Goal: Task Accomplishment & Management: Complete application form

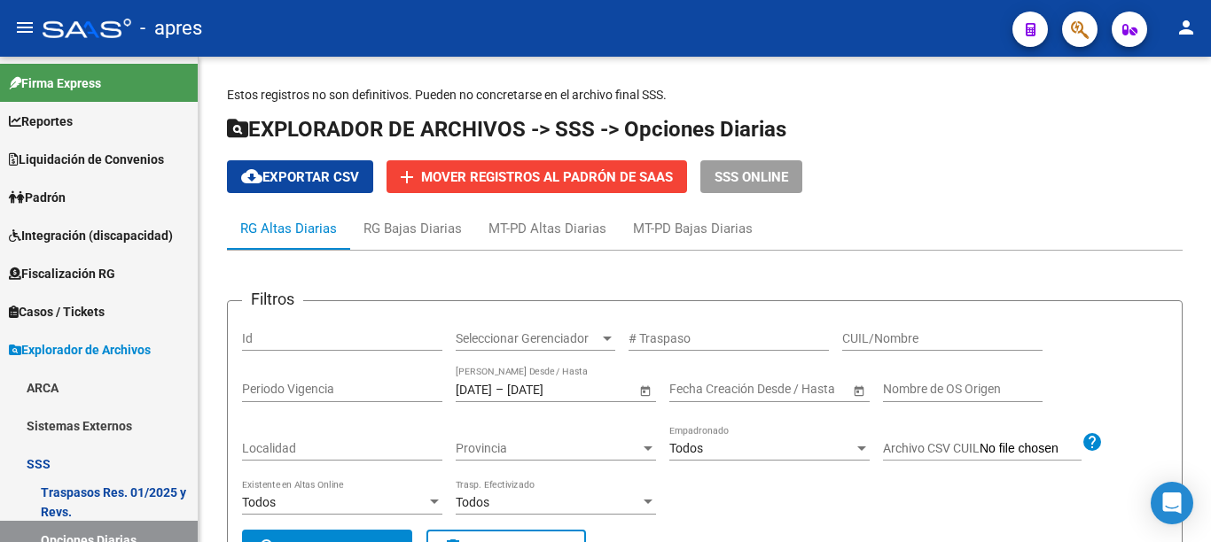
scroll to position [93, 0]
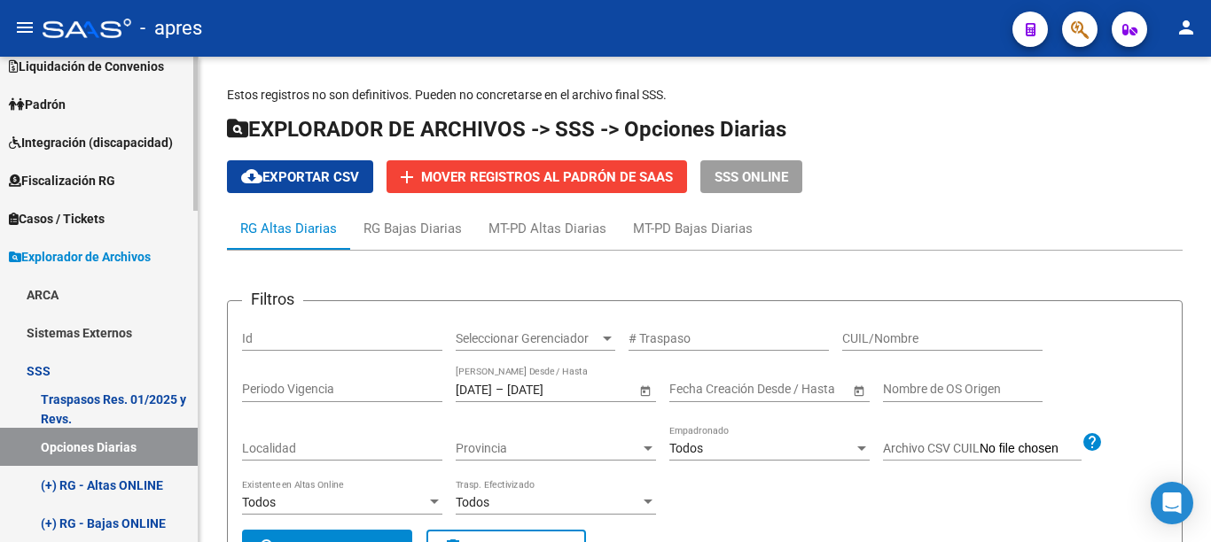
click at [35, 253] on span "Explorador de Archivos" at bounding box center [80, 257] width 142 height 20
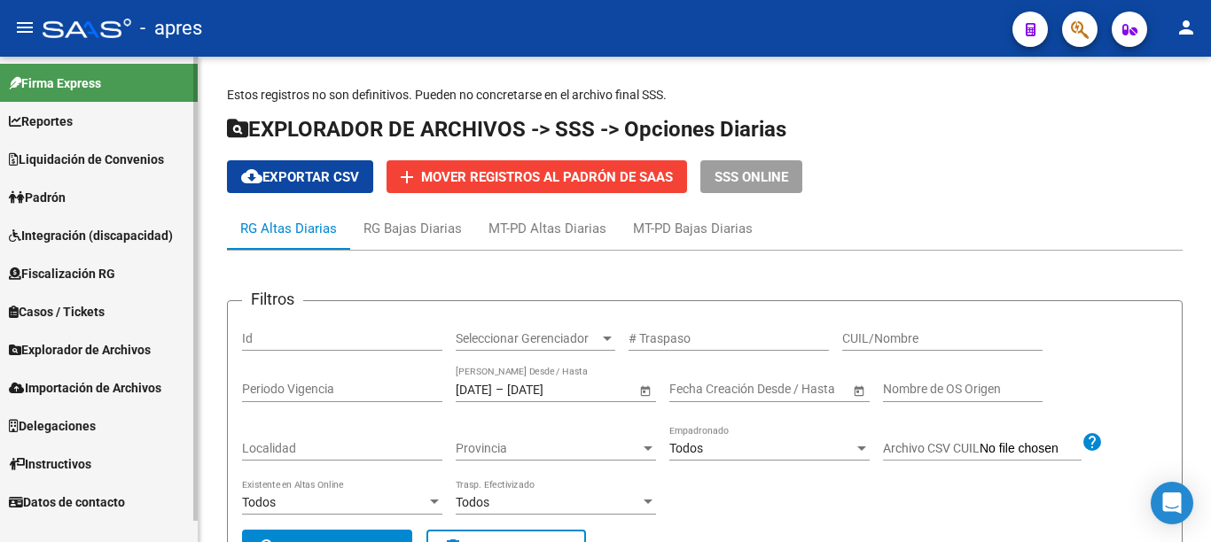
scroll to position [0, 0]
click at [71, 276] on span "Fiscalización RG" at bounding box center [62, 274] width 106 height 20
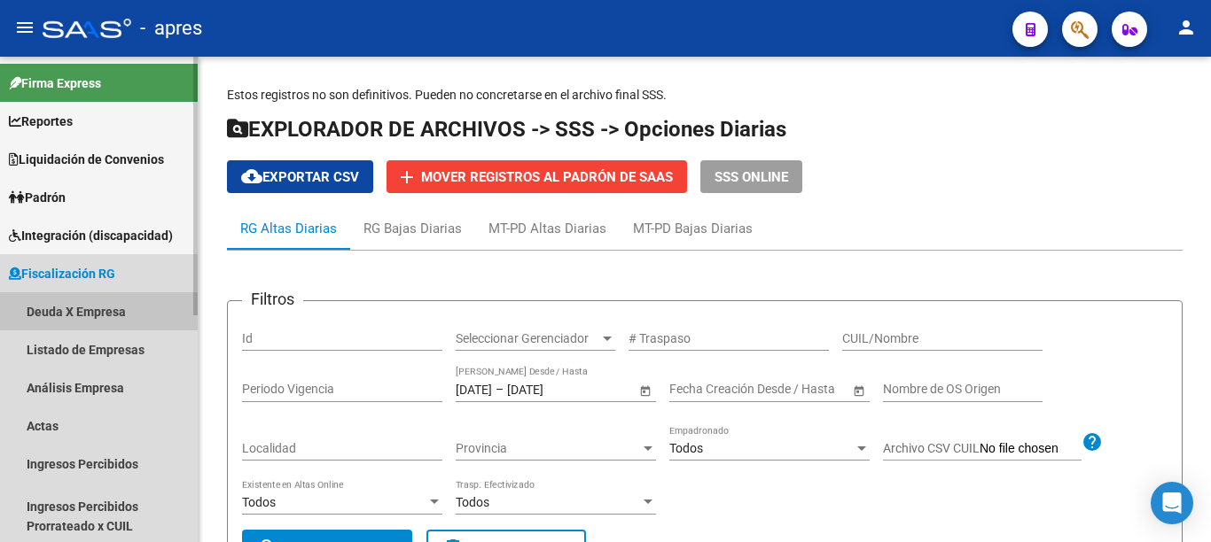
click at [88, 316] on link "Deuda X Empresa" at bounding box center [99, 312] width 198 height 38
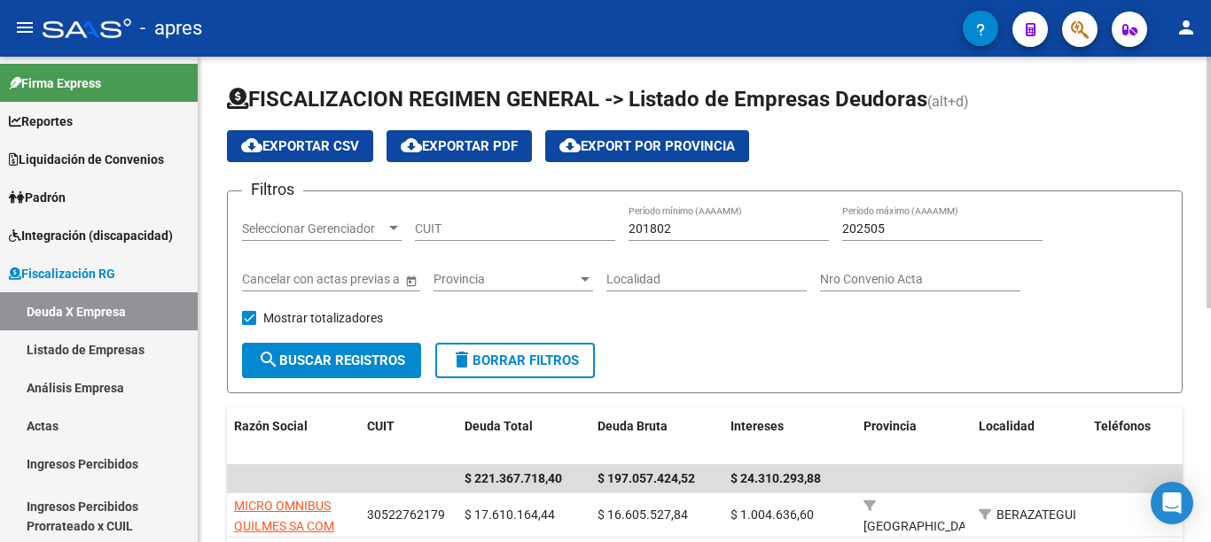
click at [464, 226] on input "CUIT" at bounding box center [515, 229] width 200 height 15
paste input "30-57350301-1"
type input "30-57350301-1"
click at [369, 361] on span "search Buscar Registros" at bounding box center [331, 361] width 147 height 16
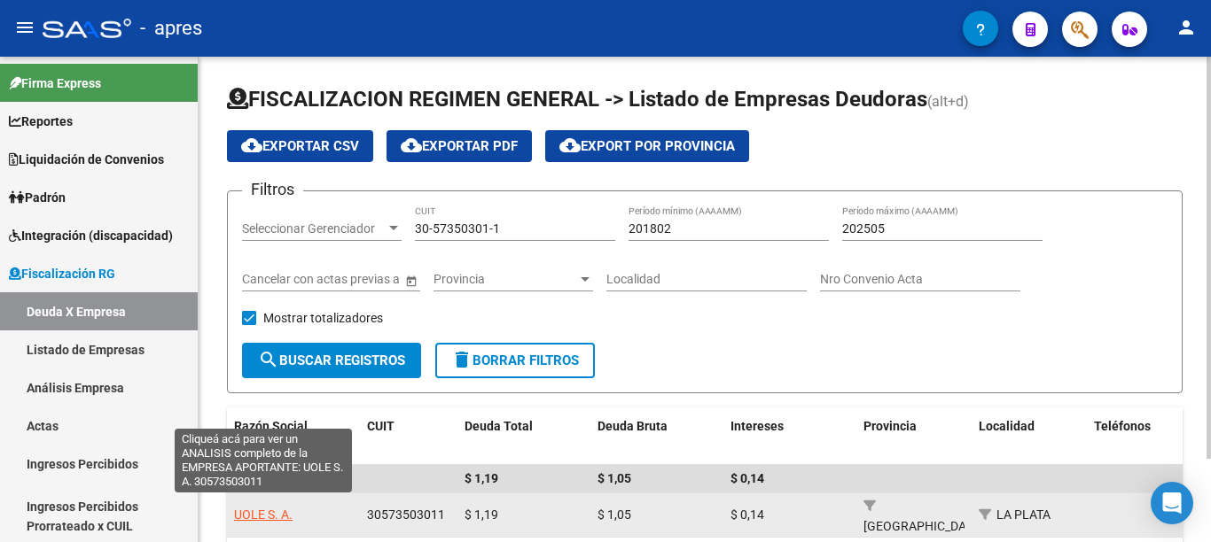
click at [268, 508] on span "UOLE S. A." at bounding box center [263, 515] width 59 height 14
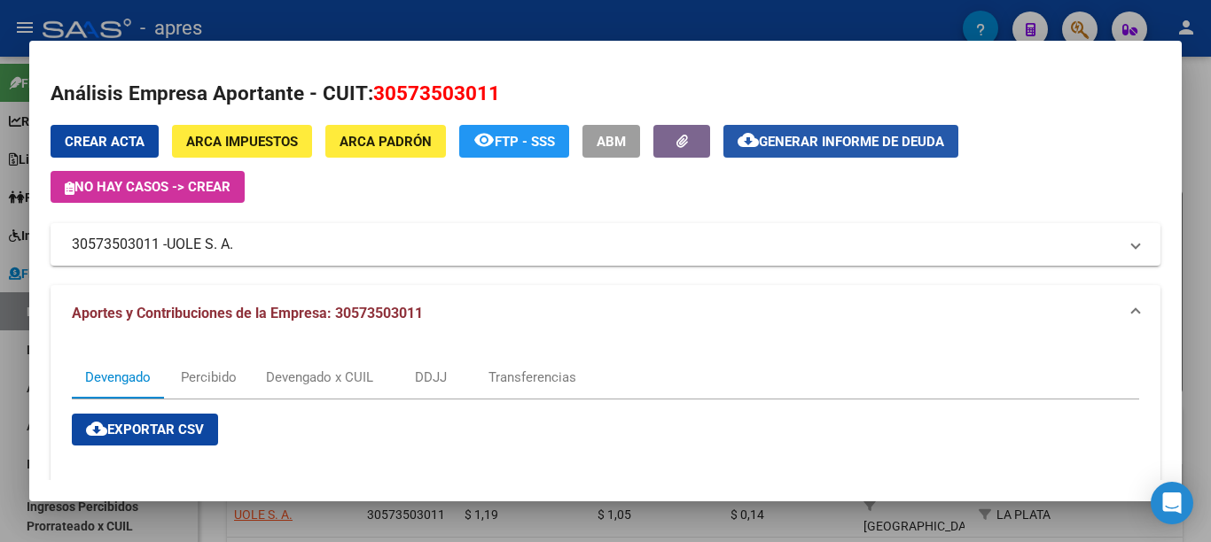
click at [815, 144] on span "Generar informe de deuda" at bounding box center [851, 142] width 185 height 16
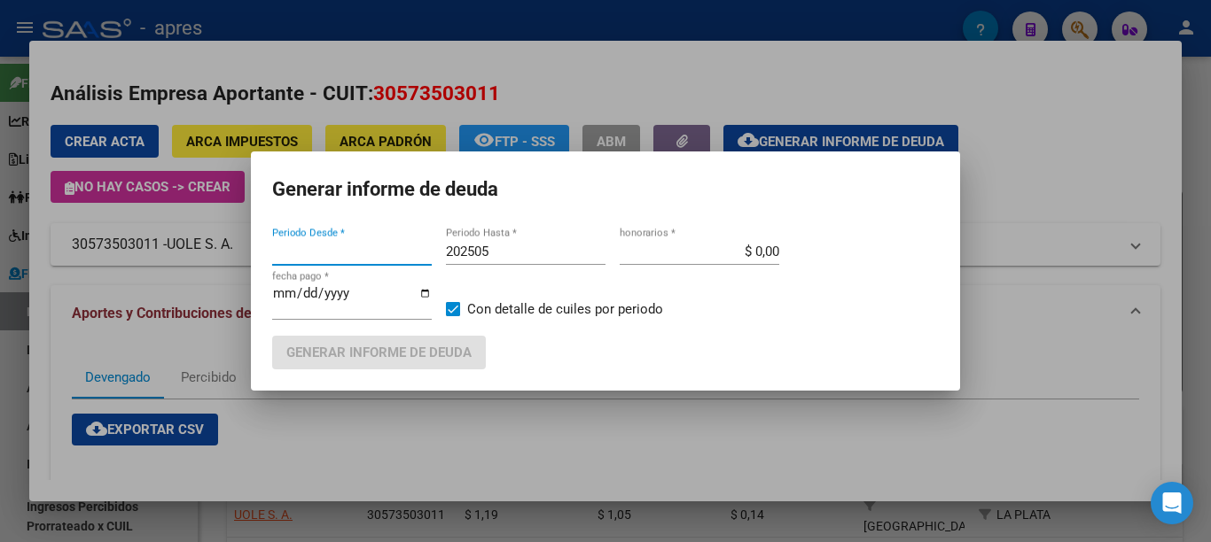
type input "201802"
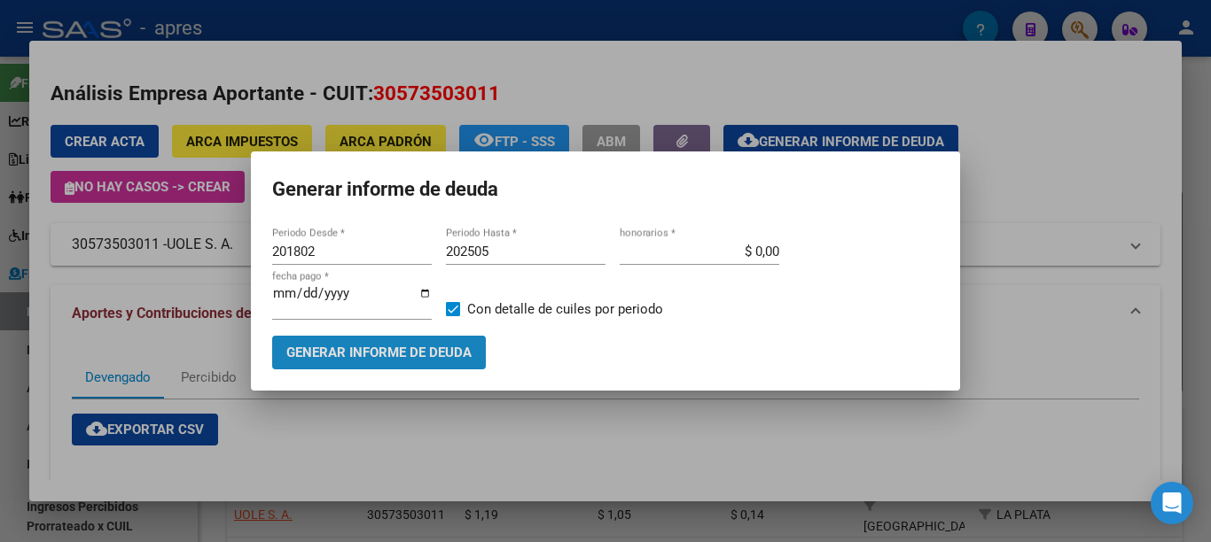
click at [377, 346] on span "Generar informe de deuda" at bounding box center [378, 354] width 185 height 16
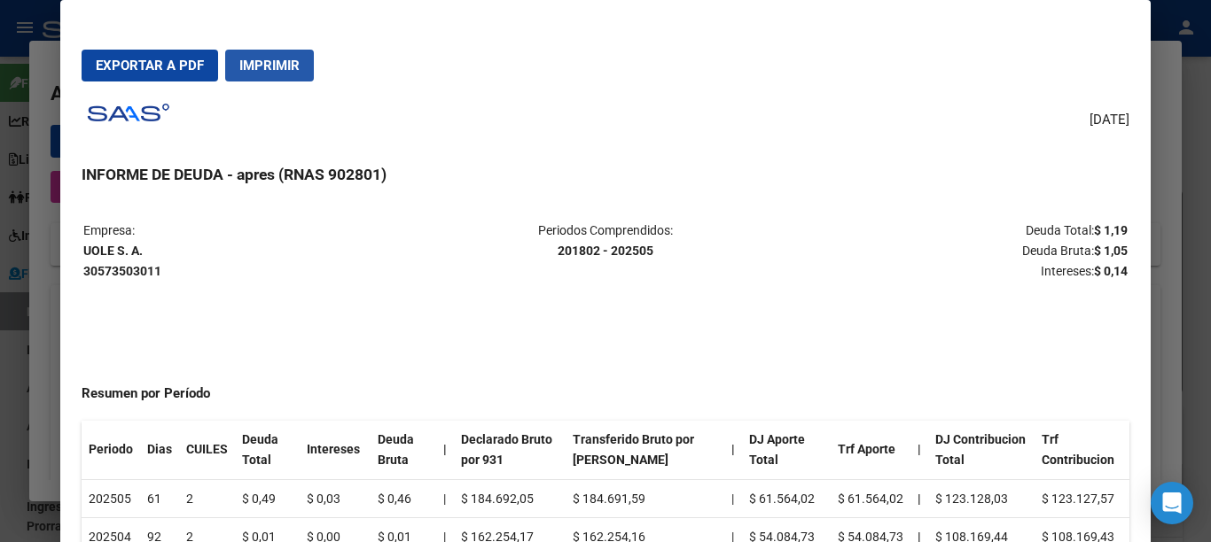
click at [299, 72] on span "Imprimir" at bounding box center [269, 66] width 60 height 16
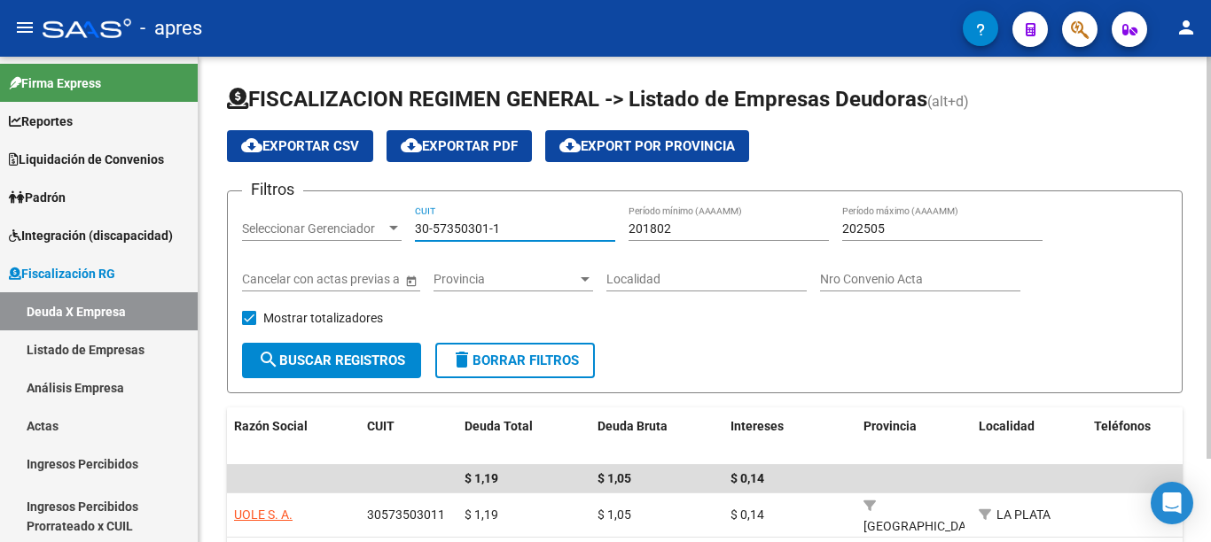
drag, startPoint x: 519, startPoint y: 232, endPoint x: 339, endPoint y: 263, distance: 182.6
click at [333, 212] on div "Filtros Seleccionar Gerenciador Seleccionar Gerenciador 30-57350301-1 CUIT 2018…" at bounding box center [704, 274] width 925 height 137
paste input "71486256-8"
type input "30-71486256-8"
click at [369, 358] on span "search Buscar Registros" at bounding box center [331, 361] width 147 height 16
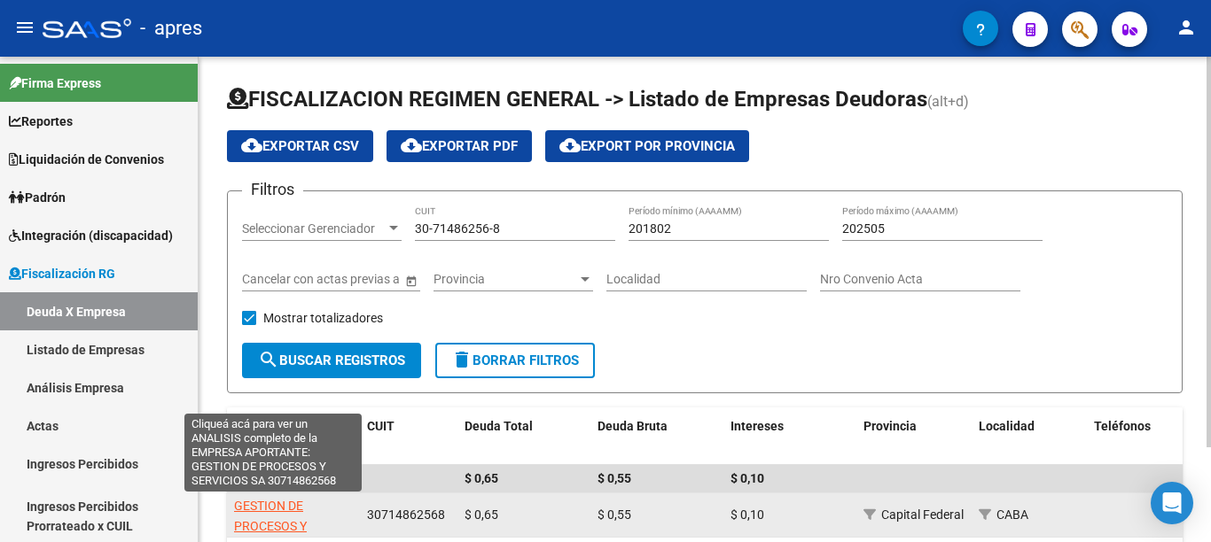
click at [277, 505] on span "GESTION DE PROCESOS Y SERVICIOS SA" at bounding box center [273, 526] width 79 height 55
type textarea "30714862568"
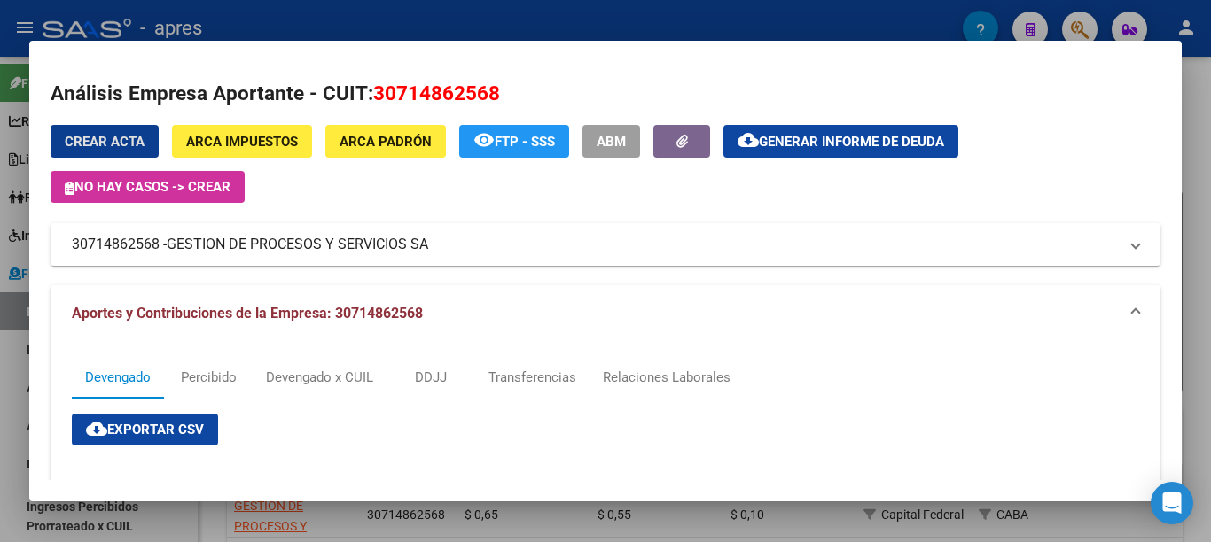
click at [830, 141] on span "Generar informe de deuda" at bounding box center [851, 142] width 185 height 16
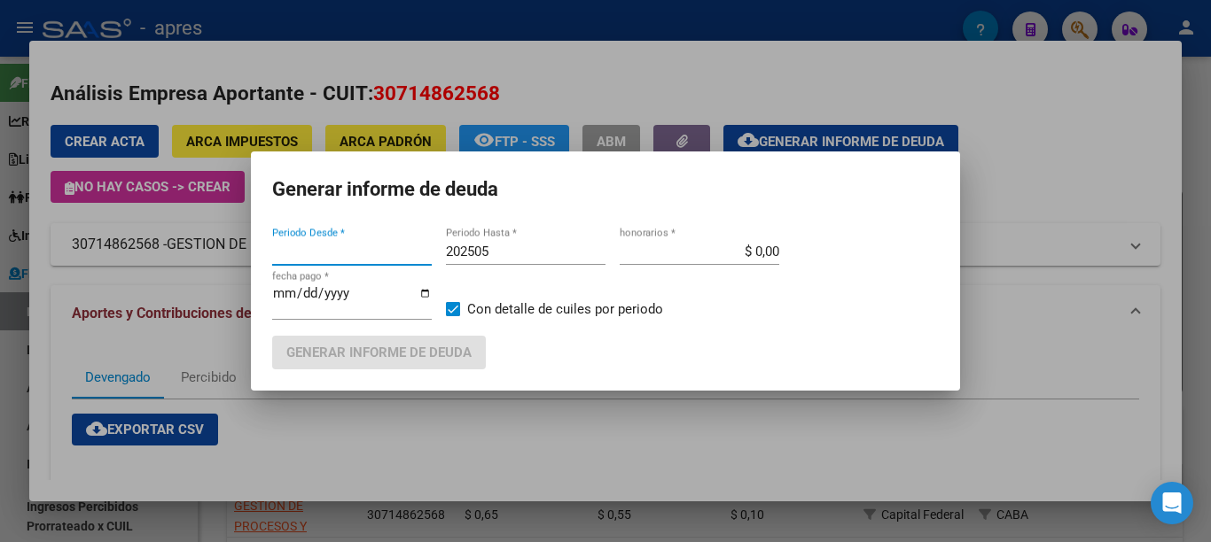
type input "201802"
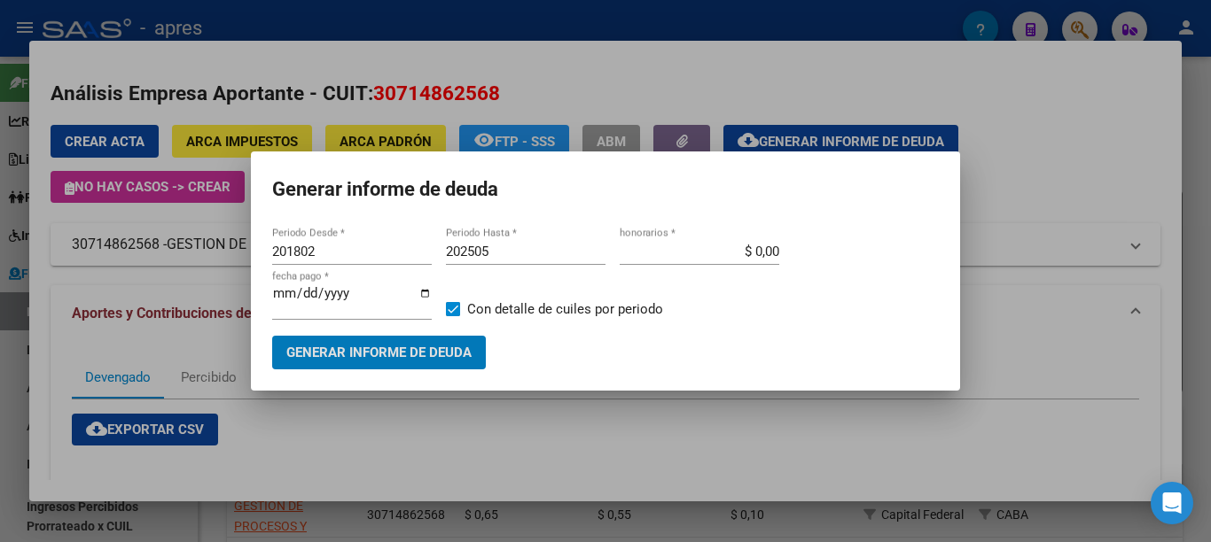
click at [410, 355] on span "Generar informe de deuda" at bounding box center [378, 354] width 185 height 16
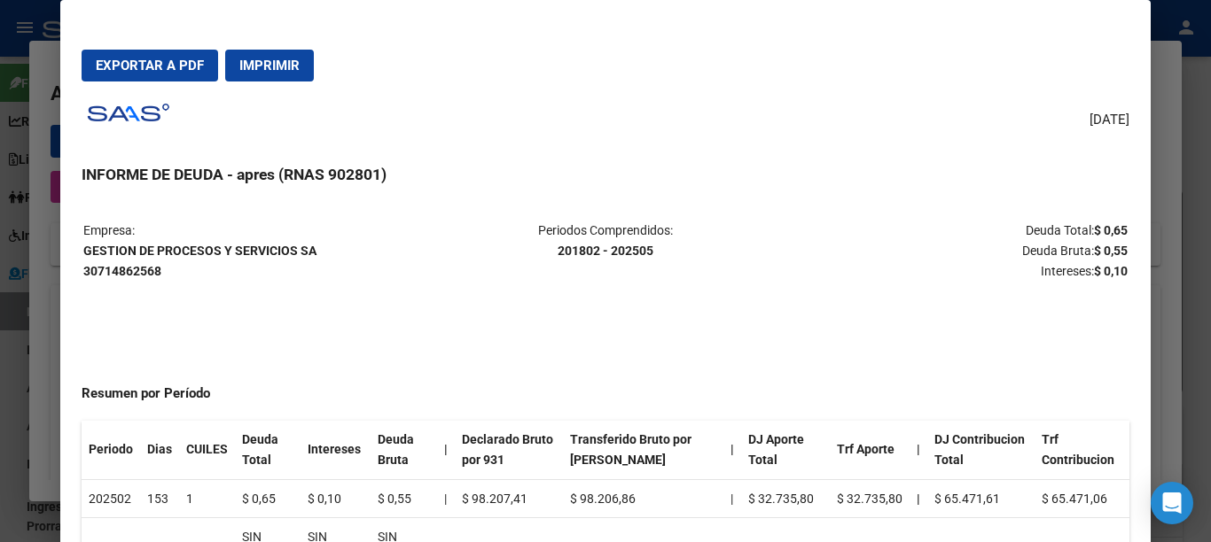
click at [288, 71] on span "Imprimir" at bounding box center [269, 66] width 60 height 16
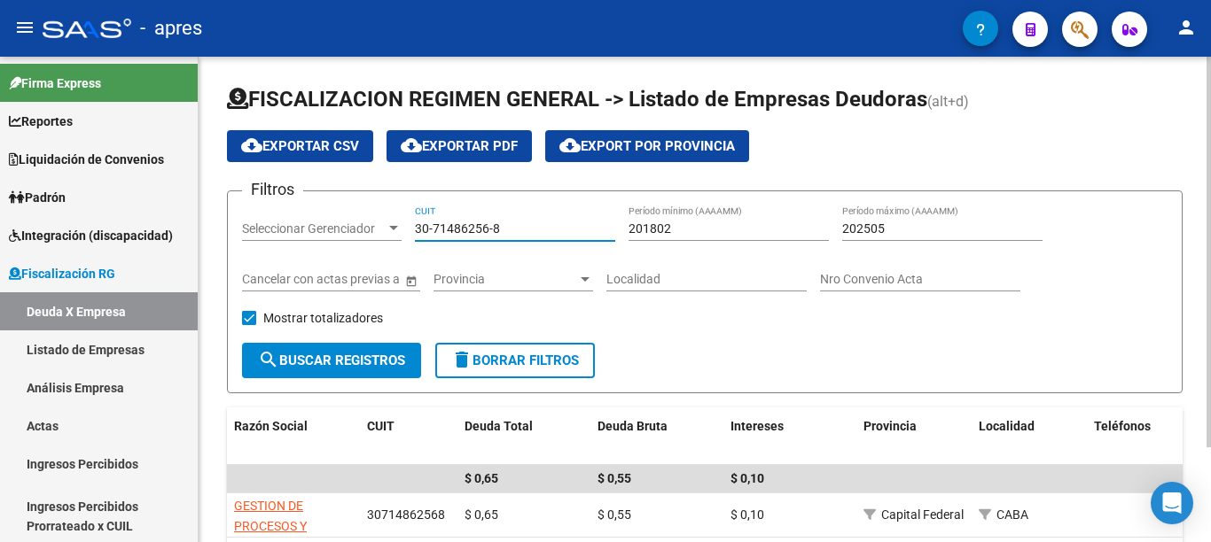
drag, startPoint x: 527, startPoint y: 228, endPoint x: 265, endPoint y: 176, distance: 266.7
click at [267, 175] on app-list-header "FISCALIZACION REGIMEN GENERAL -> Listado de Empresas Deudoras (alt+d) cloud_dow…" at bounding box center [705, 239] width 956 height 308
paste input "52214352-5"
type input "30-52214352-5"
click at [376, 358] on span "search Buscar Registros" at bounding box center [331, 361] width 147 height 16
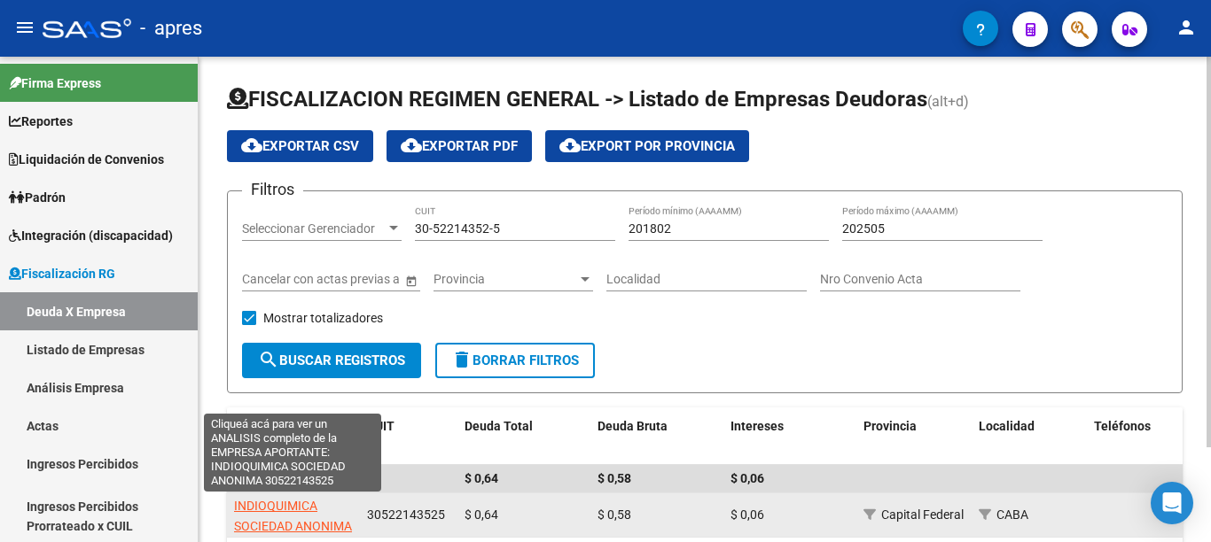
click at [280, 503] on span "INDIOQUIMICA SOCIEDAD ANONIMA" at bounding box center [293, 516] width 118 height 35
type textarea "30522143525"
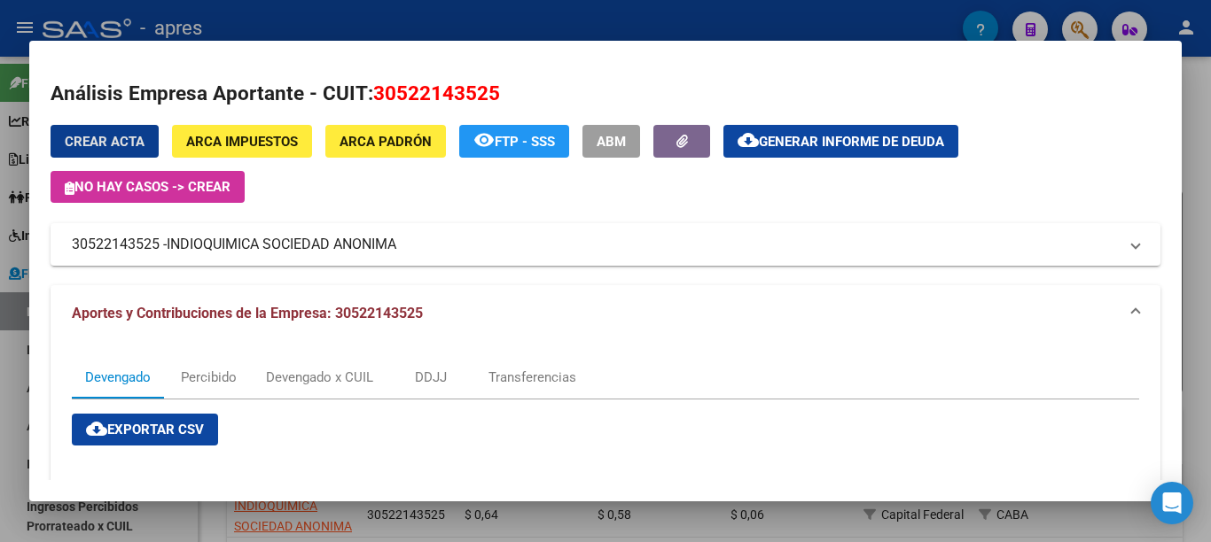
click at [806, 149] on span "Generar informe de deuda" at bounding box center [851, 142] width 185 height 16
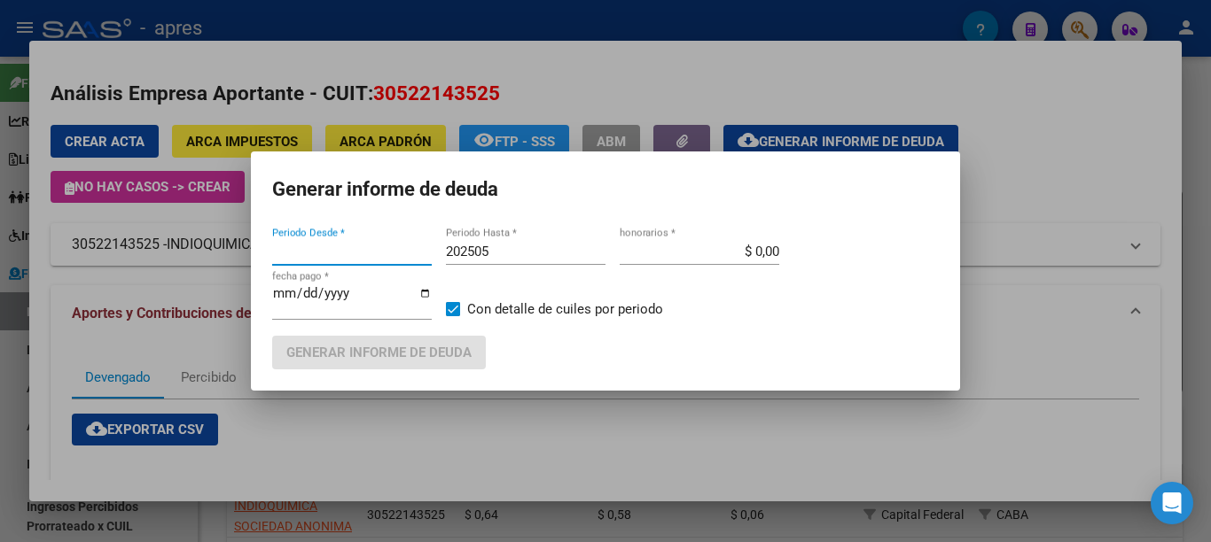
type input "201802"
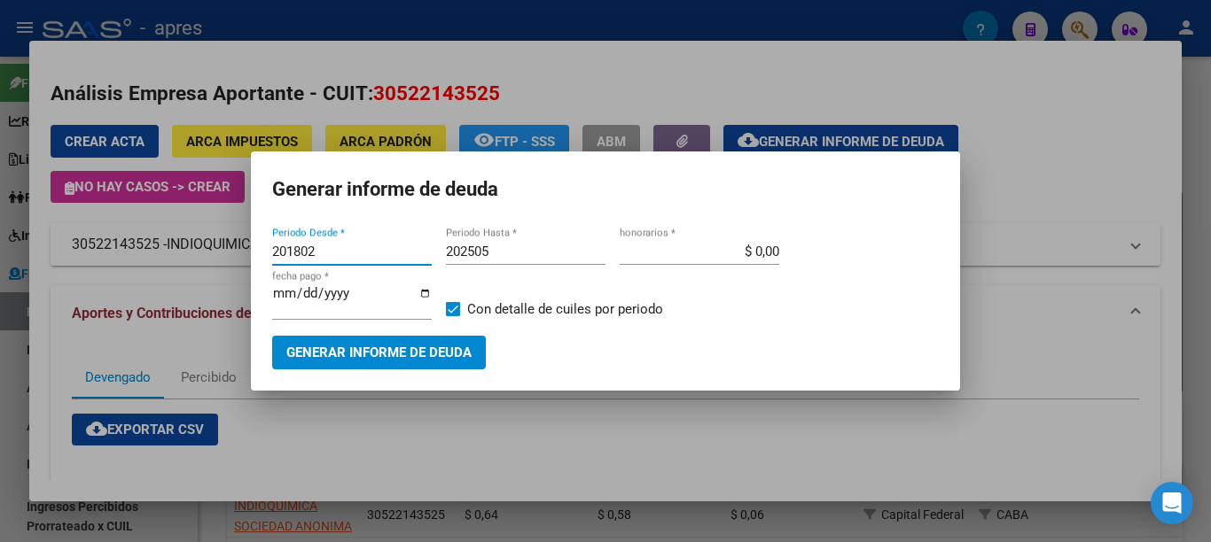
click at [379, 347] on span "Generar informe de deuda" at bounding box center [378, 354] width 185 height 16
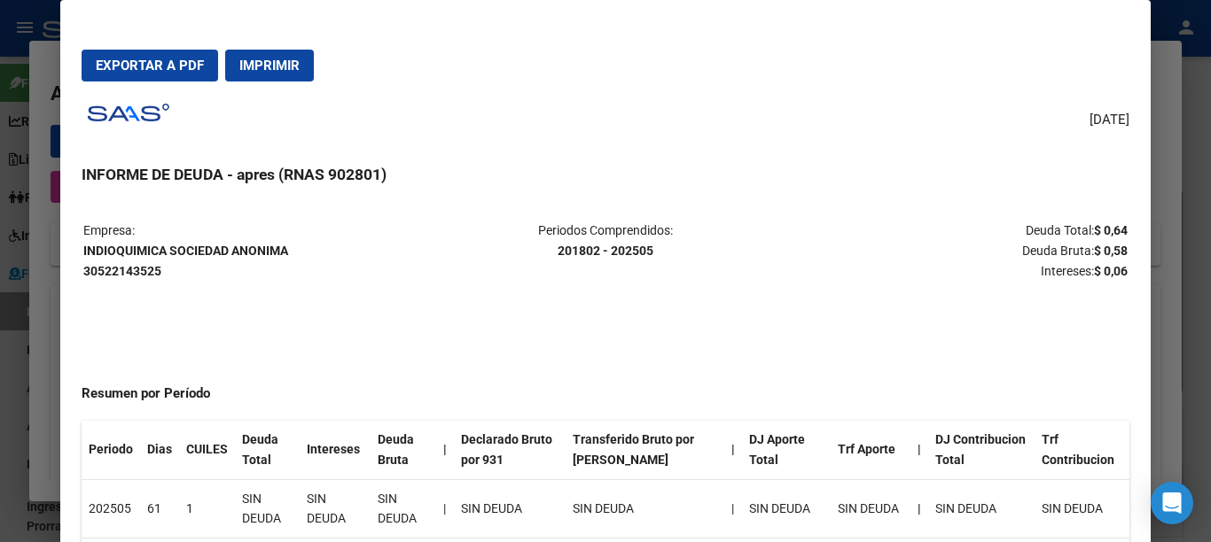
click at [295, 70] on span "Imprimir" at bounding box center [269, 66] width 60 height 16
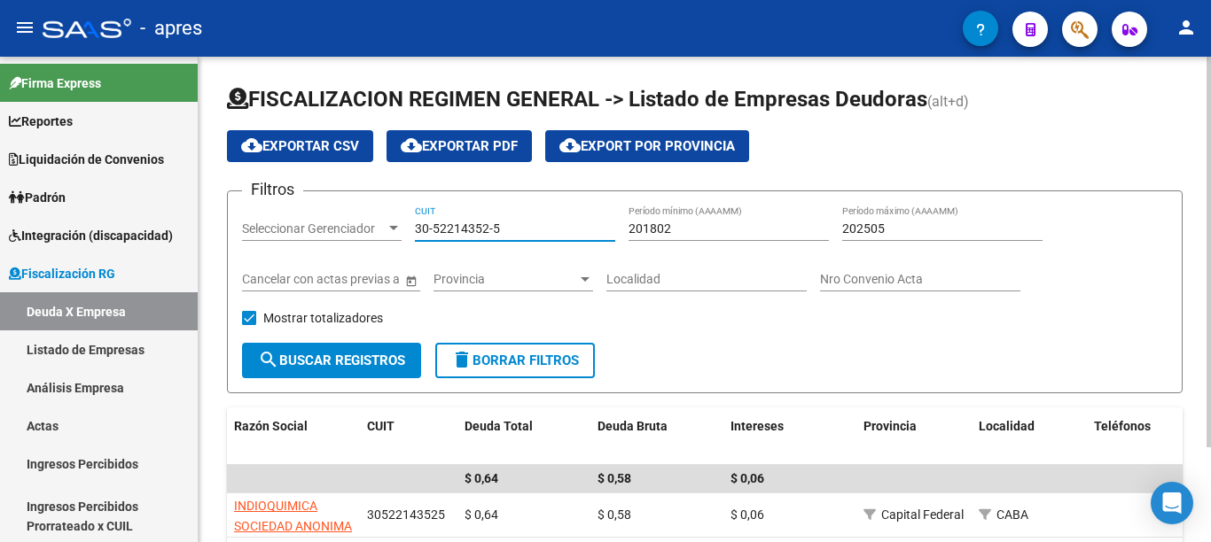
drag, startPoint x: 480, startPoint y: 218, endPoint x: 272, endPoint y: 251, distance: 210.0
click at [227, 215] on form "Filtros Seleccionar Gerenciador Seleccionar Gerenciador 30-52214352-5 CUIT 2018…" at bounding box center [705, 292] width 956 height 203
paste input "70903124-0"
type input "30-70903124-0"
click at [351, 362] on span "search Buscar Registros" at bounding box center [331, 361] width 147 height 16
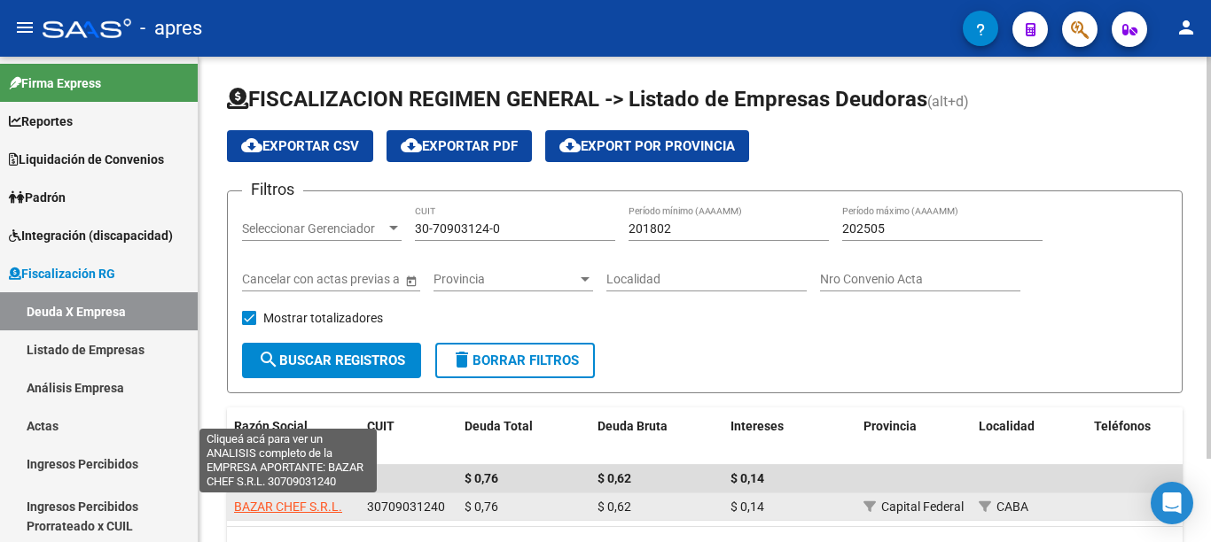
click at [285, 507] on span "BAZAR CHEF S.R.L." at bounding box center [288, 507] width 108 height 14
type textarea "30709031240"
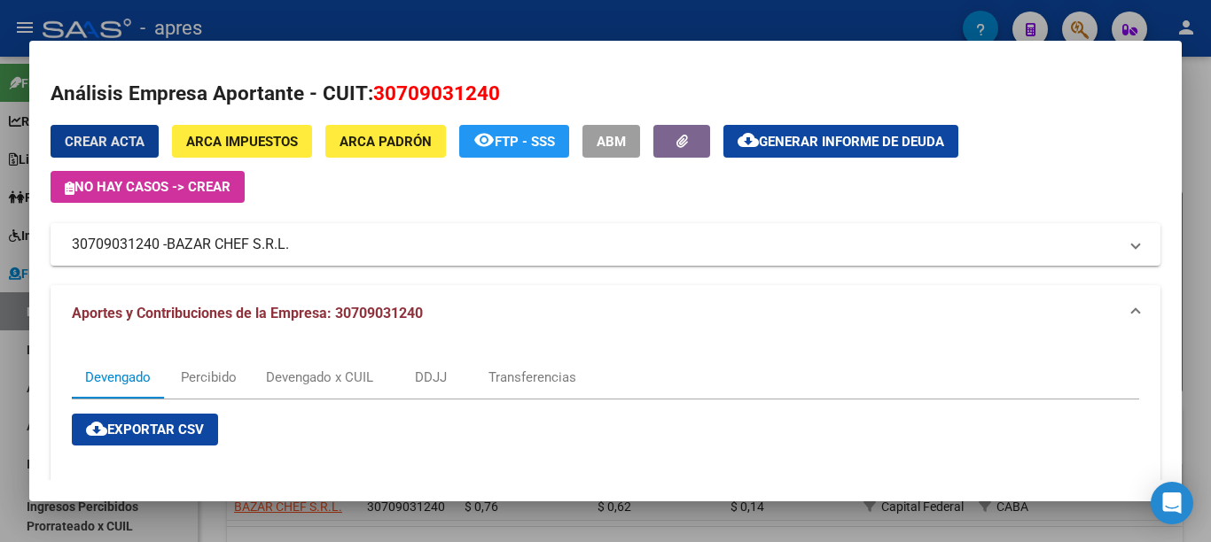
click at [813, 146] on span "Generar informe de deuda" at bounding box center [851, 142] width 185 height 16
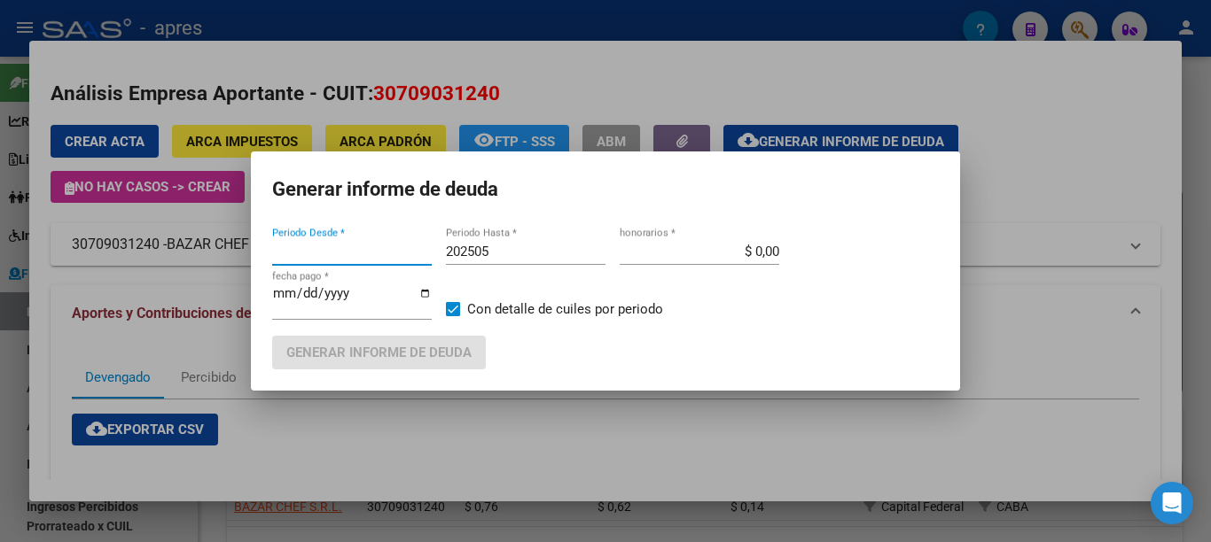
type input "201802"
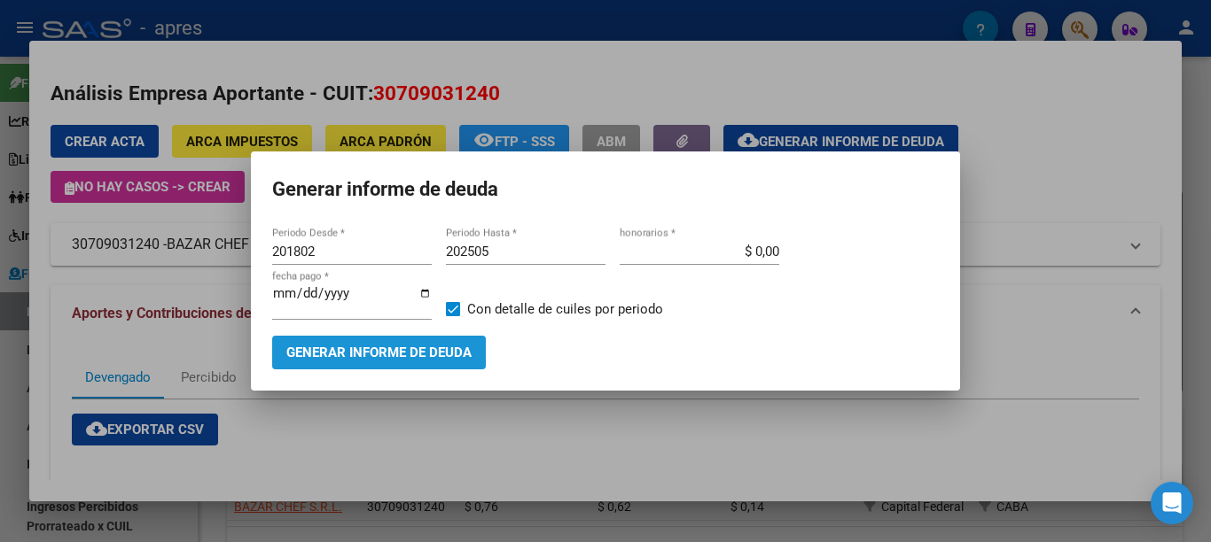
click at [386, 346] on span "Generar informe de deuda" at bounding box center [378, 354] width 185 height 16
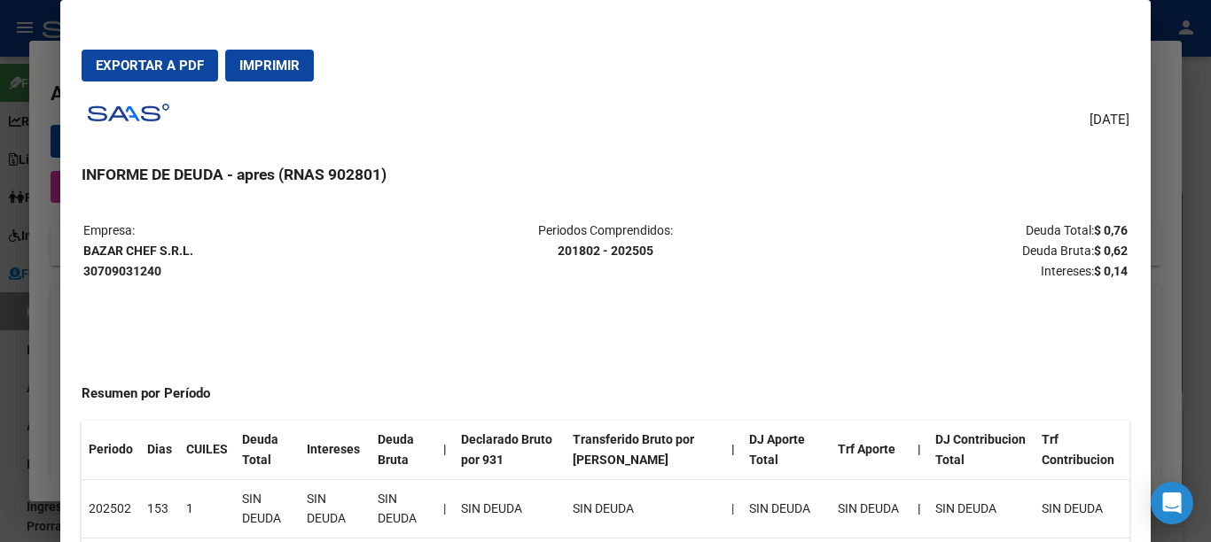
click at [283, 70] on span "Imprimir" at bounding box center [269, 66] width 60 height 16
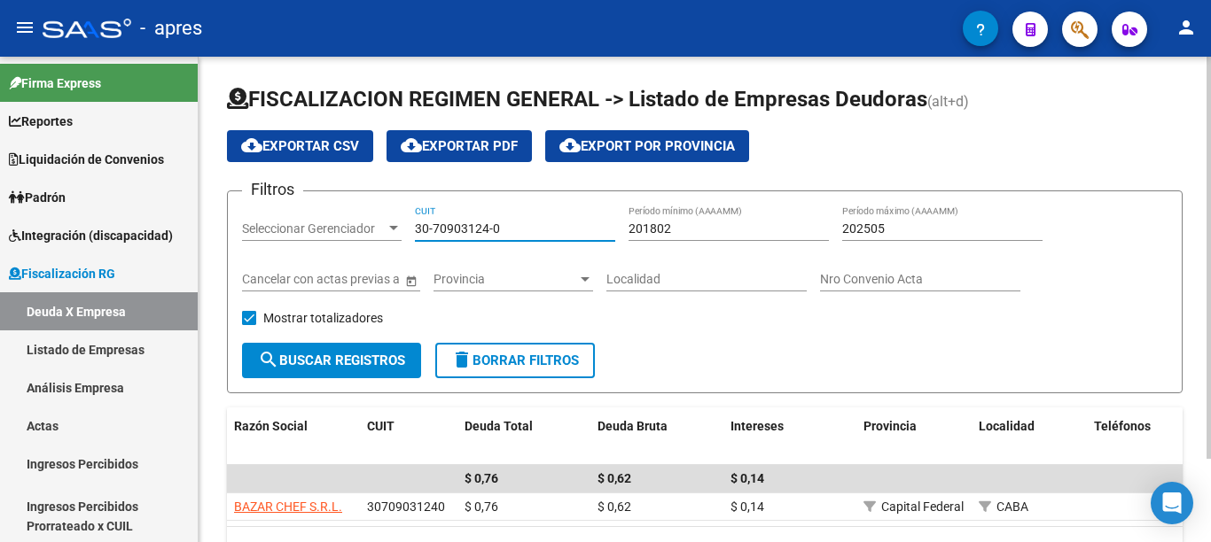
drag, startPoint x: 511, startPoint y: 222, endPoint x: 323, endPoint y: 222, distance: 188.8
click at [326, 222] on div "Filtros Seleccionar Gerenciador Seleccionar Gerenciador 30-70903124-0 CUIT 2018…" at bounding box center [704, 274] width 925 height 137
paste input "20-93644183-2"
type input "20-93644183-2"
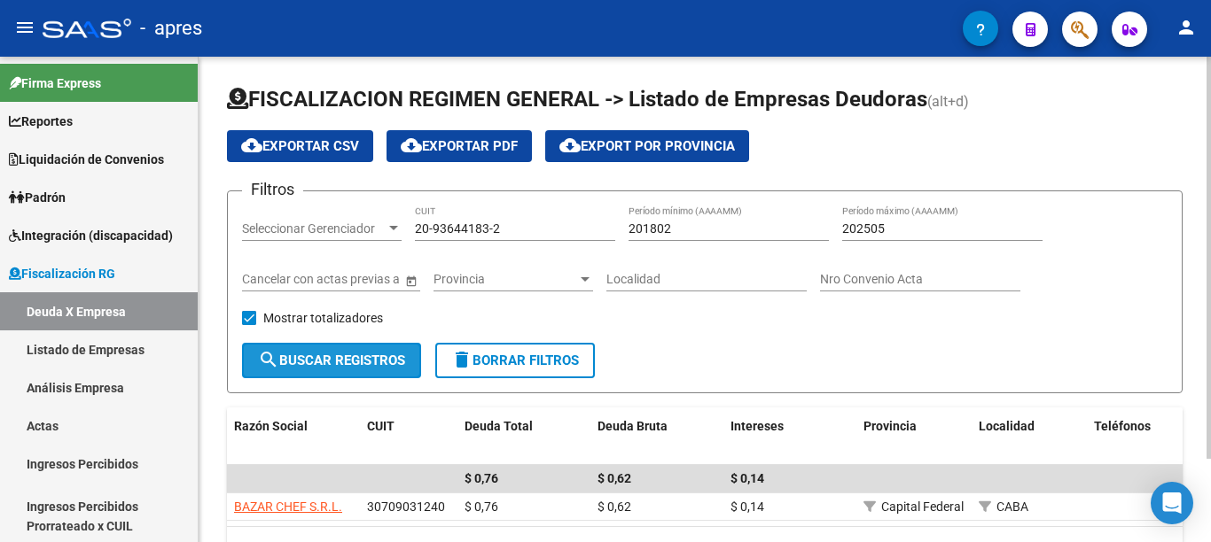
click at [351, 358] on span "search Buscar Registros" at bounding box center [331, 361] width 147 height 16
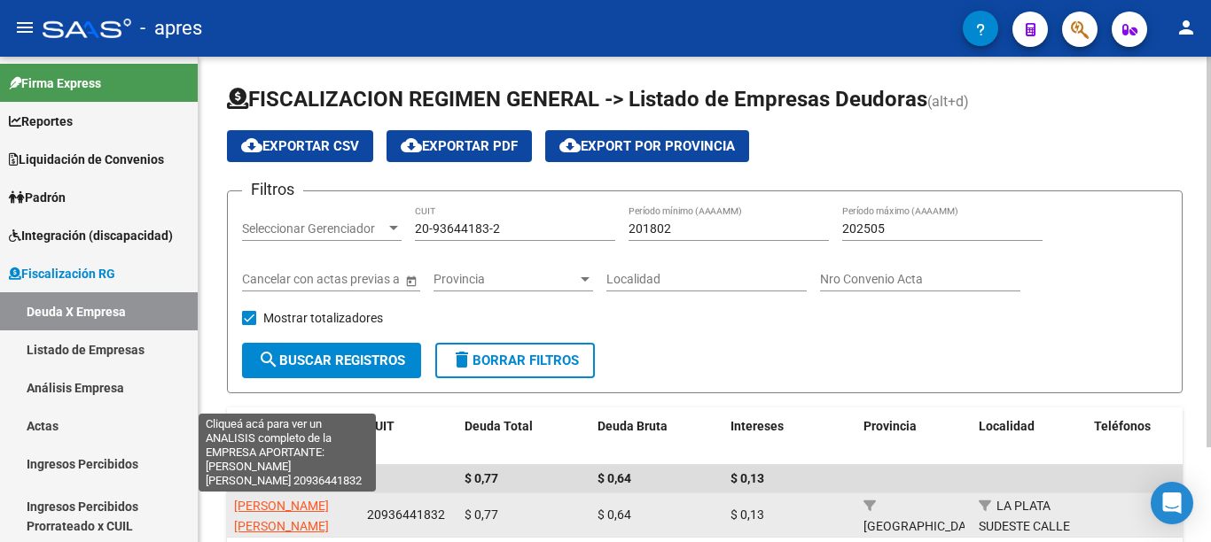
click at [275, 506] on span "[PERSON_NAME] [PERSON_NAME]" at bounding box center [281, 516] width 95 height 35
type textarea "20936441832"
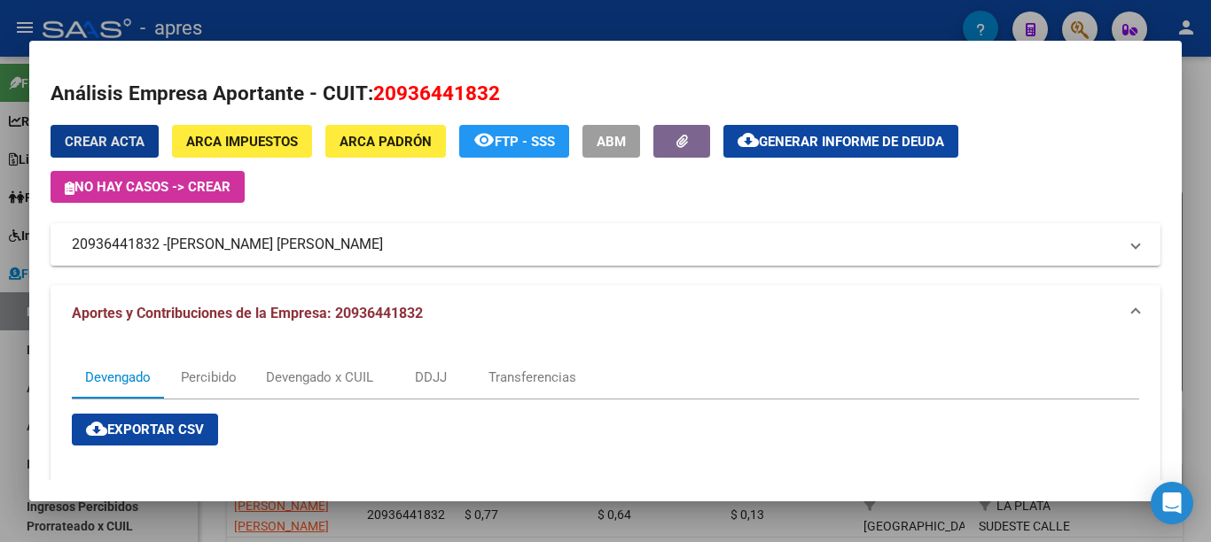
click at [792, 135] on span "Generar informe de deuda" at bounding box center [851, 142] width 185 height 16
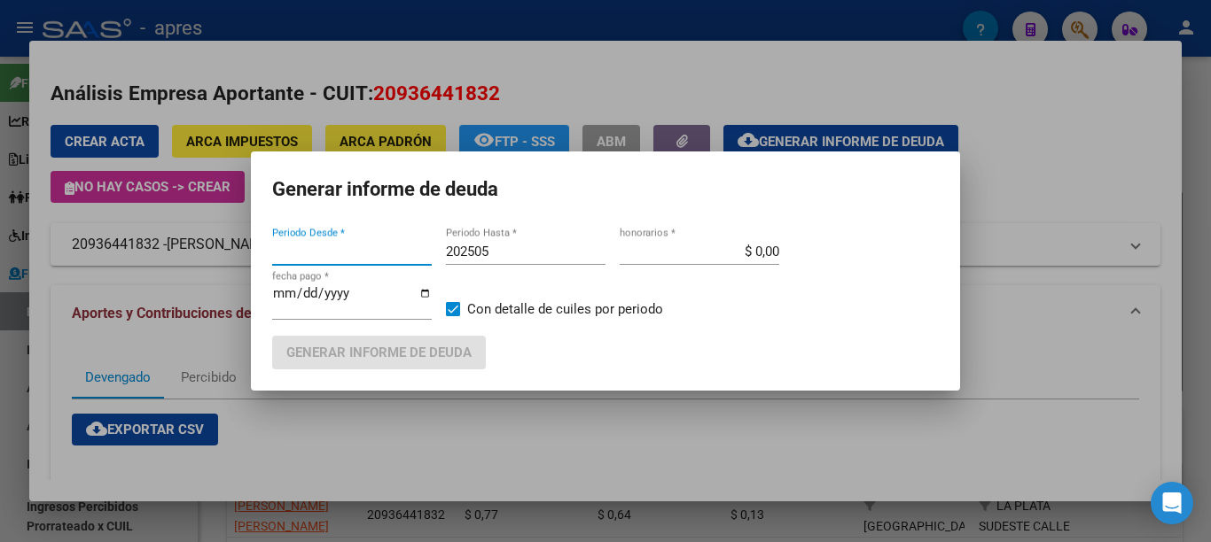
type input "201802"
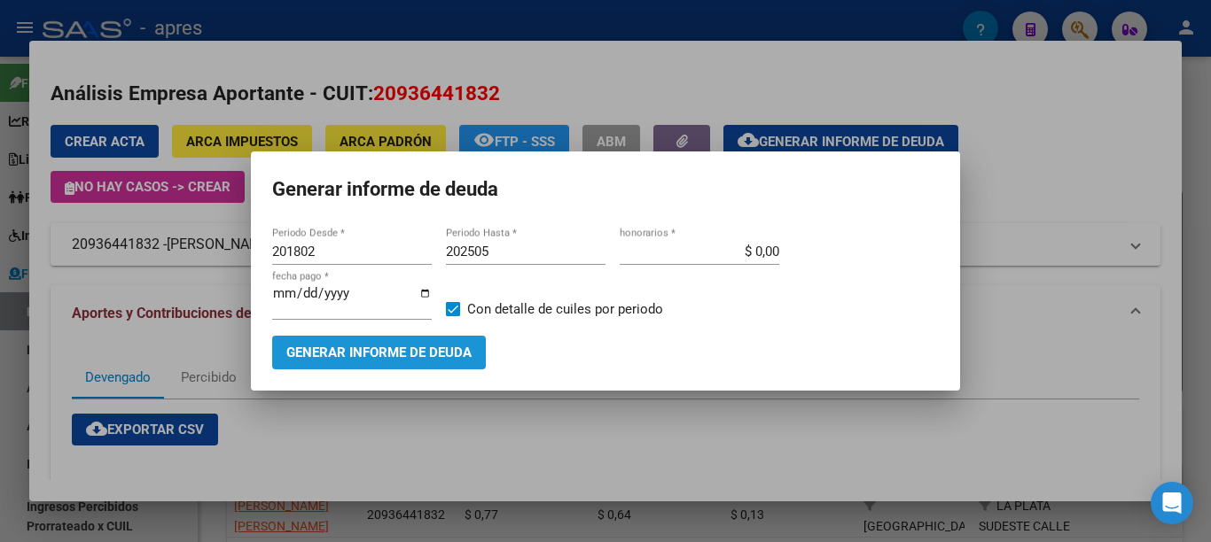
click at [435, 347] on span "Generar informe de deuda" at bounding box center [378, 354] width 185 height 16
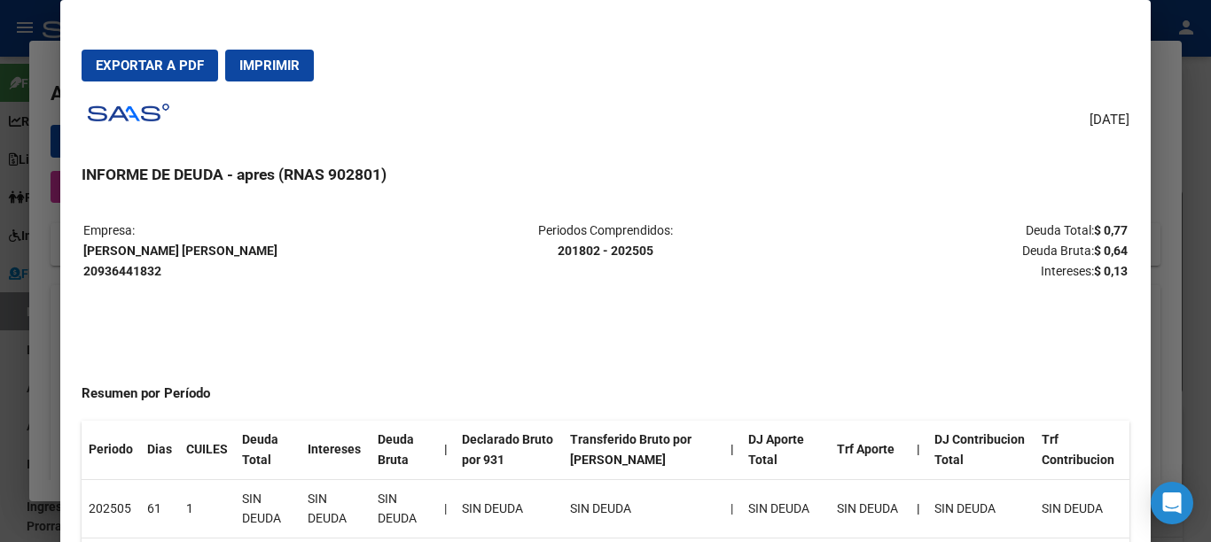
click at [282, 67] on span "Imprimir" at bounding box center [269, 66] width 60 height 16
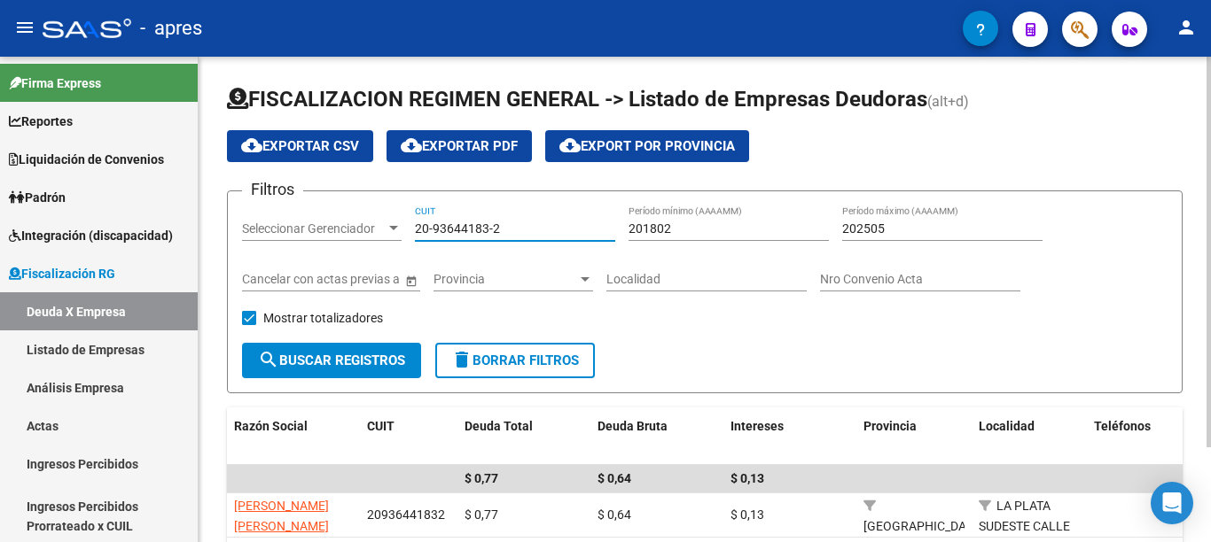
drag, startPoint x: 477, startPoint y: 218, endPoint x: 324, endPoint y: 238, distance: 154.7
click at [291, 218] on div "Filtros Seleccionar Gerenciador Seleccionar Gerenciador 20-93644183-2 CUIT 2018…" at bounding box center [704, 274] width 925 height 137
paste input "30-71123997-5"
type input "30-71123997-5"
click at [353, 361] on span "search Buscar Registros" at bounding box center [331, 361] width 147 height 16
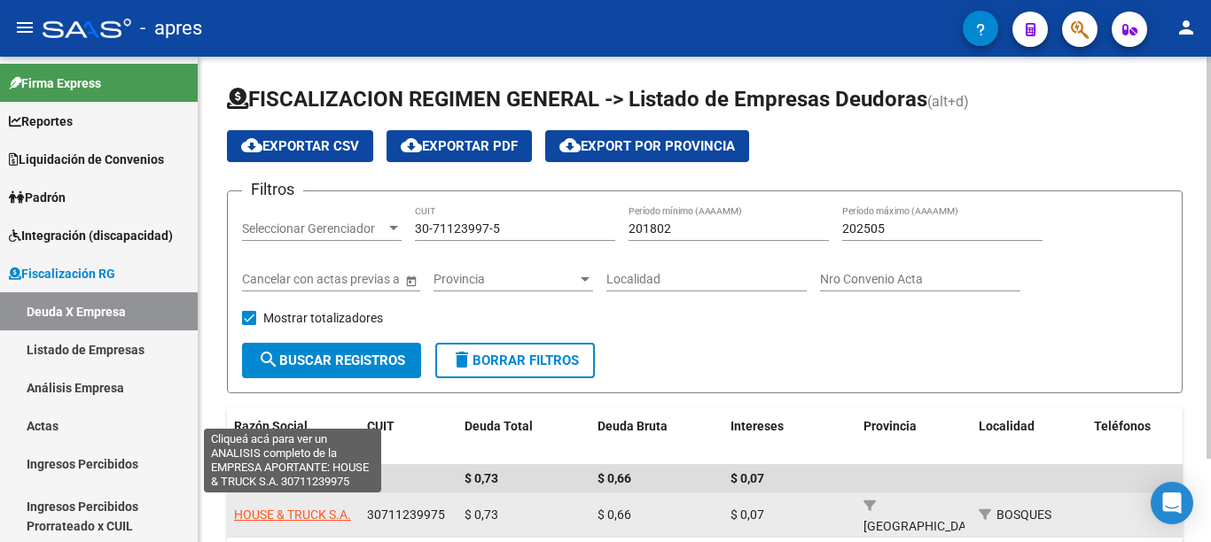
click at [275, 508] on span "HOUSE & TRUCK S.A." at bounding box center [292, 515] width 117 height 14
type textarea "30711239975"
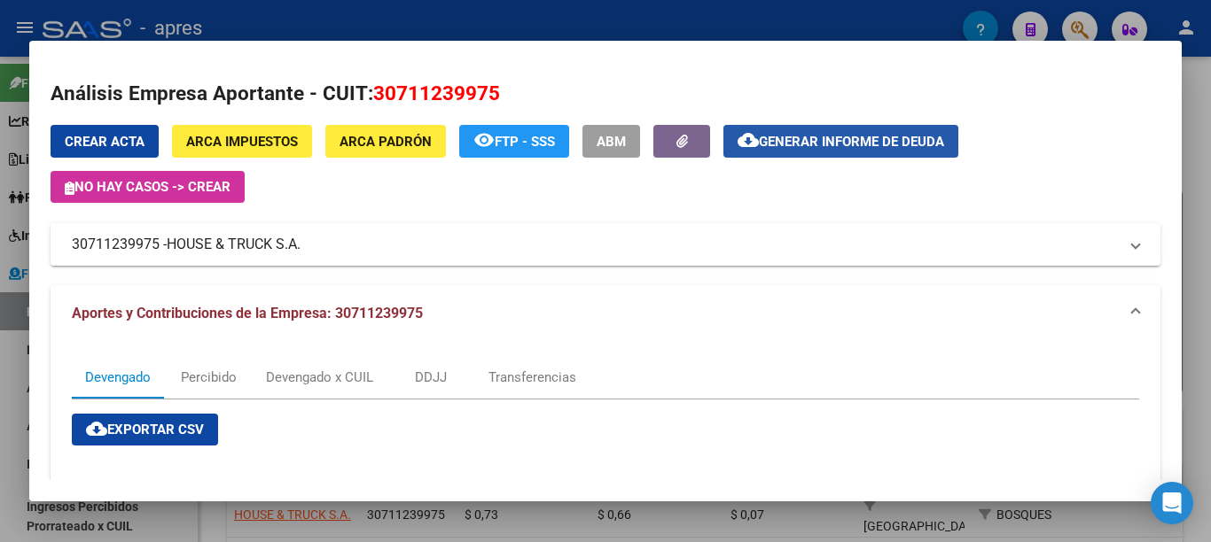
click at [797, 141] on span "Generar informe de deuda" at bounding box center [851, 142] width 185 height 16
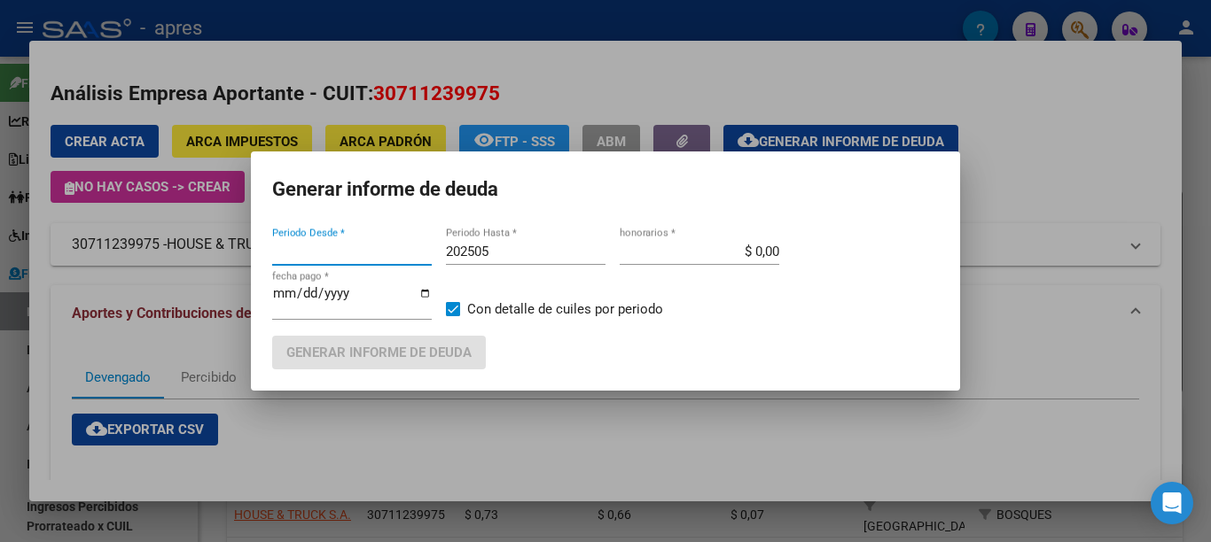
type input "201802"
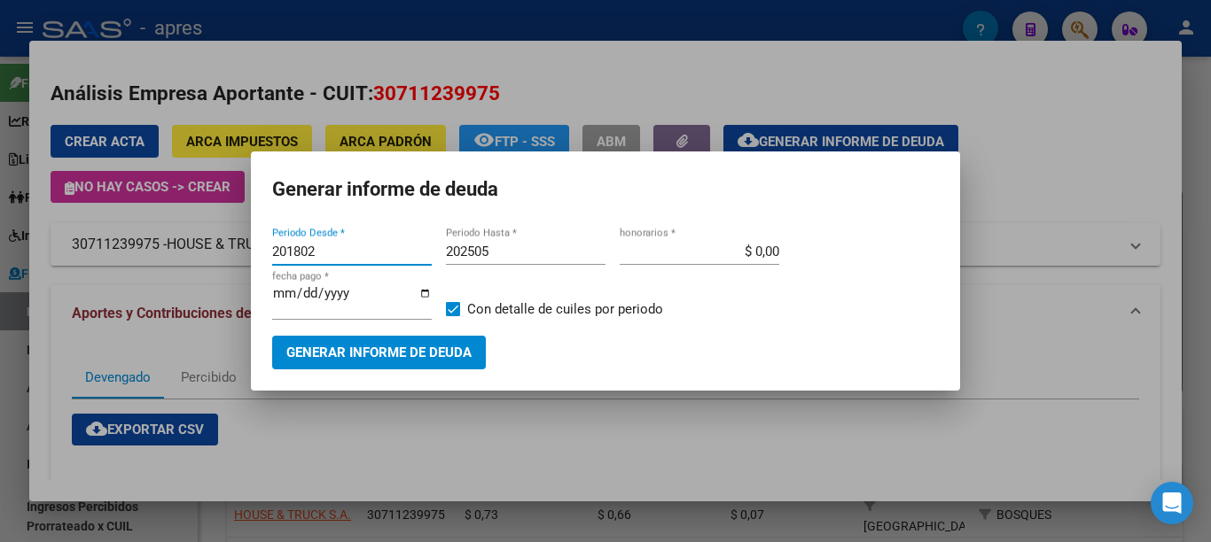
click at [414, 346] on span "Generar informe de deuda" at bounding box center [378, 354] width 185 height 16
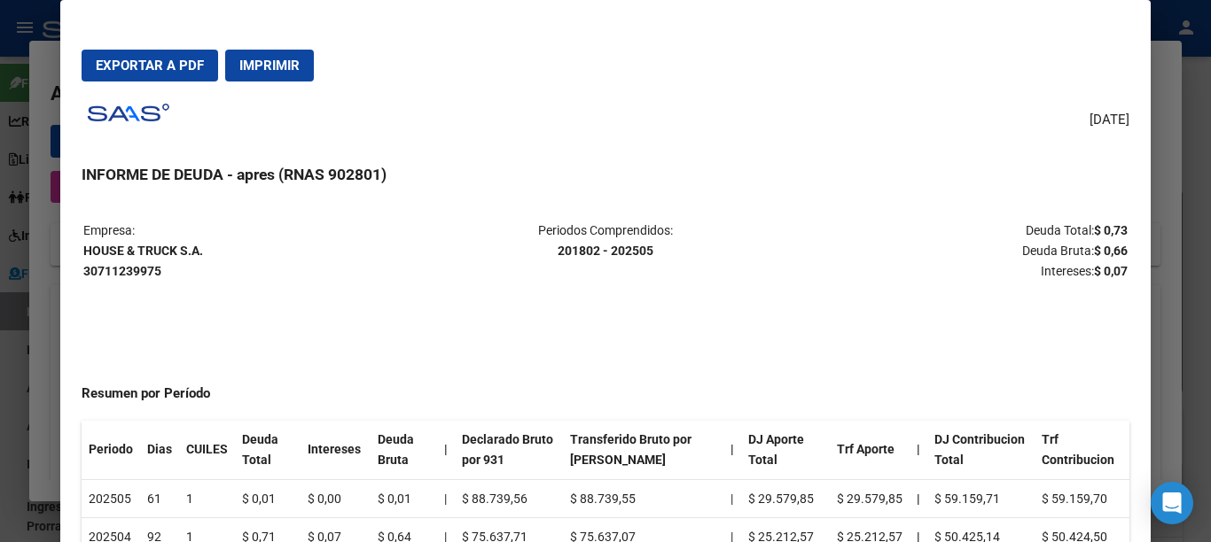
click at [302, 70] on button "Imprimir" at bounding box center [269, 66] width 89 height 32
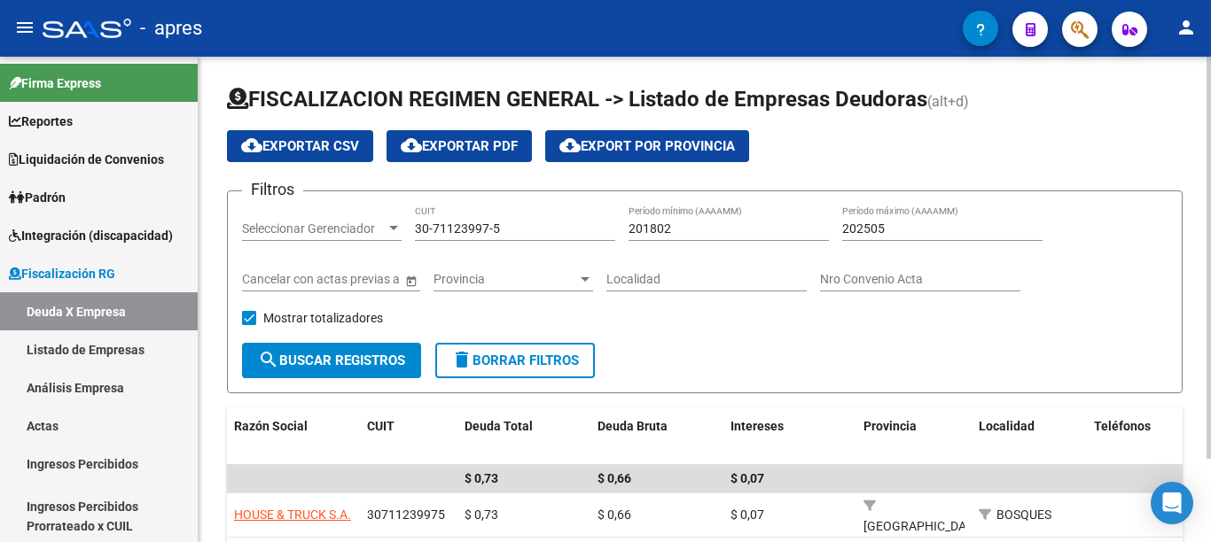
drag, startPoint x: 513, startPoint y: 232, endPoint x: 358, endPoint y: 227, distance: 155.2
click at [361, 227] on div "Filtros Seleccionar Gerenciador Seleccionar Gerenciador 30-71123997-5 CUIT 2018…" at bounding box center [704, 274] width 925 height 137
paste input "205947-4"
type input "30-71205947-4"
click at [359, 362] on span "search Buscar Registros" at bounding box center [331, 361] width 147 height 16
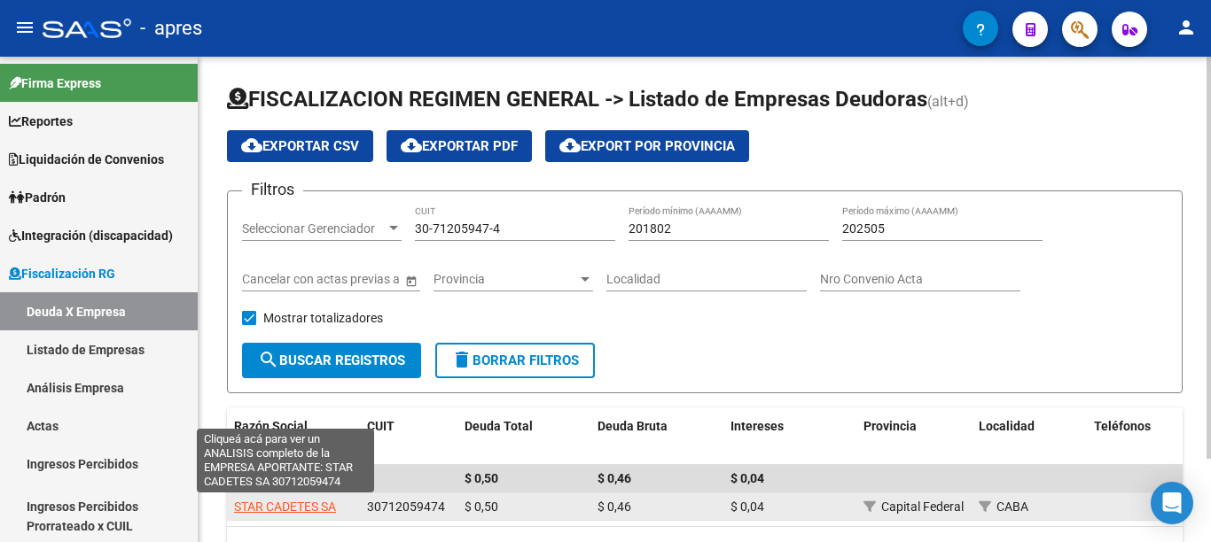
click at [294, 506] on span "STAR CADETES SA" at bounding box center [285, 507] width 102 height 14
type textarea "30712059474"
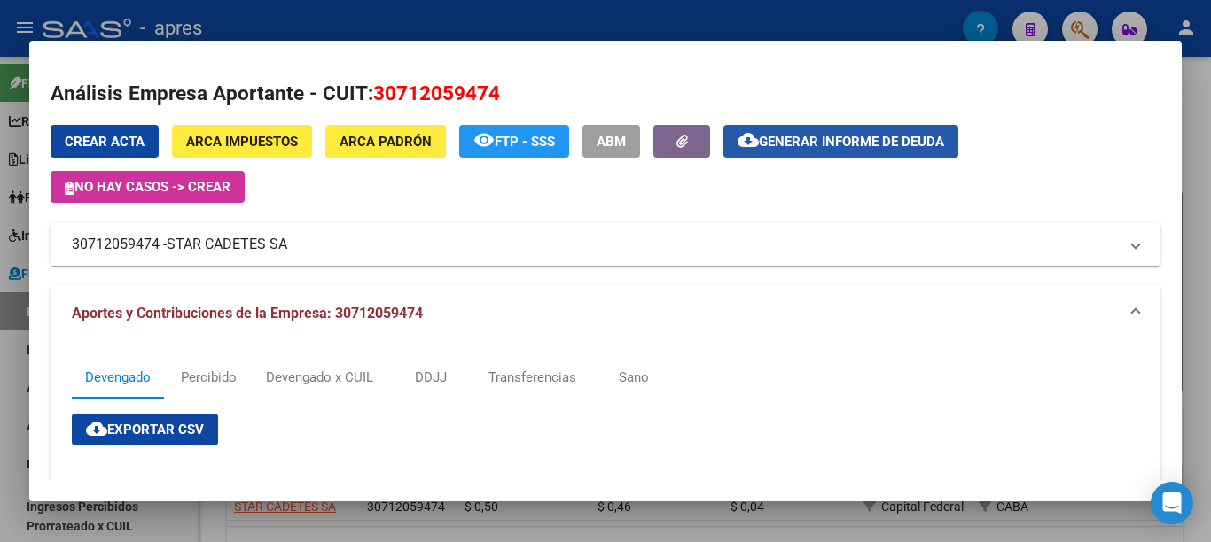
click at [805, 145] on span "Generar informe de deuda" at bounding box center [851, 142] width 185 height 16
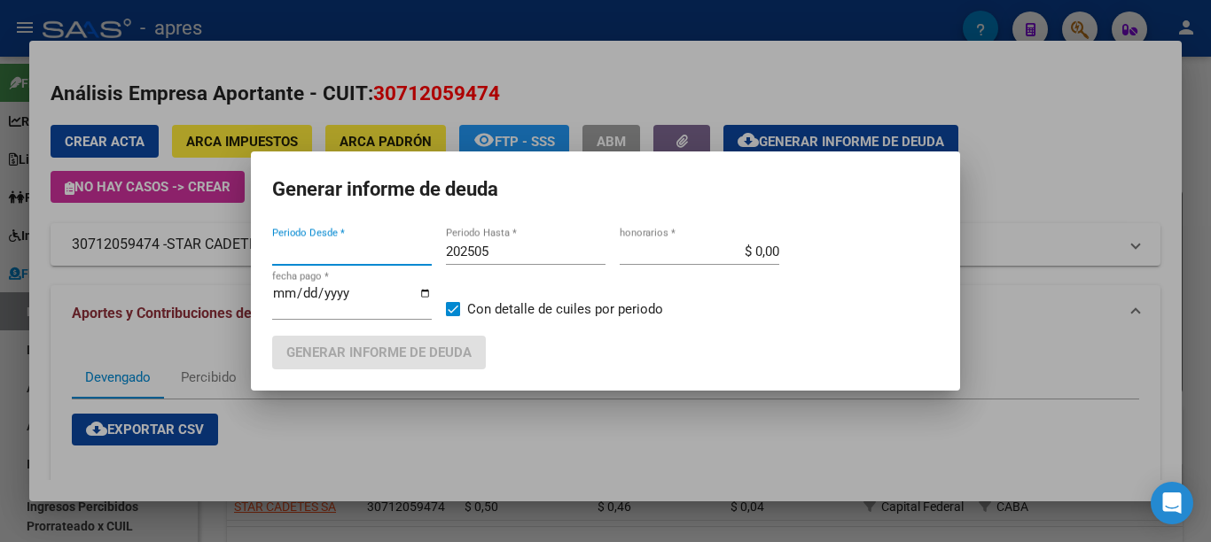
type input "201802"
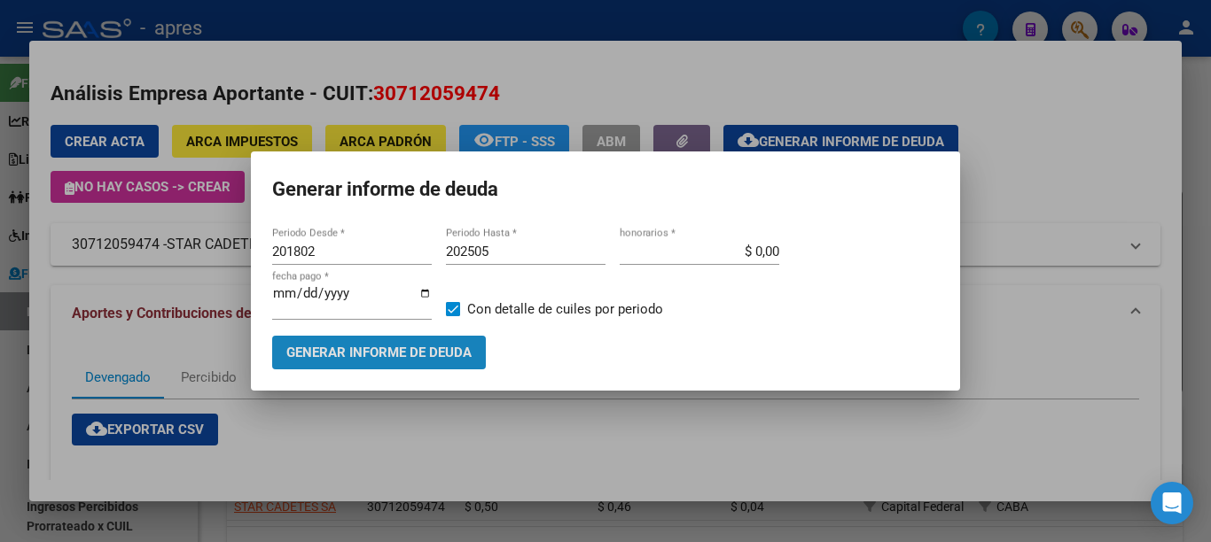
click at [350, 347] on span "Generar informe de deuda" at bounding box center [378, 354] width 185 height 16
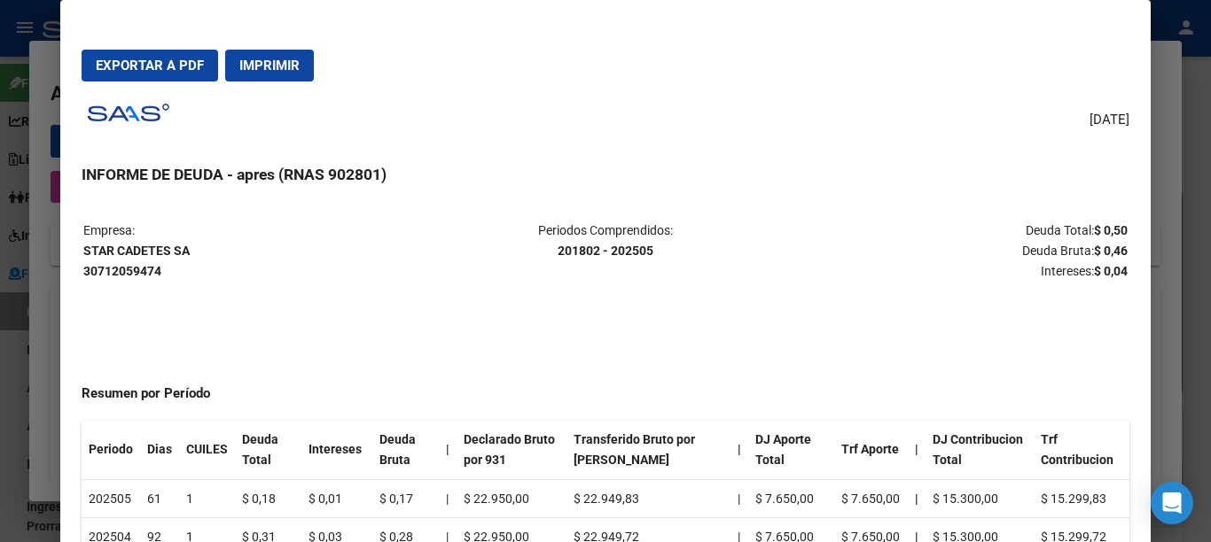
click at [284, 70] on span "Imprimir" at bounding box center [269, 66] width 60 height 16
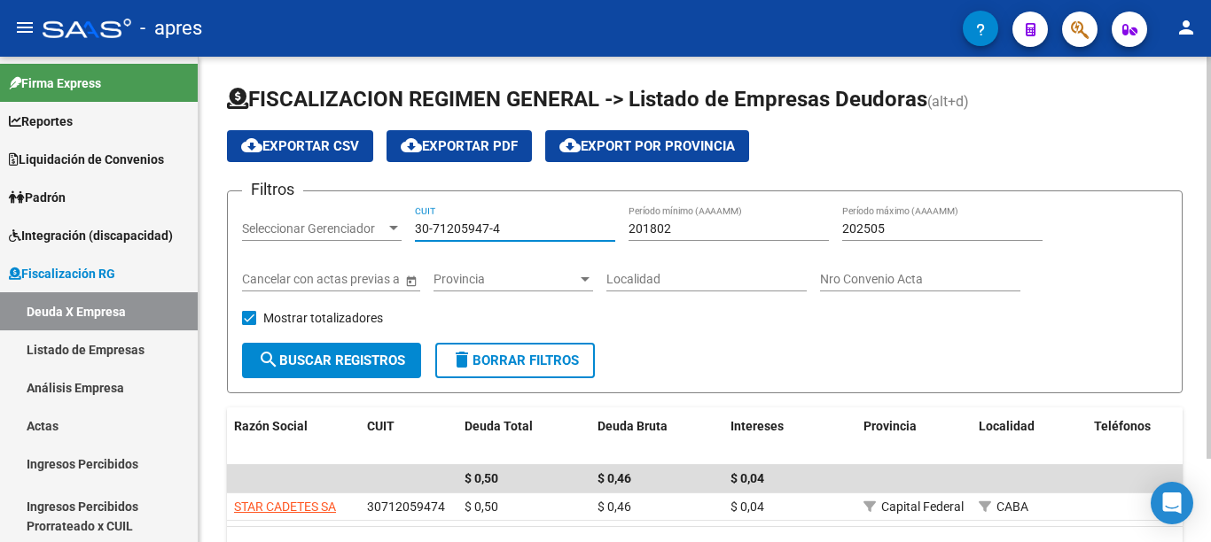
drag, startPoint x: 528, startPoint y: 227, endPoint x: 340, endPoint y: 261, distance: 191.1
click at [332, 226] on div "Filtros Seleccionar Gerenciador Seleccionar Gerenciador 30-71205947-4 CUIT 2018…" at bounding box center [704, 274] width 925 height 137
paste input "65423606-9"
type input "30-65423606-9"
click at [375, 360] on span "search Buscar Registros" at bounding box center [331, 361] width 147 height 16
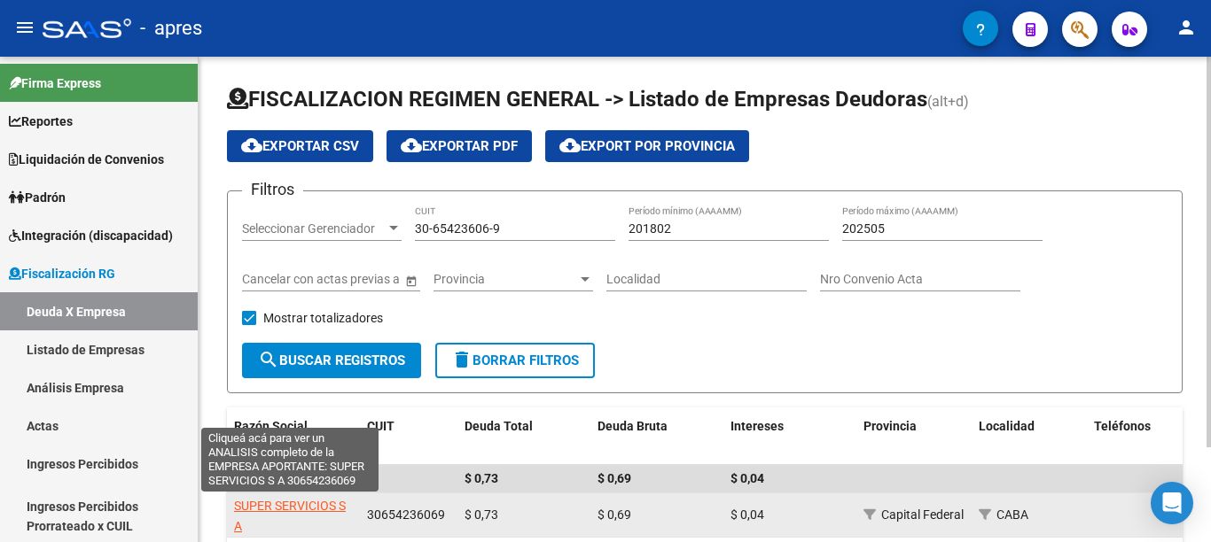
click at [300, 507] on span "SUPER SERVICIOS S A" at bounding box center [290, 516] width 112 height 35
type textarea "30654236069"
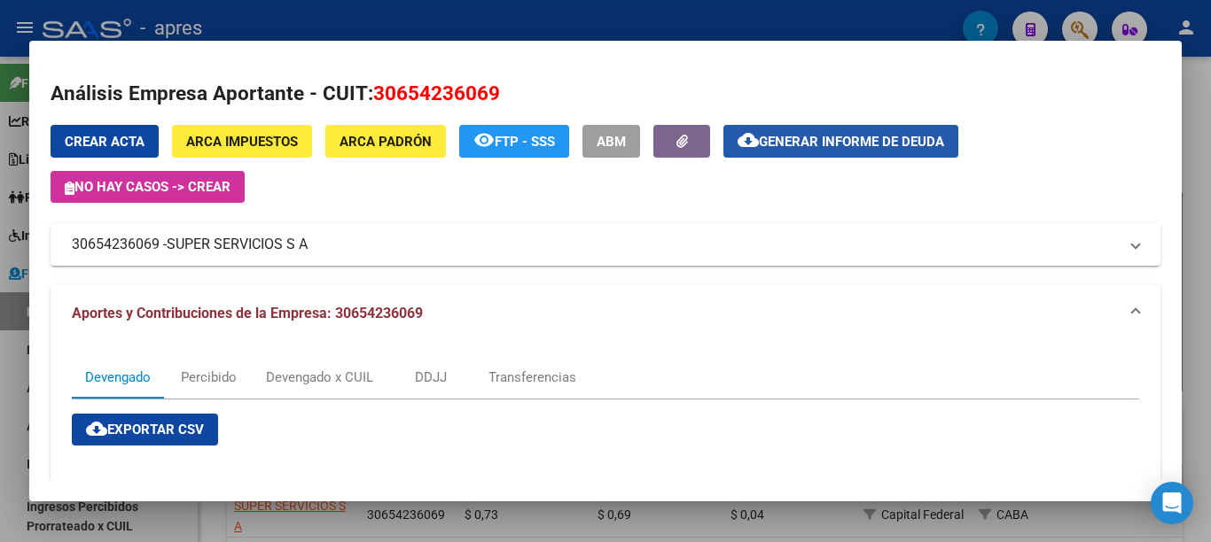
click at [797, 145] on span "Generar informe de deuda" at bounding box center [851, 142] width 185 height 16
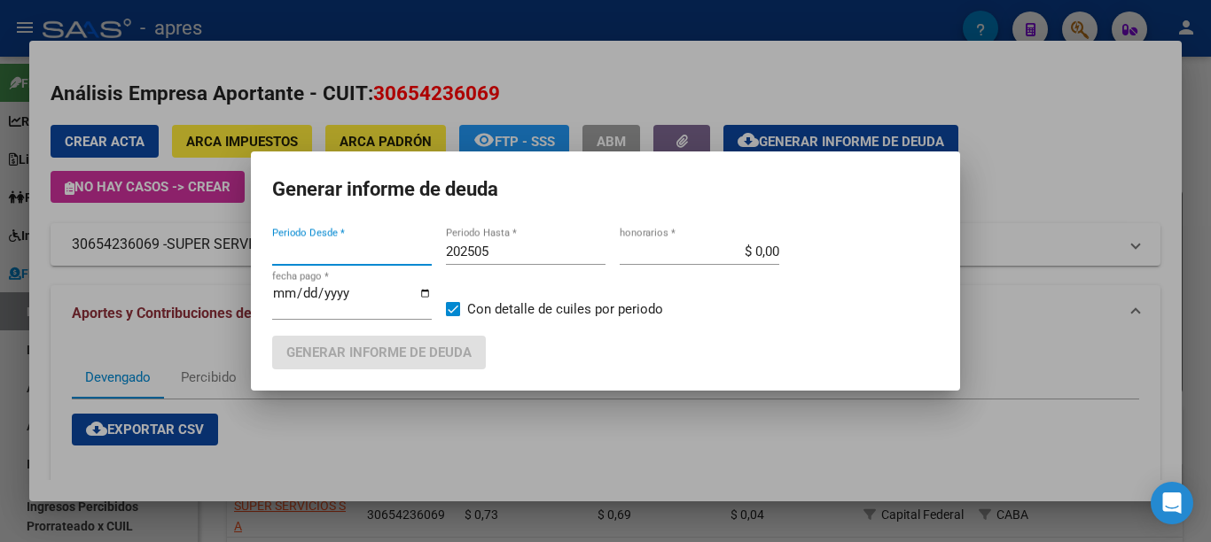
type input "201802"
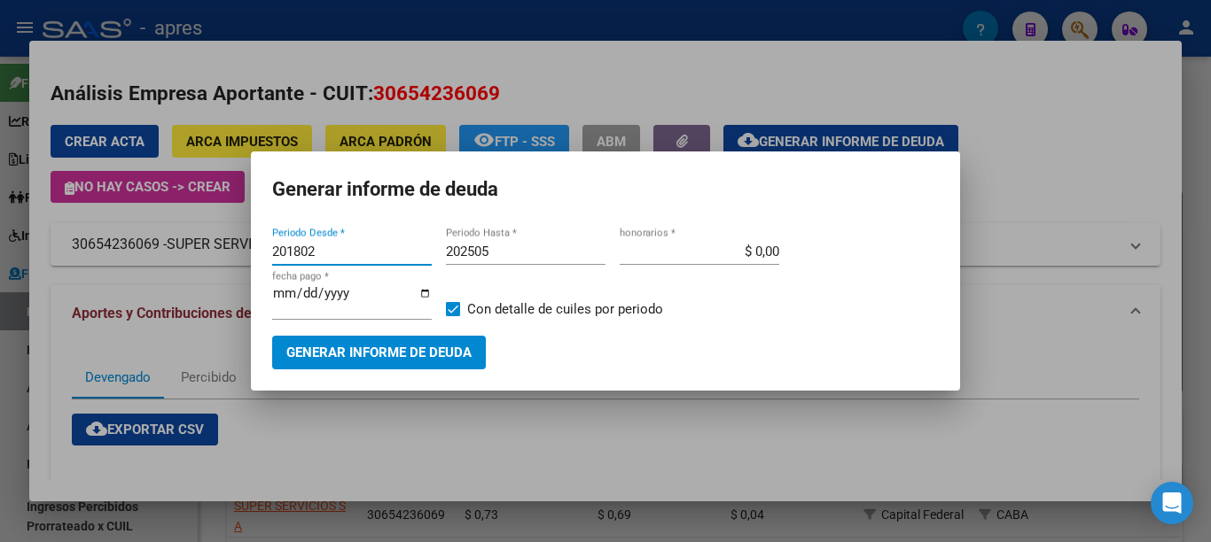
click at [406, 351] on span "Generar informe de deuda" at bounding box center [378, 354] width 185 height 16
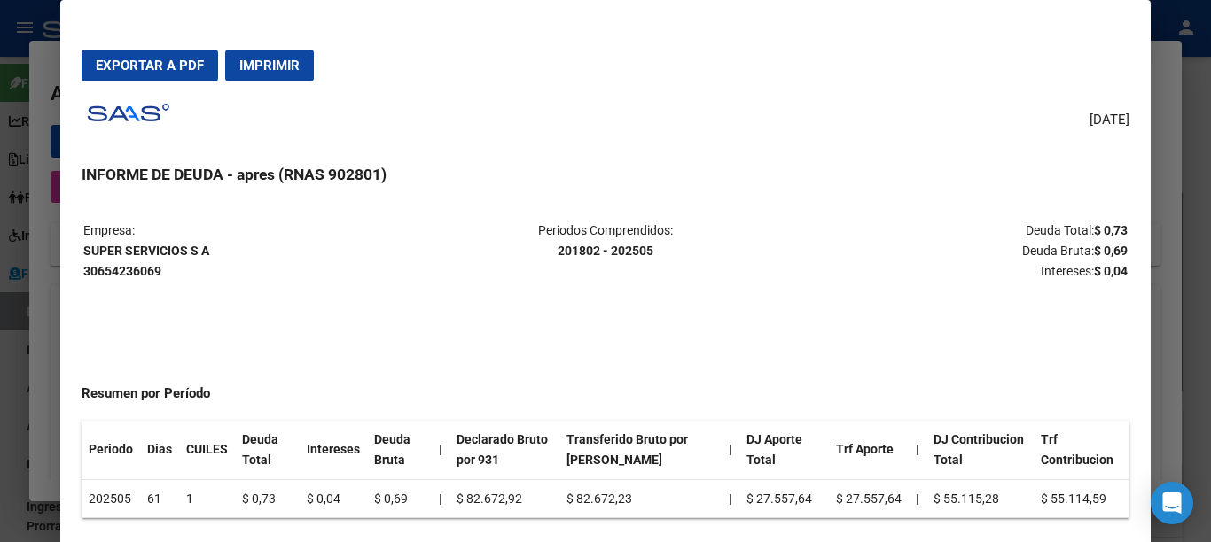
click at [267, 59] on span "Imprimir" at bounding box center [269, 66] width 60 height 16
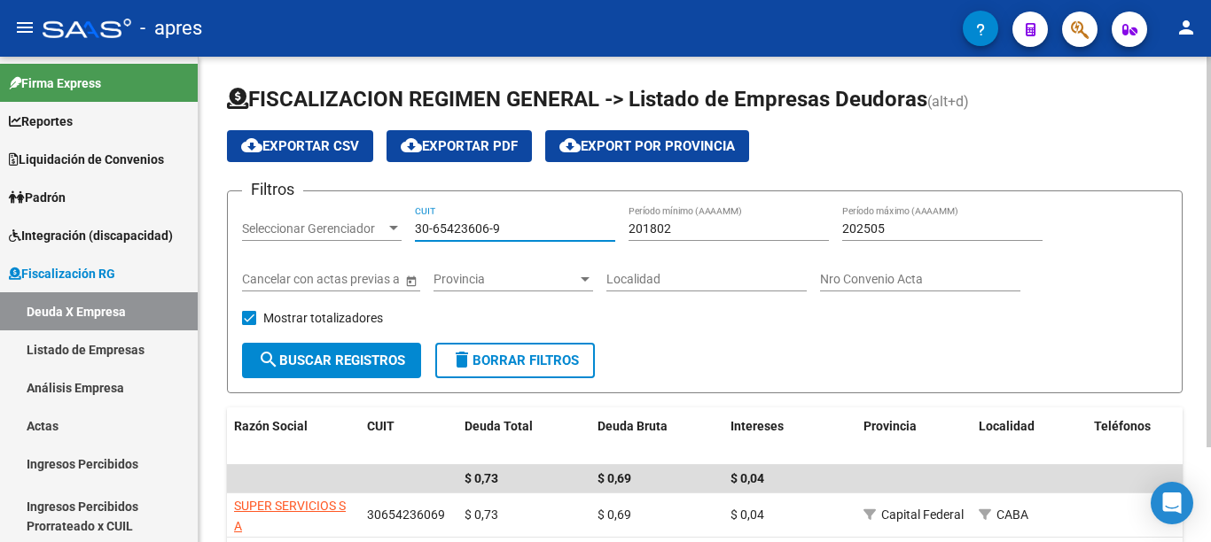
drag, startPoint x: 517, startPoint y: 227, endPoint x: 305, endPoint y: 204, distance: 213.1
click at [305, 204] on form "Filtros Seleccionar Gerenciador Seleccionar Gerenciador 30-65423606-9 CUIT 2018…" at bounding box center [705, 292] width 956 height 203
paste input "70924765-0"
type input "30-70924765-0"
click at [370, 365] on span "search Buscar Registros" at bounding box center [331, 361] width 147 height 16
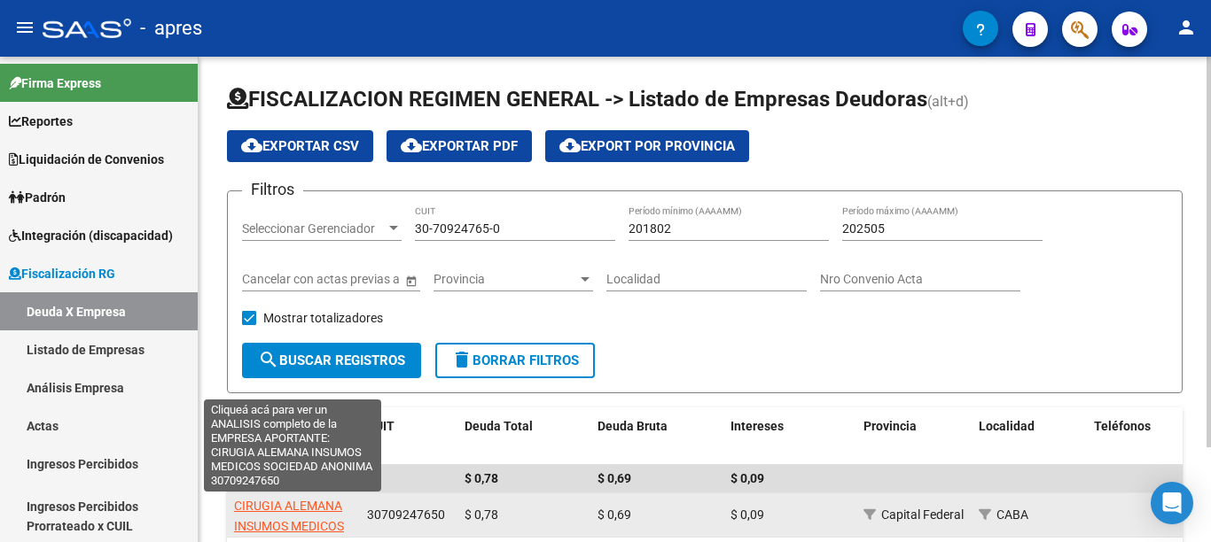
click at [314, 511] on span "CIRUGIA ALEMANA INSUMOS MEDICOS SOCIEDAD ANONIMA" at bounding box center [293, 526] width 118 height 55
type textarea "30709247650"
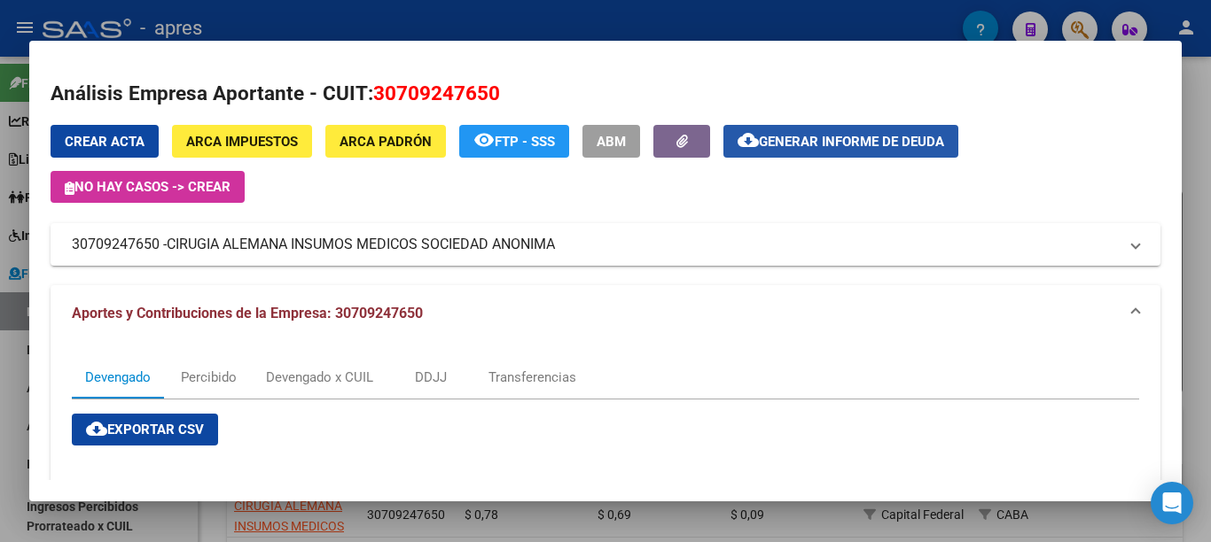
click at [833, 149] on span "Generar informe de deuda" at bounding box center [851, 142] width 185 height 16
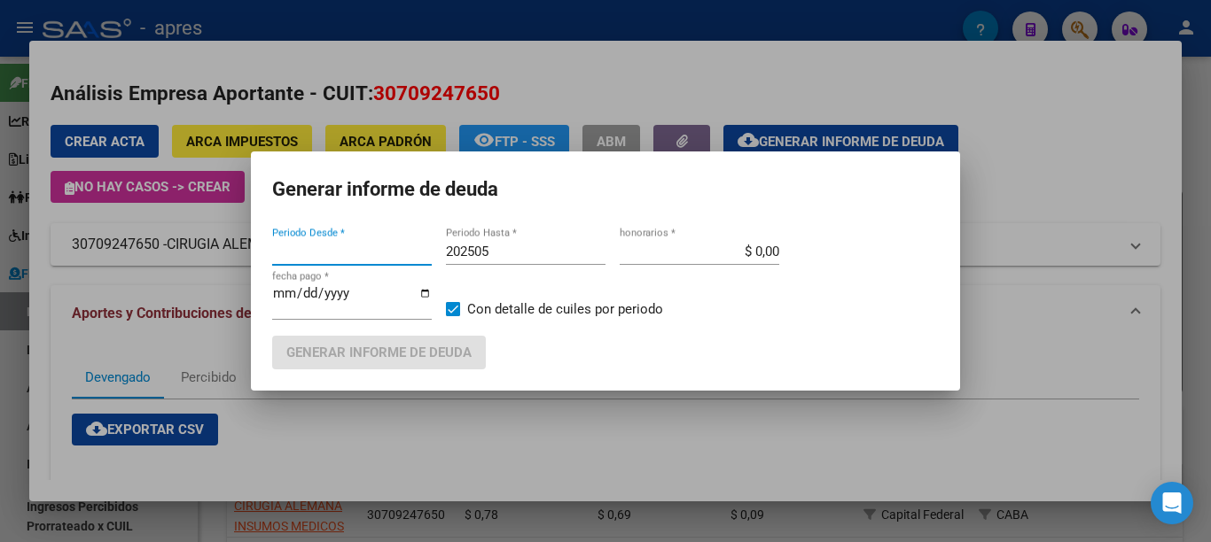
type input "201802"
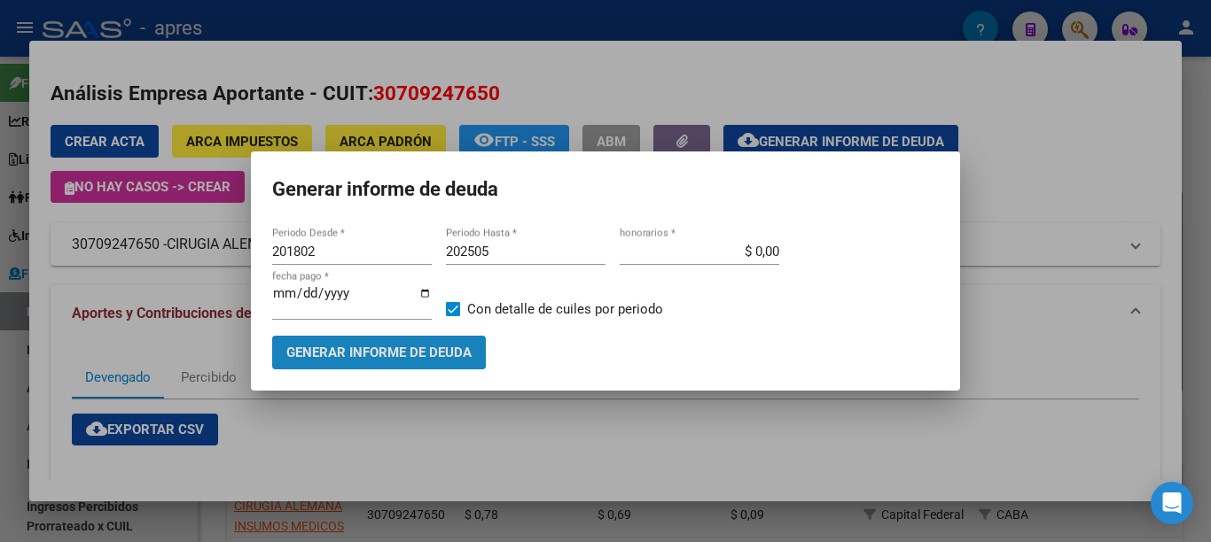
click at [432, 346] on span "Generar informe de deuda" at bounding box center [378, 354] width 185 height 16
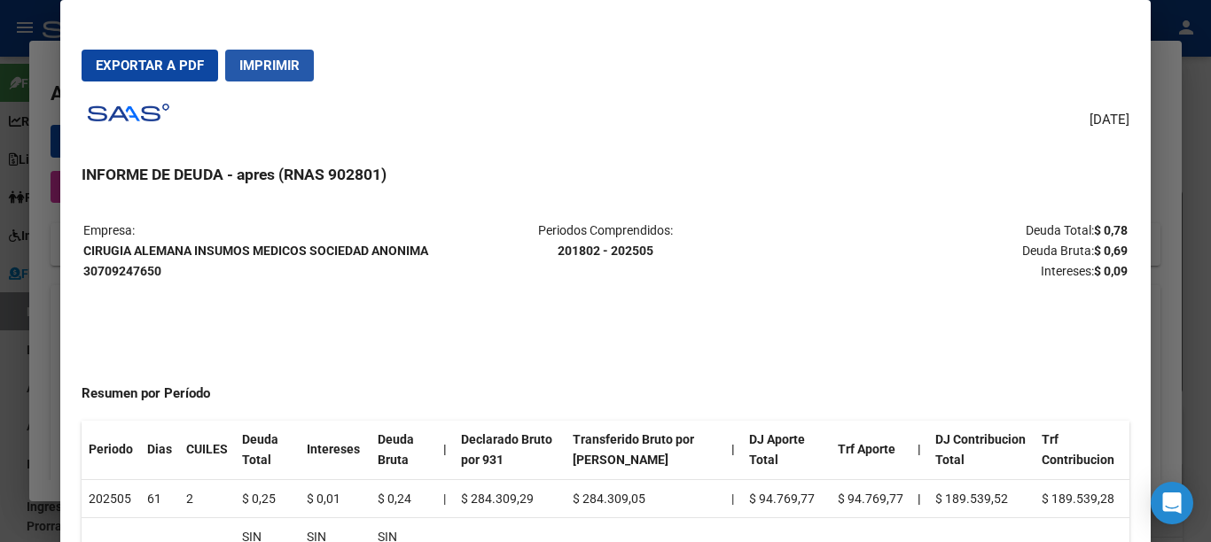
click at [271, 63] on span "Imprimir" at bounding box center [269, 66] width 60 height 16
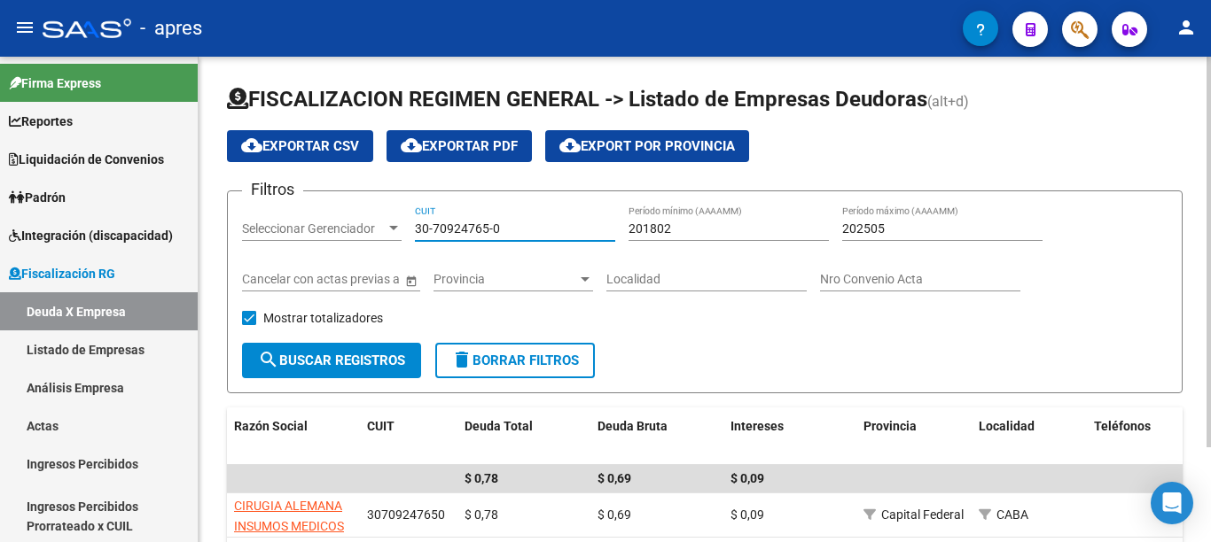
drag, startPoint x: 418, startPoint y: 207, endPoint x: 353, endPoint y: 261, distance: 85.0
click at [335, 204] on form "Filtros Seleccionar Gerenciador Seleccionar Gerenciador 30-70924765-0 CUIT 2018…" at bounding box center [705, 292] width 956 height 203
paste input "60380823-8"
type input "30-60380823-8"
click at [354, 353] on span "search Buscar Registros" at bounding box center [331, 361] width 147 height 16
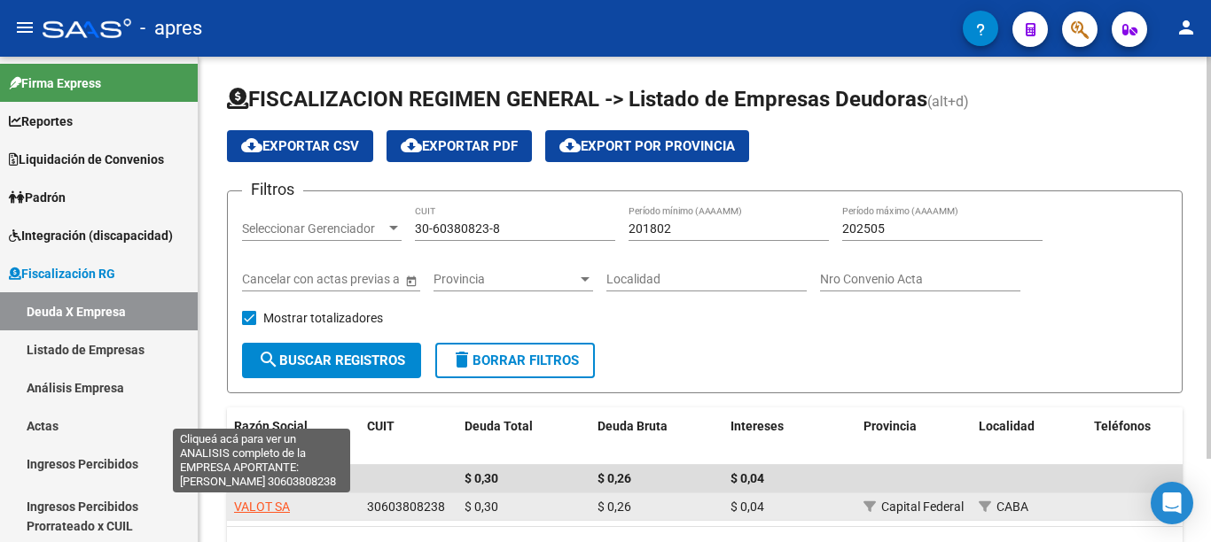
click at [259, 504] on span "VALOT SA" at bounding box center [262, 507] width 56 height 14
type textarea "30603808238"
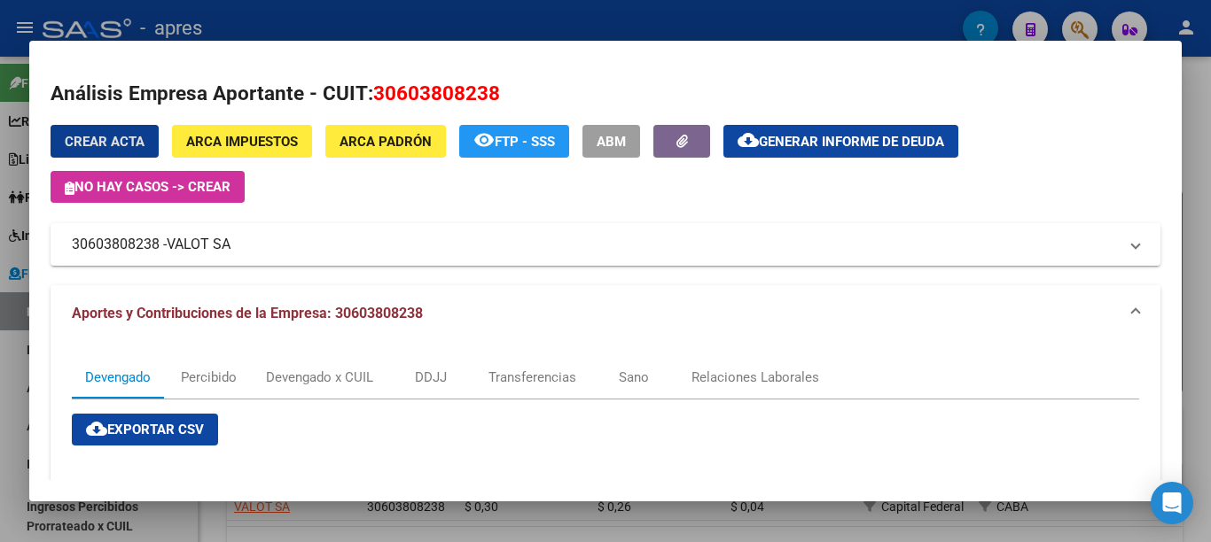
click at [812, 140] on span "Generar informe de deuda" at bounding box center [851, 142] width 185 height 16
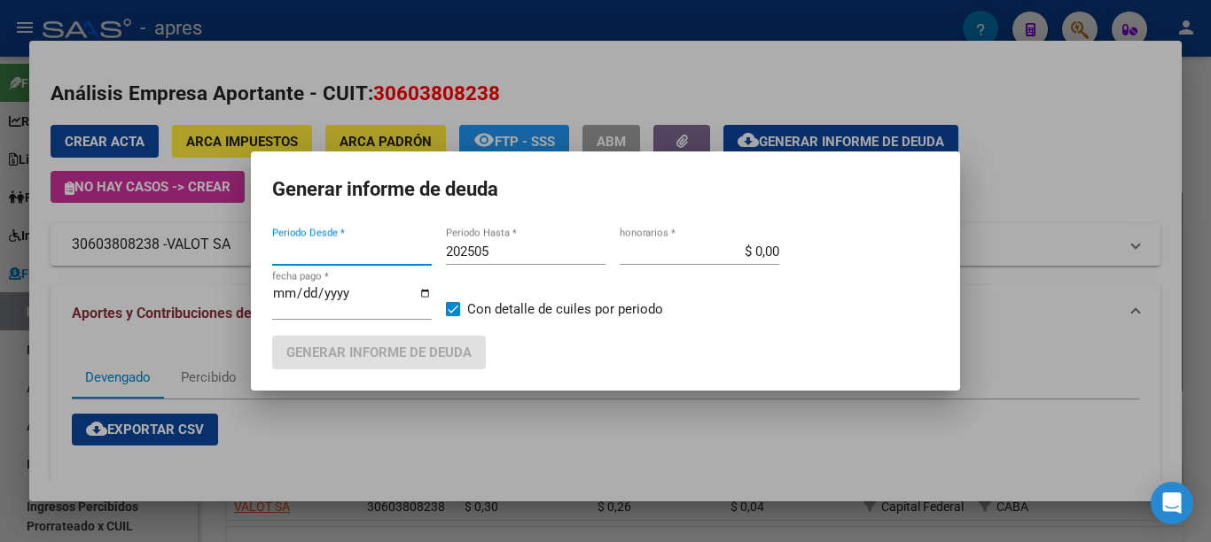
type input "201802"
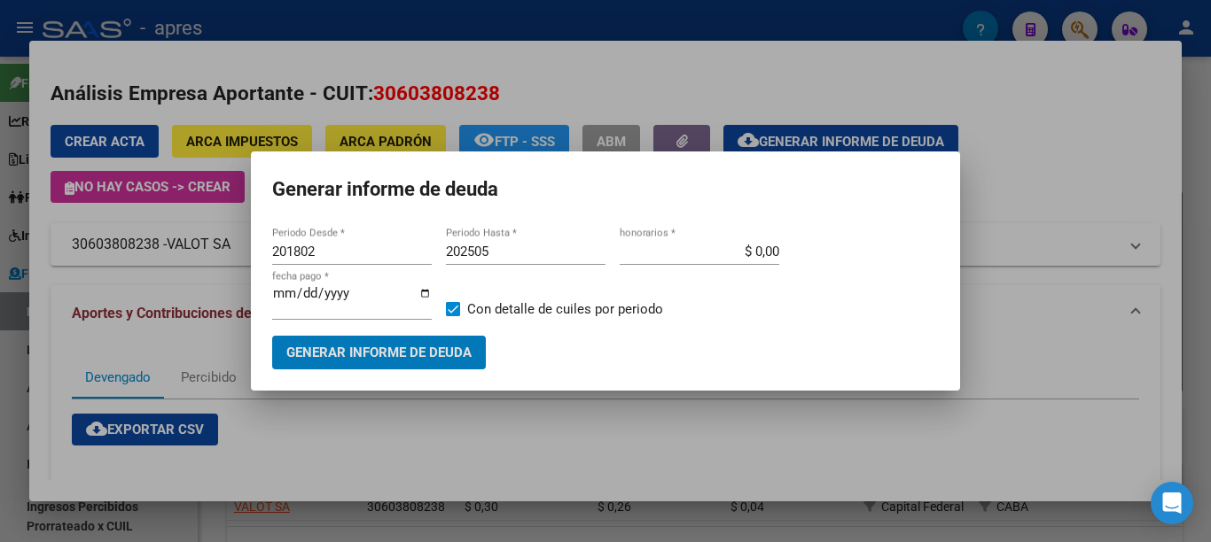
click at [418, 350] on span "Generar informe de deuda" at bounding box center [378, 354] width 185 height 16
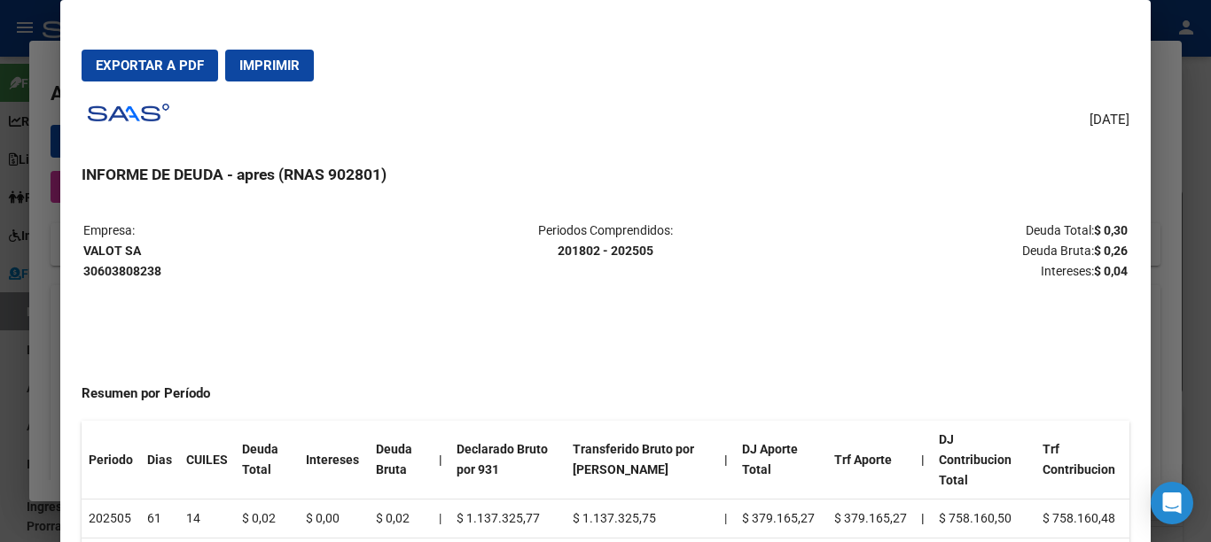
click at [302, 71] on button "Imprimir" at bounding box center [269, 66] width 89 height 32
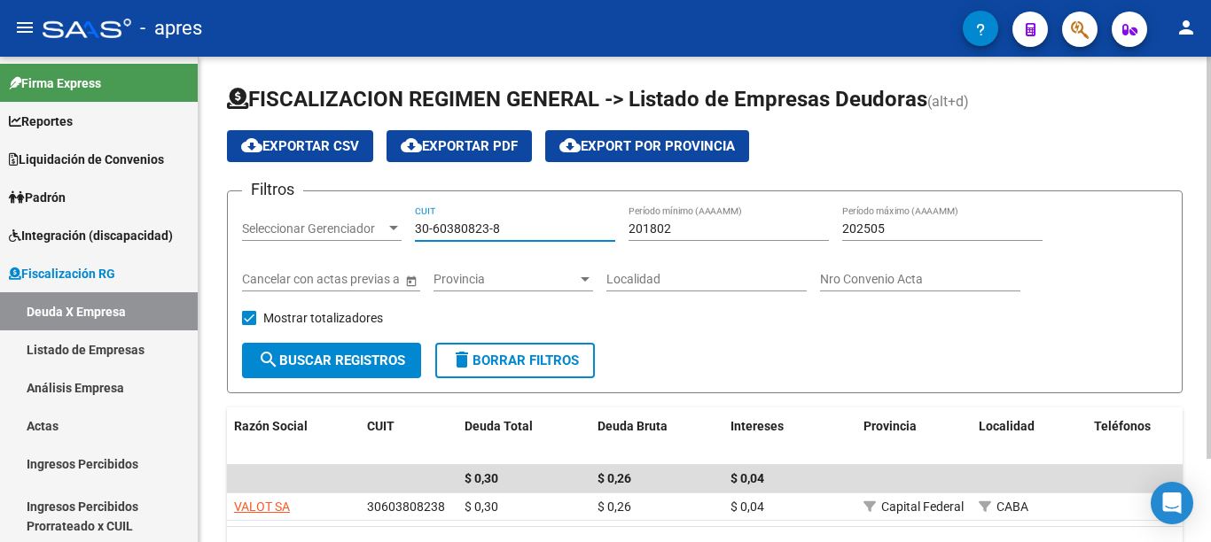
drag, startPoint x: 410, startPoint y: 219, endPoint x: 332, endPoint y: 223, distance: 78.1
click at [333, 223] on div "Filtros Seleccionar Gerenciador Seleccionar Gerenciador 30-60380823-8 CUIT 2018…" at bounding box center [704, 274] width 925 height 137
paste input "656652-9"
type input "30-60656652-9"
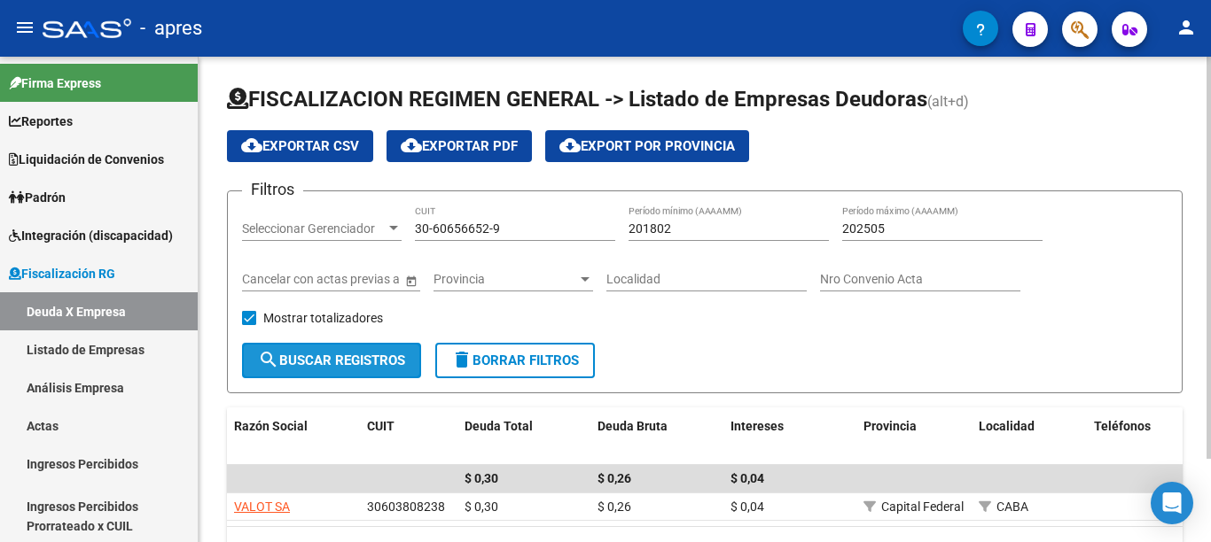
click at [374, 351] on button "search Buscar Registros" at bounding box center [331, 360] width 179 height 35
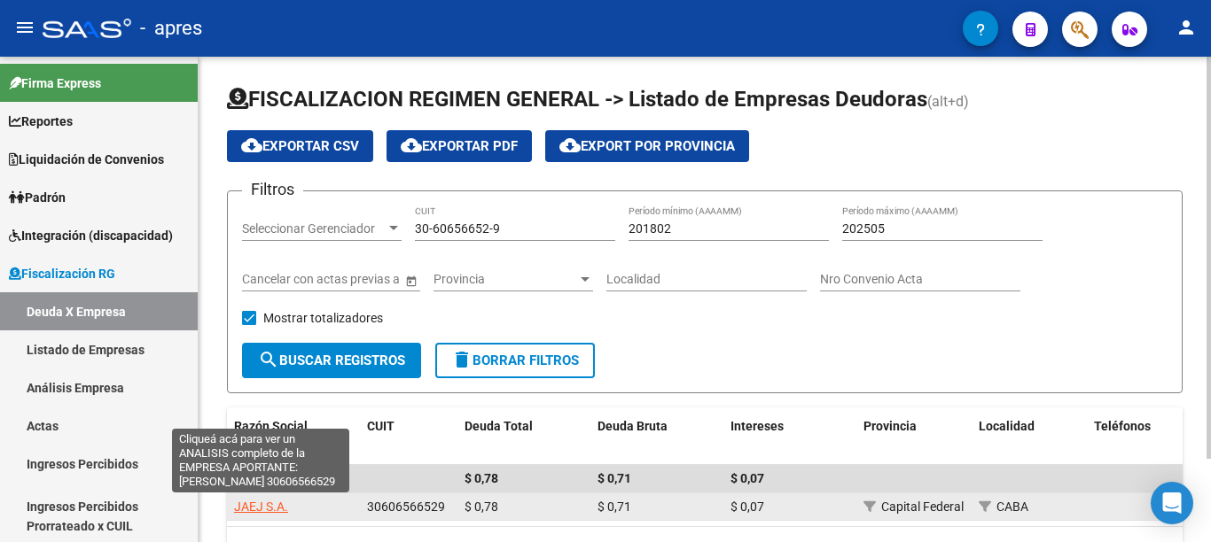
click at [264, 511] on span "JAEJ S.A." at bounding box center [261, 507] width 54 height 14
type textarea "30606566529"
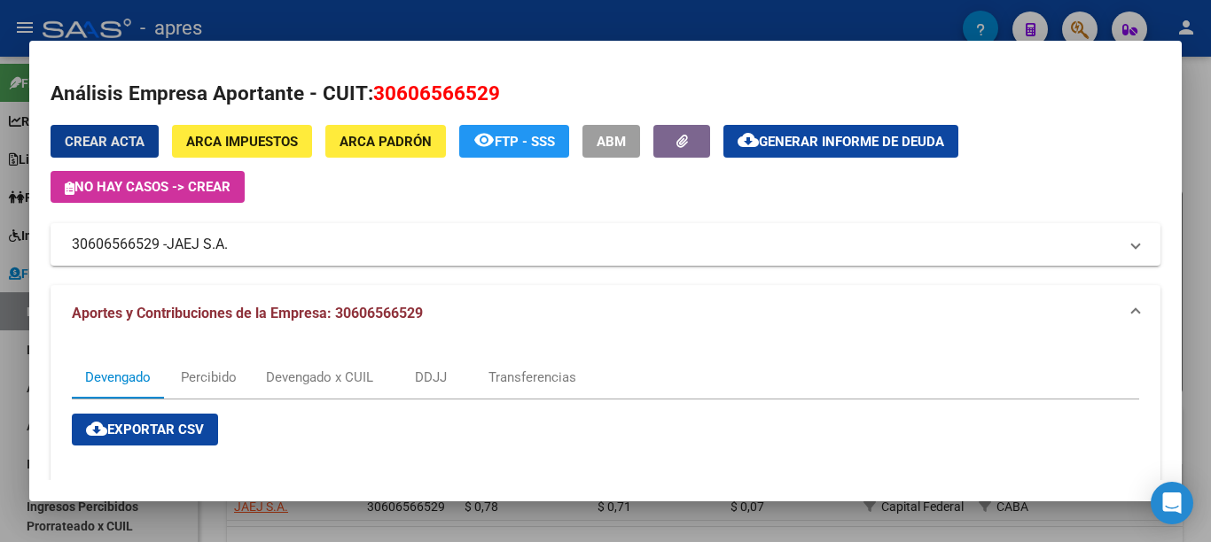
click at [811, 149] on span "Generar informe de deuda" at bounding box center [851, 142] width 185 height 16
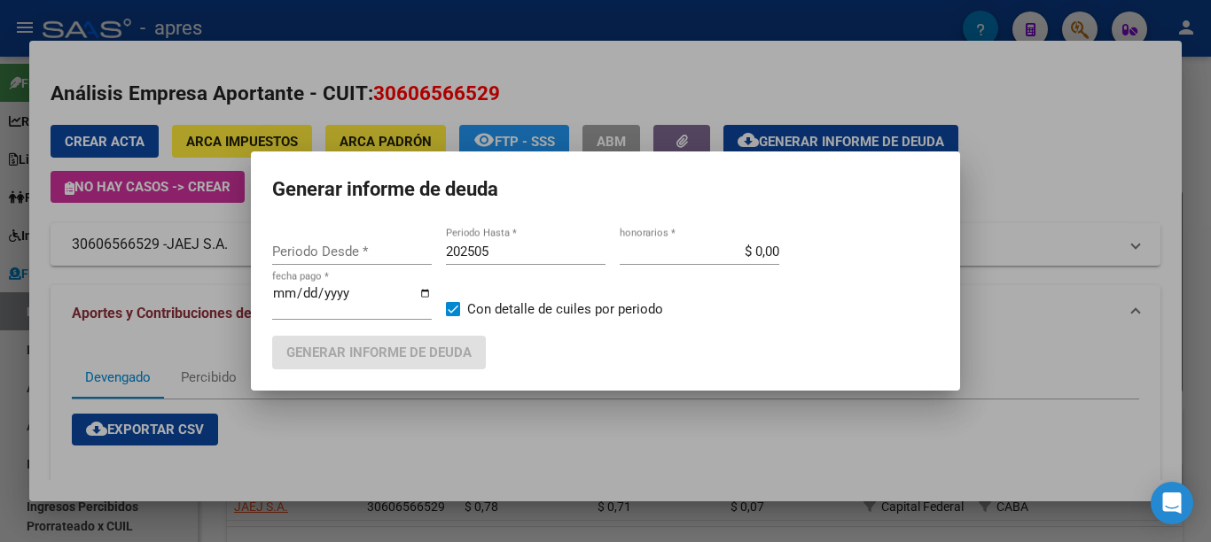
type input "201802"
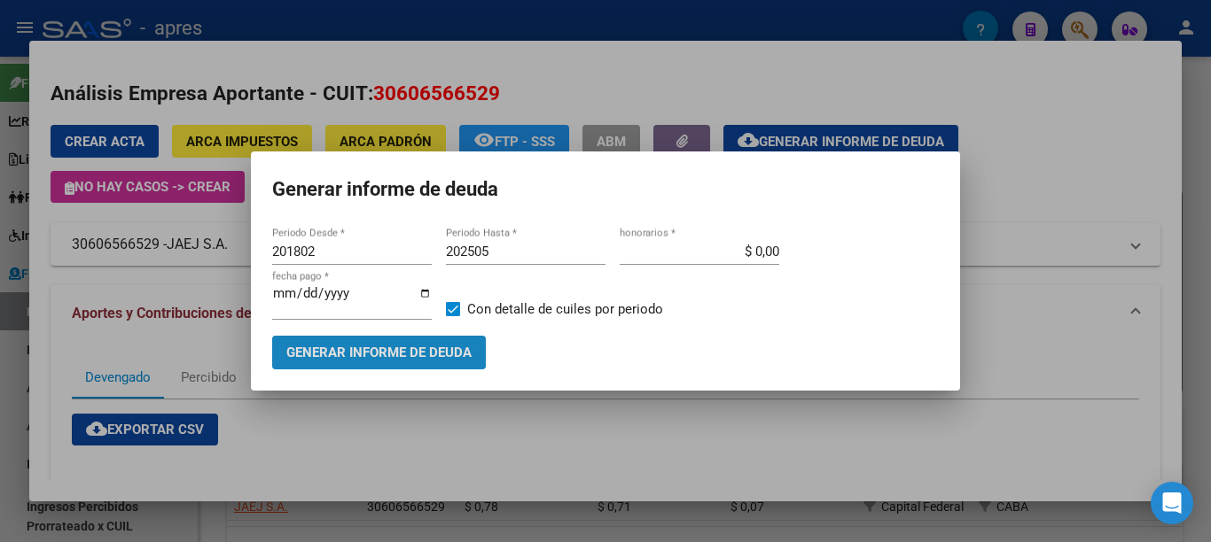
click at [431, 346] on span "Generar informe de deuda" at bounding box center [378, 354] width 185 height 16
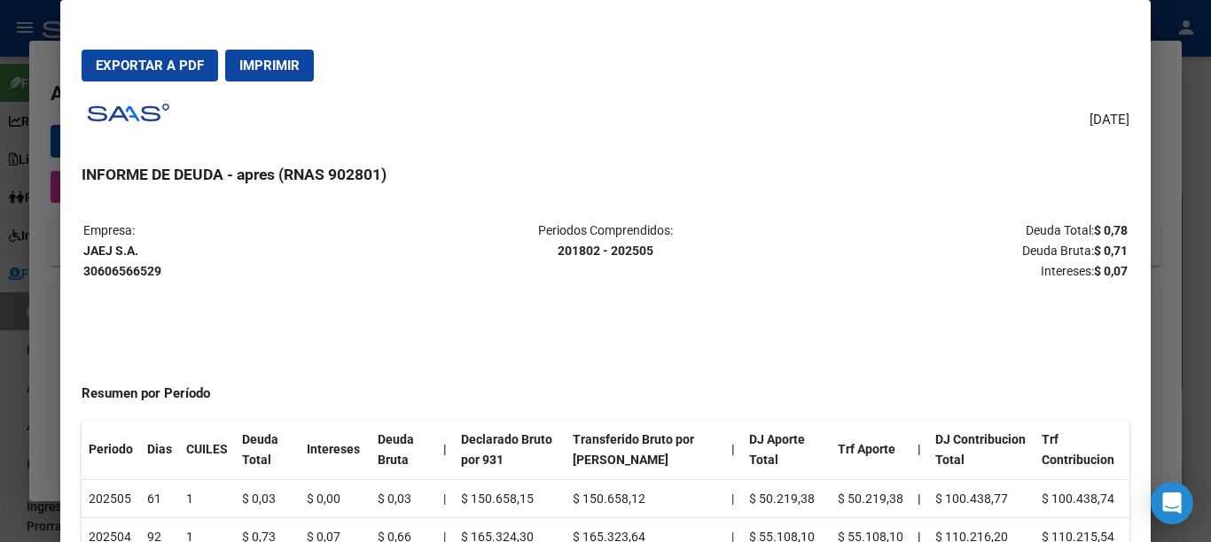
click at [270, 80] on button "Imprimir" at bounding box center [269, 66] width 89 height 32
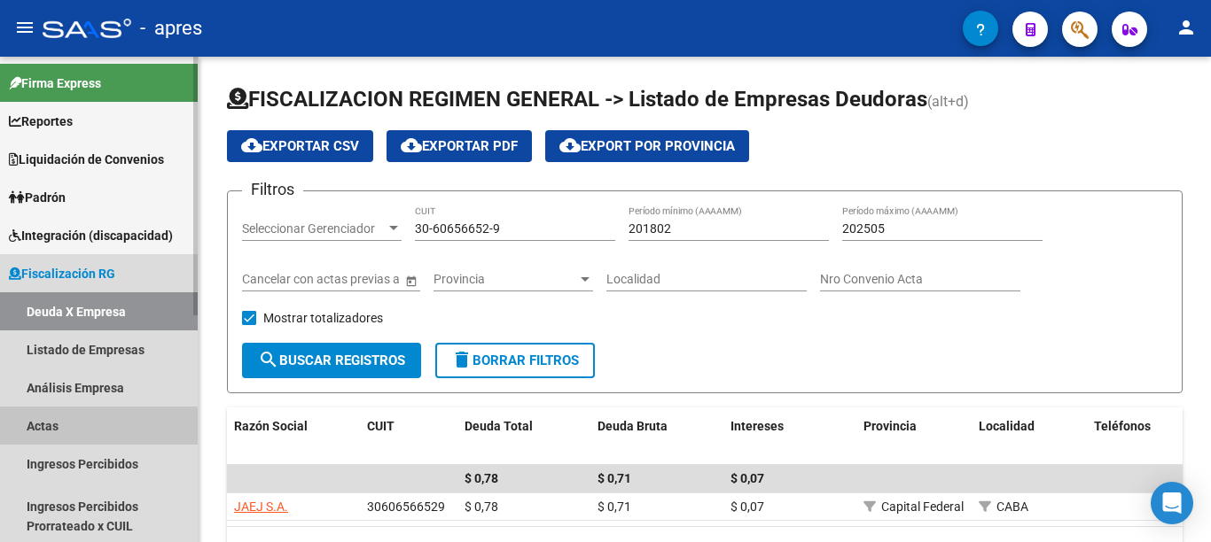
click at [47, 431] on link "Actas" at bounding box center [99, 426] width 198 height 38
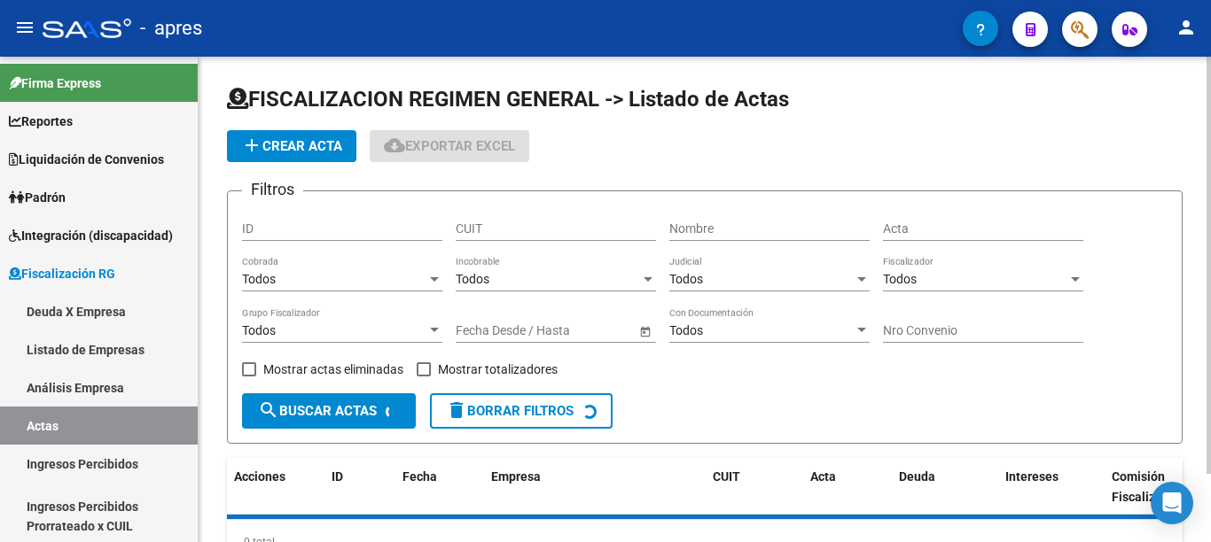
click at [302, 151] on span "add Crear Acta" at bounding box center [291, 146] width 101 height 16
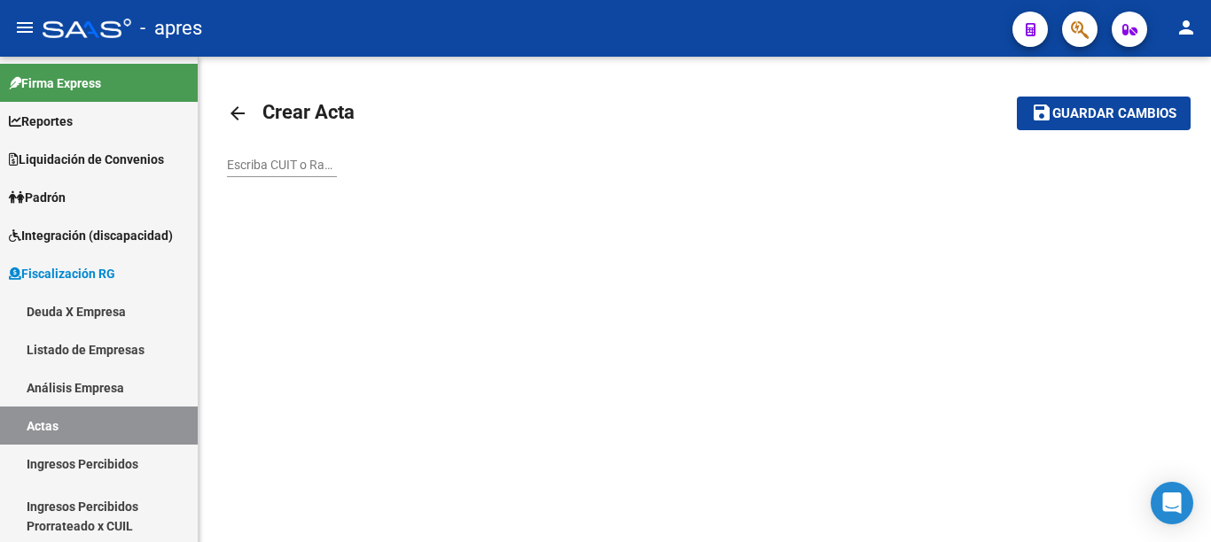
click at [286, 163] on input "Escriba CUIT o Razón Social para buscar" at bounding box center [282, 165] width 110 height 15
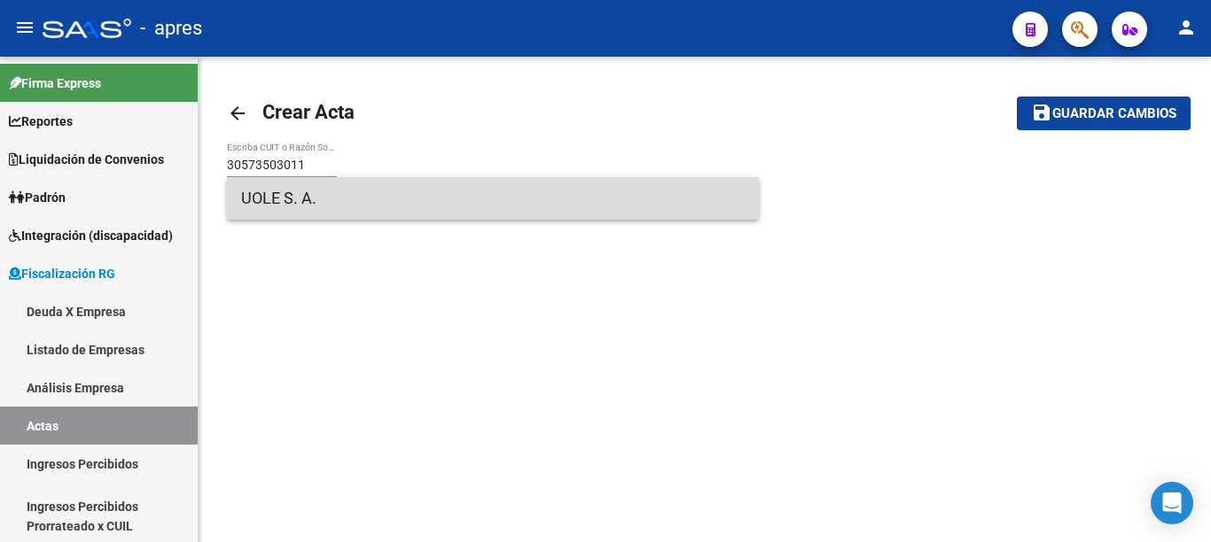
click at [347, 206] on span "UOLE S. A." at bounding box center [492, 198] width 503 height 43
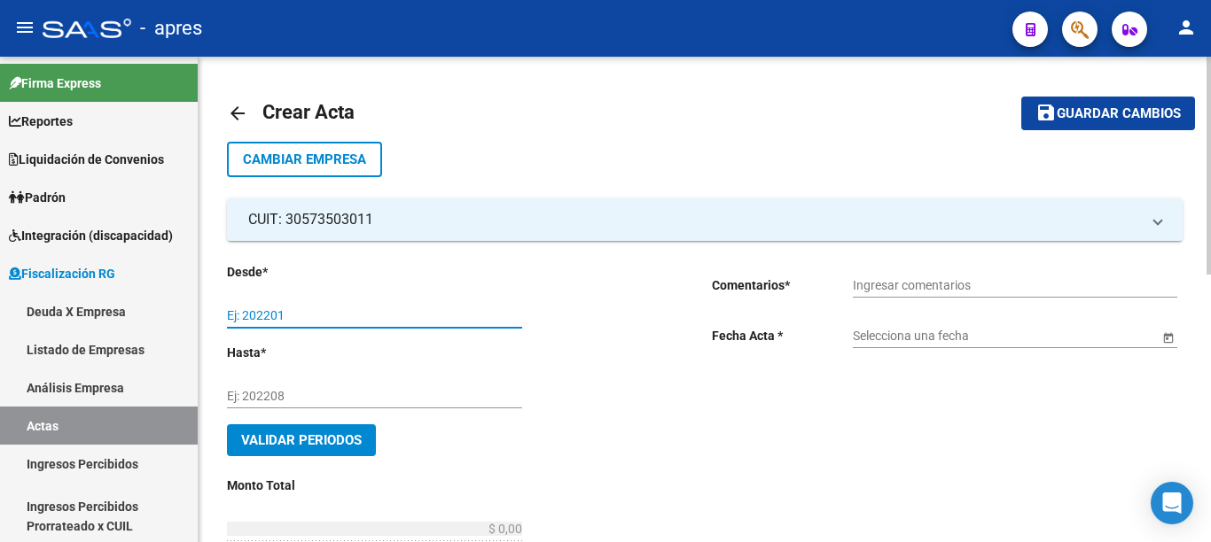
click at [320, 319] on input "Ej: 202201" at bounding box center [374, 315] width 295 height 15
type input "202502"
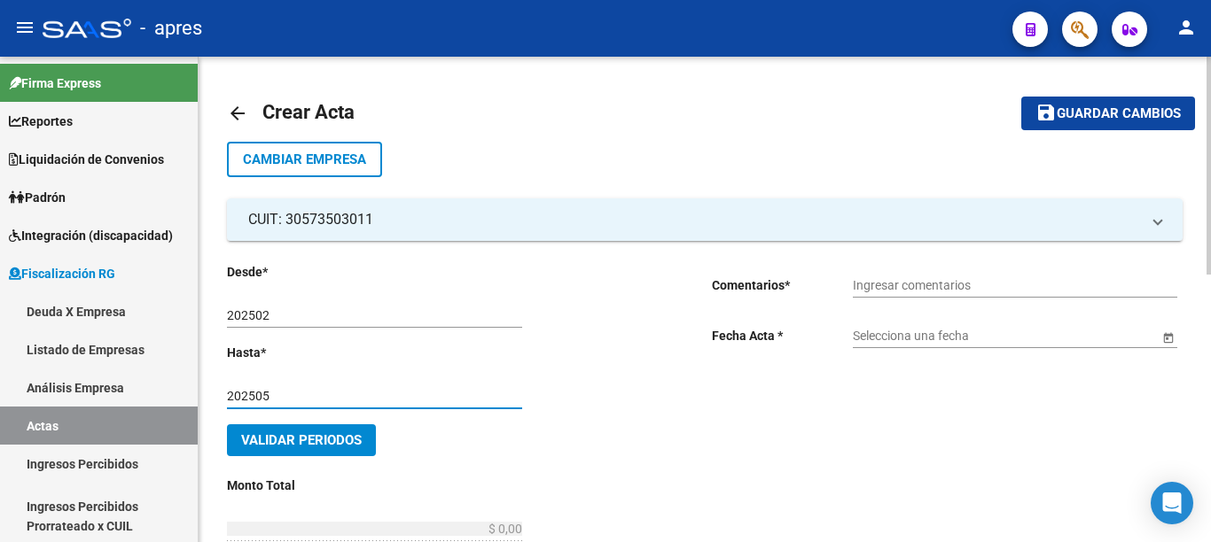
type input "202505"
click at [918, 286] on input "Ingresar comentarios" at bounding box center [1015, 285] width 324 height 15
type input "d"
type input "DEUDA BONIFICADA"
click at [1162, 336] on span "Open calendar" at bounding box center [1168, 337] width 43 height 43
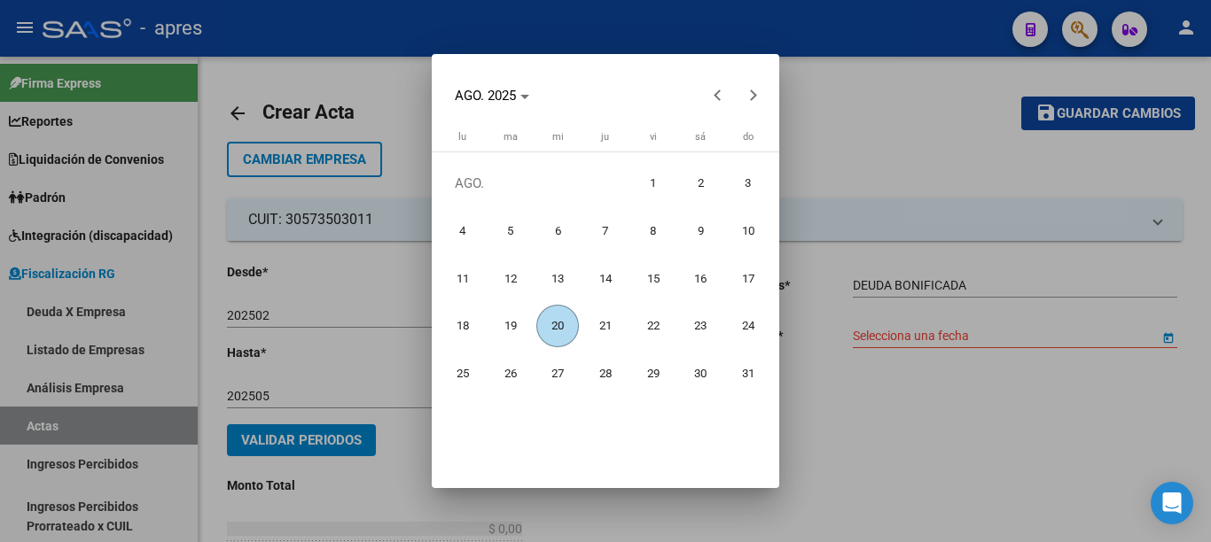
click at [557, 330] on span "20" at bounding box center [557, 326] width 43 height 43
type input "[DATE]"
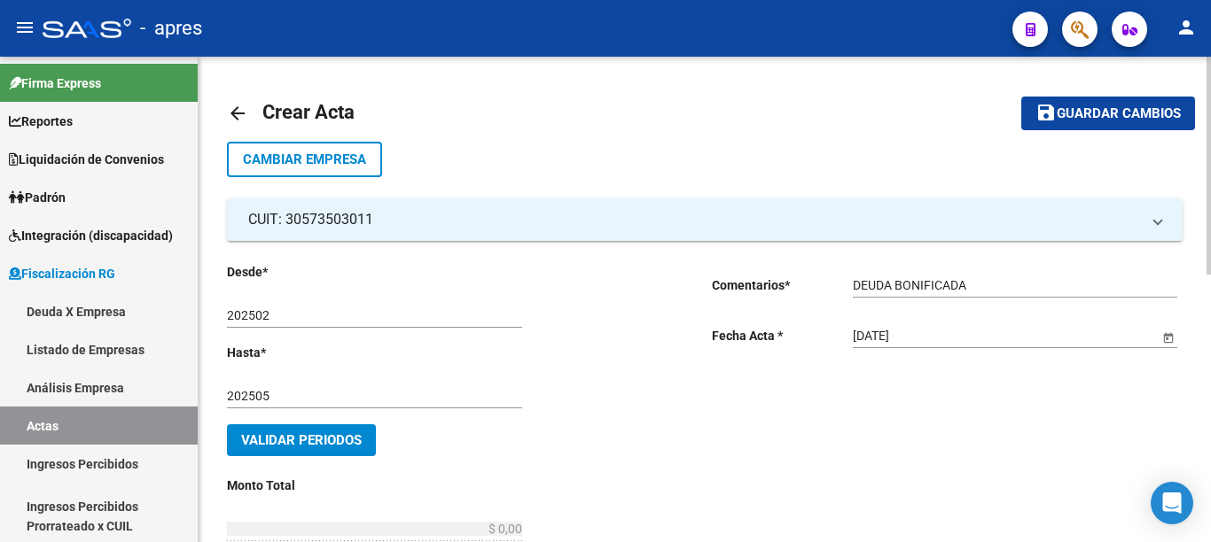
click at [332, 434] on span "Validar Periodos" at bounding box center [301, 441] width 121 height 16
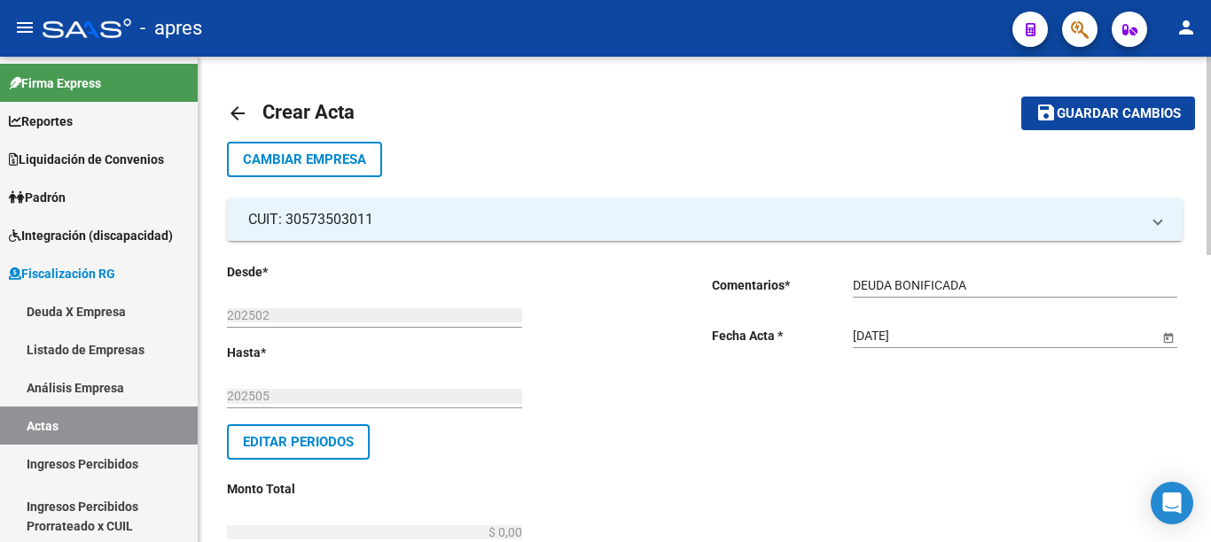
drag, startPoint x: 464, startPoint y: 281, endPoint x: 694, endPoint y: 284, distance: 230.5
type input "$ 1,05"
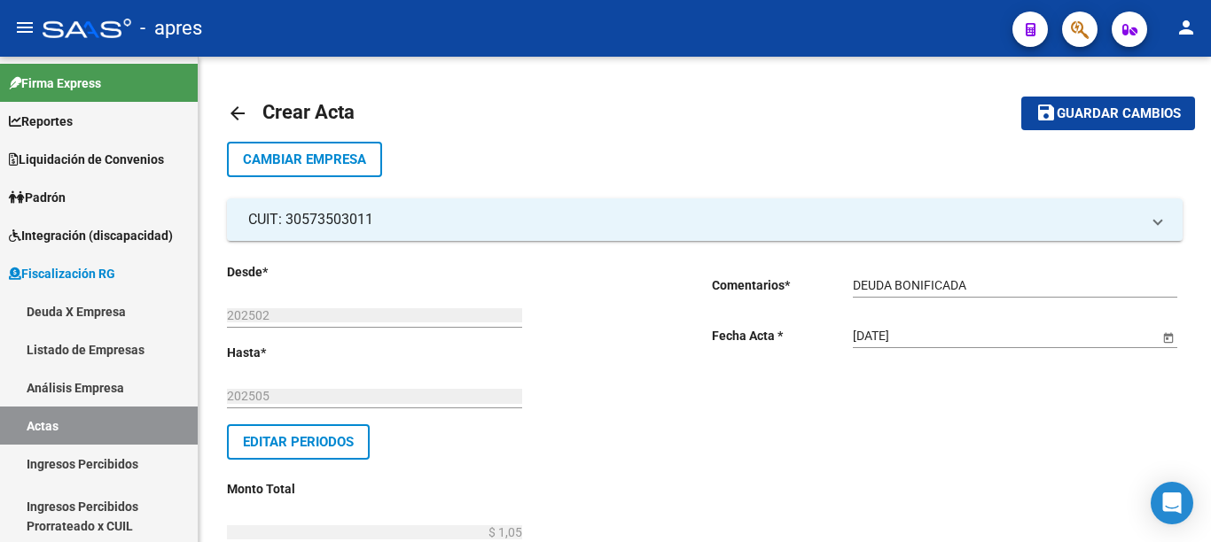
type input "$ 0,14"
type input "$ 1,19"
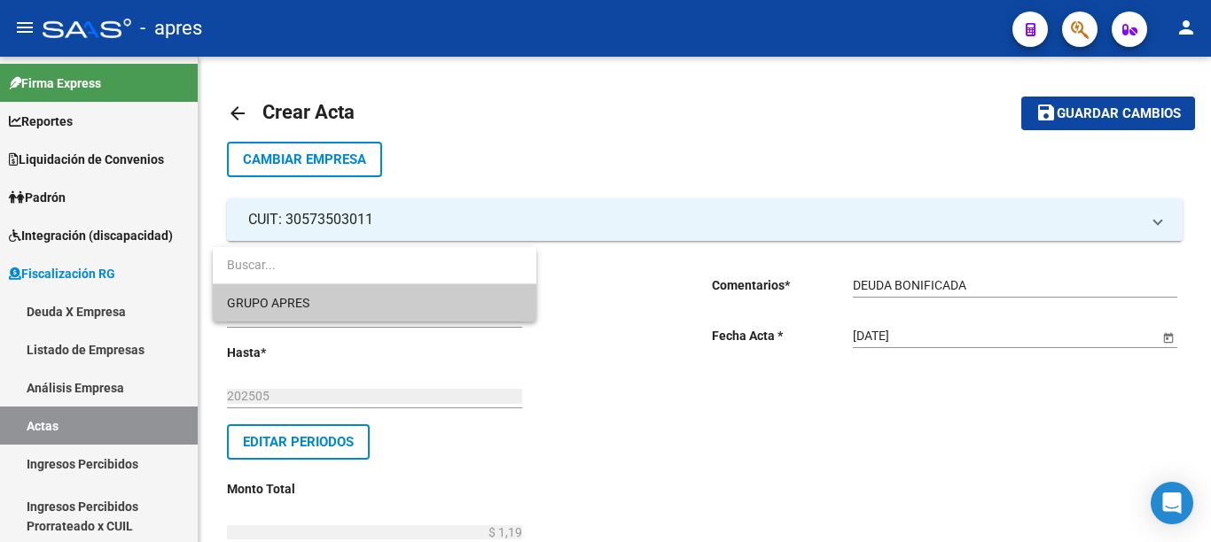
click at [316, 305] on span "GRUPO APRES" at bounding box center [374, 303] width 295 height 37
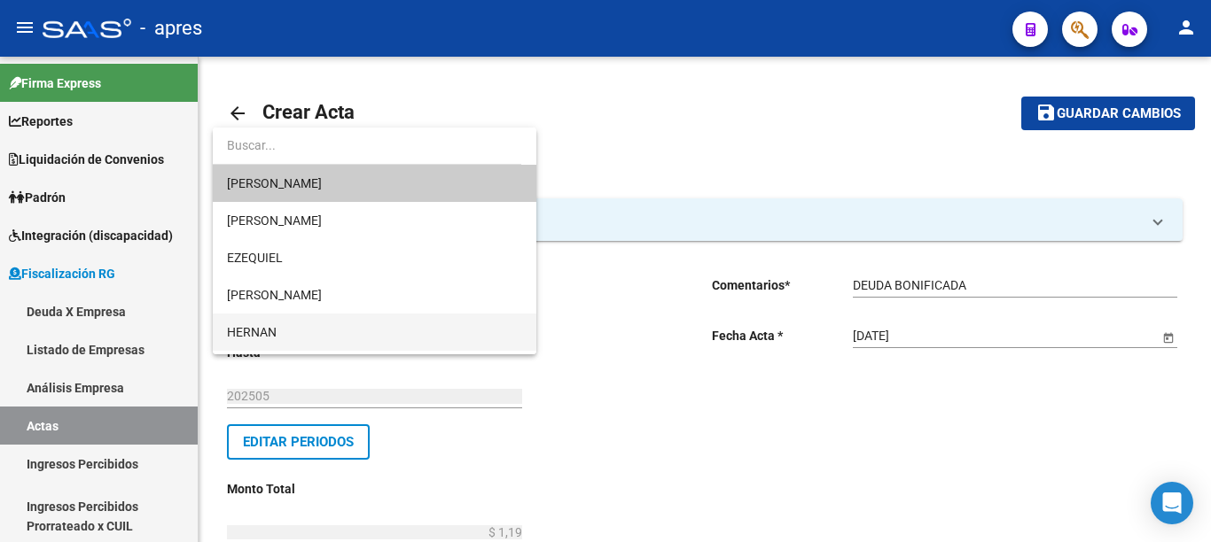
click at [308, 325] on span "HERNAN" at bounding box center [374, 332] width 295 height 37
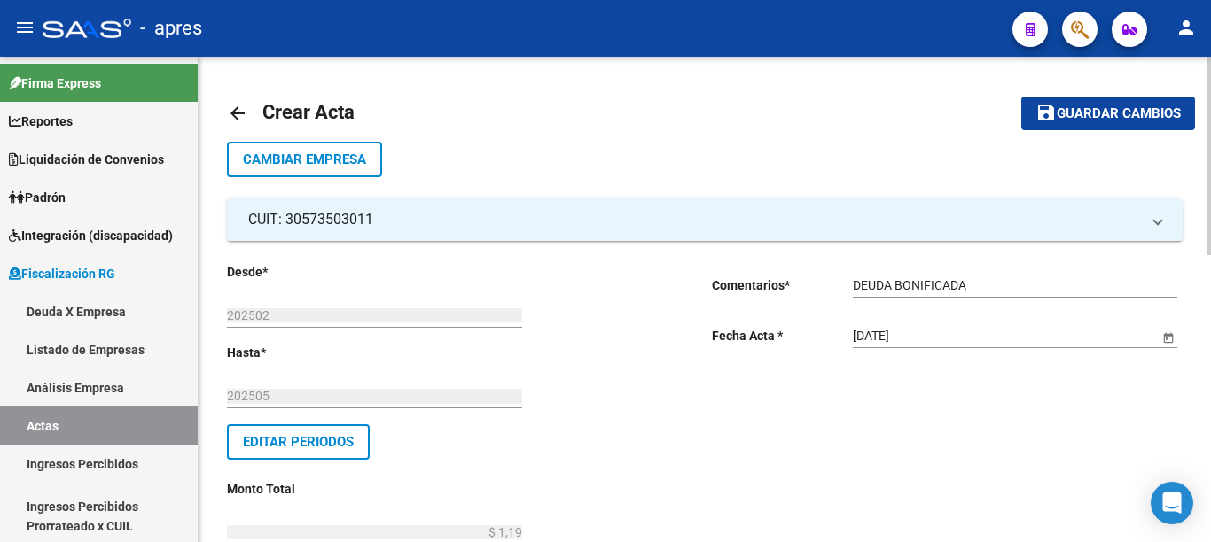
type input "517"
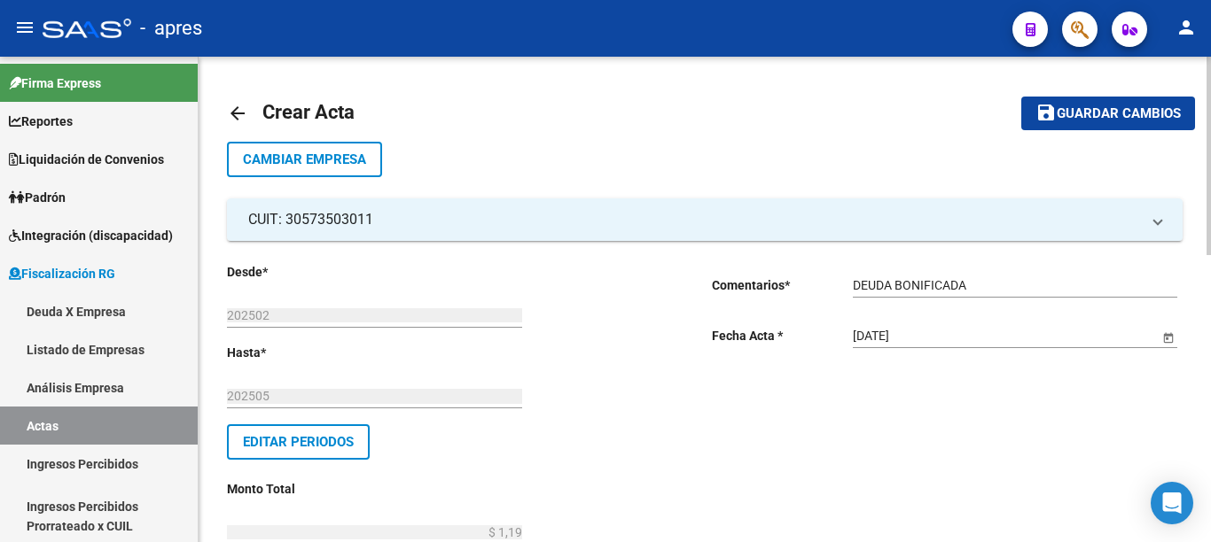
checkbox input "true"
click at [1207, 217] on div at bounding box center [1208, 137] width 4 height 160
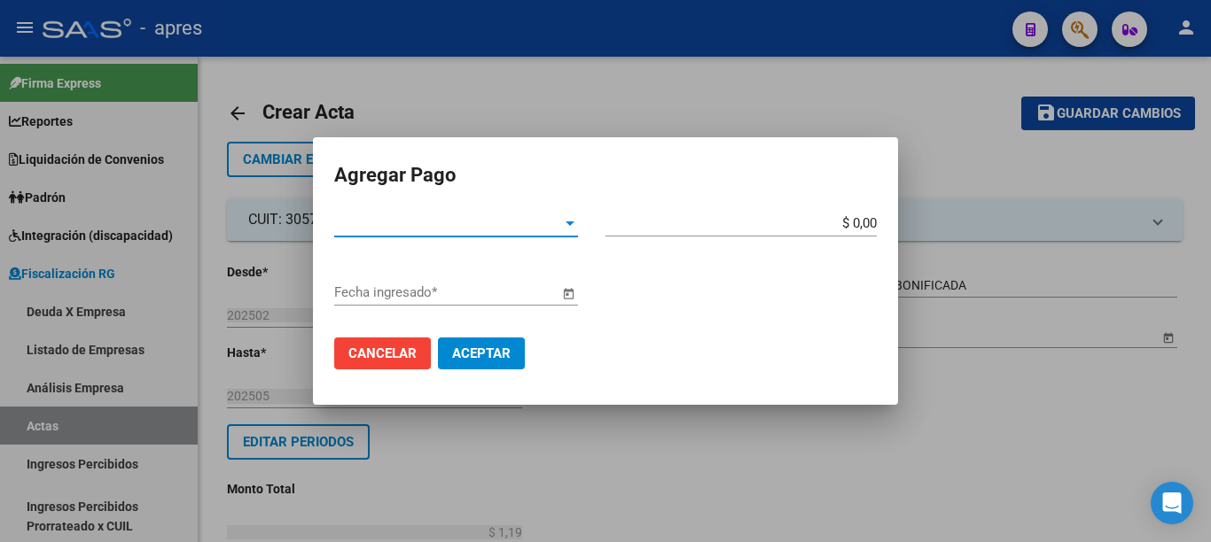
click at [382, 226] on span "Tipo de Pago *" at bounding box center [448, 223] width 228 height 16
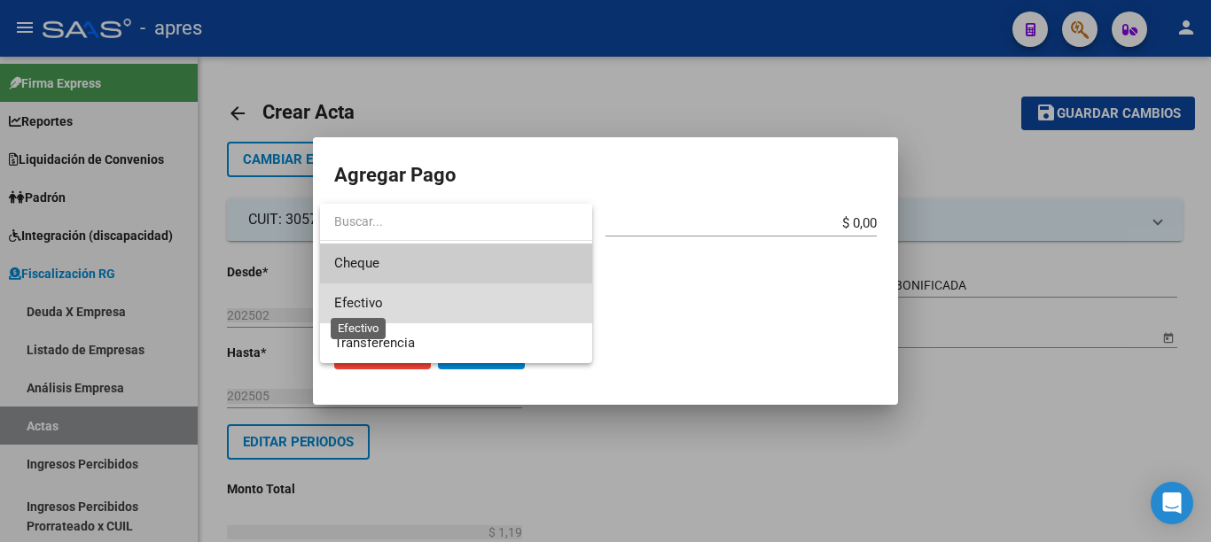
click at [348, 301] on span "Efectivo" at bounding box center [358, 303] width 49 height 16
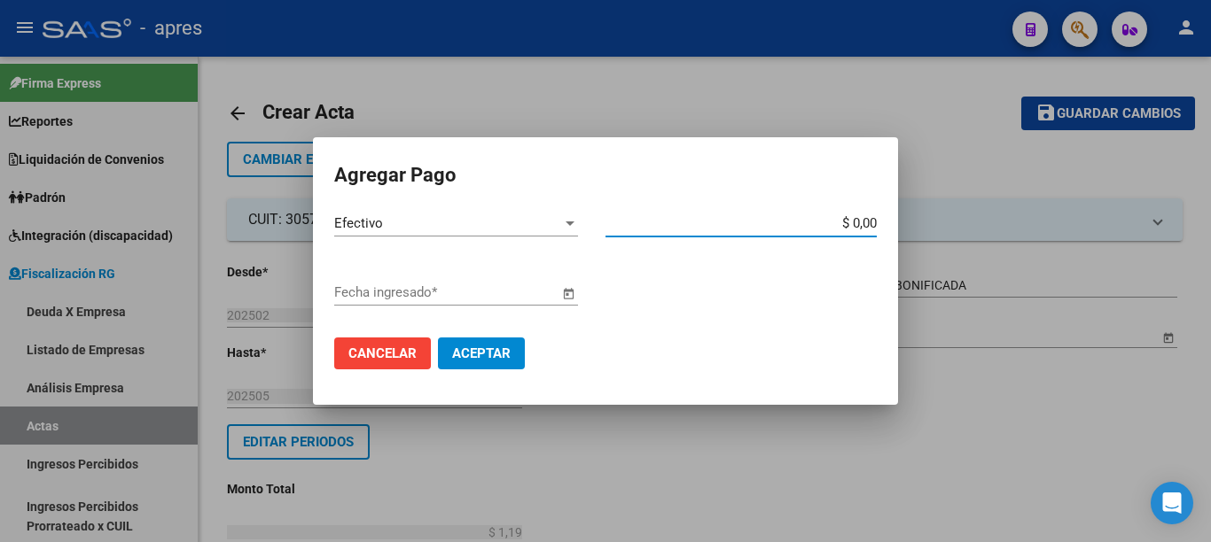
drag, startPoint x: 875, startPoint y: 223, endPoint x: 1056, endPoint y: 225, distance: 180.8
click at [1056, 225] on div "Agregar Pago Efectivo Tipo de Pago * $ 0,00 Monto bruto * Fecha ingresado * Can…" at bounding box center [605, 271] width 1211 height 542
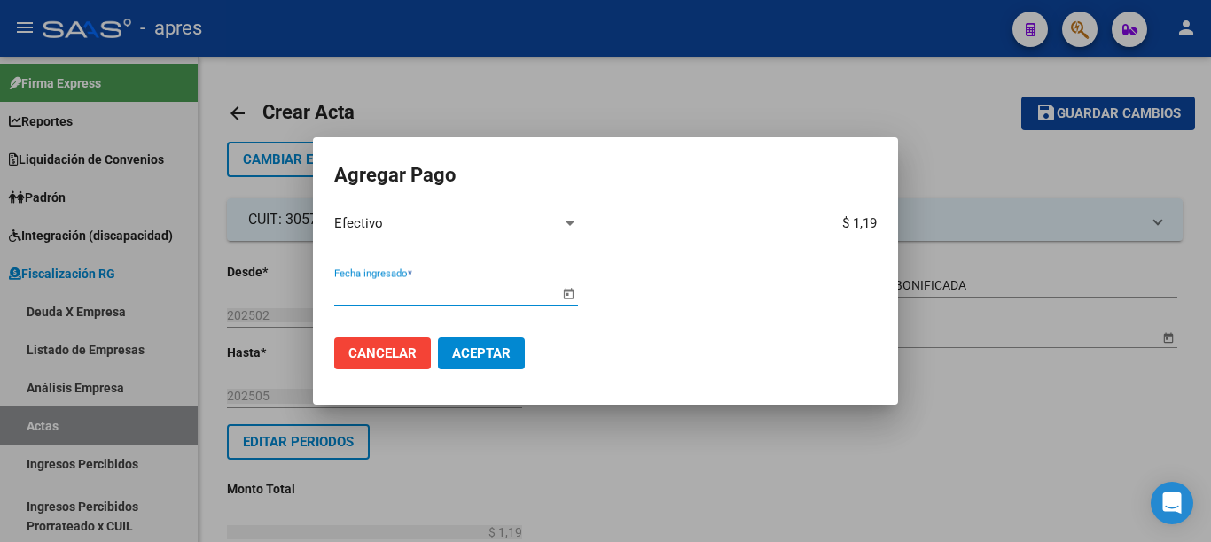
click at [572, 294] on span "Open calendar" at bounding box center [568, 293] width 43 height 43
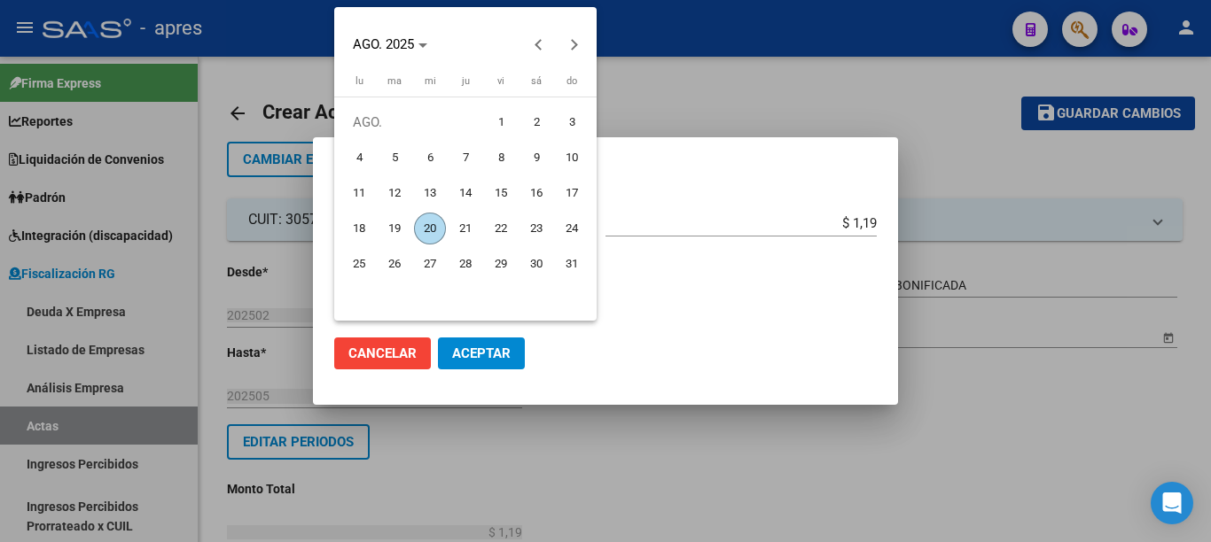
drag, startPoint x: 425, startPoint y: 228, endPoint x: 426, endPoint y: 241, distance: 13.4
click at [425, 227] on span "20" at bounding box center [430, 229] width 32 height 32
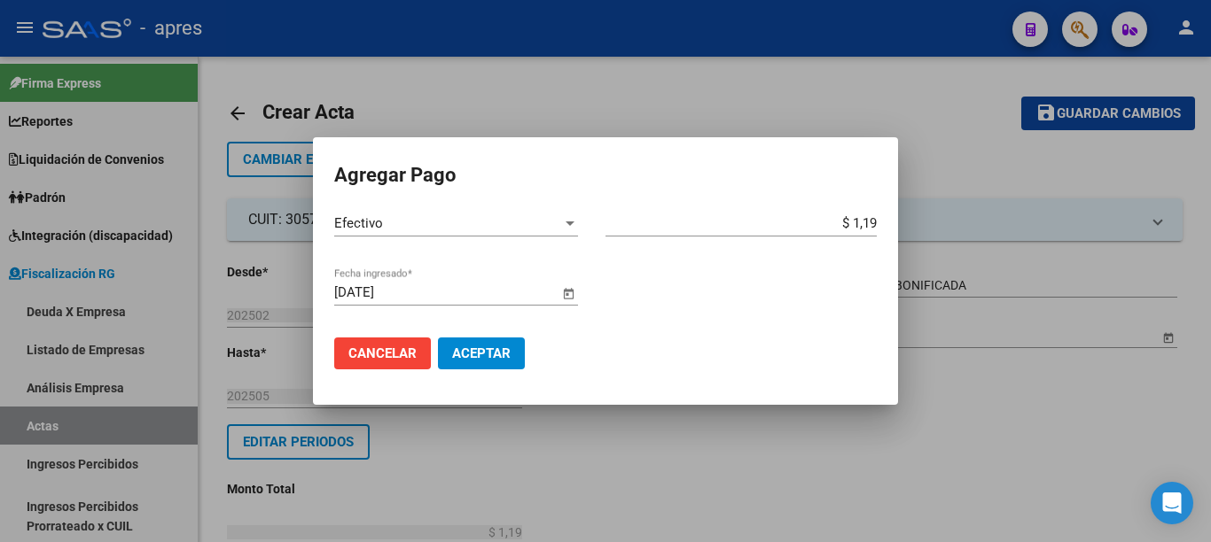
click at [478, 359] on span "Aceptar" at bounding box center [481, 354] width 59 height 16
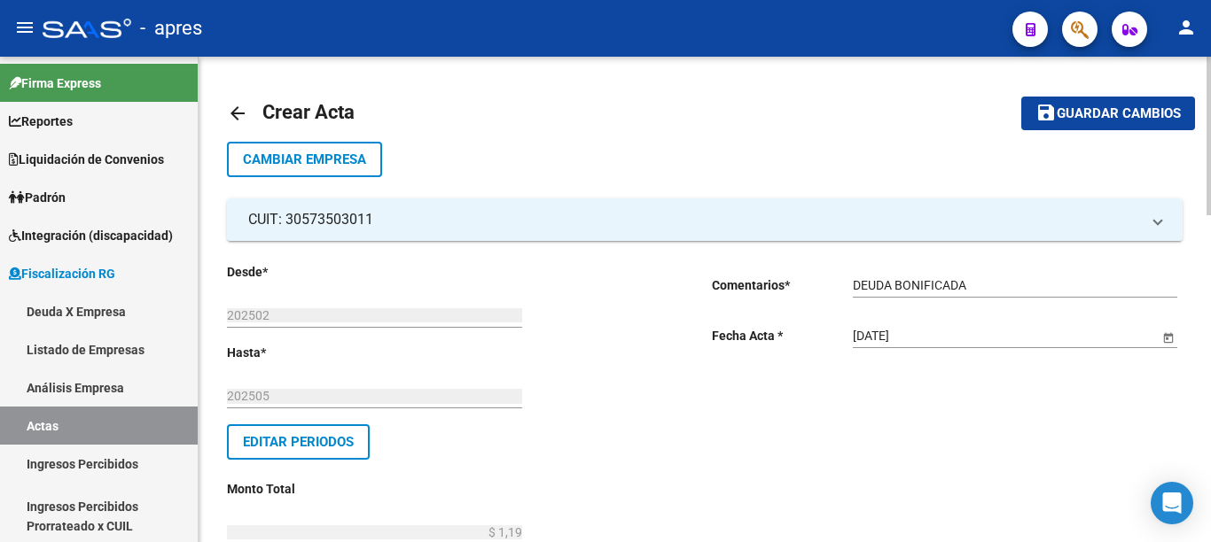
click at [1209, 49] on div "menu - apres person Firma Express Reportes Ingresos Percibidos Análisis de todo…" at bounding box center [605, 271] width 1211 height 542
click at [1125, 118] on span "Guardar cambios" at bounding box center [1119, 114] width 124 height 16
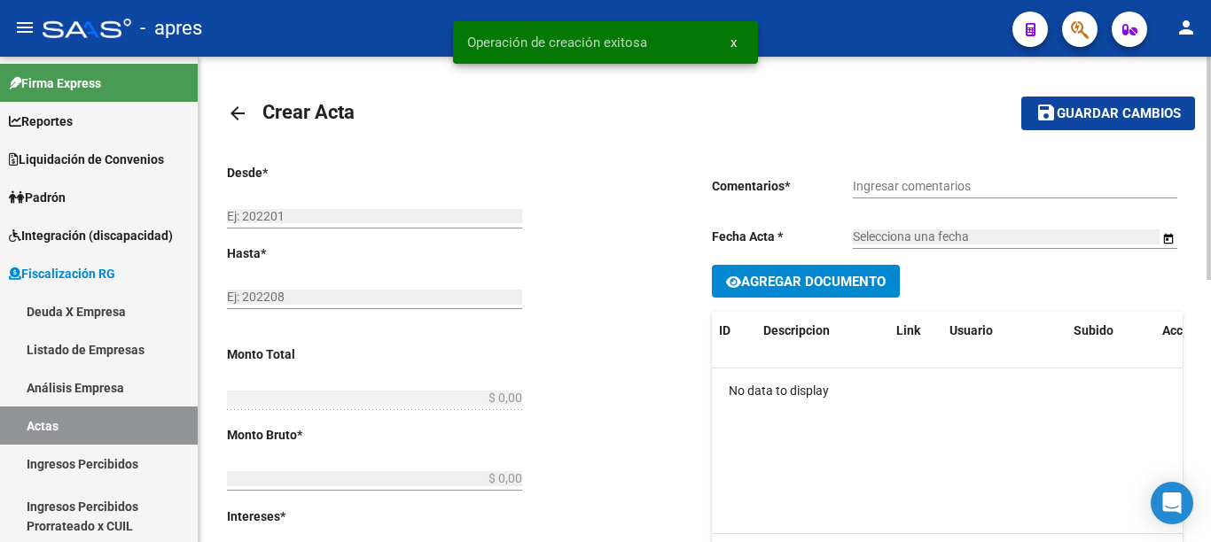
type input "202502"
type input "202505"
type input "$ 1,19"
type input "$ 1,05"
type input "$ 0,14"
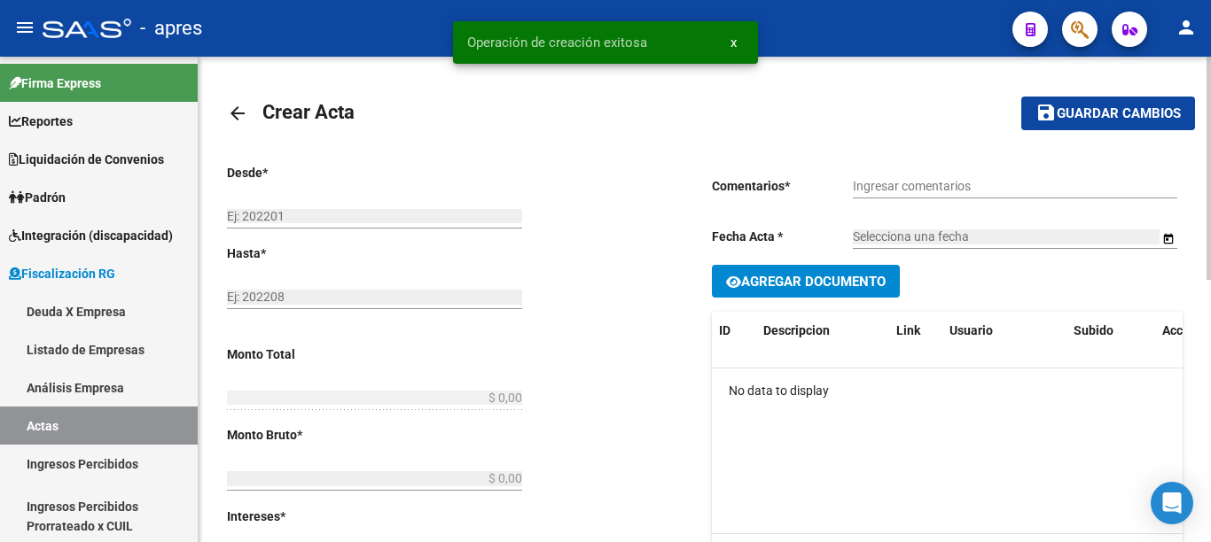
type input "517"
checkbox input "true"
type input "DEUDA BONIFICADA"
type input "[DATE]"
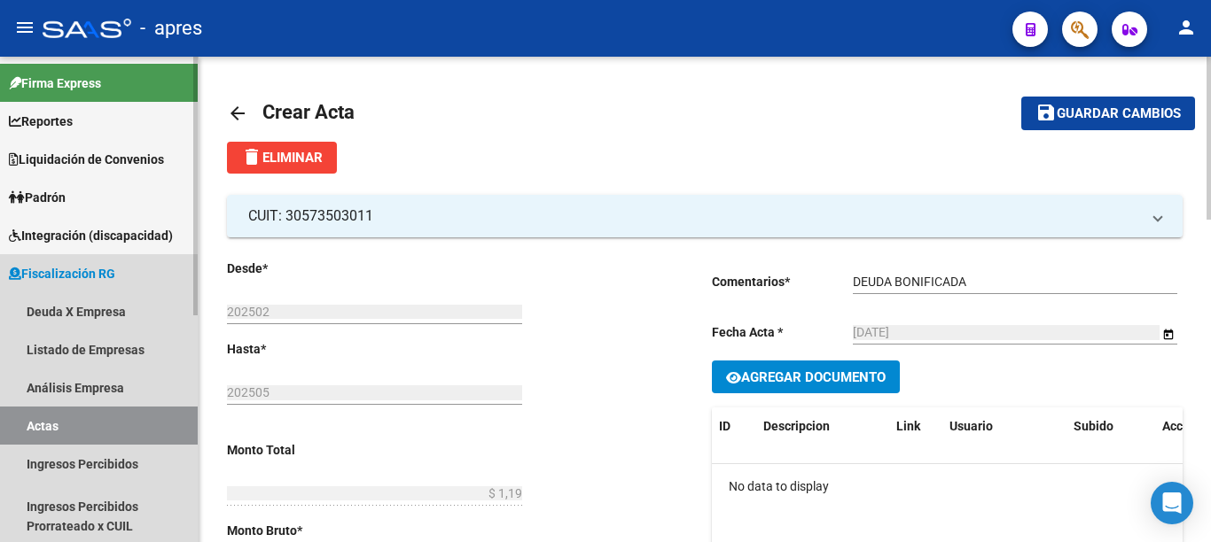
click at [49, 428] on link "Actas" at bounding box center [99, 426] width 198 height 38
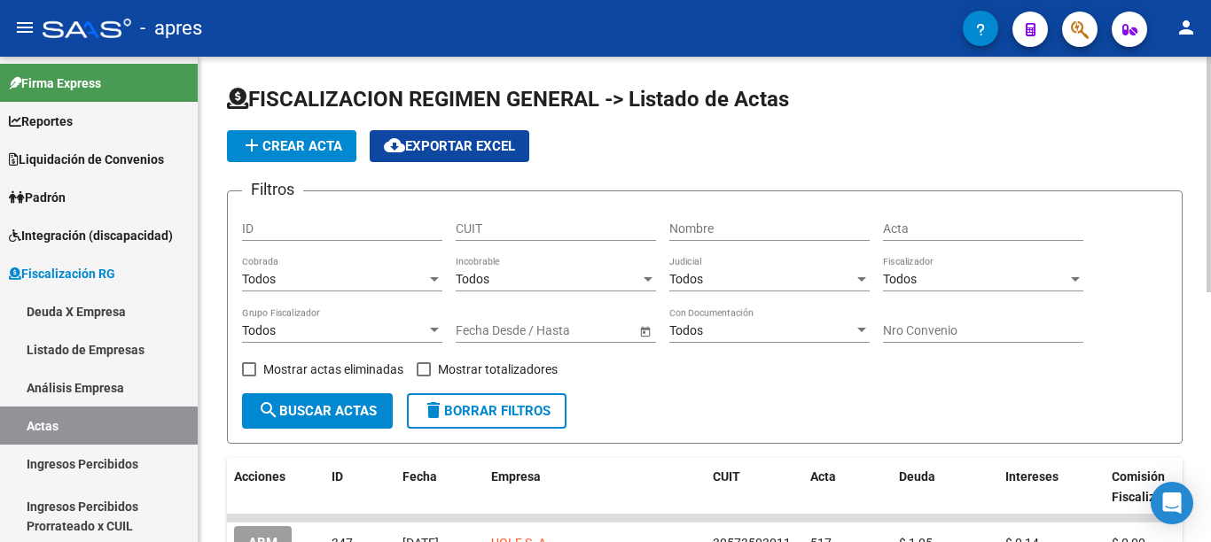
click at [297, 137] on button "add Crear Acta" at bounding box center [291, 146] width 129 height 32
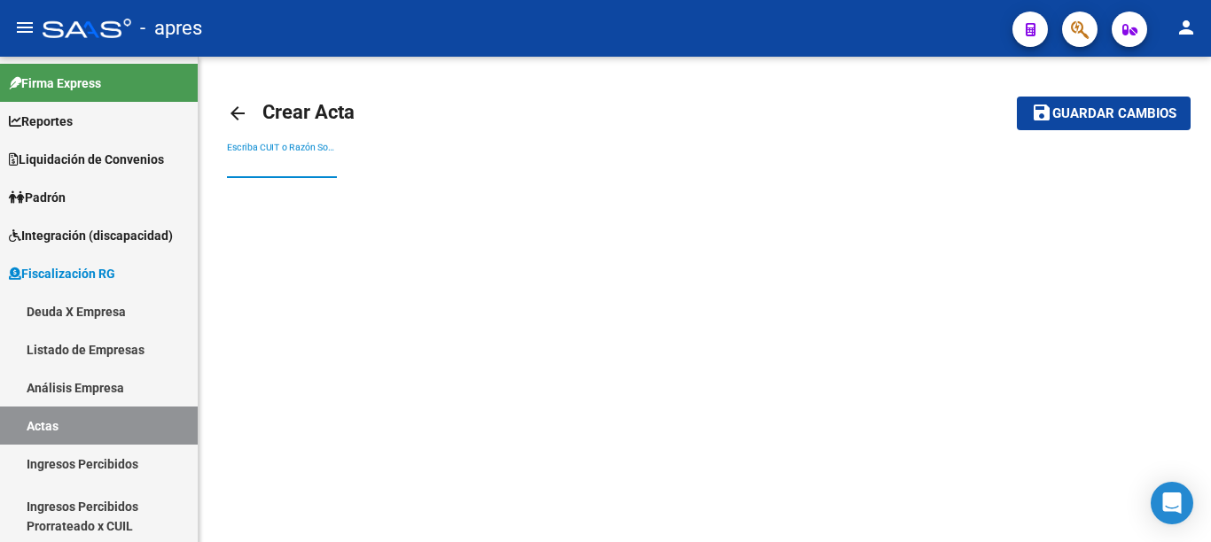
click at [316, 165] on input "Escriba CUIT o Razón Social para buscar" at bounding box center [282, 165] width 110 height 15
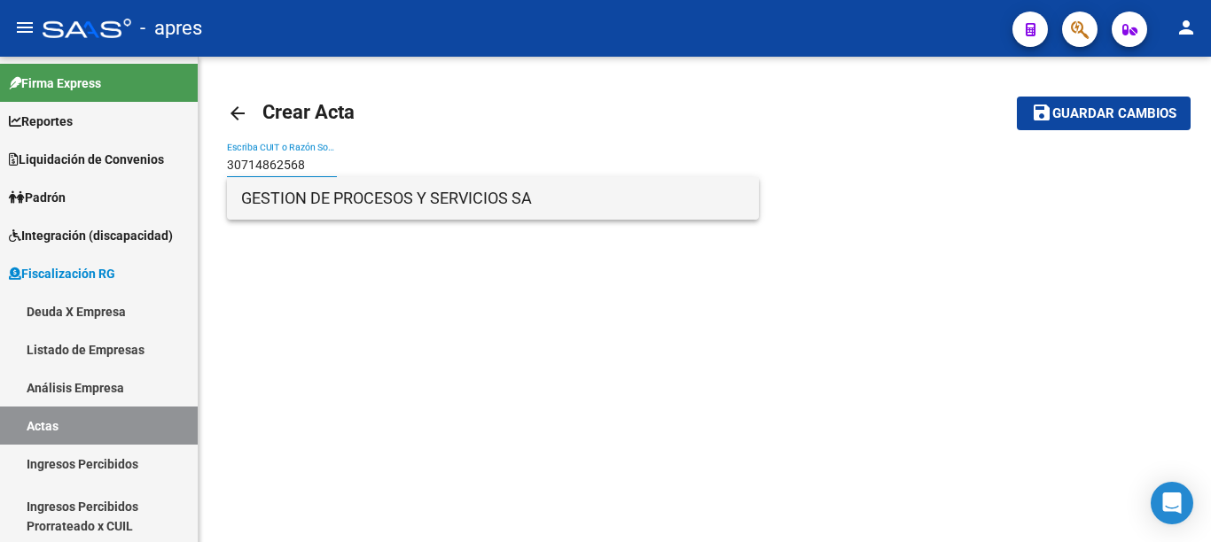
click at [309, 199] on span "GESTION DE PROCESOS Y SERVICIOS SA" at bounding box center [492, 198] width 503 height 43
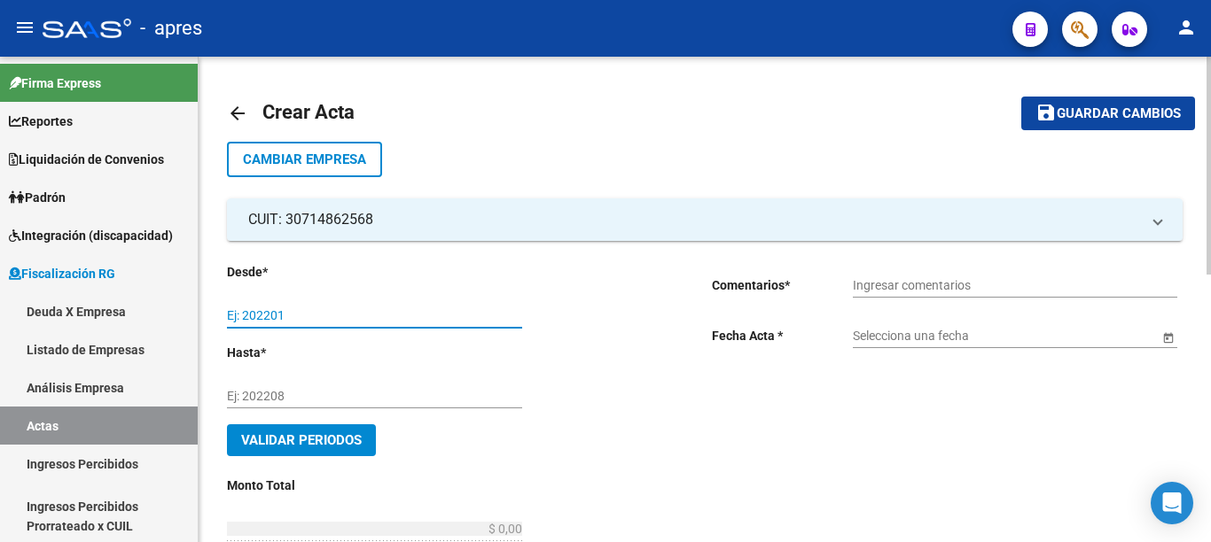
click at [294, 316] on input "Ej: 202201" at bounding box center [374, 315] width 295 height 15
type input "202502"
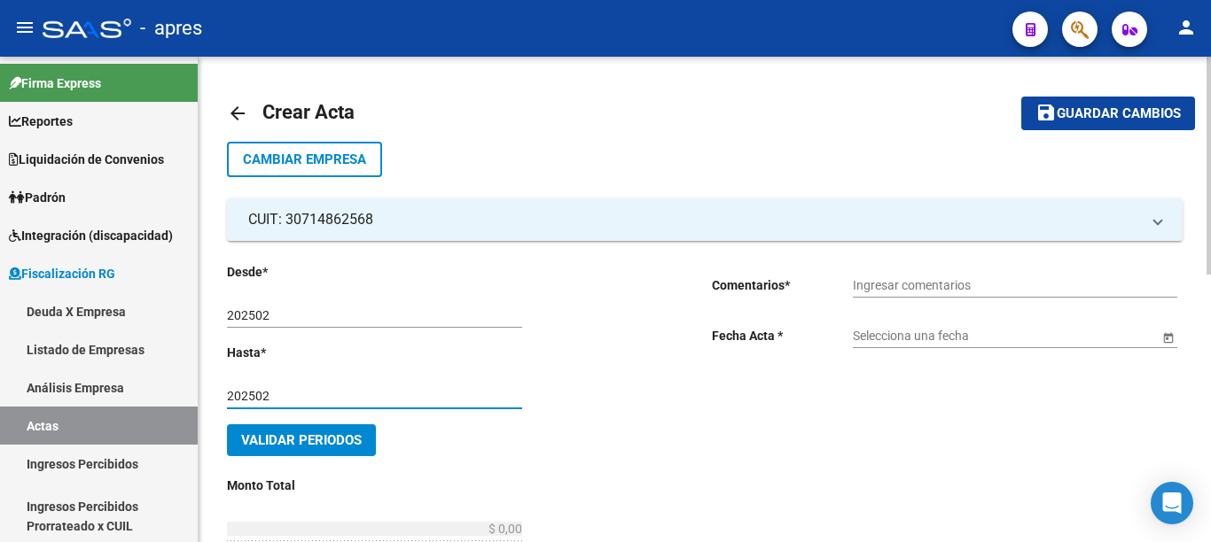
type input "202502"
click at [1207, 166] on div at bounding box center [1208, 166] width 4 height 218
click at [876, 288] on input "Ingresar comentarios" at bounding box center [1015, 285] width 324 height 15
type input "DEUDA BONIFICADA"
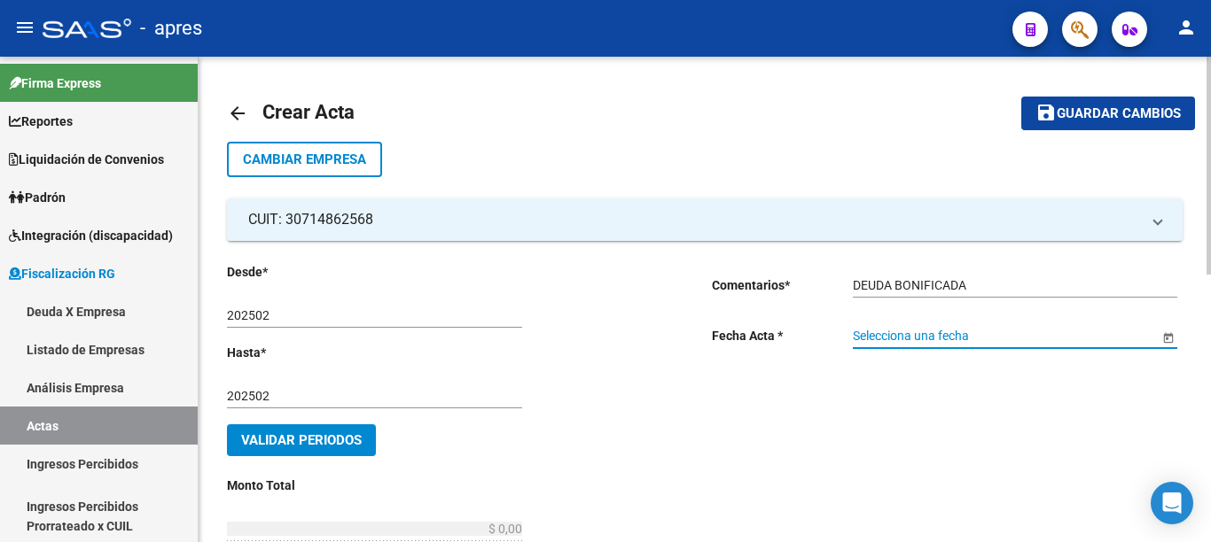
click at [1157, 339] on span "Open calendar" at bounding box center [1168, 337] width 43 height 43
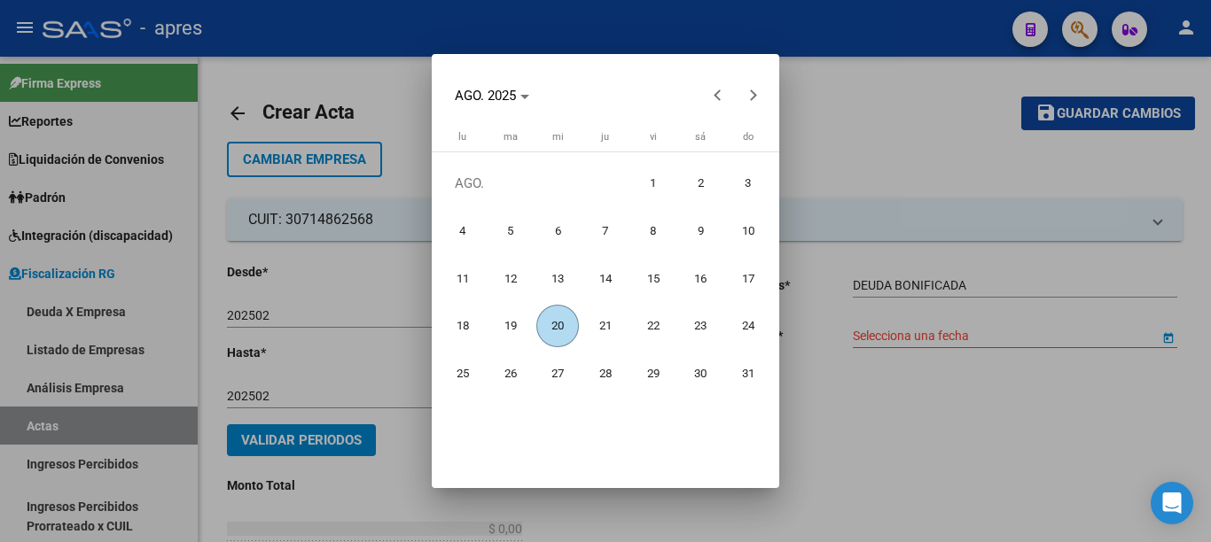
click at [563, 324] on span "20" at bounding box center [557, 326] width 43 height 43
type input "[DATE]"
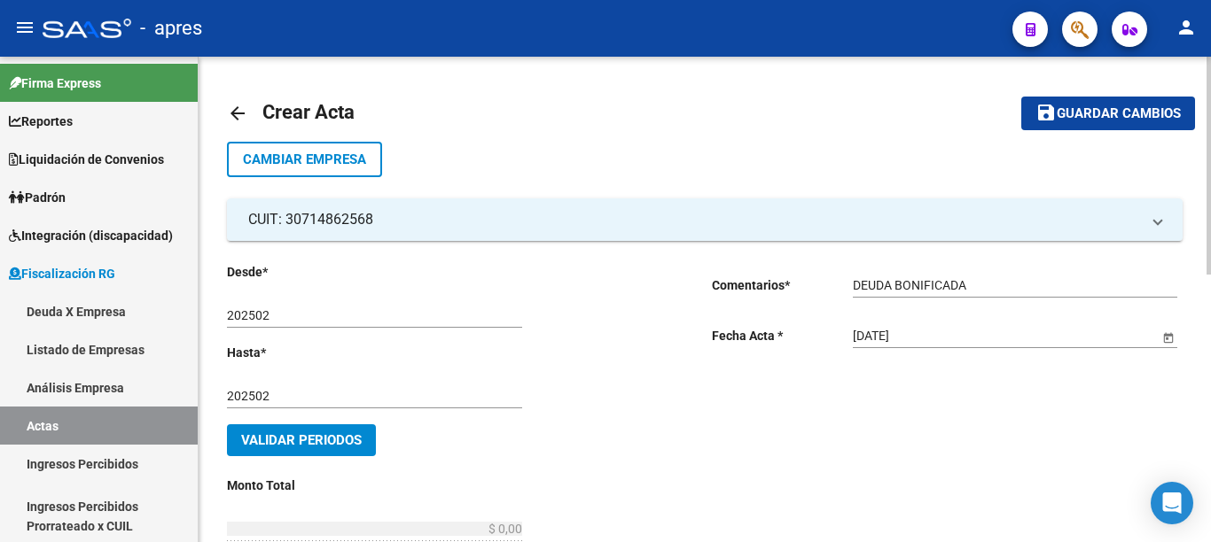
click at [355, 444] on span "Validar Periodos" at bounding box center [301, 441] width 121 height 16
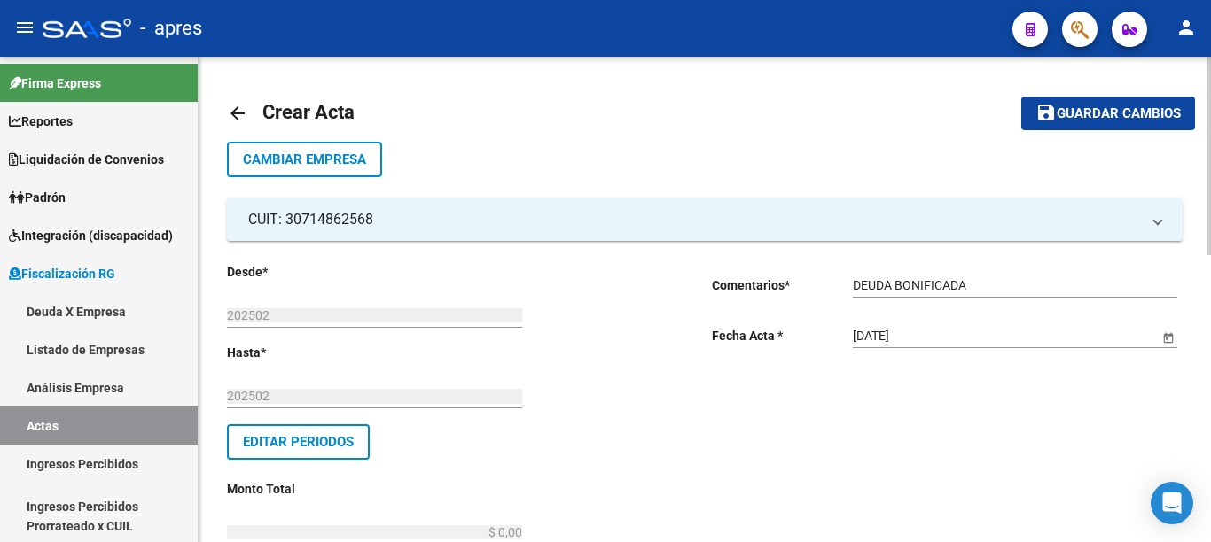
drag, startPoint x: 487, startPoint y: 317, endPoint x: 856, endPoint y: 316, distance: 369.6
type input "$ 0,55"
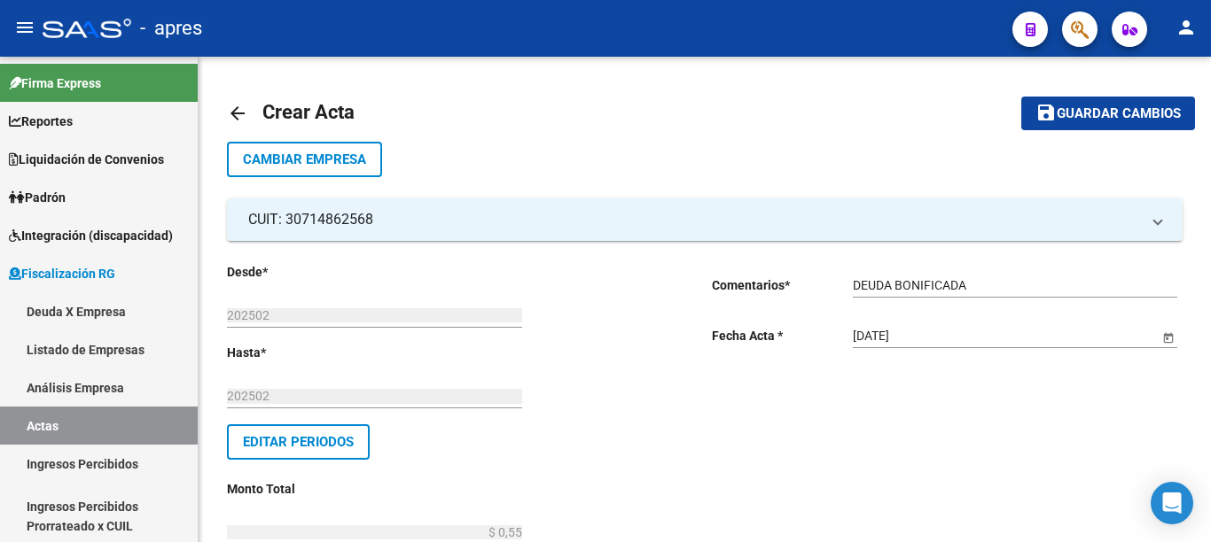
type input "$ 0,10"
type input "$ 0,65"
click at [1210, 255] on div at bounding box center [1208, 156] width 4 height 199
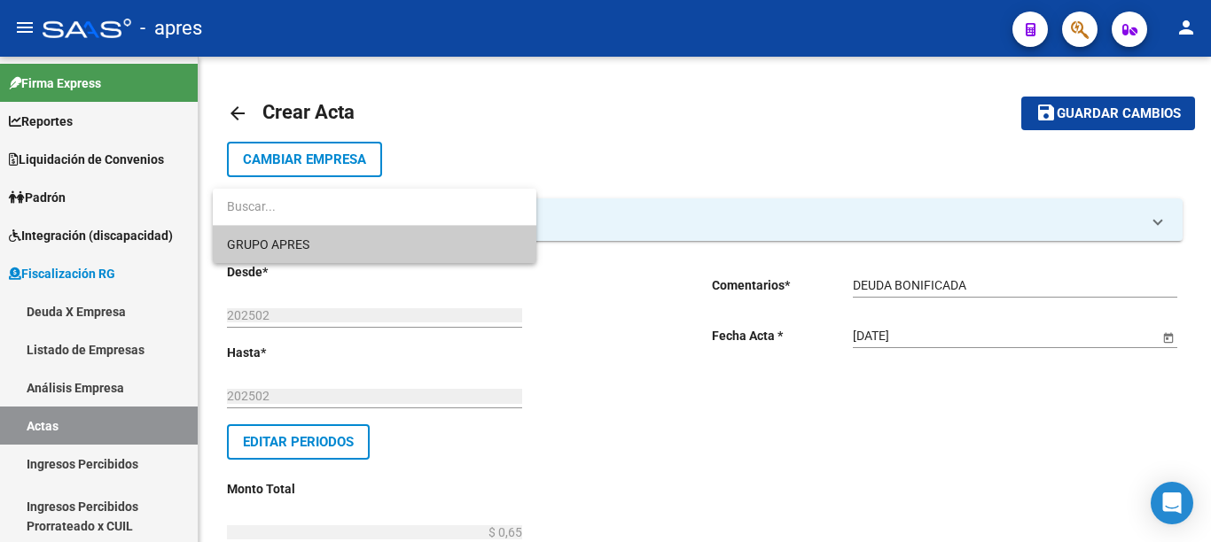
click at [339, 247] on span "GRUPO APRES" at bounding box center [374, 244] width 295 height 37
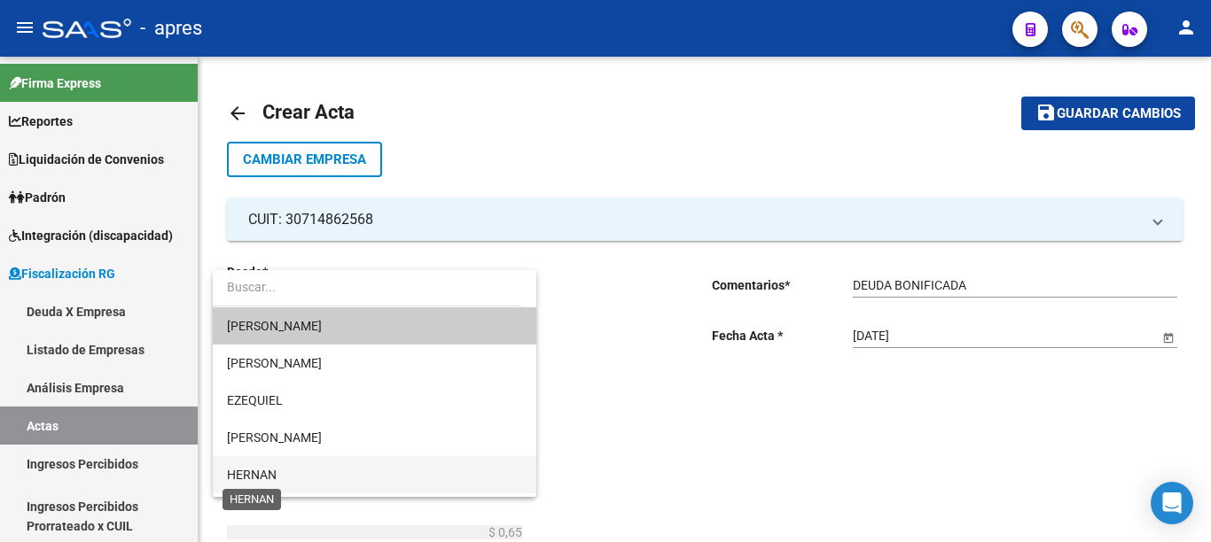
click at [246, 468] on span "HERNAN" at bounding box center [252, 475] width 50 height 14
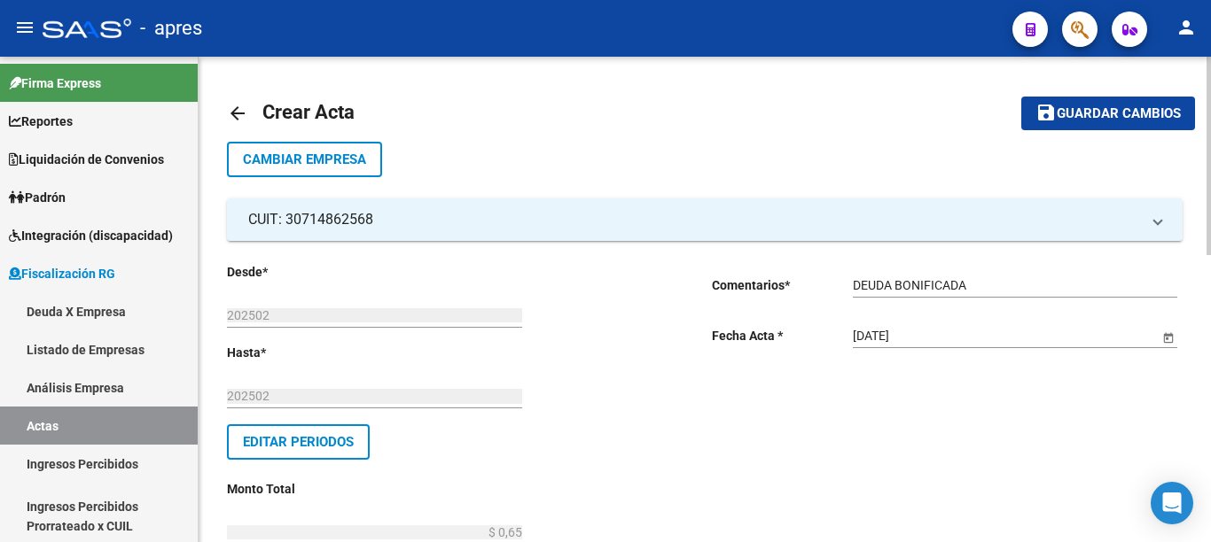
drag, startPoint x: 457, startPoint y: 419, endPoint x: 713, endPoint y: 441, distance: 256.2
type input "519"
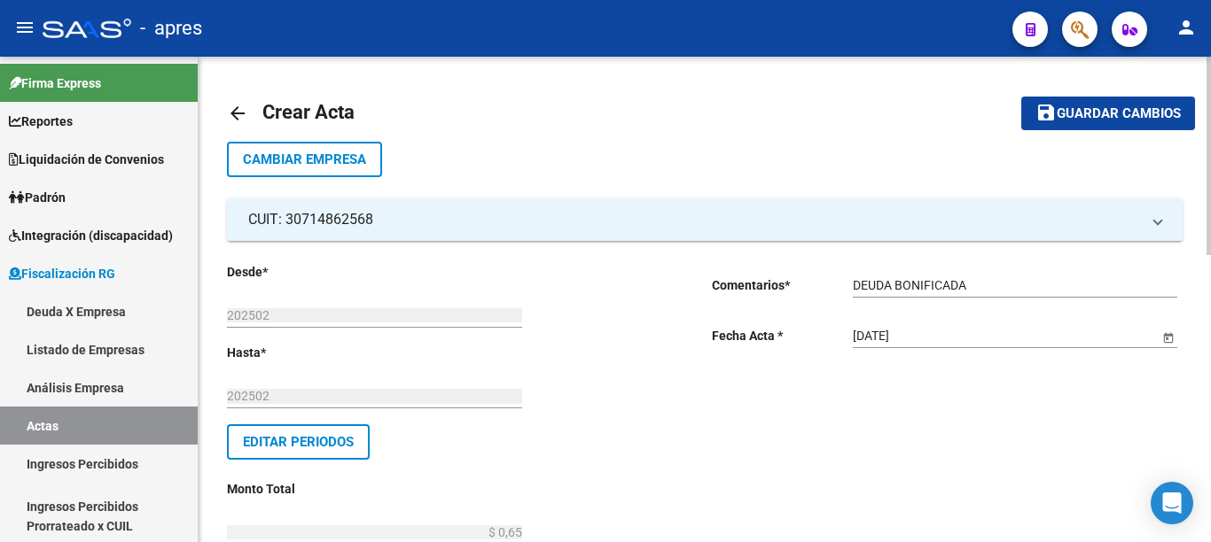
checkbox input "true"
click at [1210, 410] on div at bounding box center [1208, 300] width 4 height 486
drag, startPoint x: 1203, startPoint y: 356, endPoint x: 1210, endPoint y: 335, distance: 22.4
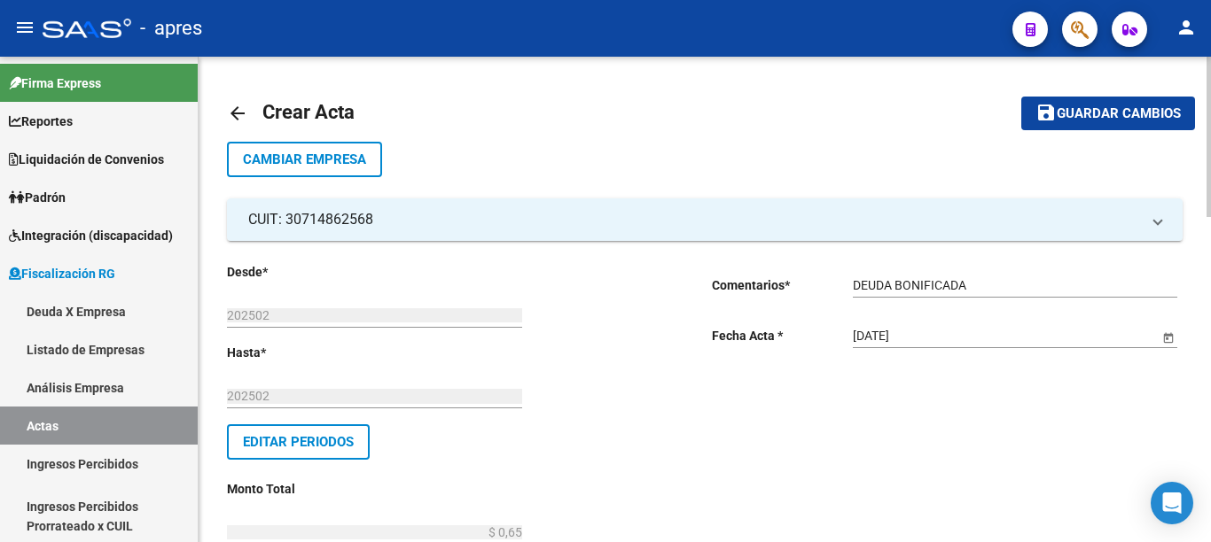
click at [1210, 217] on div at bounding box center [1208, 137] width 4 height 160
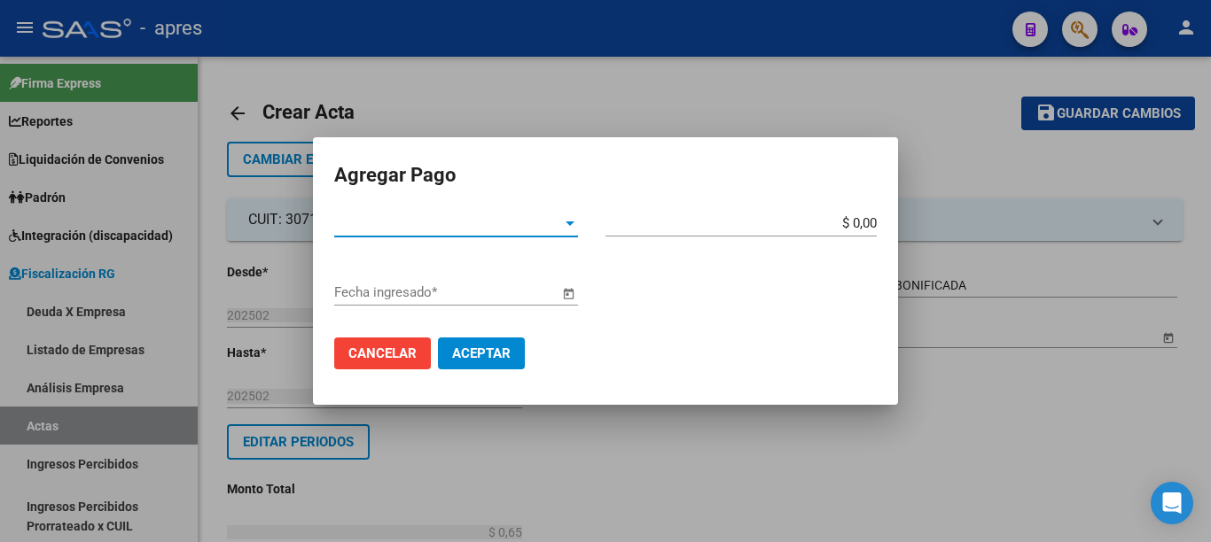
click at [569, 229] on div at bounding box center [570, 223] width 16 height 14
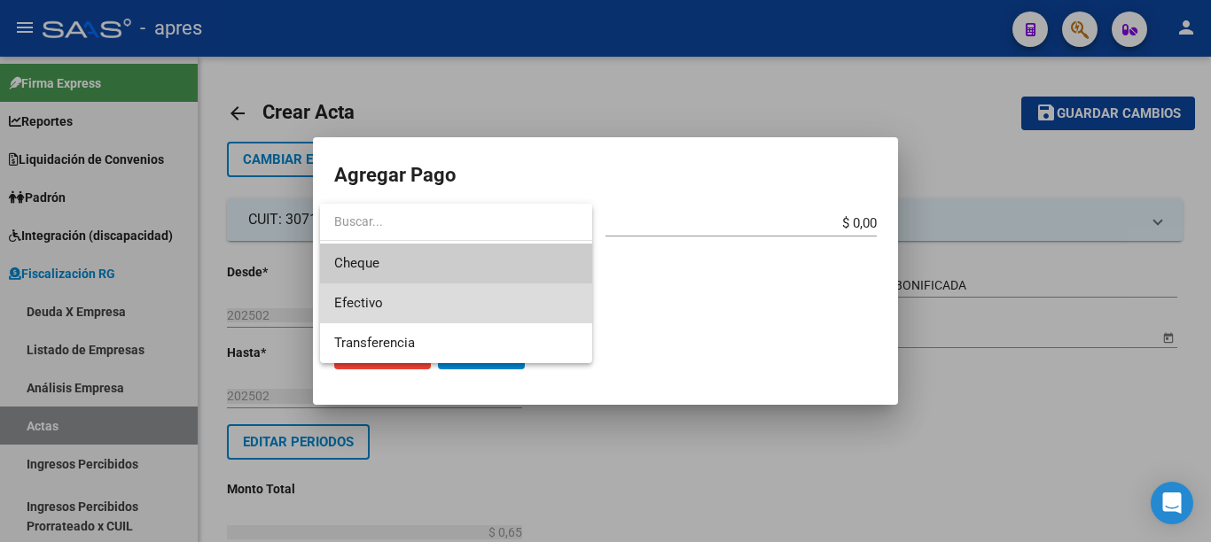
click at [369, 293] on span "Efectivo" at bounding box center [456, 304] width 244 height 40
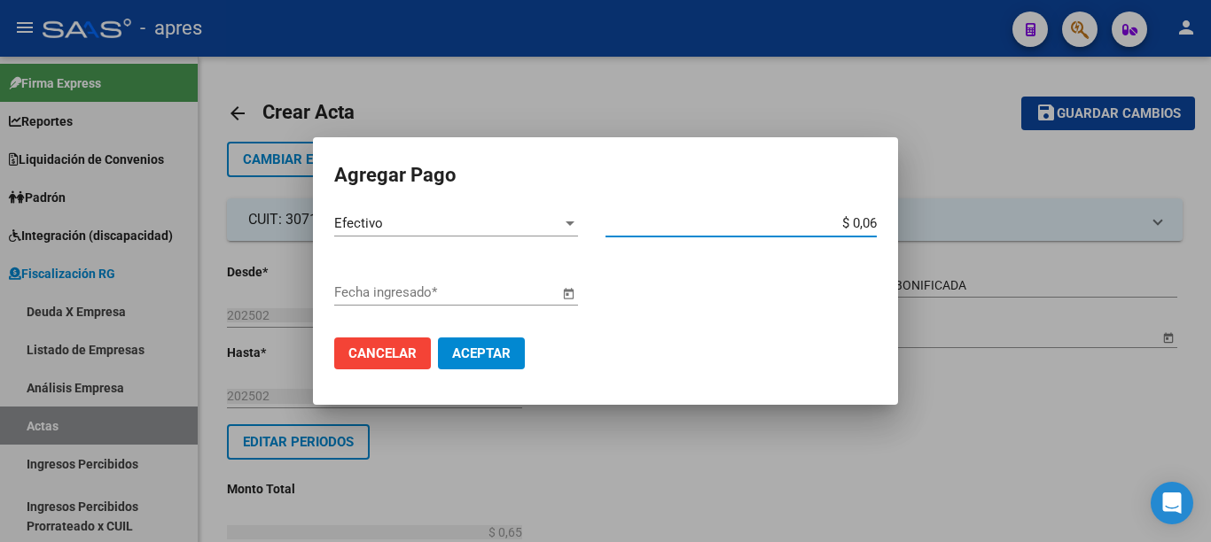
type input "$ 0,65"
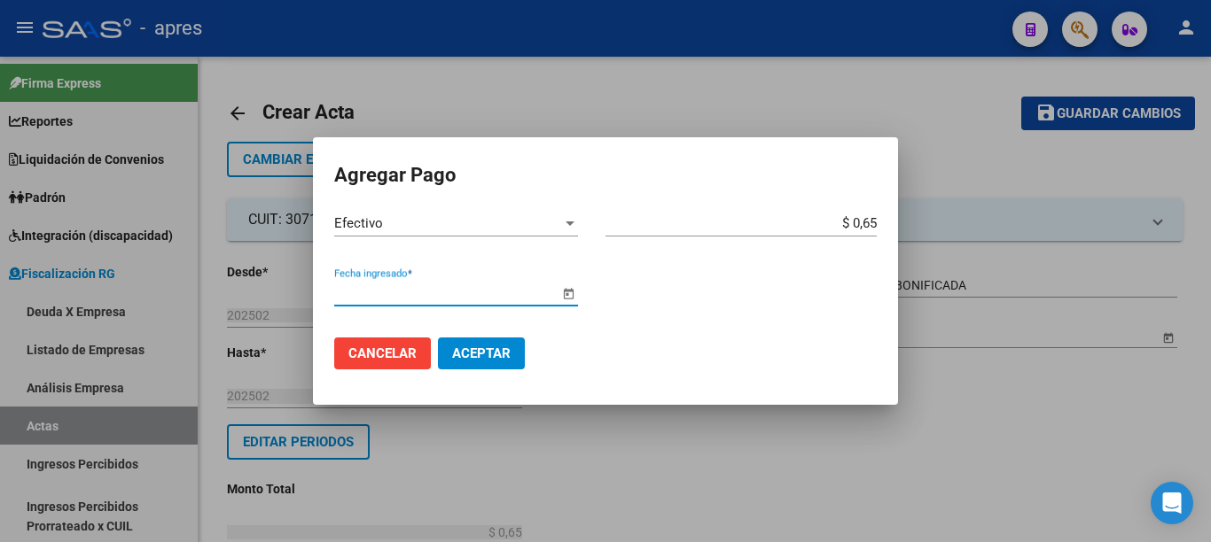
click at [572, 293] on span "Open calendar" at bounding box center [568, 293] width 43 height 43
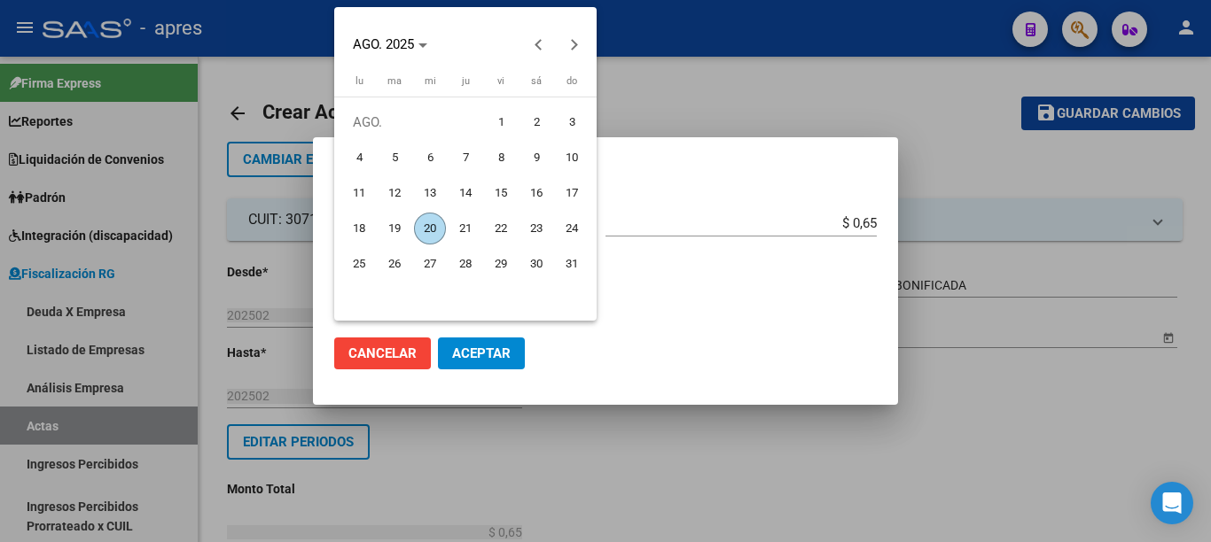
click at [430, 235] on span "20" at bounding box center [430, 229] width 32 height 32
type input "[DATE]"
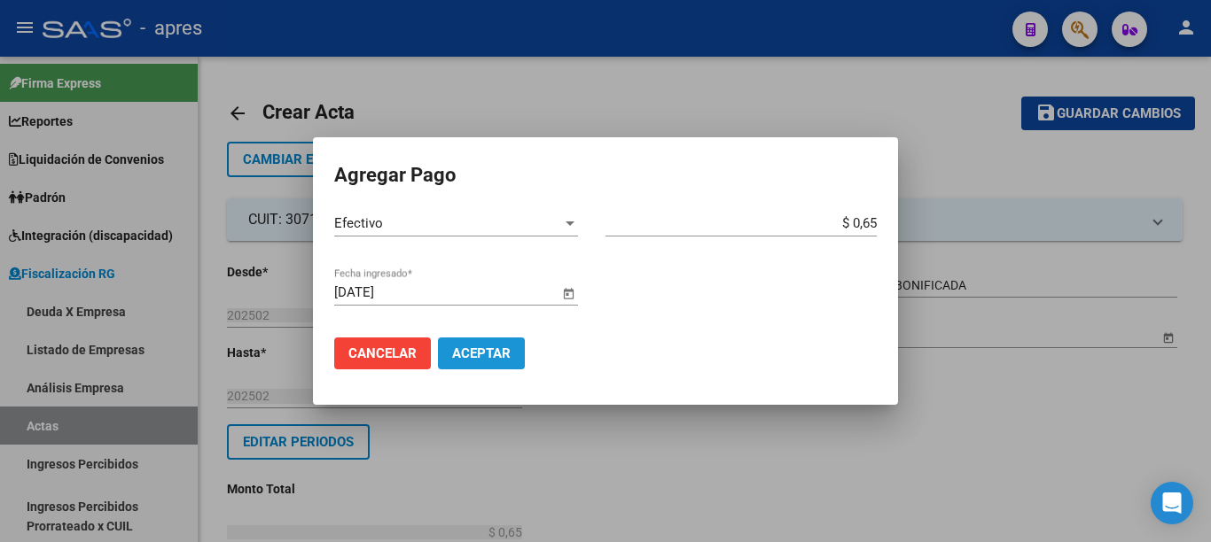
click at [474, 351] on span "Aceptar" at bounding box center [481, 354] width 59 height 16
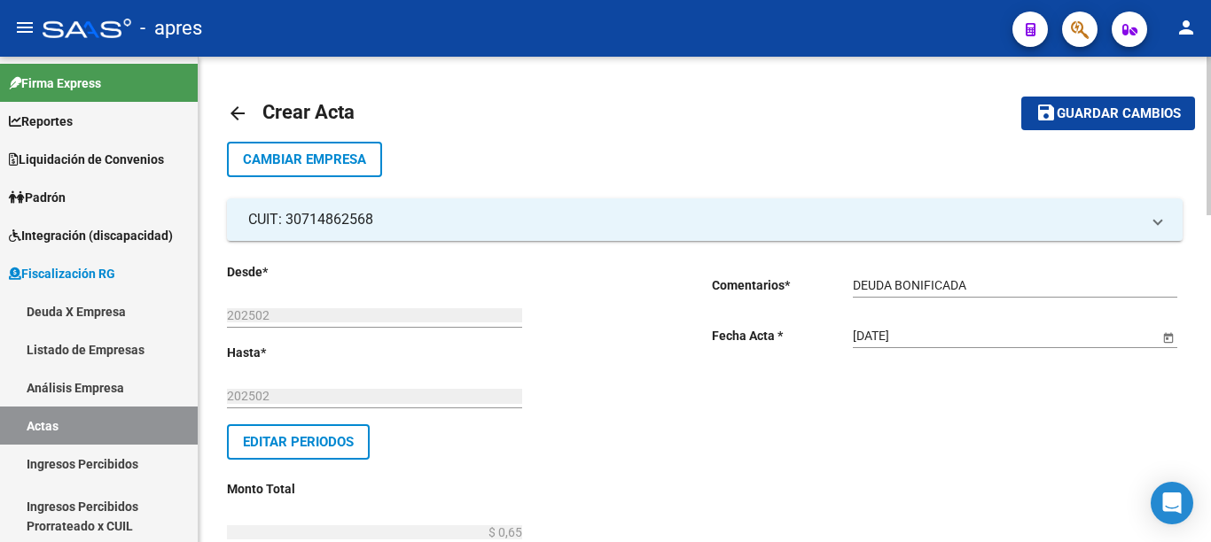
click at [1107, 113] on span "Guardar cambios" at bounding box center [1119, 114] width 124 height 16
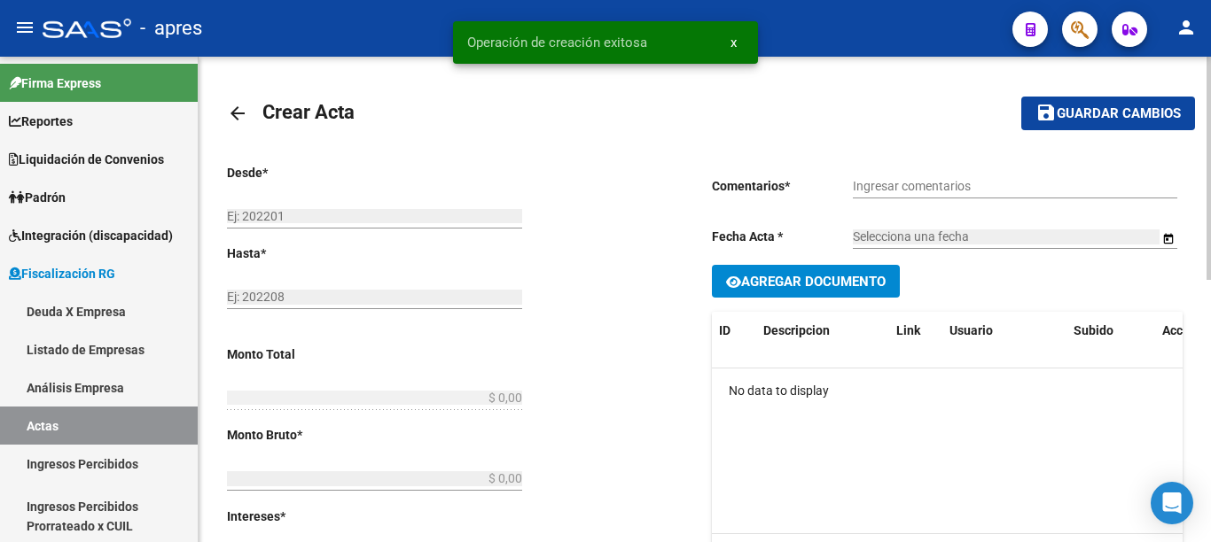
type input "202502"
type input "$ 0,65"
type input "$ 0,55"
type input "$ 0,10"
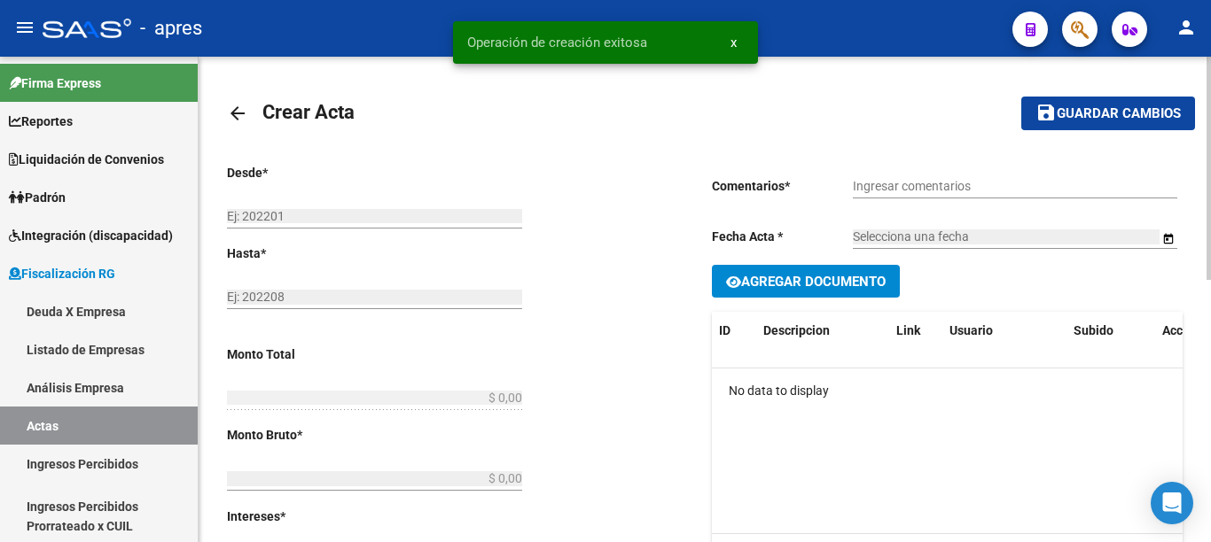
type input "519"
checkbox input "true"
type input "DEUDA BONIFICADA"
type input "[DATE]"
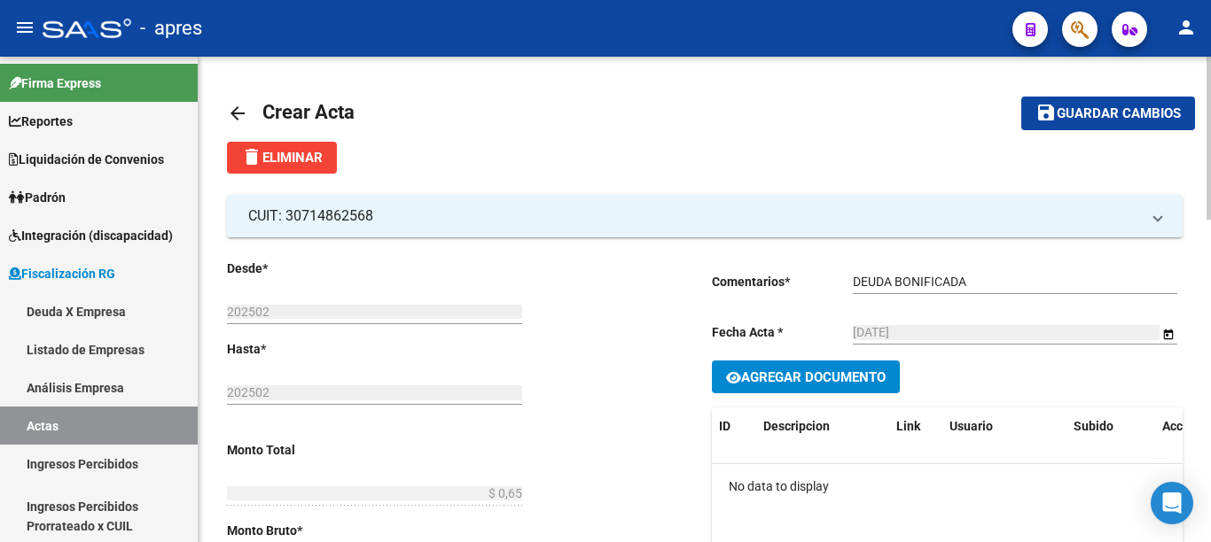
click at [1110, 114] on span "Guardar cambios" at bounding box center [1119, 114] width 124 height 16
click at [47, 427] on link "Actas" at bounding box center [99, 426] width 198 height 38
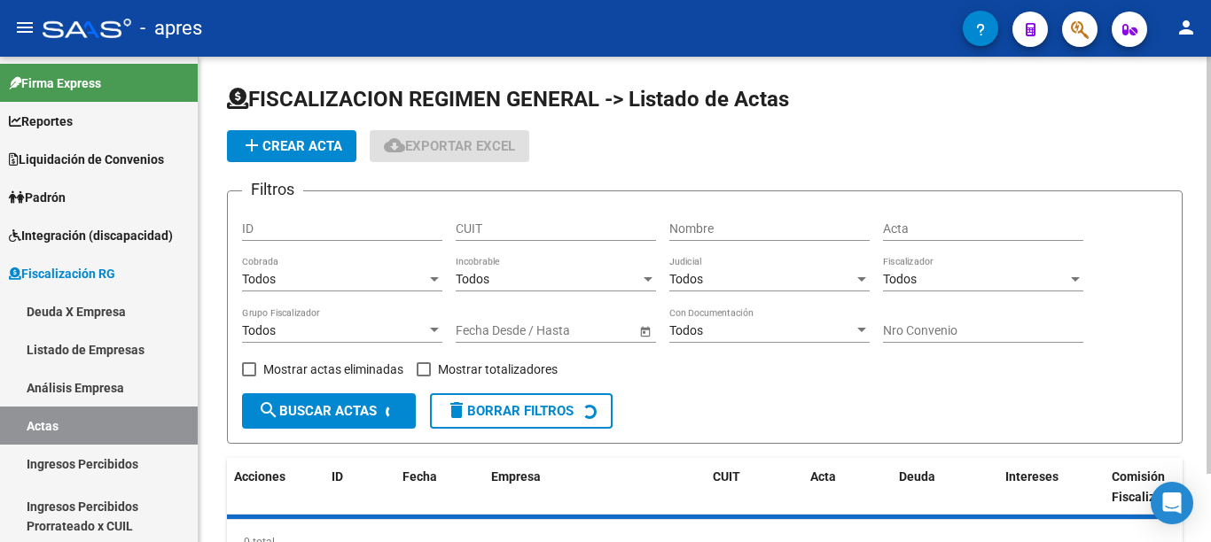
click at [283, 151] on span "add Crear Acta" at bounding box center [291, 146] width 101 height 16
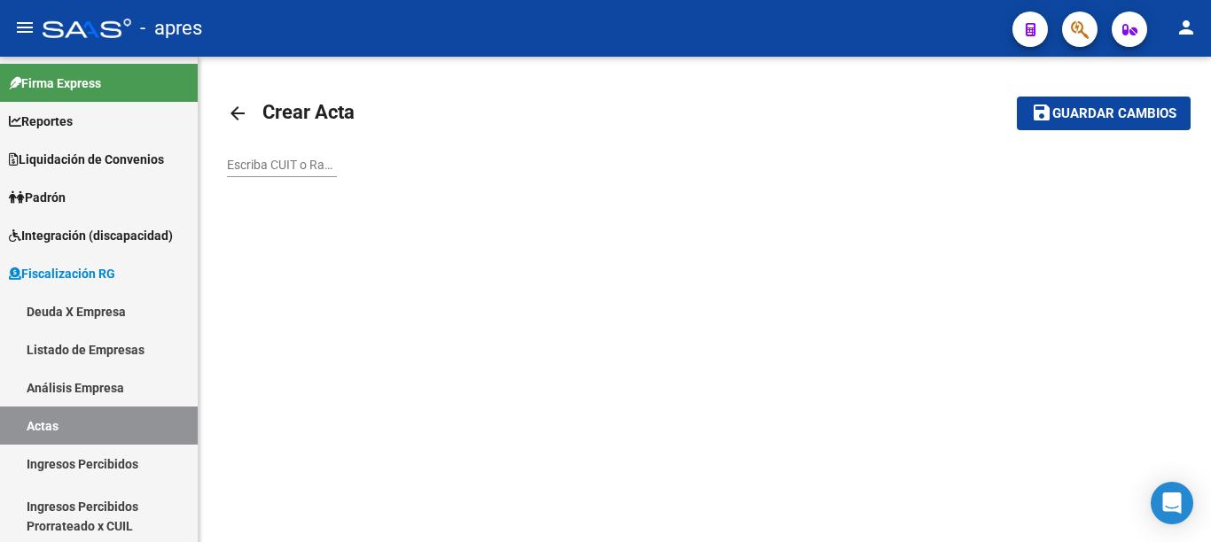
click at [276, 165] on input "Escriba CUIT o Razón Social para buscar" at bounding box center [282, 165] width 110 height 15
paste input "30714862568"
type input "30714862568"
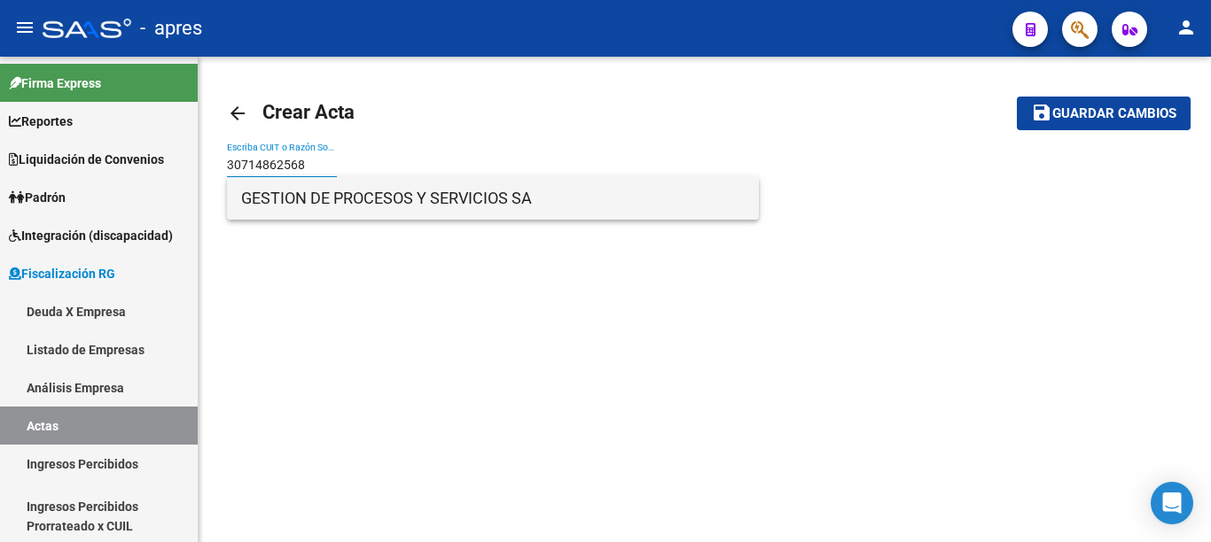
click at [310, 199] on span "GESTION DE PROCESOS Y SERVICIOS SA" at bounding box center [492, 198] width 503 height 43
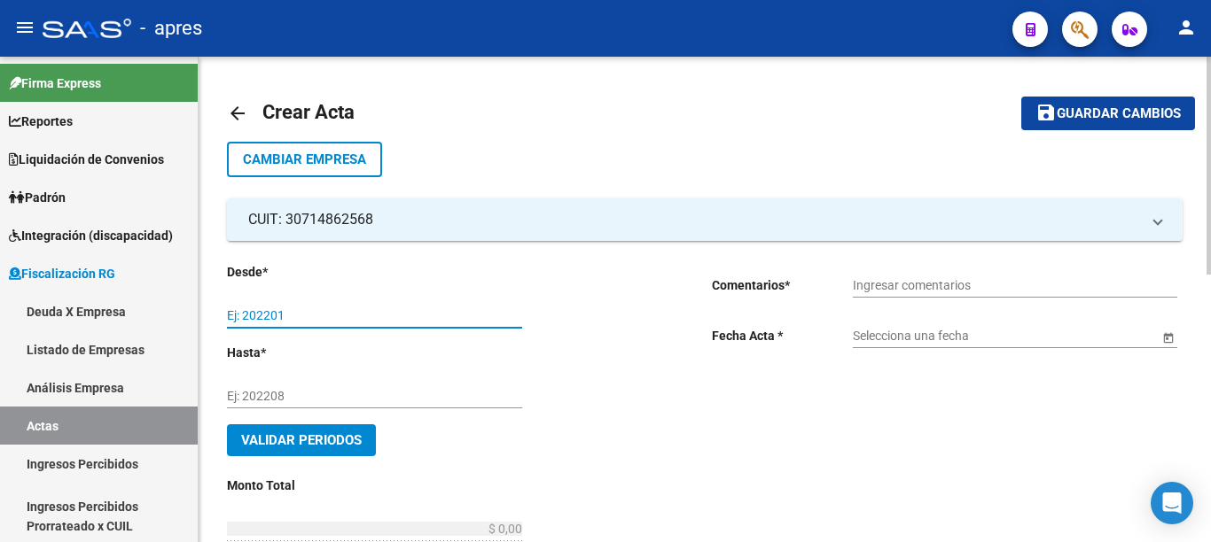
click at [324, 318] on input "Ej: 202201" at bounding box center [374, 315] width 295 height 15
type input "202501"
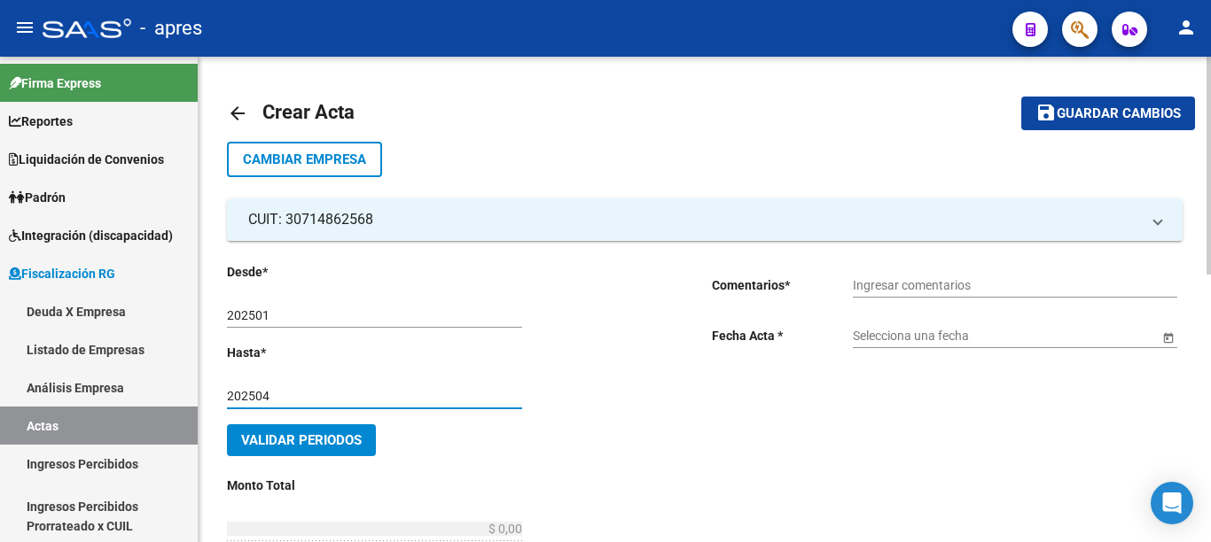
type input "202504"
click at [893, 290] on input "Ingresar comentarios" at bounding box center [1015, 285] width 324 height 15
type input "DEUDA BONIFICADA"
click at [1168, 333] on span "Open calendar" at bounding box center [1168, 337] width 43 height 43
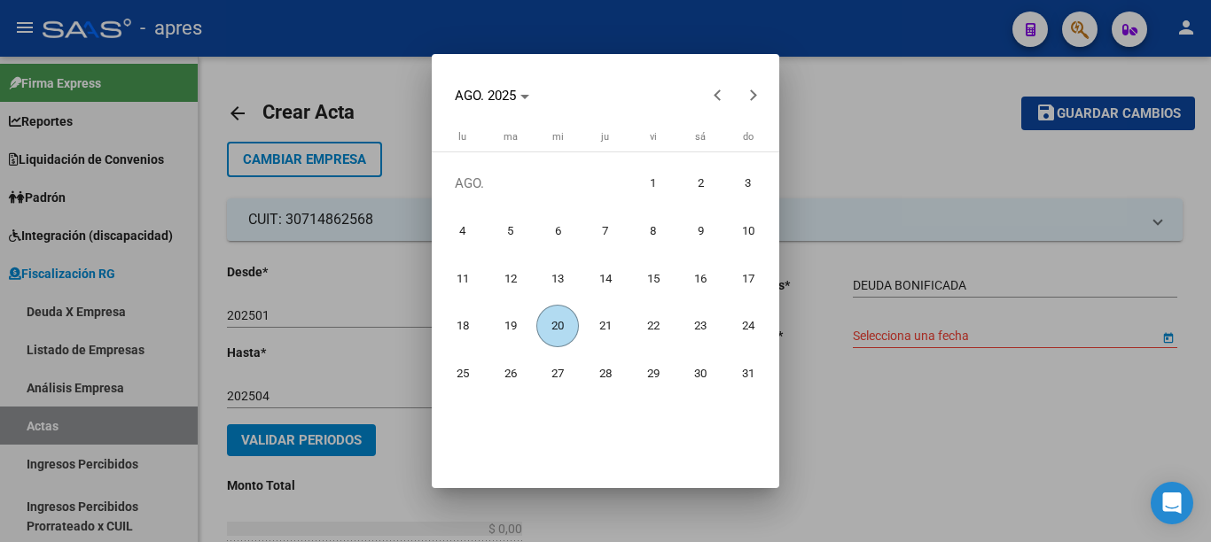
click at [557, 322] on span "20" at bounding box center [557, 326] width 43 height 43
type input "[DATE]"
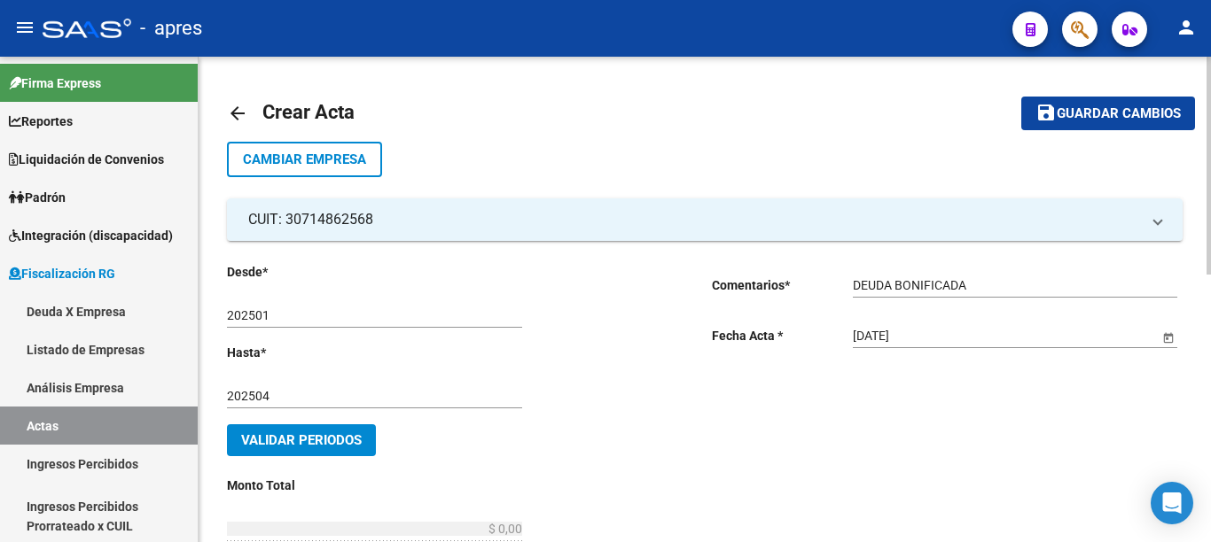
click at [308, 449] on button "Validar Periodos" at bounding box center [301, 441] width 149 height 32
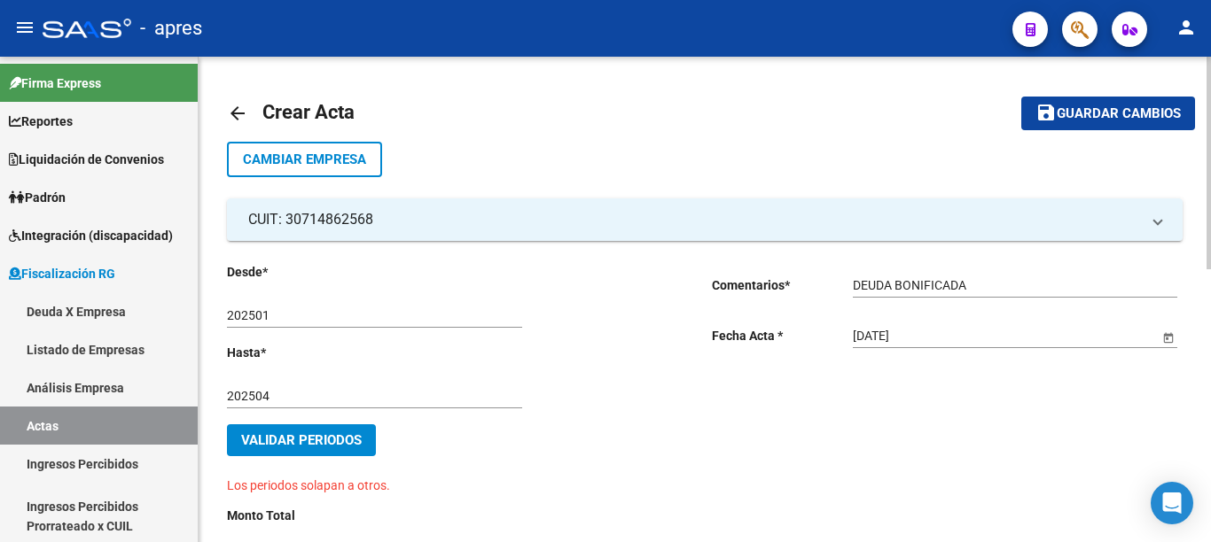
click at [315, 443] on span "Validar Periodos" at bounding box center [301, 441] width 121 height 16
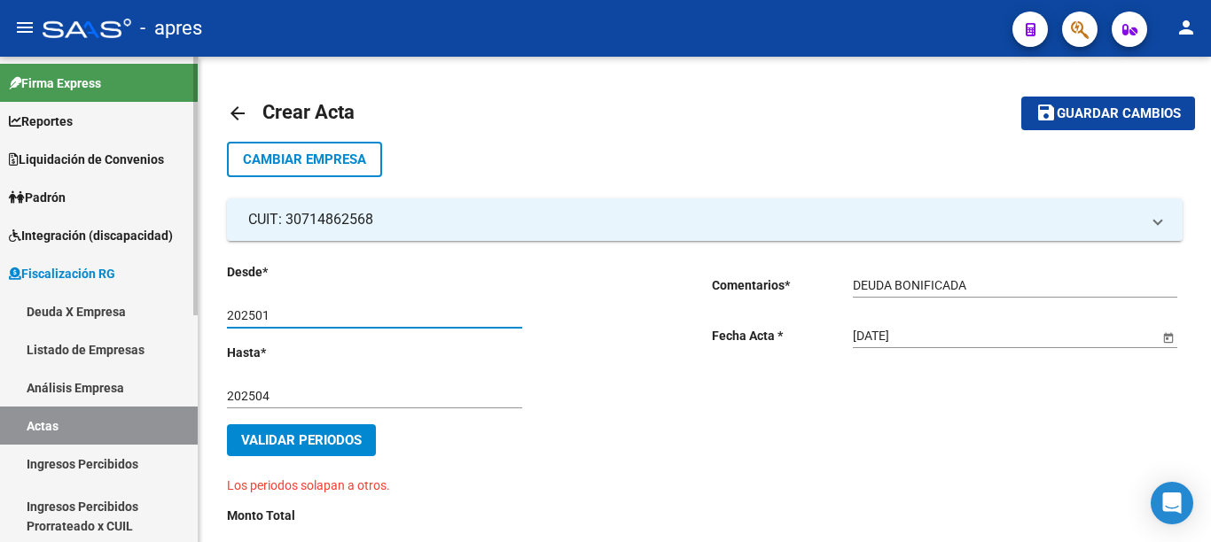
drag, startPoint x: 316, startPoint y: 319, endPoint x: 185, endPoint y: 324, distance: 130.4
click at [187, 324] on mat-sidenav-container "Firma Express Reportes Ingresos Percibidos Análisis de todos los conceptos (his…" at bounding box center [605, 300] width 1211 height 486
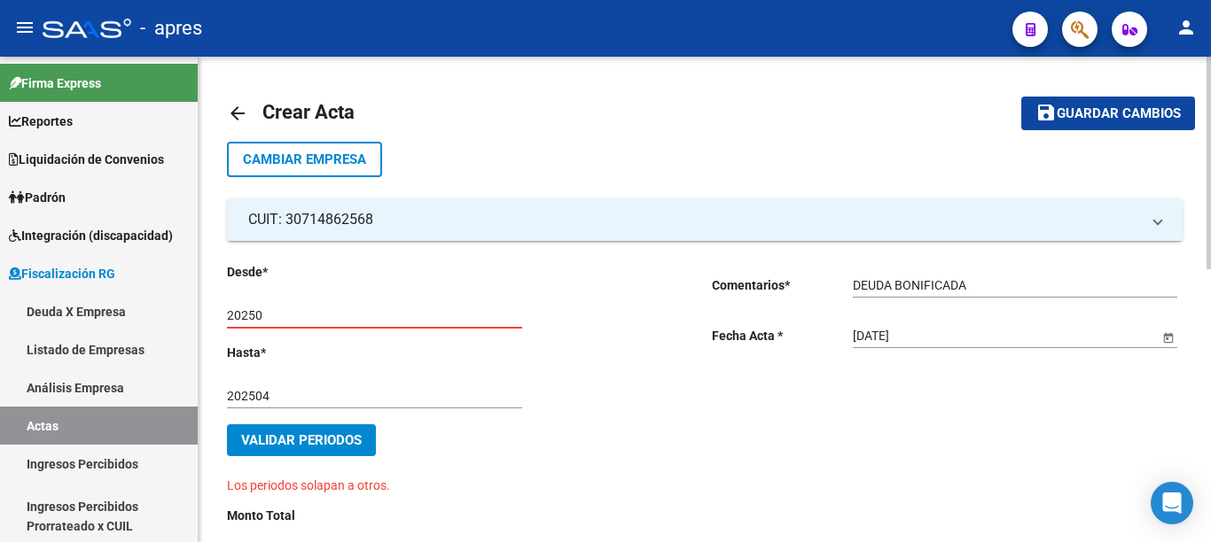
type input "202501"
click at [345, 445] on span "Validar Periodos" at bounding box center [301, 441] width 121 height 16
click at [310, 395] on input "202504" at bounding box center [374, 396] width 295 height 15
type input "202505"
click at [294, 433] on span "Validar Periodos" at bounding box center [301, 441] width 121 height 16
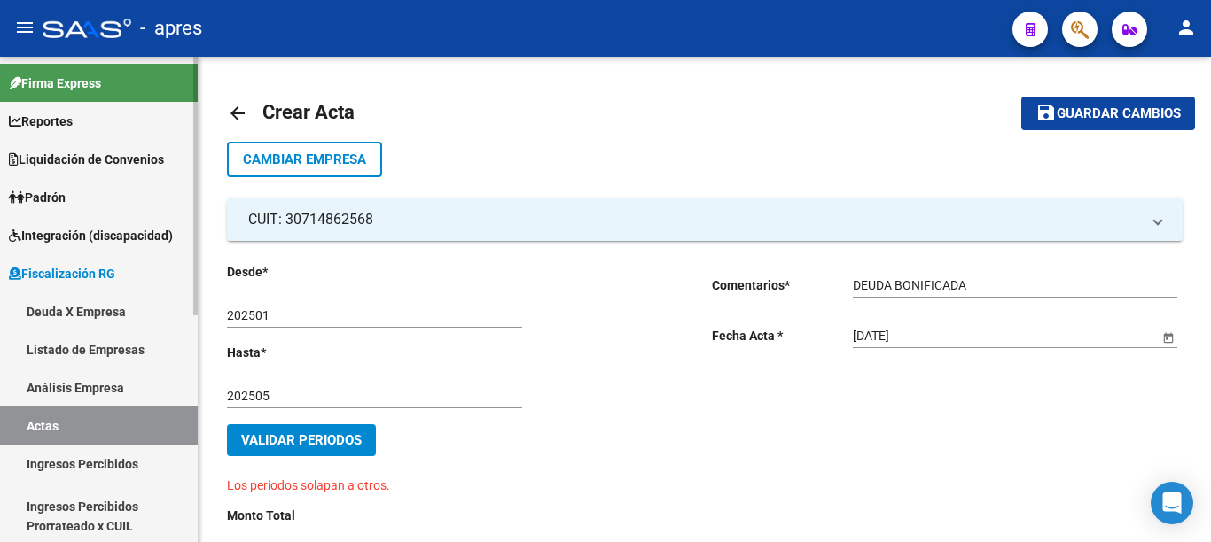
click at [87, 308] on link "Deuda X Empresa" at bounding box center [99, 312] width 198 height 38
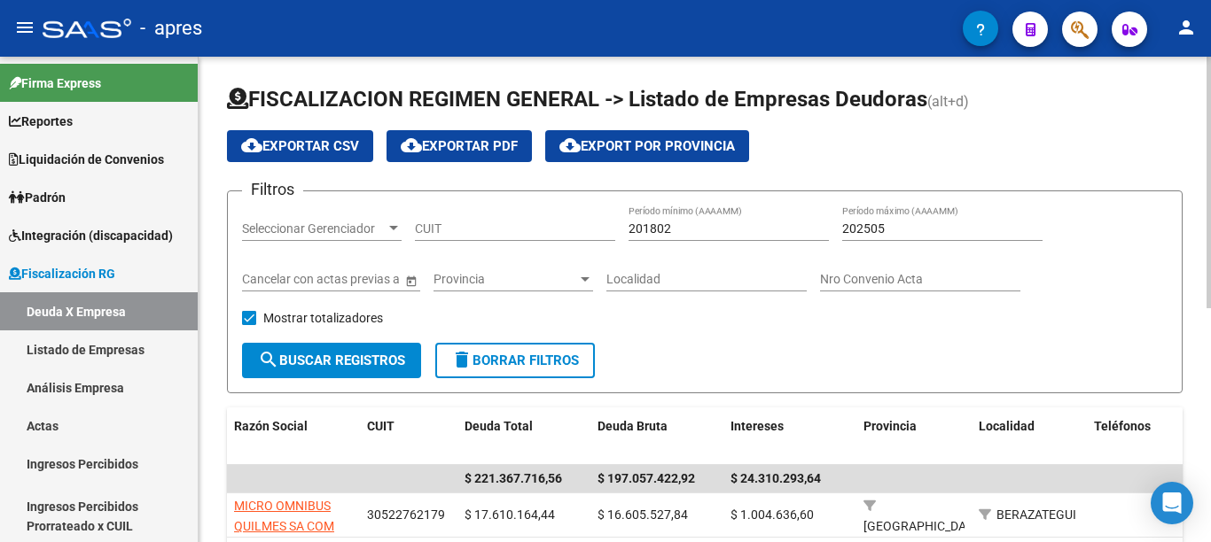
click at [468, 229] on input "CUIT" at bounding box center [515, 229] width 200 height 15
paste input "30-71486256-8"
click at [379, 356] on span "search Buscar Registros" at bounding box center [331, 361] width 147 height 16
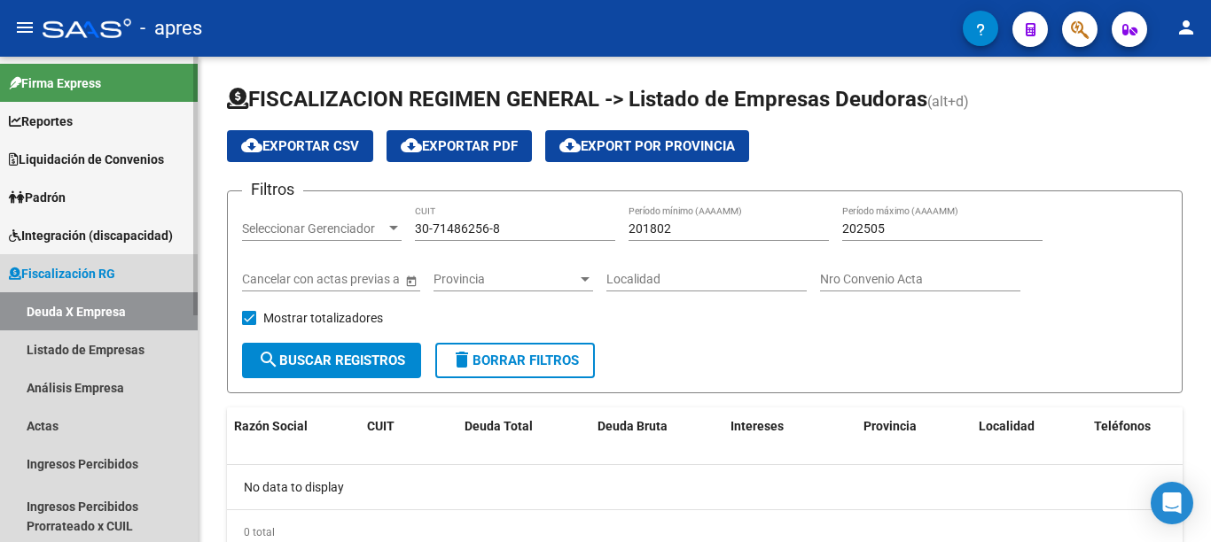
click at [90, 315] on link "Deuda X Empresa" at bounding box center [99, 312] width 198 height 38
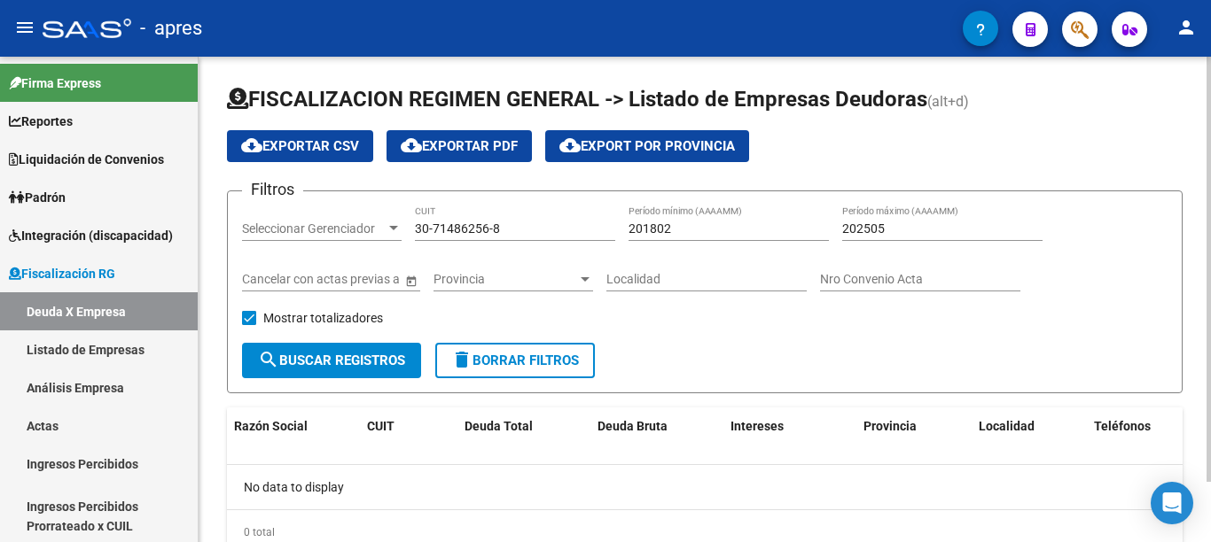
click at [349, 357] on span "search Buscar Registros" at bounding box center [331, 361] width 147 height 16
drag, startPoint x: 512, startPoint y: 225, endPoint x: 282, endPoint y: 225, distance: 230.5
click at [282, 225] on div "Filtros Seleccionar Gerenciador Seleccionar Gerenciador 30-71486256-8 CUIT 2018…" at bounding box center [704, 274] width 925 height 137
paste input "52214352-5"
type input "30-52214352-5"
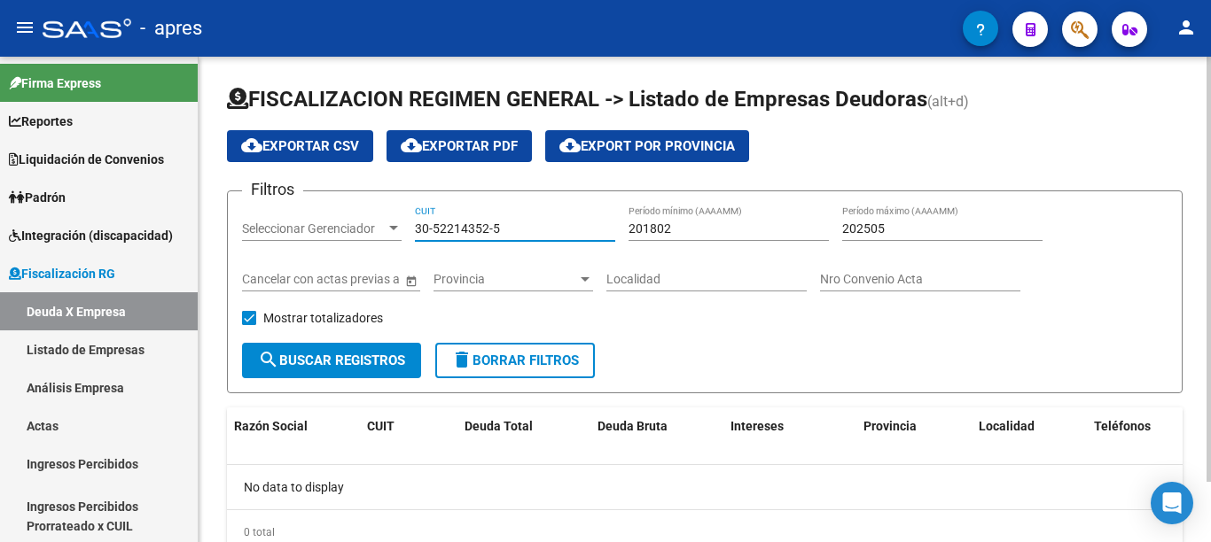
click at [348, 359] on span "search Buscar Registros" at bounding box center [331, 361] width 147 height 16
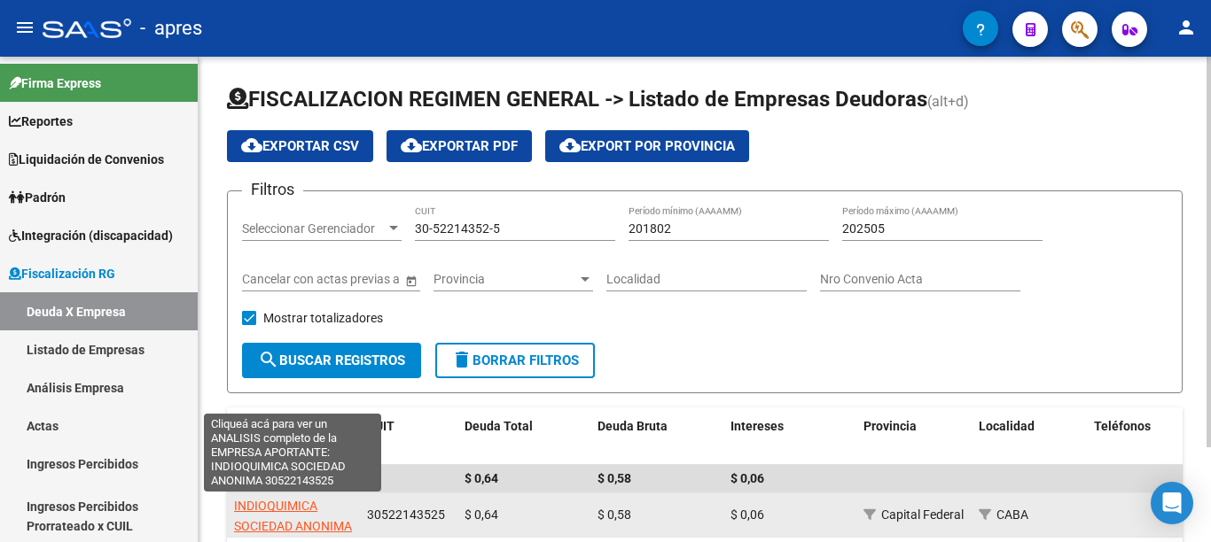
click at [278, 503] on span "INDIOQUIMICA SOCIEDAD ANONIMA" at bounding box center [293, 516] width 118 height 35
type textarea "30522143525"
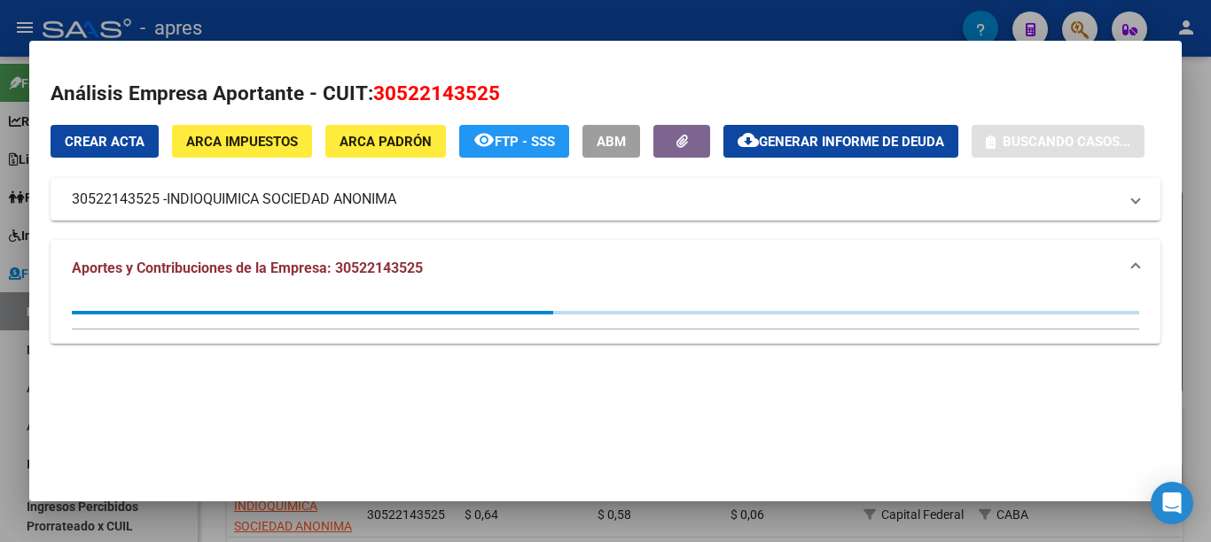
click at [122, 139] on span "Crear Acta" at bounding box center [105, 142] width 80 height 16
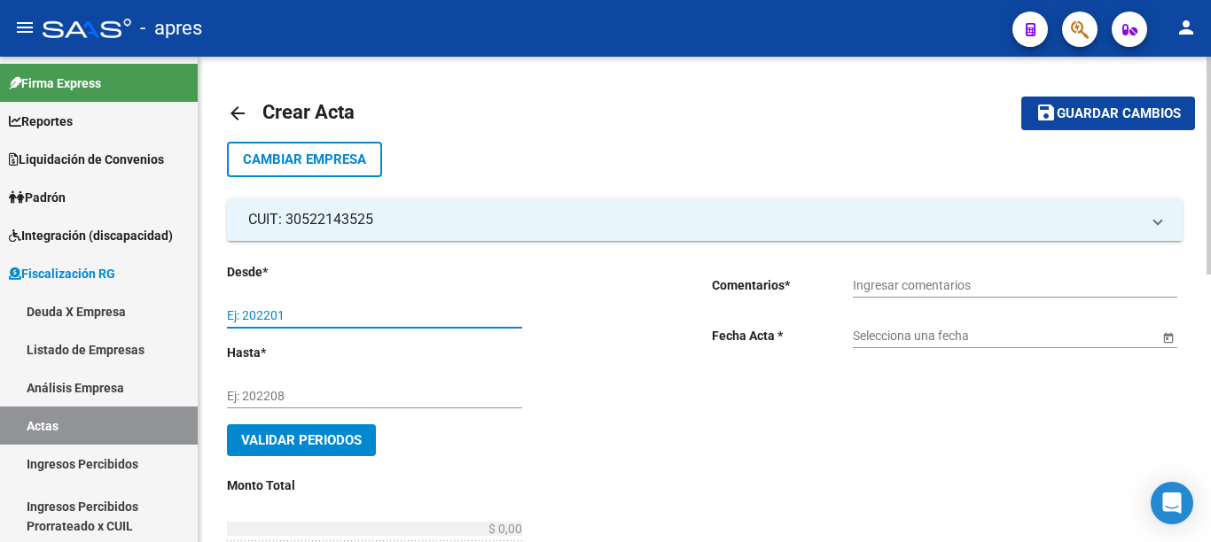
click at [314, 310] on input "Ej: 202201" at bounding box center [374, 315] width 295 height 15
type input "202501"
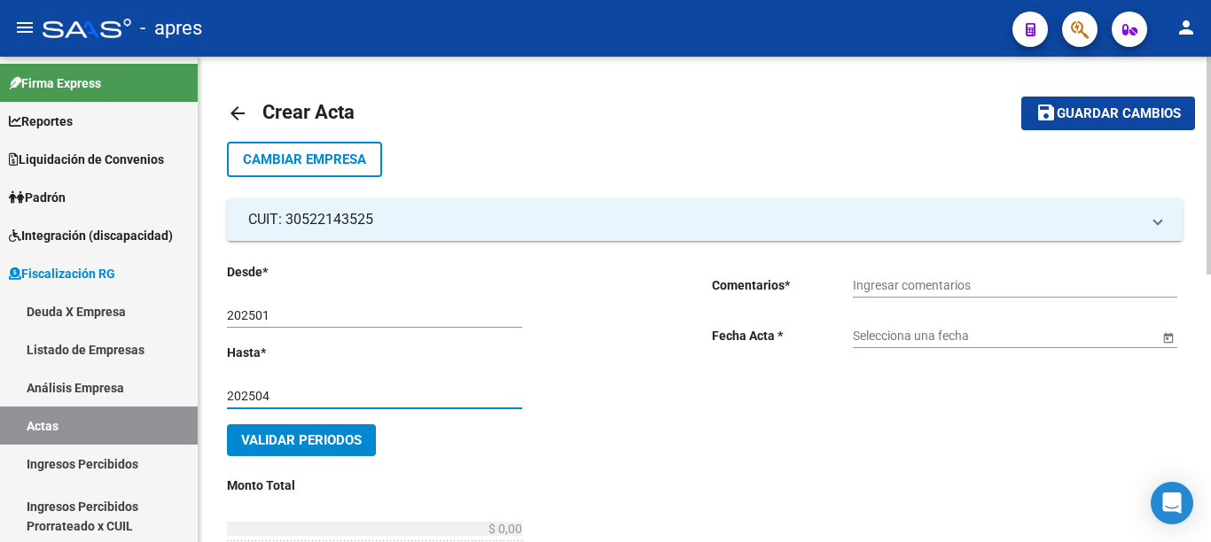
type input "202504"
click at [910, 282] on input "Ingresar comentarios" at bounding box center [1015, 285] width 324 height 15
type input "DEUDA BONIFICADA"
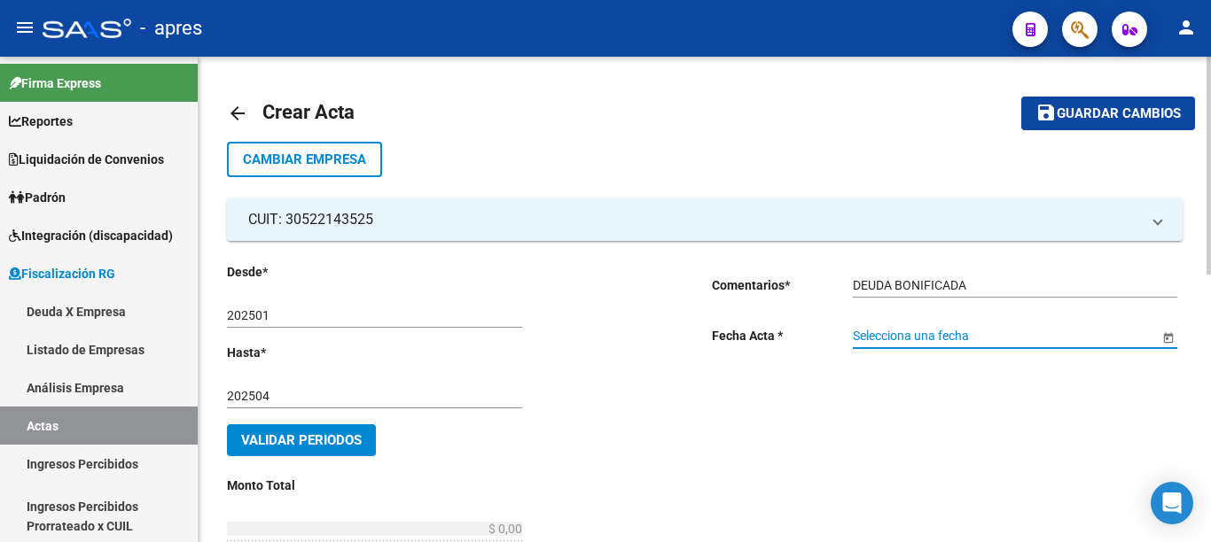
click at [1168, 333] on span "Open calendar" at bounding box center [1168, 337] width 43 height 43
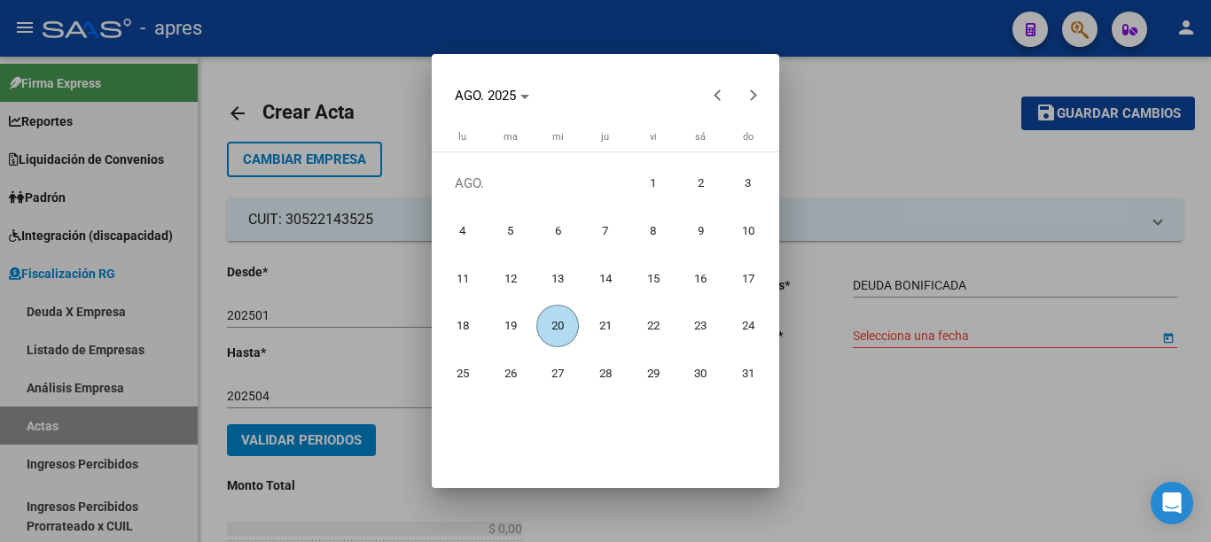
click at [555, 334] on span "20" at bounding box center [557, 326] width 43 height 43
type input "[DATE]"
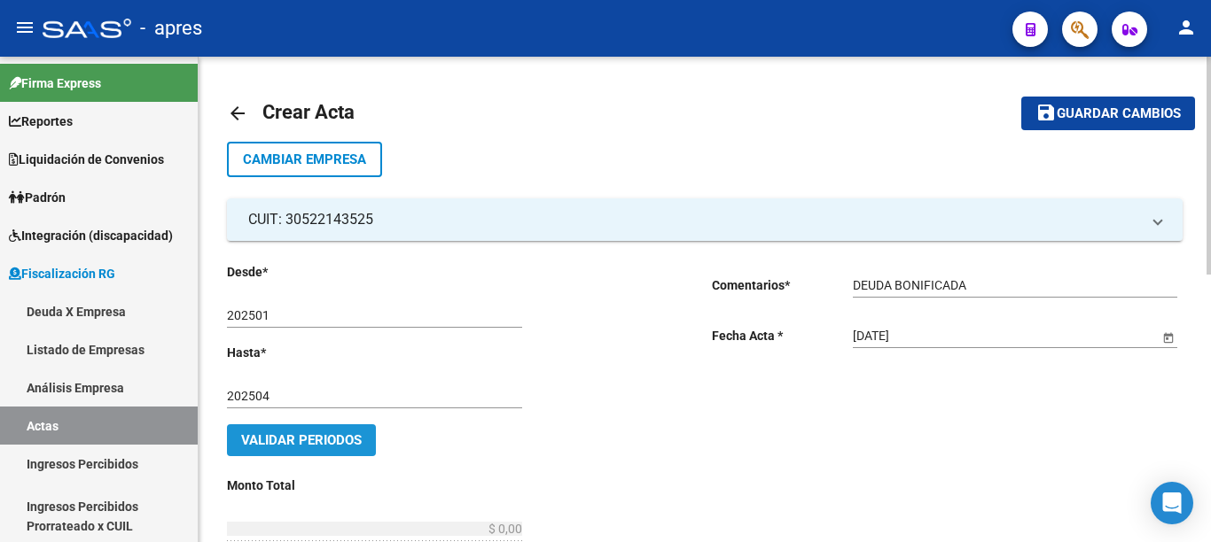
click at [319, 440] on span "Validar Periodos" at bounding box center [301, 441] width 121 height 16
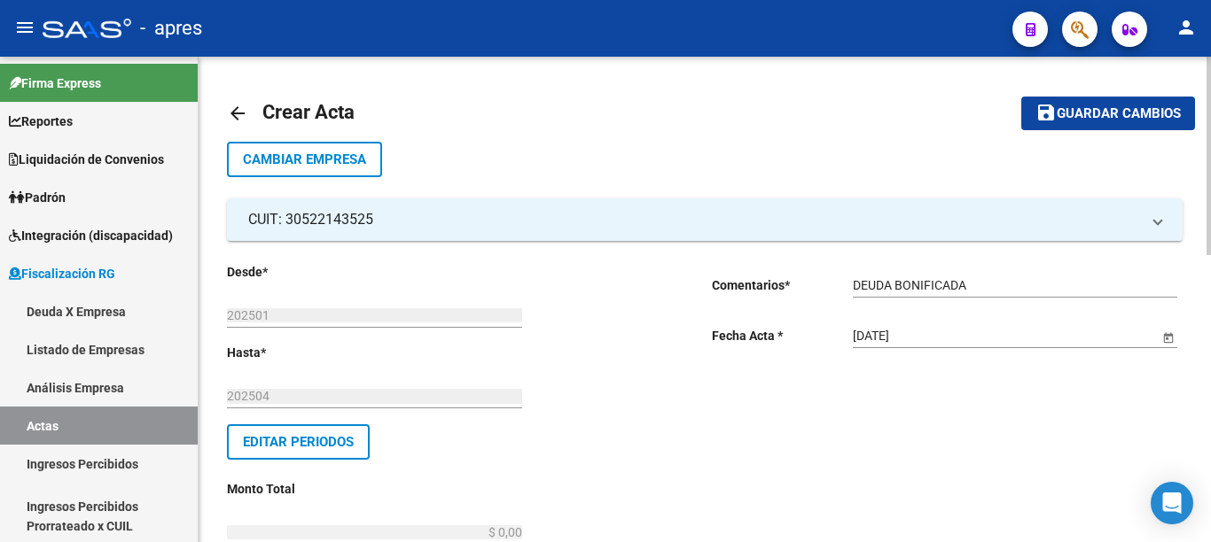
click at [1210, 255] on div at bounding box center [1208, 156] width 4 height 199
drag, startPoint x: 462, startPoint y: 347, endPoint x: 813, endPoint y: 363, distance: 351.3
type input "$ 0,58"
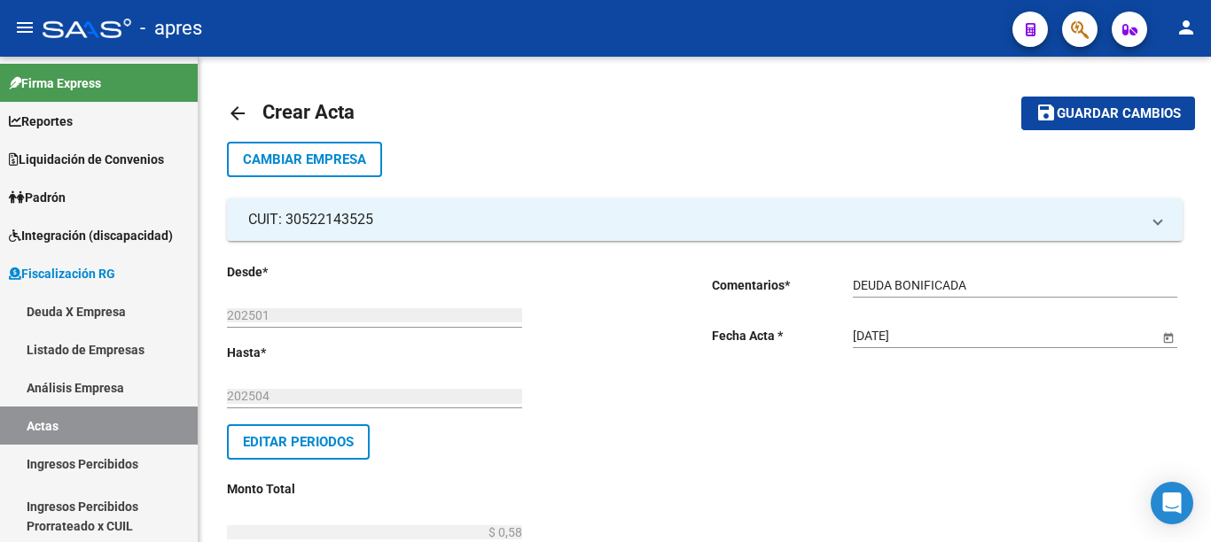
type input "$ 0,06"
type input "$ 0,64"
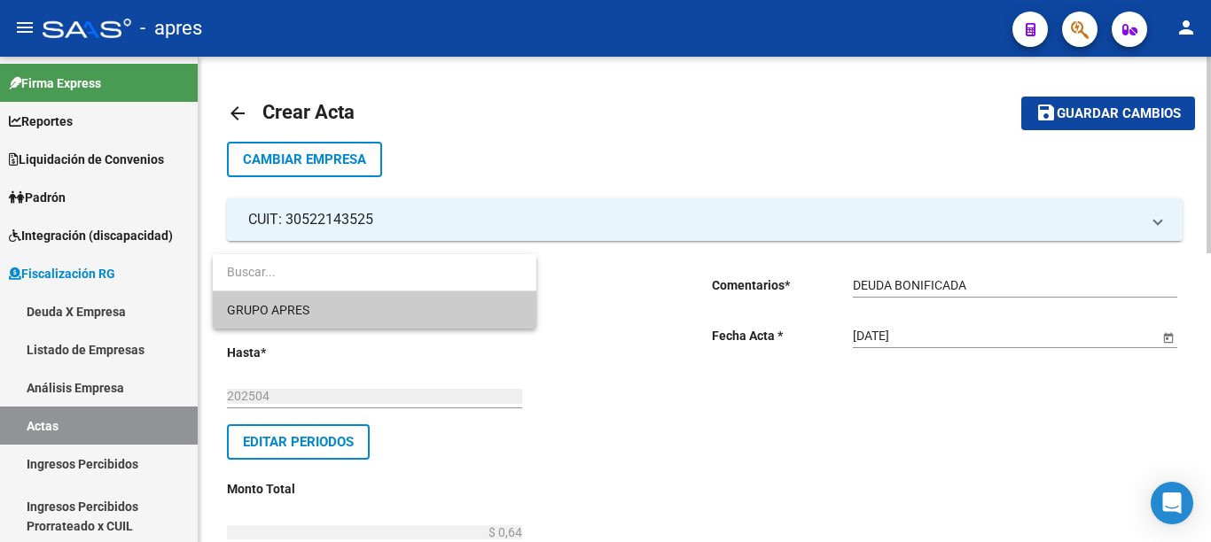
click at [313, 312] on span "GRUPO APRES" at bounding box center [374, 310] width 295 height 37
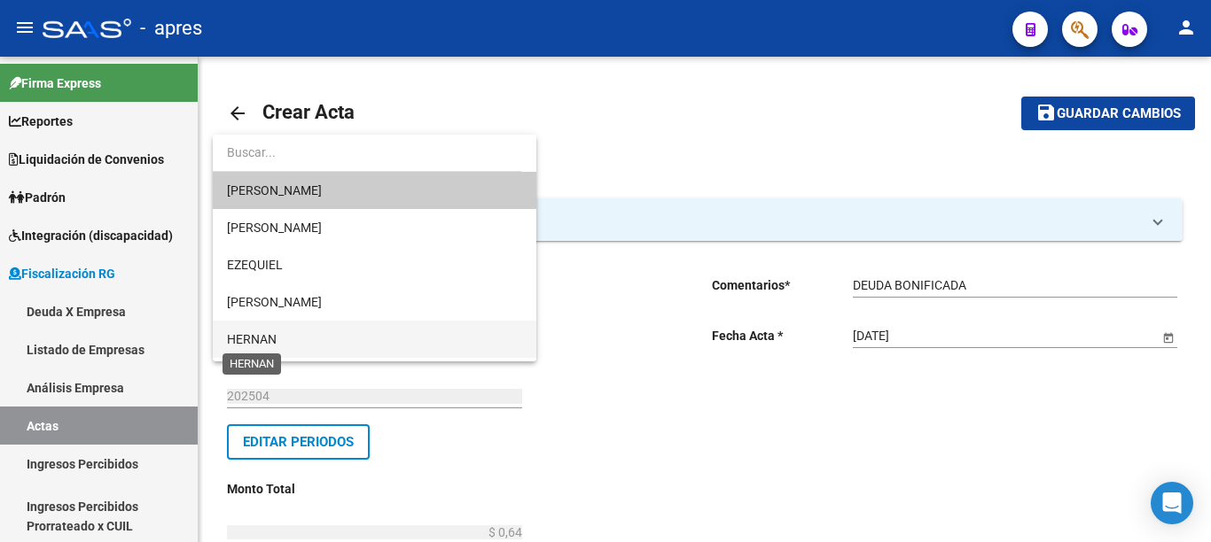
click at [260, 339] on span "HERNAN" at bounding box center [252, 339] width 50 height 14
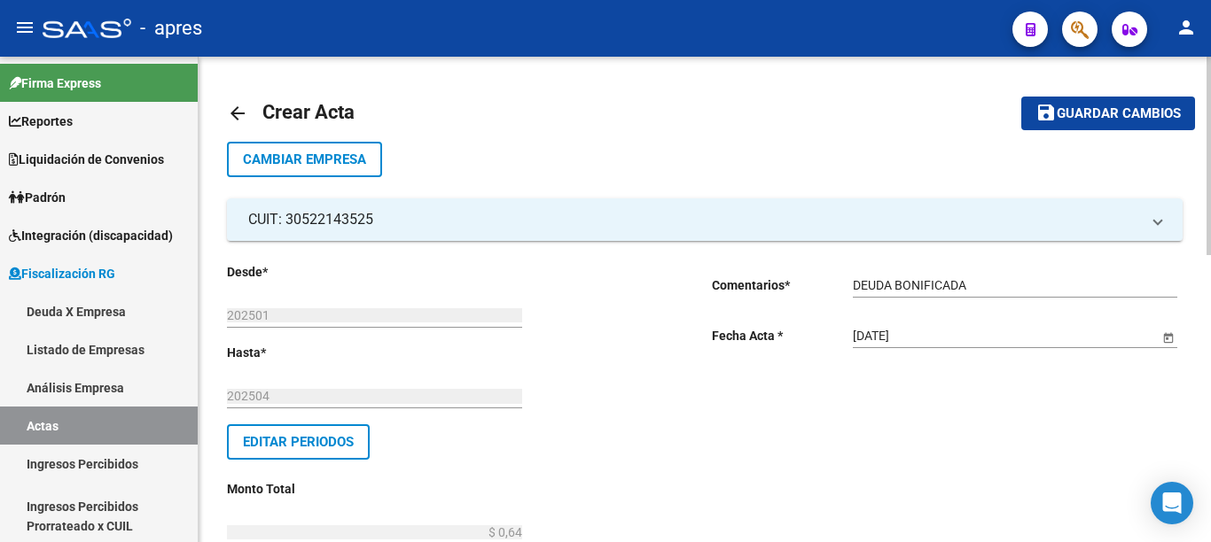
type input "521"
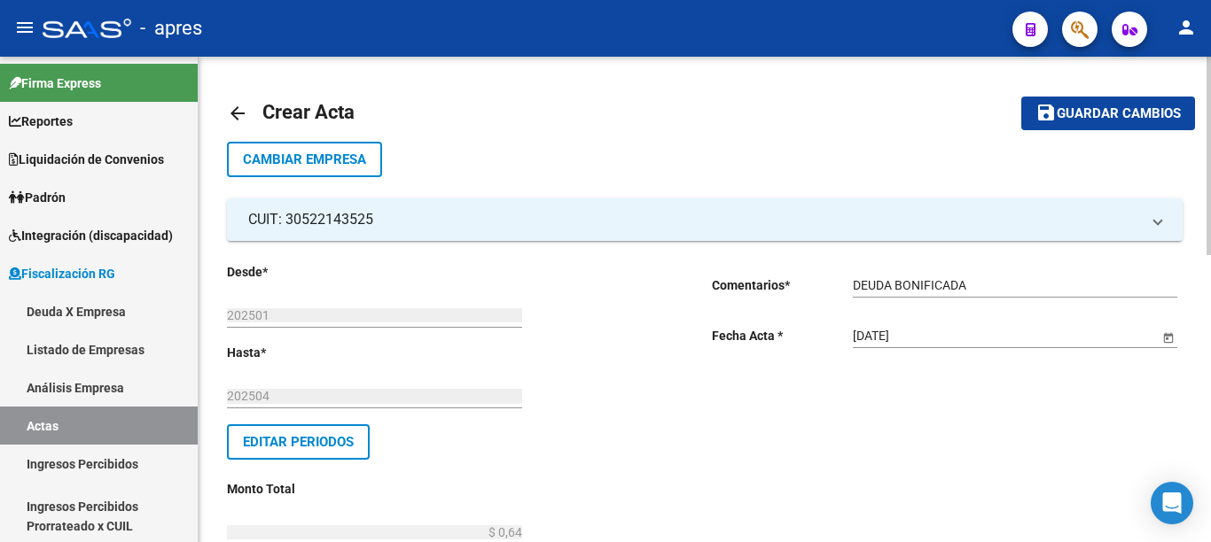
checkbox input "true"
click at [1210, 217] on div at bounding box center [1208, 137] width 4 height 160
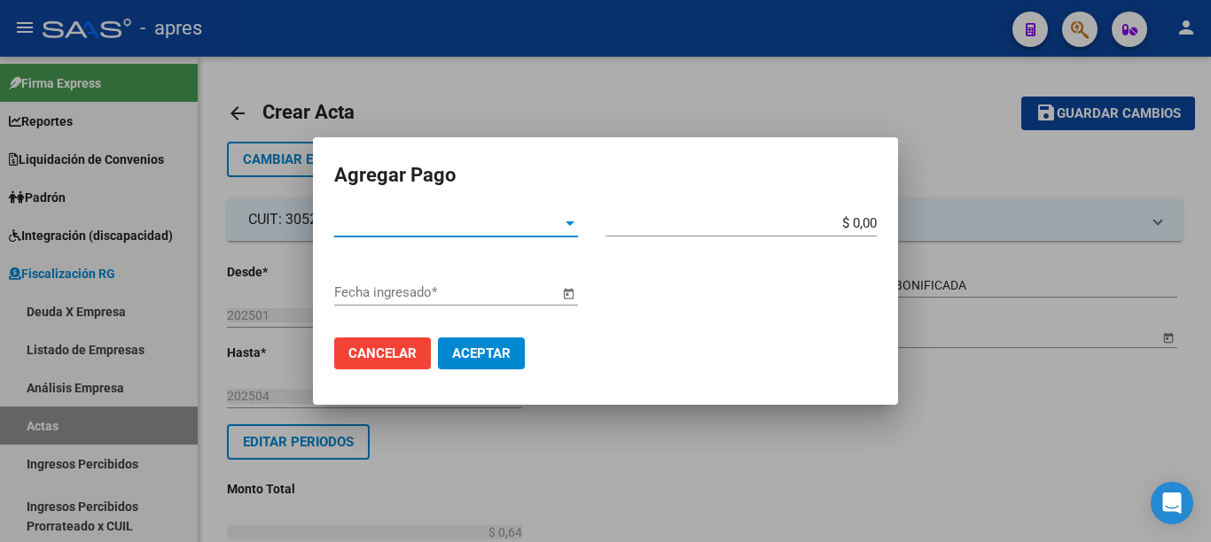
click at [507, 216] on span "Tipo de Pago *" at bounding box center [448, 223] width 228 height 16
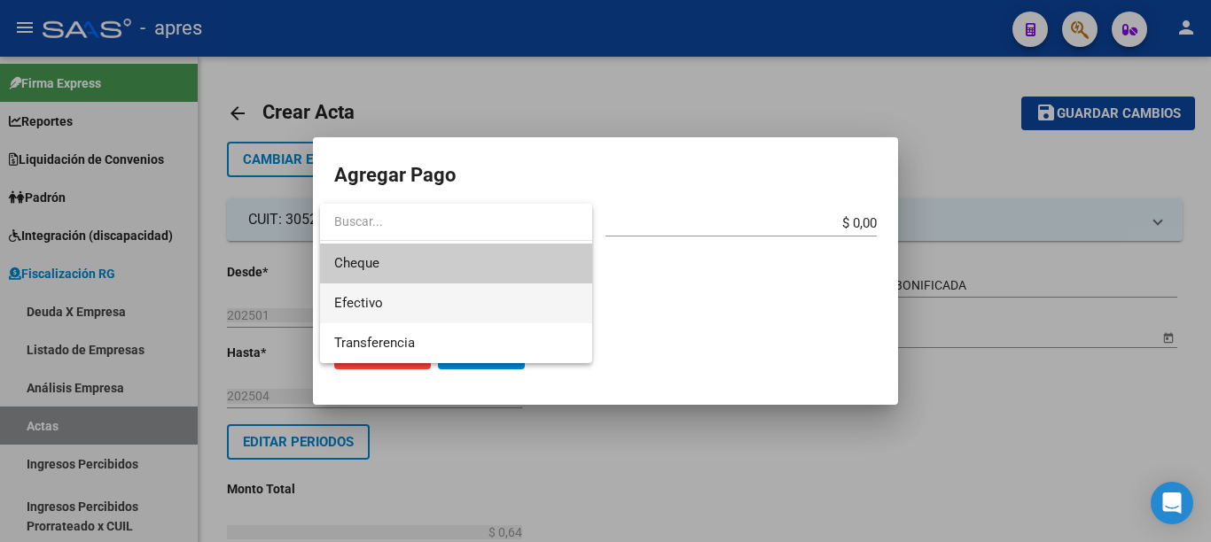
click at [382, 292] on span "Efectivo" at bounding box center [456, 304] width 244 height 40
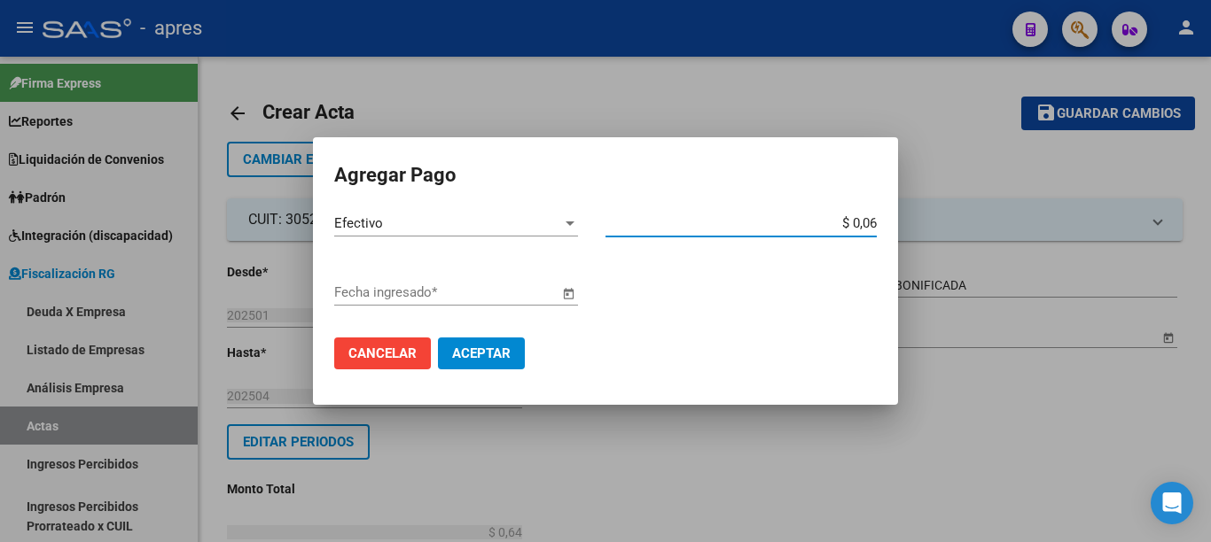
type input "$ 0,64"
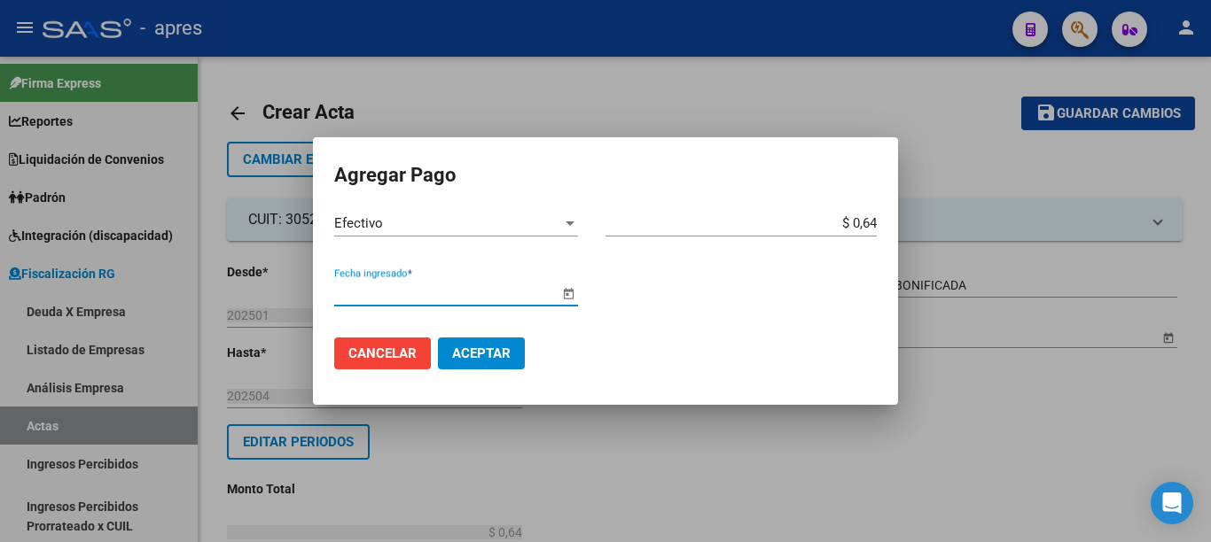
click at [564, 295] on span "Open calendar" at bounding box center [568, 293] width 43 height 43
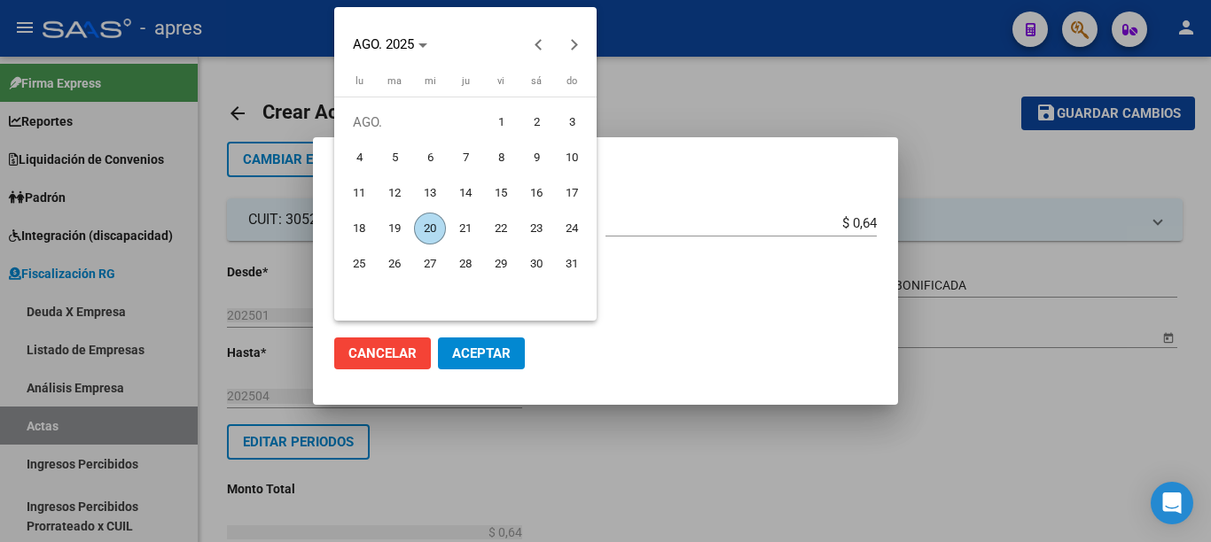
click at [432, 227] on span "20" at bounding box center [430, 229] width 32 height 32
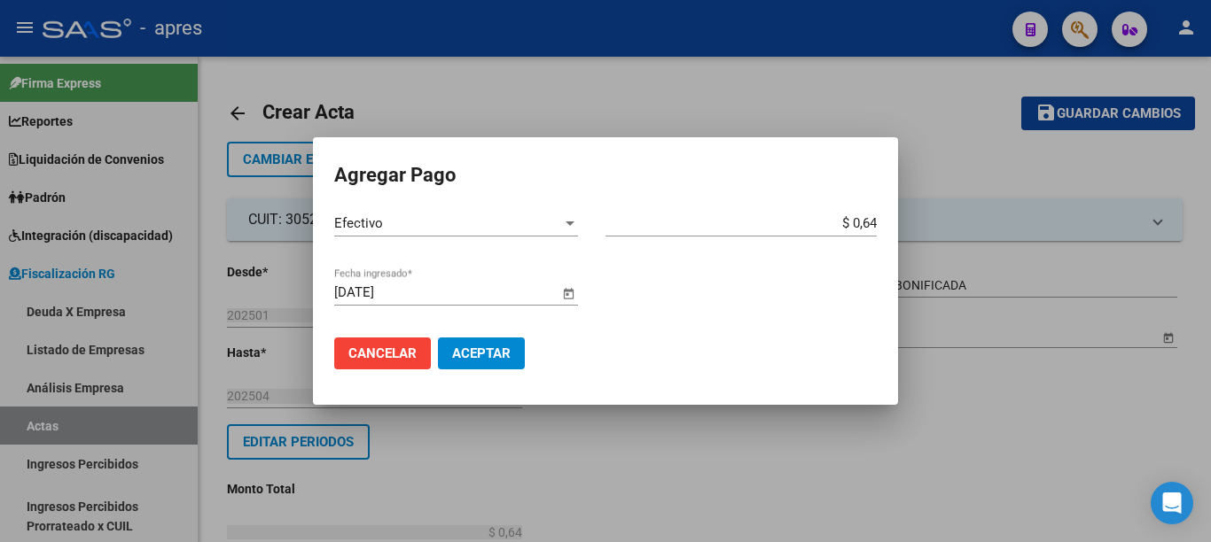
click at [479, 360] on span "Aceptar" at bounding box center [481, 354] width 59 height 16
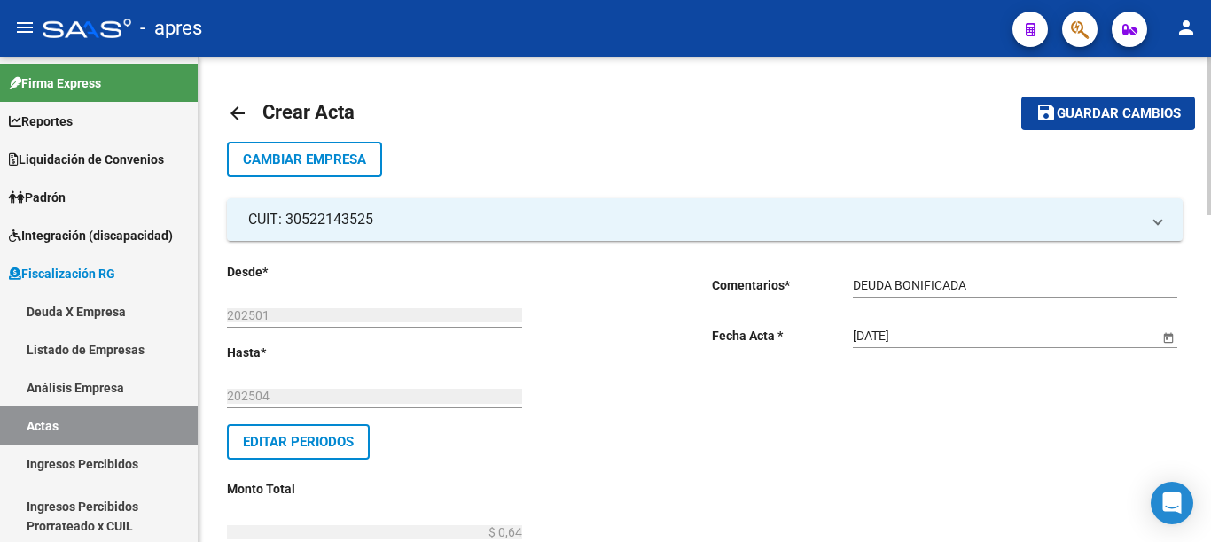
click at [1210, 433] on div at bounding box center [1208, 300] width 4 height 486
click at [1113, 107] on span "Guardar cambios" at bounding box center [1119, 114] width 124 height 16
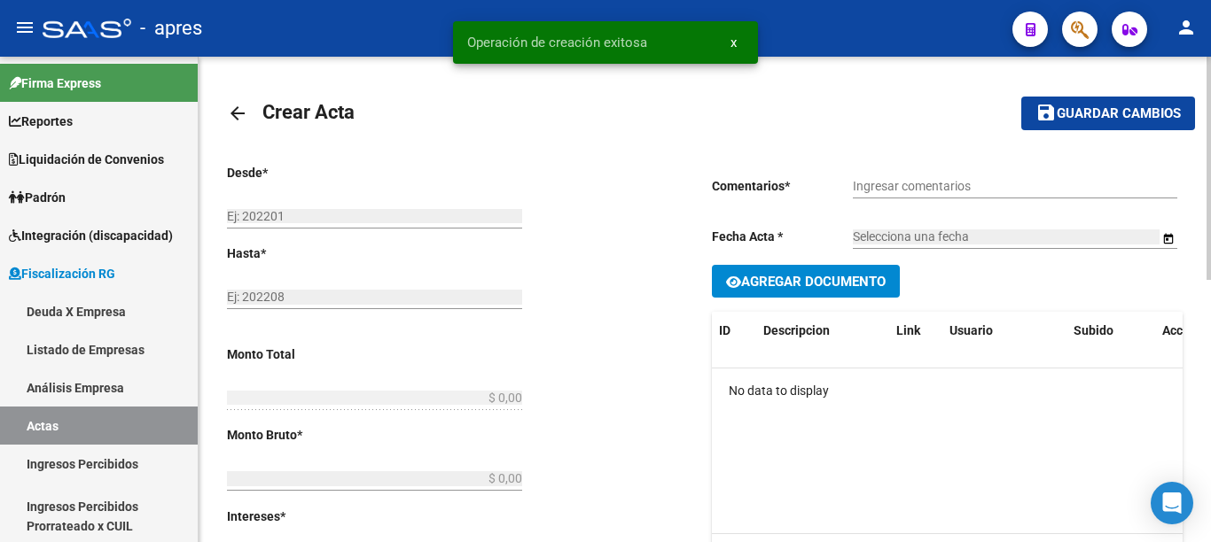
type input "202501"
type input "202504"
type input "$ 0,64"
type input "$ 0,58"
type input "$ 0,06"
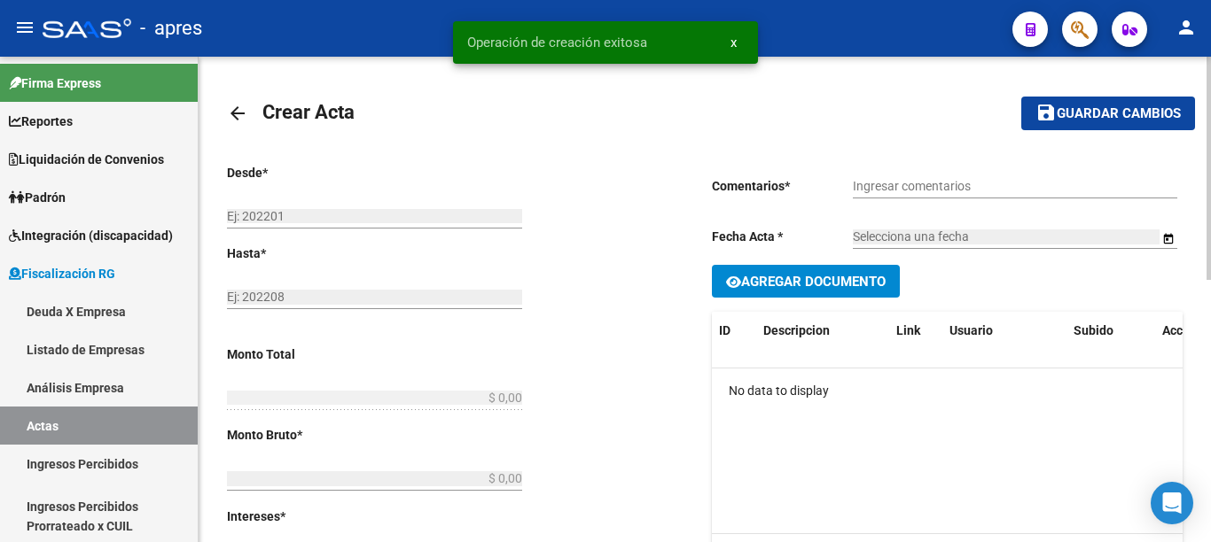
type input "521"
checkbox input "true"
type input "DEUDA BONIFICADA"
type input "[DATE]"
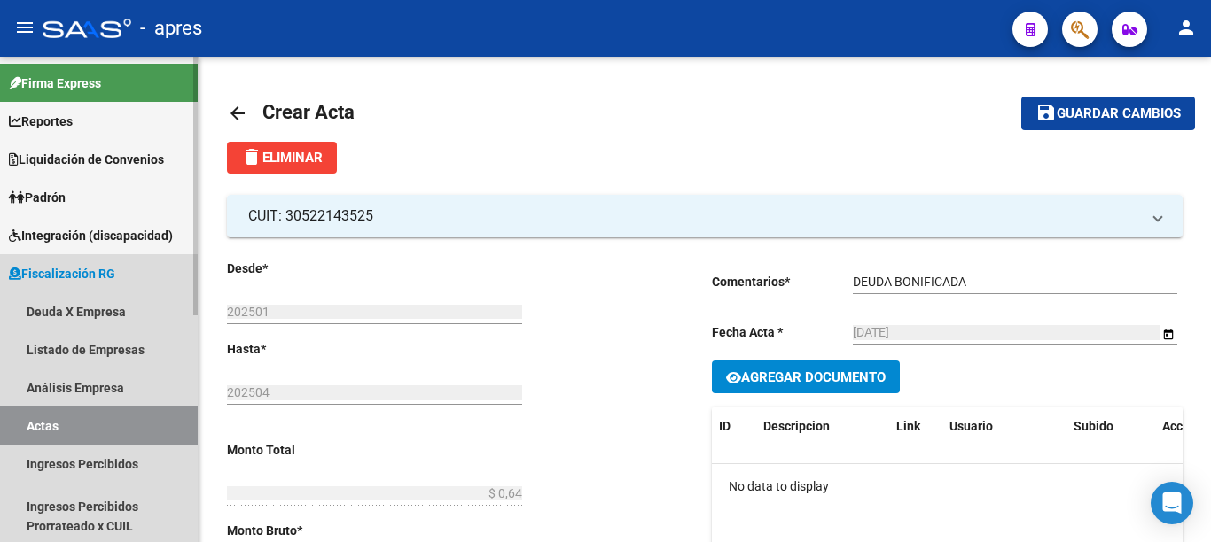
click at [69, 425] on link "Actas" at bounding box center [99, 426] width 198 height 38
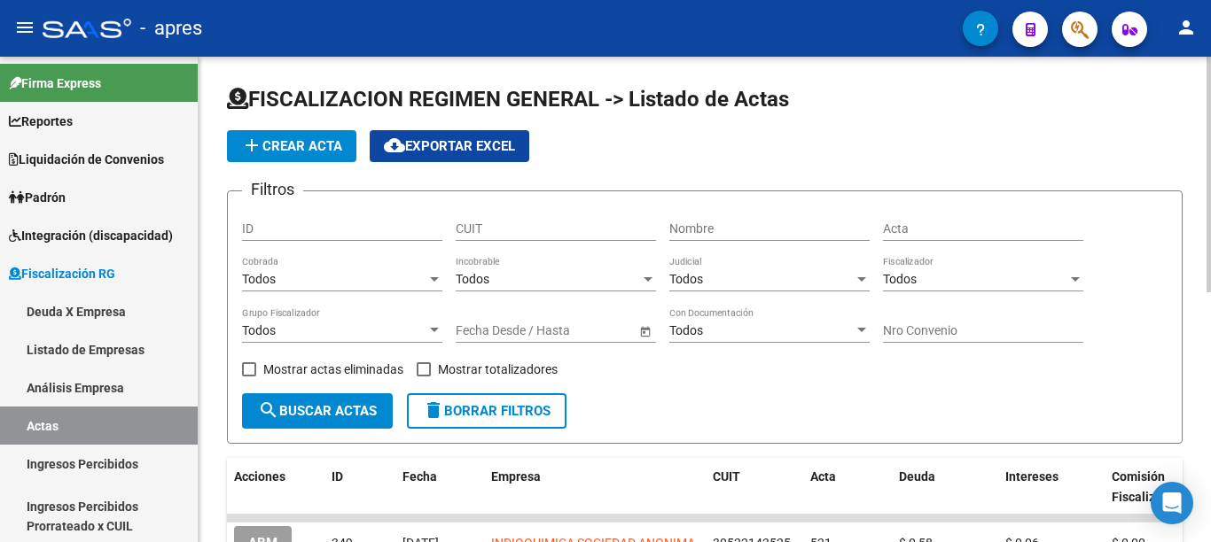
click at [307, 140] on span "add Crear Acta" at bounding box center [291, 146] width 101 height 16
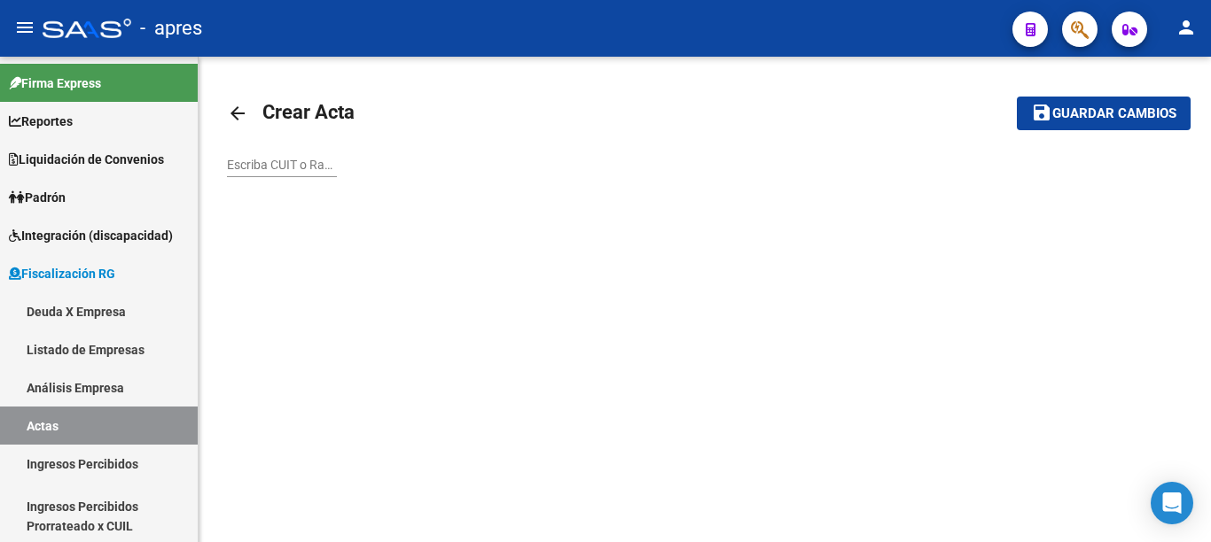
click at [301, 166] on input "Escriba CUIT o Razón Social para buscar" at bounding box center [282, 165] width 110 height 15
paste input "30709031240"
type input "30709031240"
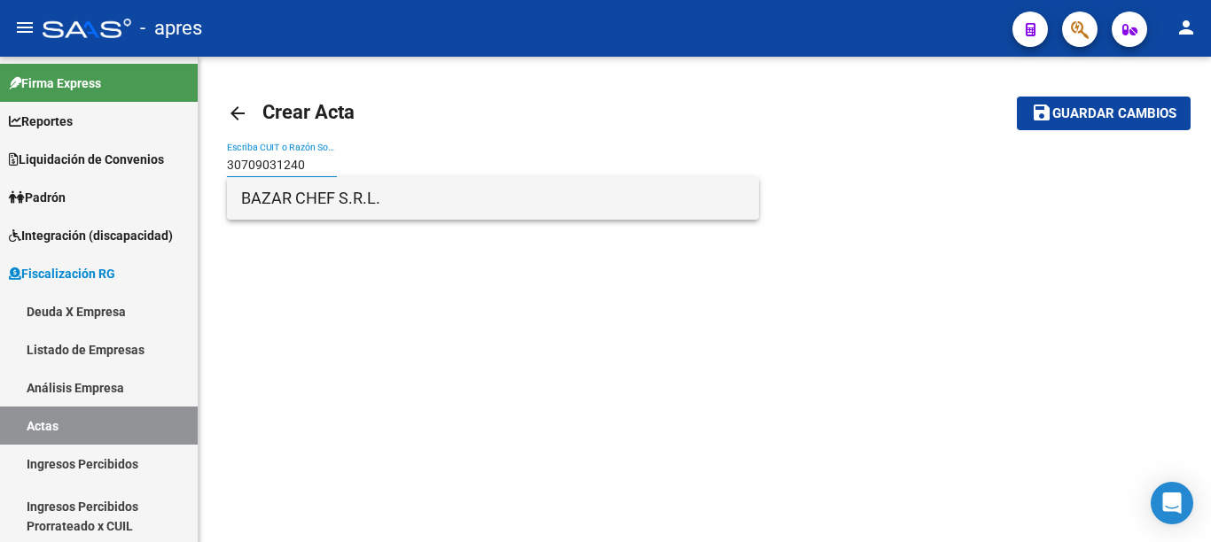
click at [328, 207] on span "BAZAR CHEF S.R.L." at bounding box center [492, 198] width 503 height 43
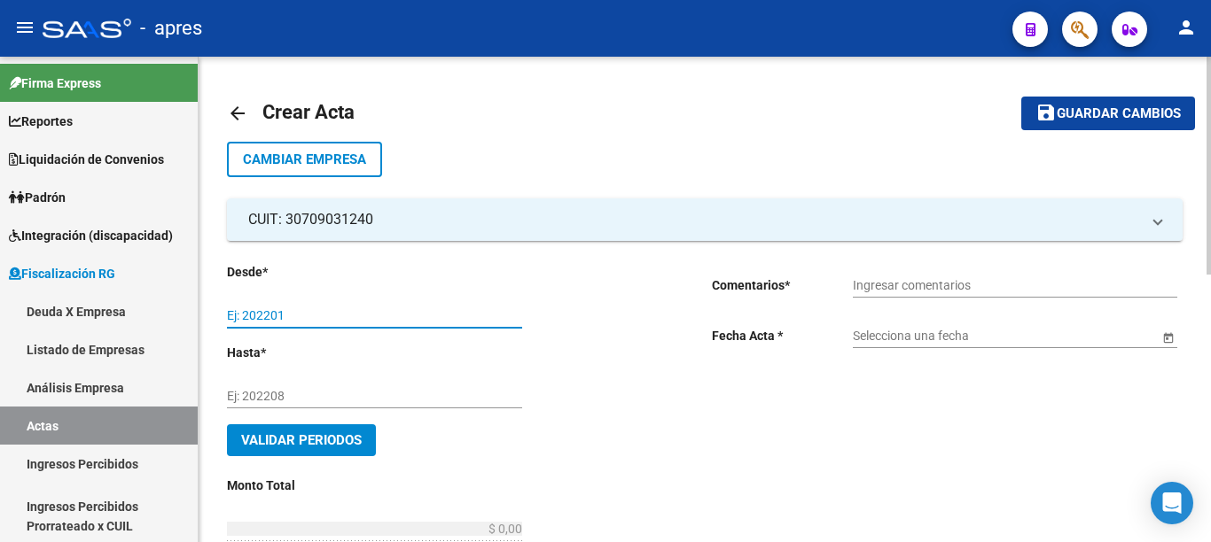
click at [305, 310] on input "Ej: 202201" at bounding box center [374, 315] width 295 height 15
type input "202501"
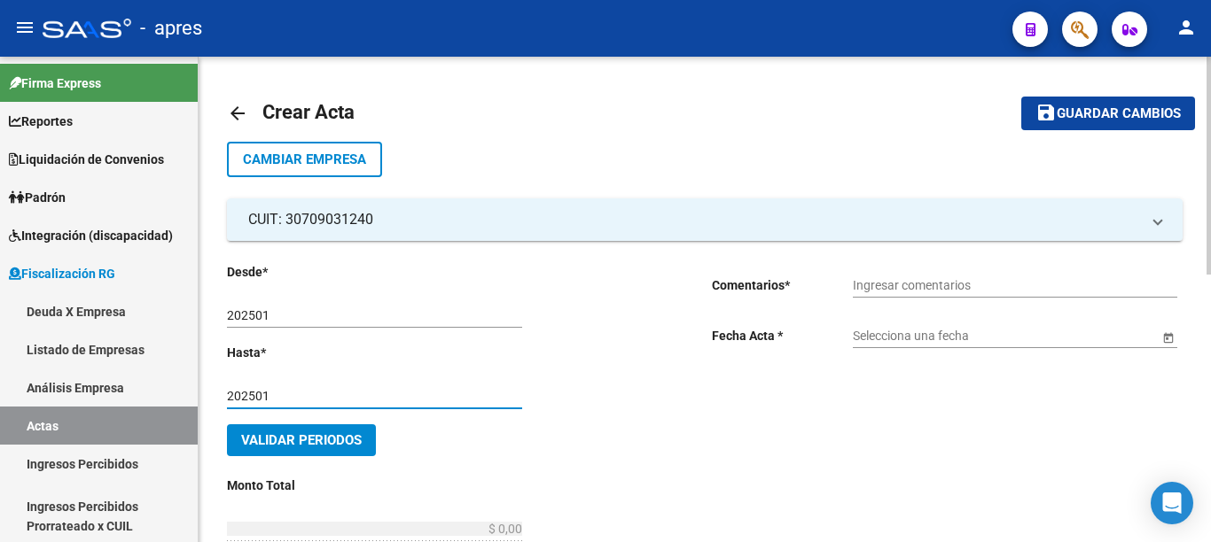
type input "202501"
drag, startPoint x: 972, startPoint y: 292, endPoint x: 982, endPoint y: 288, distance: 11.2
click at [973, 292] on input "Ingresar comentarios" at bounding box center [1015, 285] width 324 height 15
type input "DEUDA BONIFICADA"
click at [1172, 341] on span "Open calendar" at bounding box center [1168, 337] width 43 height 43
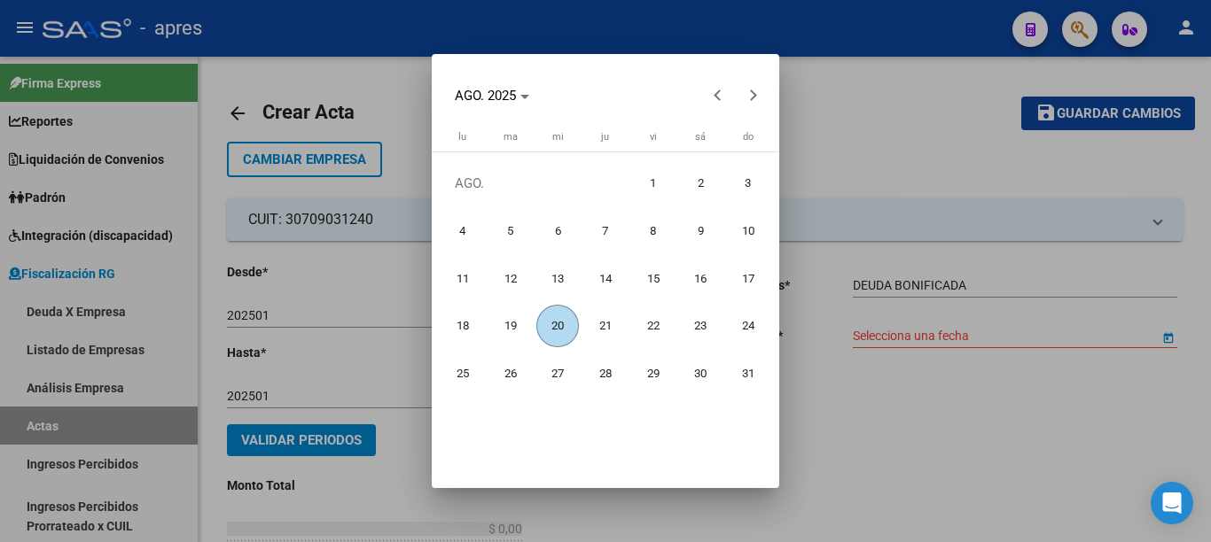
click at [557, 324] on span "20" at bounding box center [557, 326] width 43 height 43
type input "[DATE]"
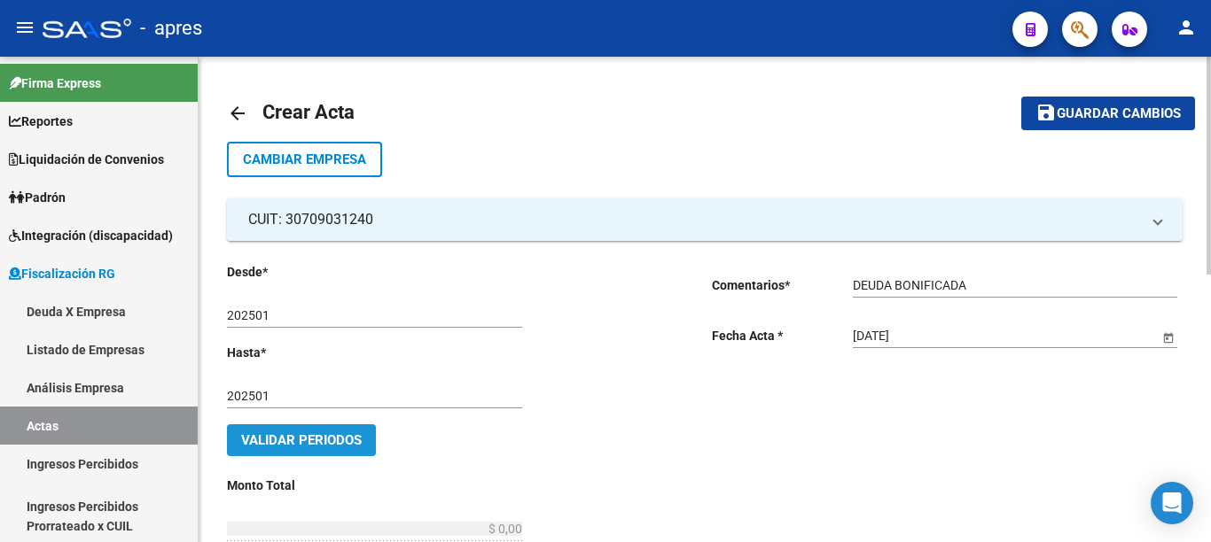
click at [308, 439] on span "Validar Periodos" at bounding box center [301, 441] width 121 height 16
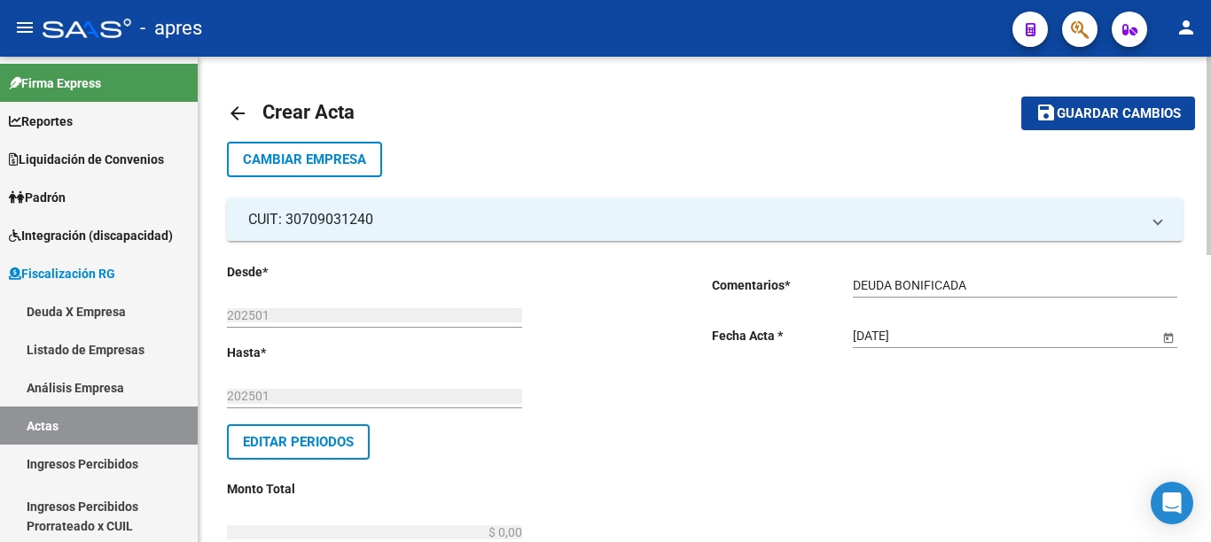
click at [1210, 255] on div at bounding box center [1208, 156] width 4 height 199
drag, startPoint x: 453, startPoint y: 265, endPoint x: 747, endPoint y: 263, distance: 294.3
type input "$ 0,62"
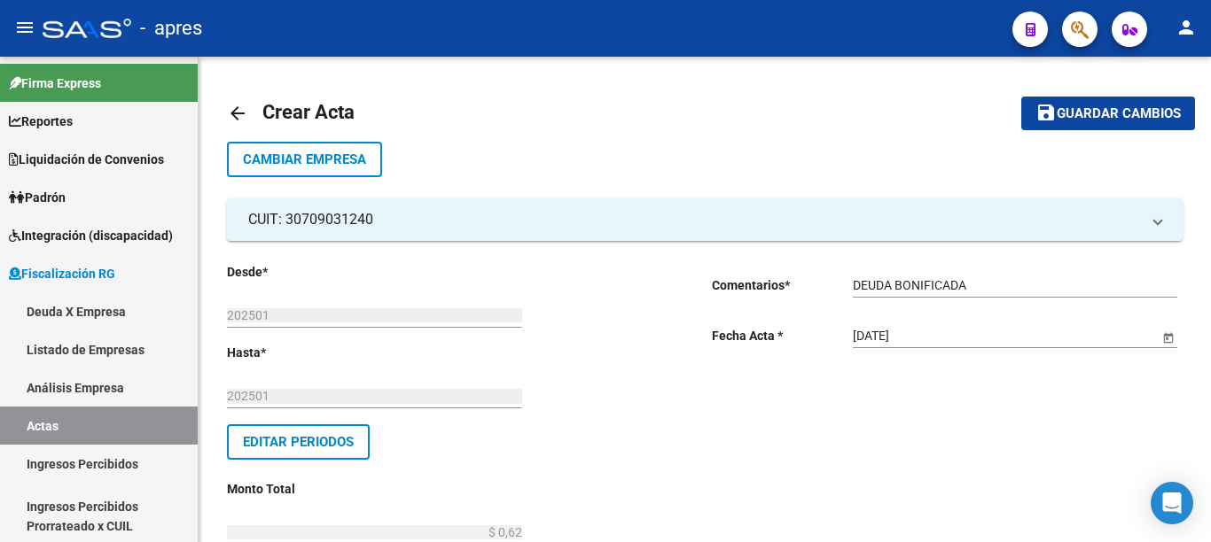
type input "$ 0,14"
type input "$ 0,76"
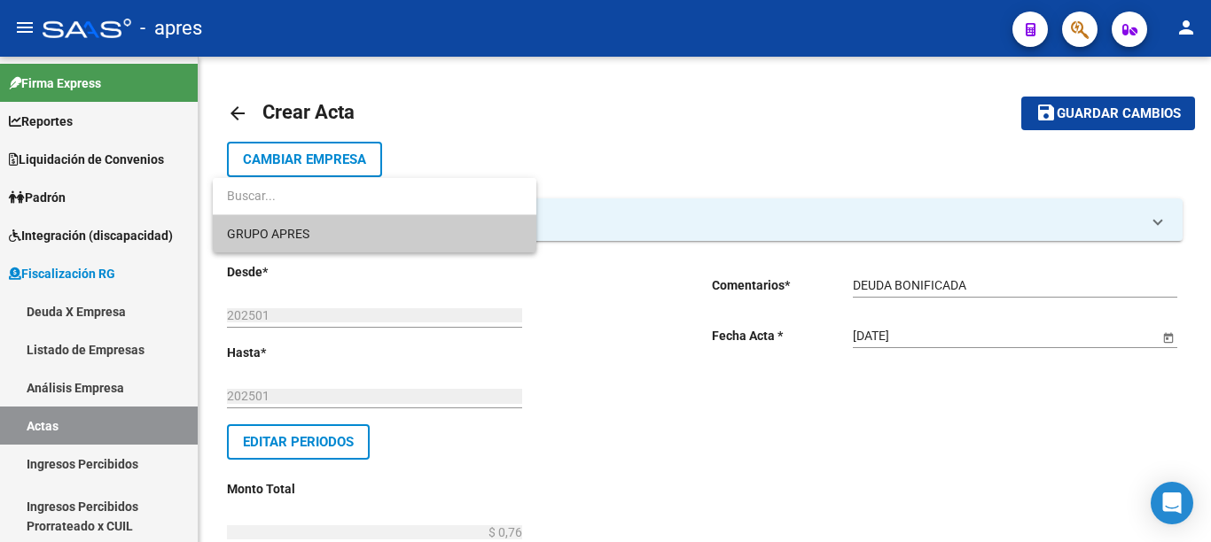
click at [330, 230] on span "GRUPO APRES" at bounding box center [374, 233] width 295 height 37
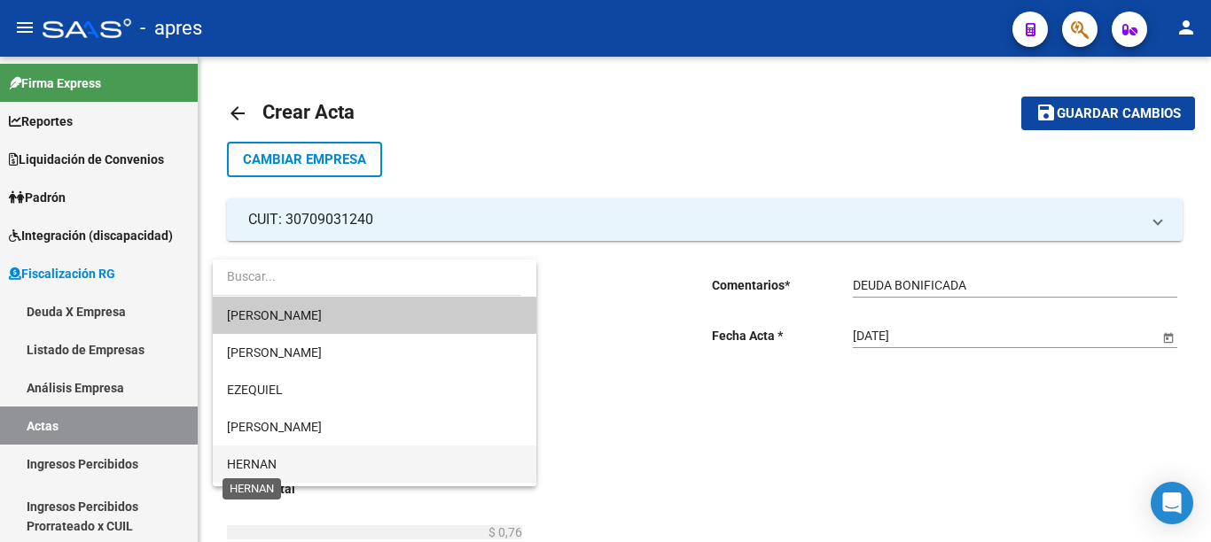
click at [263, 460] on span "HERNAN" at bounding box center [252, 464] width 50 height 14
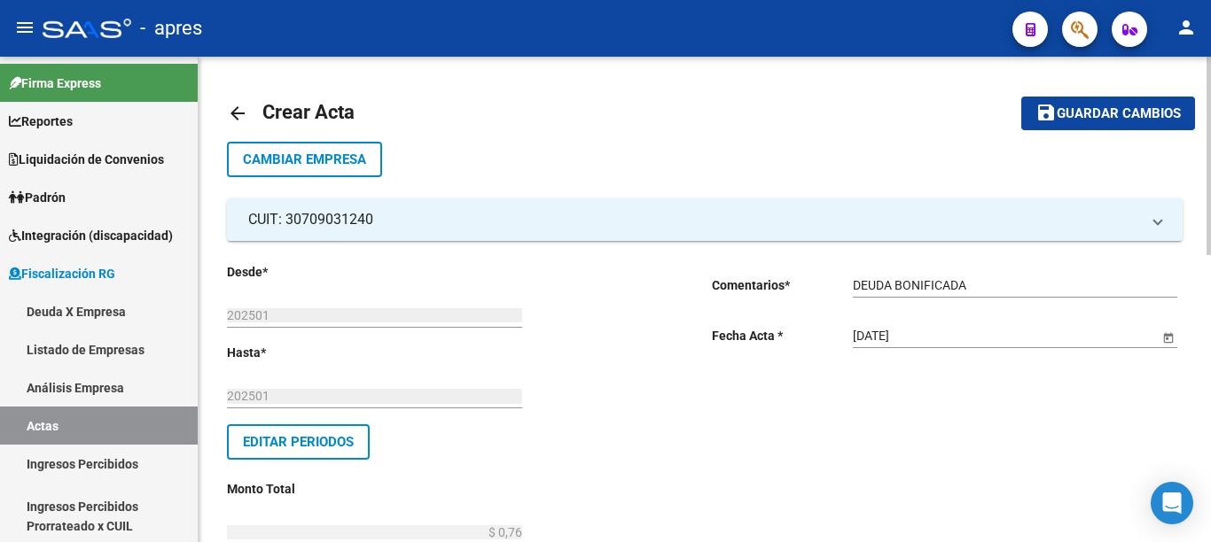
type input "523"
click at [1210, 255] on div at bounding box center [1208, 156] width 4 height 199
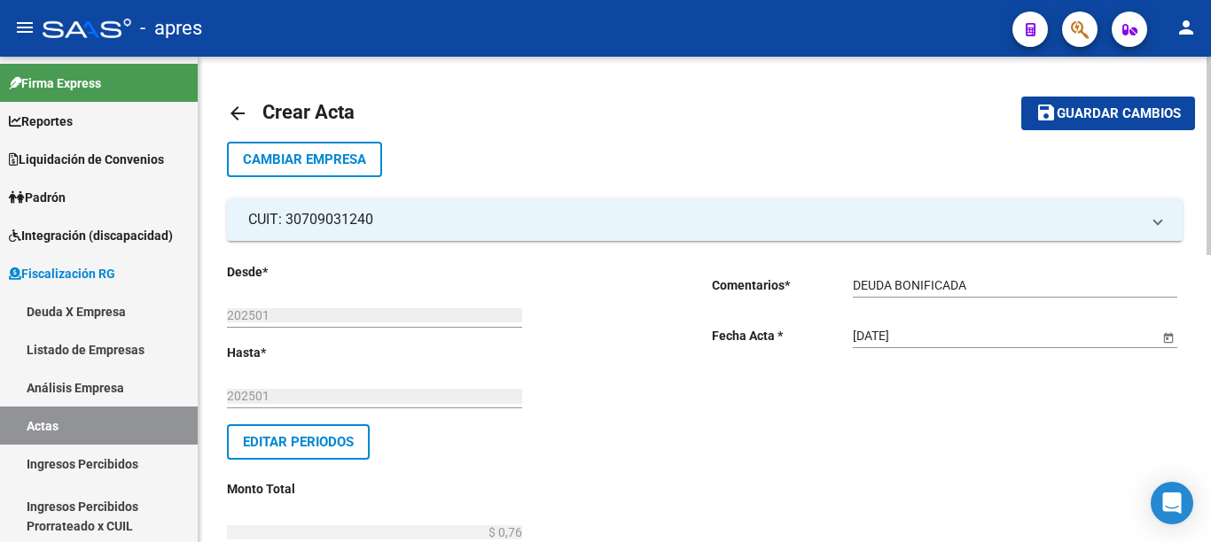
checkbox input "true"
drag, startPoint x: 1204, startPoint y: 378, endPoint x: 1210, endPoint y: 470, distance: 92.4
click at [1210, 217] on div at bounding box center [1208, 137] width 4 height 160
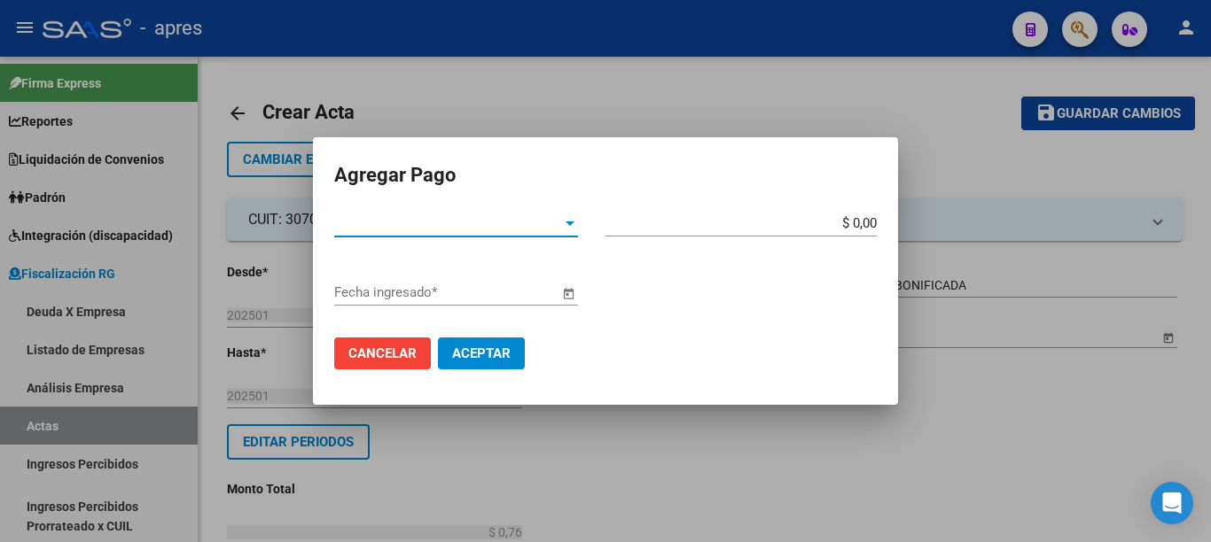
click at [539, 222] on span "Tipo de Pago *" at bounding box center [448, 223] width 228 height 16
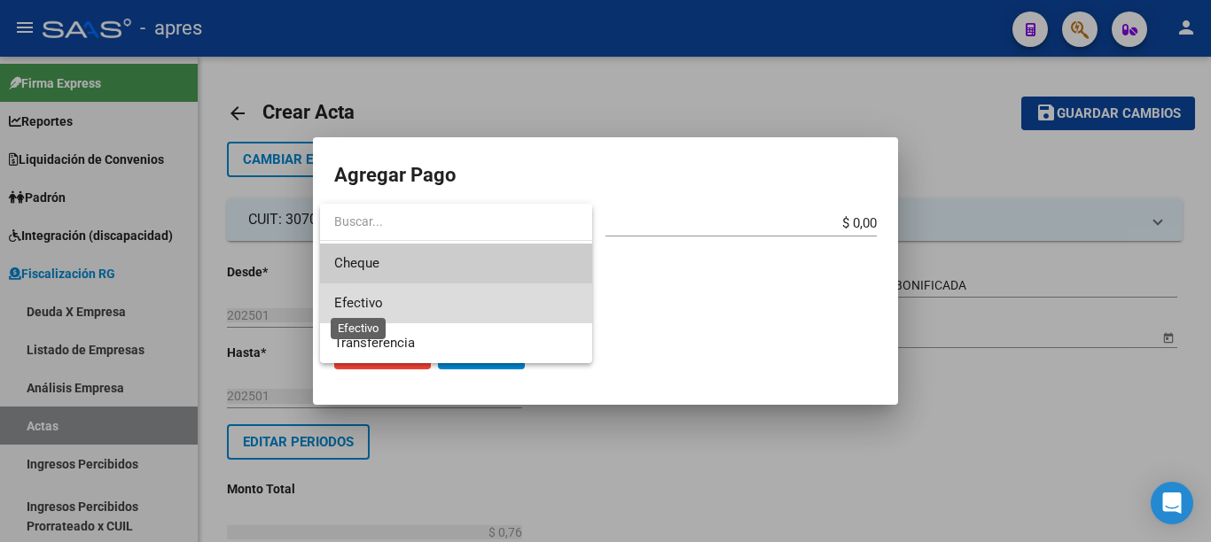
click at [379, 300] on span "Efectivo" at bounding box center [358, 303] width 49 height 16
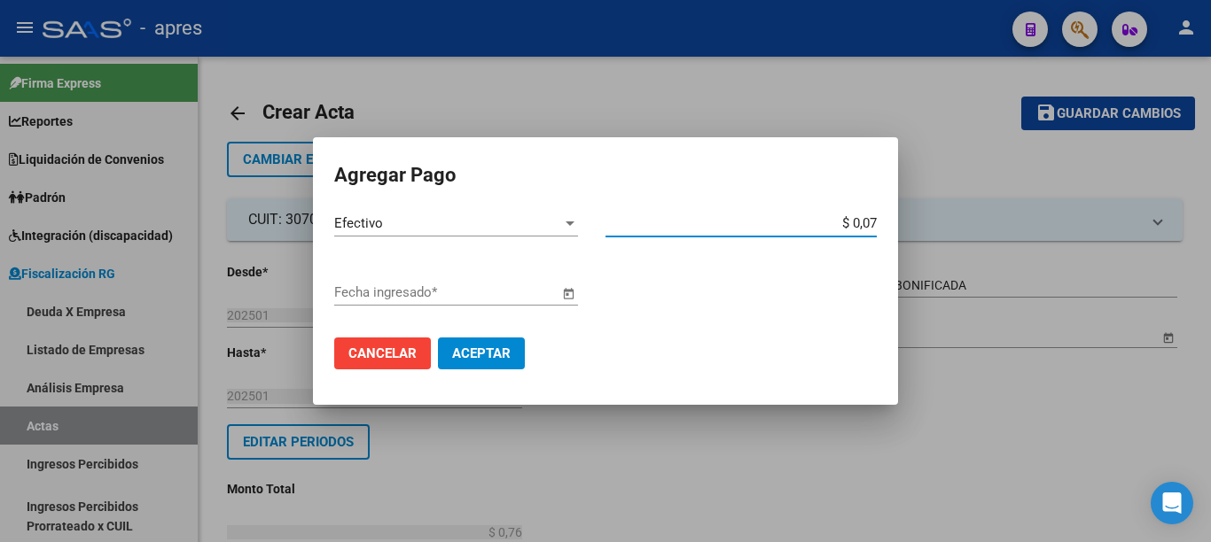
type input "$ 0,76"
click at [558, 296] on span "Open calendar" at bounding box center [568, 293] width 43 height 43
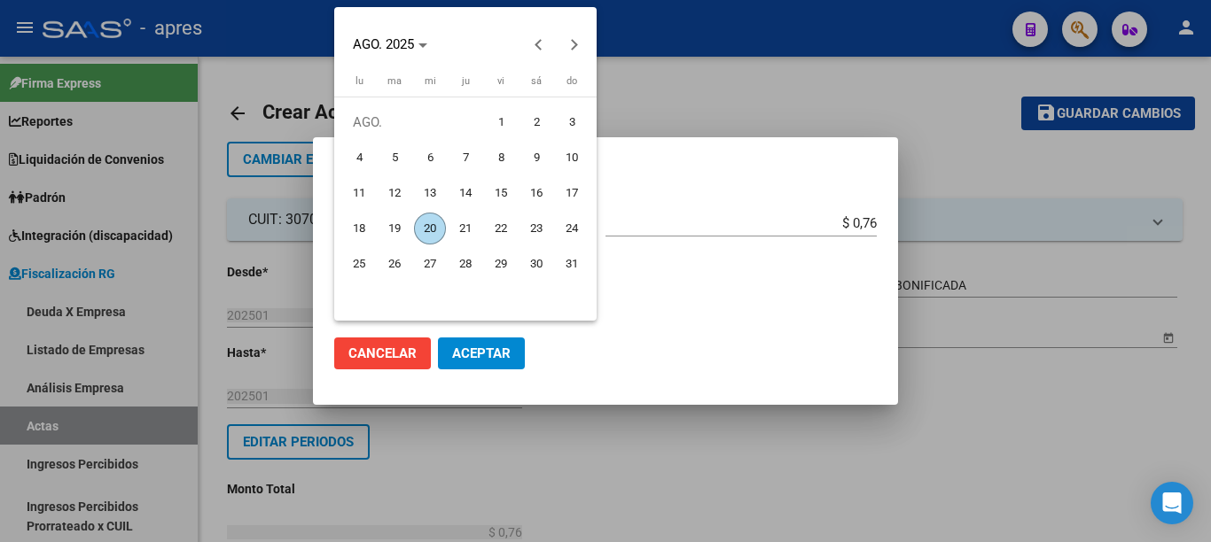
click at [436, 229] on span "20" at bounding box center [430, 229] width 32 height 32
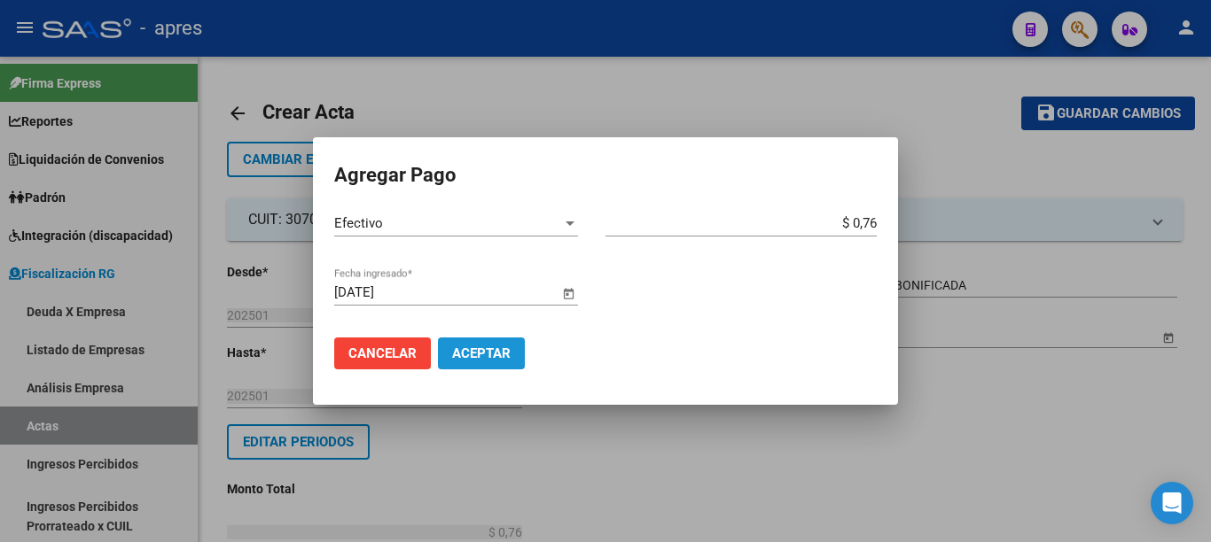
click at [479, 359] on span "Aceptar" at bounding box center [481, 354] width 59 height 16
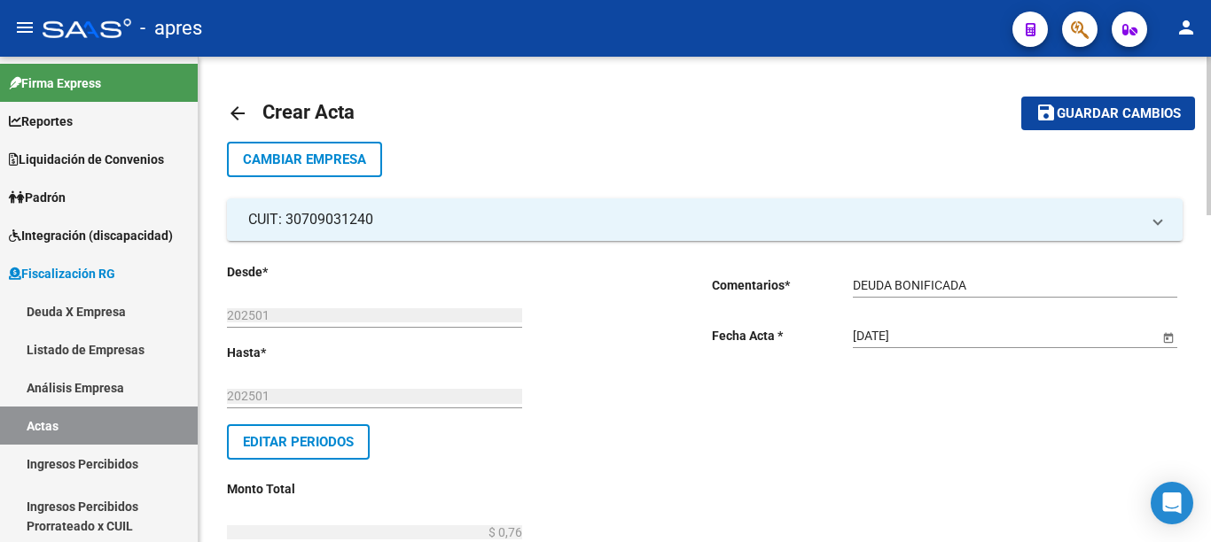
click at [1210, 215] on div at bounding box center [1208, 136] width 4 height 159
click at [1143, 117] on span "Guardar cambios" at bounding box center [1119, 114] width 124 height 16
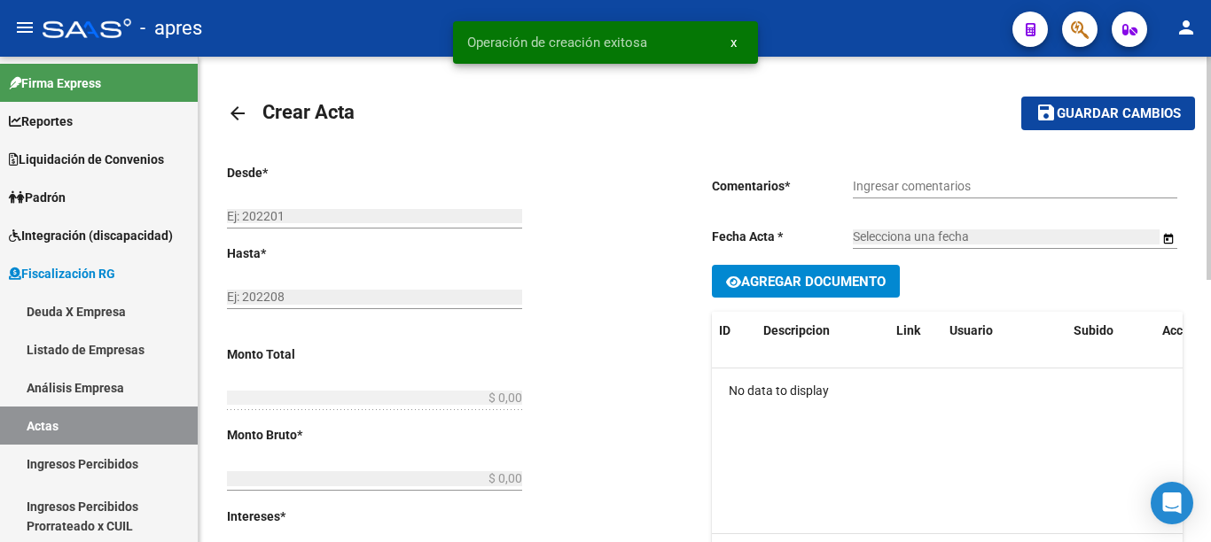
type input "202501"
type input "$ 0,76"
type input "$ 0,62"
type input "$ 0,14"
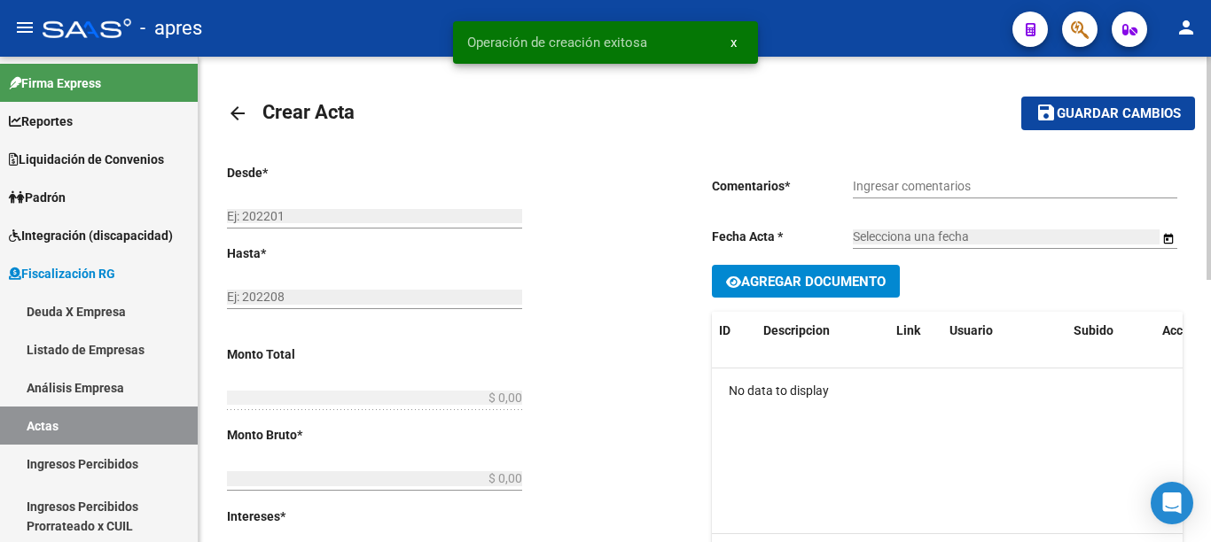
type input "523"
checkbox input "true"
type input "DEUDA BONIFICADA"
type input "[DATE]"
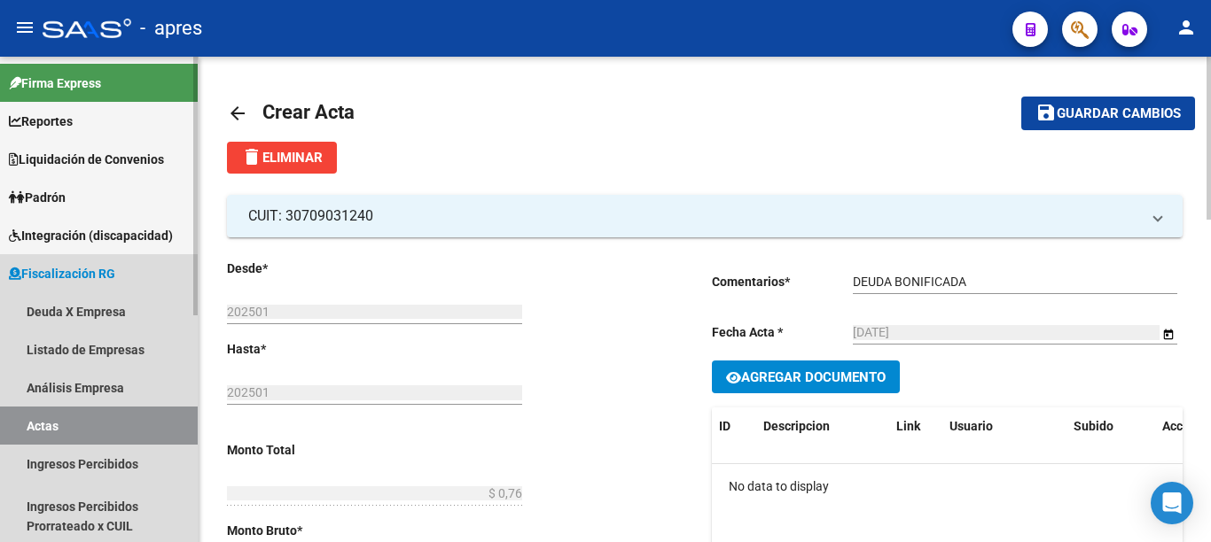
click at [100, 276] on span "Fiscalización RG" at bounding box center [62, 274] width 106 height 20
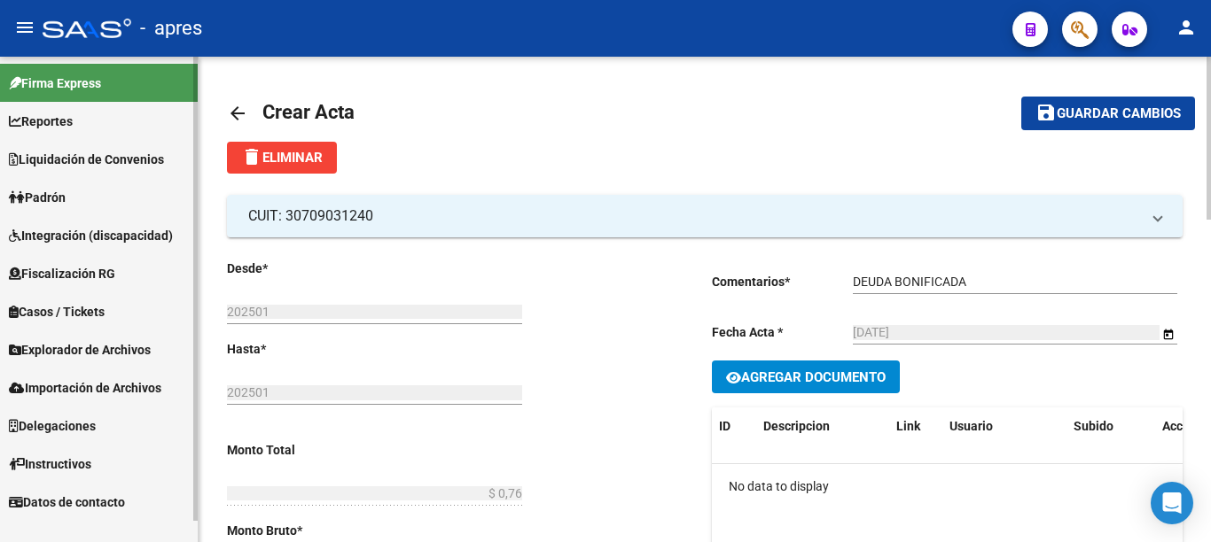
click at [100, 304] on link "Casos / Tickets" at bounding box center [99, 312] width 198 height 38
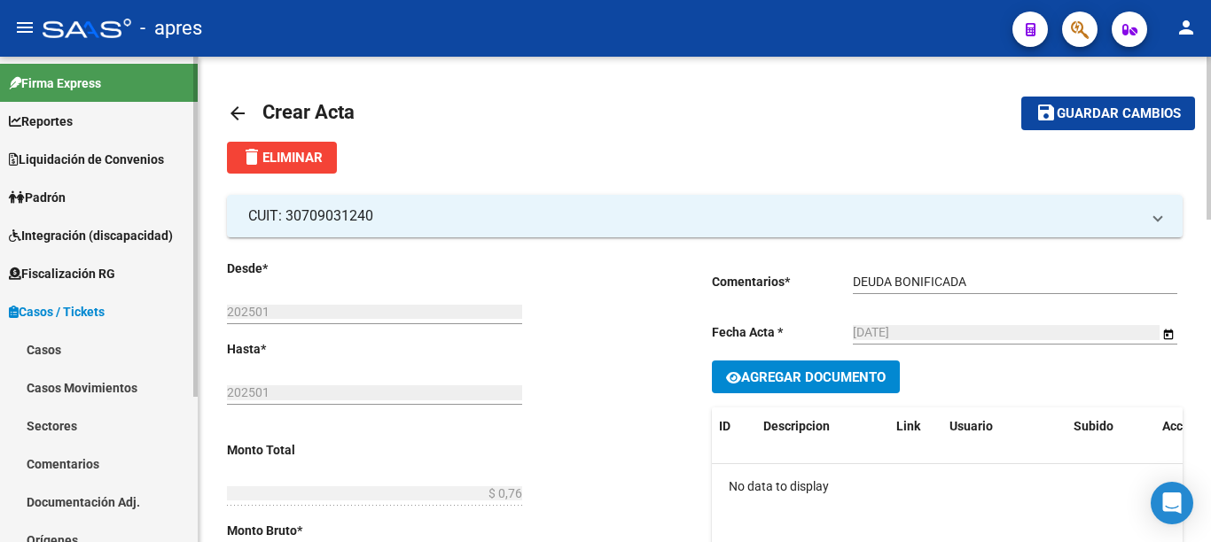
click at [87, 279] on span "Fiscalización RG" at bounding box center [62, 274] width 106 height 20
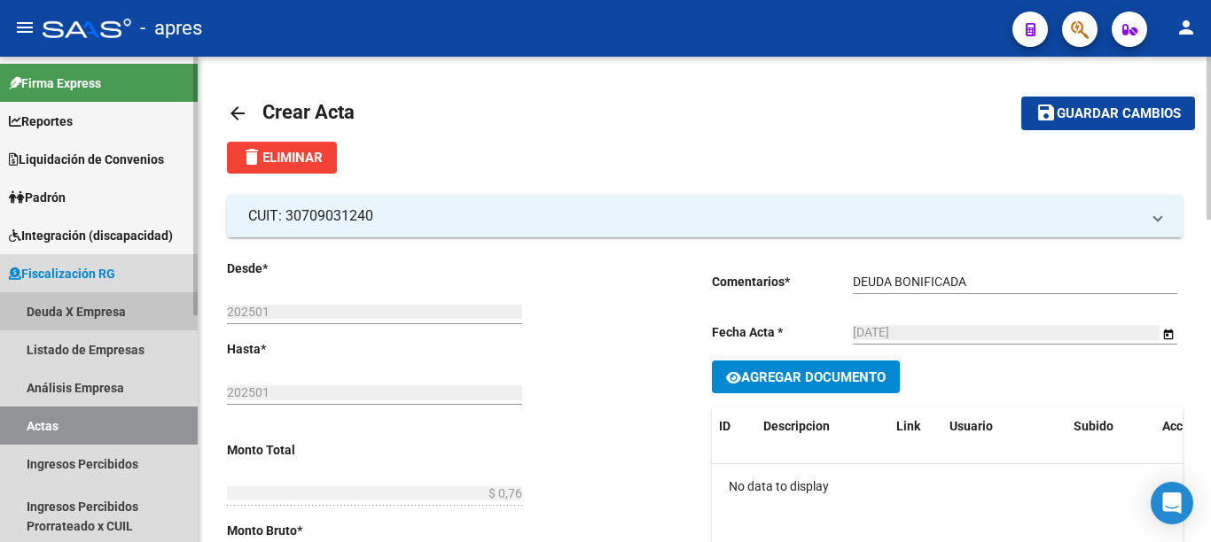
click at [77, 309] on link "Deuda X Empresa" at bounding box center [99, 312] width 198 height 38
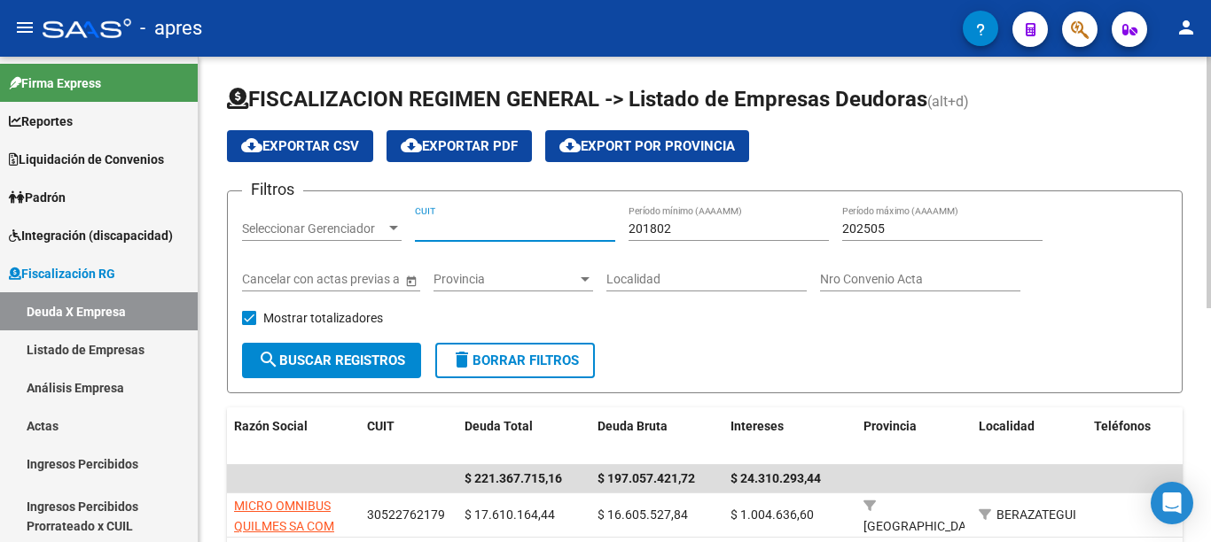
click at [512, 223] on input "CUIT" at bounding box center [515, 229] width 200 height 15
paste input "30-70903124-0"
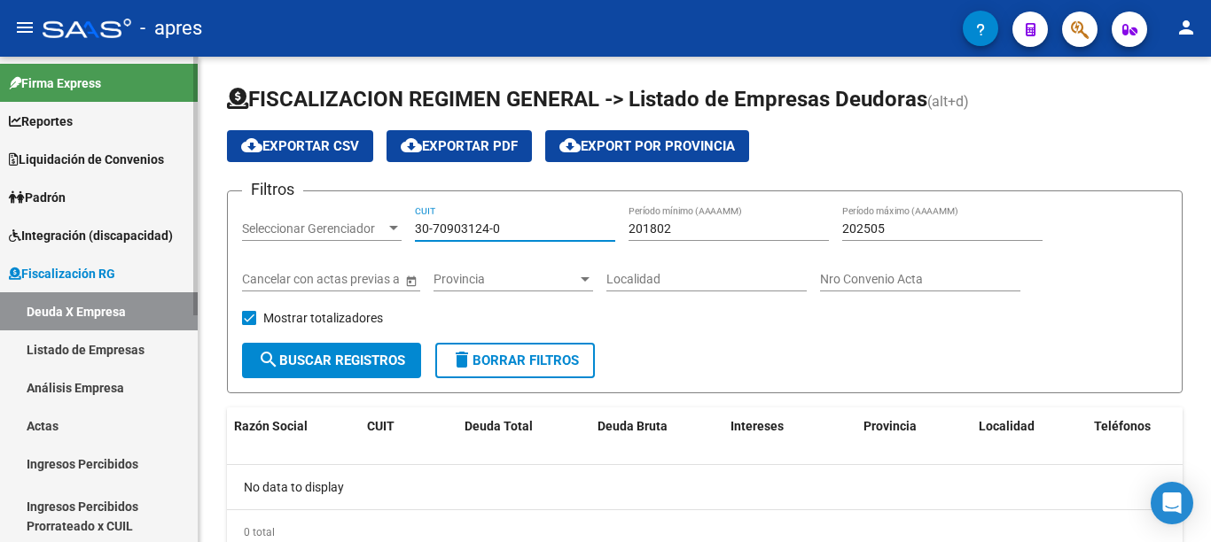
type input "30-70903124-0"
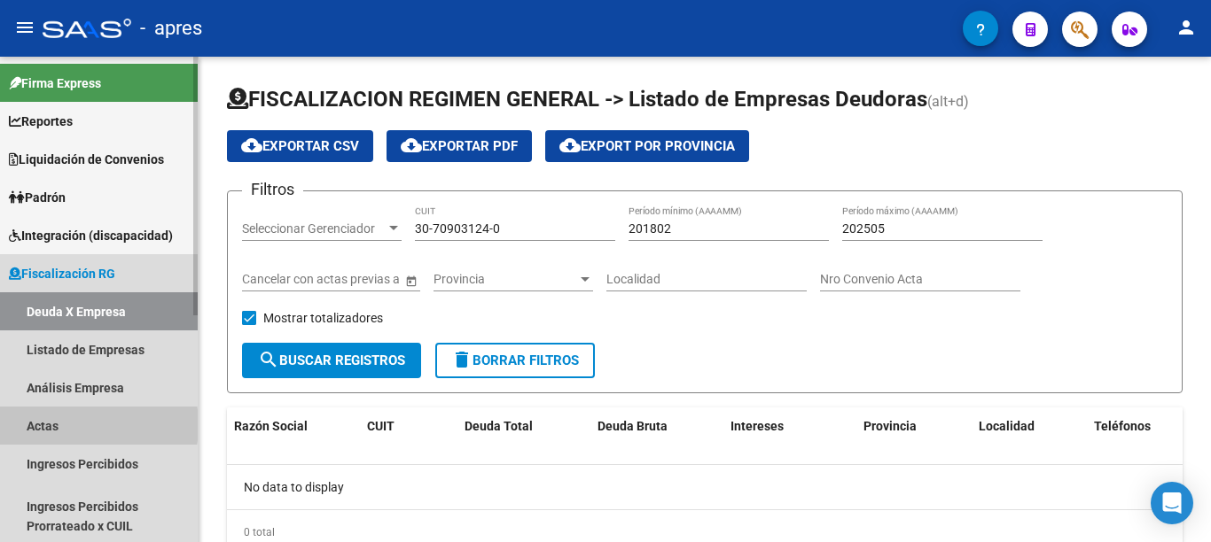
click at [54, 425] on link "Actas" at bounding box center [99, 426] width 198 height 38
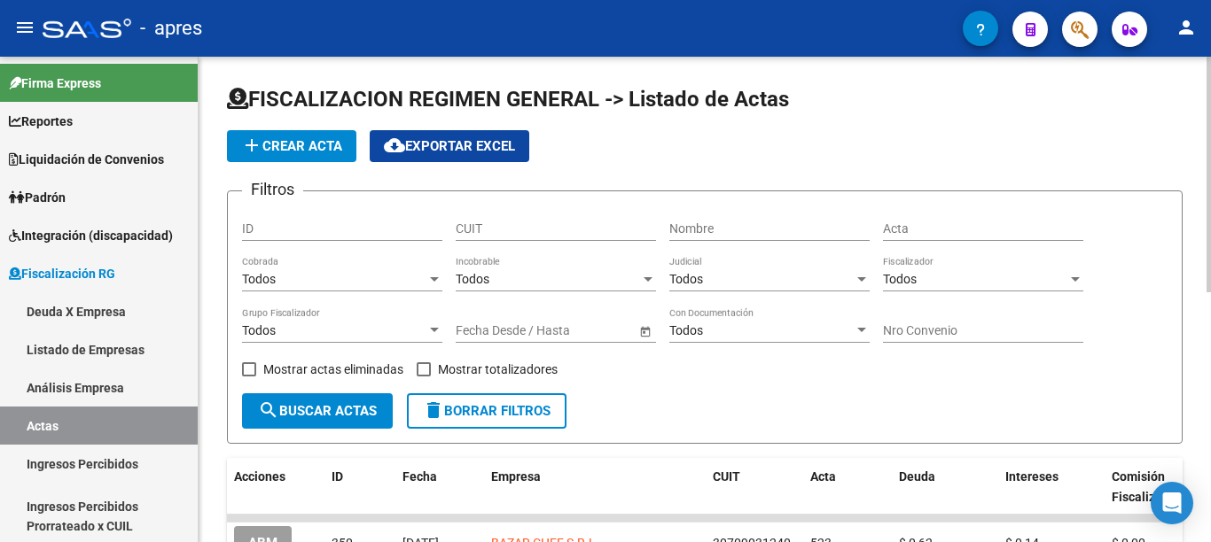
click at [307, 154] on button "add Crear Acta" at bounding box center [291, 146] width 129 height 32
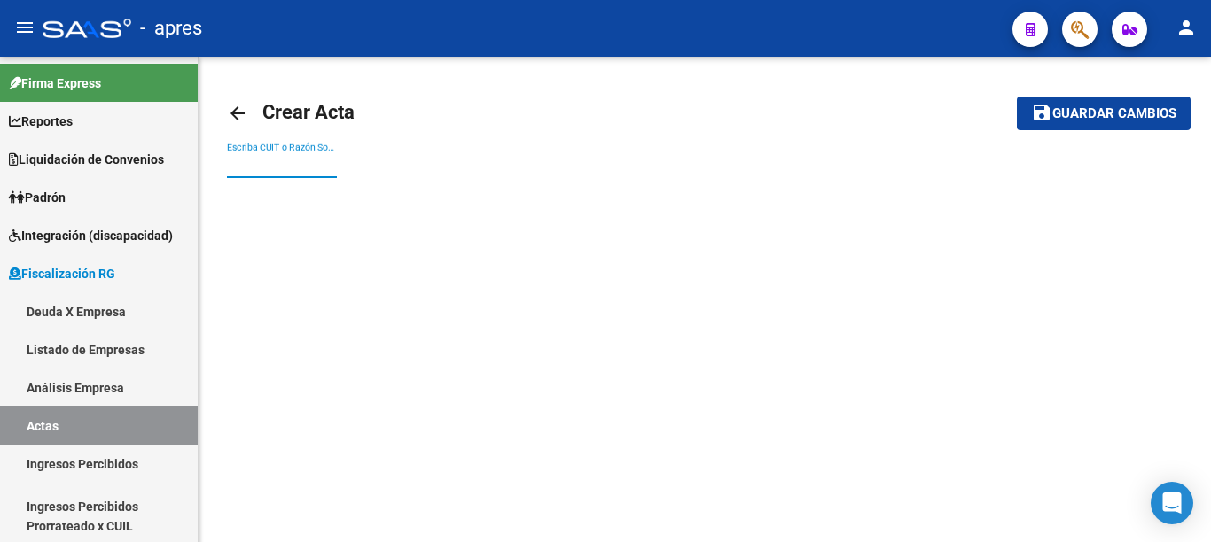
click at [301, 163] on input "Escriba CUIT o Razón Social para buscar" at bounding box center [282, 165] width 110 height 15
paste input "20936441832"
type input "20936441832"
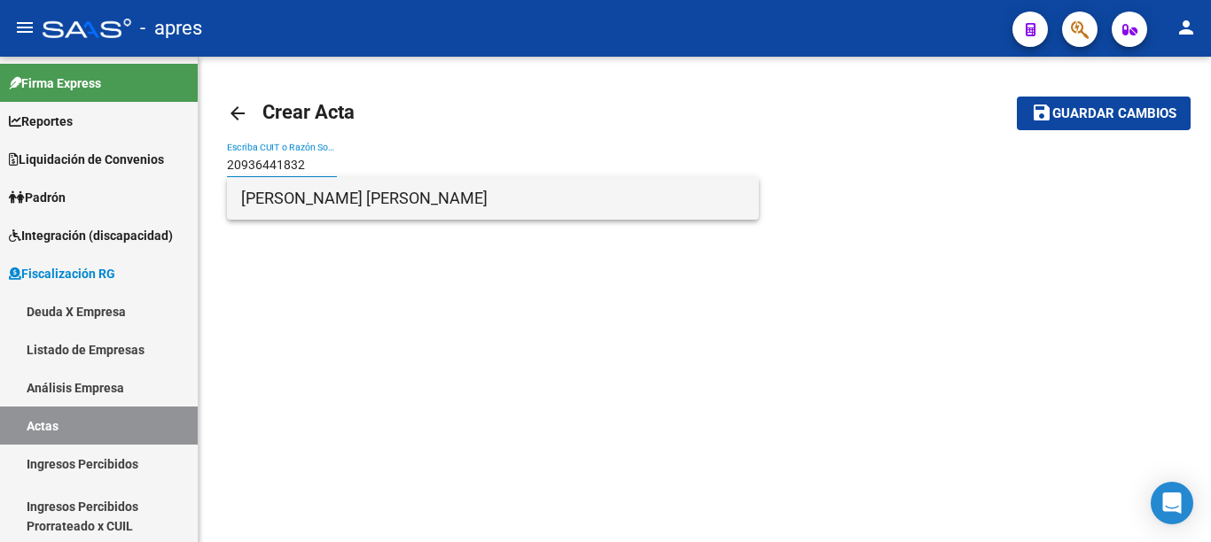
click at [300, 193] on span "[PERSON_NAME] [PERSON_NAME]" at bounding box center [492, 198] width 503 height 43
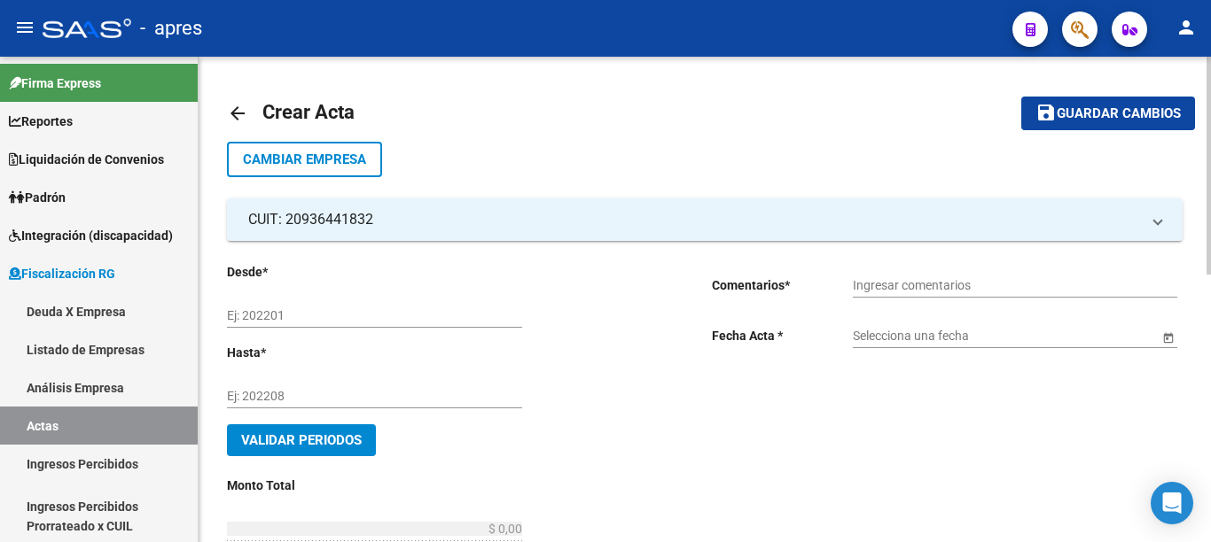
click at [288, 306] on div "Ej: 202201" at bounding box center [374, 310] width 295 height 35
type input "202501"
type input "202503"
click at [1210, 87] on div at bounding box center [1208, 166] width 4 height 218
click at [928, 276] on div "Ingresar comentarios" at bounding box center [1015, 279] width 324 height 35
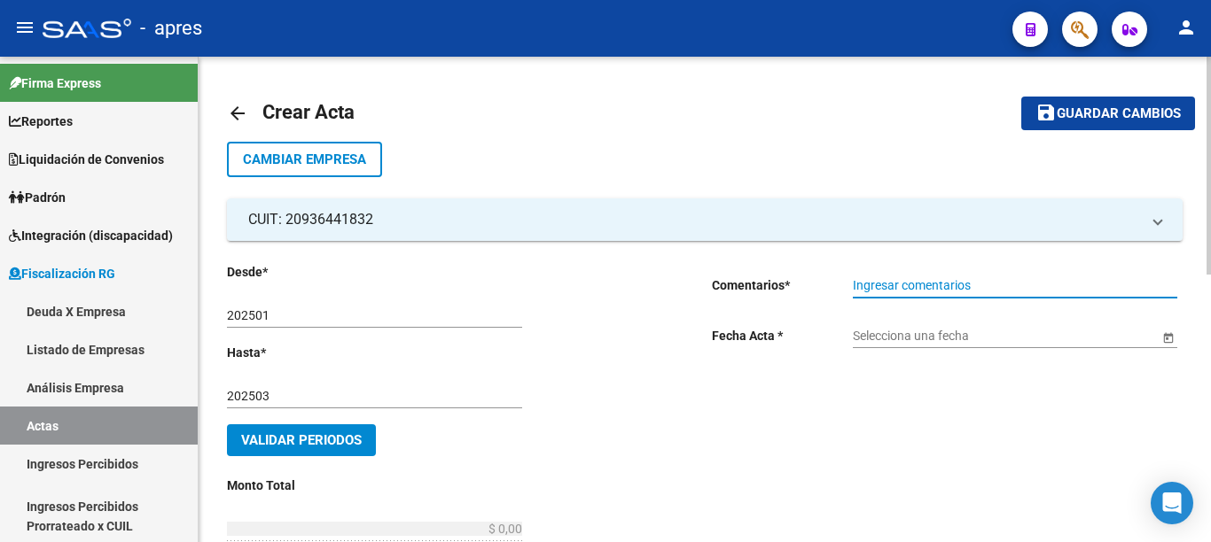
click at [935, 295] on div "Ingresar comentarios" at bounding box center [1015, 279] width 324 height 35
type input "DEUDA BONIFICADA"
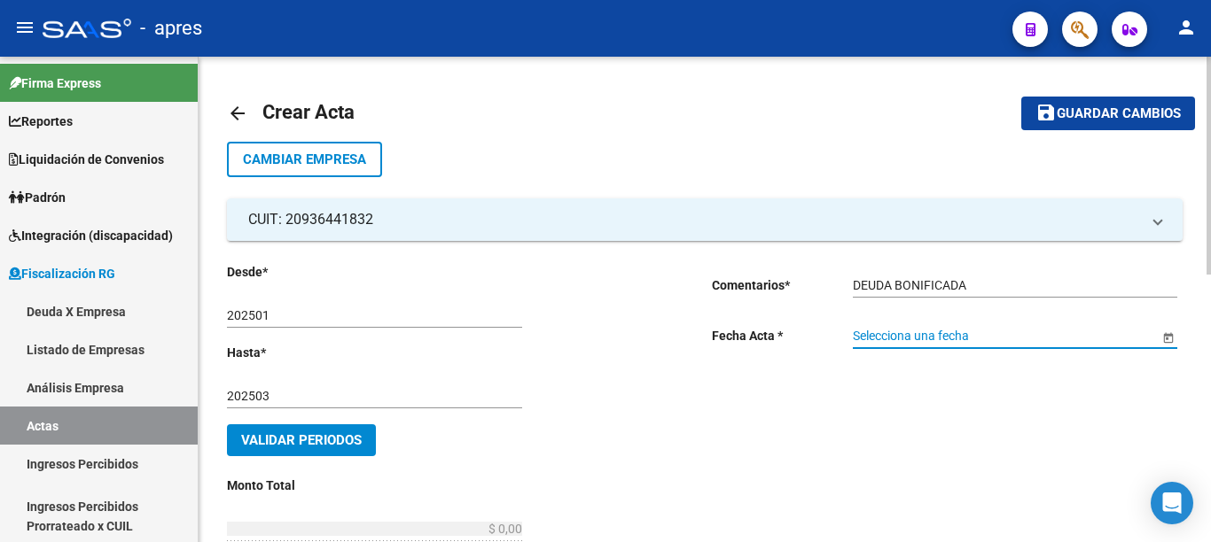
click at [1161, 333] on span "Open calendar" at bounding box center [1168, 337] width 43 height 43
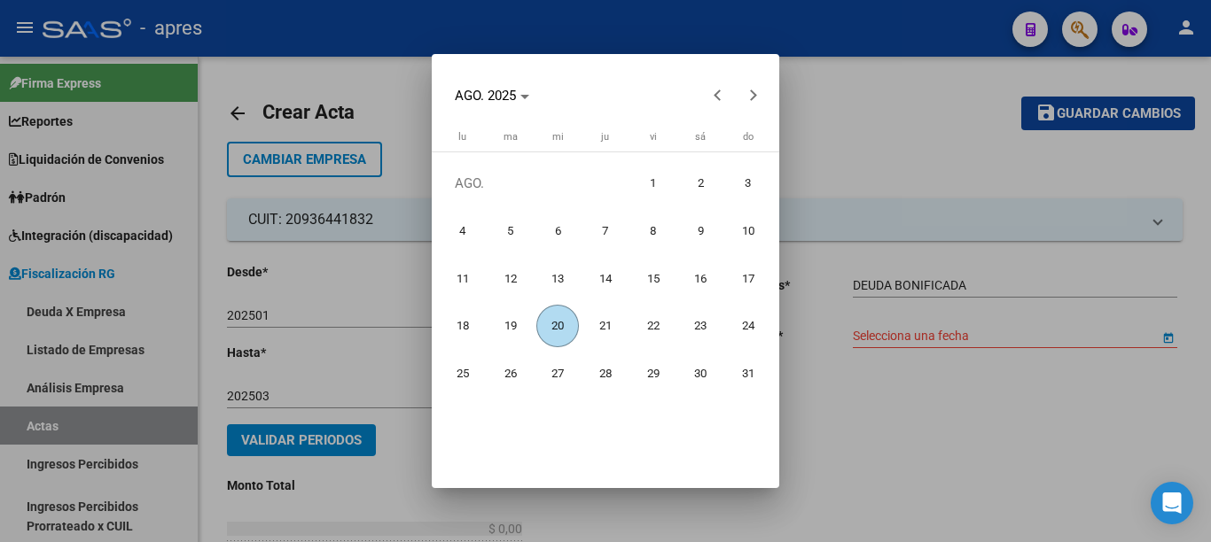
click at [564, 319] on span "20" at bounding box center [557, 326] width 43 height 43
type input "[DATE]"
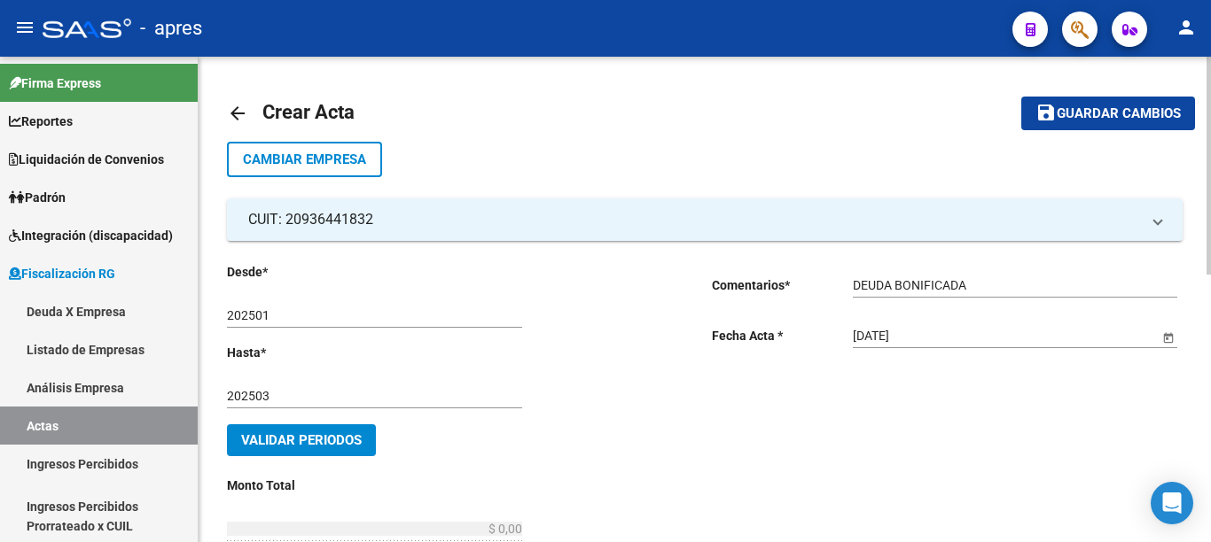
click at [349, 440] on span "Validar Periodos" at bounding box center [301, 441] width 121 height 16
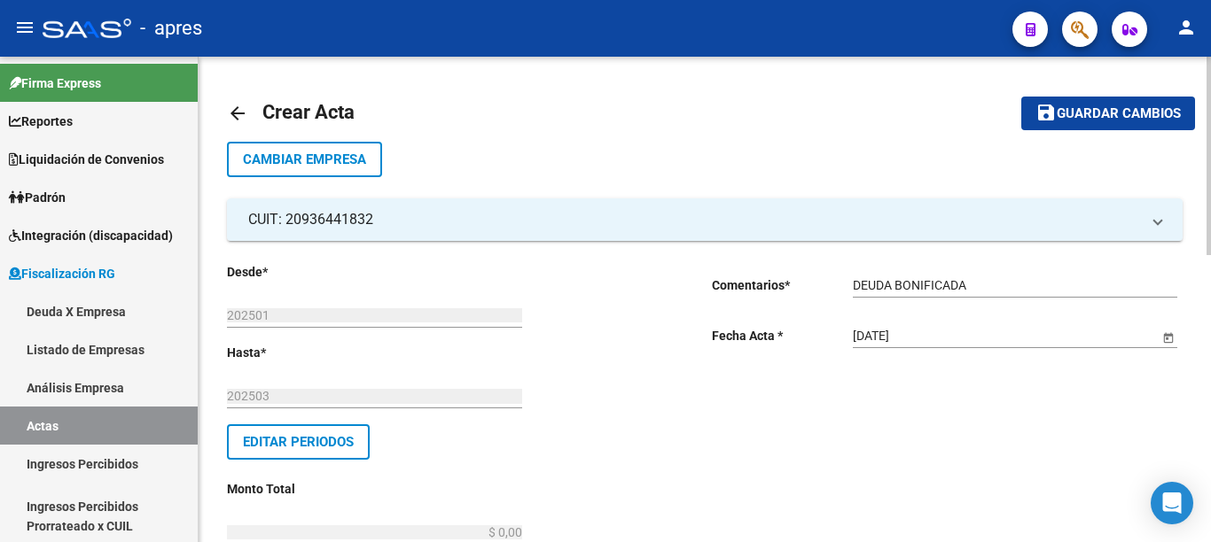
click at [1210, 255] on div at bounding box center [1208, 156] width 4 height 199
drag, startPoint x: 482, startPoint y: 315, endPoint x: 659, endPoint y: 313, distance: 177.3
type input "$ 0,64"
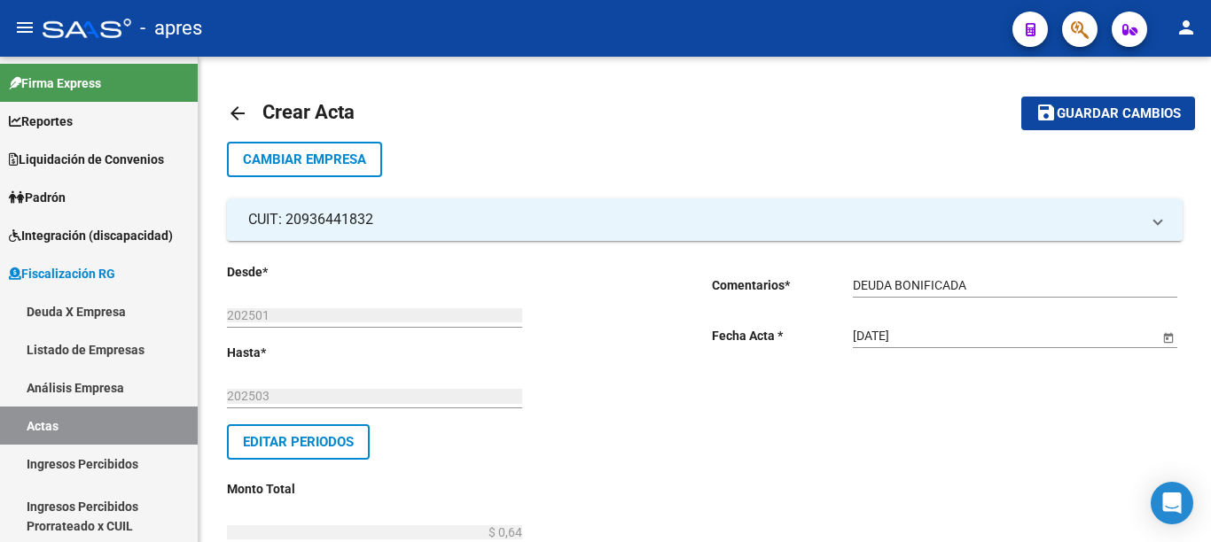
type input "$ 0,13"
type input "$ 0,77"
click at [1208, 255] on div at bounding box center [1208, 156] width 4 height 199
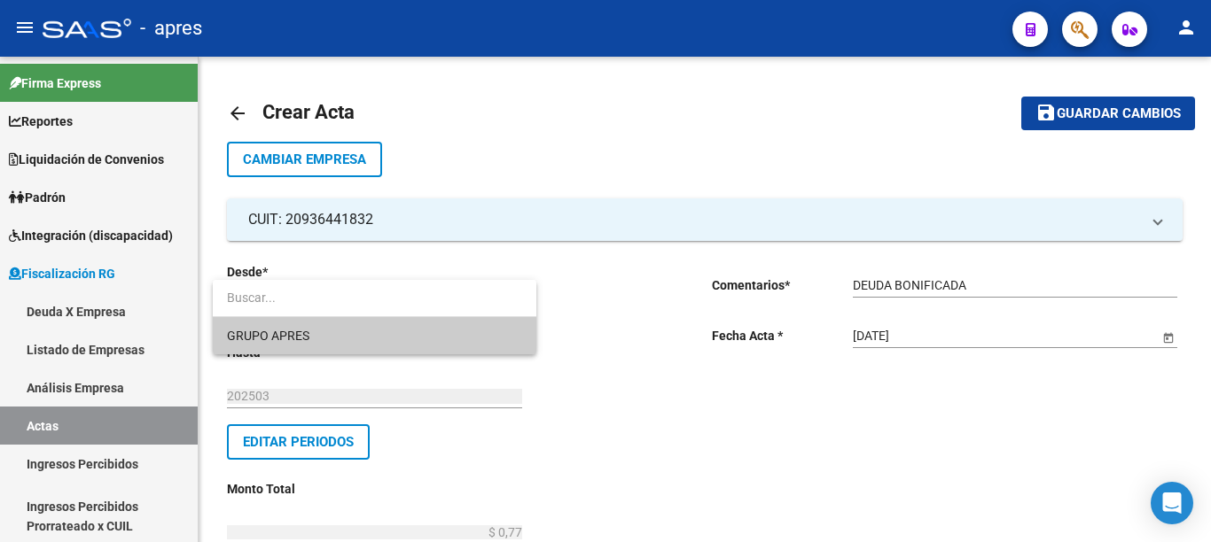
click at [303, 345] on span "GRUPO APRES" at bounding box center [374, 335] width 295 height 37
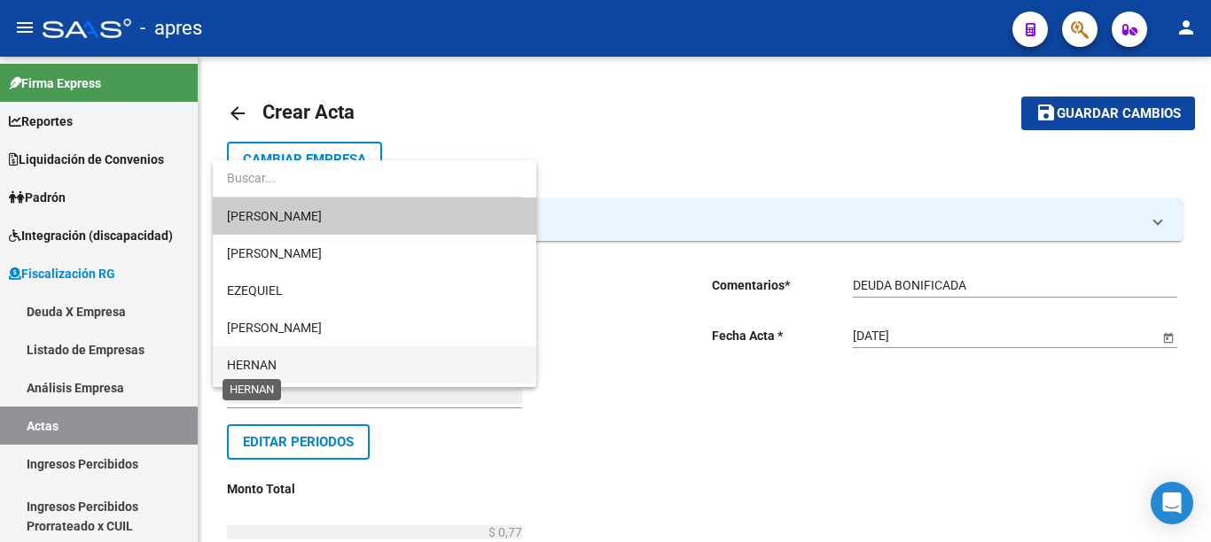
click at [275, 363] on span "HERNAN" at bounding box center [252, 365] width 50 height 14
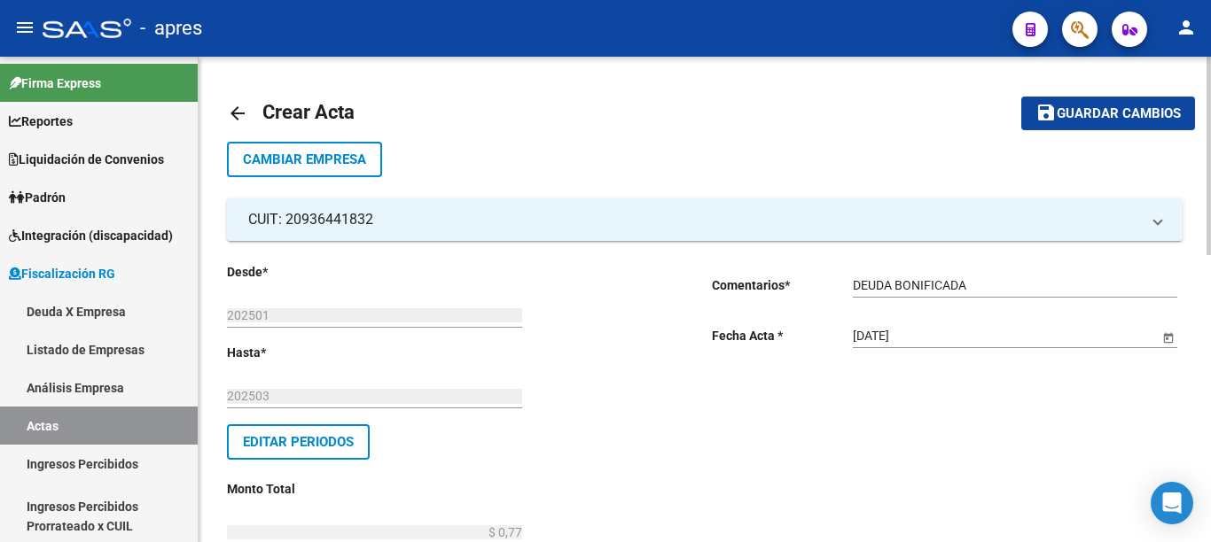
type input "525"
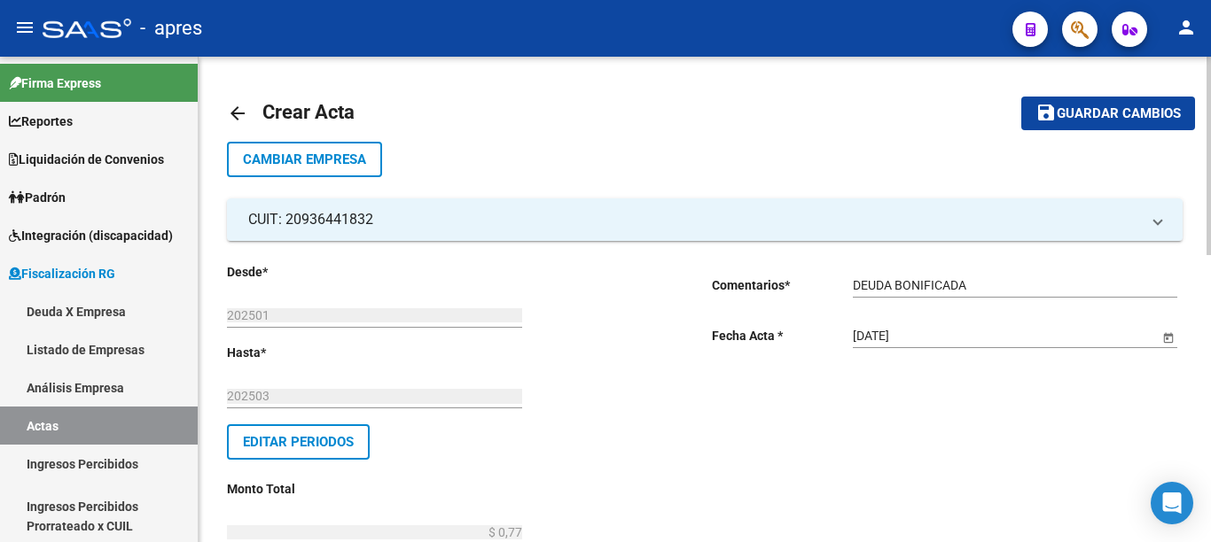
checkbox input "true"
click at [1207, 217] on div at bounding box center [1208, 137] width 4 height 160
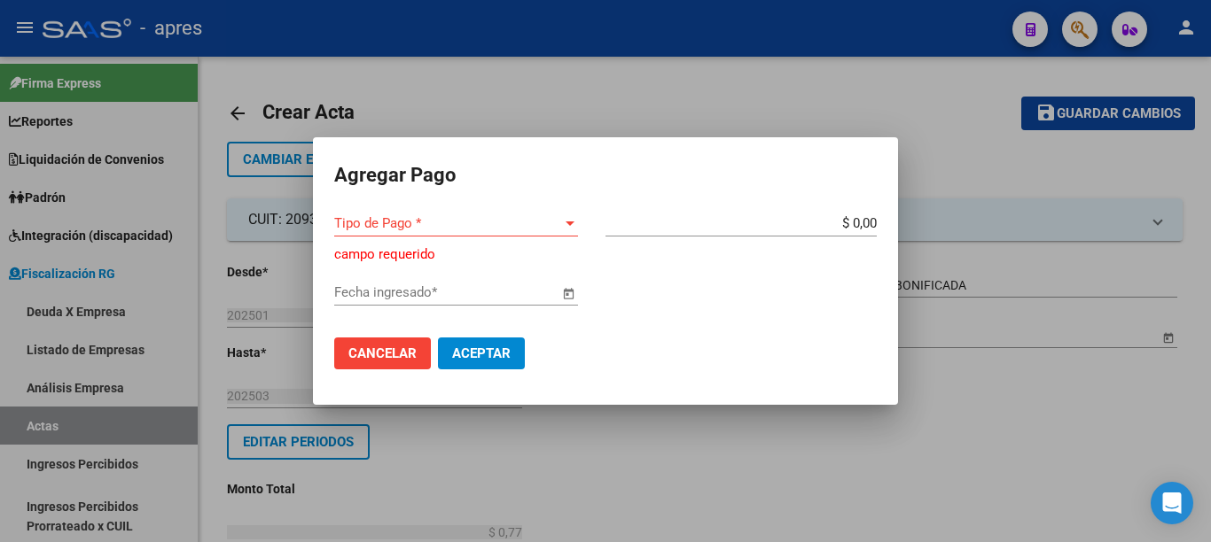
click at [552, 235] on div "Tipo de Pago * Tipo de Pago *" at bounding box center [456, 223] width 244 height 27
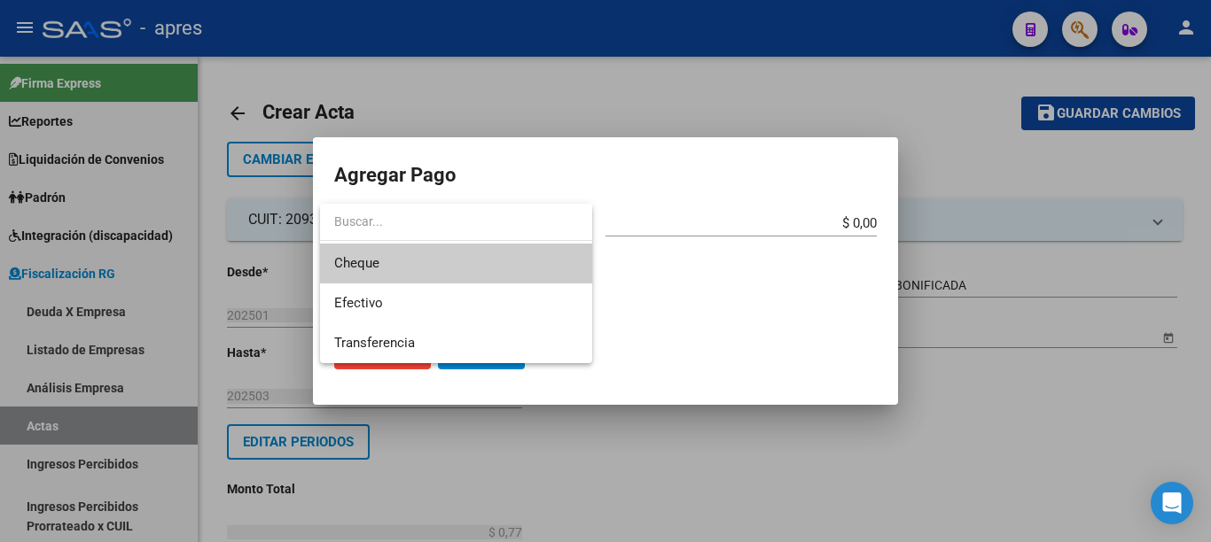
click at [435, 262] on span "Cheque" at bounding box center [456, 264] width 244 height 40
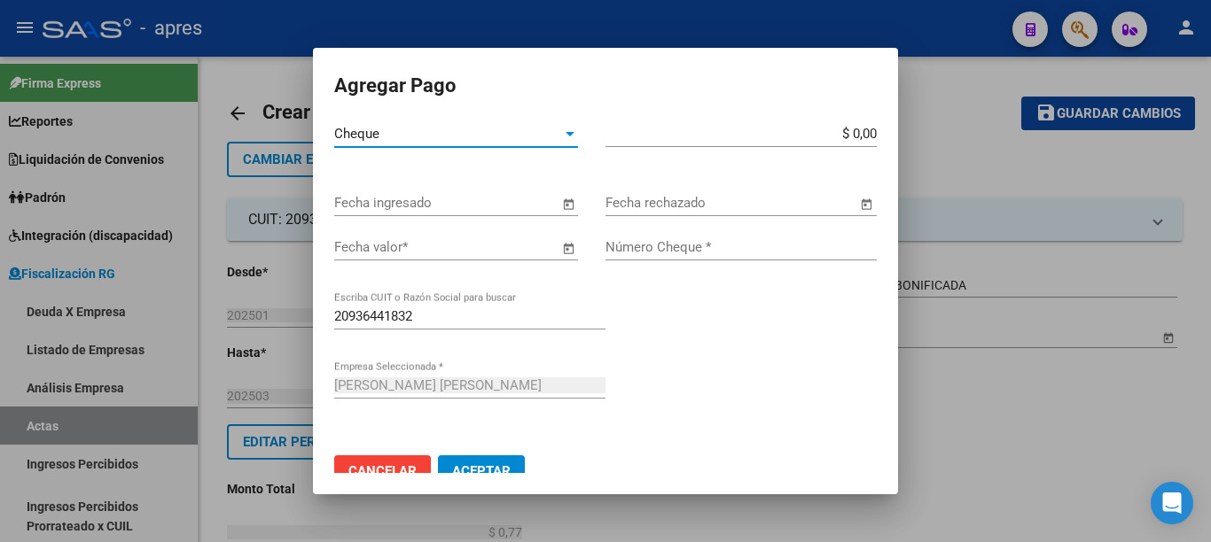
click at [545, 135] on div "Cheque" at bounding box center [448, 134] width 228 height 16
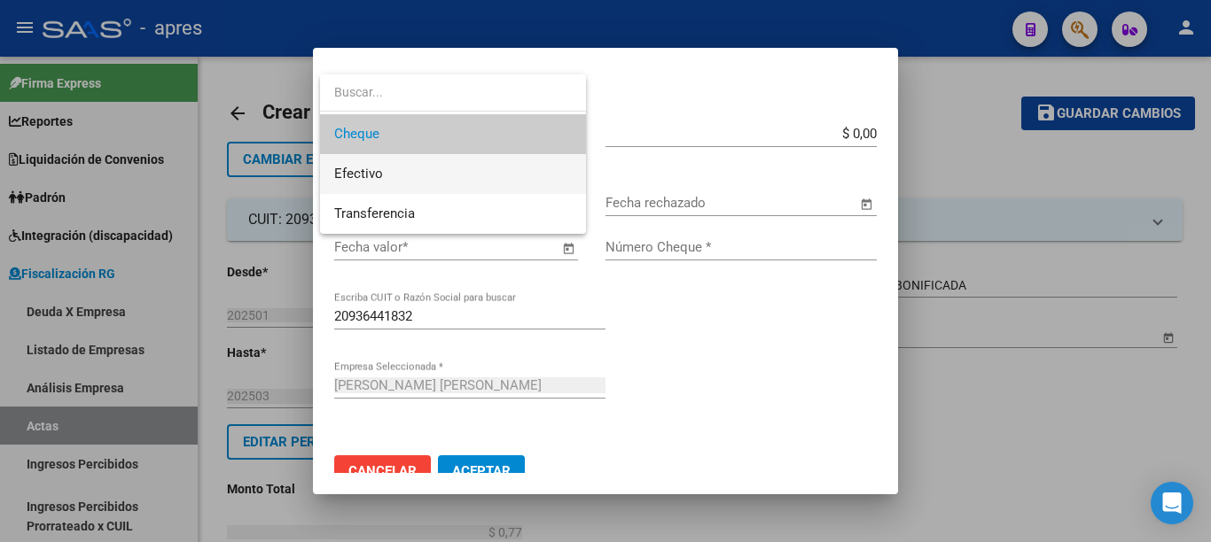
click at [378, 183] on span "Efectivo" at bounding box center [453, 174] width 238 height 40
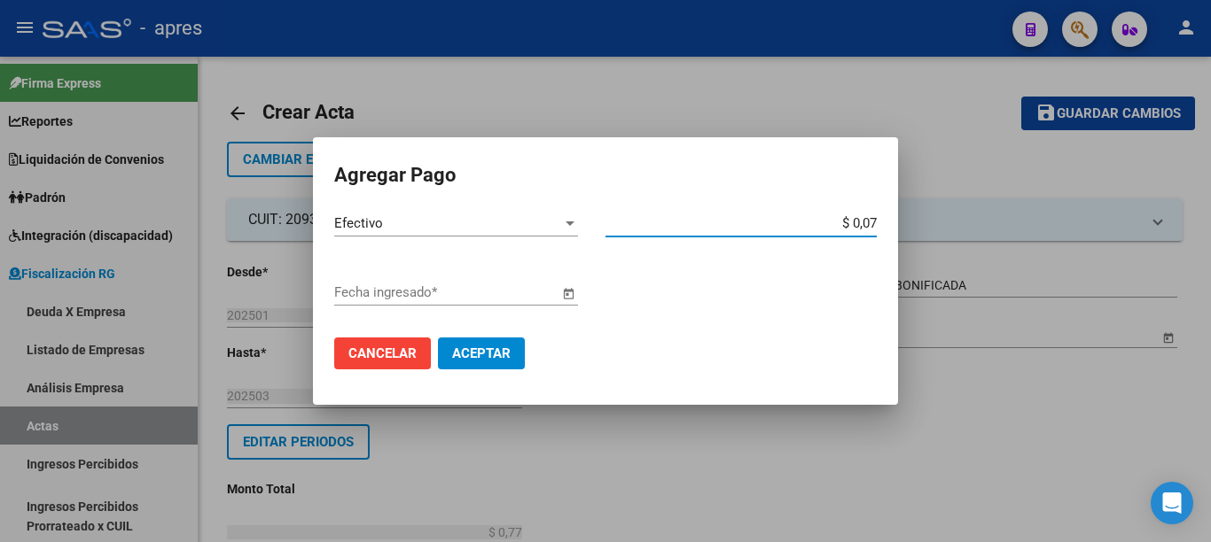
type input "$ 0,77"
click at [562, 292] on span "Open calendar" at bounding box center [568, 293] width 43 height 43
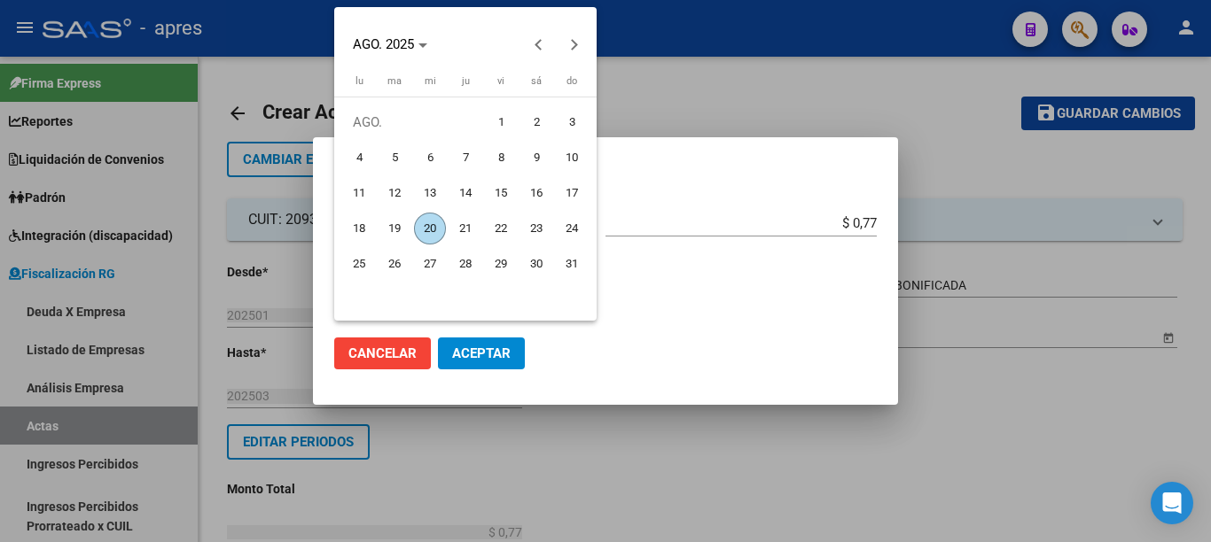
click at [433, 222] on span "20" at bounding box center [430, 229] width 32 height 32
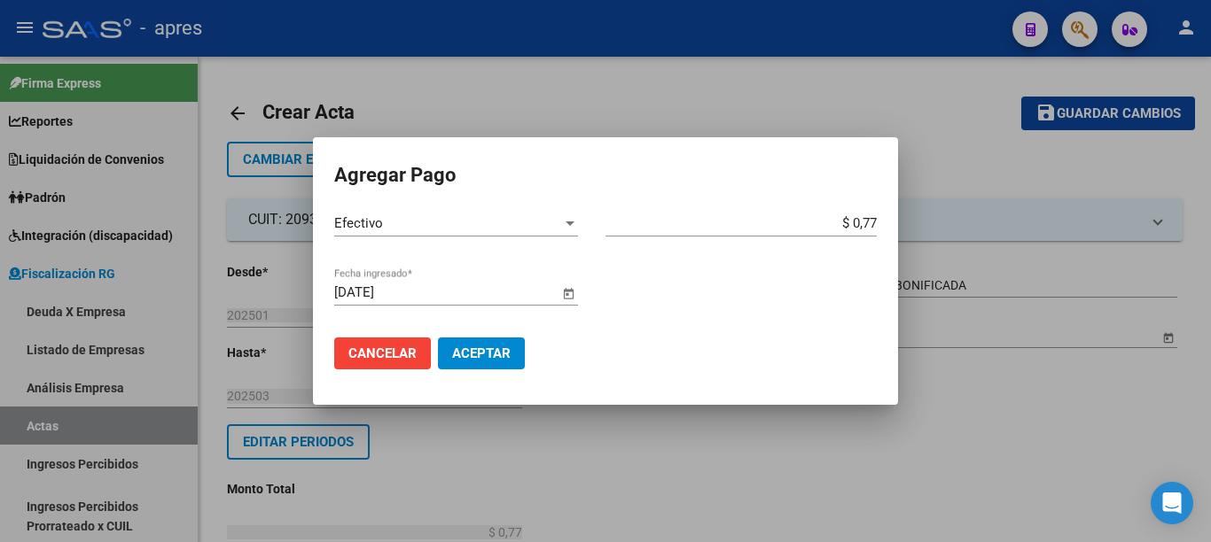
click at [496, 355] on span "Aceptar" at bounding box center [481, 354] width 59 height 16
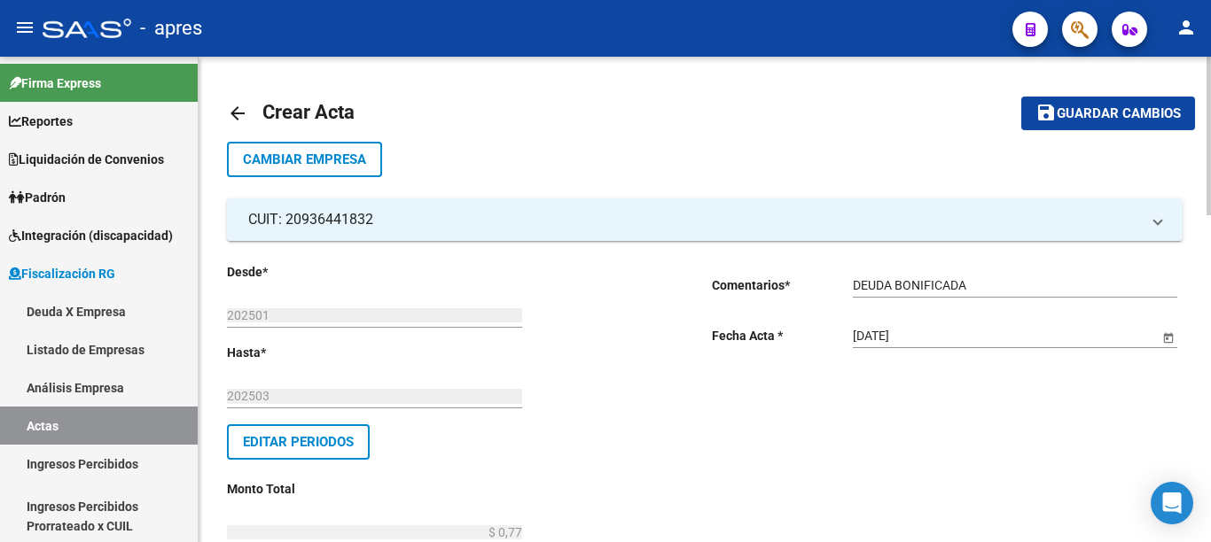
click at [1199, 43] on div "menu - apres person Firma Express Reportes Ingresos Percibidos Análisis de todo…" at bounding box center [605, 271] width 1211 height 542
click at [1117, 119] on span "Guardar cambios" at bounding box center [1119, 114] width 124 height 16
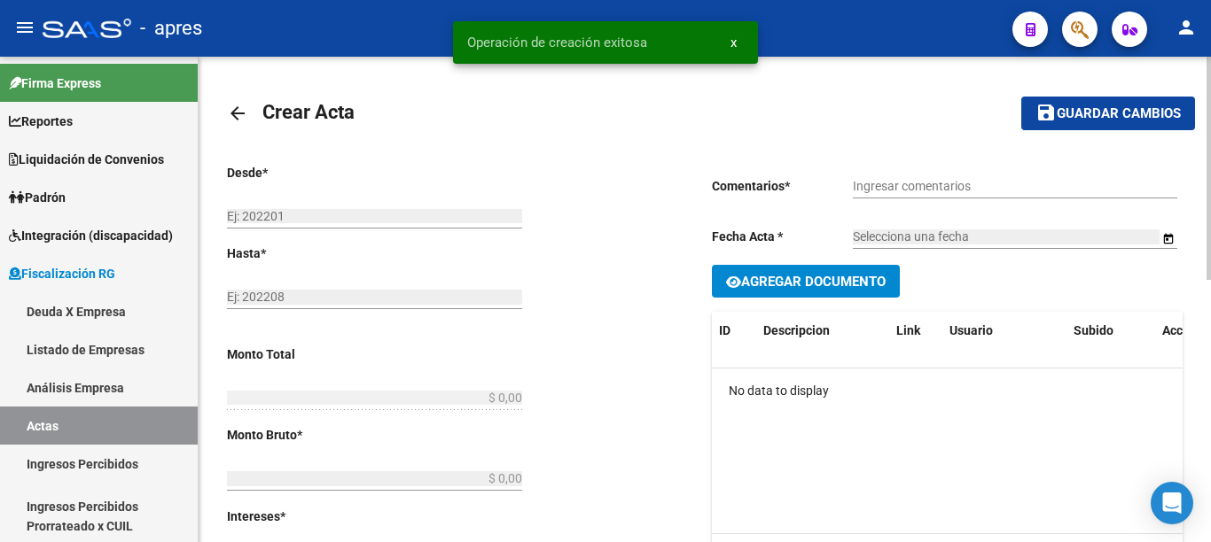
type input "202501"
type input "202503"
type input "$ 0,77"
type input "$ 0,64"
type input "$ 0,13"
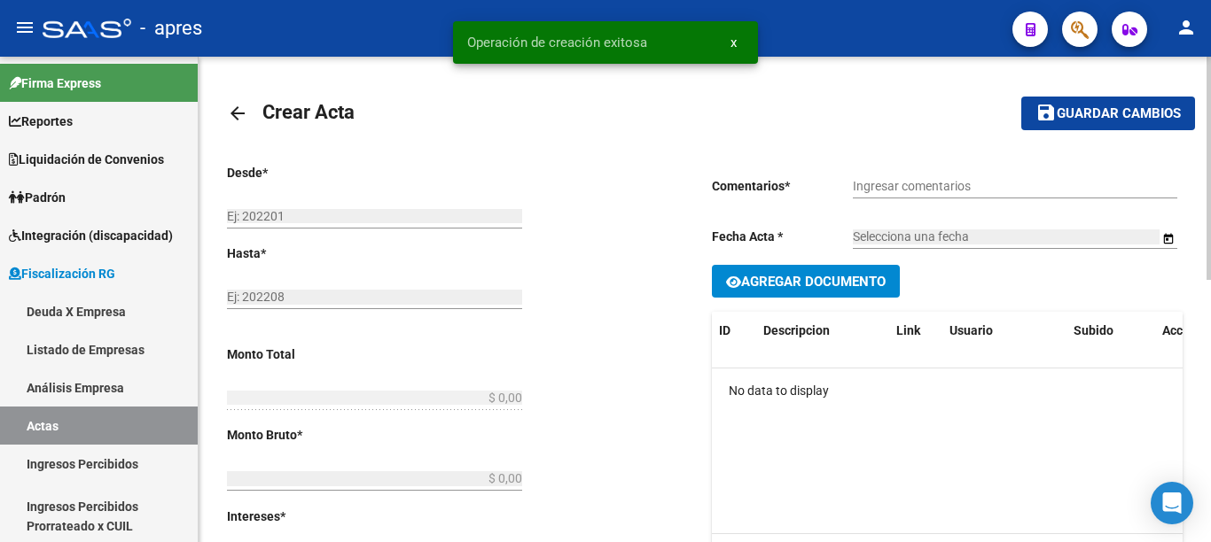
type input "525"
checkbox input "true"
type input "DEUDA BONIFICADA"
type input "[DATE]"
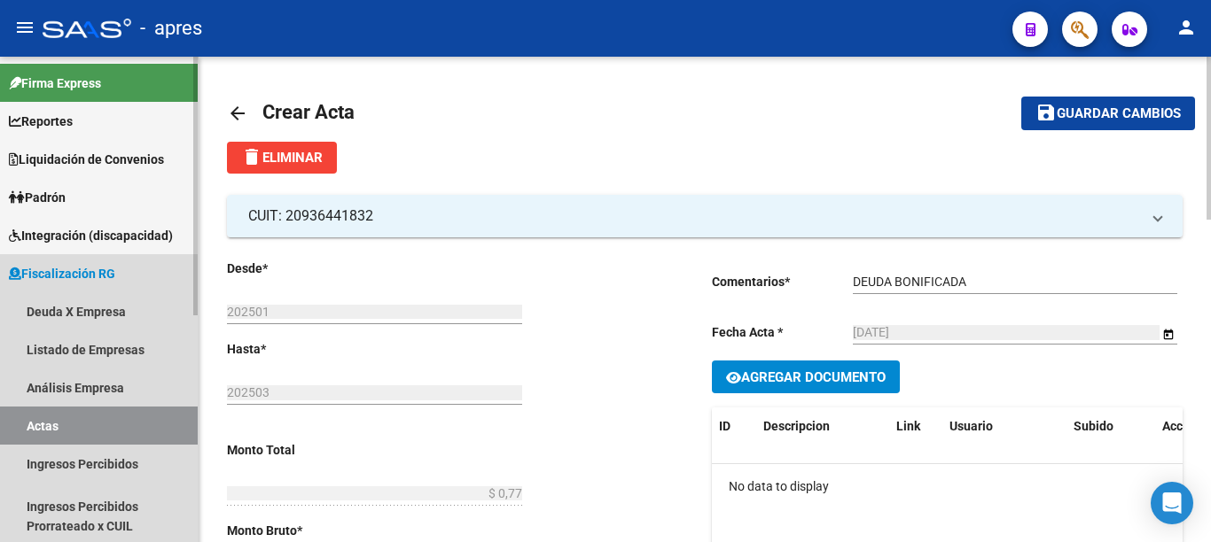
click at [51, 430] on link "Actas" at bounding box center [99, 426] width 198 height 38
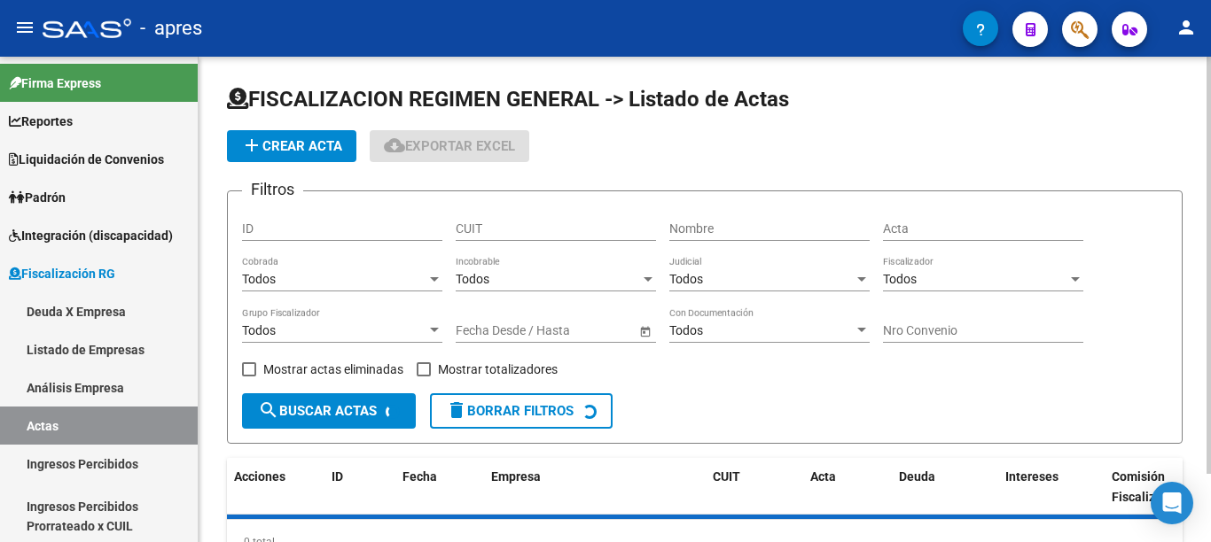
click at [297, 144] on span "add Crear Acta" at bounding box center [291, 146] width 101 height 16
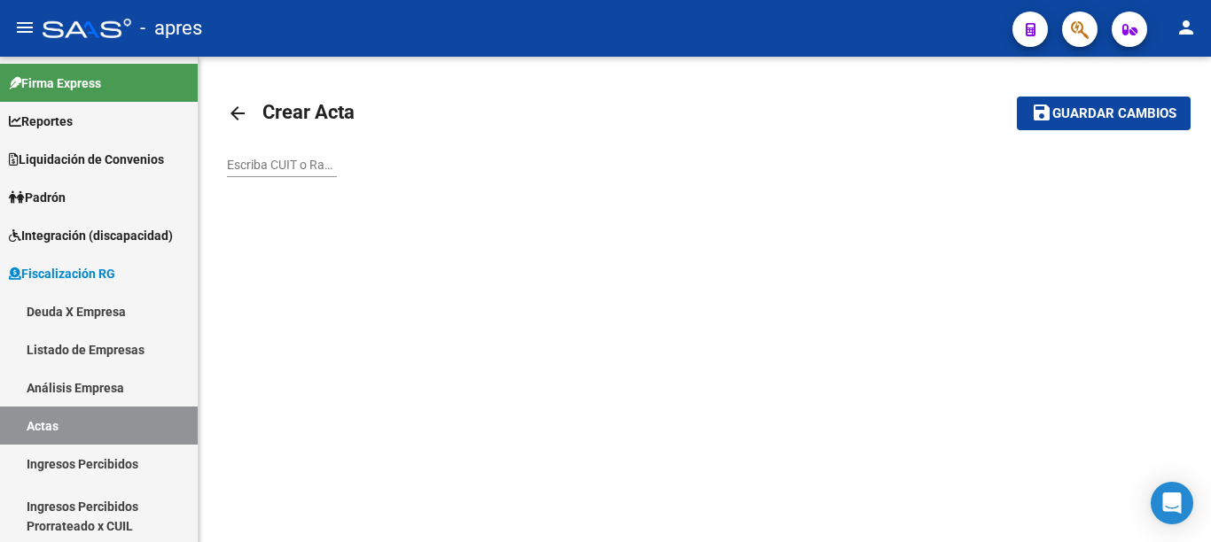
click at [299, 170] on input "Escriba CUIT o Razón Social para buscar" at bounding box center [282, 165] width 110 height 15
paste input "30711239975"
type input "30711239975"
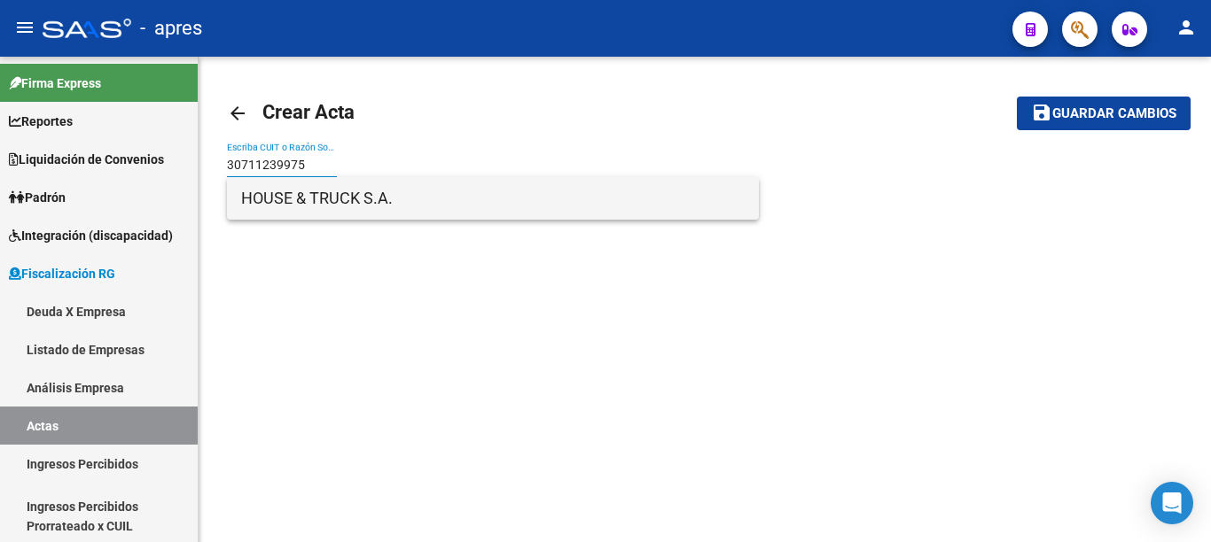
click at [311, 199] on span "HOUSE & TRUCK S.A." at bounding box center [492, 198] width 503 height 43
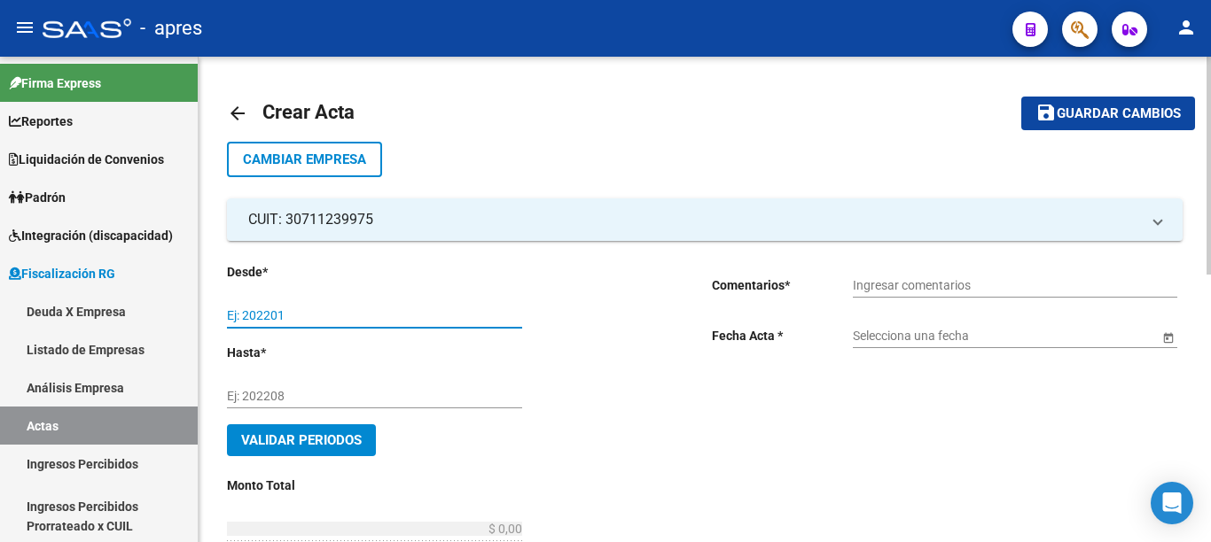
click at [304, 308] on input "Ej: 202201" at bounding box center [374, 315] width 295 height 15
type input "202502"
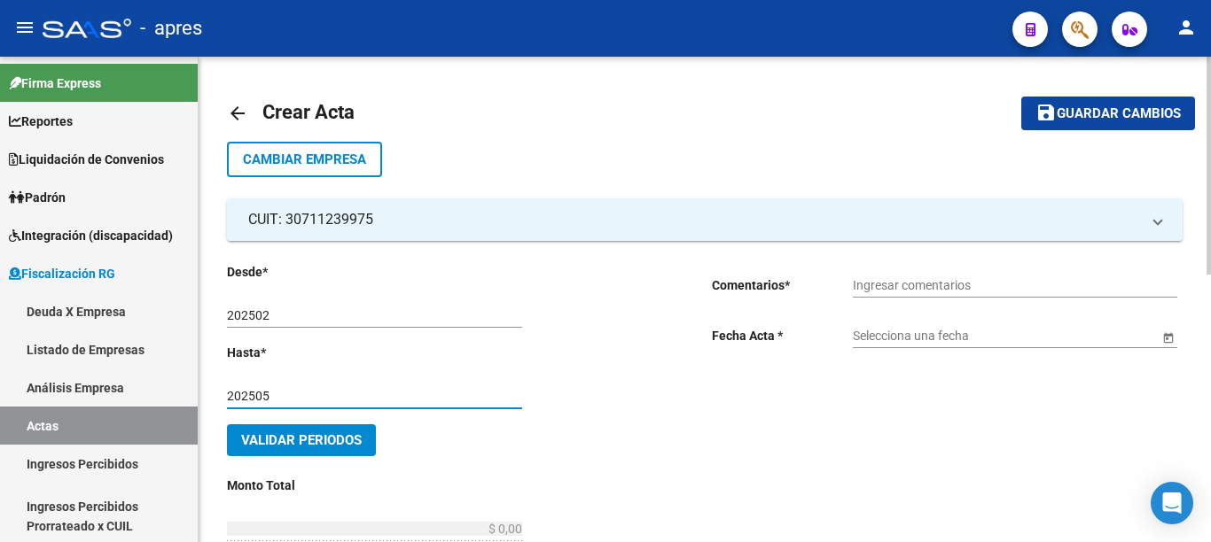
type input "202505"
click at [949, 289] on input "Ingresar comentarios" at bounding box center [1015, 285] width 324 height 15
type input "DEUDA BONIFICADA"
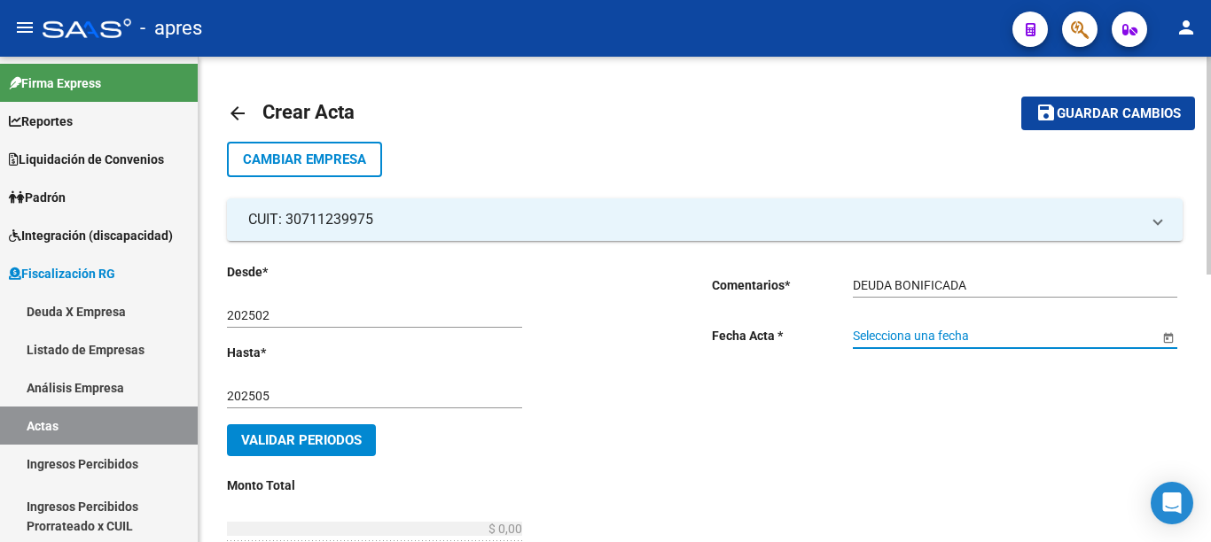
click at [1106, 337] on input "Selecciona una fecha" at bounding box center [1006, 336] width 306 height 15
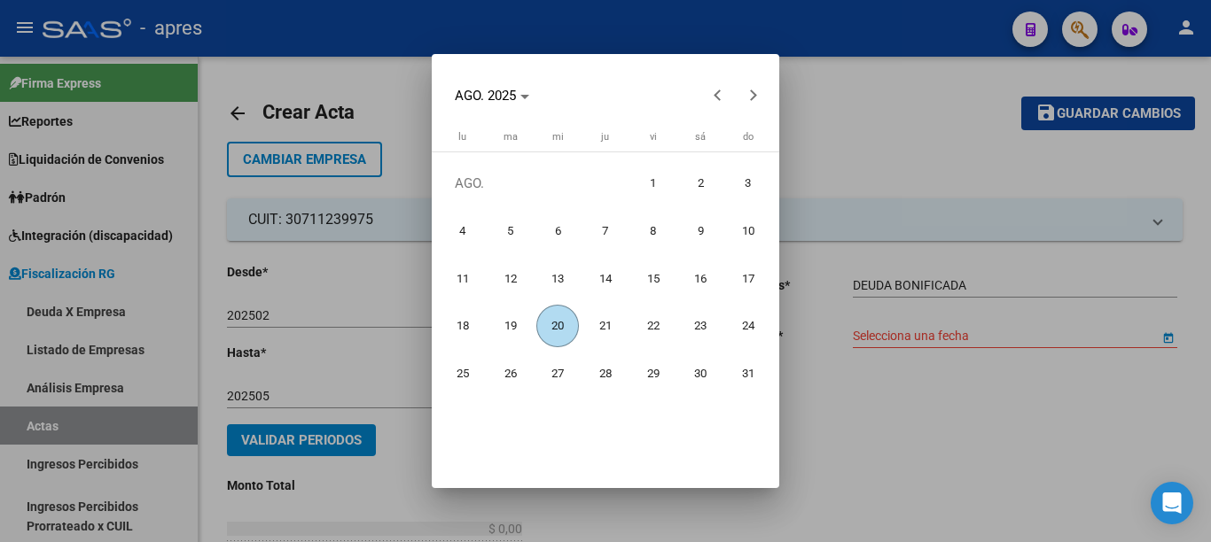
click at [564, 324] on span "20" at bounding box center [557, 326] width 43 height 43
type input "[DATE]"
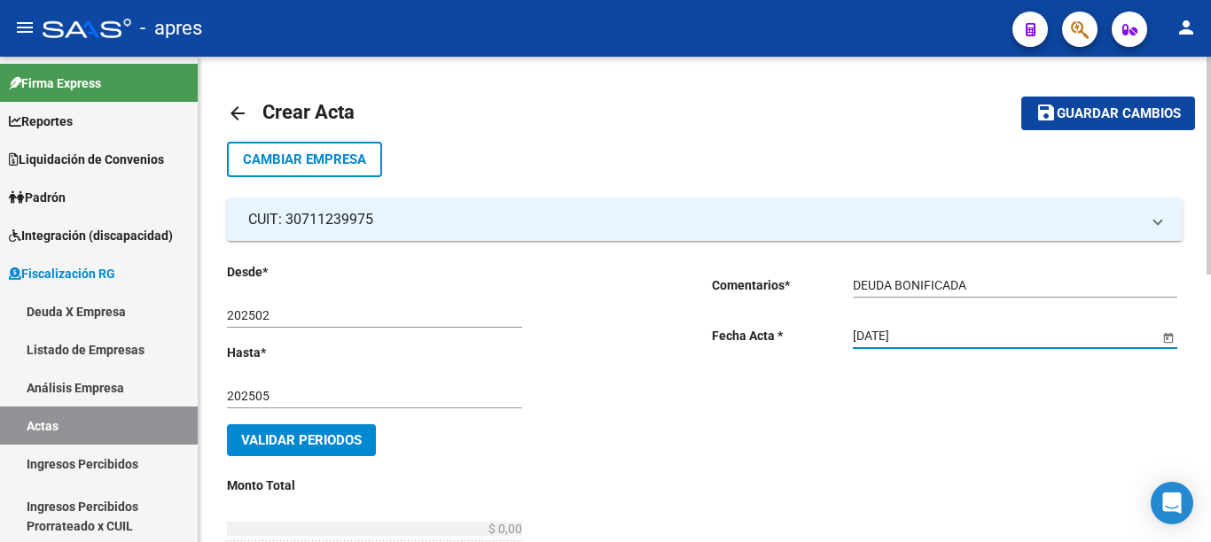
click at [336, 430] on button "Validar Periodos" at bounding box center [301, 441] width 149 height 32
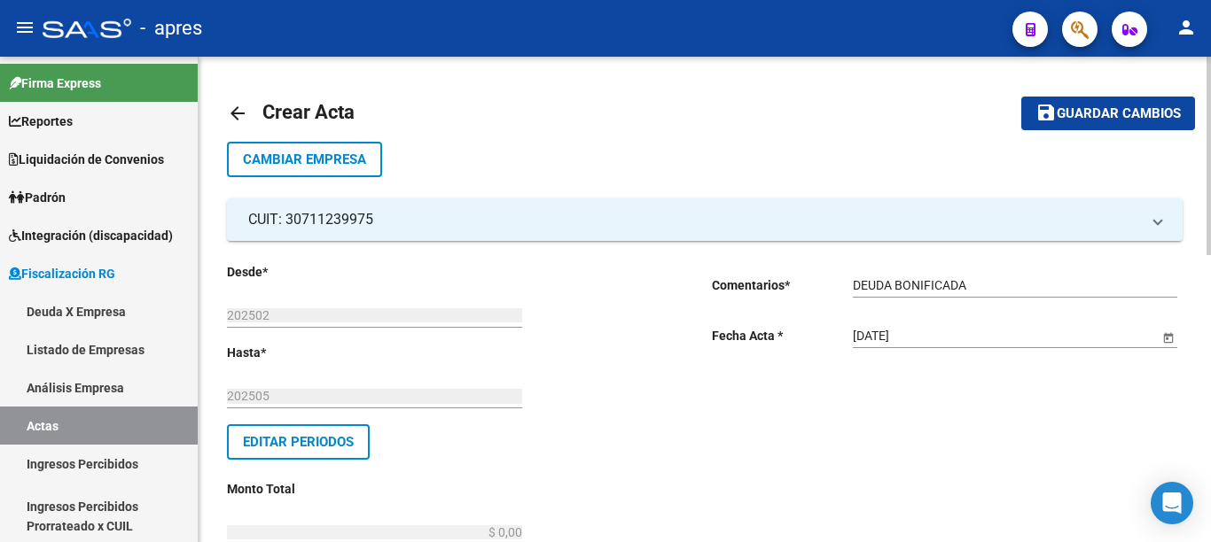
click at [1210, 255] on div at bounding box center [1208, 156] width 4 height 199
drag, startPoint x: 657, startPoint y: 291, endPoint x: 667, endPoint y: 291, distance: 9.8
type input "$ 0,66"
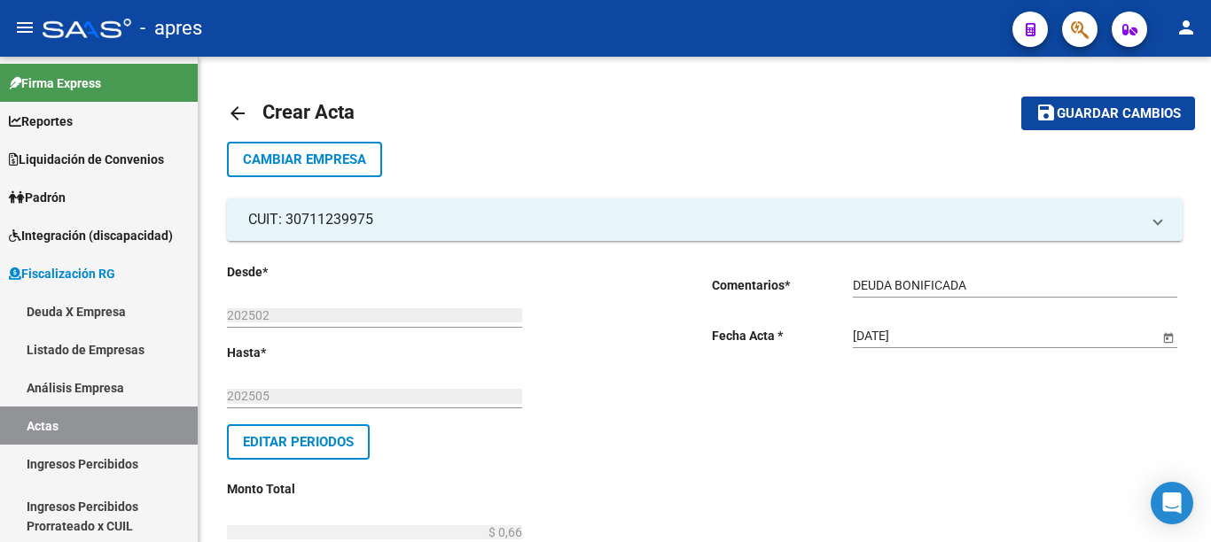
type input "$ 0,07"
type input "$ 0,73"
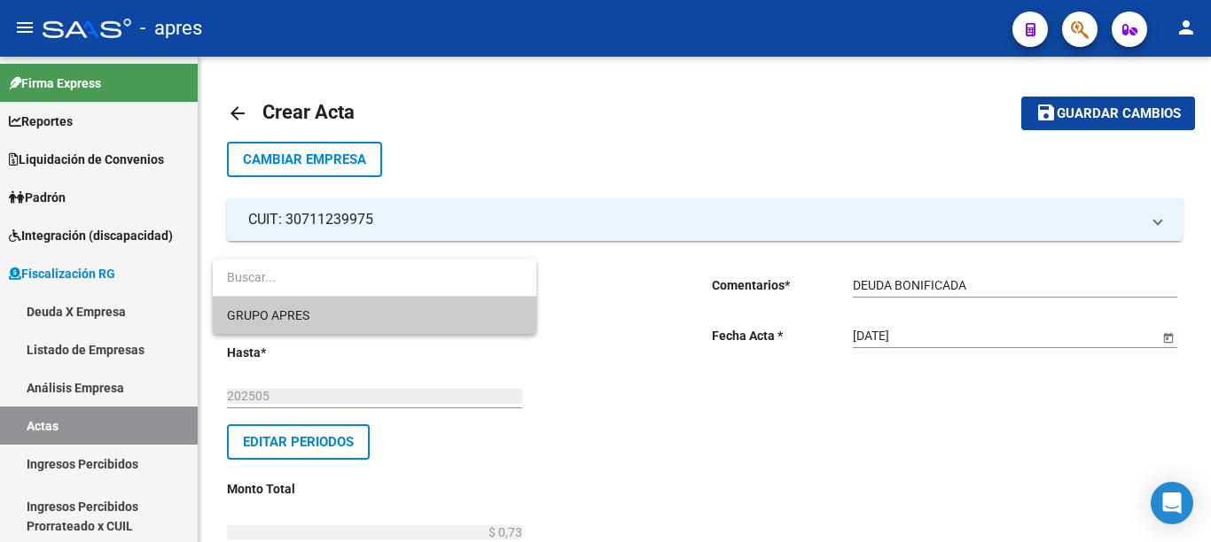
click at [347, 308] on span "GRUPO APRES" at bounding box center [374, 315] width 295 height 37
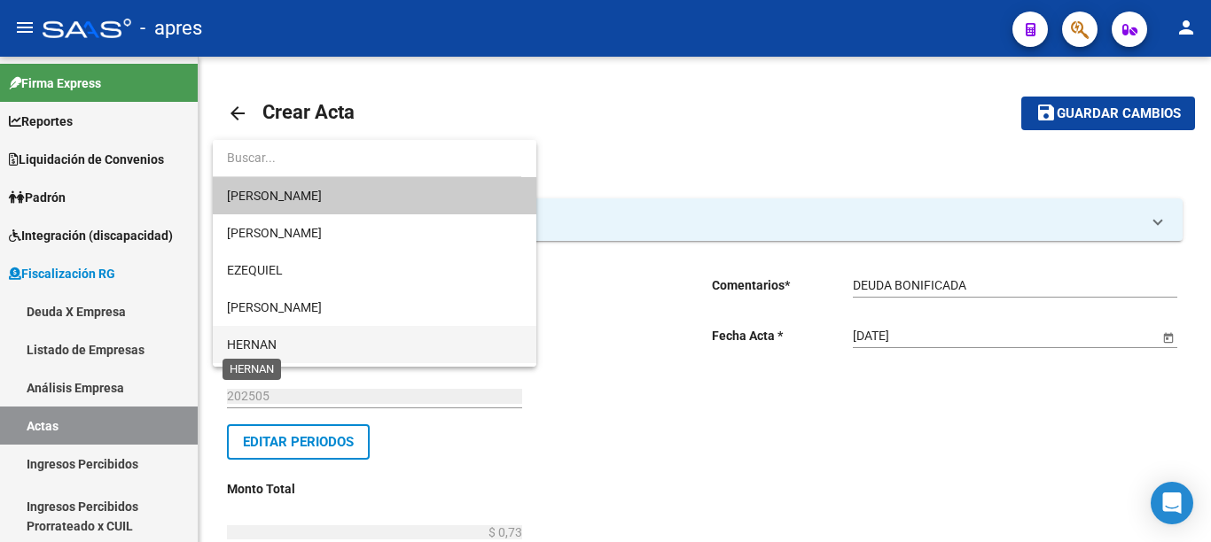
click at [269, 342] on span "HERNAN" at bounding box center [252, 345] width 50 height 14
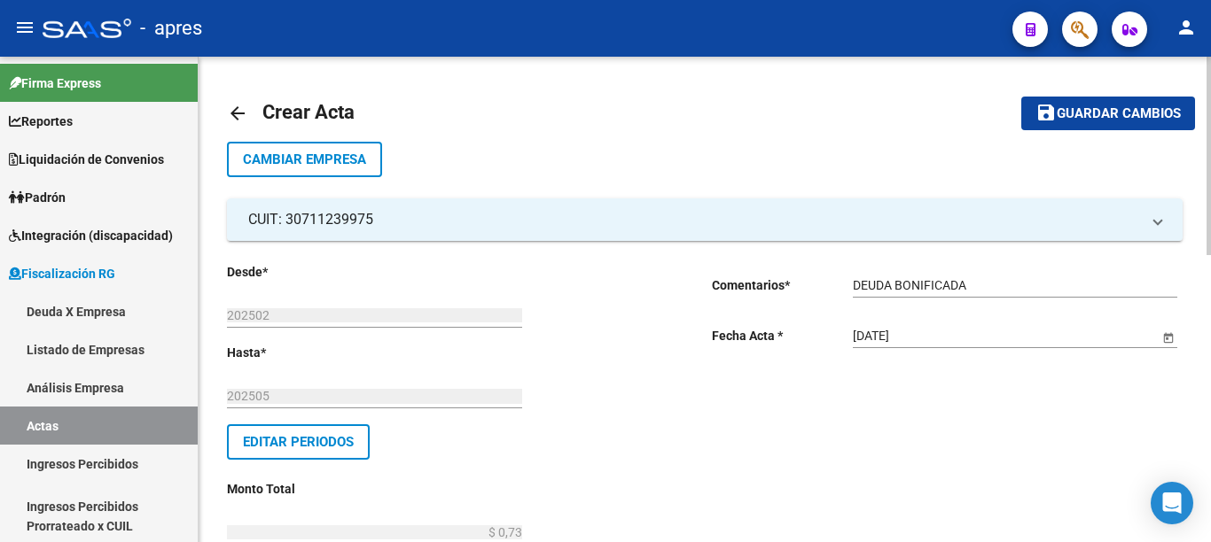
click at [1206, 255] on div at bounding box center [1208, 156] width 4 height 199
type input "527"
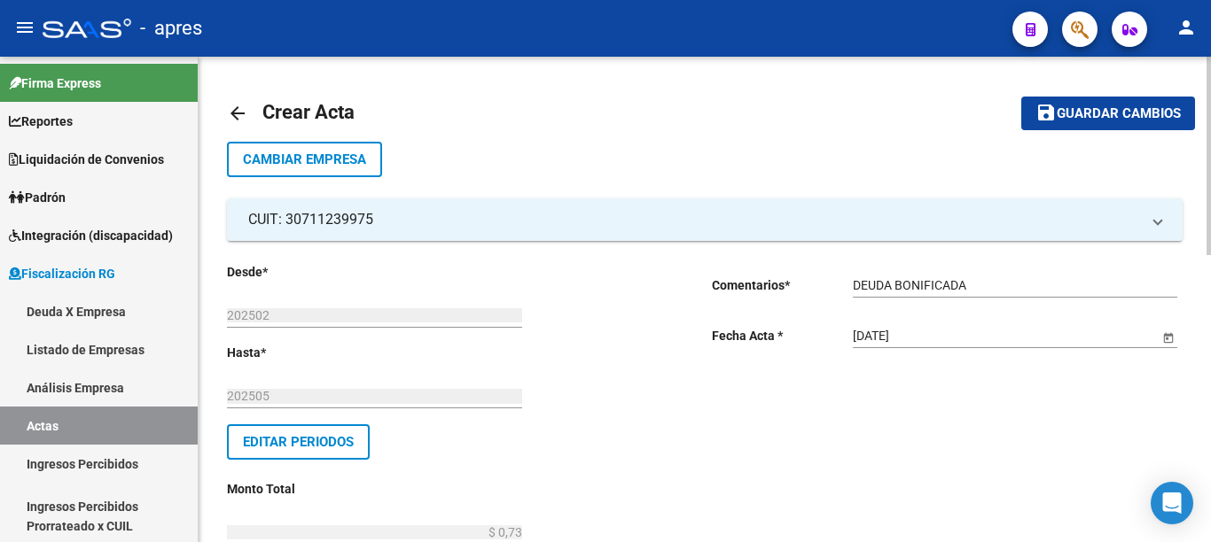
checkbox input "true"
click at [1210, 217] on div at bounding box center [1208, 137] width 4 height 160
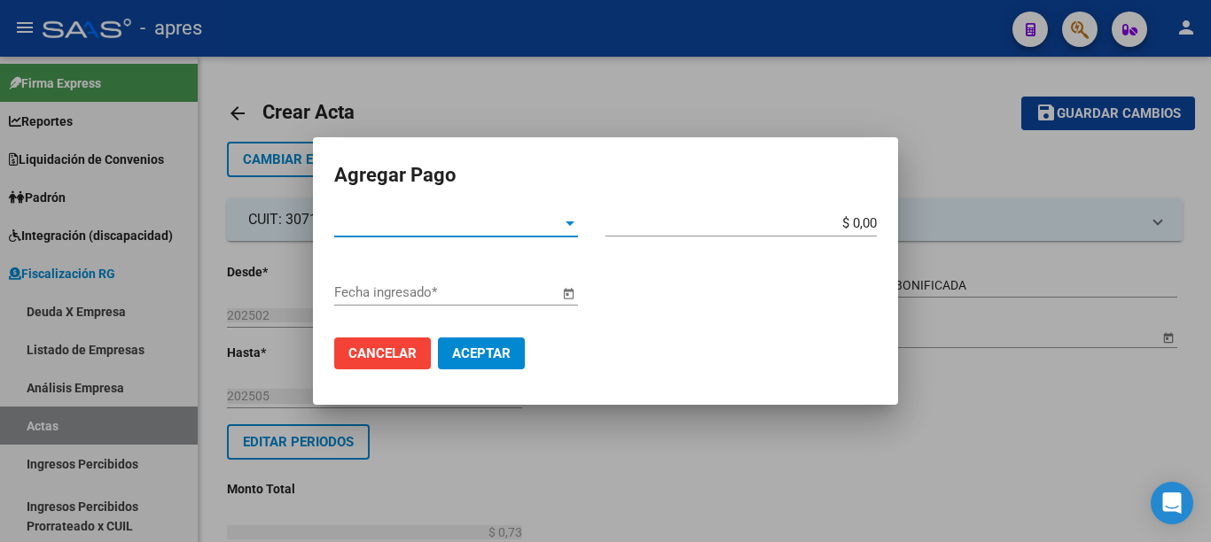
click at [531, 215] on div "Tipo de Pago * Tipo de Pago *" at bounding box center [456, 223] width 244 height 27
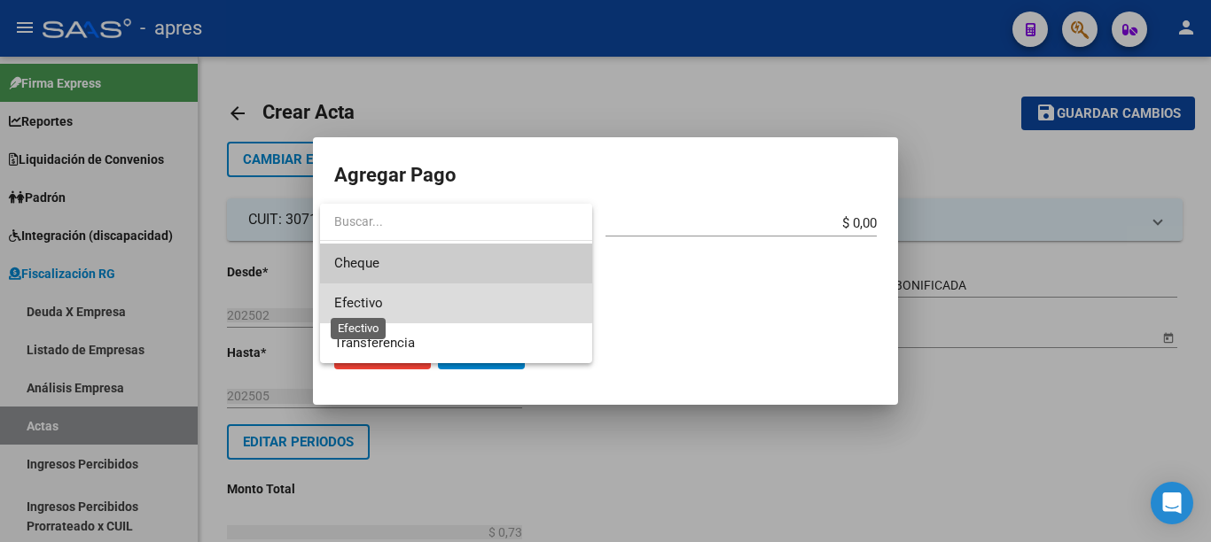
click at [371, 303] on span "Efectivo" at bounding box center [358, 303] width 49 height 16
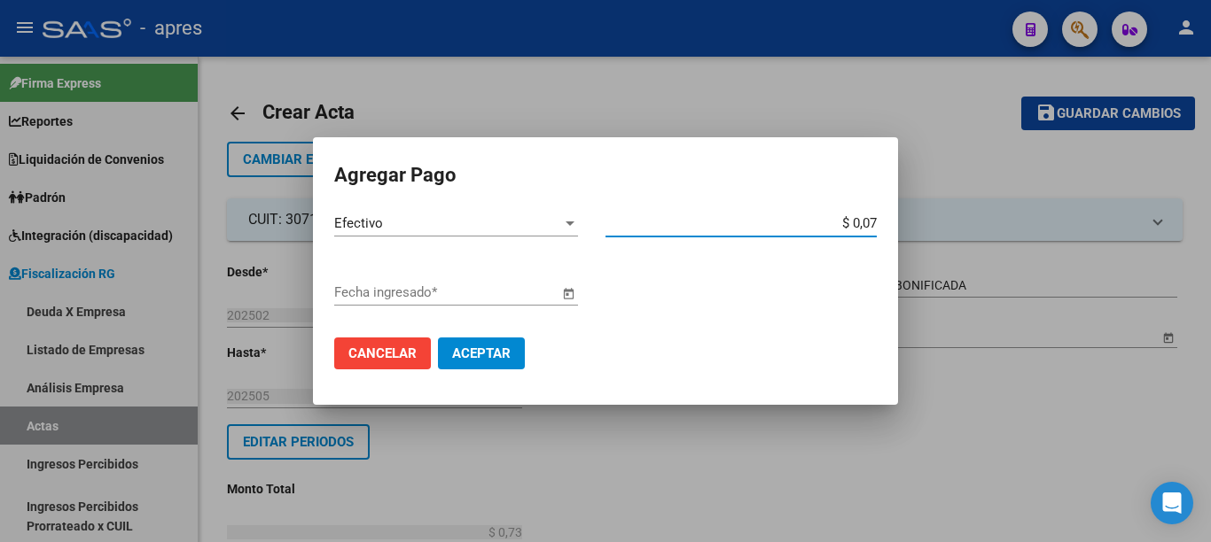
type input "$ 0,73"
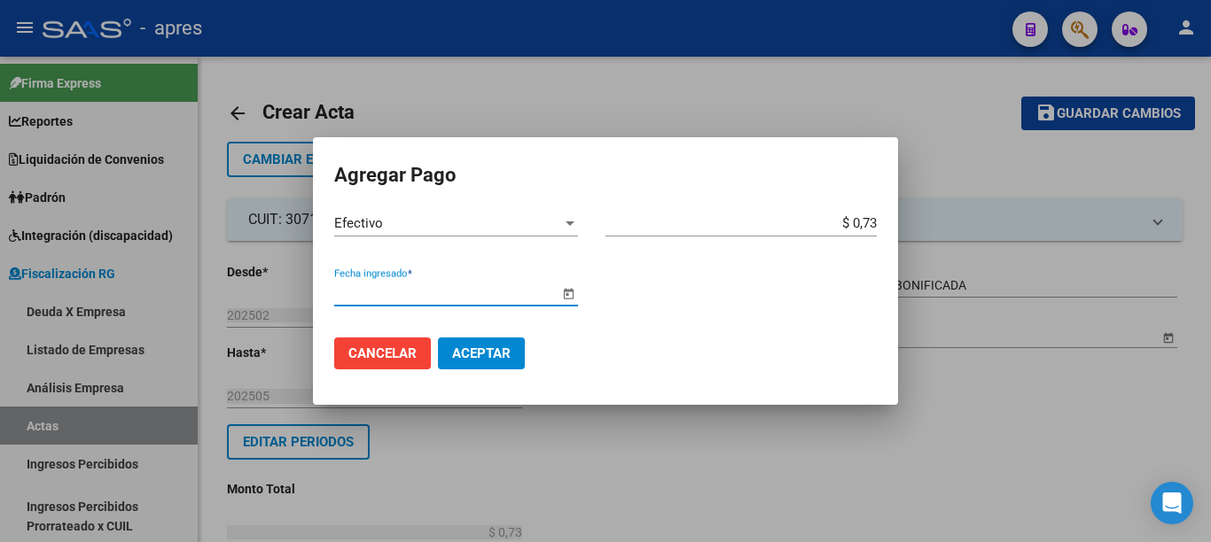
click at [542, 298] on input "Fecha ingresado *" at bounding box center [446, 293] width 224 height 16
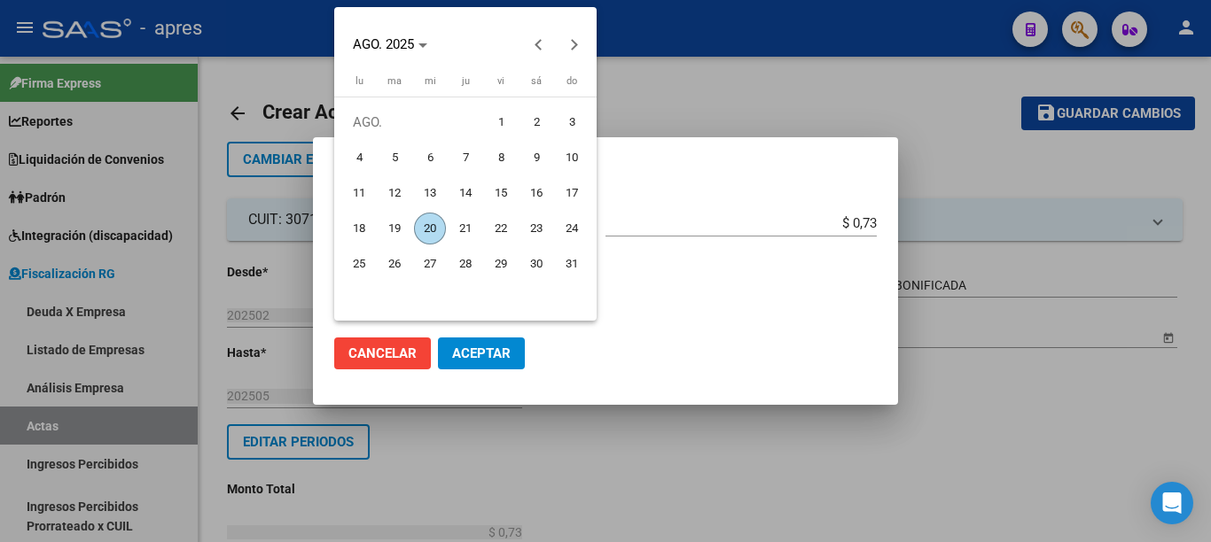
click at [574, 293] on mat-calendar "AGO. 2025 AGO. 2025 lunes [PERSON_NAME] ma miércoles mi jueves [PERSON_NAME] vi…" at bounding box center [465, 164] width 262 height 314
click at [431, 226] on span "20" at bounding box center [430, 229] width 32 height 32
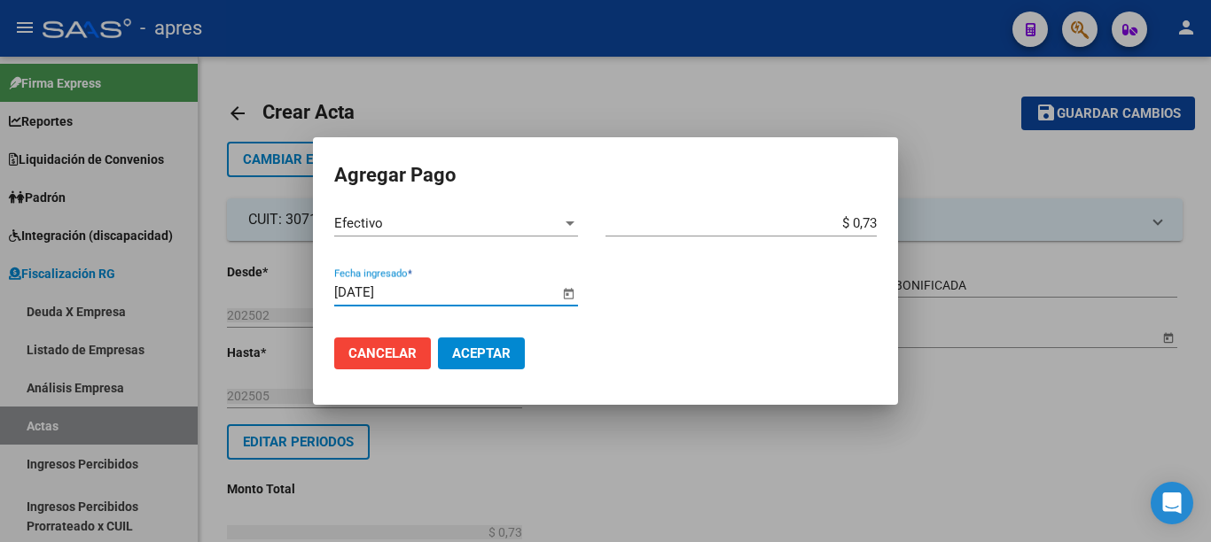
click at [486, 356] on span "Aceptar" at bounding box center [481, 354] width 59 height 16
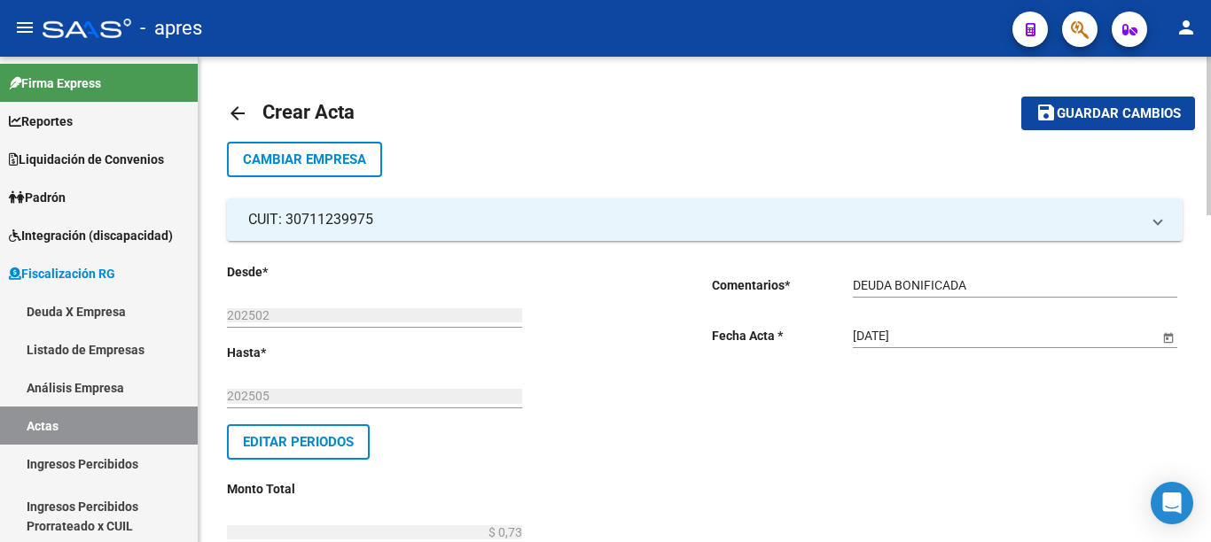
click at [1206, 82] on div at bounding box center [1208, 136] width 4 height 159
click at [1119, 114] on span "Guardar cambios" at bounding box center [1119, 114] width 124 height 16
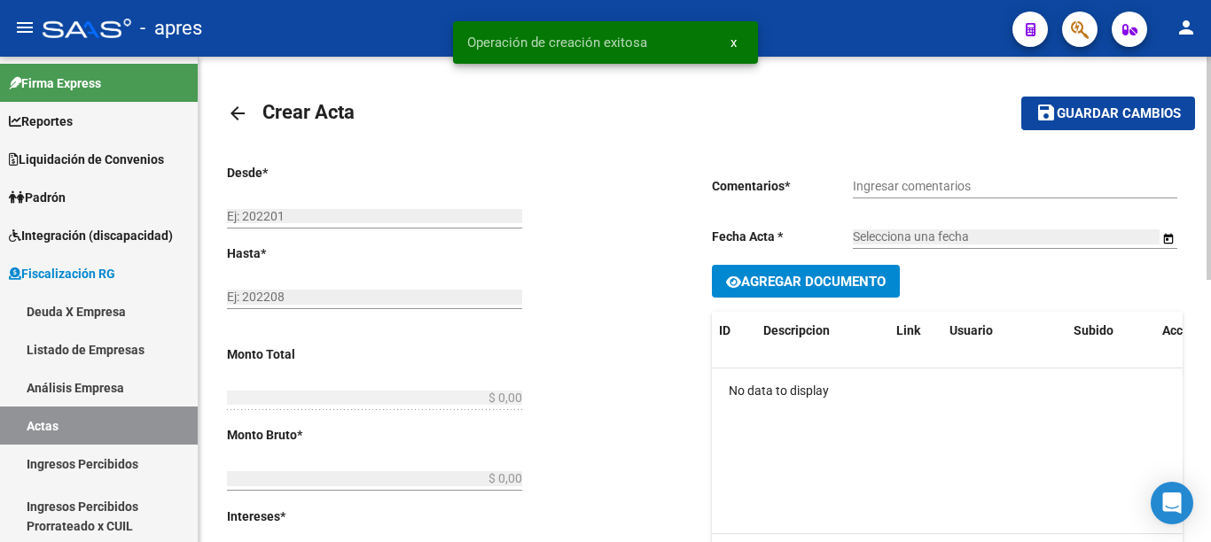
type input "202502"
type input "202505"
type input "$ 0,73"
type input "$ 0,66"
type input "$ 0,07"
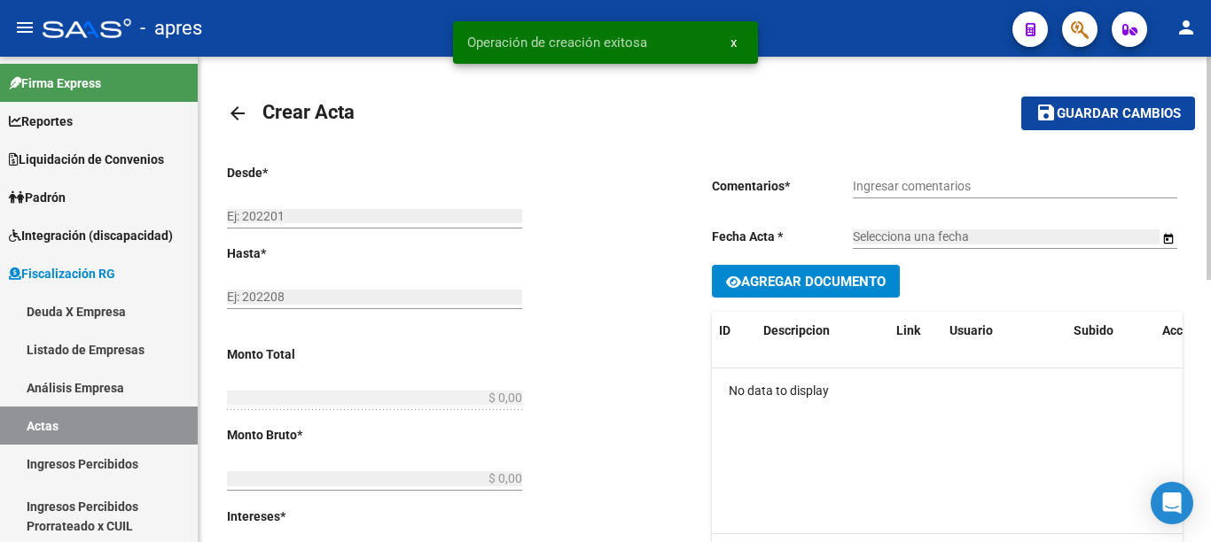
type input "527"
checkbox input "true"
type input "DEUDA BONIFICADA"
type input "[DATE]"
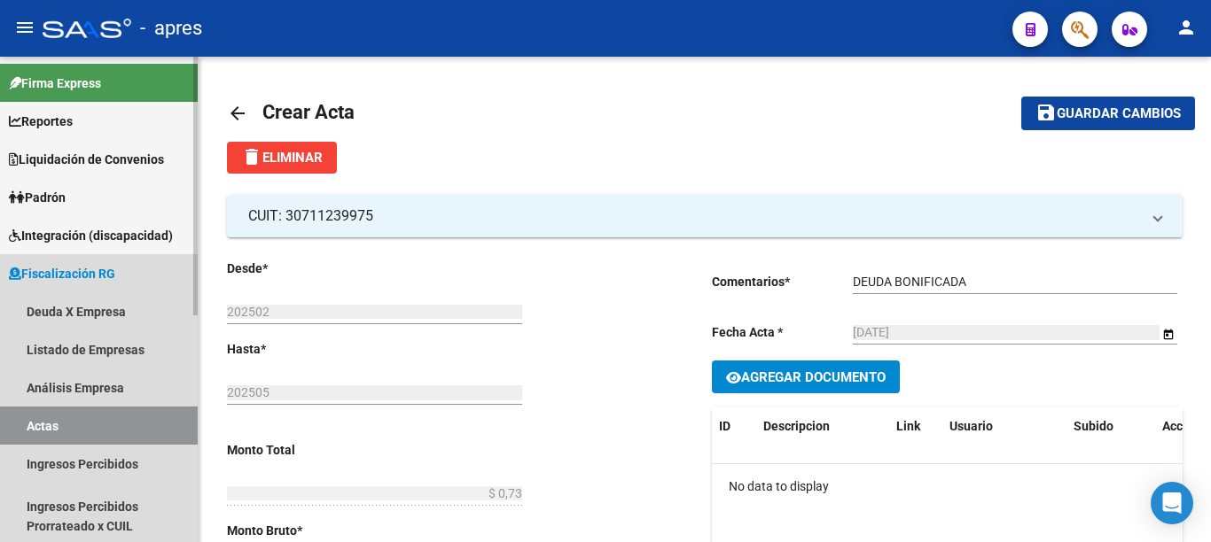
click at [42, 428] on link "Actas" at bounding box center [99, 426] width 198 height 38
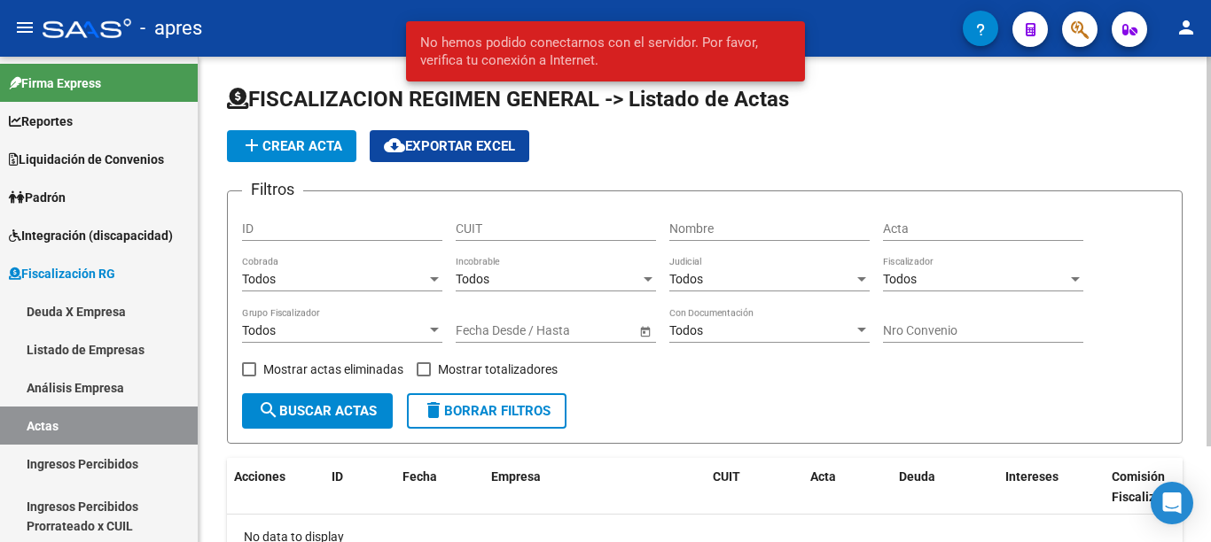
click at [324, 138] on span "add Crear Acta" at bounding box center [291, 146] width 101 height 16
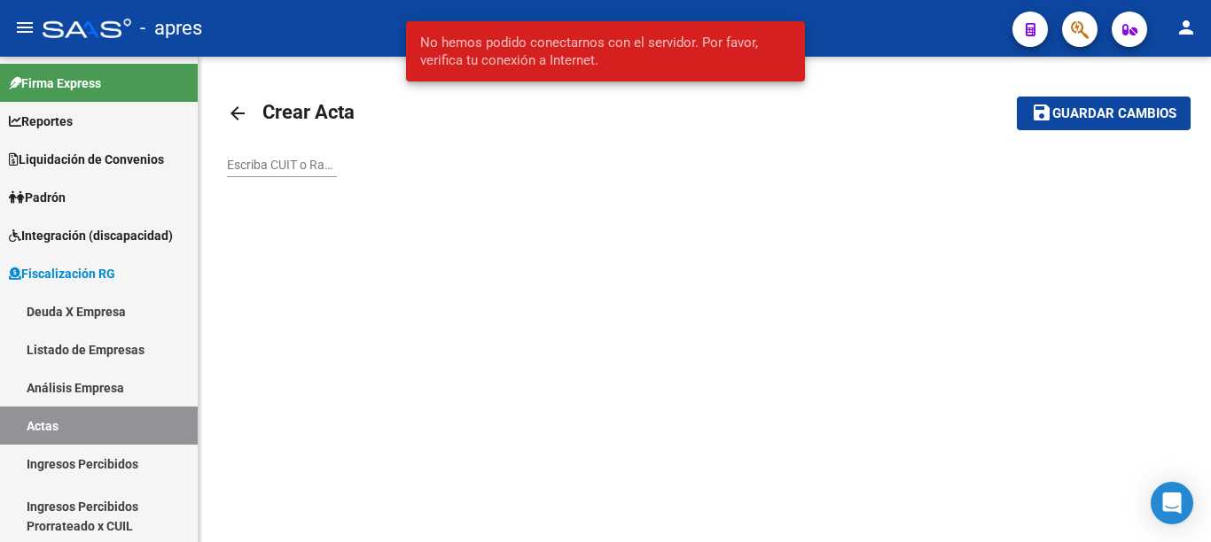
click at [289, 173] on div "Escriba CUIT o Razón Social para buscar" at bounding box center [282, 159] width 110 height 35
paste input "30712059474"
type input "30712059474"
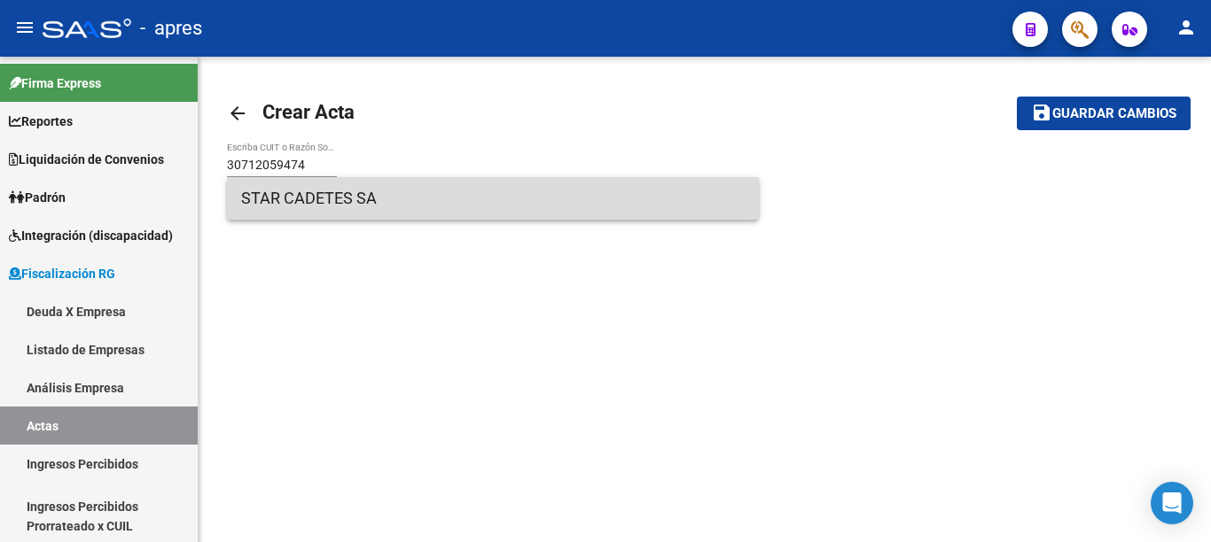
click at [315, 197] on span "STAR CADETES SA" at bounding box center [492, 198] width 503 height 43
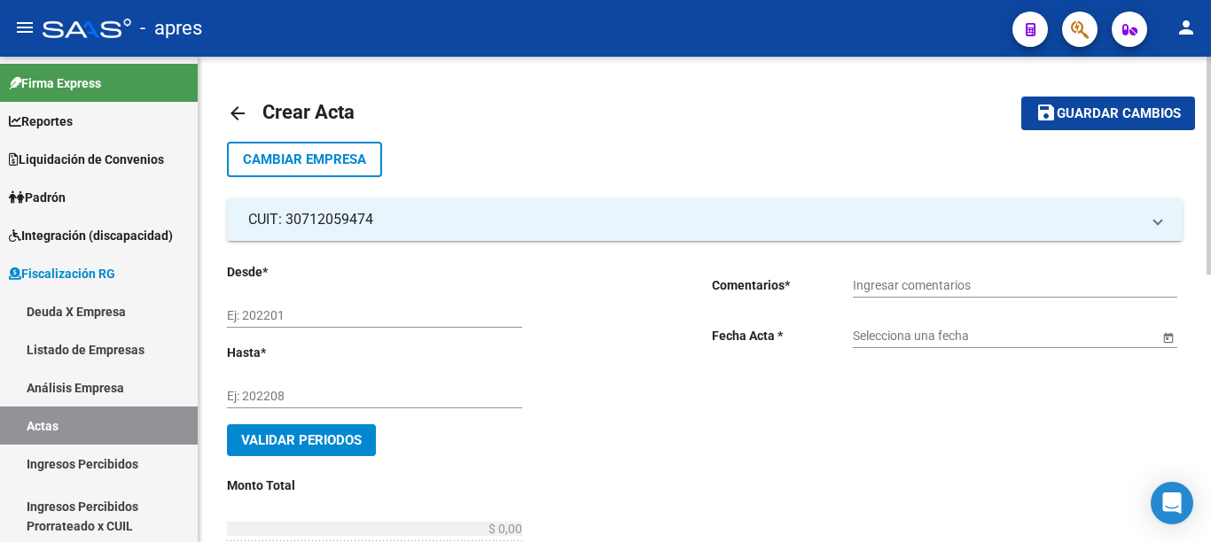
click at [318, 318] on input "Ej: 202201" at bounding box center [374, 315] width 295 height 15
type input "202501"
type input "202505"
click at [932, 283] on input "Ingresar comentarios" at bounding box center [1015, 285] width 324 height 15
type input "DEUDA BONIFICADA"
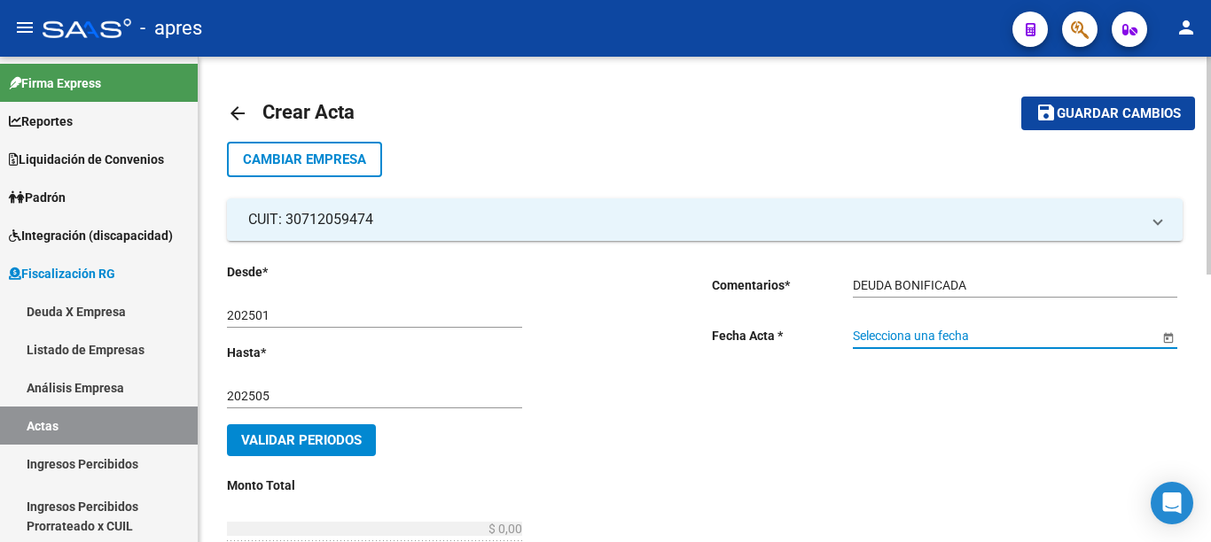
click at [1158, 336] on span "Open calendar" at bounding box center [1168, 337] width 43 height 43
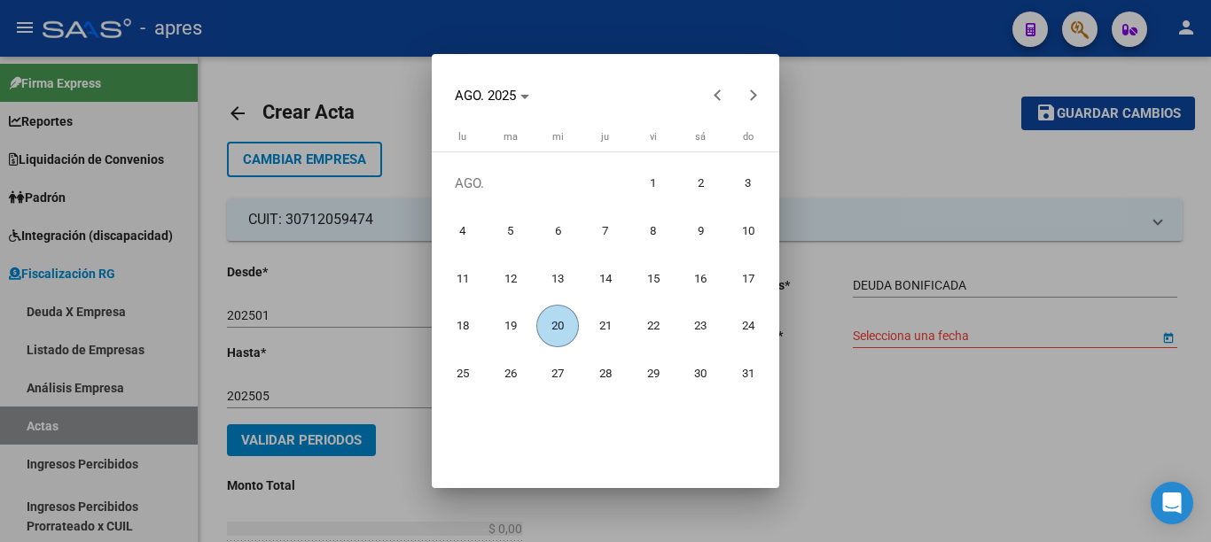
click at [555, 323] on span "20" at bounding box center [557, 326] width 43 height 43
type input "[DATE]"
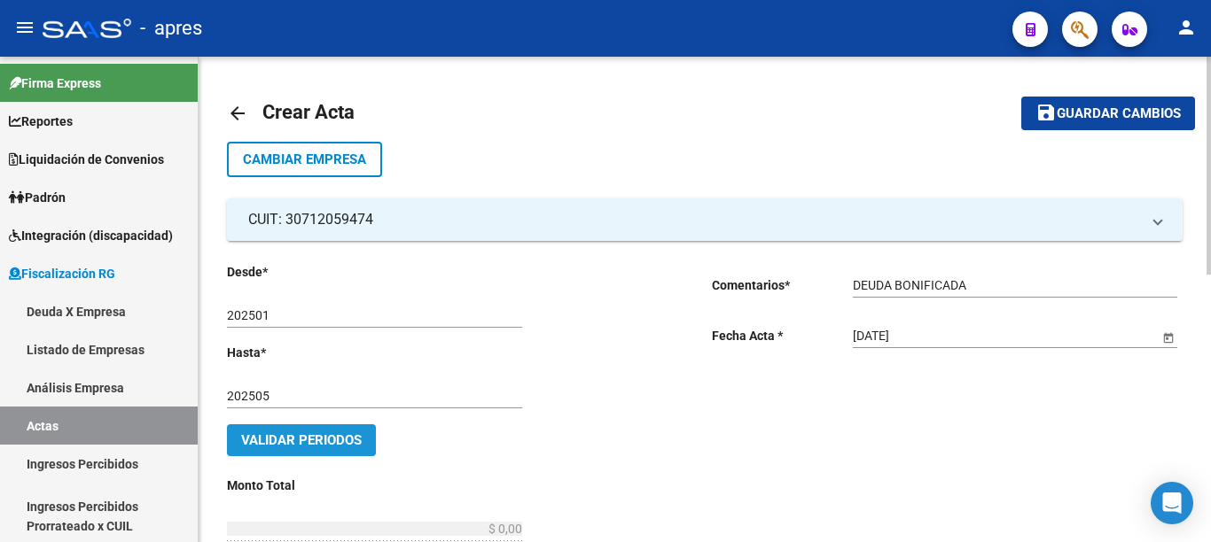
click at [353, 429] on button "Validar Periodos" at bounding box center [301, 441] width 149 height 32
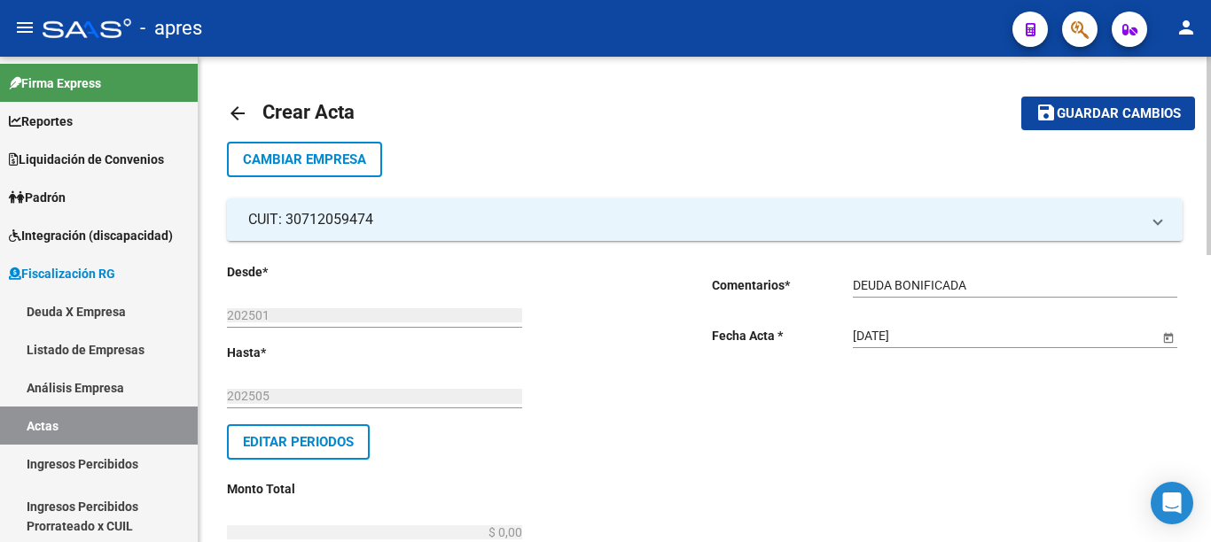
click at [1209, 255] on div at bounding box center [1208, 156] width 4 height 199
drag, startPoint x: 470, startPoint y: 328, endPoint x: 623, endPoint y: 328, distance: 153.3
type input "$ 0,46"
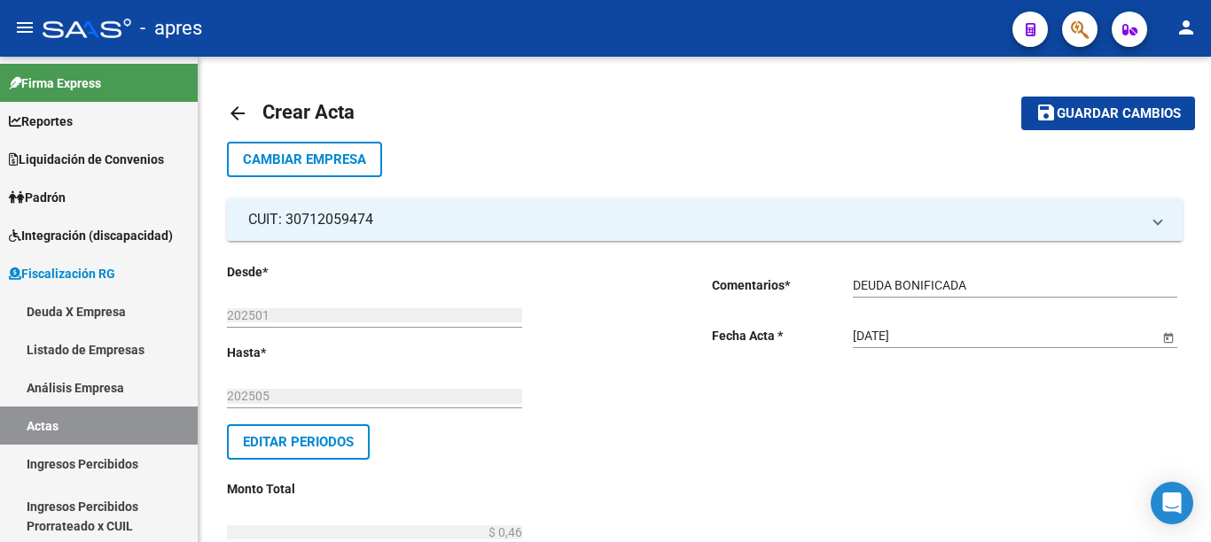
type input "$ 0,04"
type input "$ 0,50"
click at [1209, 255] on div at bounding box center [1208, 156] width 4 height 199
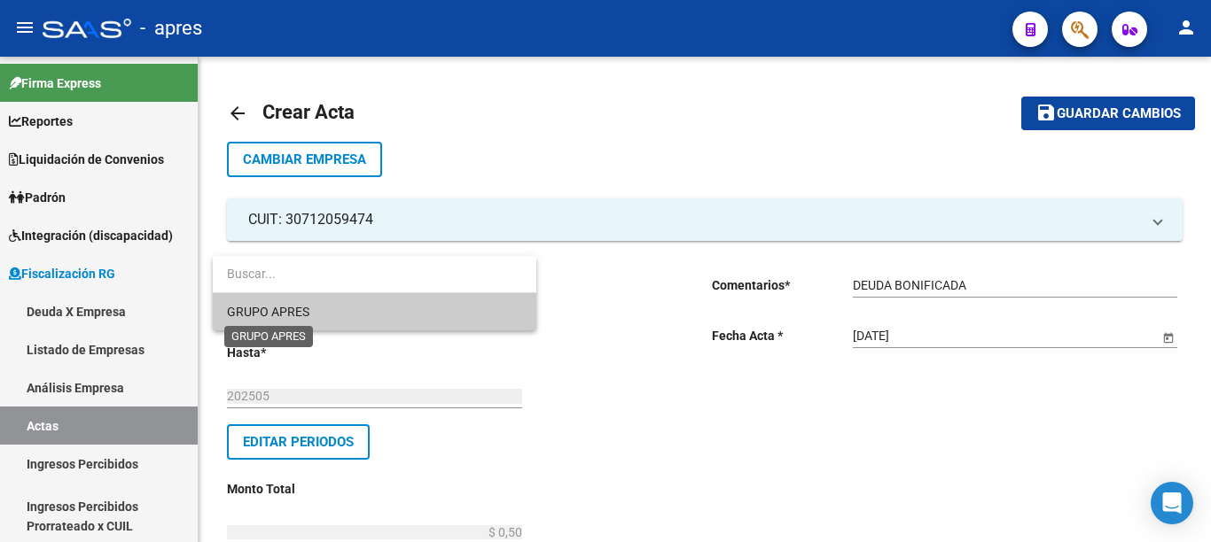
click at [293, 313] on span "GRUPO APRES" at bounding box center [268, 312] width 82 height 14
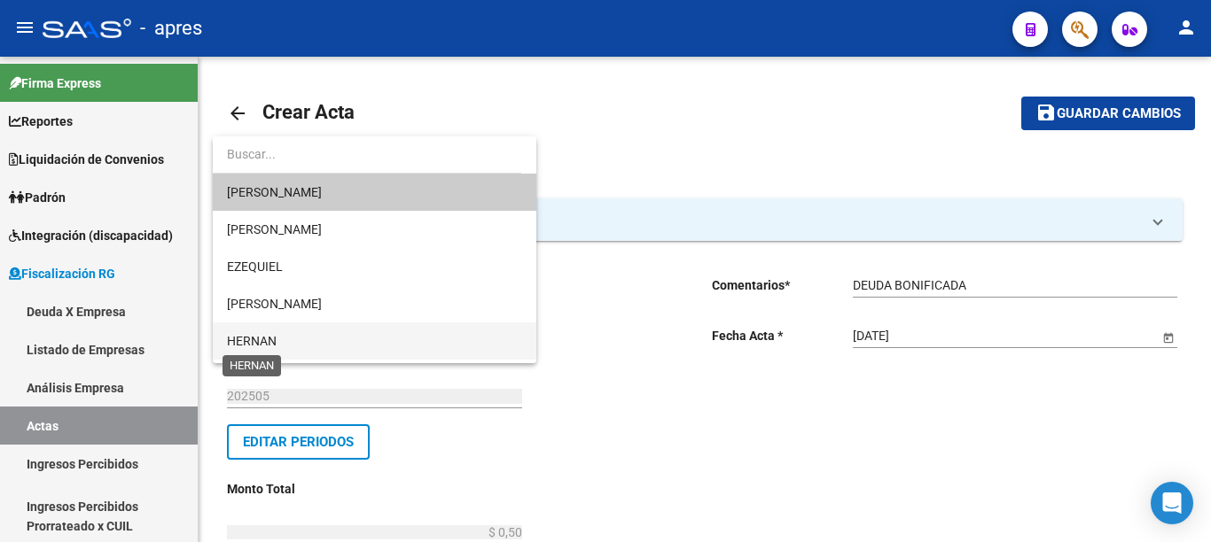
click at [263, 343] on span "HERNAN" at bounding box center [252, 341] width 50 height 14
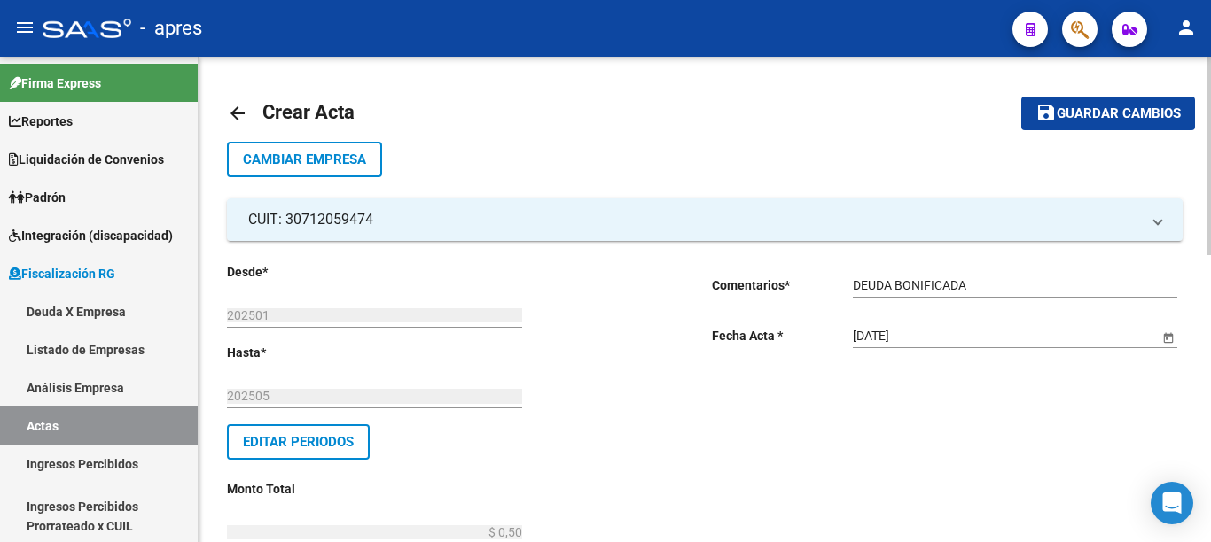
type input "529"
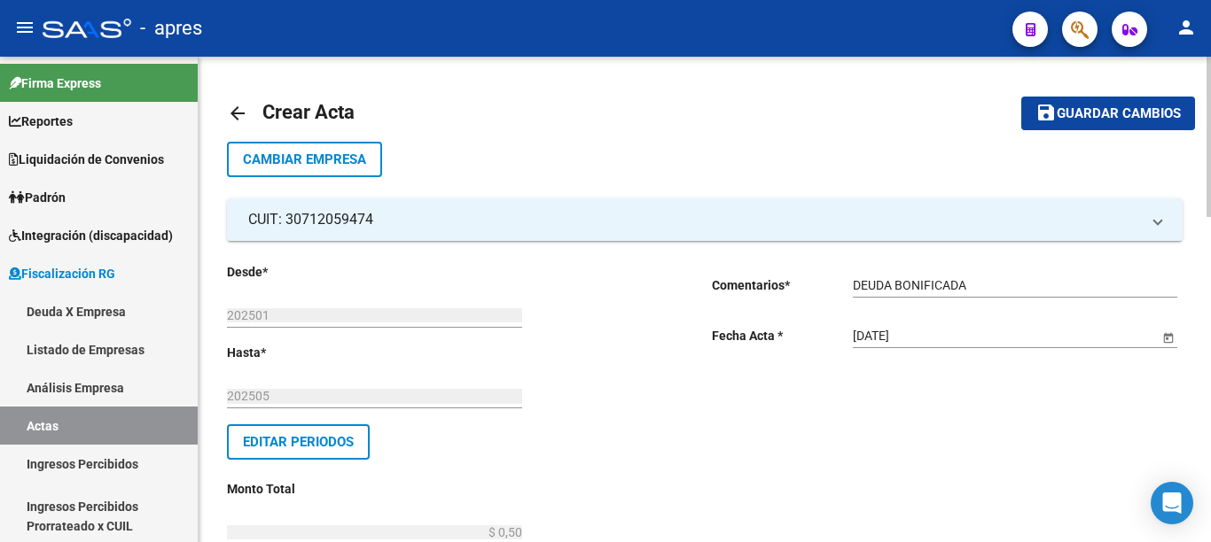
click at [1210, 217] on div at bounding box center [1208, 137] width 4 height 160
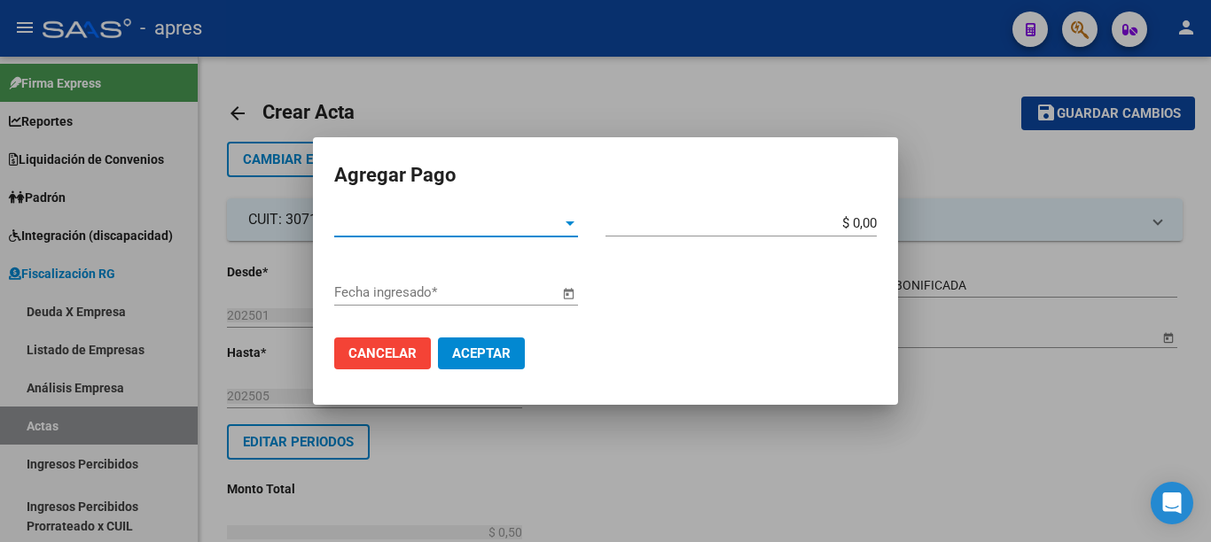
click at [532, 226] on span "Tipo de Pago *" at bounding box center [448, 223] width 228 height 16
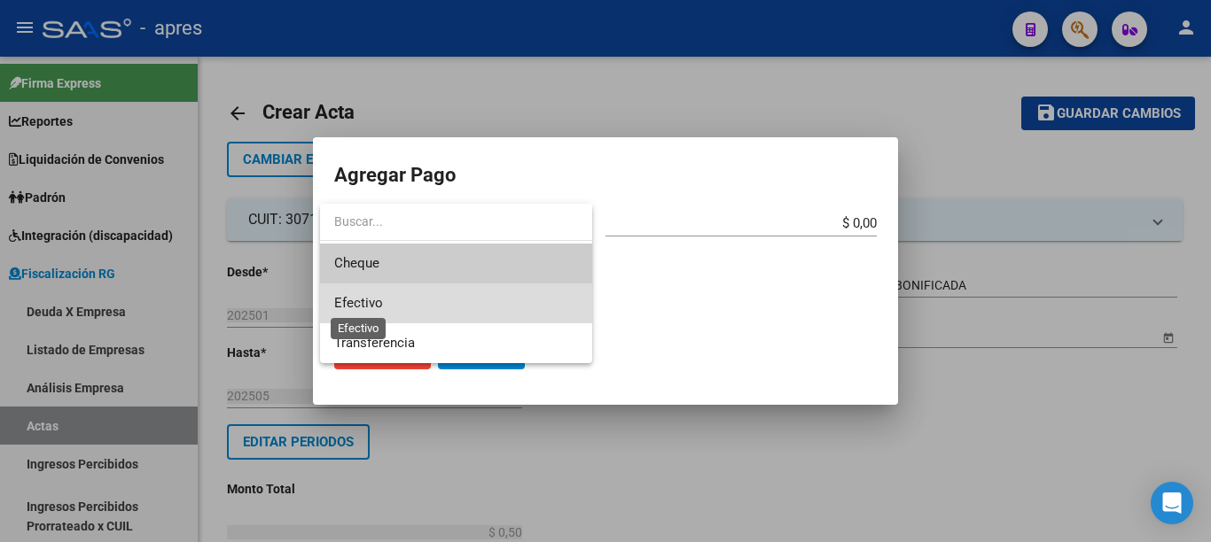
click at [368, 309] on span "Efectivo" at bounding box center [358, 303] width 49 height 16
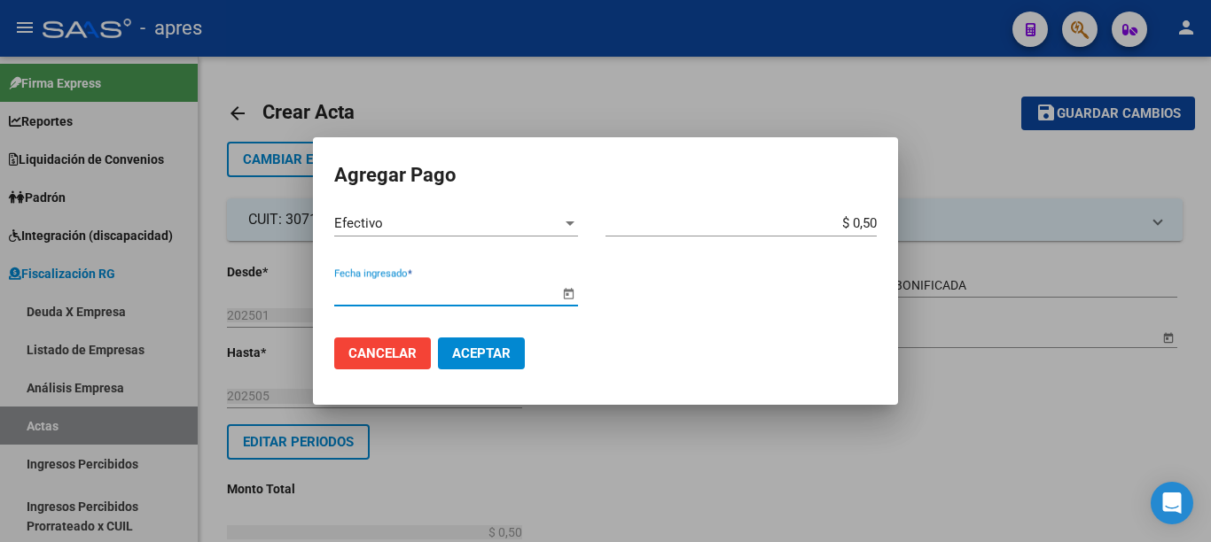
click at [565, 292] on span "Open calendar" at bounding box center [568, 293] width 43 height 43
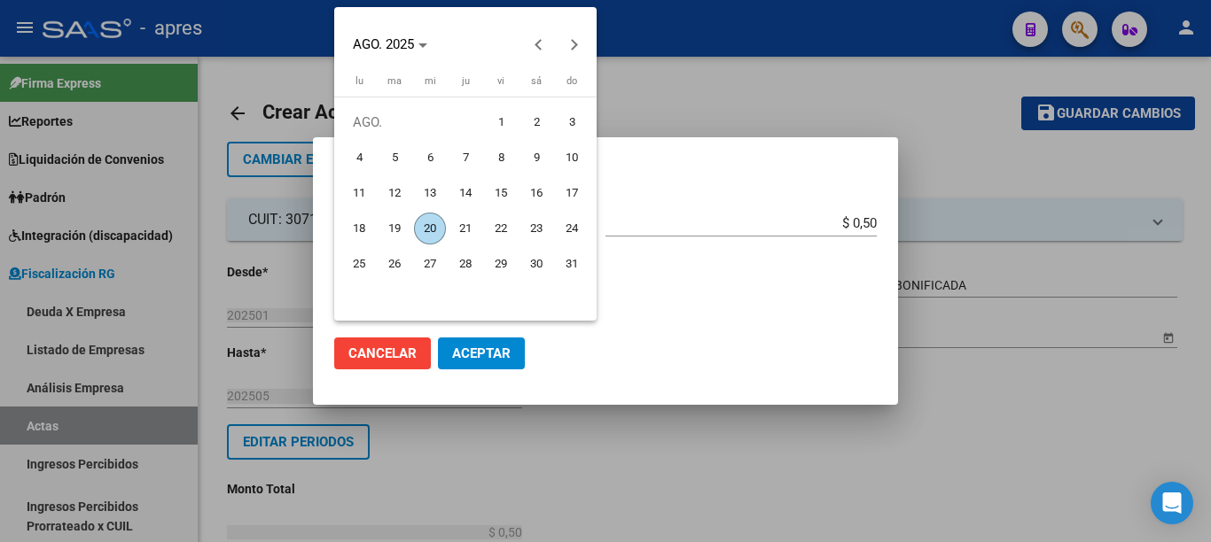
click at [432, 226] on span "20" at bounding box center [430, 229] width 32 height 32
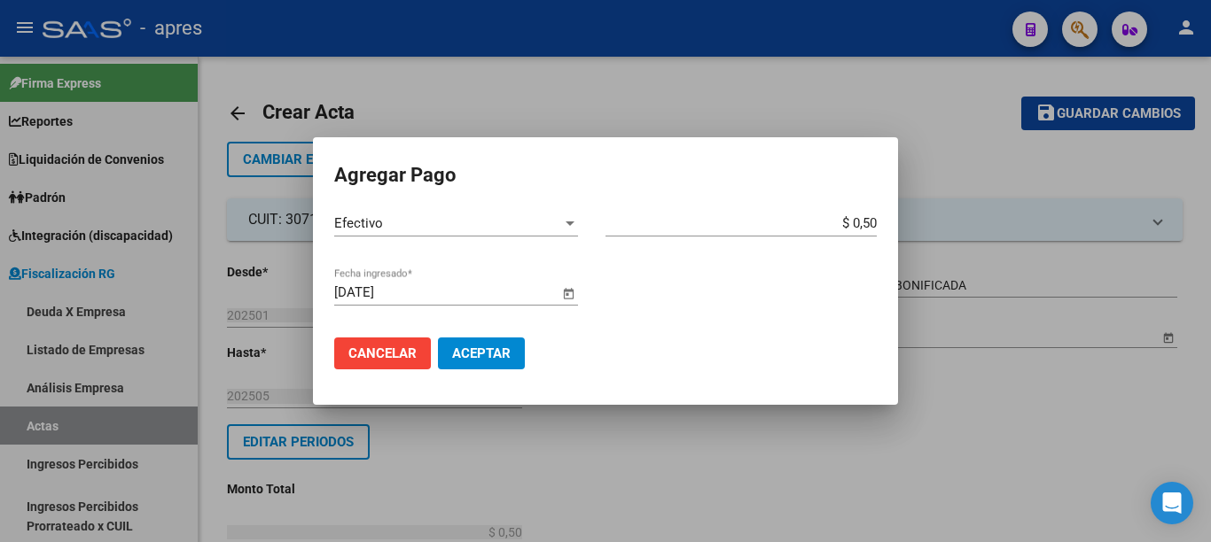
click at [473, 347] on span "Aceptar" at bounding box center [481, 354] width 59 height 16
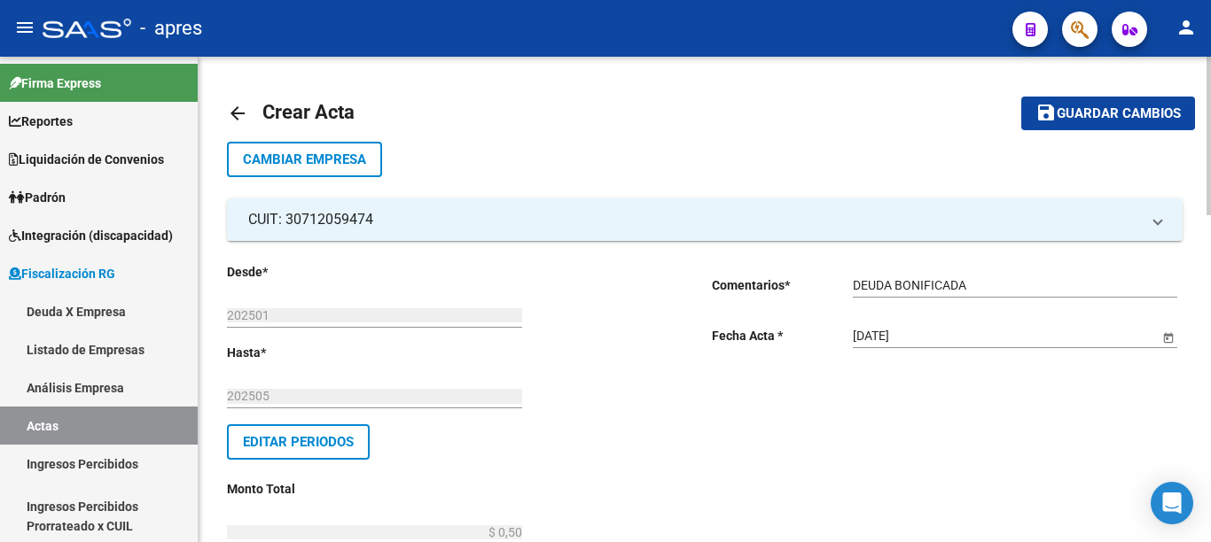
click at [1210, 215] on div at bounding box center [1208, 136] width 4 height 159
click at [1210, 113] on div at bounding box center [1208, 136] width 4 height 159
click at [1112, 117] on span "Guardar cambios" at bounding box center [1119, 114] width 124 height 16
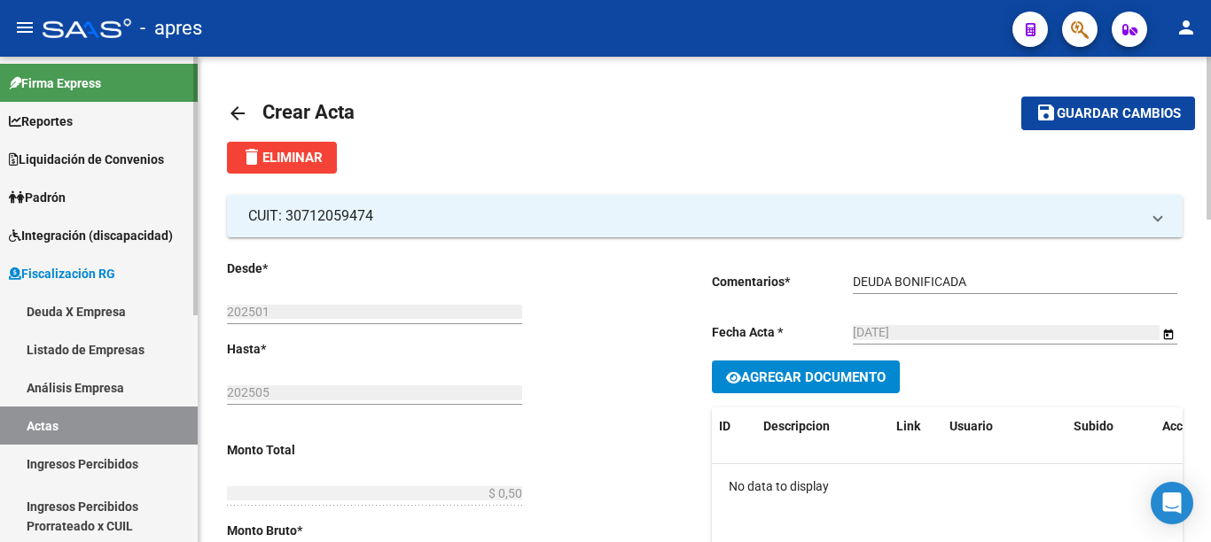
click at [89, 426] on link "Actas" at bounding box center [99, 426] width 198 height 38
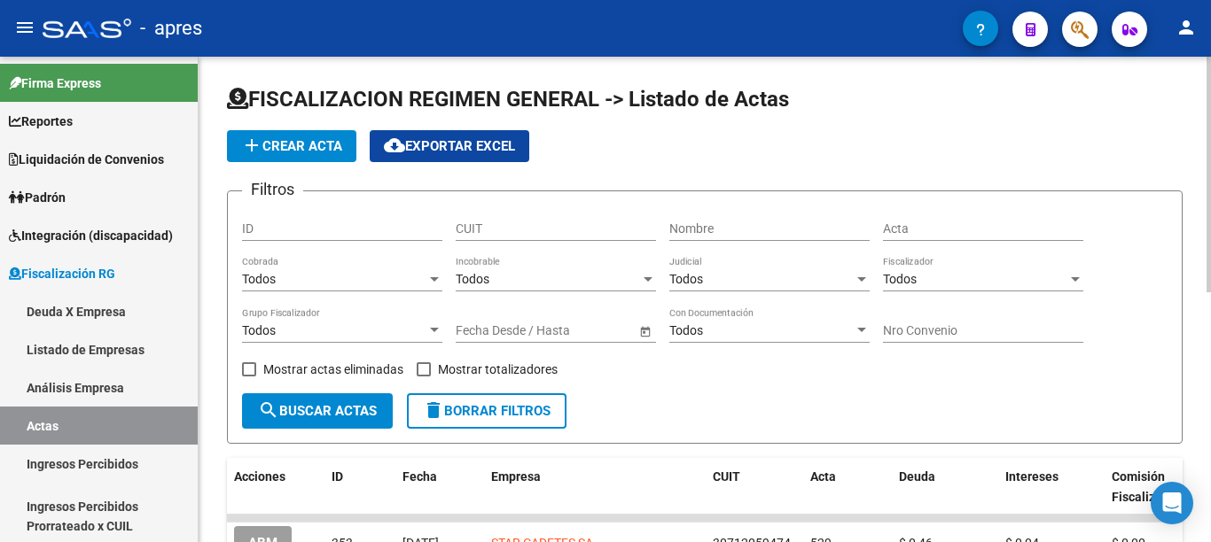
click at [308, 145] on span "add Crear Acta" at bounding box center [291, 146] width 101 height 16
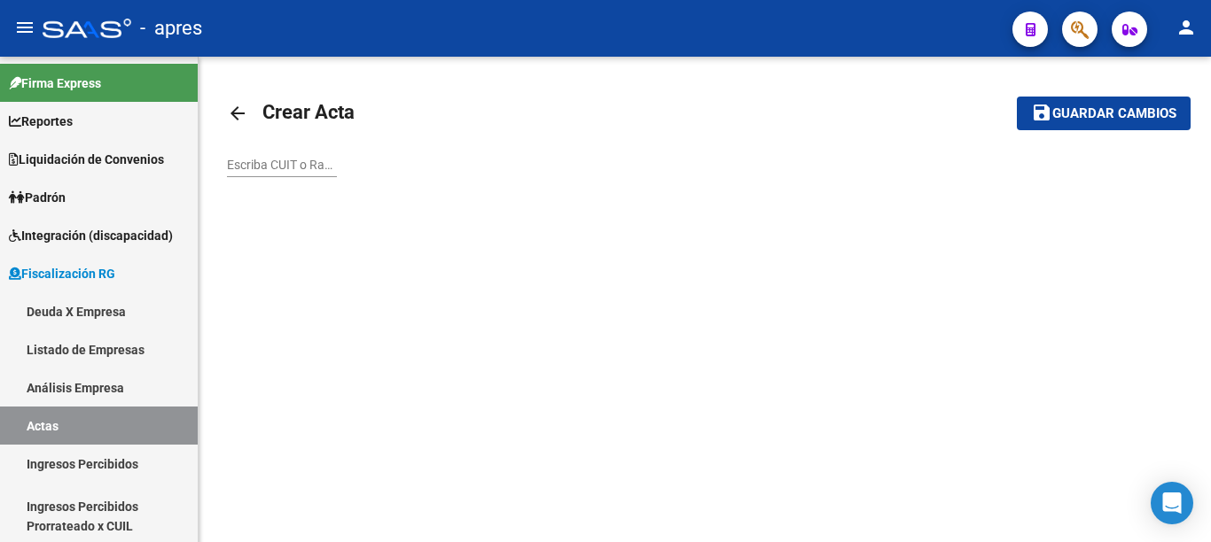
click at [268, 161] on input "Escriba CUIT o Razón Social para buscar" at bounding box center [282, 165] width 110 height 15
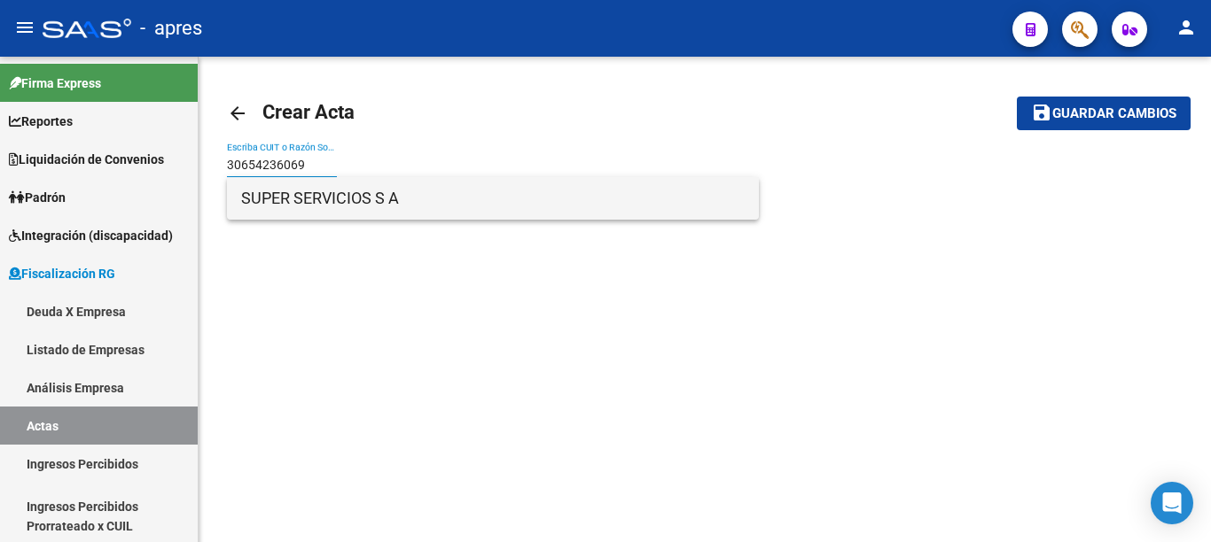
click at [361, 208] on span "SUPER SERVICIOS S A" at bounding box center [492, 198] width 503 height 43
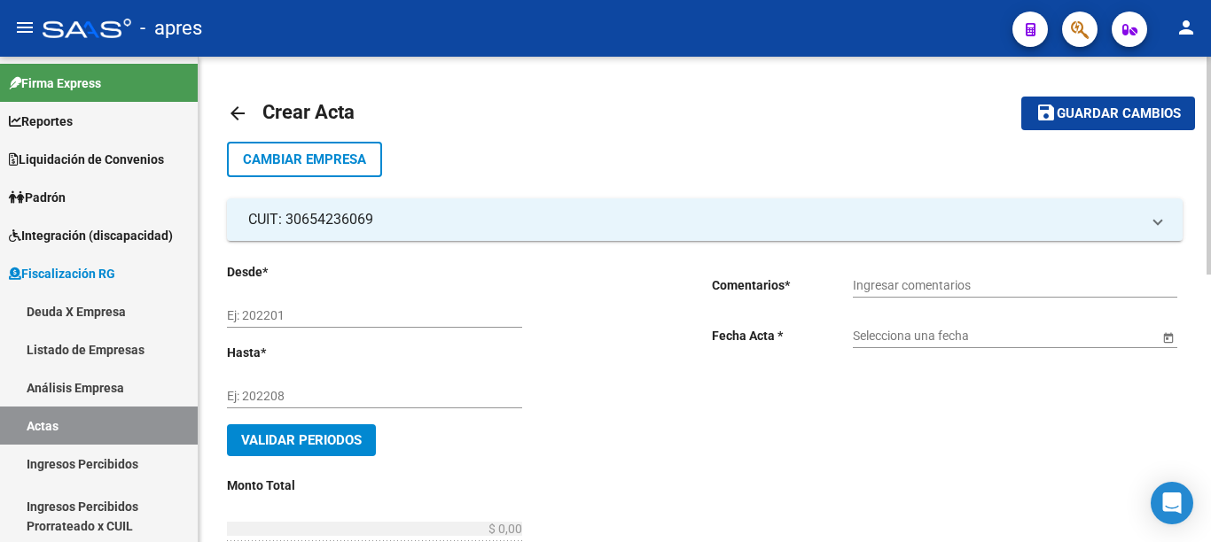
click at [363, 315] on input "Ej: 202201" at bounding box center [374, 315] width 295 height 15
click at [915, 277] on div "Ingresar comentarios" at bounding box center [1015, 279] width 324 height 35
click at [1163, 337] on span "Open calendar" at bounding box center [1168, 337] width 43 height 43
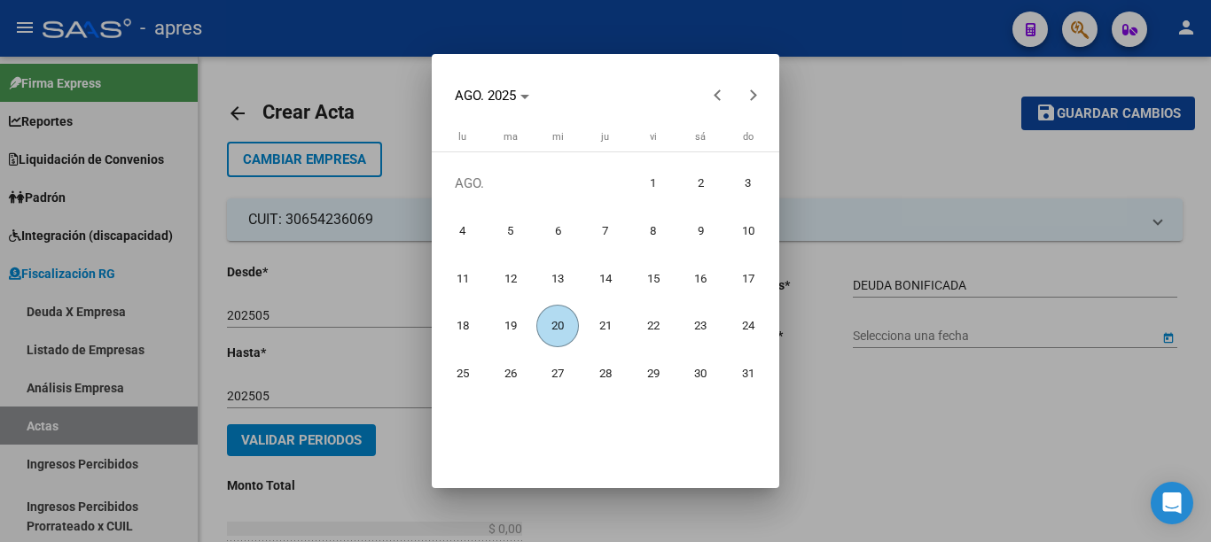
click at [557, 319] on span "20" at bounding box center [557, 326] width 43 height 43
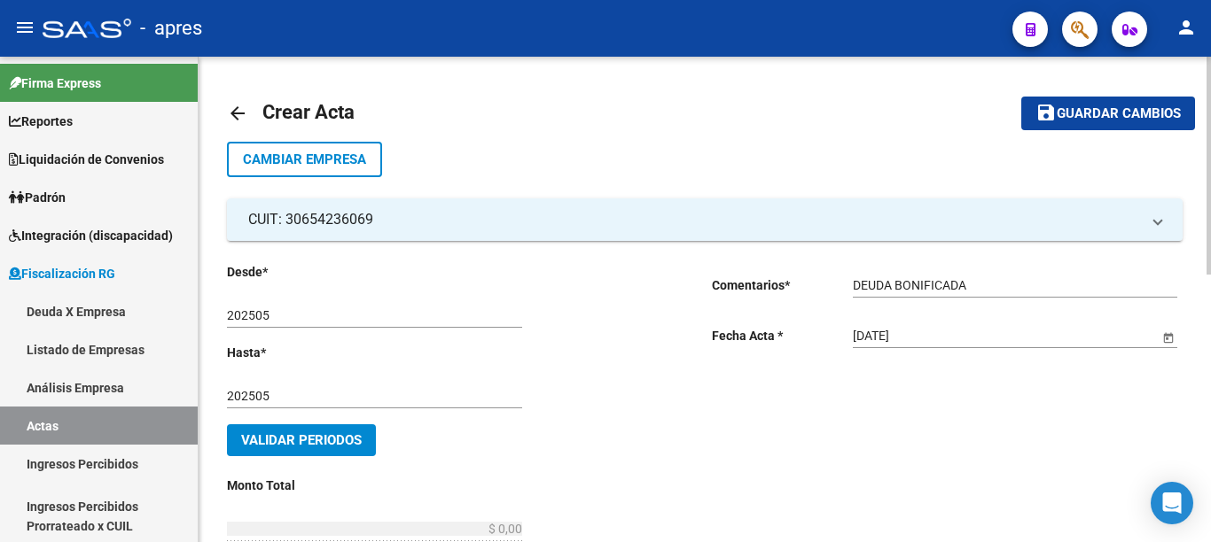
click at [339, 435] on span "Validar Periodos" at bounding box center [301, 441] width 121 height 16
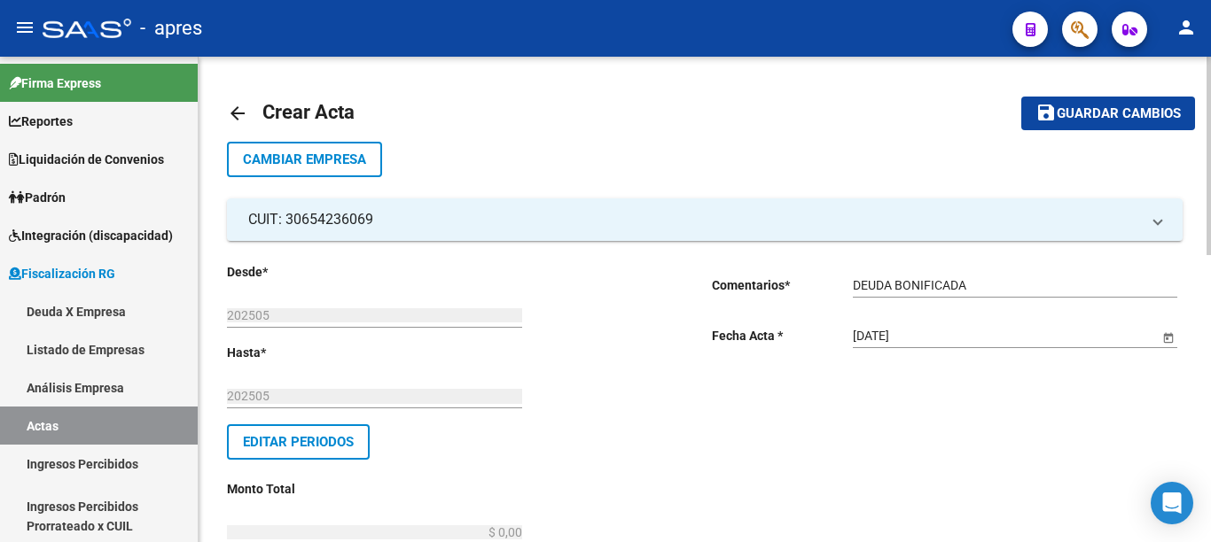
click at [1210, 255] on div at bounding box center [1208, 156] width 4 height 199
drag, startPoint x: 688, startPoint y: 316, endPoint x: 720, endPoint y: 316, distance: 31.9
click at [1208, 255] on div at bounding box center [1208, 156] width 4 height 199
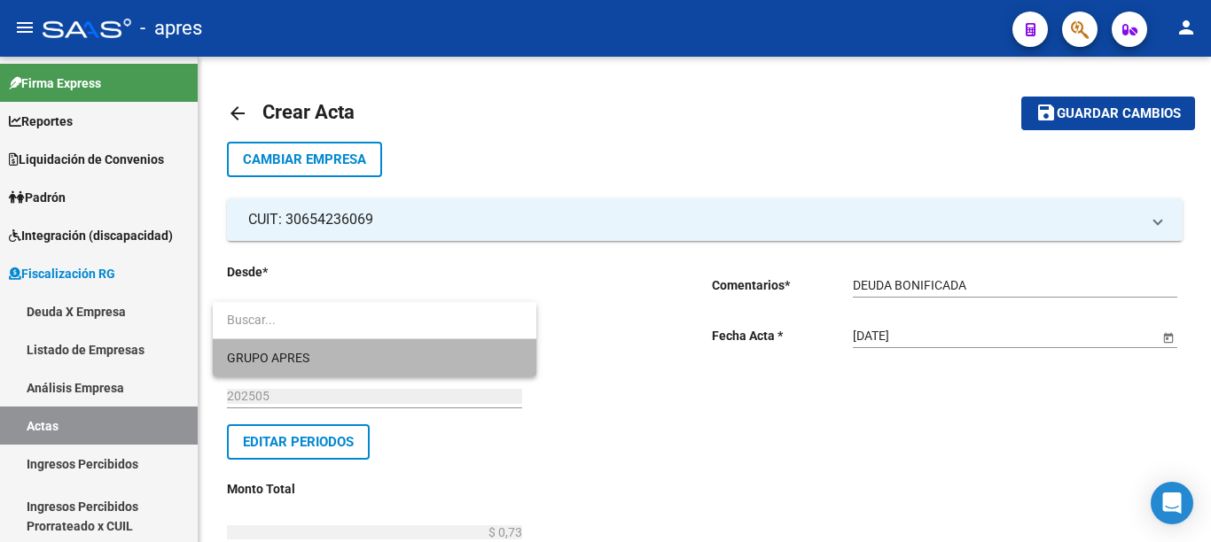
click at [374, 367] on span "GRUPO APRES" at bounding box center [374, 357] width 295 height 37
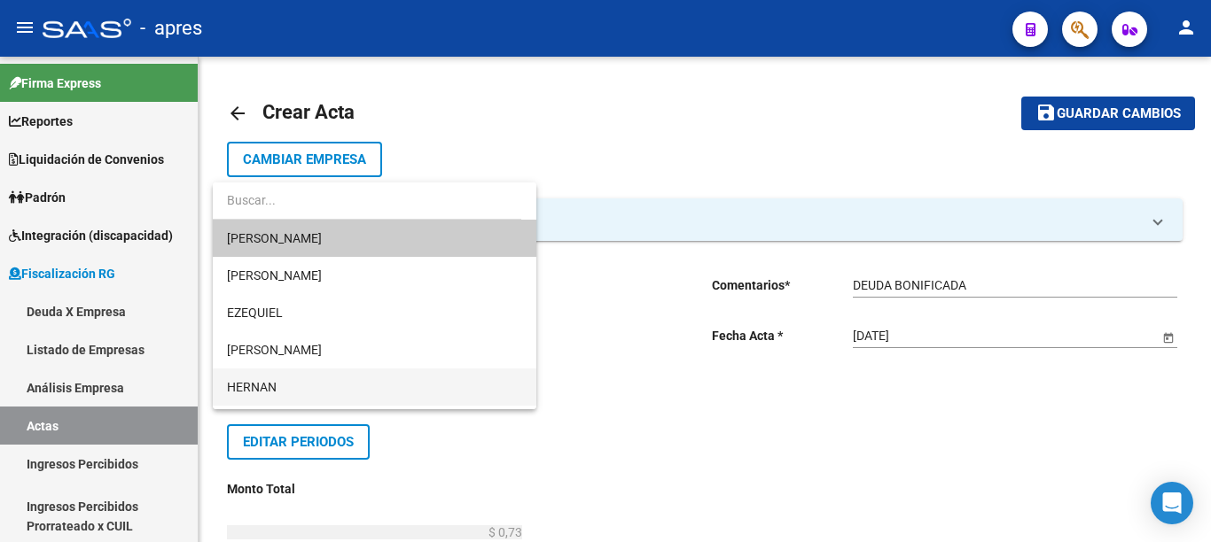
click at [293, 380] on span "HERNAN" at bounding box center [374, 387] width 295 height 37
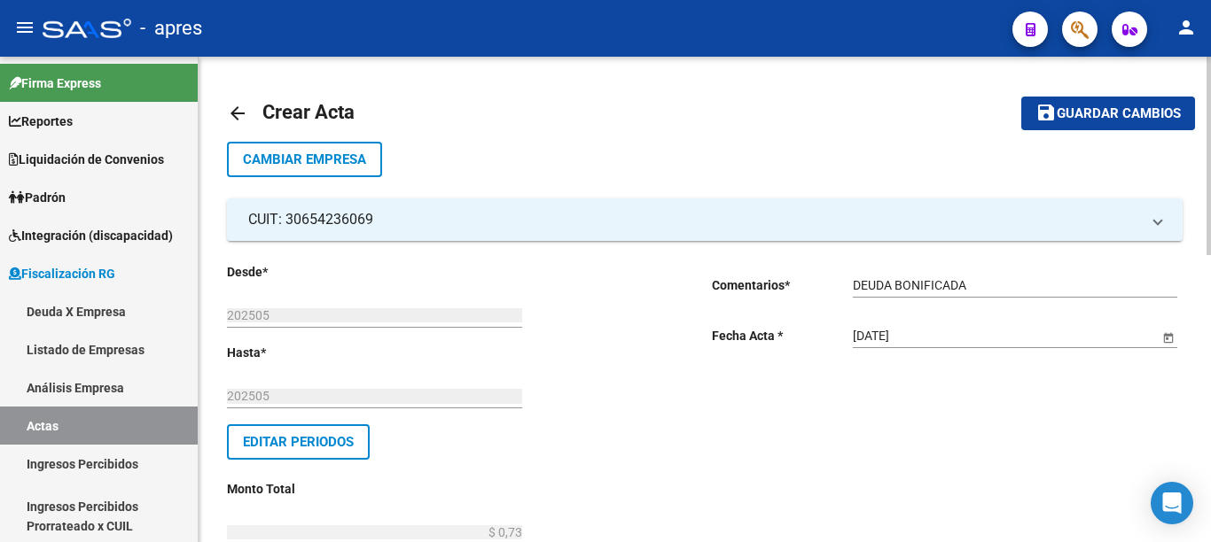
click at [1210, 217] on div at bounding box center [1208, 137] width 4 height 160
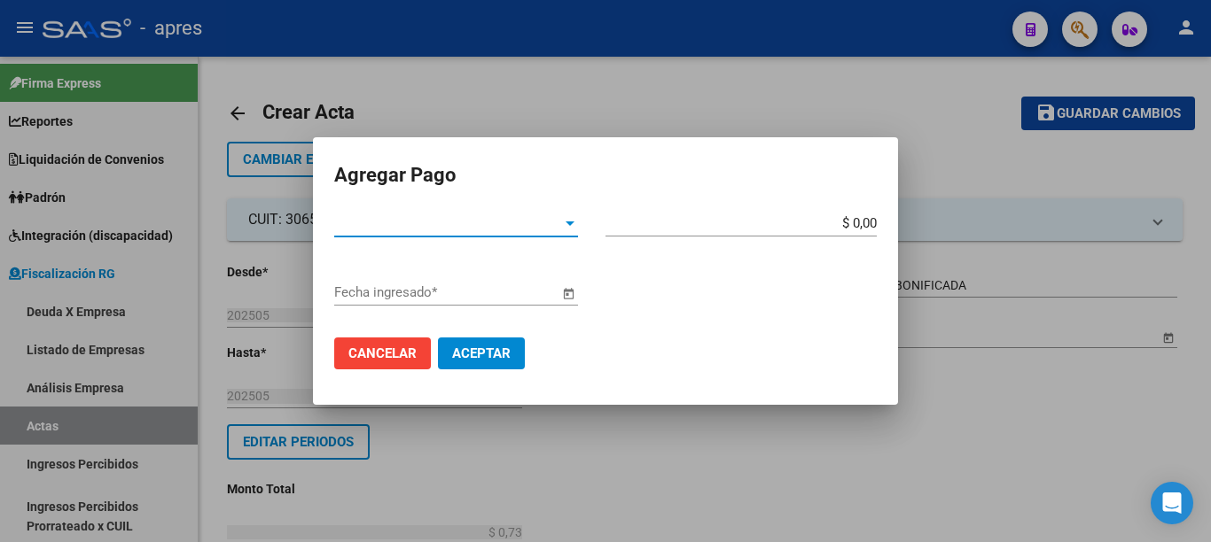
click at [529, 230] on span "Tipo de Pago *" at bounding box center [448, 223] width 228 height 16
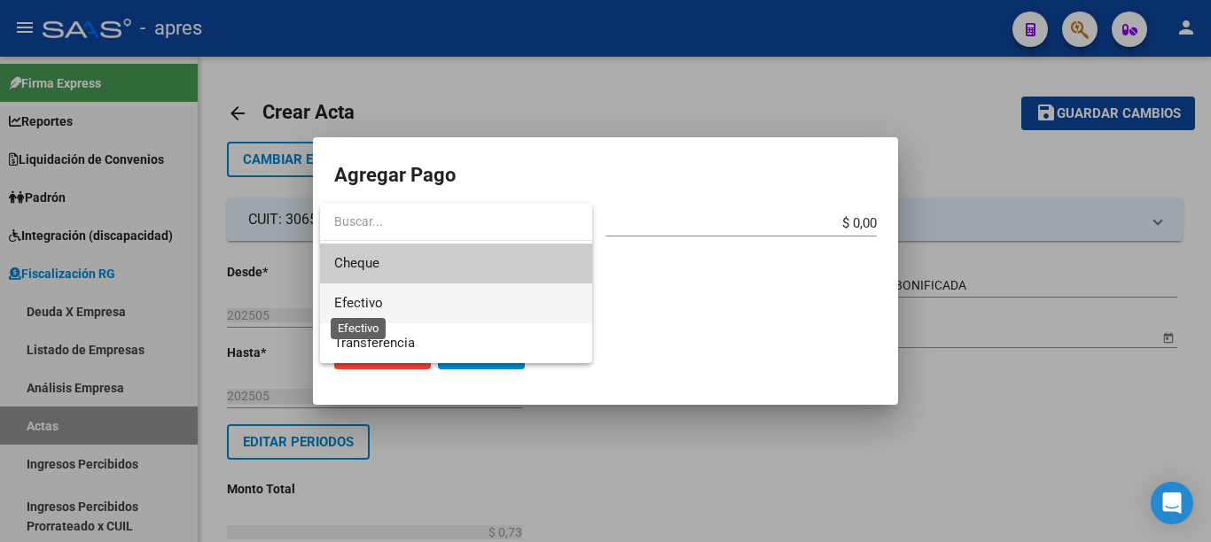
click at [379, 299] on span "Efectivo" at bounding box center [358, 303] width 49 height 16
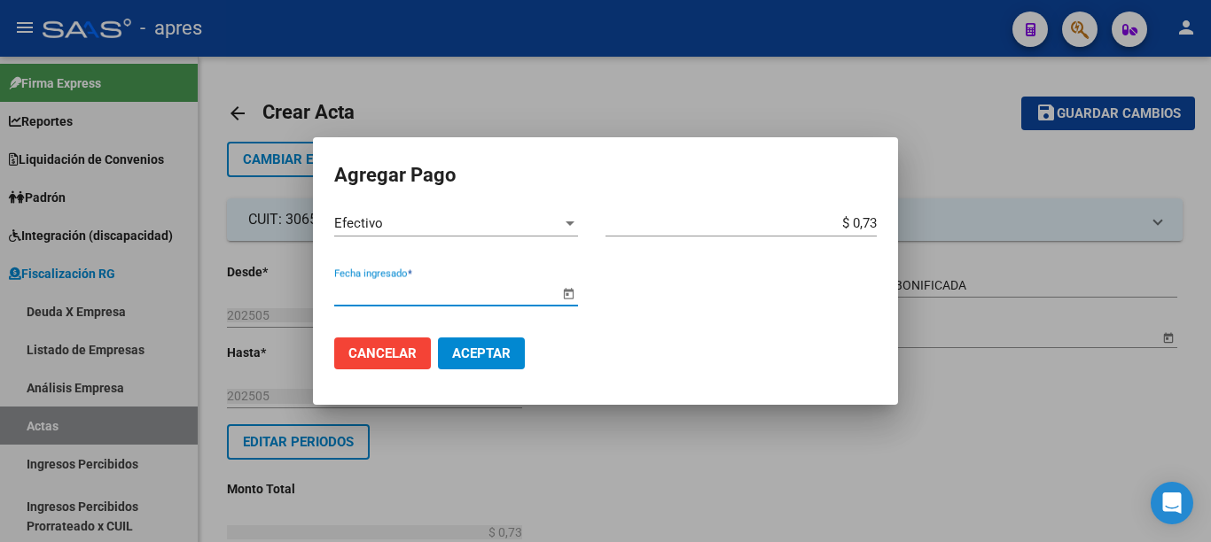
click at [572, 293] on span "Open calendar" at bounding box center [568, 293] width 43 height 43
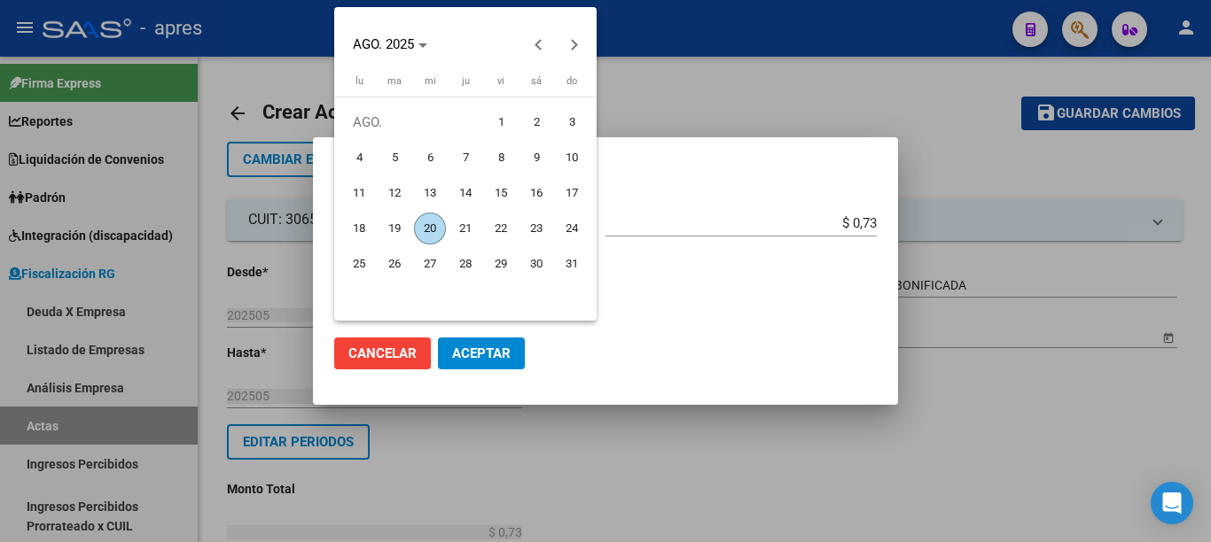
click at [434, 229] on span "20" at bounding box center [430, 229] width 32 height 32
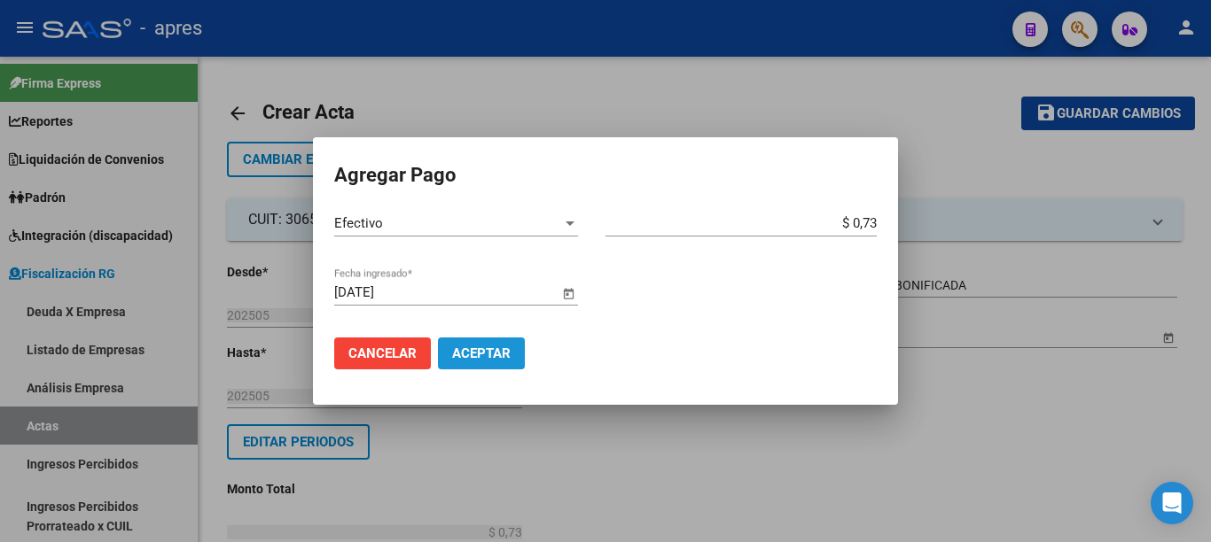
click at [497, 358] on span "Aceptar" at bounding box center [481, 354] width 59 height 16
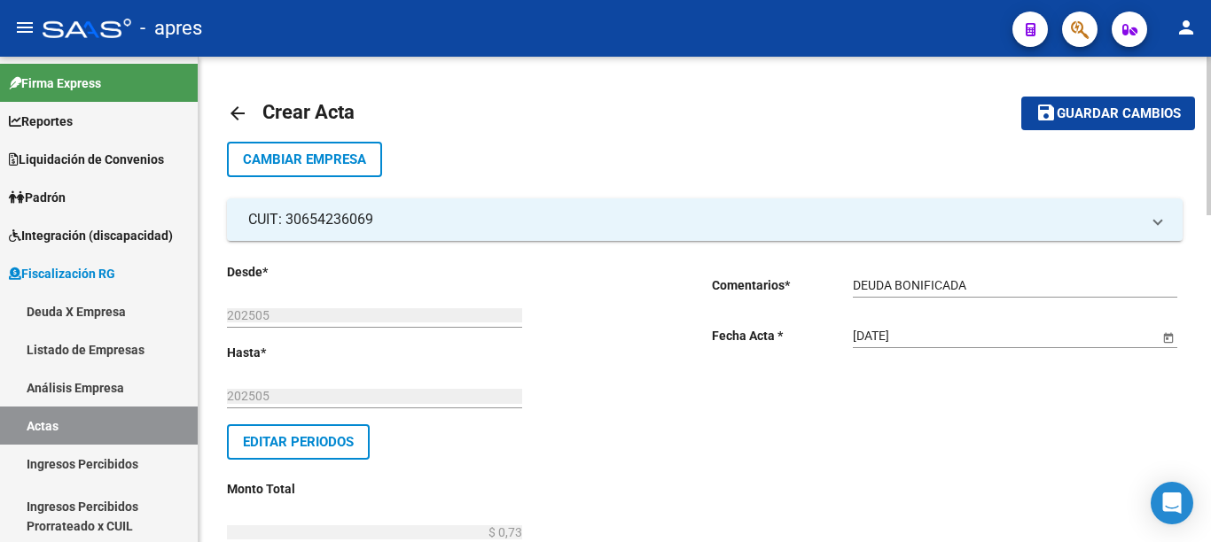
click at [1210, 103] on div at bounding box center [1208, 136] width 4 height 159
click at [1062, 120] on span "Guardar cambios" at bounding box center [1119, 114] width 124 height 16
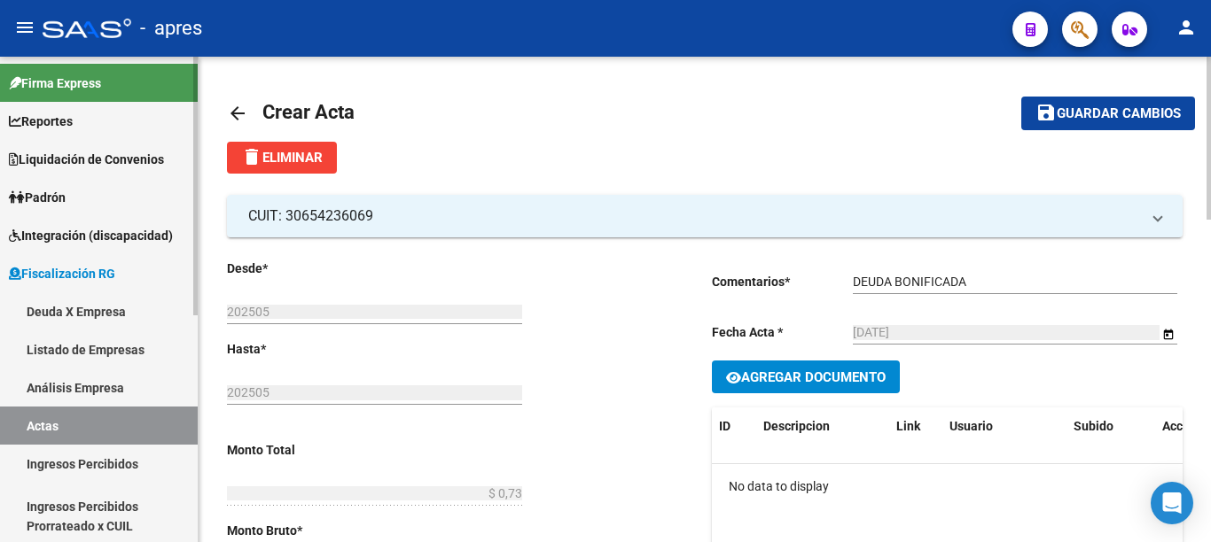
click at [77, 424] on link "Actas" at bounding box center [99, 426] width 198 height 38
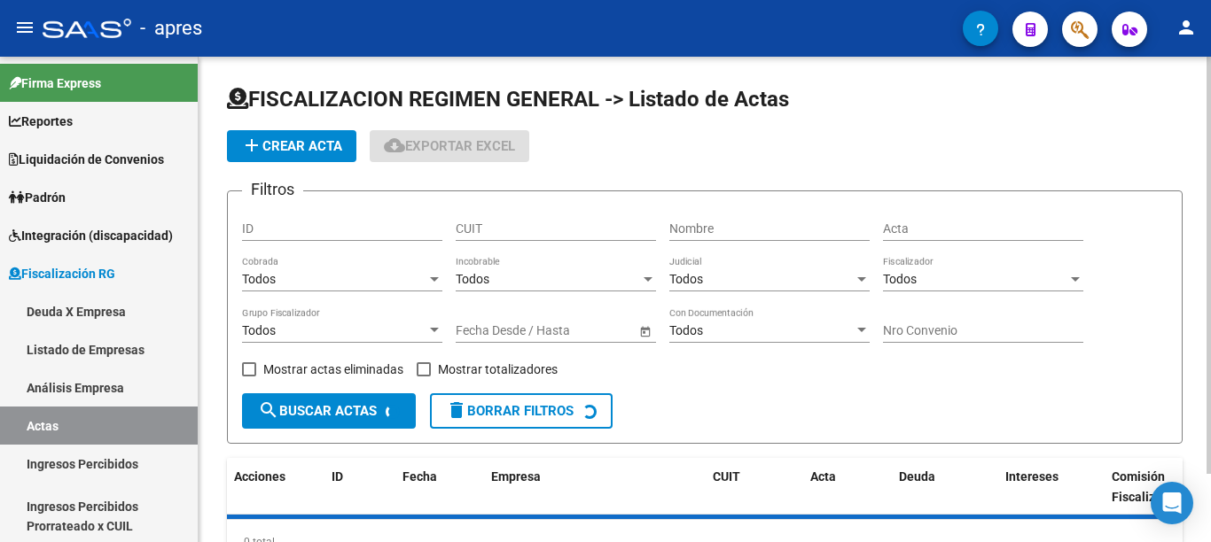
click at [285, 154] on button "add Crear Acta" at bounding box center [291, 146] width 129 height 32
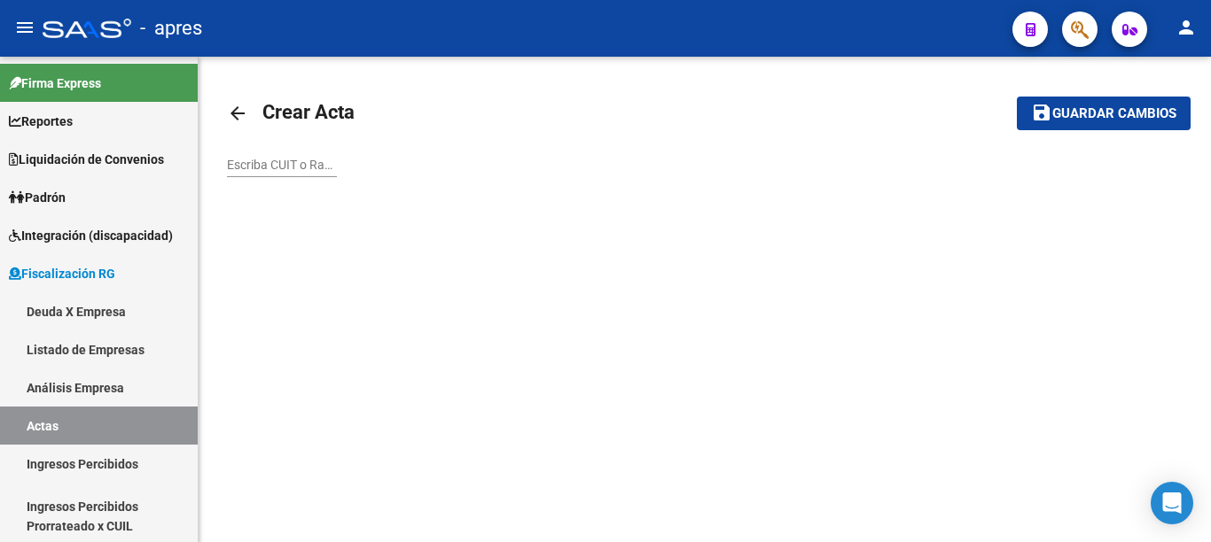
click at [254, 164] on input "Escriba CUIT o Razón Social para buscar" at bounding box center [282, 165] width 110 height 15
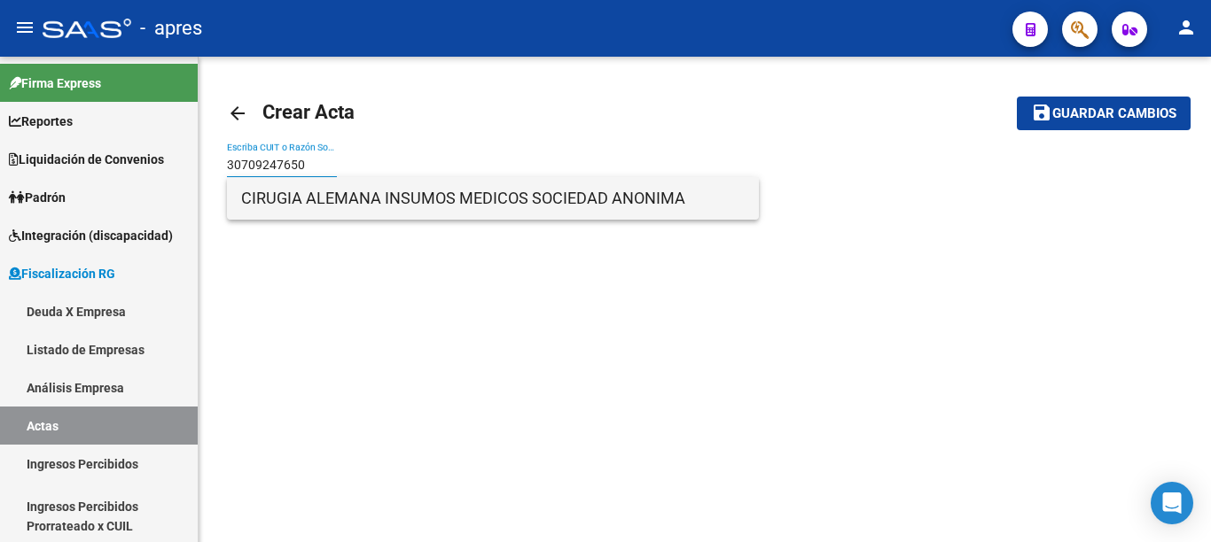
click at [331, 200] on span "CIRUGIA ALEMANA INSUMOS MEDICOS SOCIEDAD ANONIMA" at bounding box center [492, 198] width 503 height 43
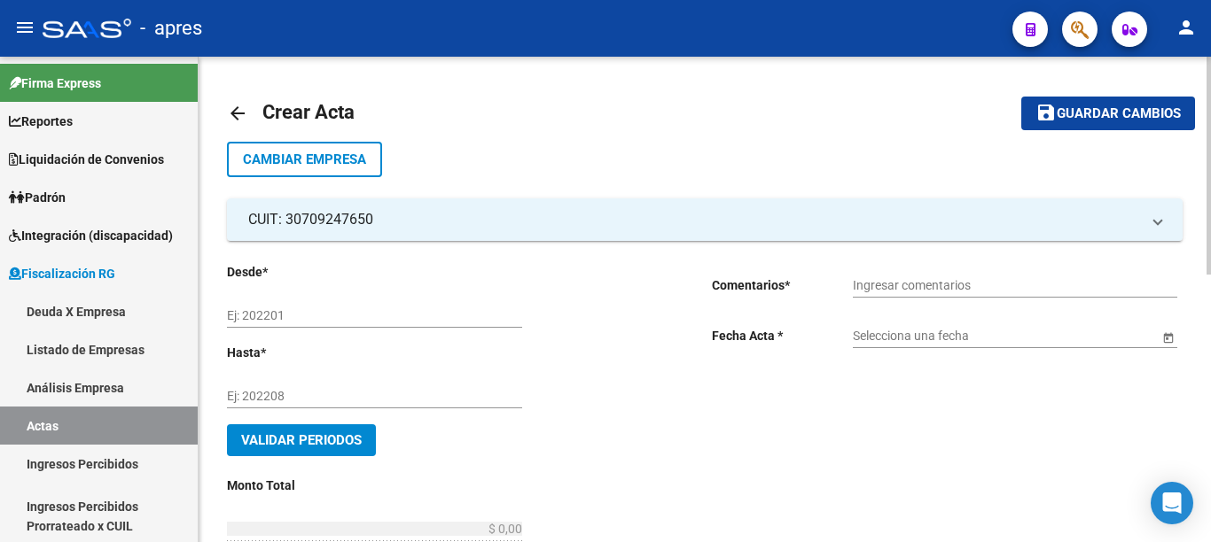
click at [304, 315] on input "Ej: 202201" at bounding box center [374, 315] width 295 height 15
click at [966, 282] on input "Ingresar comentarios" at bounding box center [1015, 285] width 324 height 15
click at [1163, 341] on span "Open calendar" at bounding box center [1168, 337] width 43 height 43
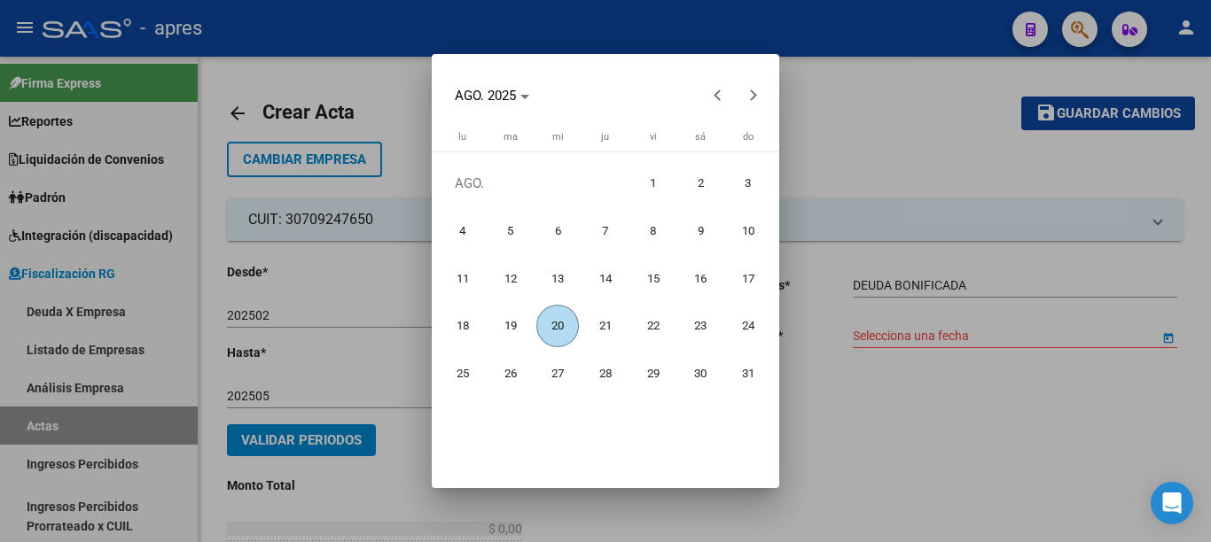
click at [564, 325] on span "20" at bounding box center [557, 326] width 43 height 43
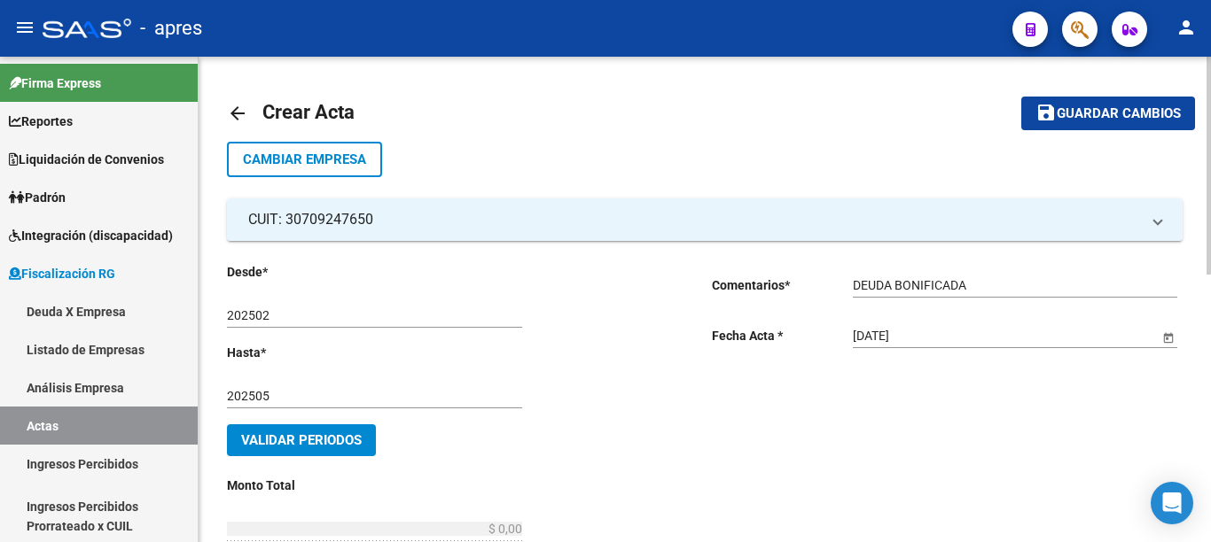
click at [349, 430] on button "Validar Periodos" at bounding box center [301, 441] width 149 height 32
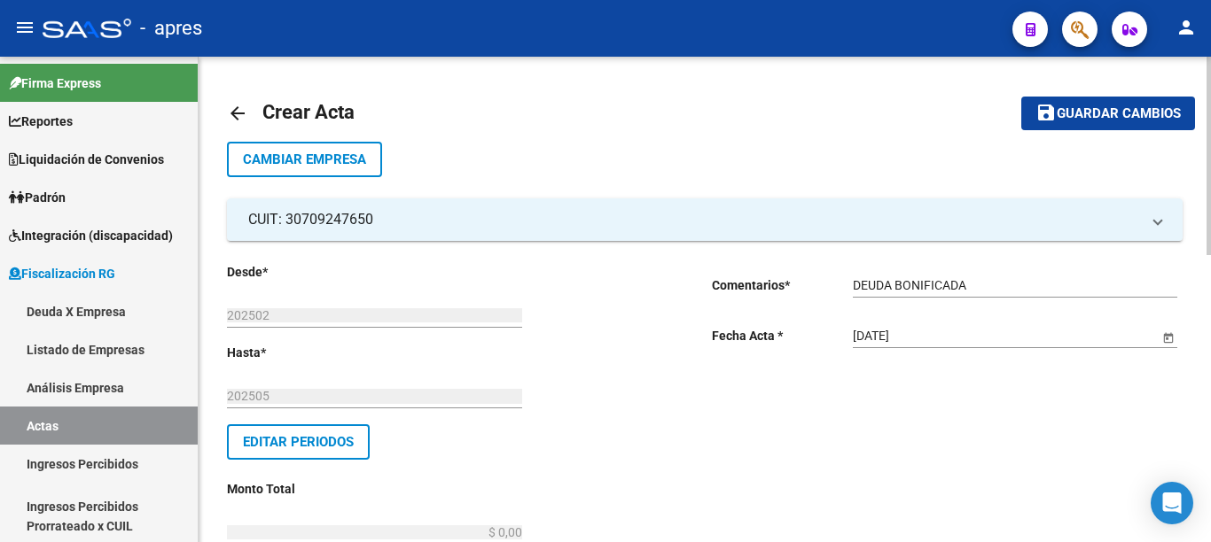
click at [1208, 255] on div at bounding box center [1208, 156] width 4 height 199
drag, startPoint x: 470, startPoint y: 316, endPoint x: 737, endPoint y: 326, distance: 267.9
click at [1208, 255] on div at bounding box center [1208, 156] width 4 height 199
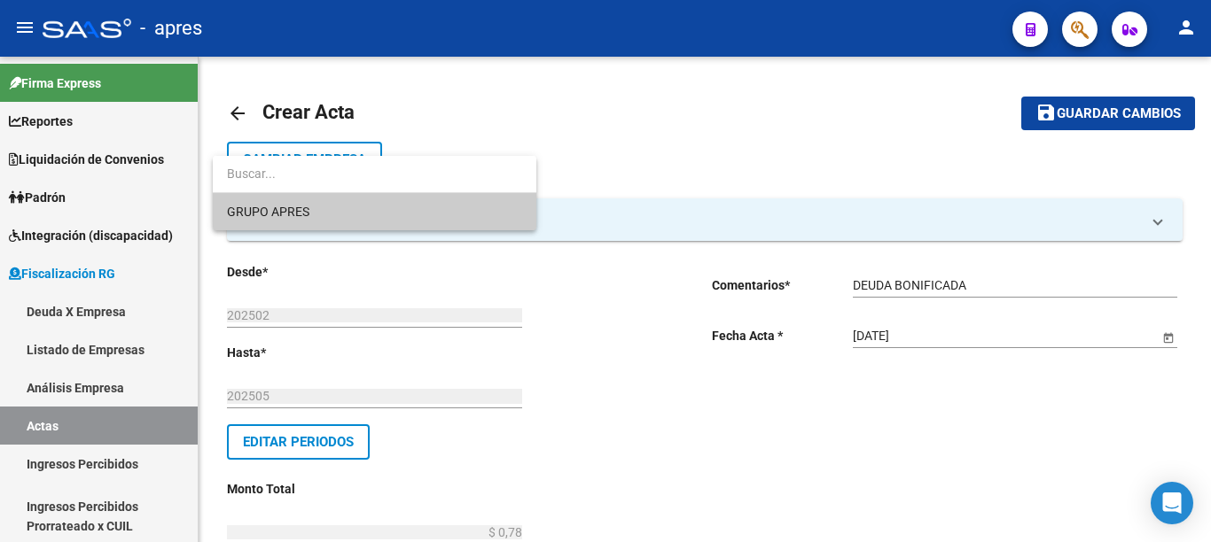
click at [343, 212] on span "GRUPO APRES" at bounding box center [374, 211] width 295 height 37
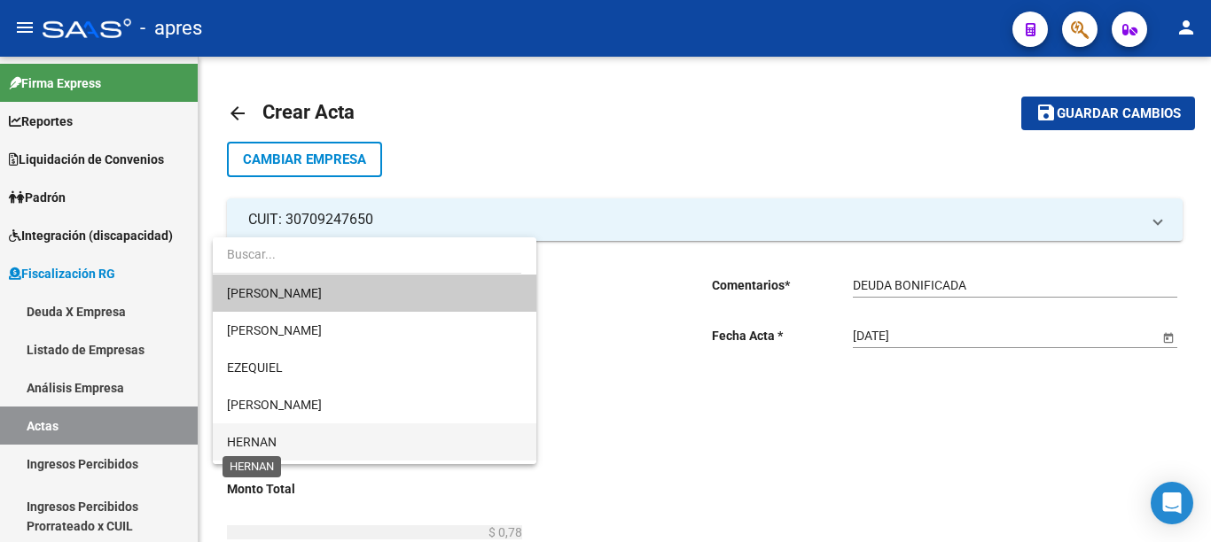
click at [268, 441] on span "HERNAN" at bounding box center [252, 442] width 50 height 14
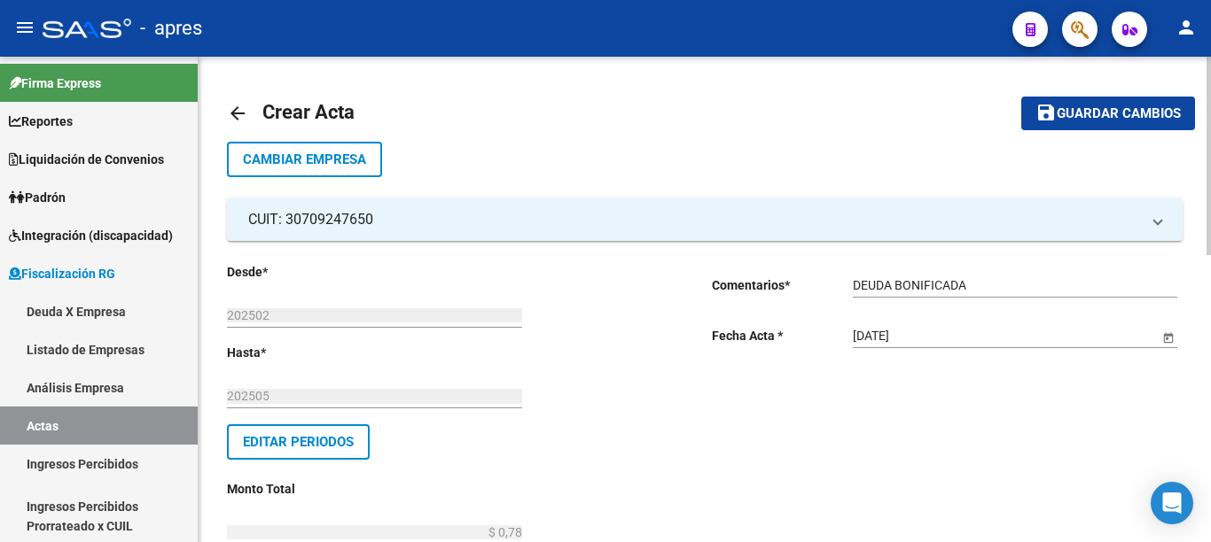
click at [1210, 217] on div at bounding box center [1208, 137] width 4 height 160
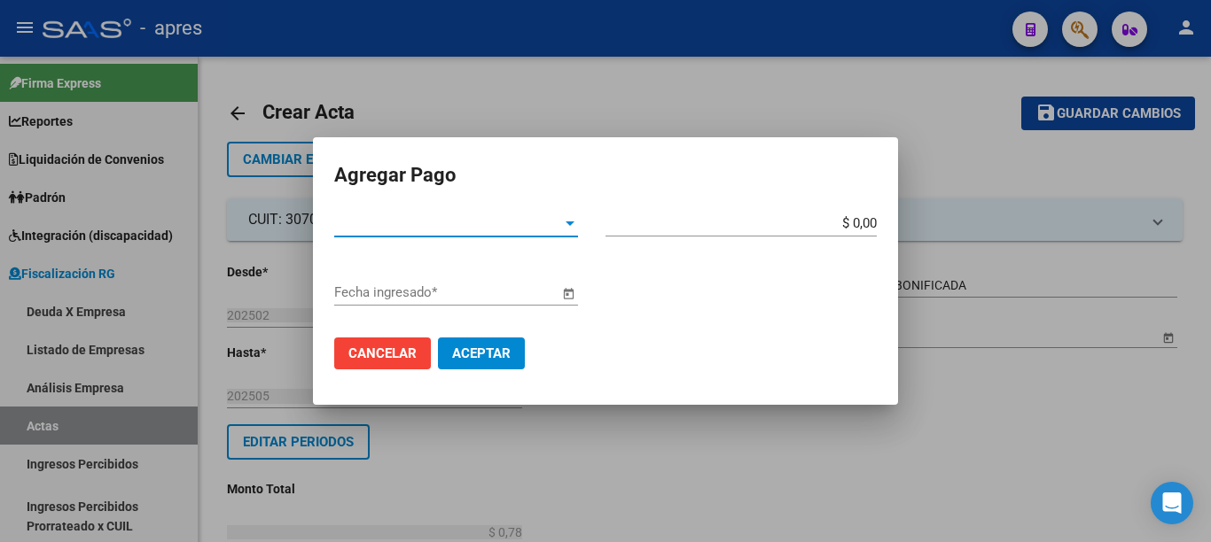
click at [545, 231] on div "Tipo de Pago * Tipo de Pago *" at bounding box center [456, 223] width 244 height 27
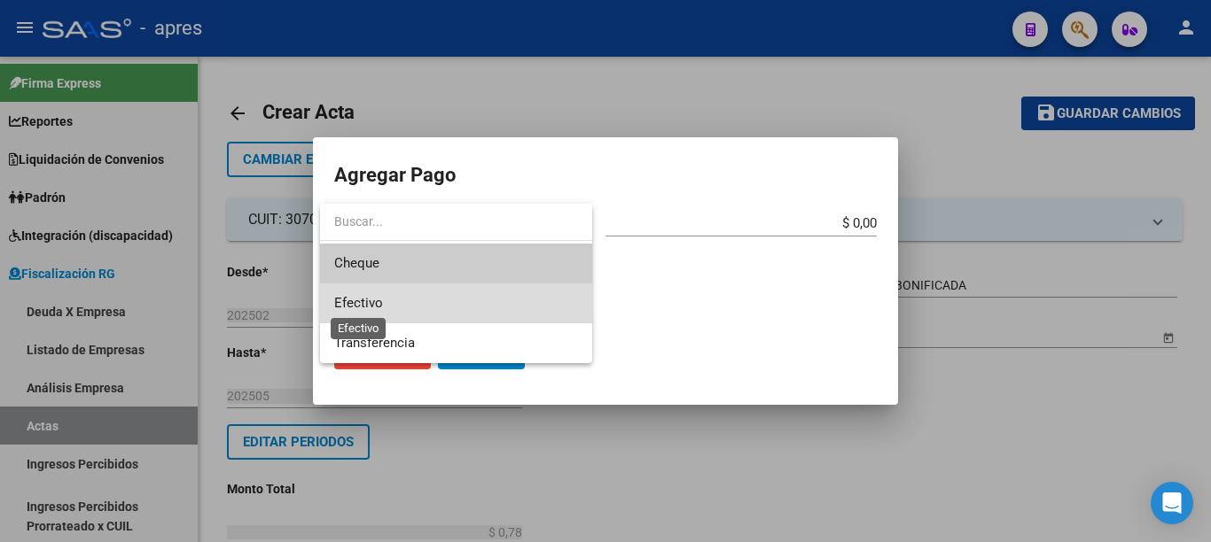
click at [374, 300] on span "Efectivo" at bounding box center [358, 303] width 49 height 16
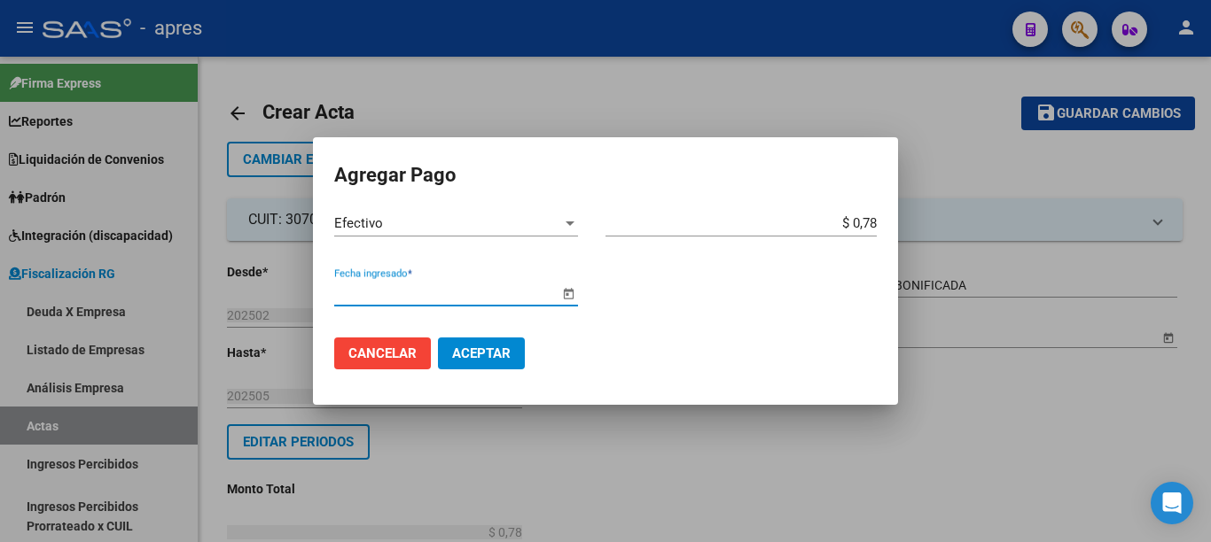
click at [558, 301] on span "Open calendar" at bounding box center [568, 293] width 43 height 43
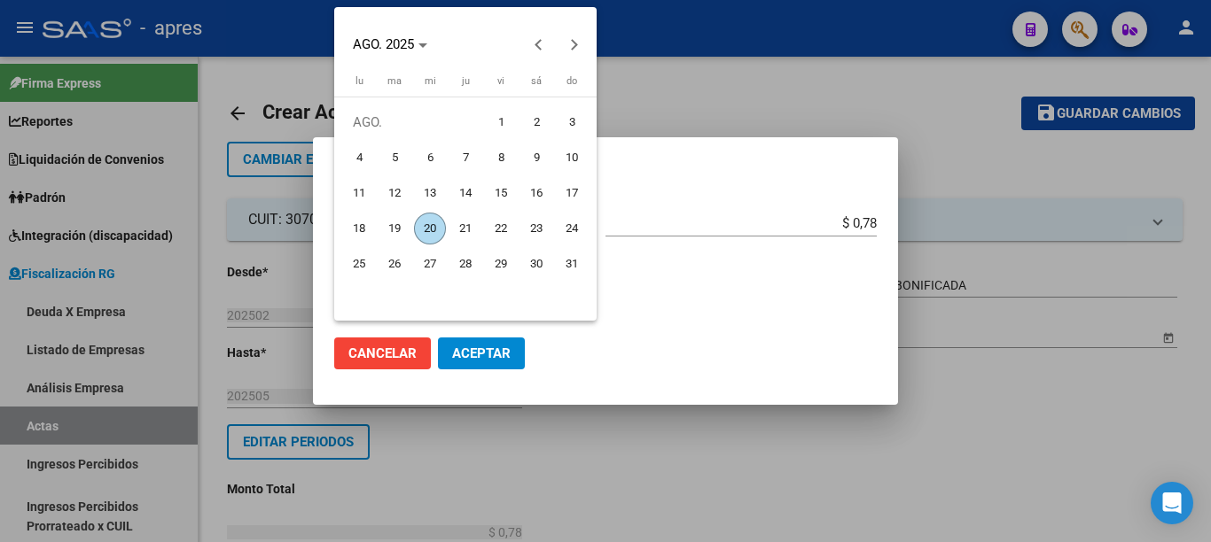
click at [424, 226] on span "20" at bounding box center [430, 229] width 32 height 32
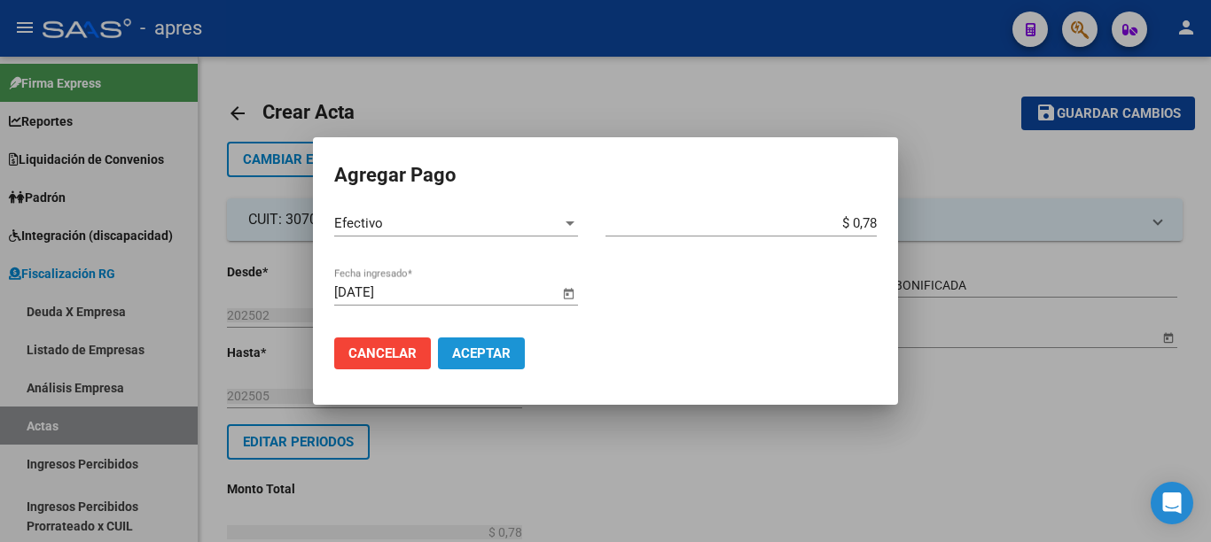
click at [478, 355] on span "Aceptar" at bounding box center [481, 354] width 59 height 16
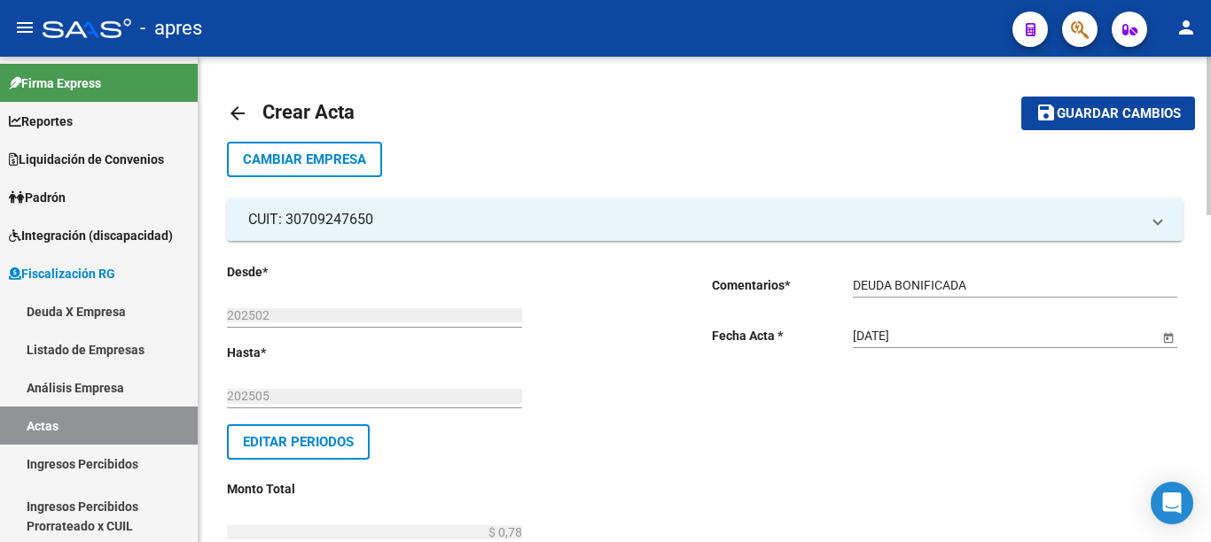
click at [1089, 113] on span "Guardar cambios" at bounding box center [1119, 114] width 124 height 16
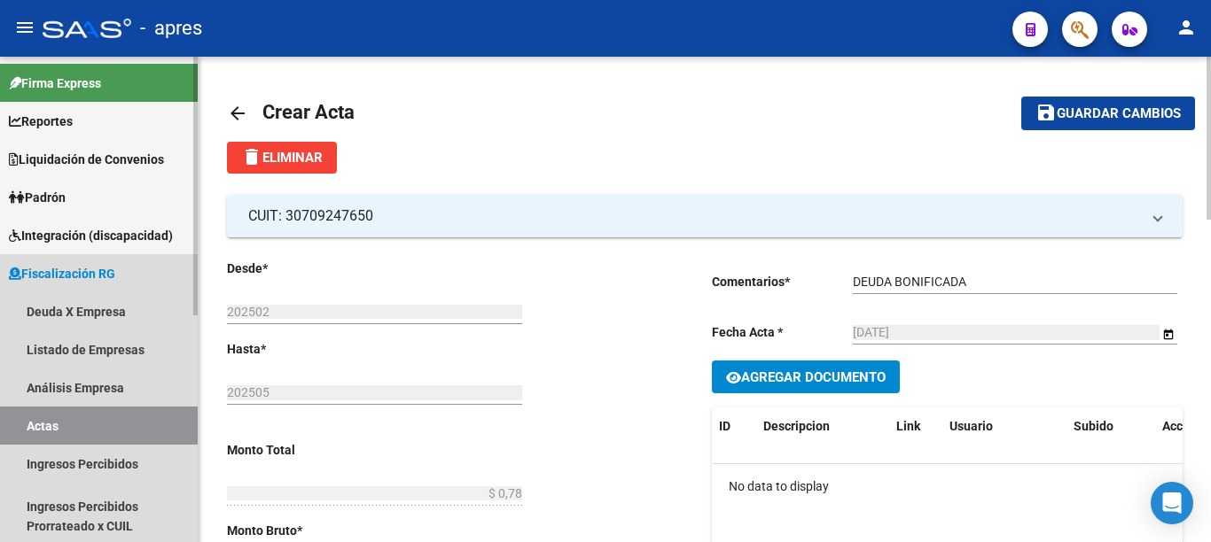
click at [39, 438] on link "Actas" at bounding box center [99, 426] width 198 height 38
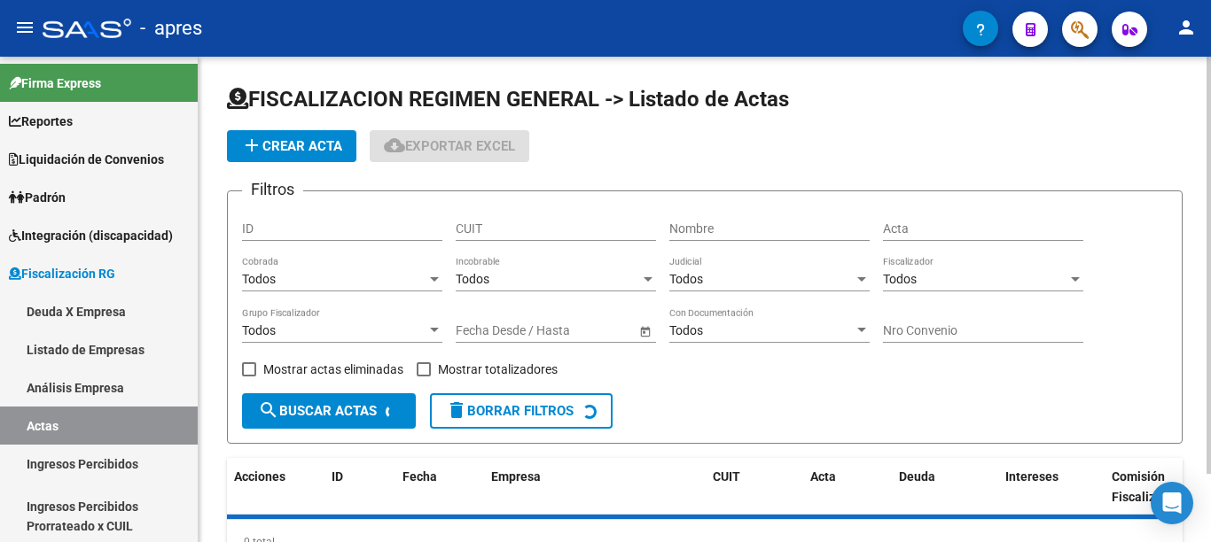
click at [287, 143] on span "add Crear Acta" at bounding box center [291, 146] width 101 height 16
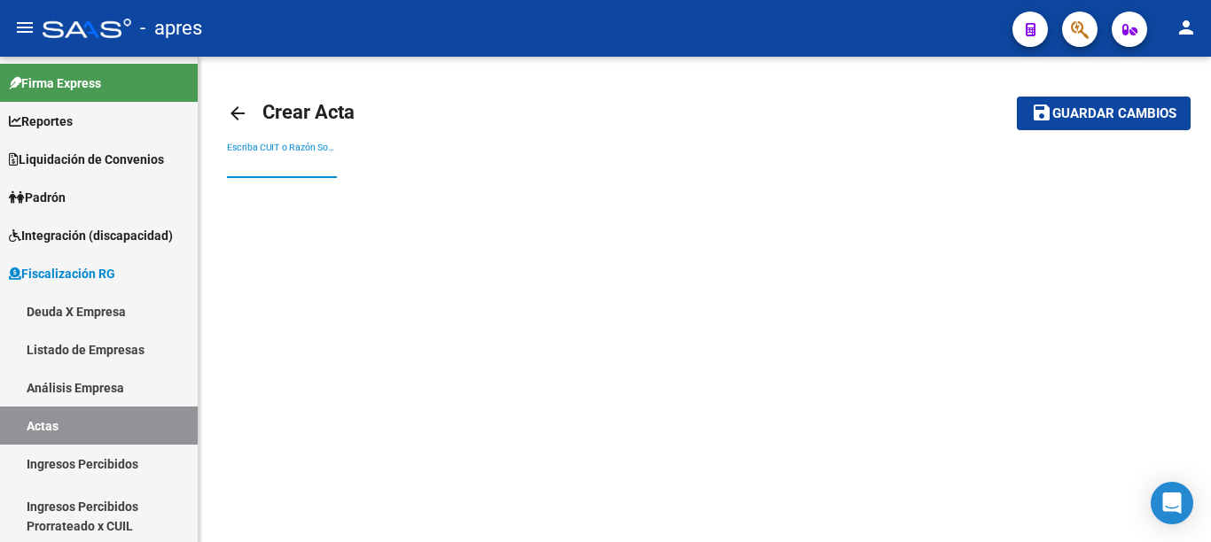
click at [284, 162] on input "Escriba CUIT o Razón Social para buscar" at bounding box center [282, 165] width 110 height 15
paste input "30603808238"
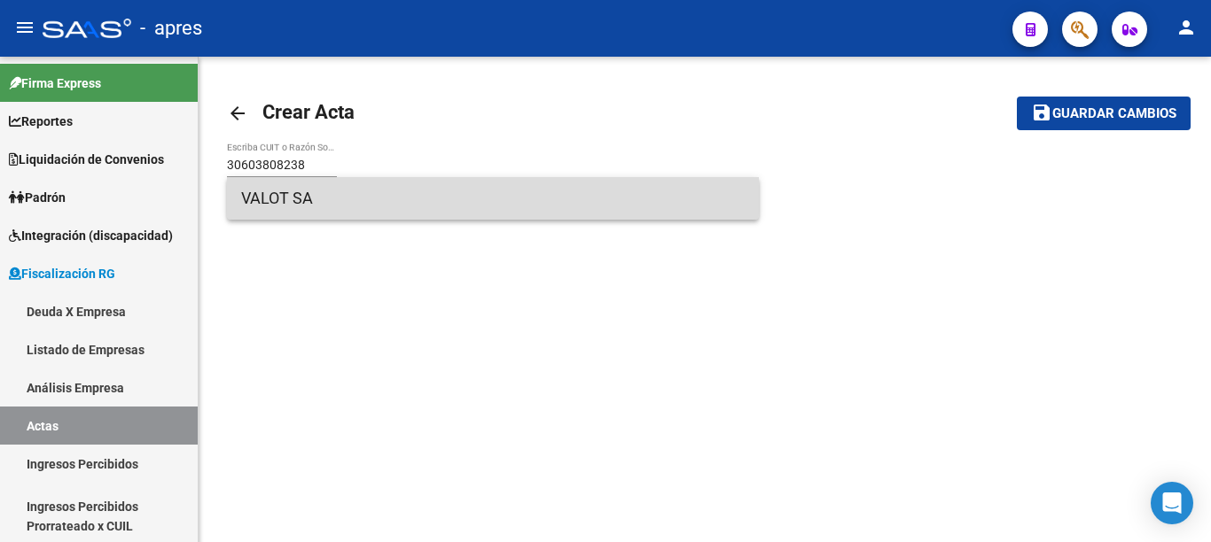
click at [350, 201] on span "VALOT SA" at bounding box center [492, 198] width 503 height 43
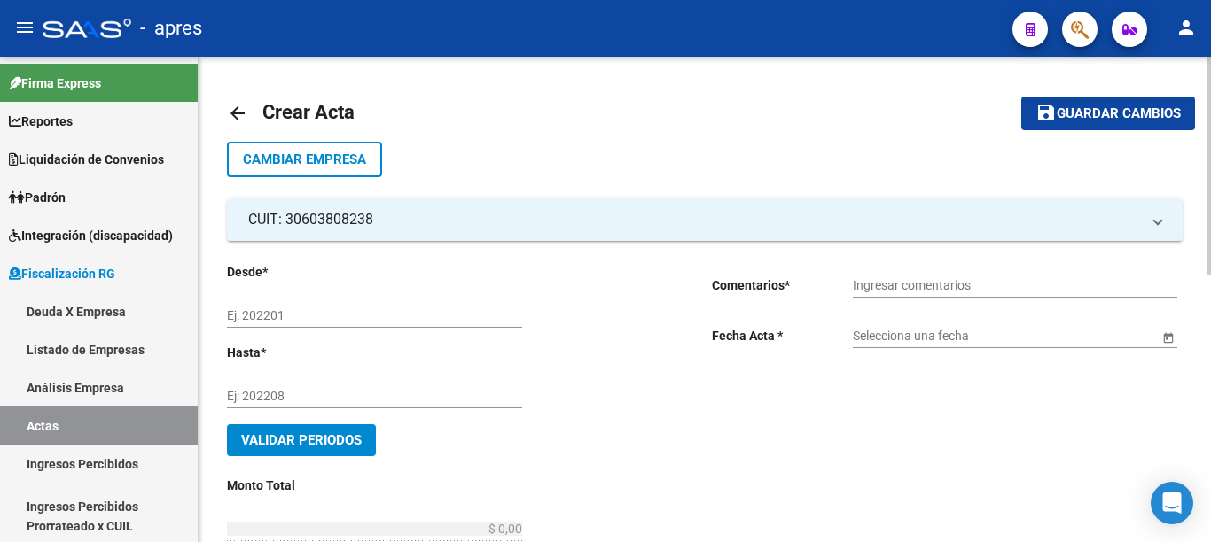
click at [307, 316] on input "Ej: 202201" at bounding box center [374, 315] width 295 height 15
click at [878, 288] on input "Ingresar comentarios" at bounding box center [1015, 285] width 324 height 15
click at [1139, 338] on input "Selecciona una fecha" at bounding box center [1006, 336] width 306 height 15
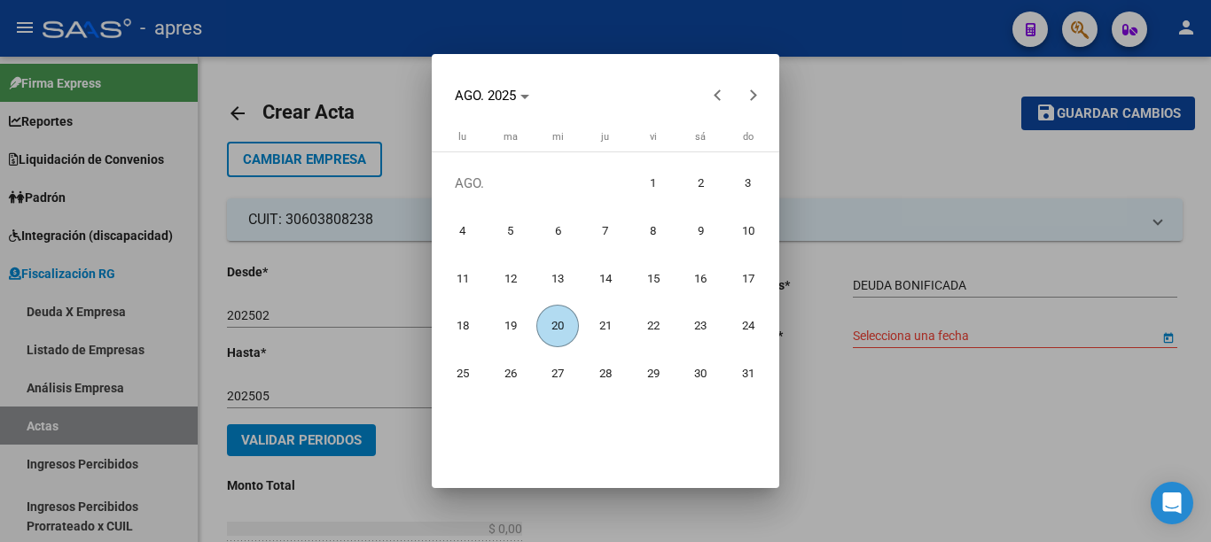
click at [1177, 339] on div at bounding box center [605, 271] width 1211 height 542
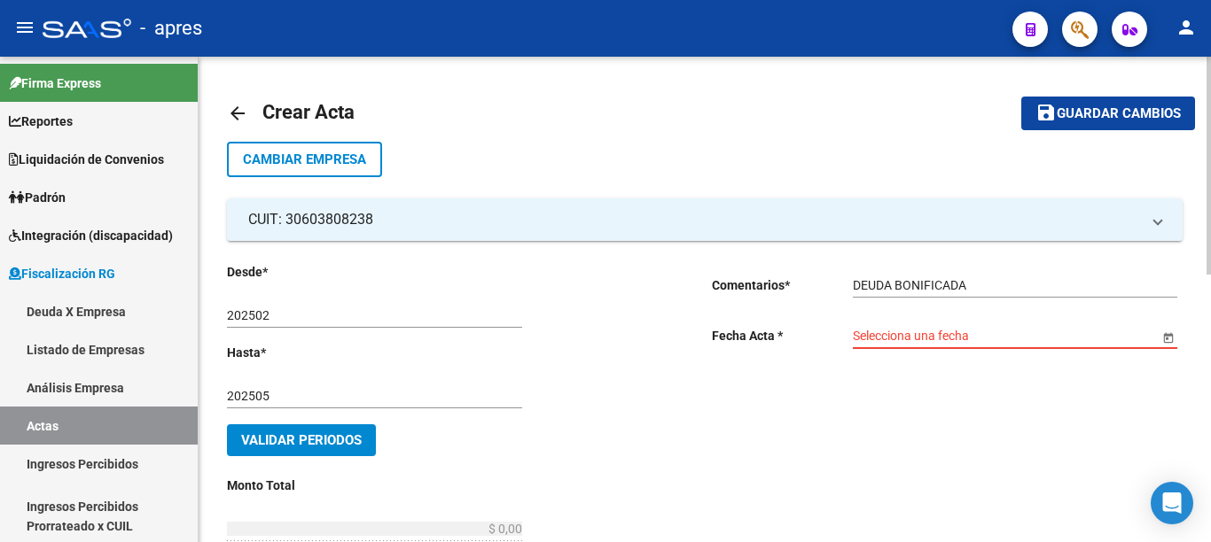
drag, startPoint x: 1123, startPoint y: 353, endPoint x: 1135, endPoint y: 347, distance: 13.5
click at [1129, 350] on div "Selecciona una fecha" at bounding box center [1015, 338] width 324 height 51
click at [1146, 340] on input "Selecciona una fecha" at bounding box center [1006, 336] width 306 height 15
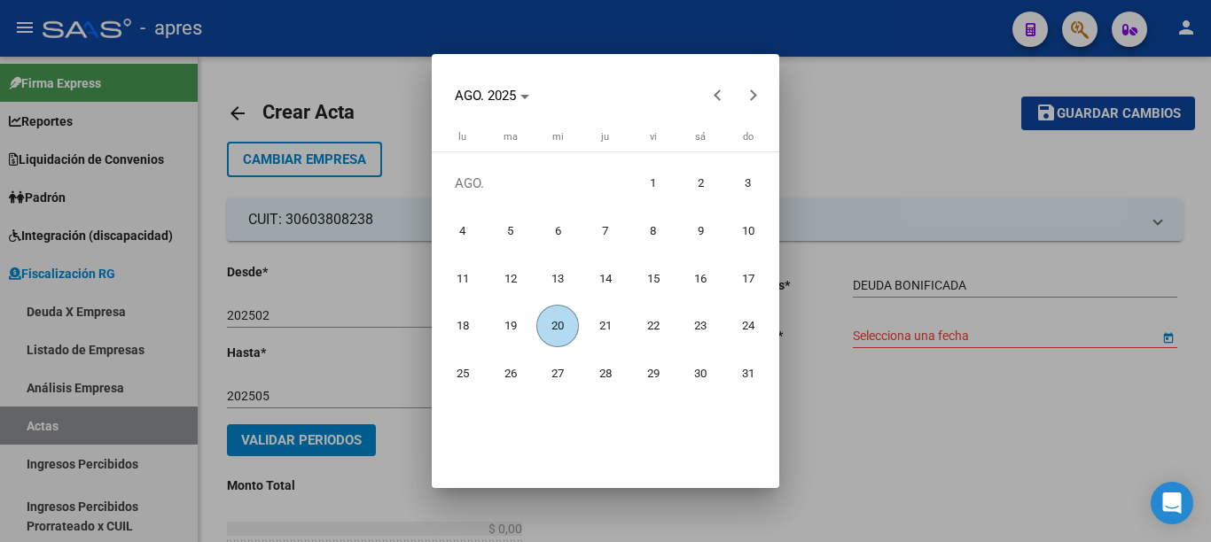
click at [550, 320] on span "20" at bounding box center [557, 326] width 43 height 43
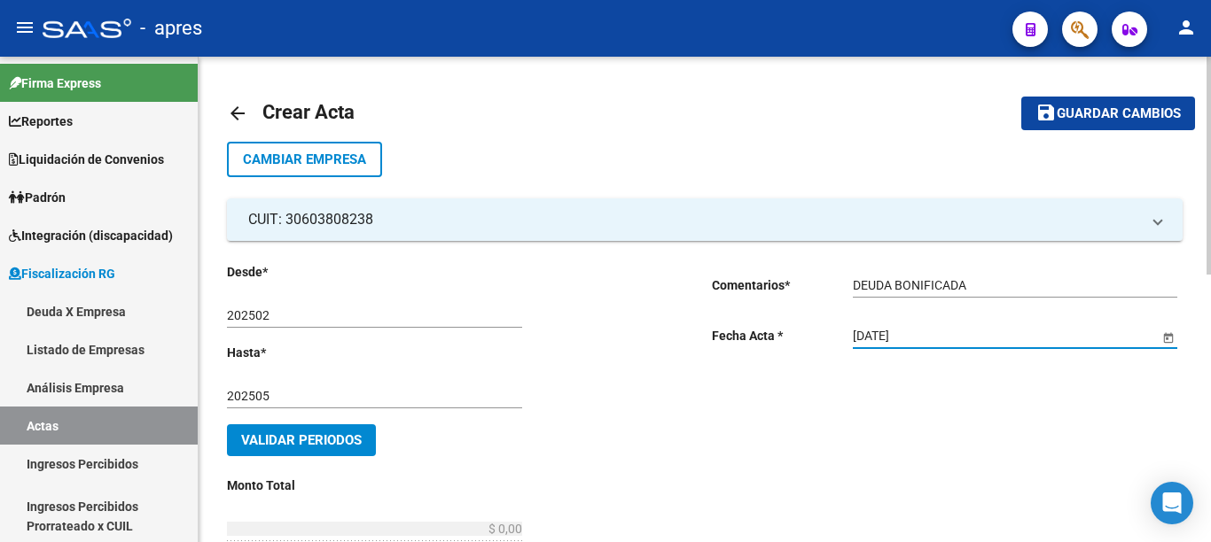
click at [330, 433] on span "Validar Periodos" at bounding box center [301, 441] width 121 height 16
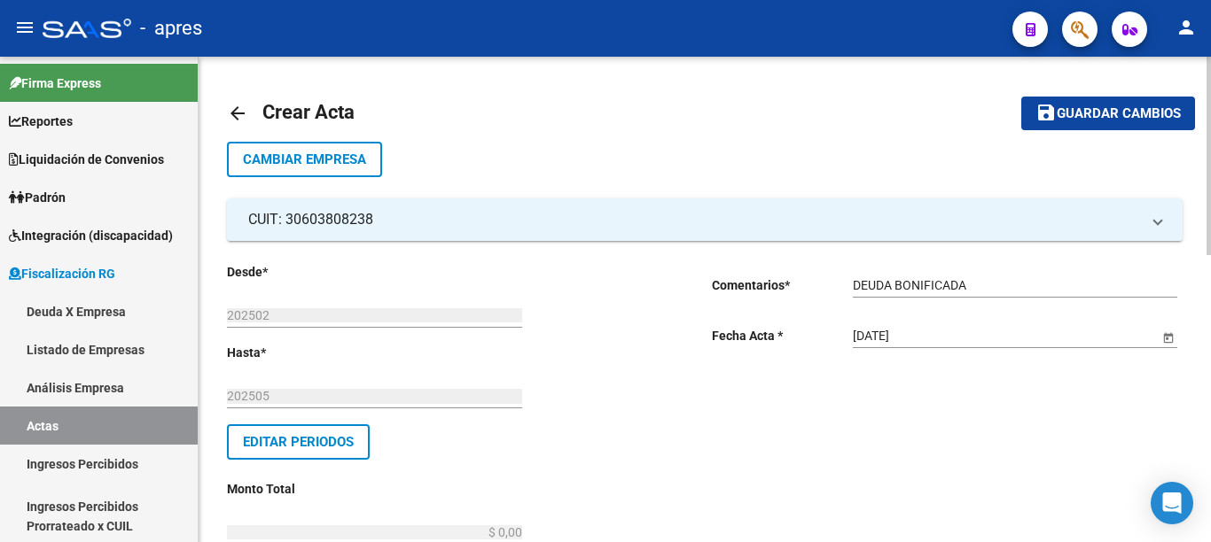
click at [1210, 255] on div at bounding box center [1208, 156] width 4 height 199
drag, startPoint x: 471, startPoint y: 315, endPoint x: 691, endPoint y: 315, distance: 219.8
click at [1210, 255] on div at bounding box center [1208, 156] width 4 height 199
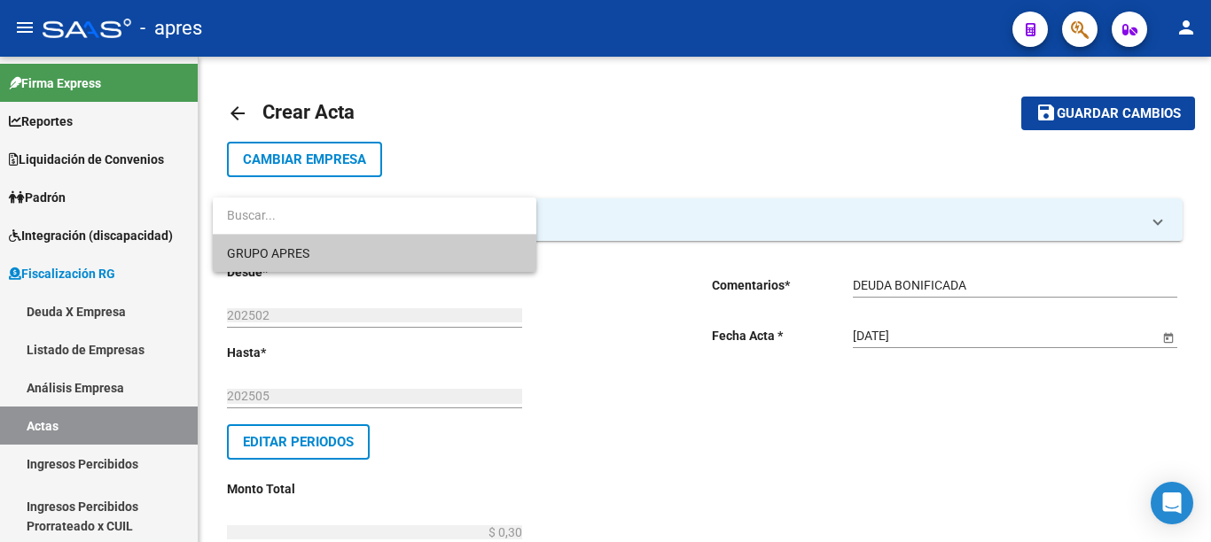
click at [335, 254] on span "GRUPO APRES" at bounding box center [374, 253] width 295 height 37
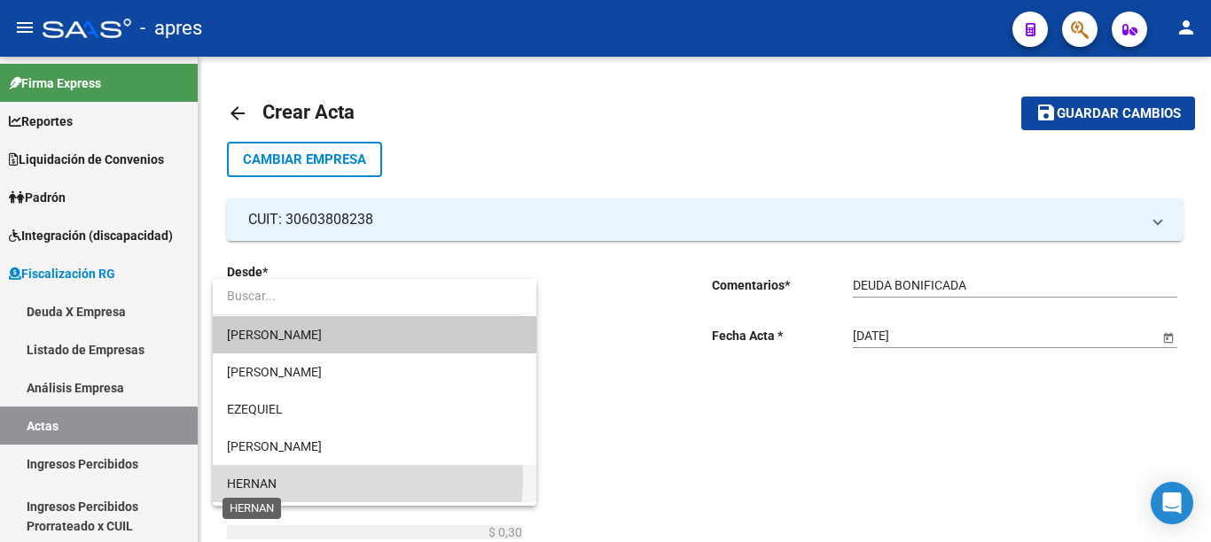
click at [261, 477] on span "HERNAN" at bounding box center [252, 484] width 50 height 14
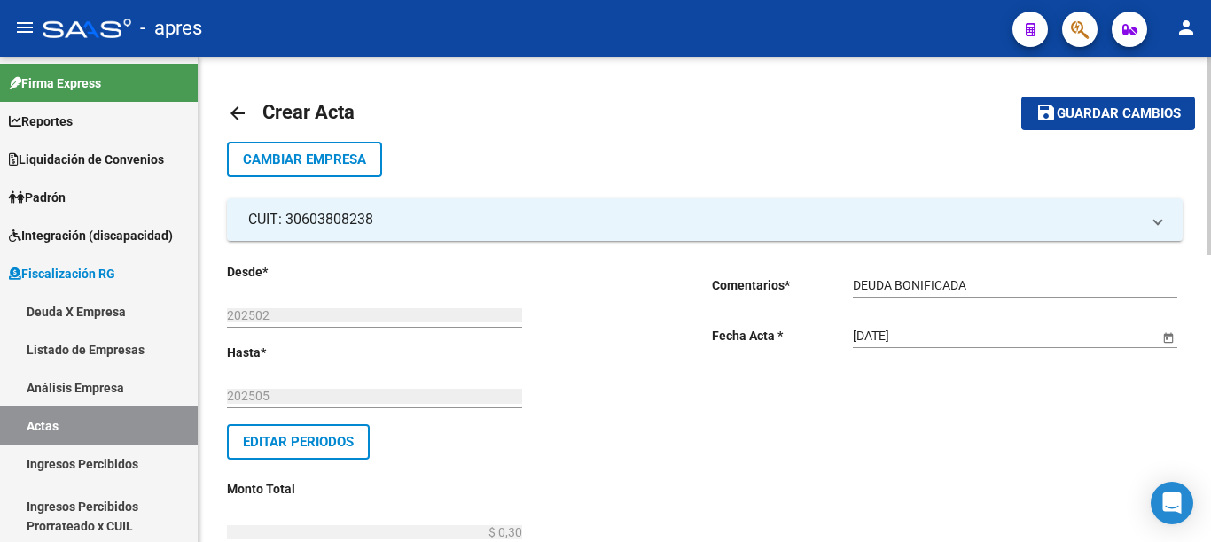
drag, startPoint x: 339, startPoint y: 374, endPoint x: 410, endPoint y: 377, distance: 71.0
click at [1209, 217] on div at bounding box center [1208, 137] width 4 height 160
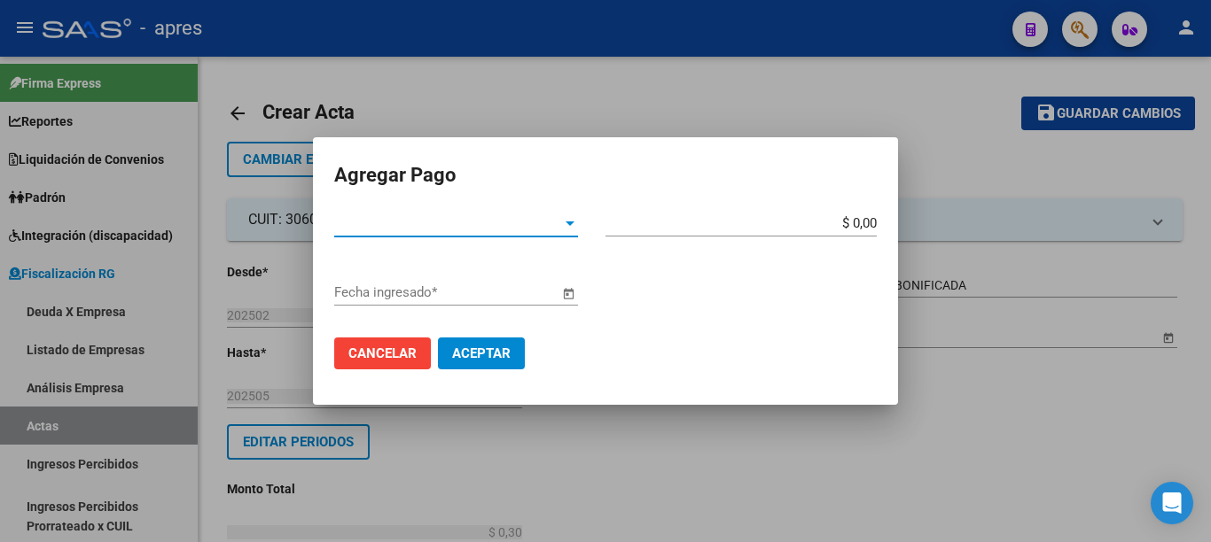
click at [534, 225] on span "Tipo de Pago *" at bounding box center [448, 223] width 228 height 16
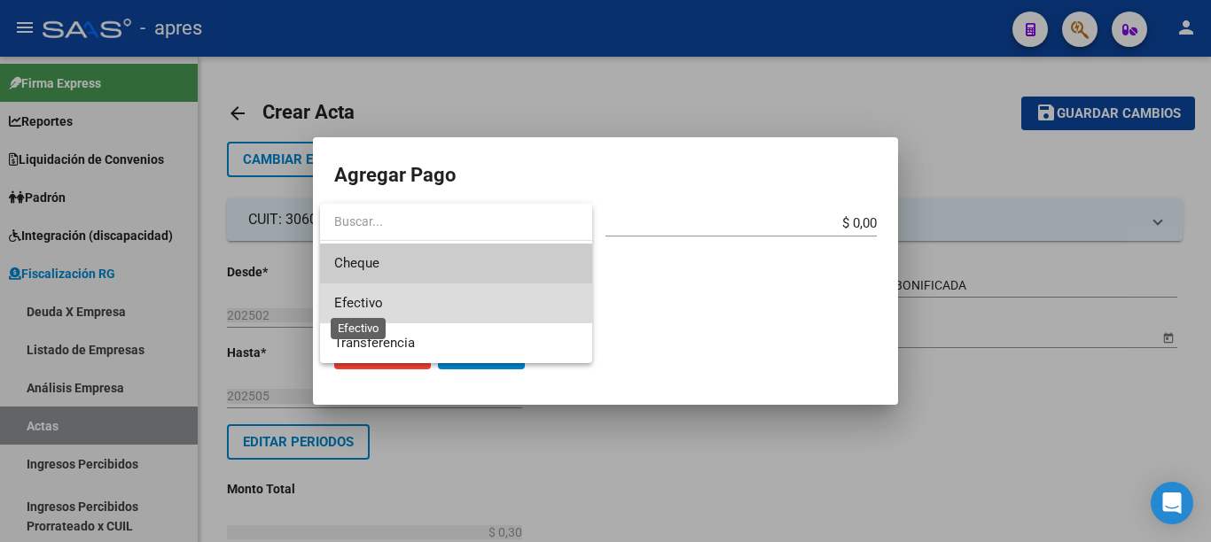
click at [368, 305] on span "Efectivo" at bounding box center [358, 303] width 49 height 16
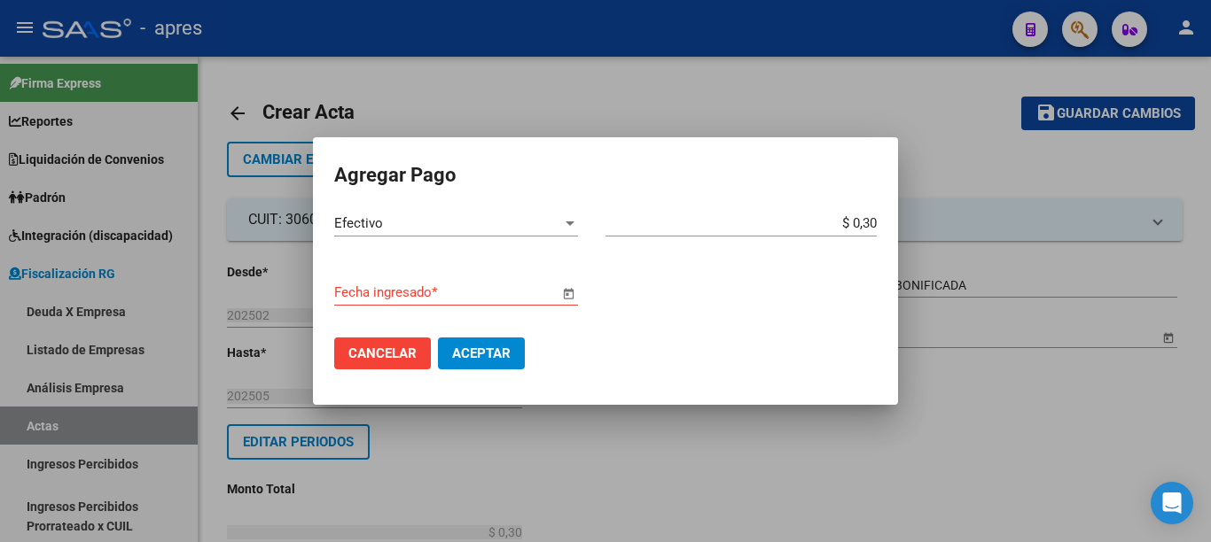
click at [566, 299] on span "Open calendar" at bounding box center [568, 293] width 43 height 43
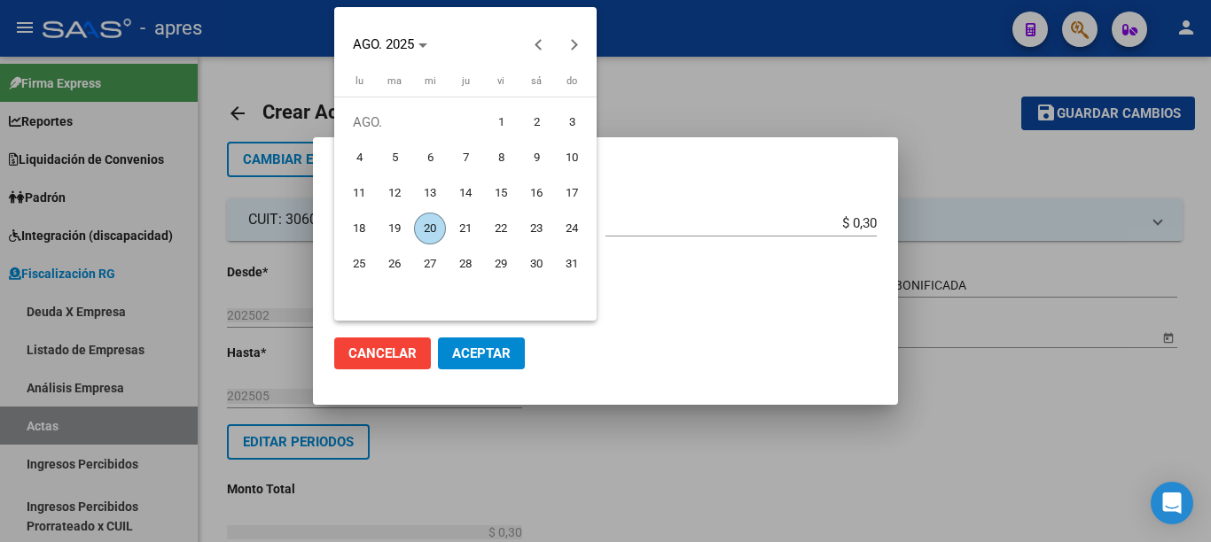
click at [427, 229] on span "20" at bounding box center [430, 229] width 32 height 32
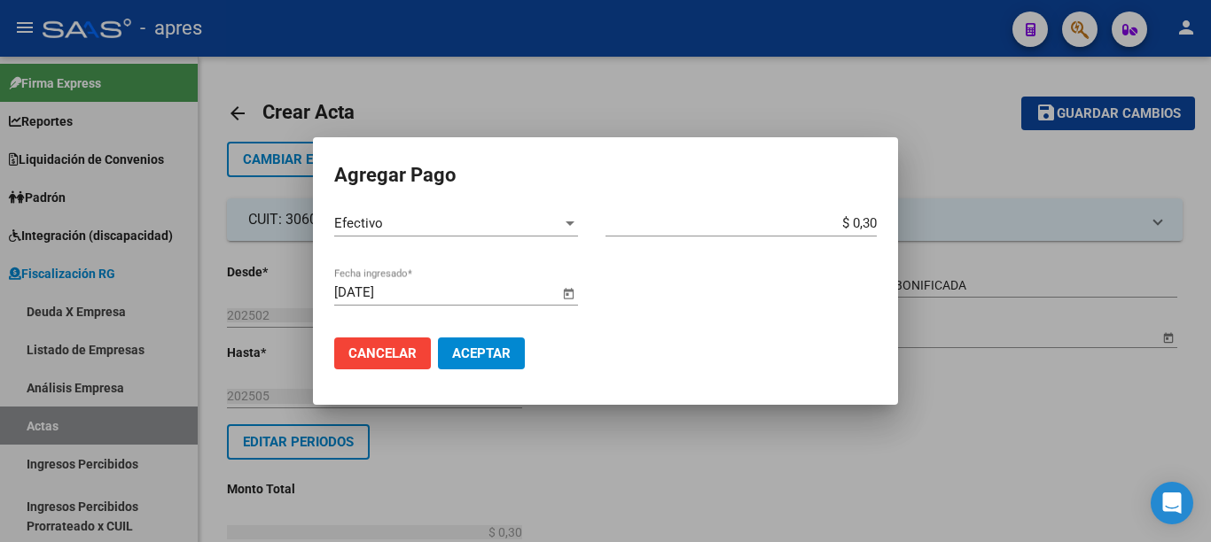
click at [503, 353] on span "Aceptar" at bounding box center [481, 354] width 59 height 16
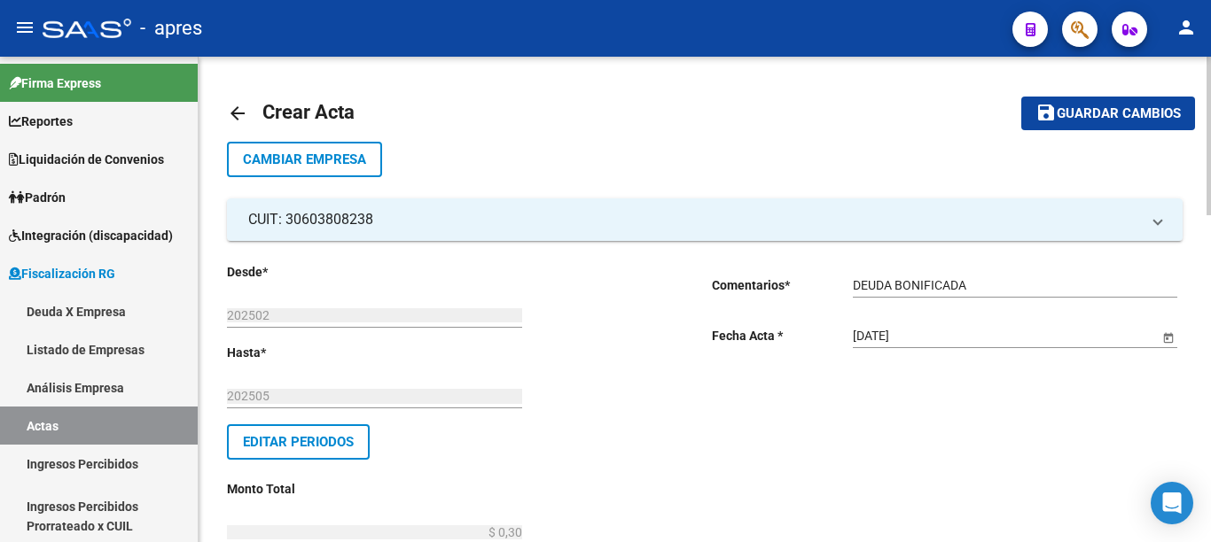
click at [1132, 113] on span "Guardar cambios" at bounding box center [1119, 114] width 124 height 16
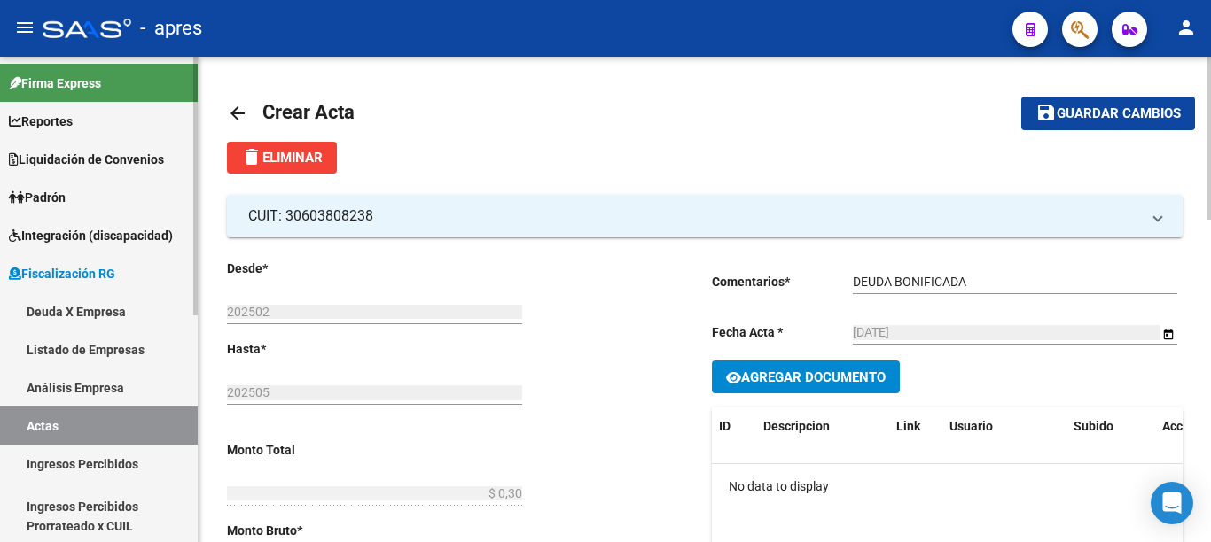
click at [47, 420] on link "Actas" at bounding box center [99, 426] width 198 height 38
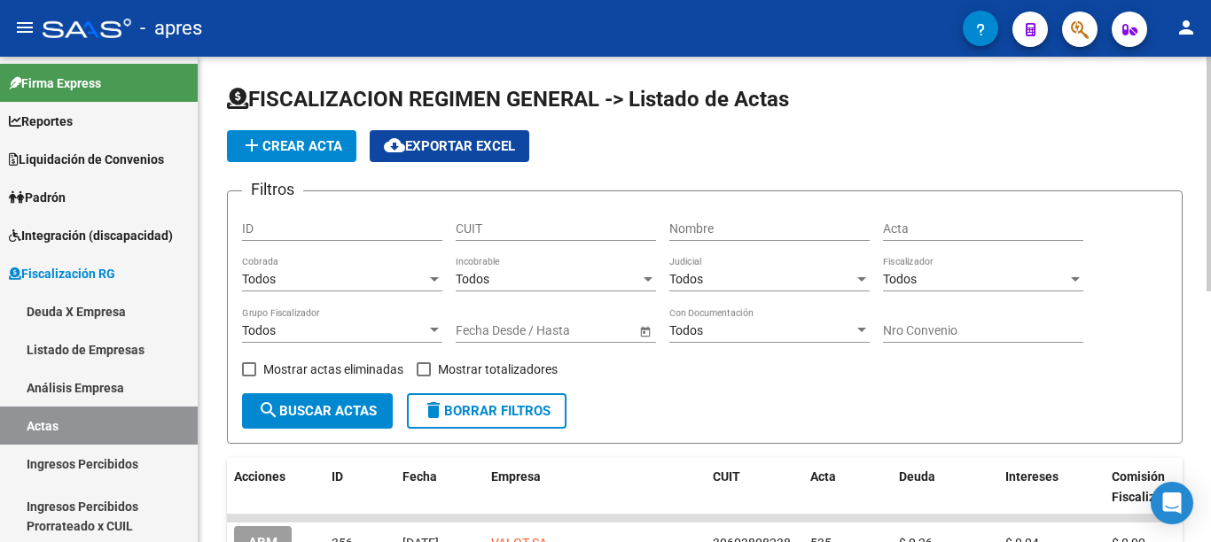
click at [303, 144] on span "add Crear Acta" at bounding box center [291, 146] width 101 height 16
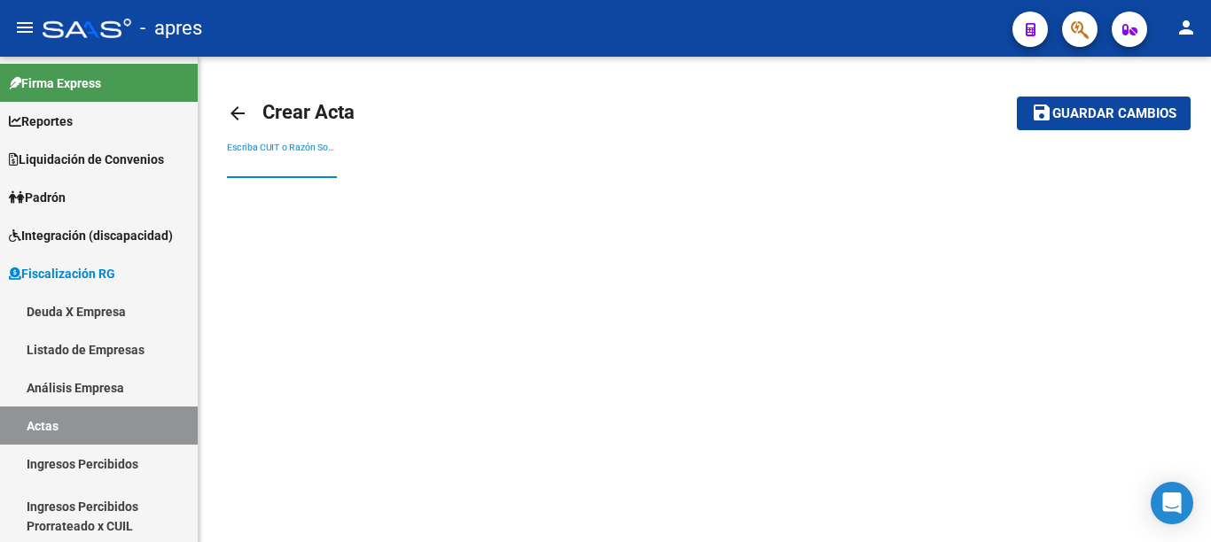
click at [291, 168] on input "Escriba CUIT o Razón Social para buscar" at bounding box center [282, 165] width 110 height 15
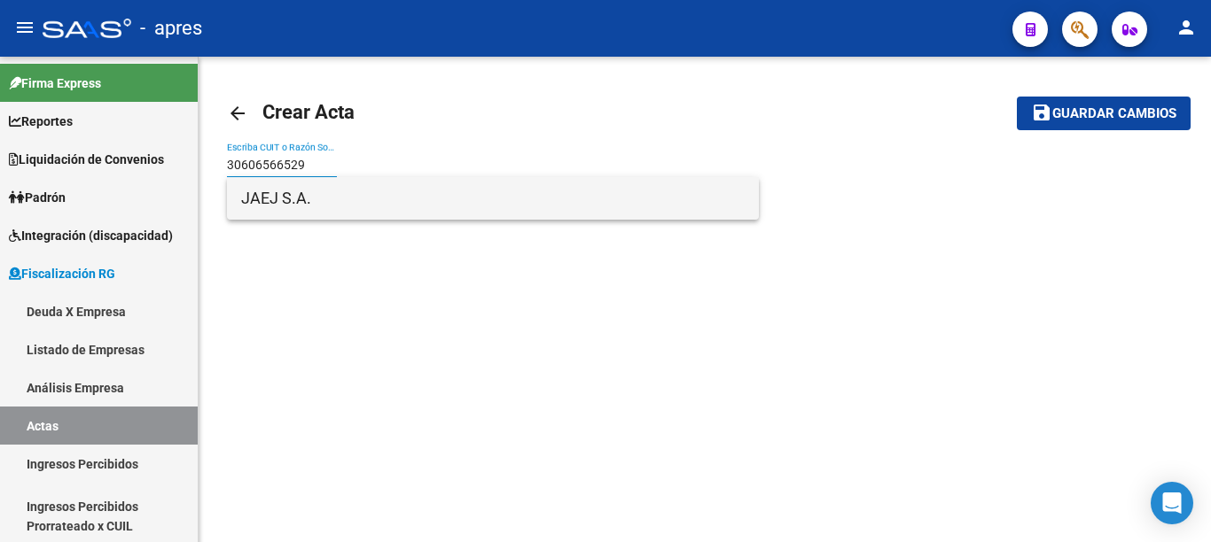
click at [316, 200] on span "JAEJ S.A." at bounding box center [492, 198] width 503 height 43
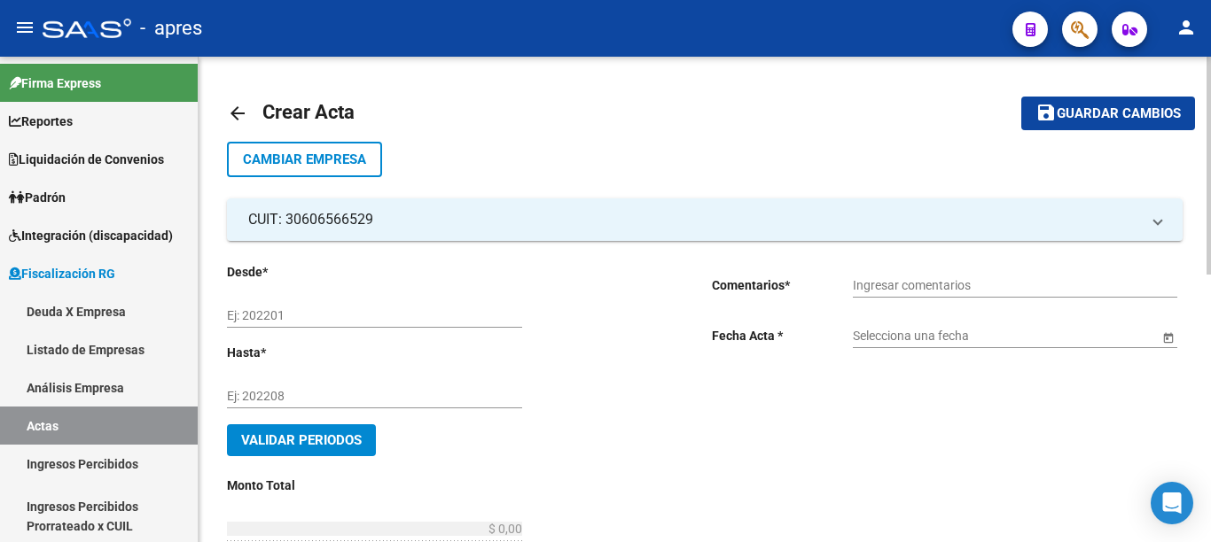
click at [293, 308] on input "Ej: 202201" at bounding box center [374, 315] width 295 height 15
click at [950, 279] on input "Ingresar comentarios" at bounding box center [1015, 285] width 324 height 15
click at [1174, 332] on span "Open calendar" at bounding box center [1168, 337] width 43 height 43
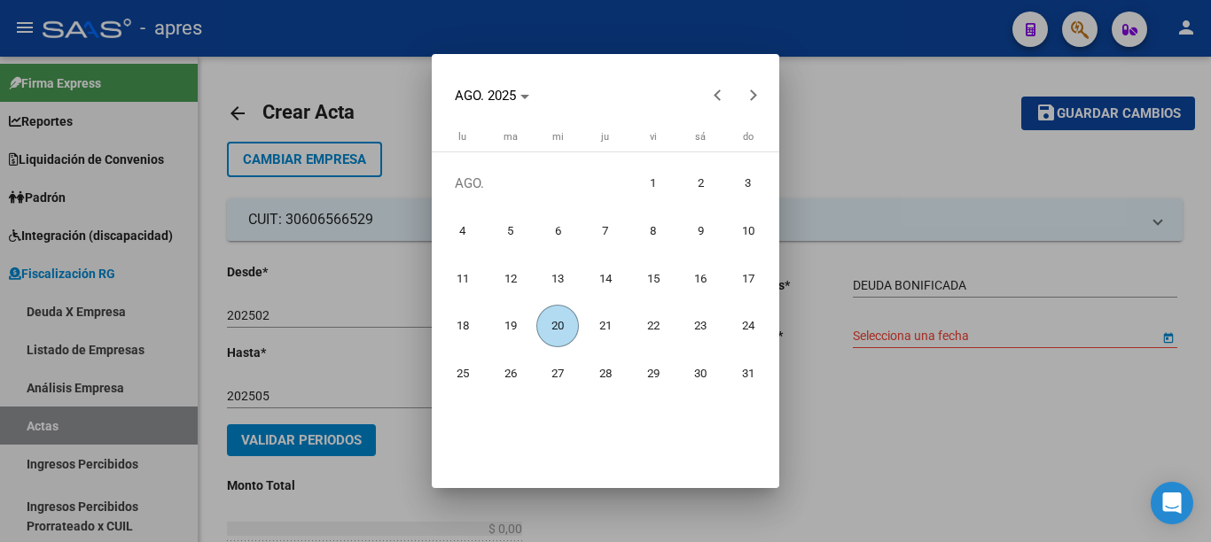
click at [569, 322] on span "20" at bounding box center [557, 326] width 43 height 43
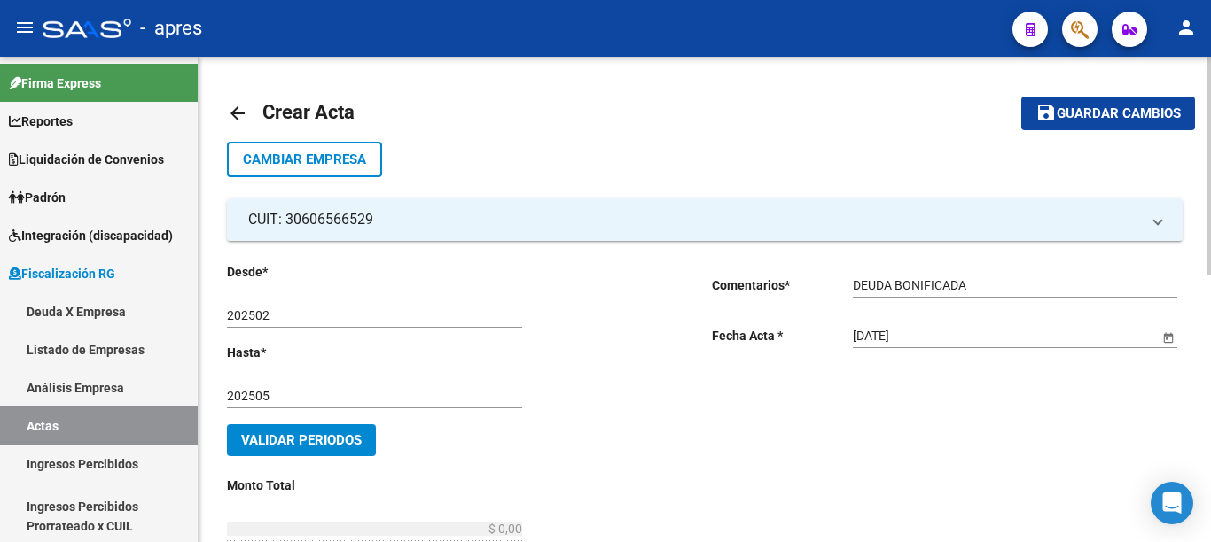
click at [353, 430] on button "Validar Periodos" at bounding box center [301, 441] width 149 height 32
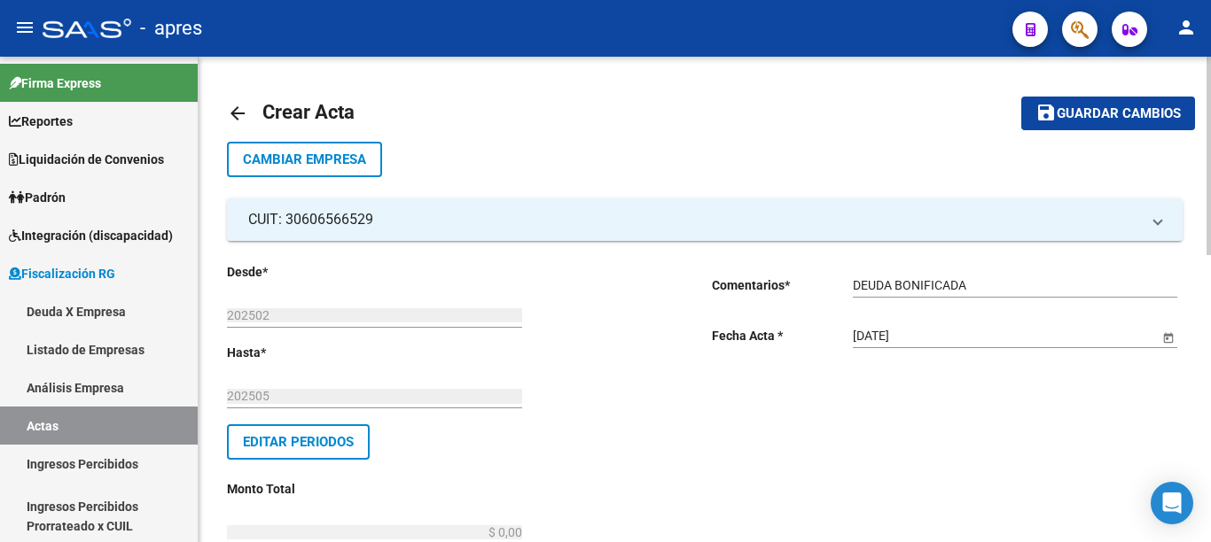
click at [1210, 255] on div at bounding box center [1208, 156] width 4 height 199
drag, startPoint x: 473, startPoint y: 338, endPoint x: 658, endPoint y: 355, distance: 185.2
click at [1210, 255] on div at bounding box center [1208, 156] width 4 height 199
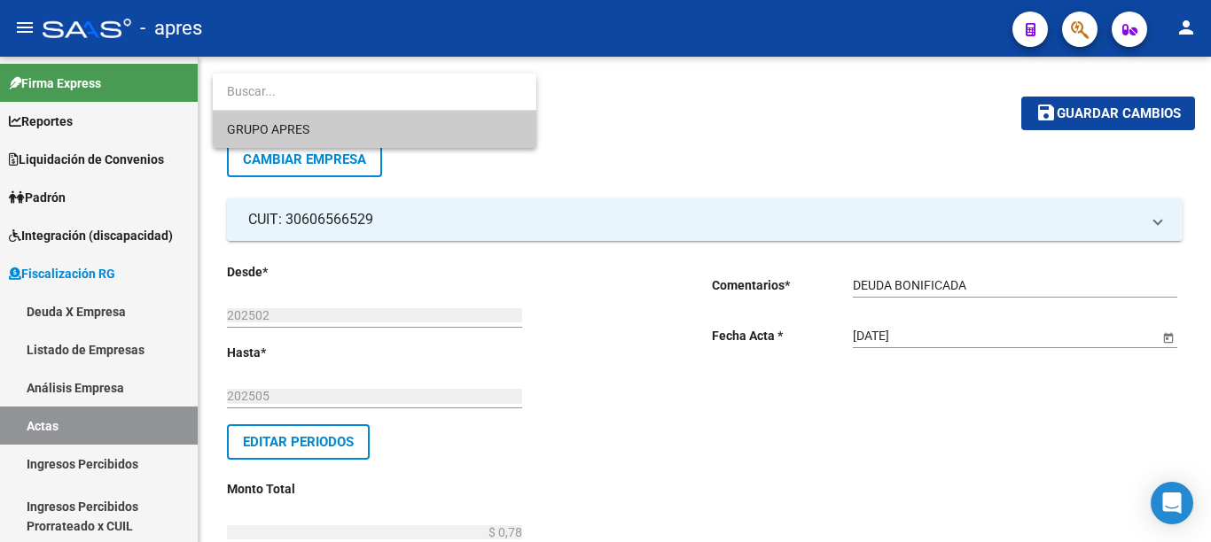
click at [319, 141] on span "GRUPO APRES" at bounding box center [374, 129] width 295 height 37
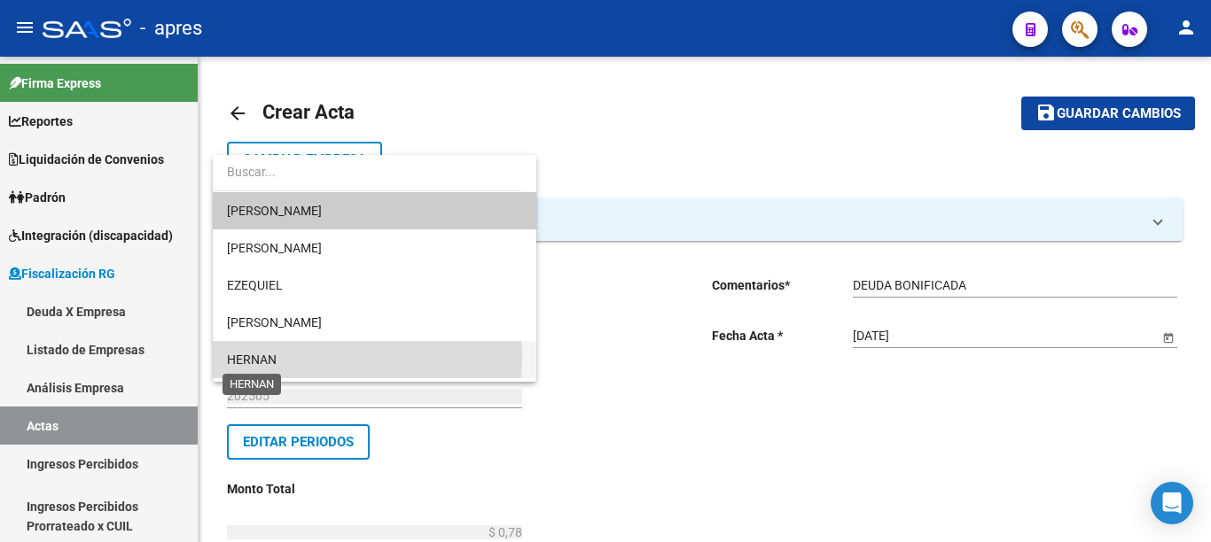
click at [266, 355] on span "HERNAN" at bounding box center [252, 360] width 50 height 14
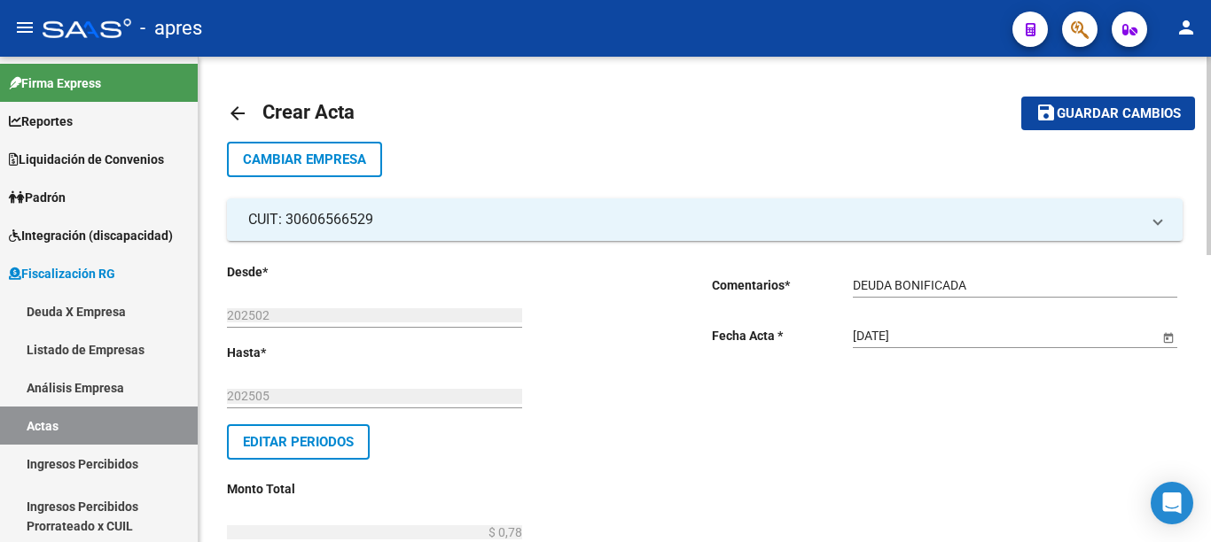
click at [1210, 217] on div at bounding box center [1208, 137] width 4 height 160
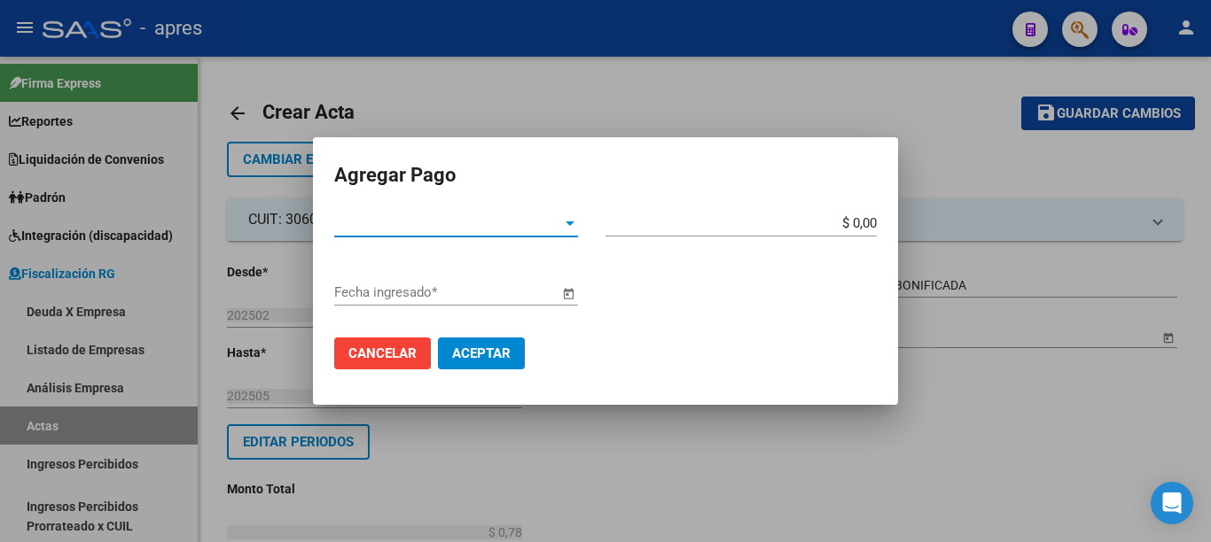
click at [544, 222] on span "Tipo de Pago *" at bounding box center [448, 223] width 228 height 16
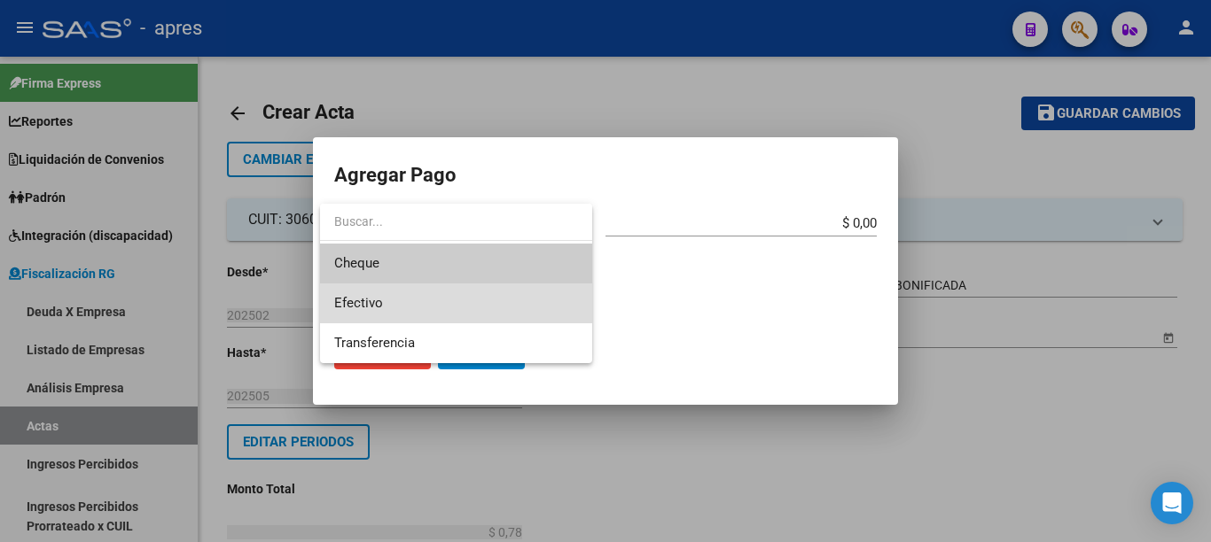
click at [370, 294] on span "Efectivo" at bounding box center [456, 304] width 244 height 40
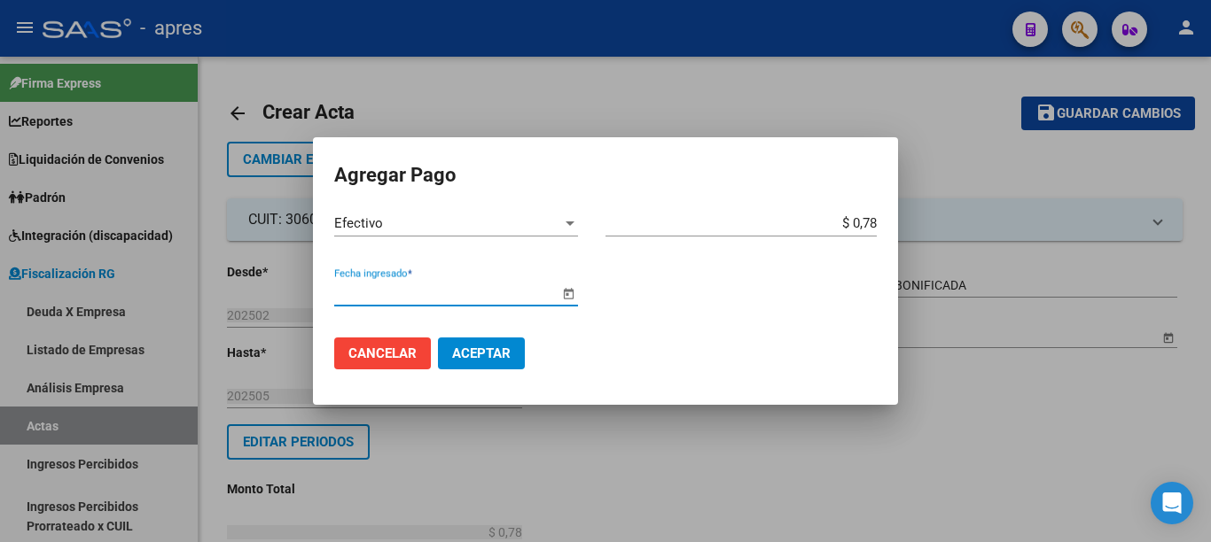
click at [554, 298] on span "Open calendar" at bounding box center [568, 293] width 43 height 43
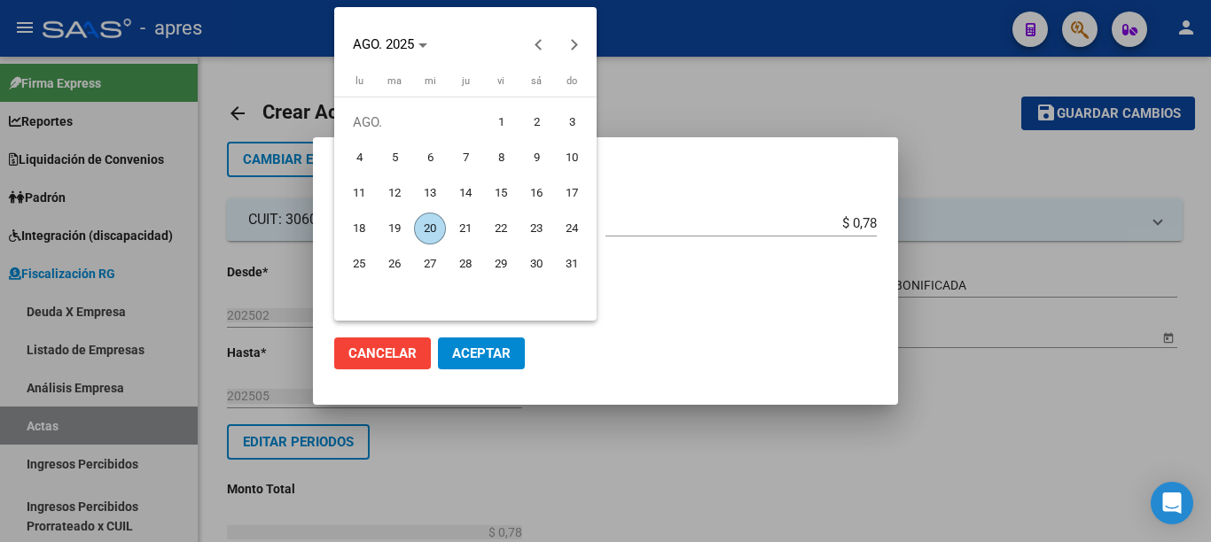
click at [433, 229] on span "20" at bounding box center [430, 229] width 32 height 32
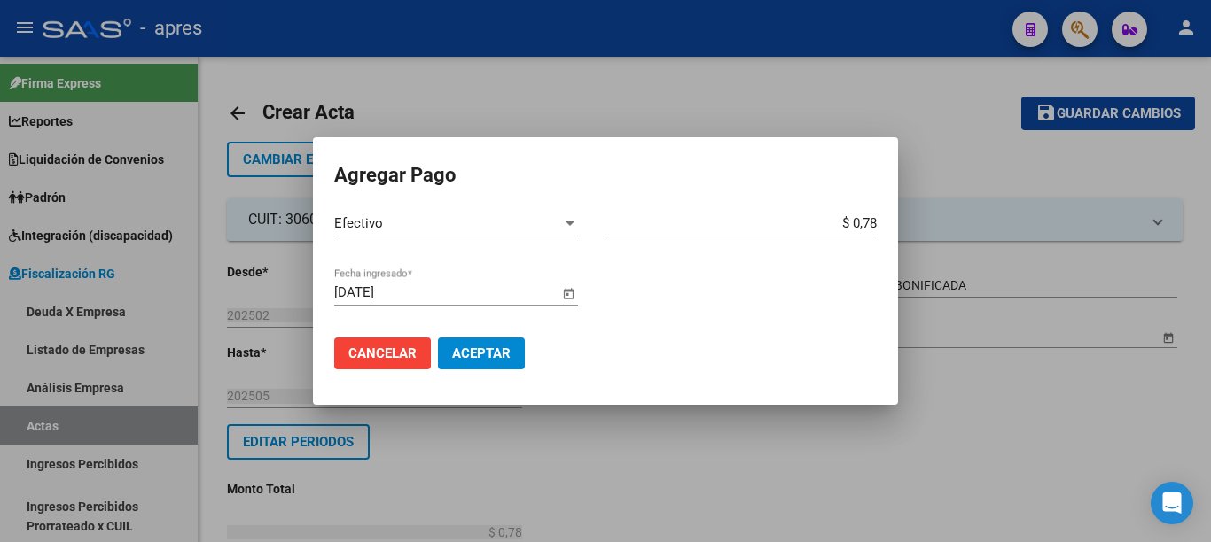
click at [477, 348] on span "Aceptar" at bounding box center [481, 354] width 59 height 16
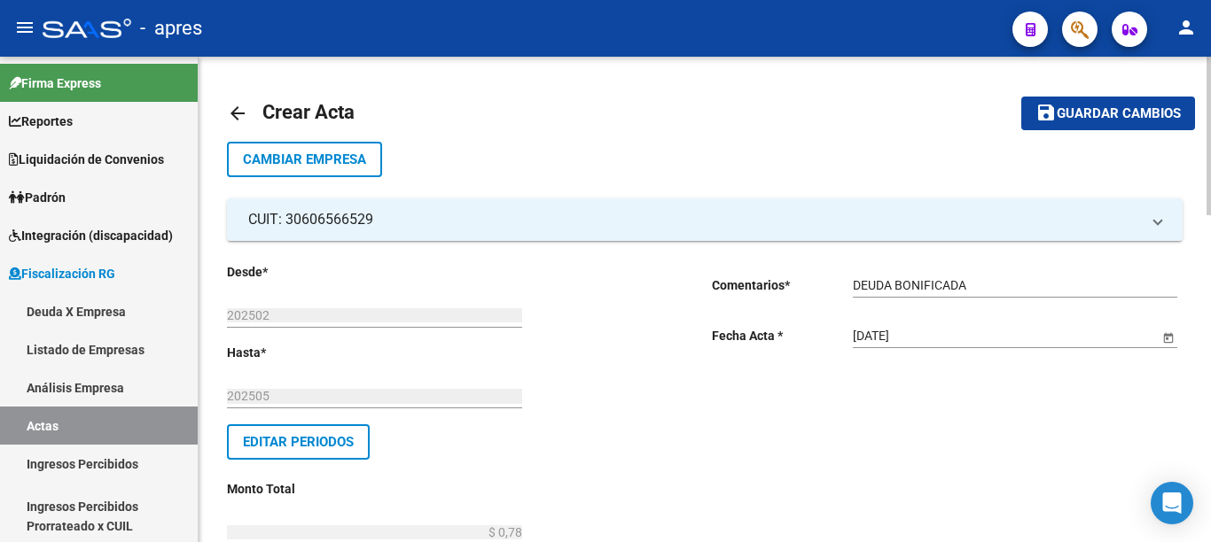
click at [1208, 94] on div at bounding box center [1208, 300] width 4 height 486
drag, startPoint x: 1100, startPoint y: 139, endPoint x: 1113, endPoint y: 134, distance: 14.3
click at [1108, 136] on mat-toolbar-row "save Guardar cambios" at bounding box center [1093, 113] width 203 height 57
click at [1114, 125] on button "save Guardar cambios" at bounding box center [1108, 113] width 174 height 33
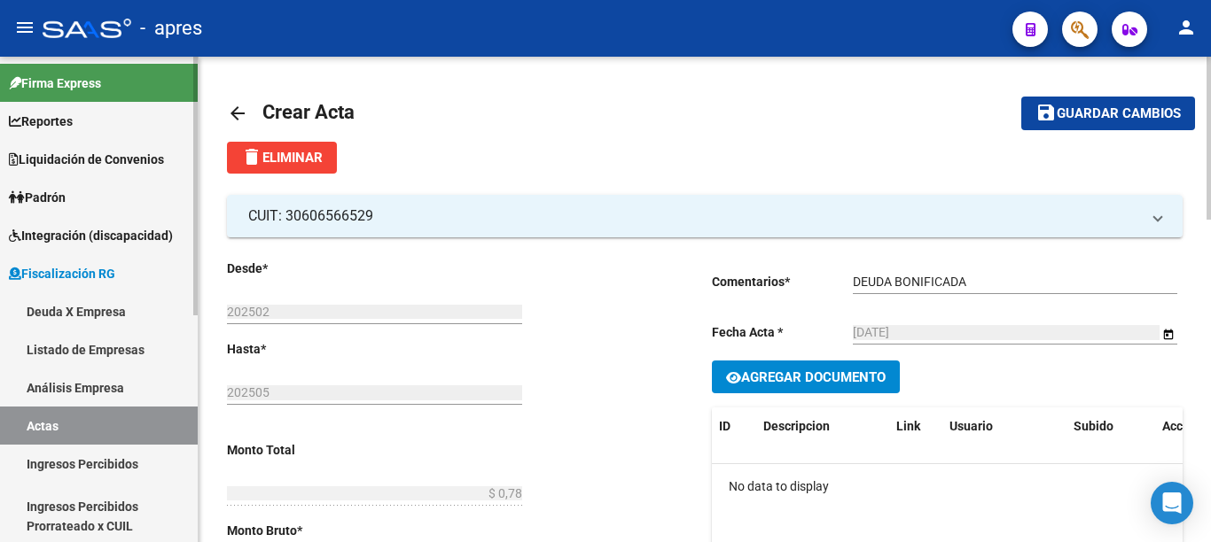
click at [80, 318] on link "Deuda X Empresa" at bounding box center [99, 312] width 198 height 38
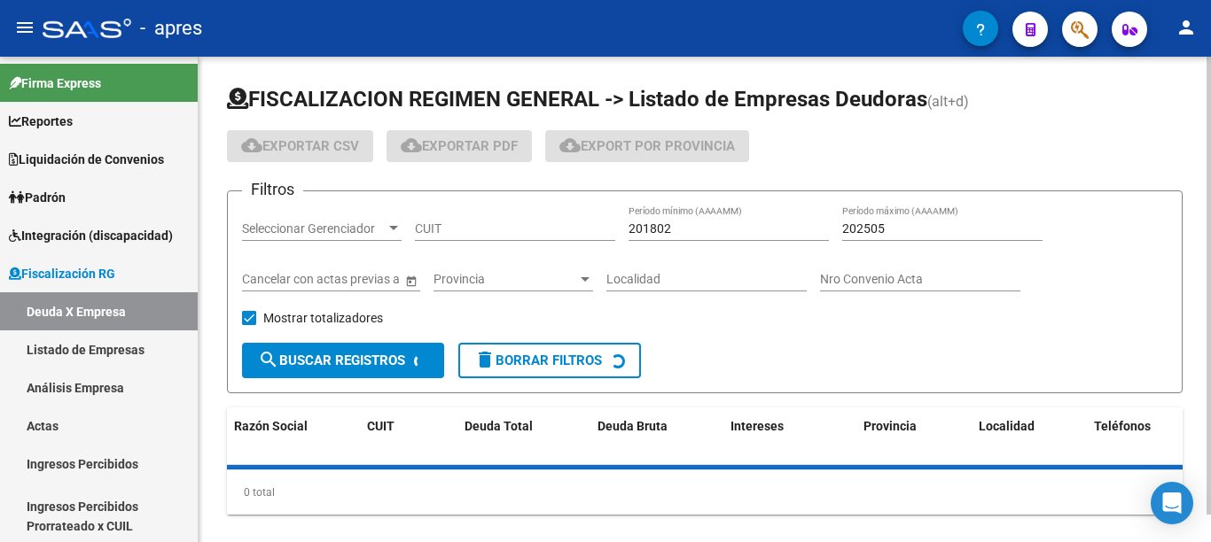
click at [472, 224] on input "CUIT" at bounding box center [515, 229] width 200 height 15
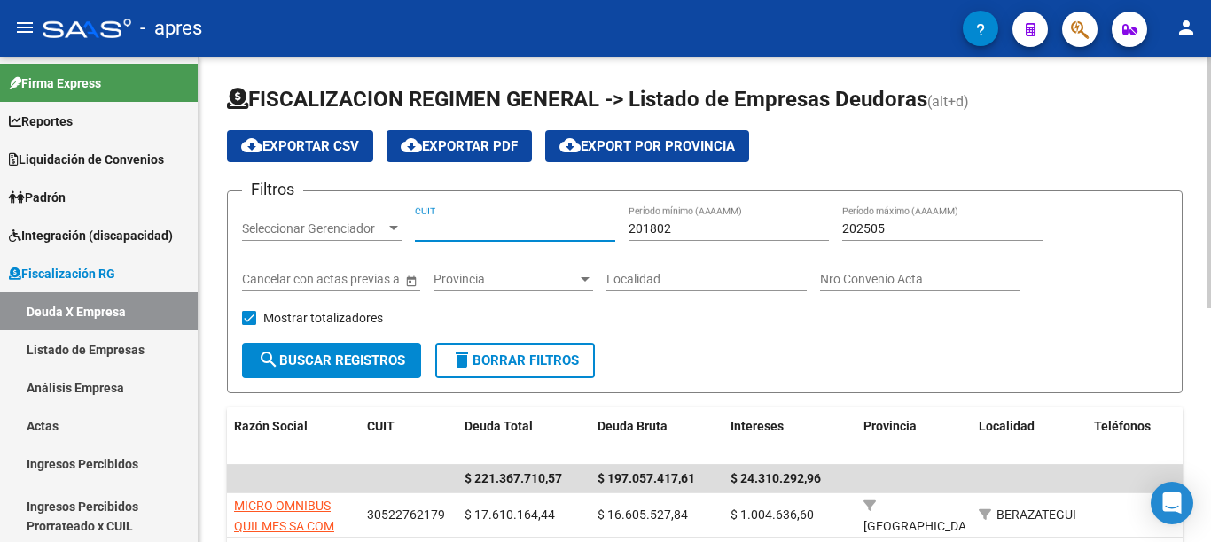
paste input "30-70816667-3"
click at [371, 351] on button "search Buscar Registros" at bounding box center [331, 360] width 179 height 35
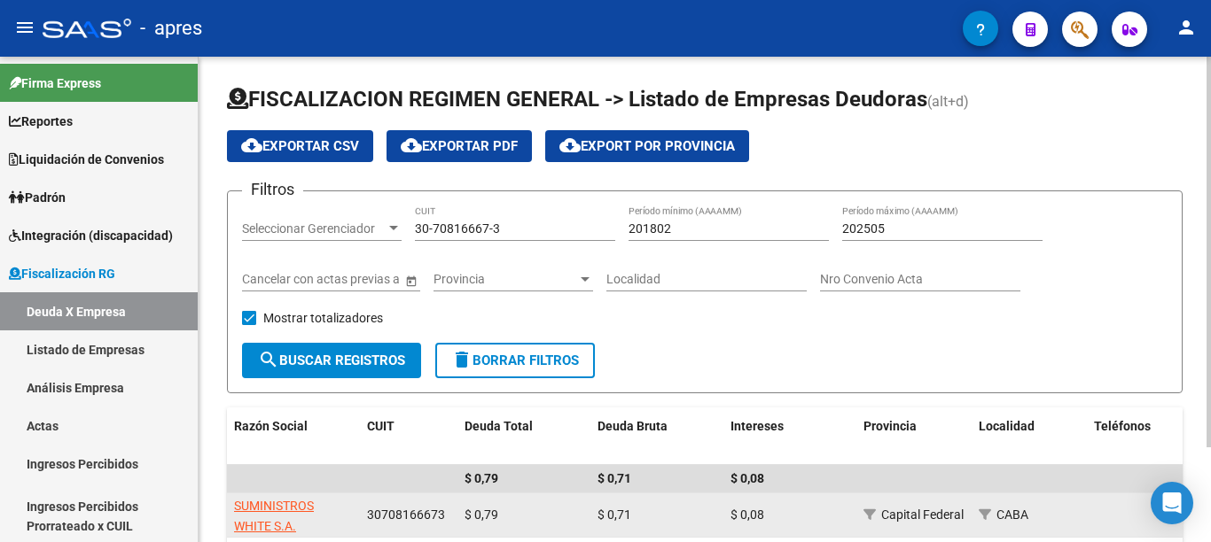
click at [285, 501] on span "SUMINISTROS WHITE S.A." at bounding box center [274, 516] width 80 height 35
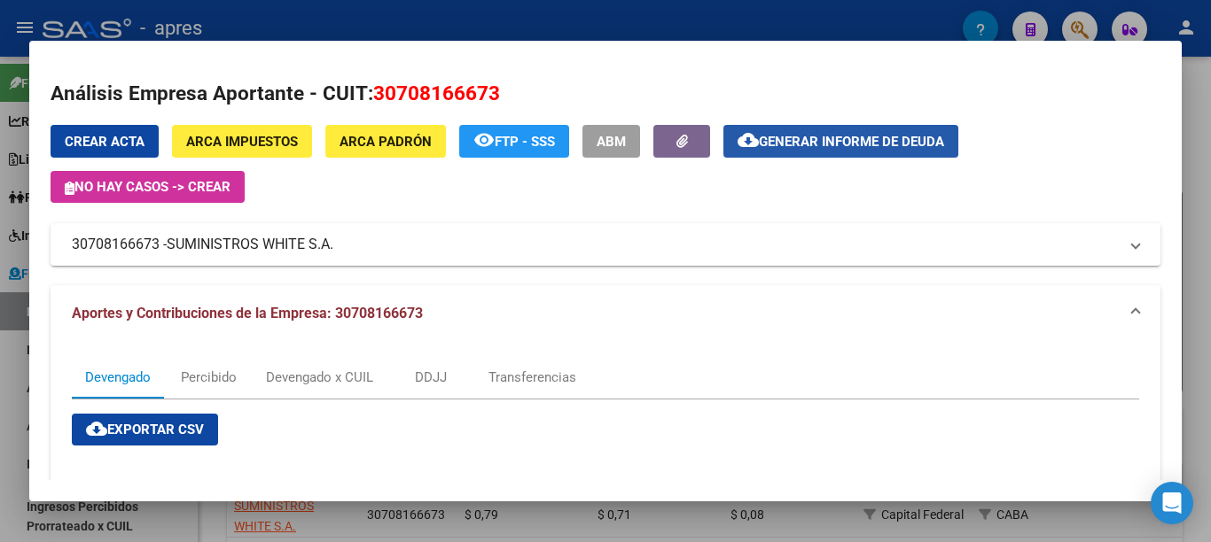
click at [790, 147] on span "Generar informe de deuda" at bounding box center [851, 142] width 185 height 16
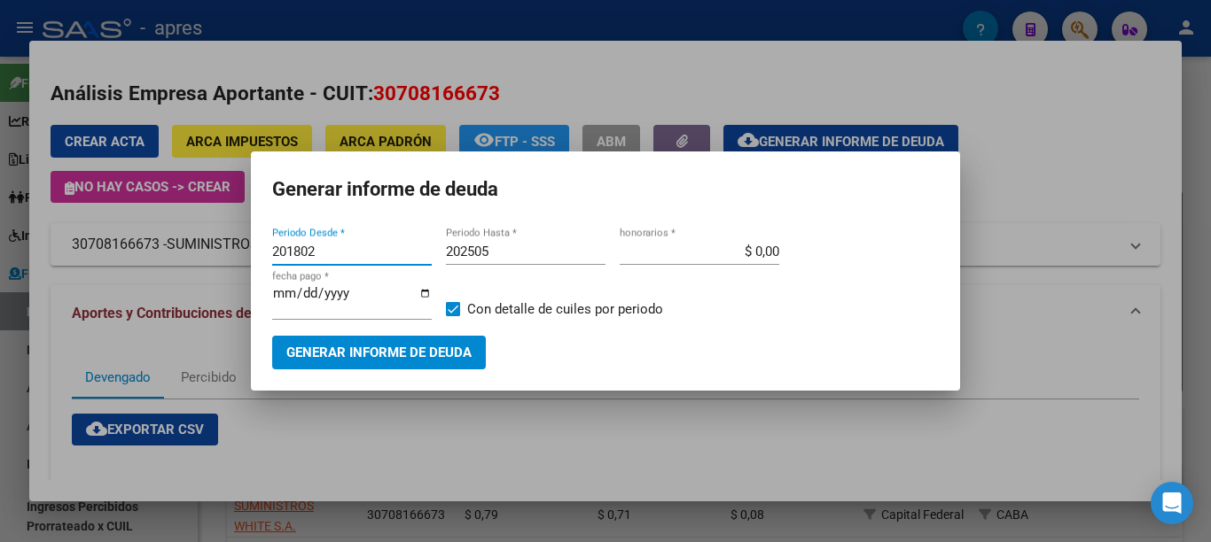
click at [402, 346] on span "Generar informe de deuda" at bounding box center [378, 354] width 185 height 16
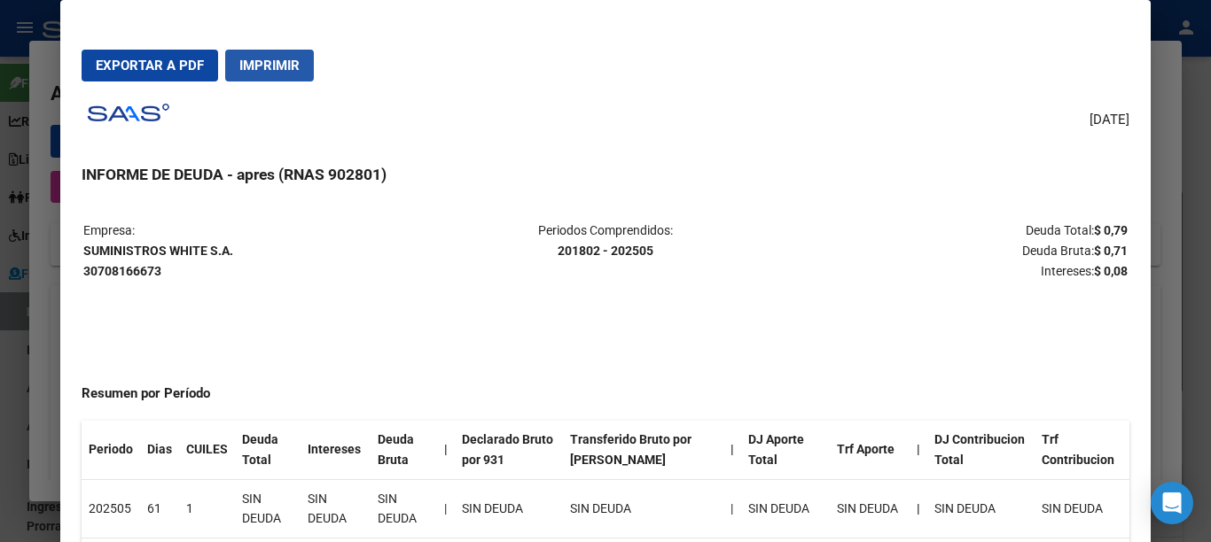
click at [280, 63] on span "Imprimir" at bounding box center [269, 66] width 60 height 16
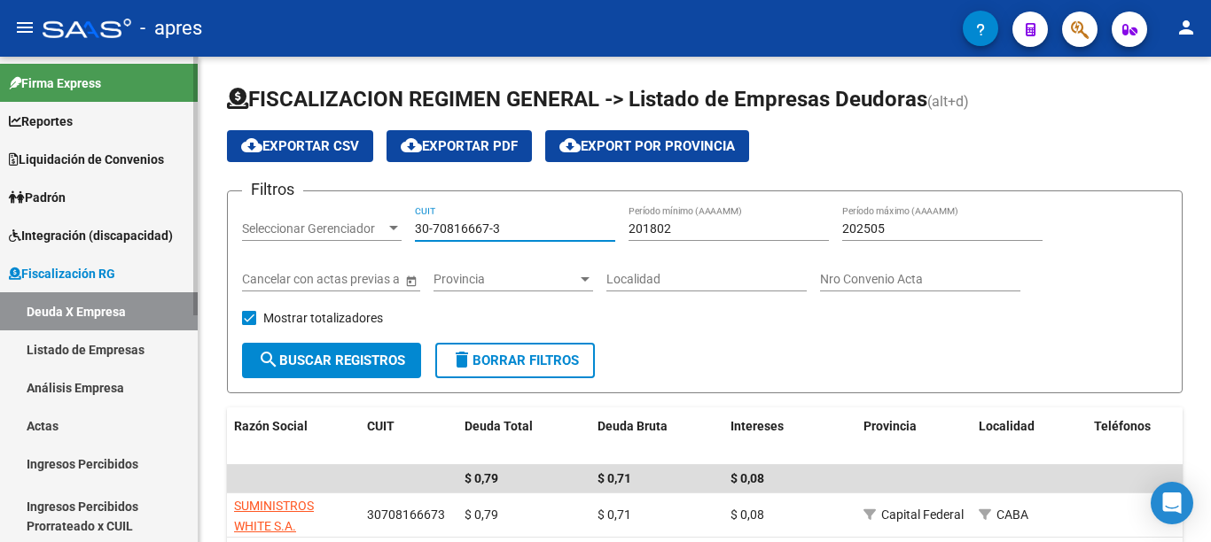
drag, startPoint x: 534, startPoint y: 228, endPoint x: 163, endPoint y: 227, distance: 370.5
click at [163, 227] on mat-sidenav-container "Firma Express Reportes Ingresos Percibidos Análisis de todos los conceptos (his…" at bounding box center [605, 300] width 1211 height 486
paste input "048023-9"
click at [365, 355] on span "search Buscar Registros" at bounding box center [331, 361] width 147 height 16
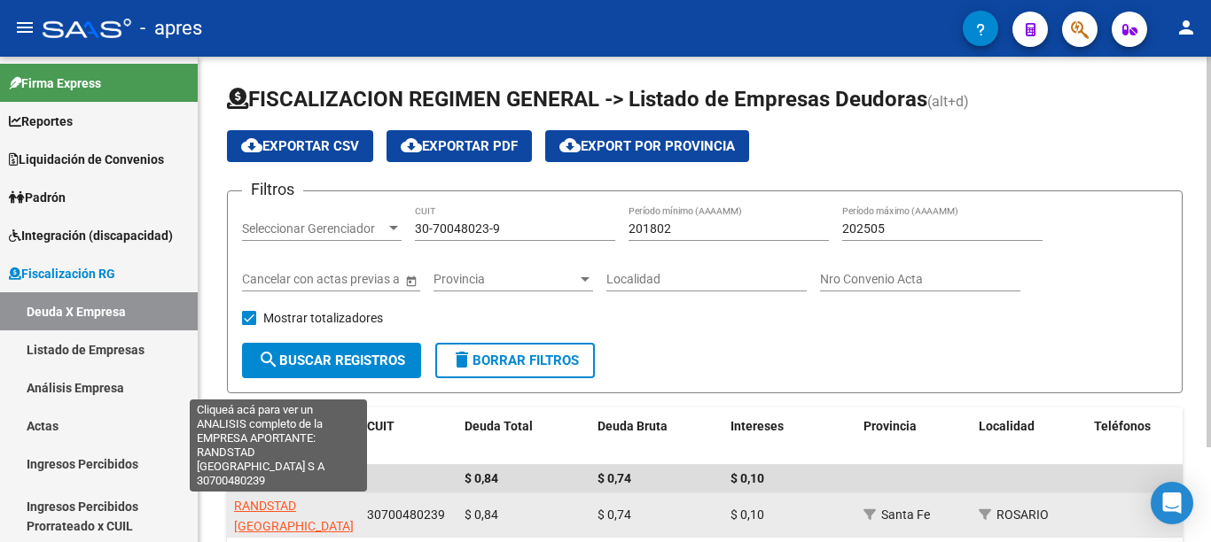
click at [259, 502] on span "RANDSTAD [GEOGRAPHIC_DATA] S A" at bounding box center [294, 526] width 120 height 55
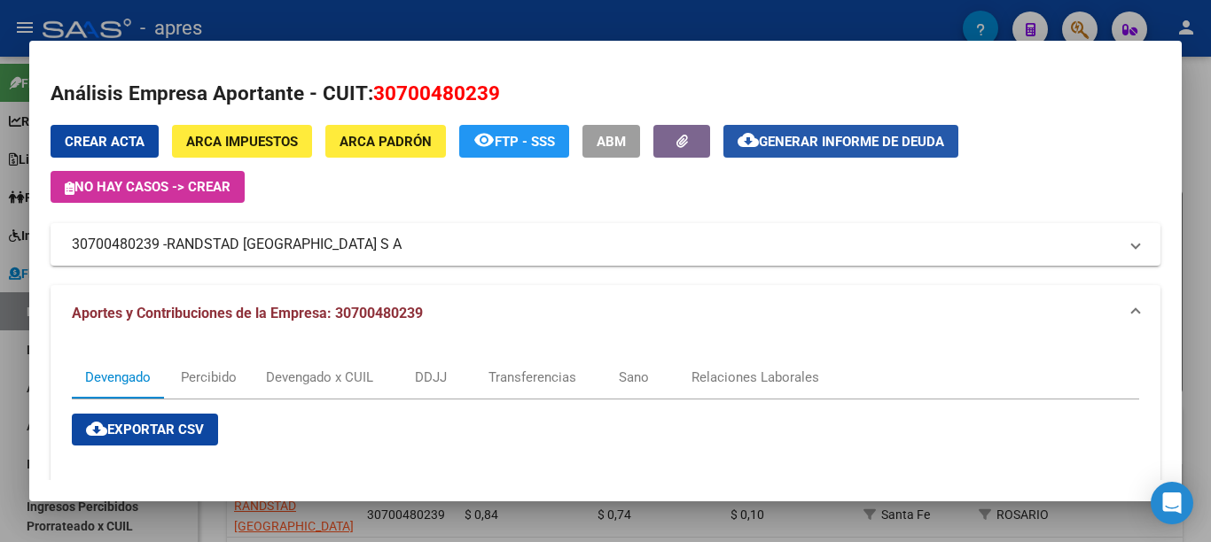
click at [839, 145] on span "Generar informe de deuda" at bounding box center [851, 142] width 185 height 16
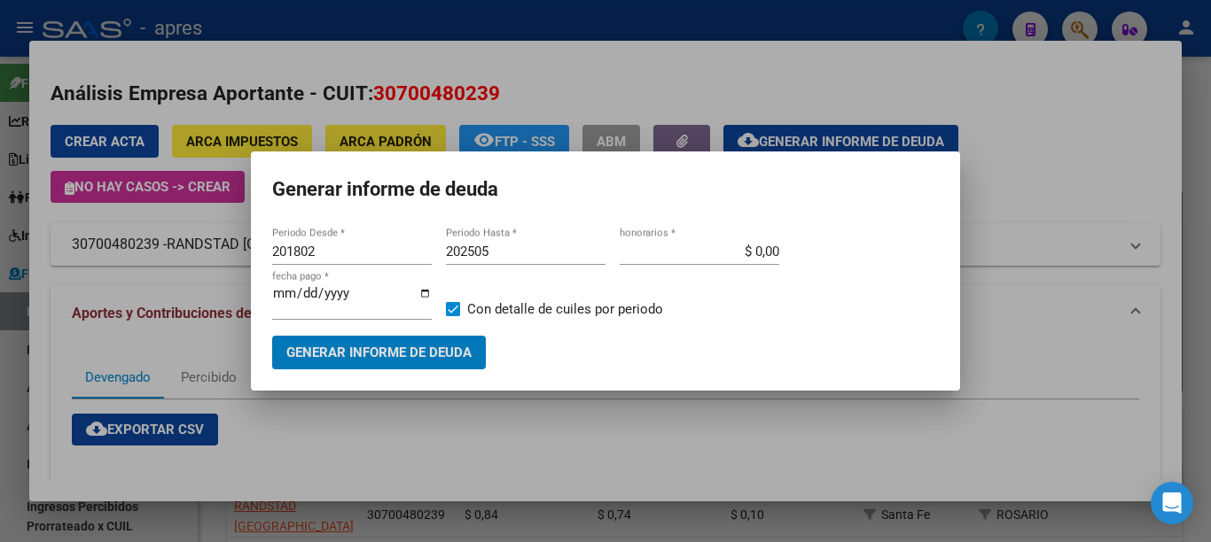
click at [399, 346] on span "Generar informe de deuda" at bounding box center [378, 354] width 185 height 16
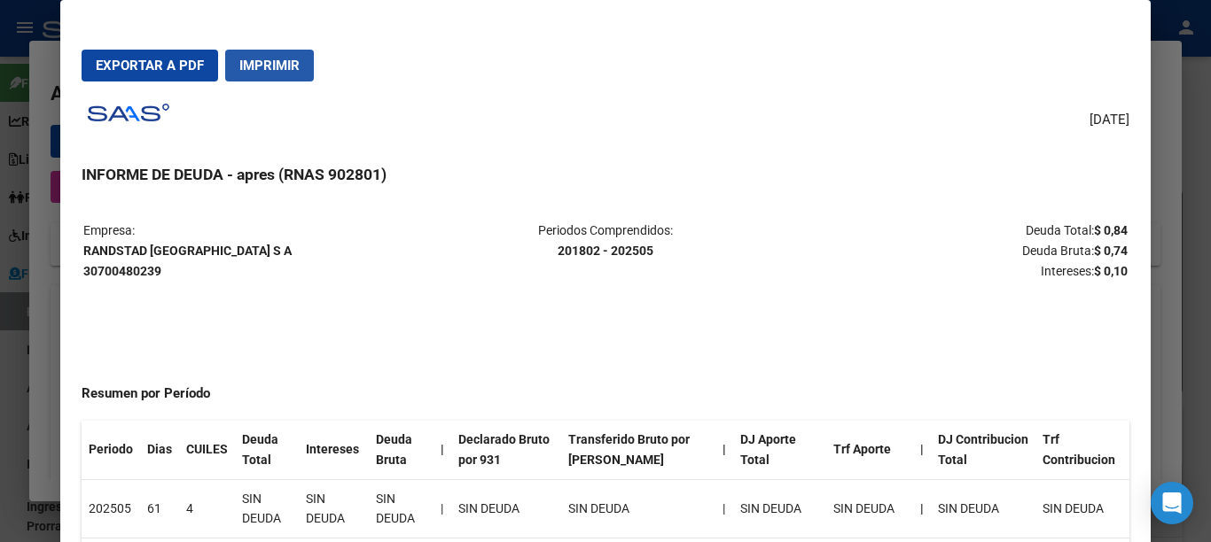
click at [283, 71] on span "Imprimir" at bounding box center [269, 66] width 60 height 16
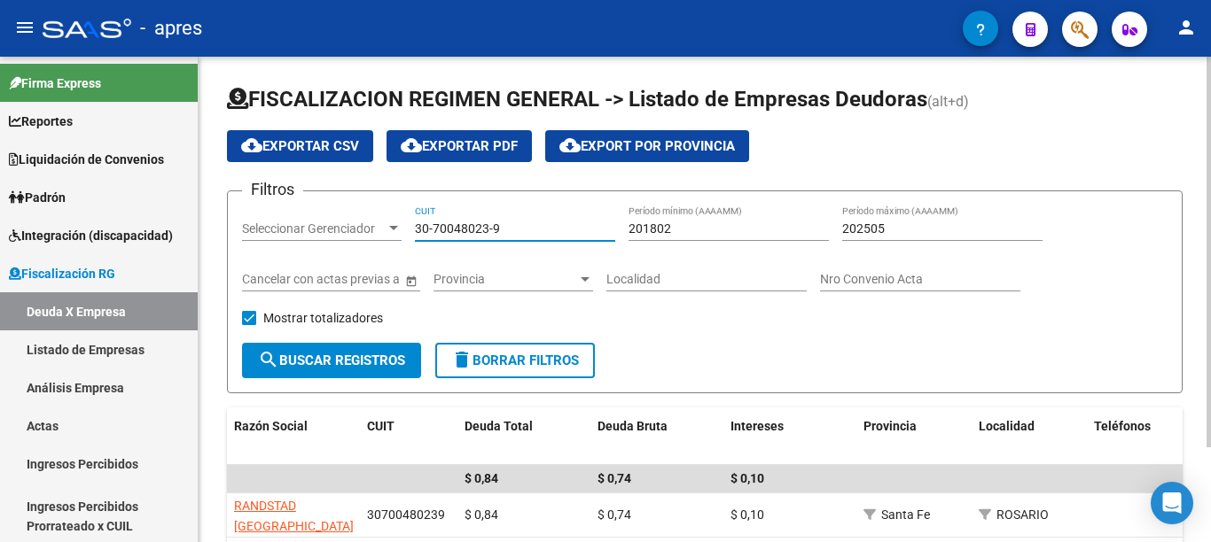
drag, startPoint x: 532, startPoint y: 228, endPoint x: 330, endPoint y: 274, distance: 207.3
click at [259, 235] on div "Filtros Seleccionar Gerenciador Seleccionar Gerenciador 30-70048023-9 CUIT 2018…" at bounding box center [704, 274] width 925 height 137
paste input "1589140-5"
click at [362, 349] on button "search Buscar Registros" at bounding box center [331, 360] width 179 height 35
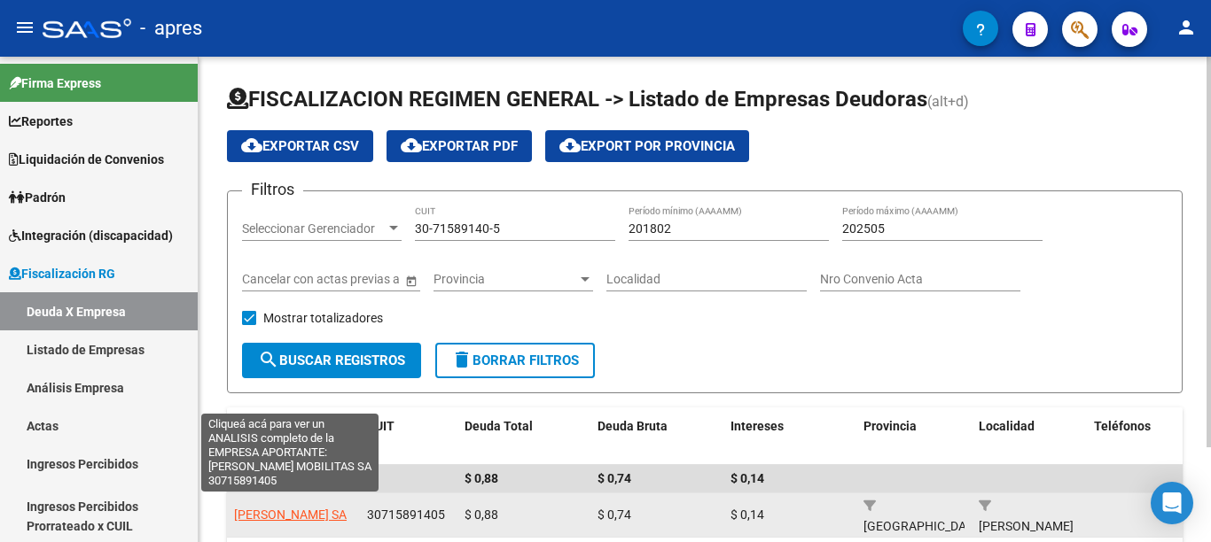
click at [261, 508] on span "[PERSON_NAME] SA" at bounding box center [290, 515] width 113 height 14
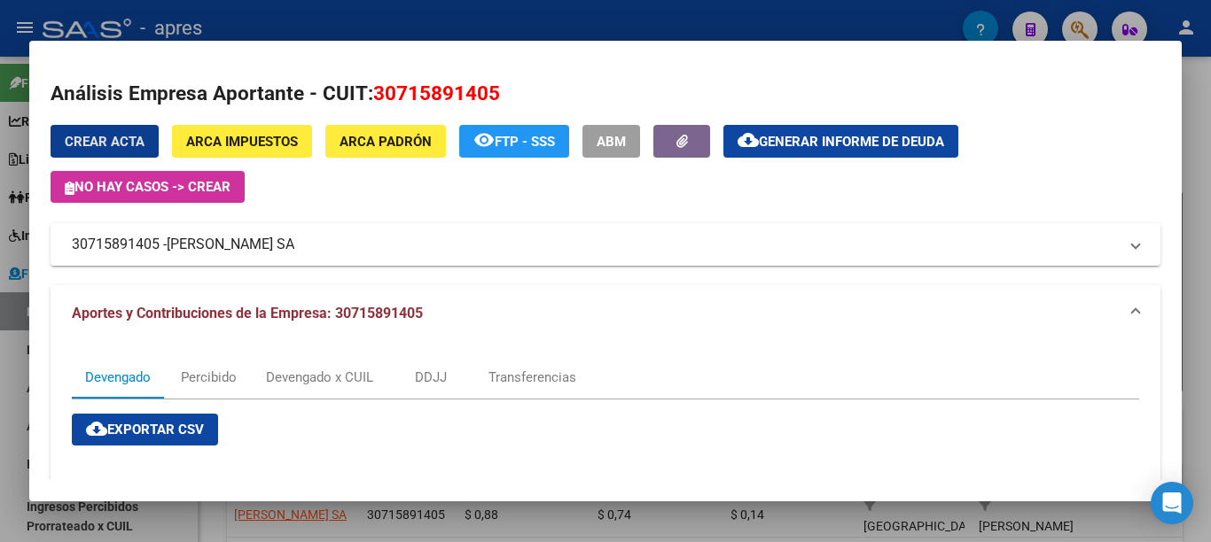
click at [845, 136] on span "Generar informe de deuda" at bounding box center [851, 142] width 185 height 16
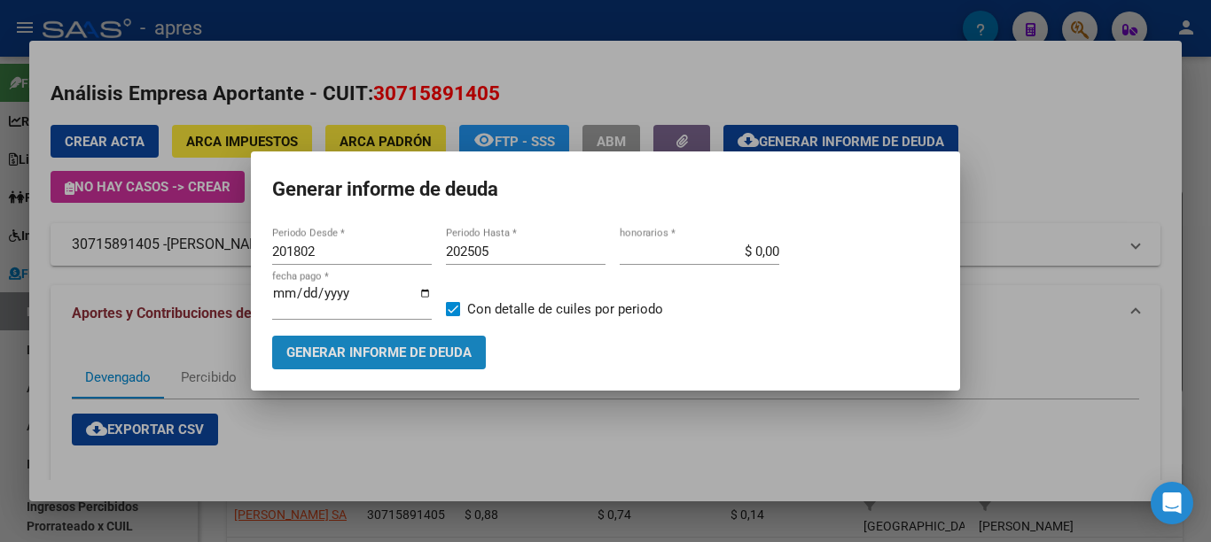
click at [428, 355] on span "Generar informe de deuda" at bounding box center [378, 354] width 185 height 16
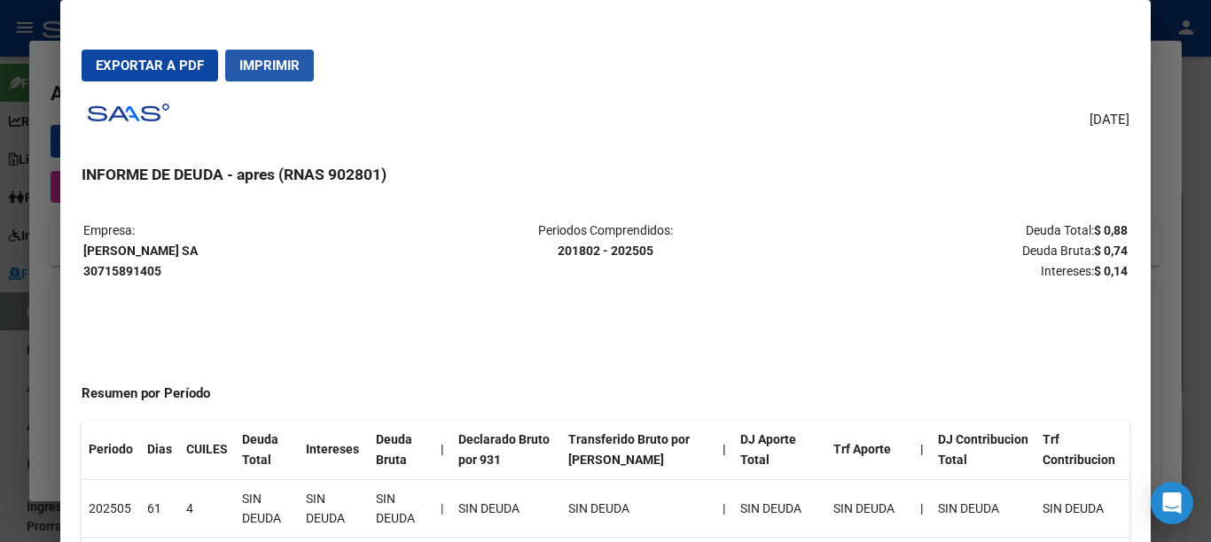
click at [300, 62] on span "Imprimir" at bounding box center [269, 66] width 60 height 16
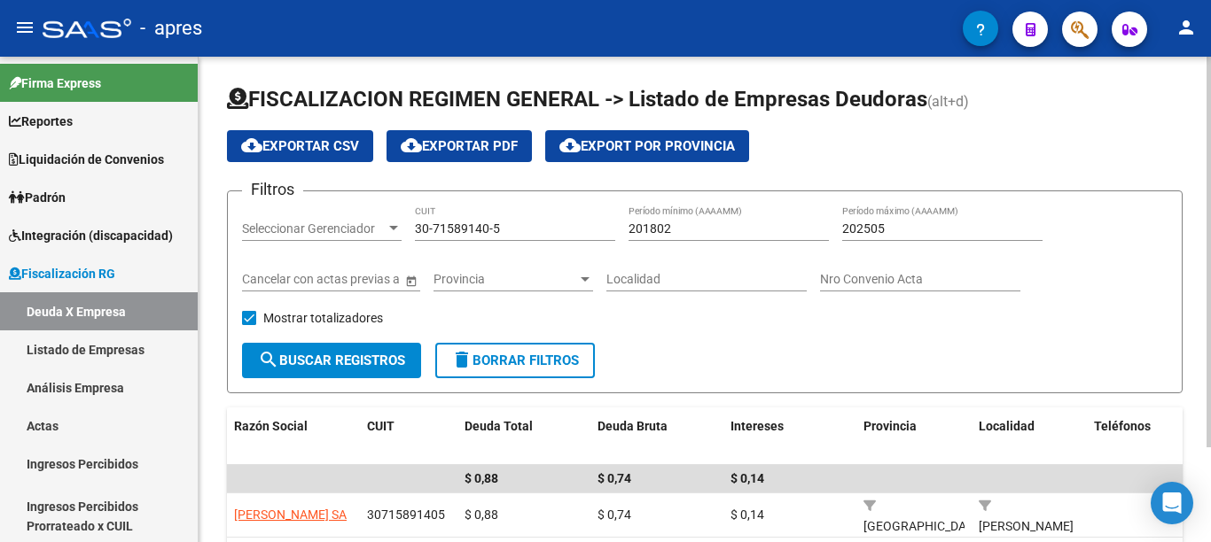
drag, startPoint x: 533, startPoint y: 225, endPoint x: 377, endPoint y: 225, distance: 156.0
click at [377, 225] on div "Filtros Seleccionar Gerenciador Seleccionar Gerenciador 30-71589140-5 CUIT 2018…" at bounding box center [704, 274] width 925 height 137
paste input "58335150-3"
click at [381, 353] on span "search Buscar Registros" at bounding box center [331, 361] width 147 height 16
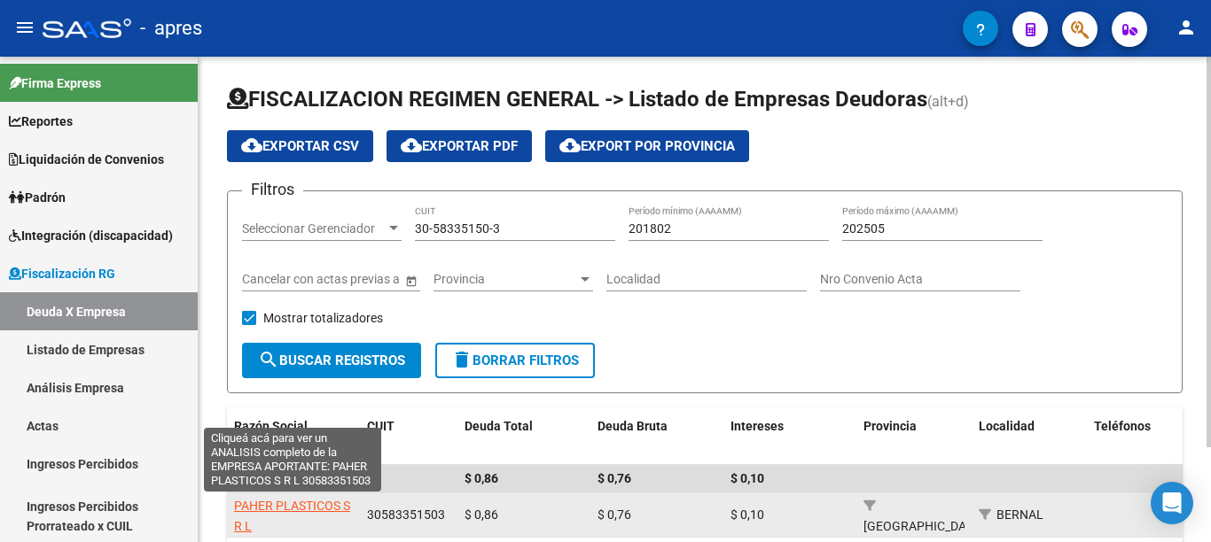
click at [283, 508] on span "PAHER PLASTICOS S R L" at bounding box center [292, 516] width 116 height 35
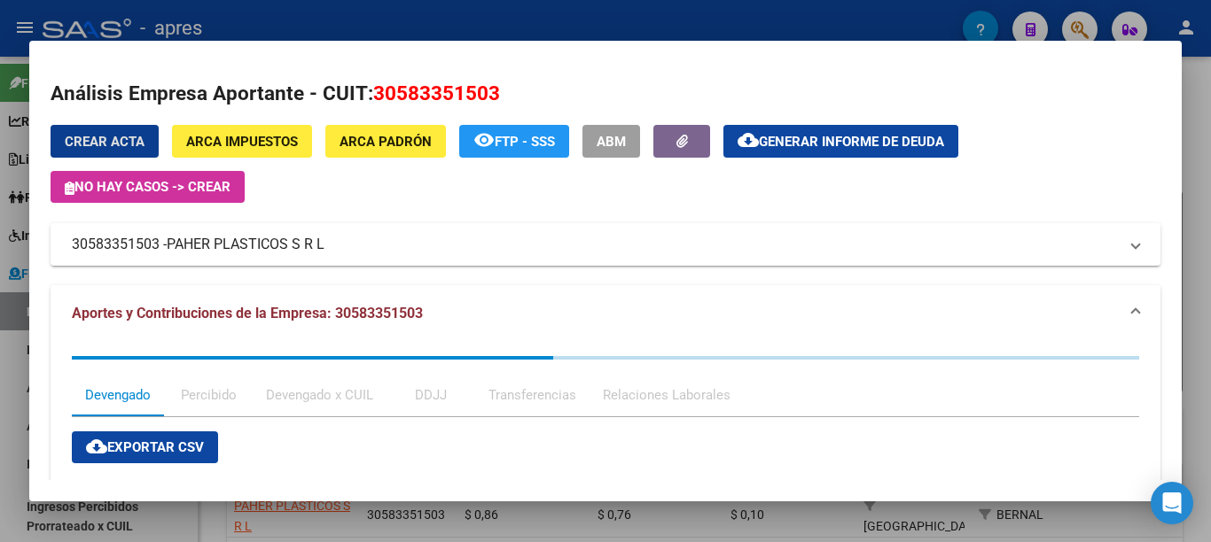
click at [862, 142] on span "Generar informe de deuda" at bounding box center [851, 142] width 185 height 16
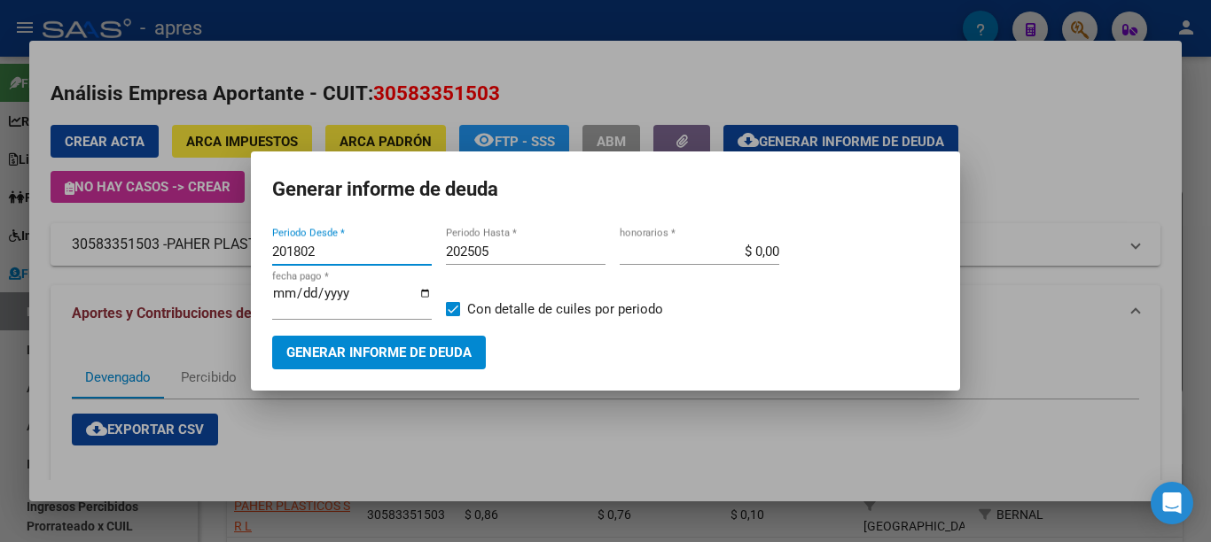
click at [374, 347] on span "Generar informe de deuda" at bounding box center [378, 354] width 185 height 16
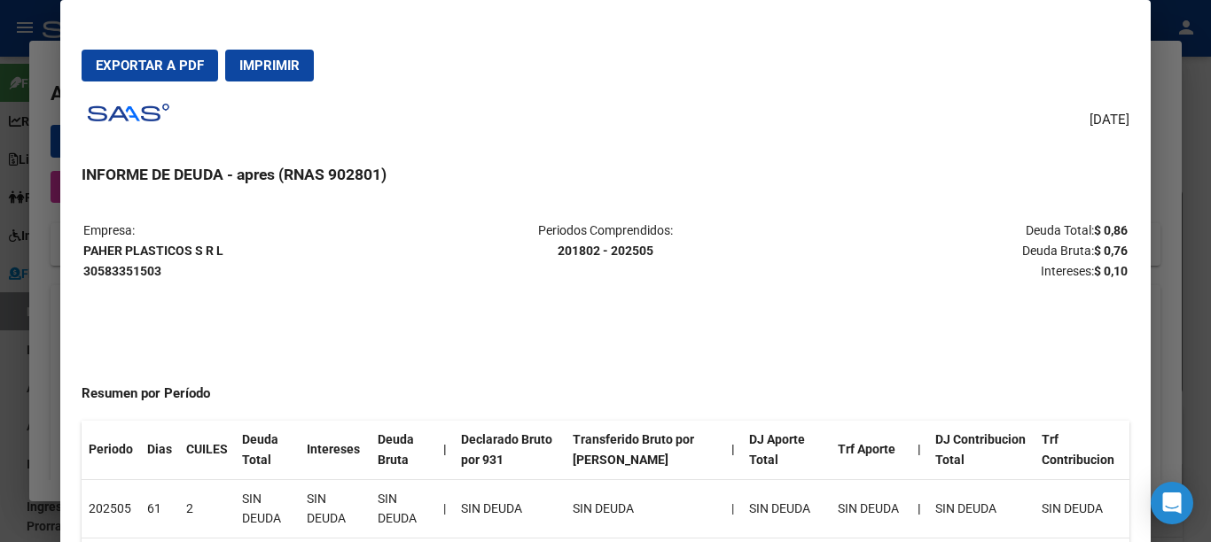
click at [299, 68] on span "Imprimir" at bounding box center [269, 66] width 60 height 16
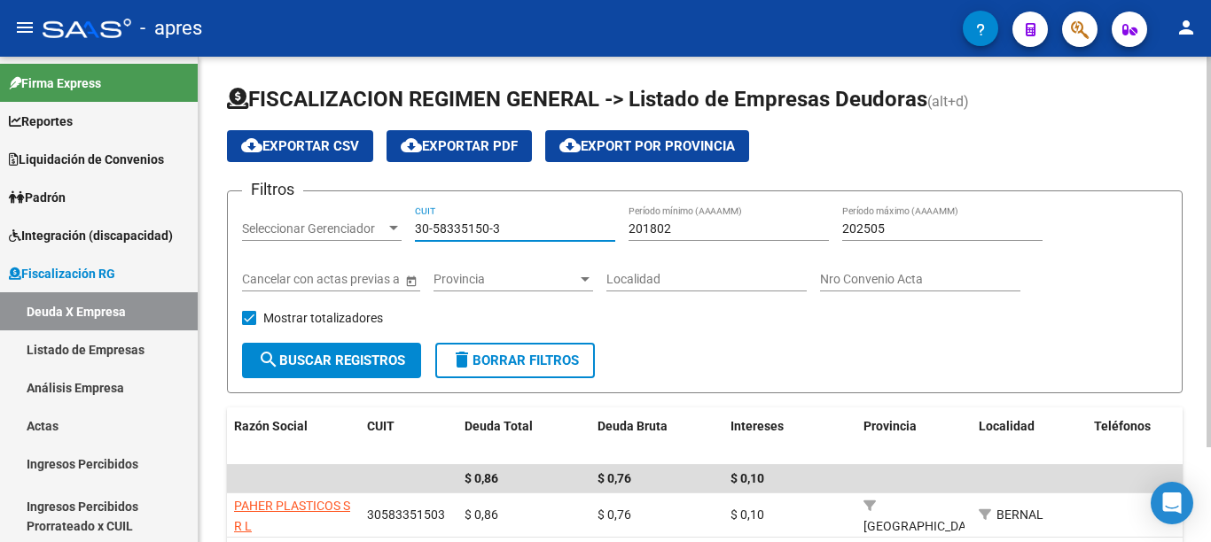
drag, startPoint x: 523, startPoint y: 232, endPoint x: 380, endPoint y: 210, distance: 144.4
click at [380, 210] on div "Filtros Seleccionar Gerenciador Seleccionar Gerenciador 30-58335150-3 CUIT 2018…" at bounding box center [704, 274] width 925 height 137
paste input "70311556-6"
click at [376, 358] on span "search Buscar Registros" at bounding box center [331, 361] width 147 height 16
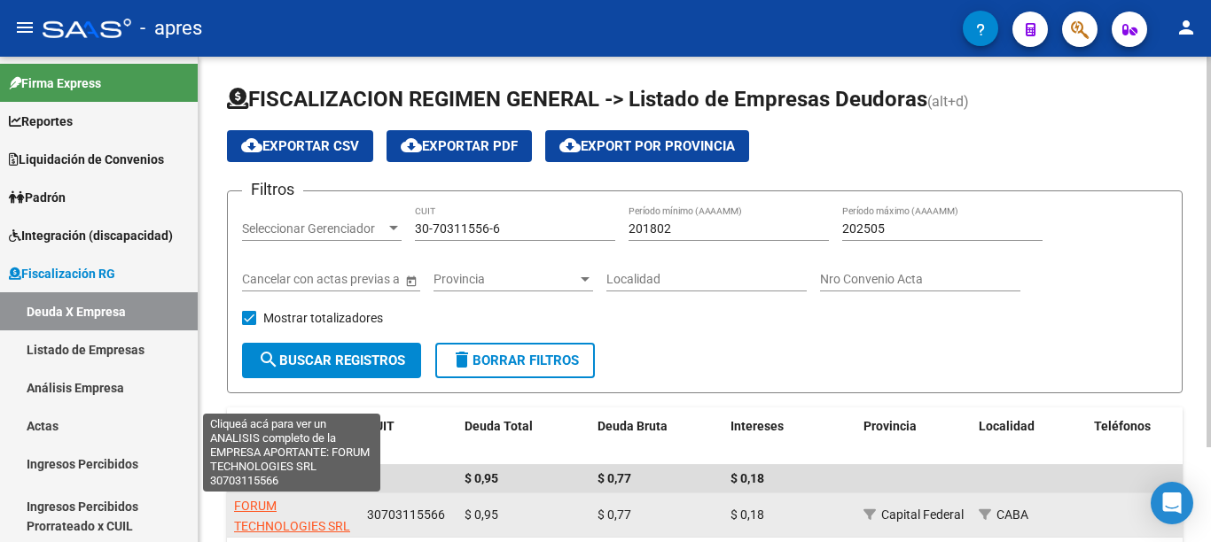
click at [295, 525] on span "FORUM TECHNOLOGIES SRL" at bounding box center [292, 516] width 116 height 35
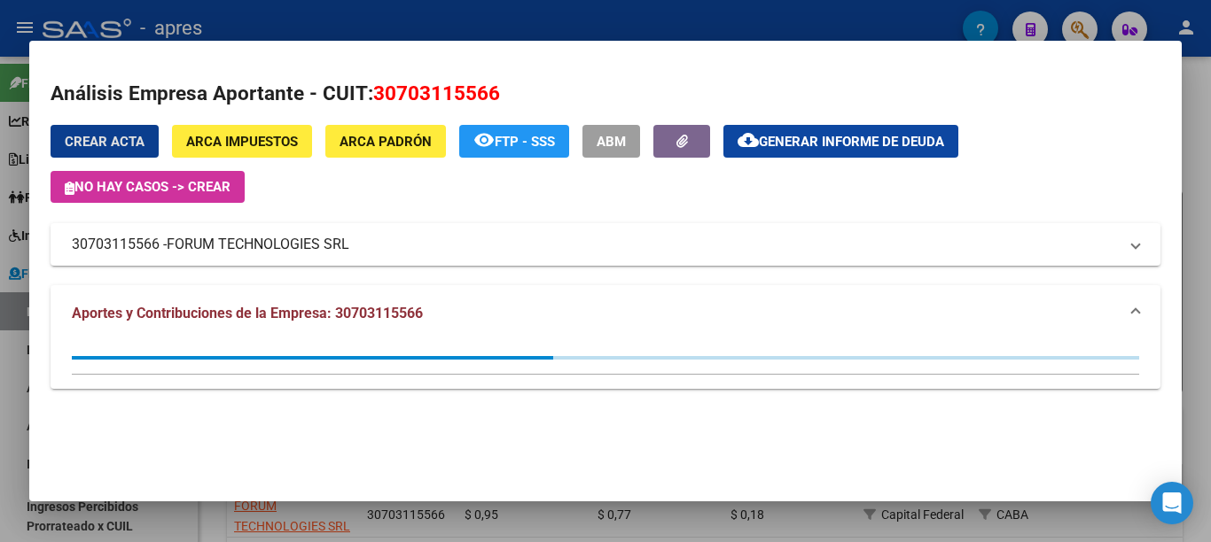
click at [813, 148] on span "Generar informe de deuda" at bounding box center [851, 142] width 185 height 16
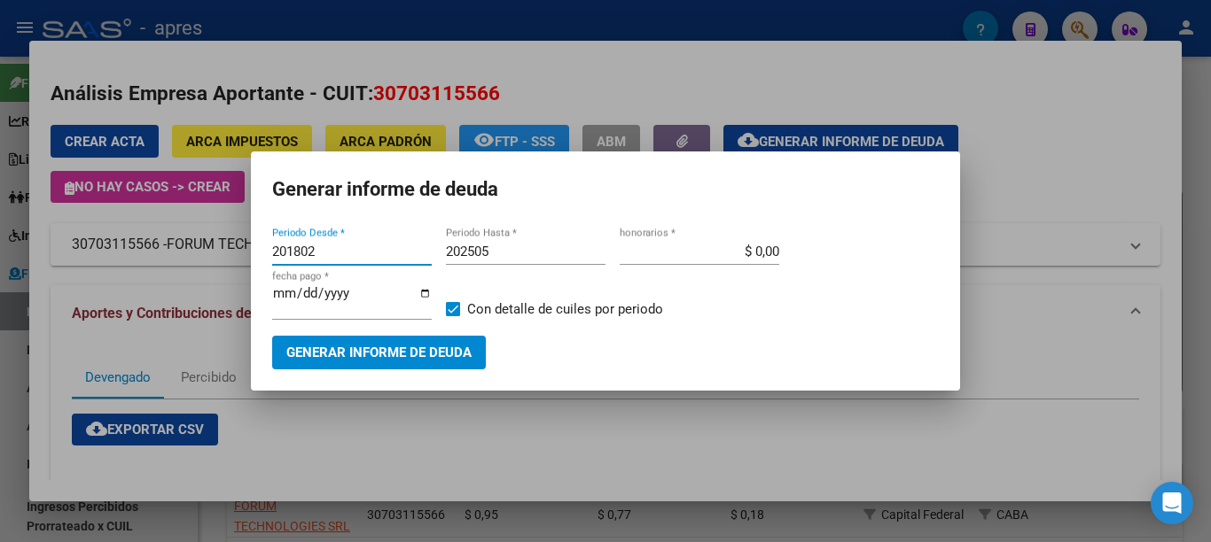
click at [410, 352] on span "Generar informe de deuda" at bounding box center [378, 354] width 185 height 16
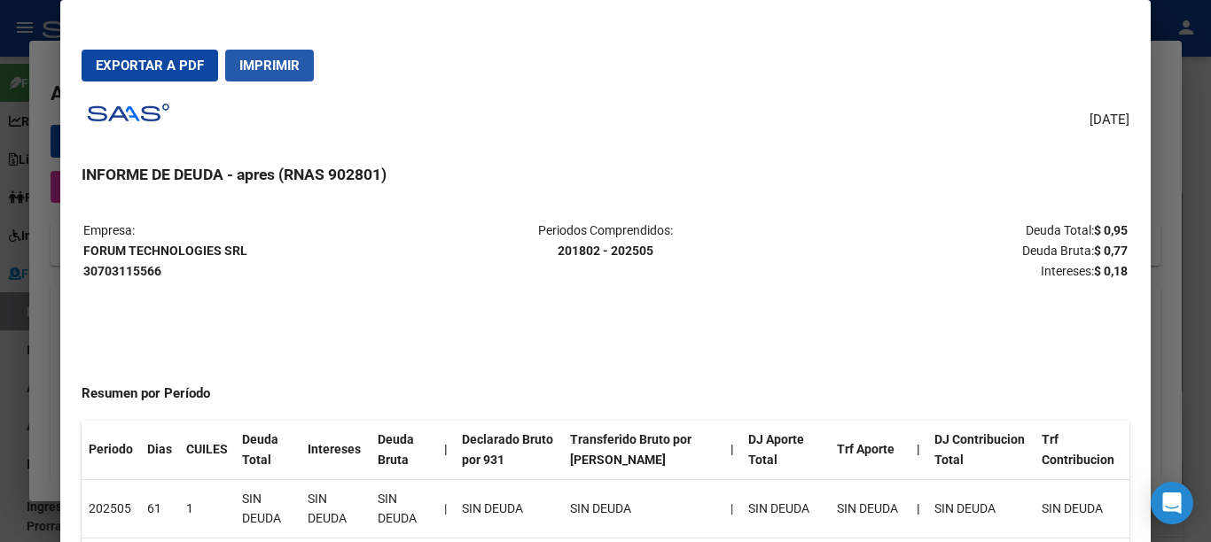
click at [288, 67] on span "Imprimir" at bounding box center [269, 66] width 60 height 16
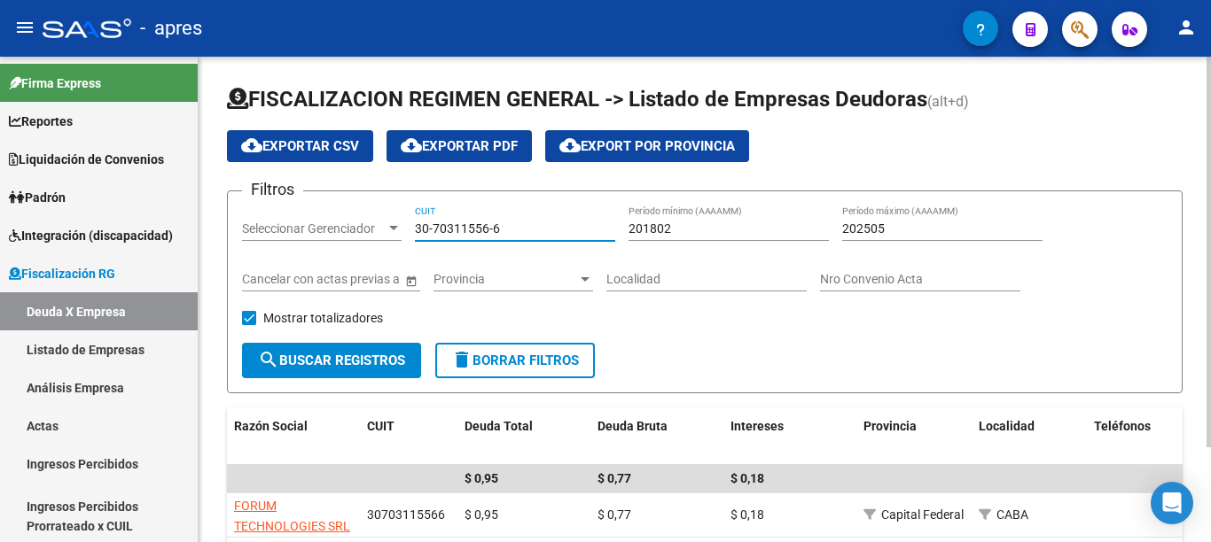
drag, startPoint x: 550, startPoint y: 230, endPoint x: 316, endPoint y: 257, distance: 234.6
click at [293, 227] on div "Filtros Seleccionar Gerenciador Seleccionar Gerenciador 30-70311556-6 CUIT 2018…" at bounding box center [704, 274] width 925 height 137
paste input "845052-5"
click at [360, 370] on button "search Buscar Registros" at bounding box center [331, 360] width 179 height 35
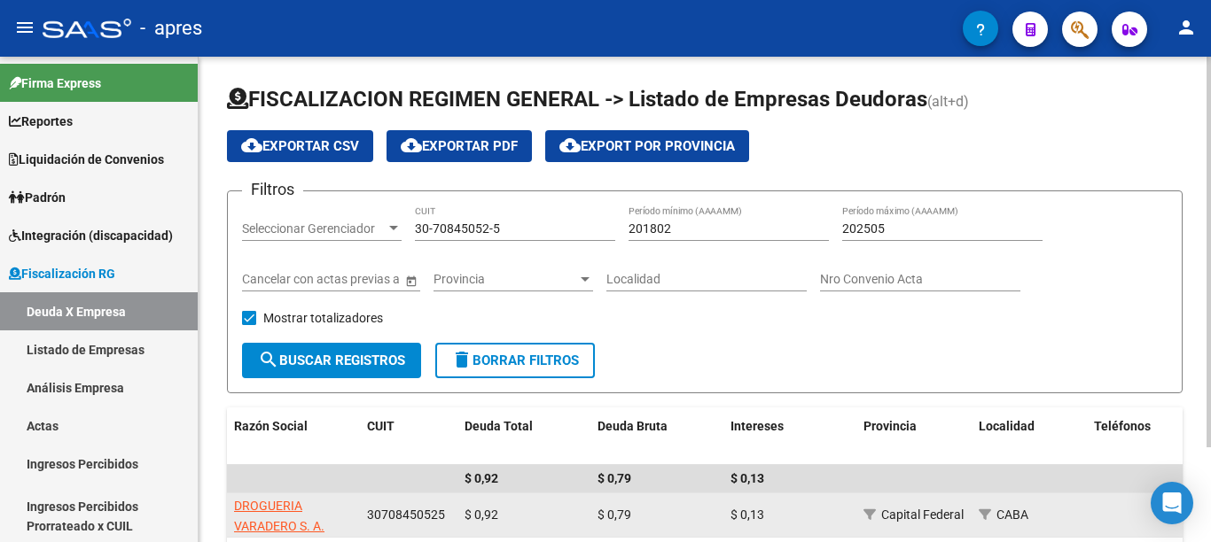
click at [261, 508] on span "DROGUERIA VARADERO S. A." at bounding box center [279, 516] width 90 height 35
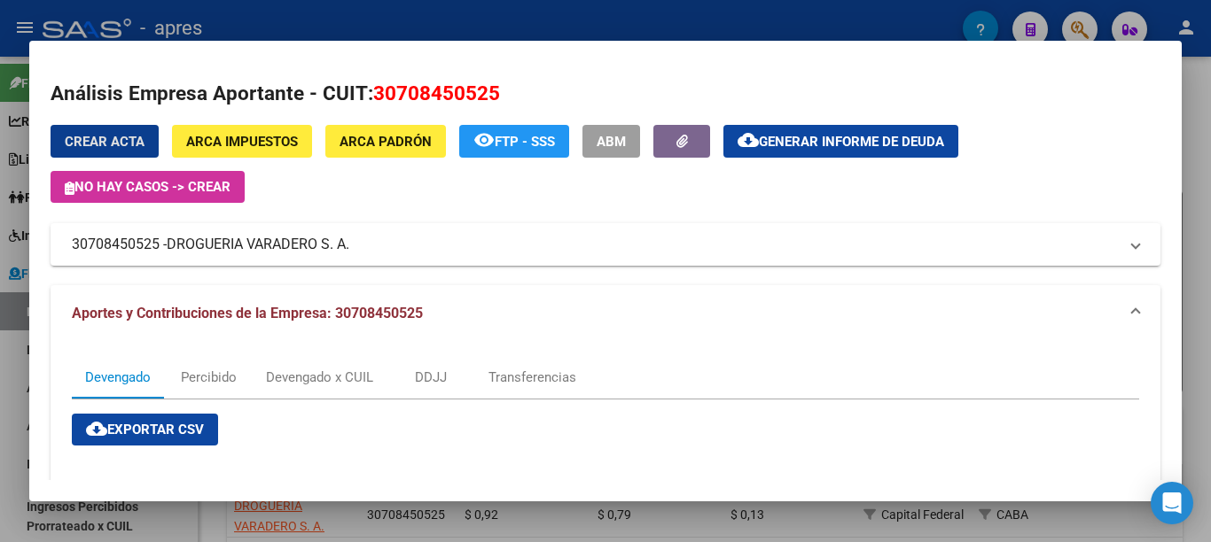
click at [829, 142] on span "Generar informe de deuda" at bounding box center [851, 142] width 185 height 16
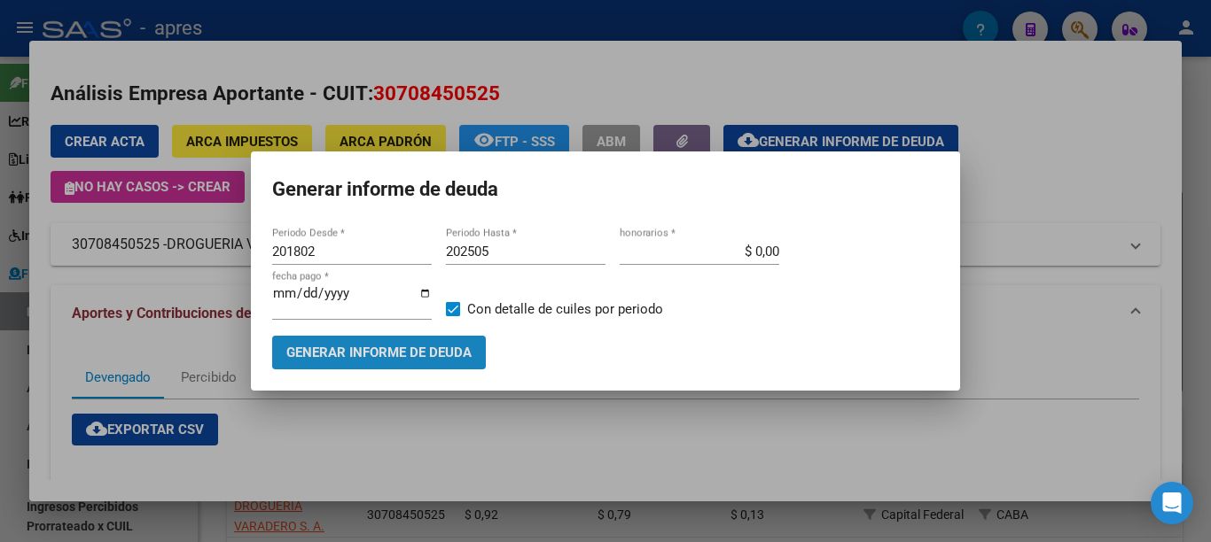
click at [383, 348] on span "Generar informe de deuda" at bounding box center [378, 354] width 185 height 16
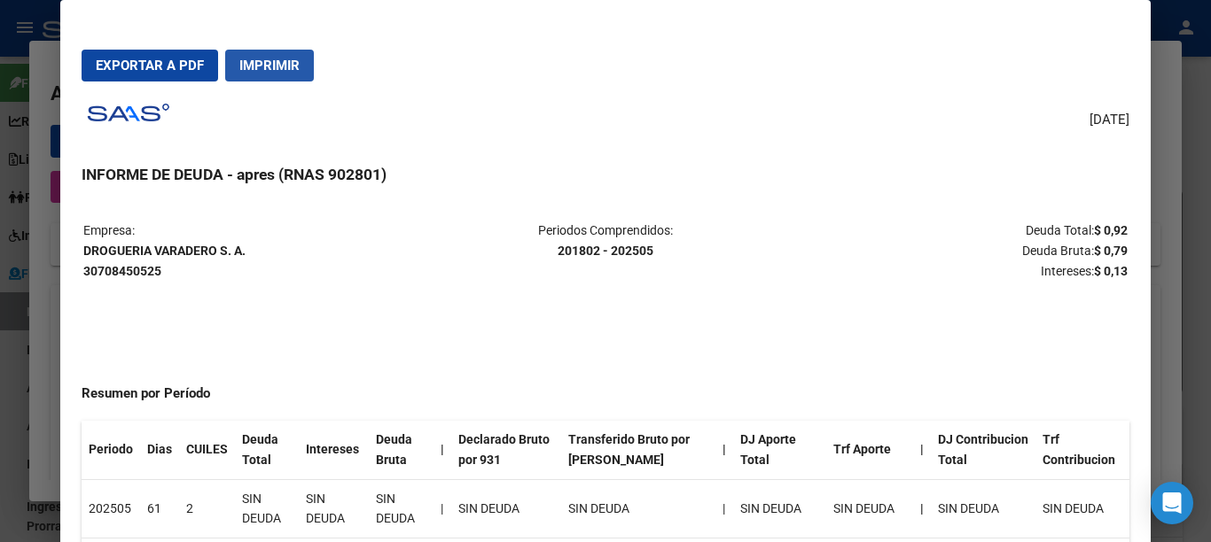
click at [277, 62] on span "Imprimir" at bounding box center [269, 66] width 60 height 16
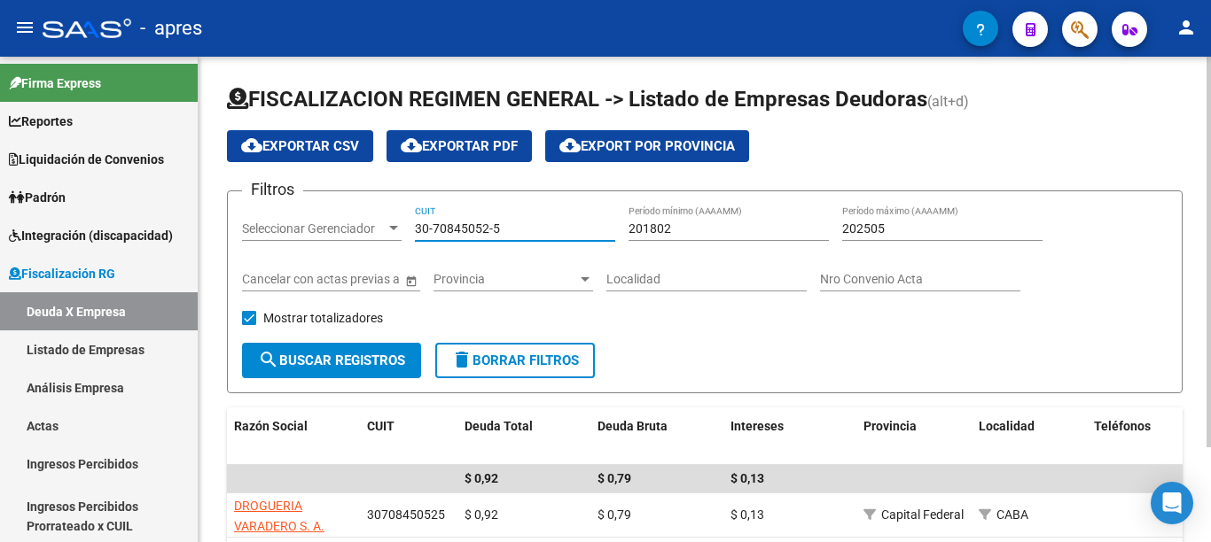
drag, startPoint x: 540, startPoint y: 231, endPoint x: 396, endPoint y: 224, distance: 143.8
click at [396, 224] on div "Filtros Seleccionar Gerenciador Seleccionar Gerenciador 30-70845052-5 CUIT 2018…" at bounding box center [704, 274] width 925 height 137
paste input "57787365-4"
click at [365, 365] on span "search Buscar Registros" at bounding box center [331, 361] width 147 height 16
drag, startPoint x: 466, startPoint y: 227, endPoint x: 325, endPoint y: 239, distance: 141.5
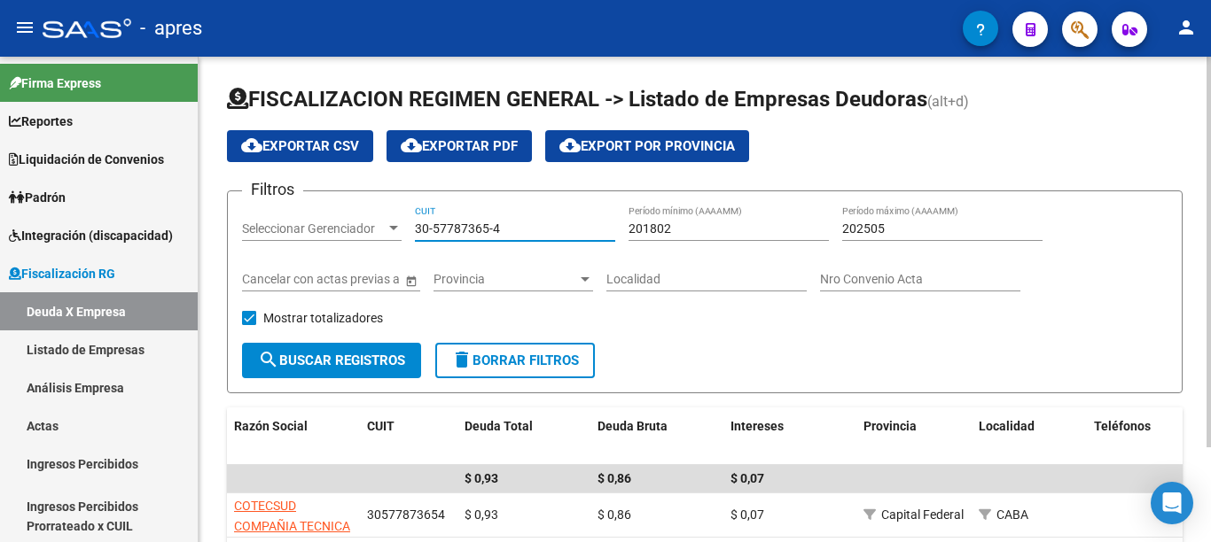
click at [348, 228] on div "Filtros Seleccionar Gerenciador Seleccionar Gerenciador 30-57787365-4 CUIT 2018…" at bounding box center [704, 274] width 925 height 137
paste input
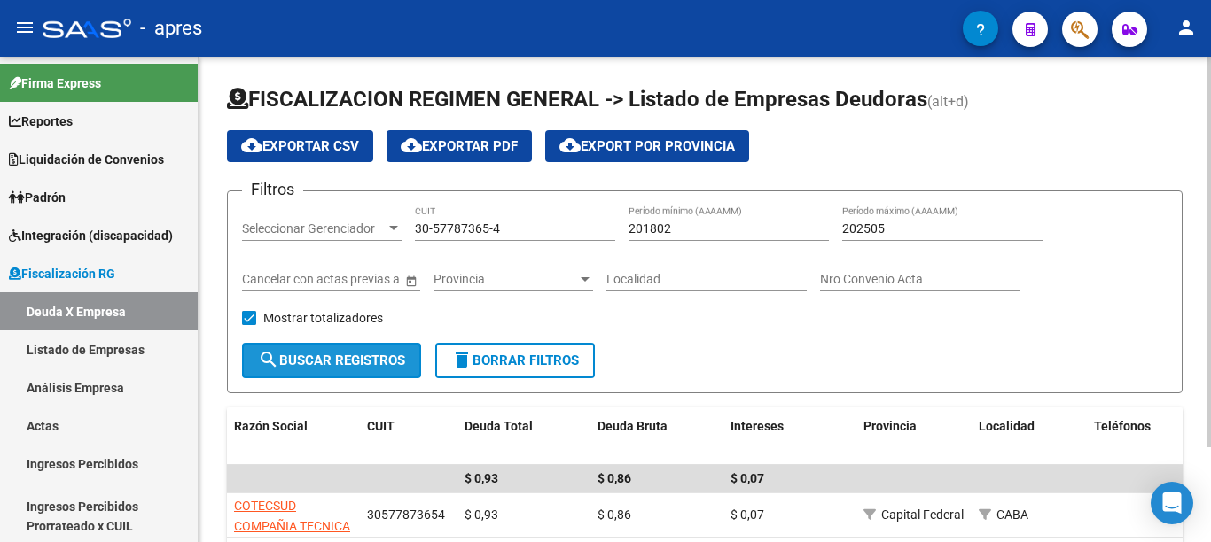
click at [369, 364] on span "search Buscar Registros" at bounding box center [331, 361] width 147 height 16
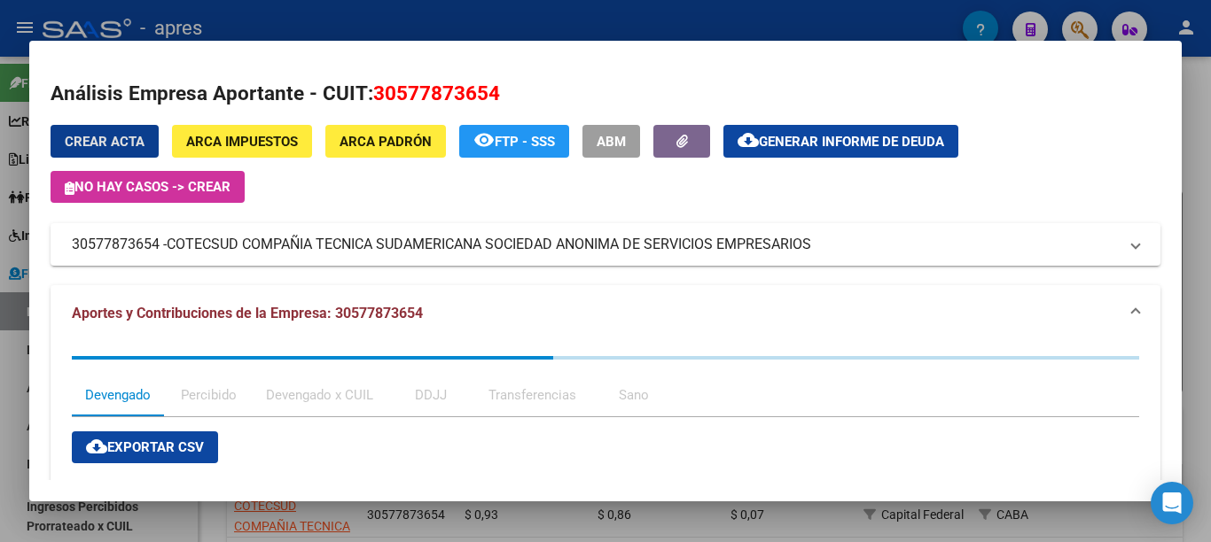
click at [818, 138] on span "Generar informe de deuda" at bounding box center [851, 142] width 185 height 16
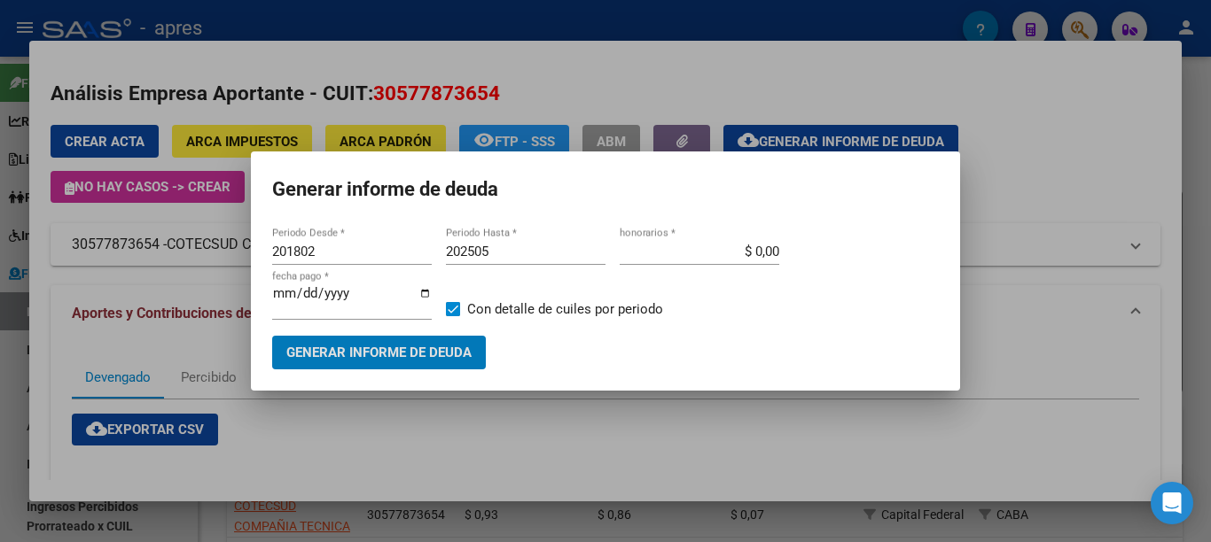
click at [378, 346] on span "Generar informe de deuda" at bounding box center [378, 354] width 185 height 16
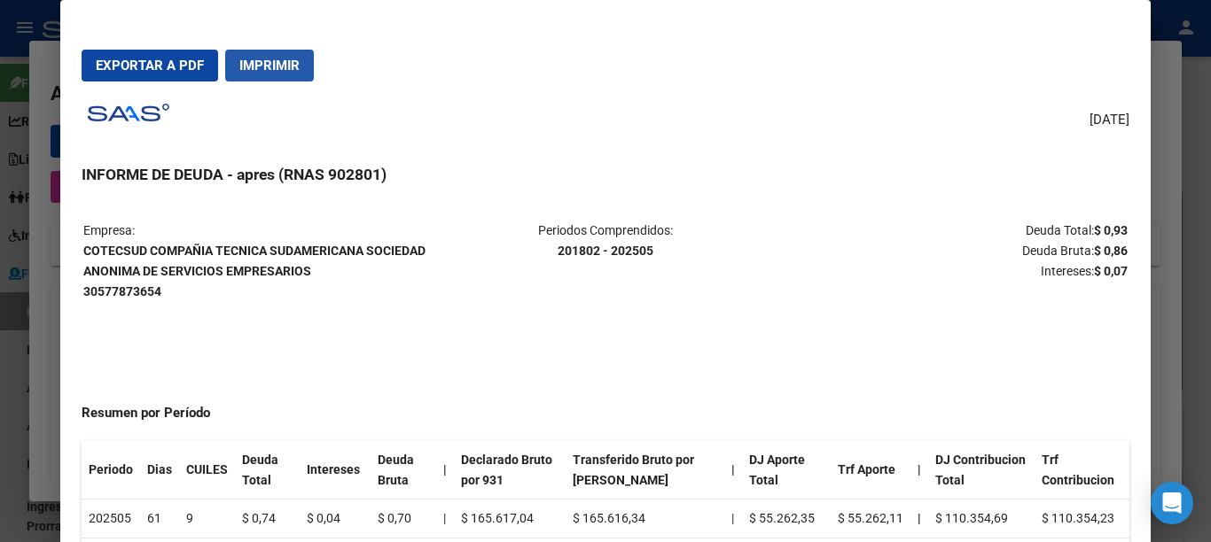
click at [298, 64] on span "Imprimir" at bounding box center [269, 66] width 60 height 16
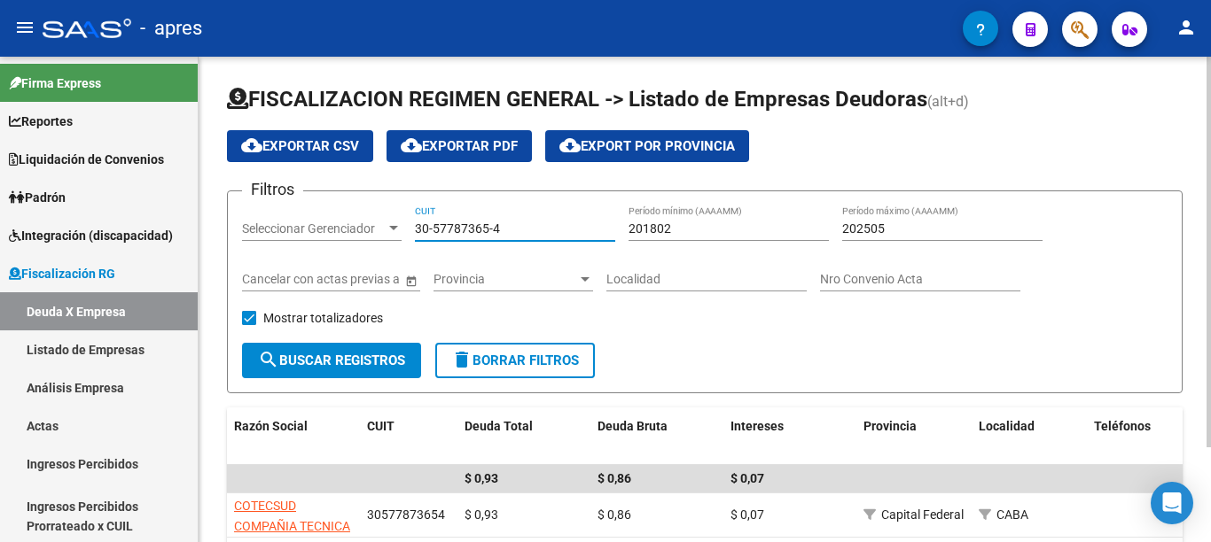
drag, startPoint x: 519, startPoint y: 227, endPoint x: 240, endPoint y: 224, distance: 278.3
click at [240, 224] on form "Filtros Seleccionar Gerenciador Seleccionar Gerenciador 30-57787365-4 CUIT 2018…" at bounding box center [705, 292] width 956 height 203
paste input "65538449-5"
click at [332, 353] on span "search Buscar Registros" at bounding box center [331, 361] width 147 height 16
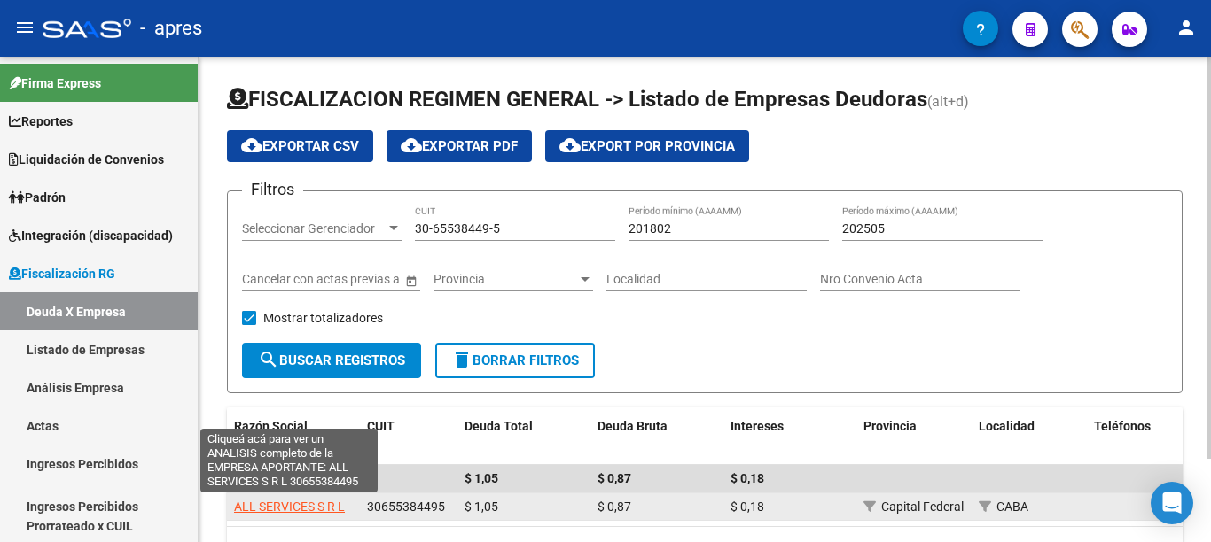
click at [304, 506] on span "ALL SERVICES S R L" at bounding box center [289, 507] width 111 height 14
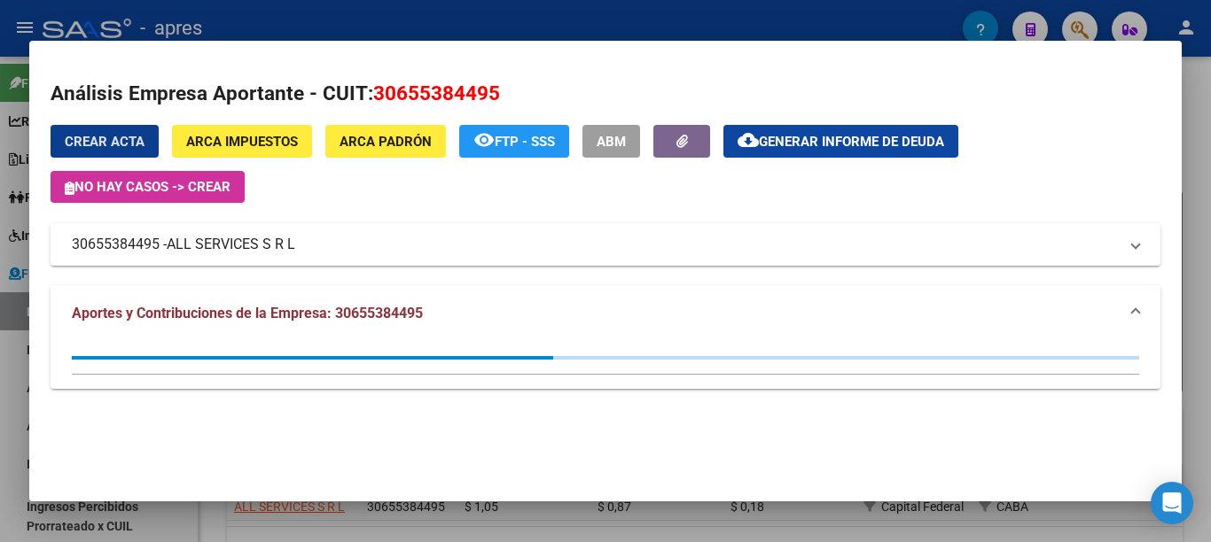
click at [823, 142] on span "Generar informe de deuda" at bounding box center [851, 142] width 185 height 16
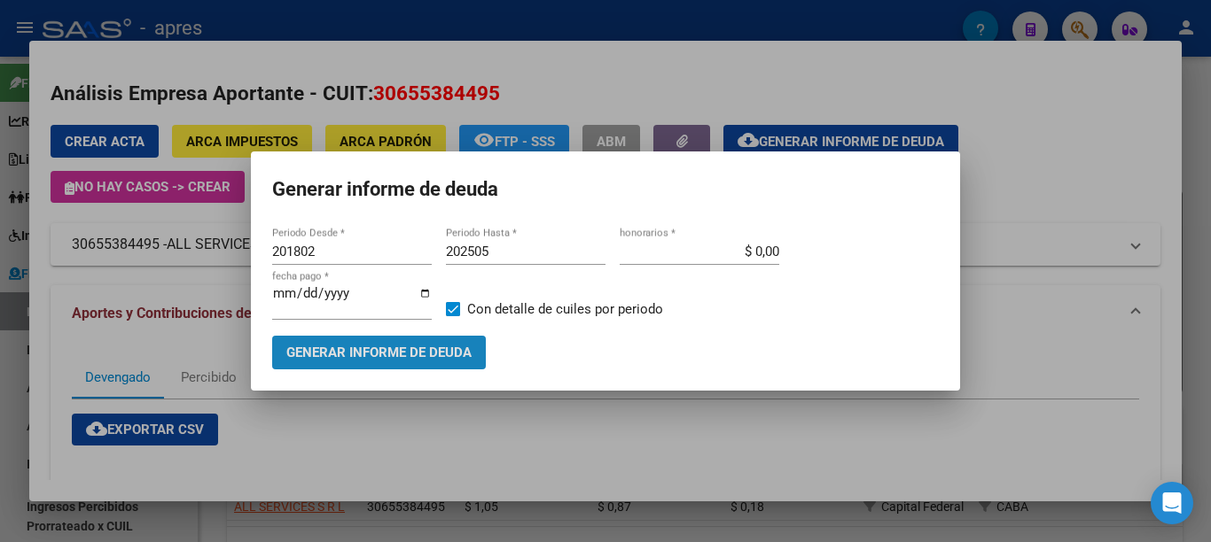
click at [332, 348] on span "Generar informe de deuda" at bounding box center [378, 354] width 185 height 16
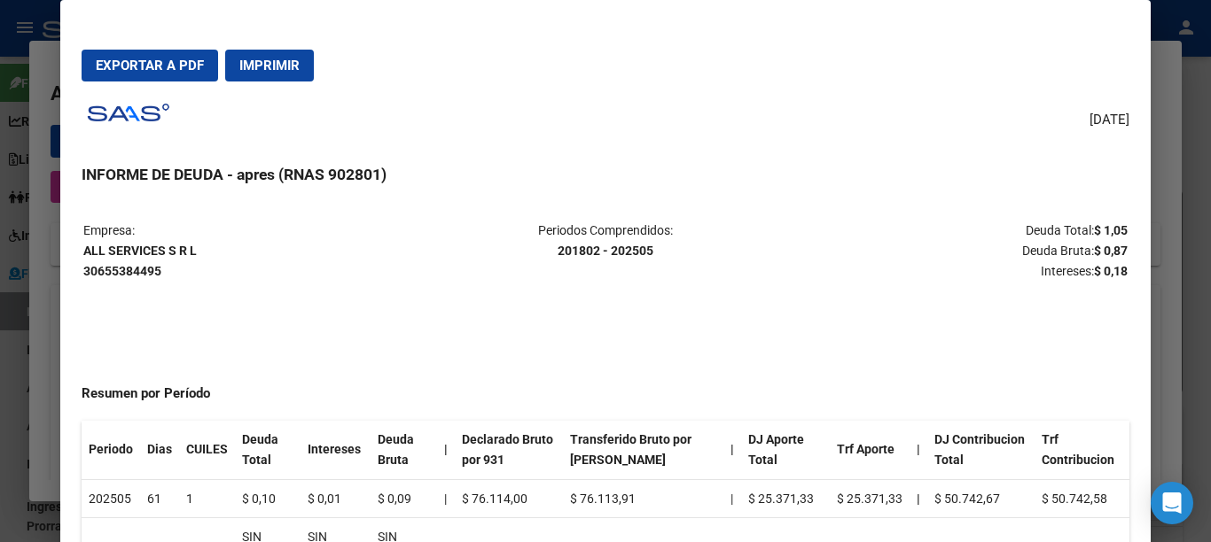
click at [248, 74] on button "Imprimir" at bounding box center [269, 66] width 89 height 32
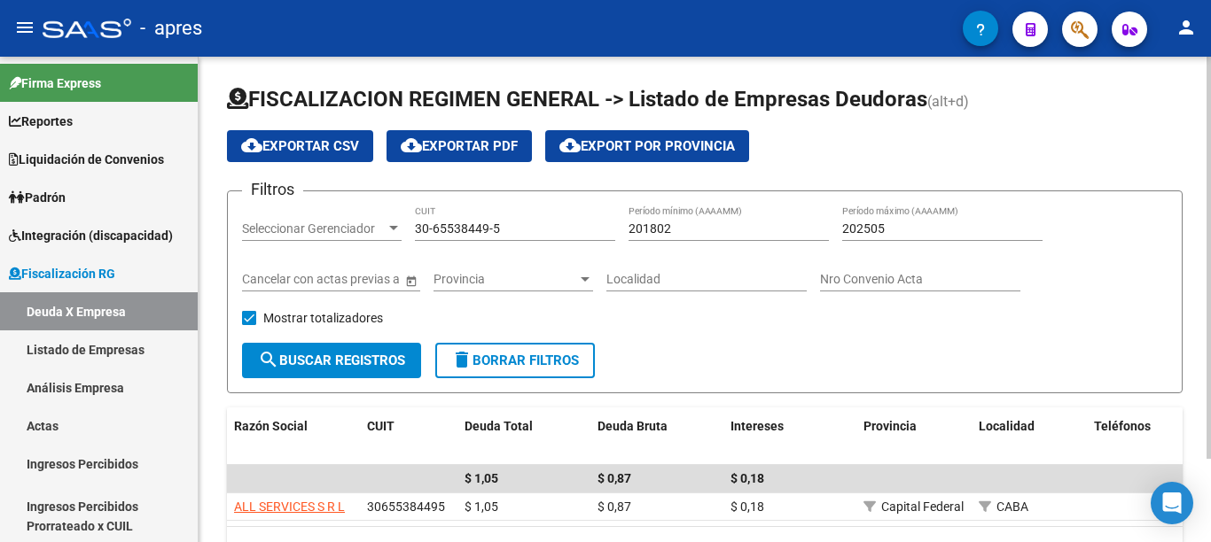
drag, startPoint x: 535, startPoint y: 229, endPoint x: 279, endPoint y: 230, distance: 256.2
click at [277, 230] on div "Filtros Seleccionar Gerenciador Seleccionar Gerenciador 30-65538449-5 CUIT 2018…" at bounding box center [704, 274] width 925 height 137
paste input "468759-1"
click at [363, 352] on button "search Buscar Registros" at bounding box center [331, 360] width 179 height 35
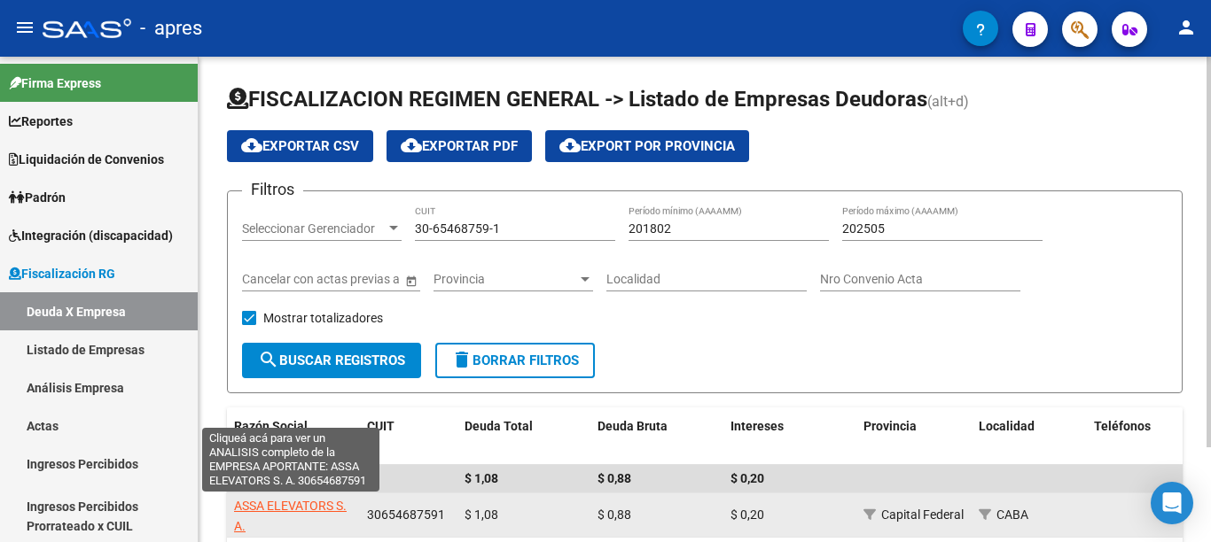
click at [294, 508] on span "ASSA ELEVATORS S. A." at bounding box center [290, 516] width 113 height 35
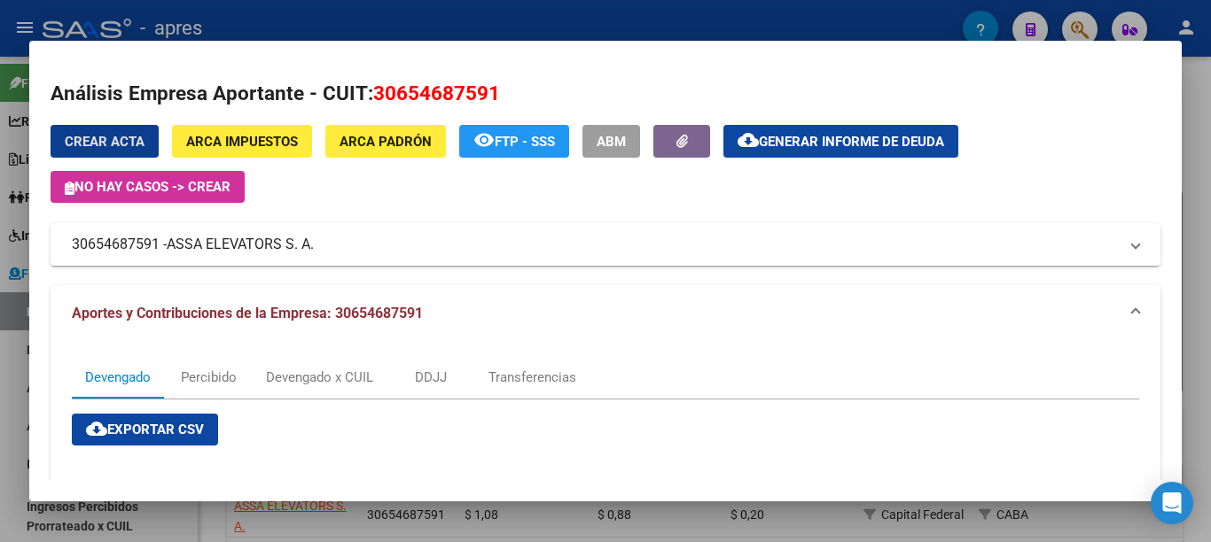
click at [815, 148] on span "Generar informe de deuda" at bounding box center [851, 142] width 185 height 16
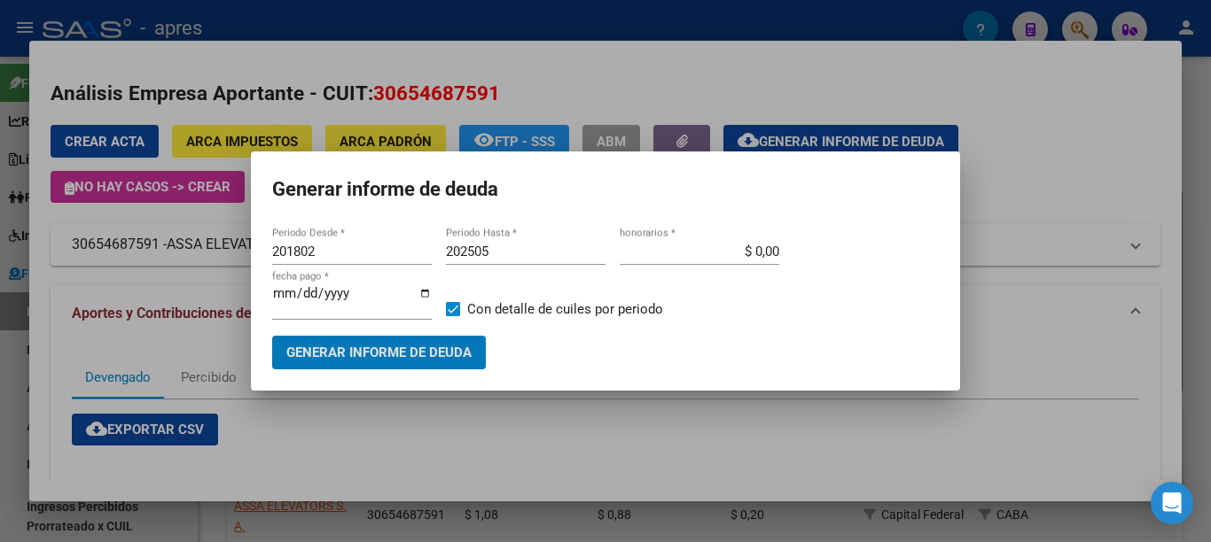
click at [397, 348] on span "Generar informe de deuda" at bounding box center [378, 354] width 185 height 16
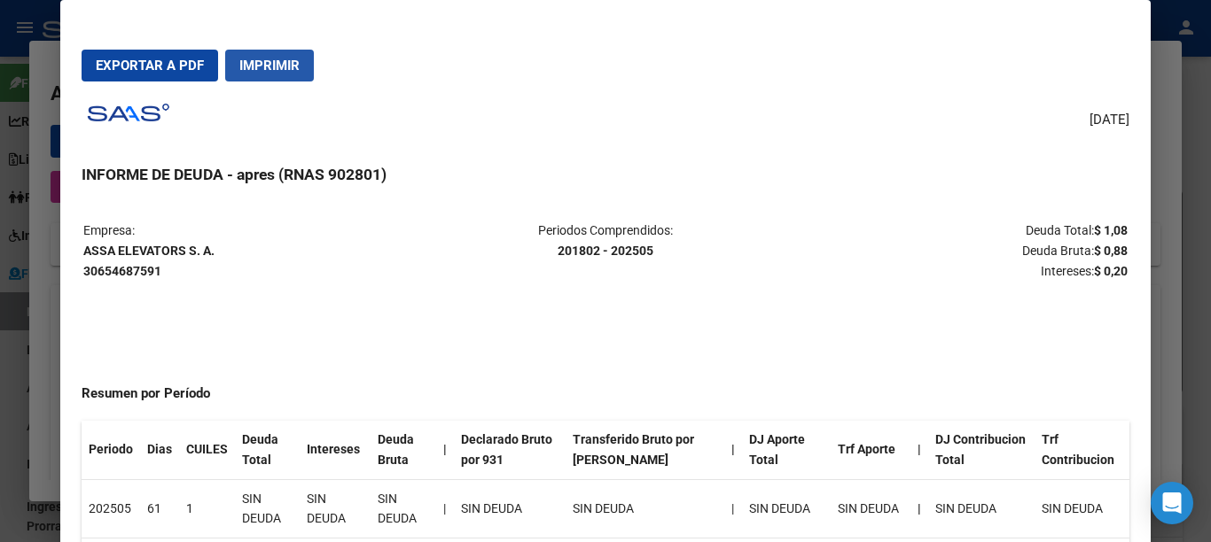
click at [294, 66] on span "Imprimir" at bounding box center [269, 66] width 60 height 16
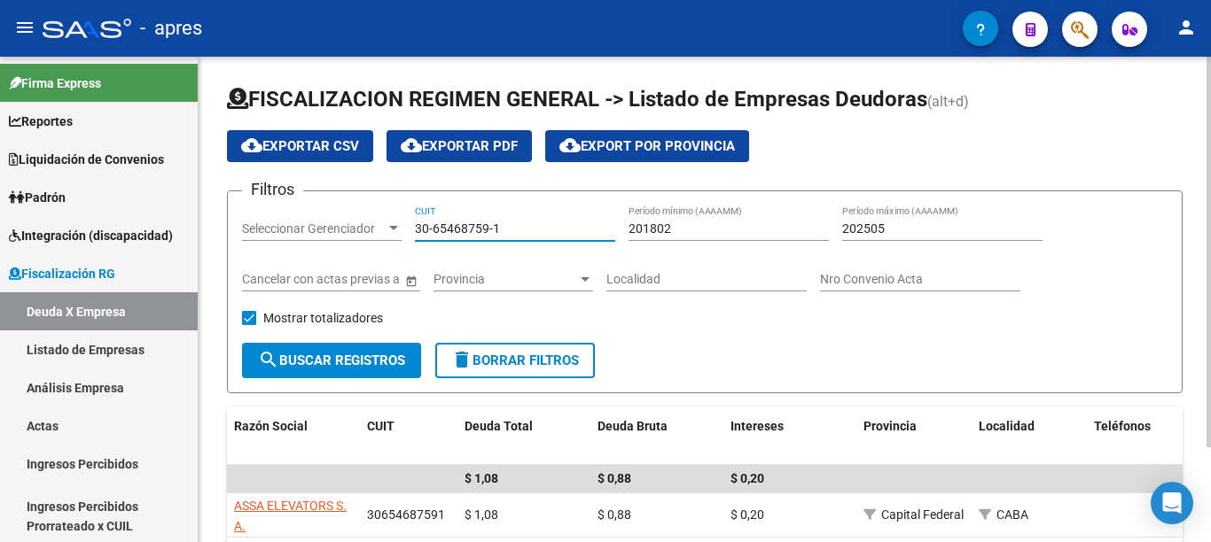
drag, startPoint x: 514, startPoint y: 222, endPoint x: 361, endPoint y: 222, distance: 153.3
click at [361, 222] on div "Filtros Seleccionar Gerenciador Seleccionar Gerenciador 30-65468759-1 CUIT 2018…" at bounding box center [704, 274] width 925 height 137
paste input "6211734-6"
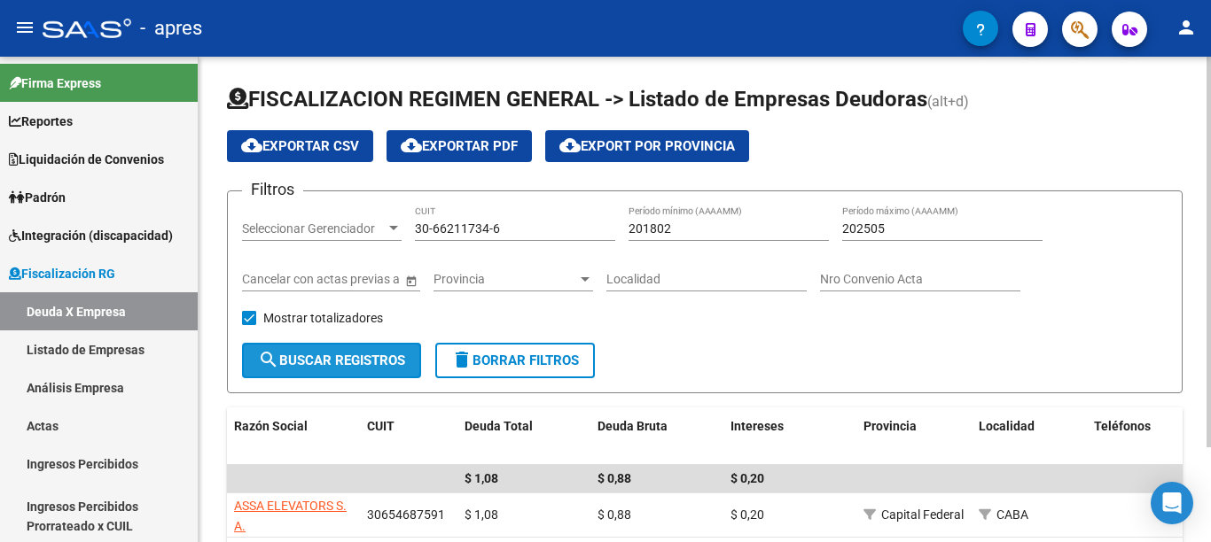
click at [370, 356] on span "search Buscar Registros" at bounding box center [331, 361] width 147 height 16
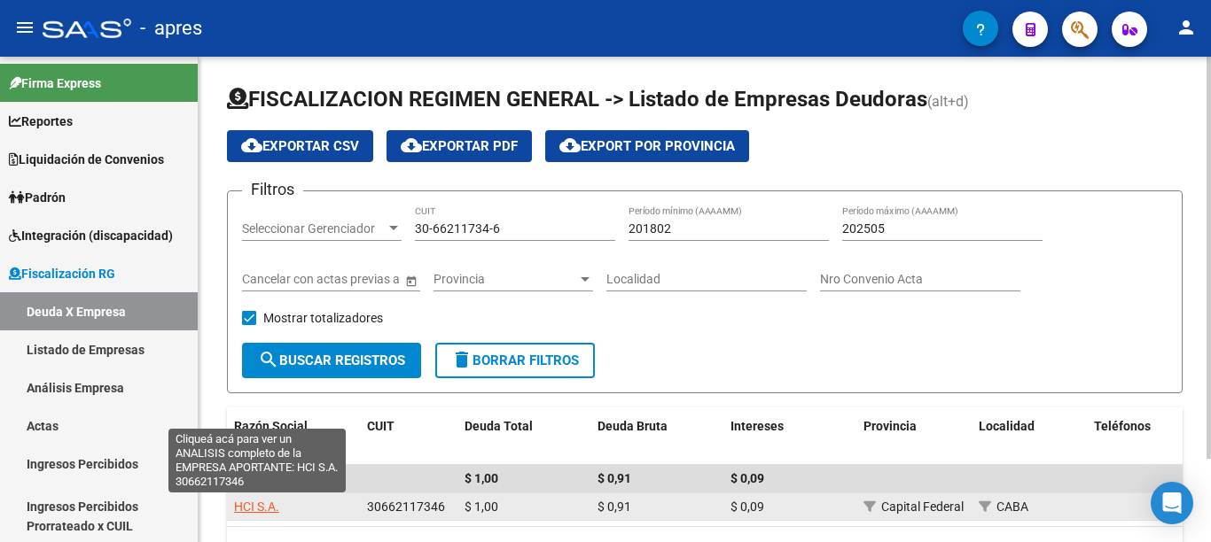
click at [256, 502] on span "HCI S.A." at bounding box center [256, 507] width 45 height 14
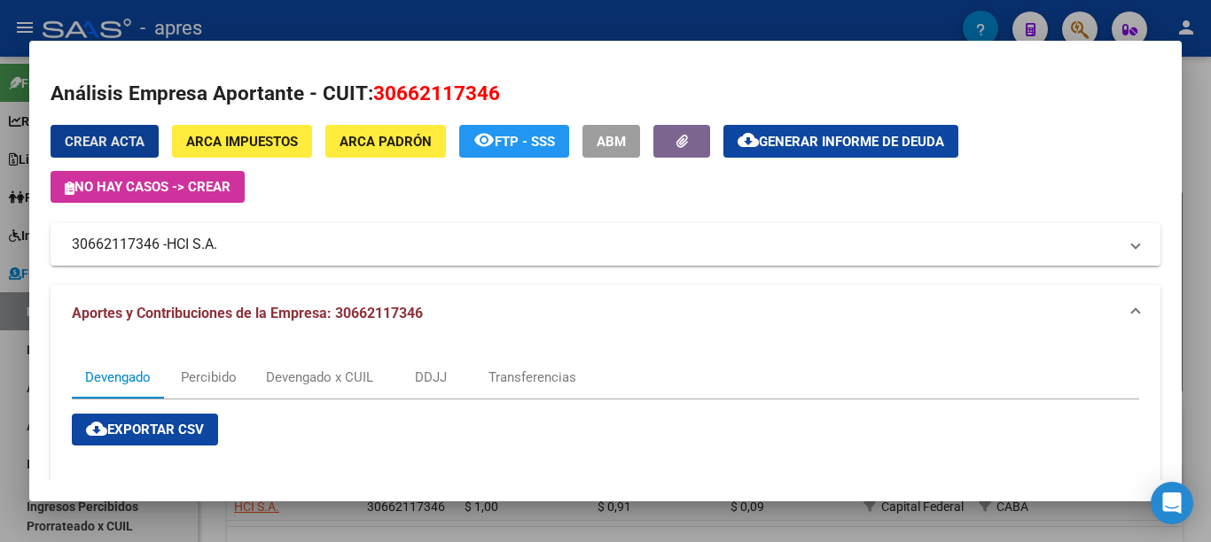
click at [823, 145] on span "Generar informe de deuda" at bounding box center [851, 142] width 185 height 16
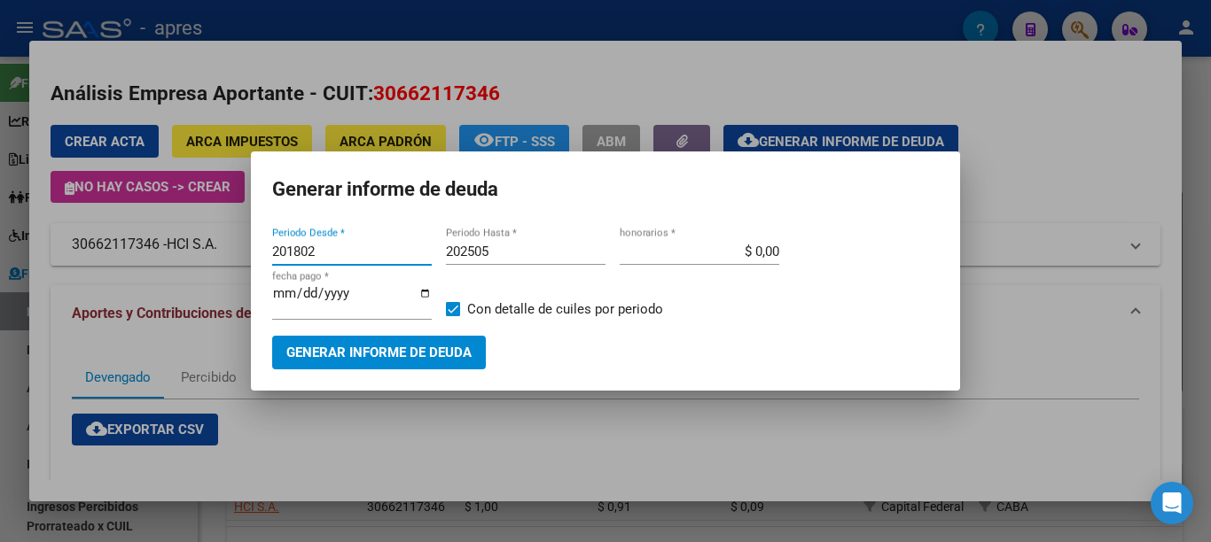
click at [360, 349] on span "Generar informe de deuda" at bounding box center [378, 354] width 185 height 16
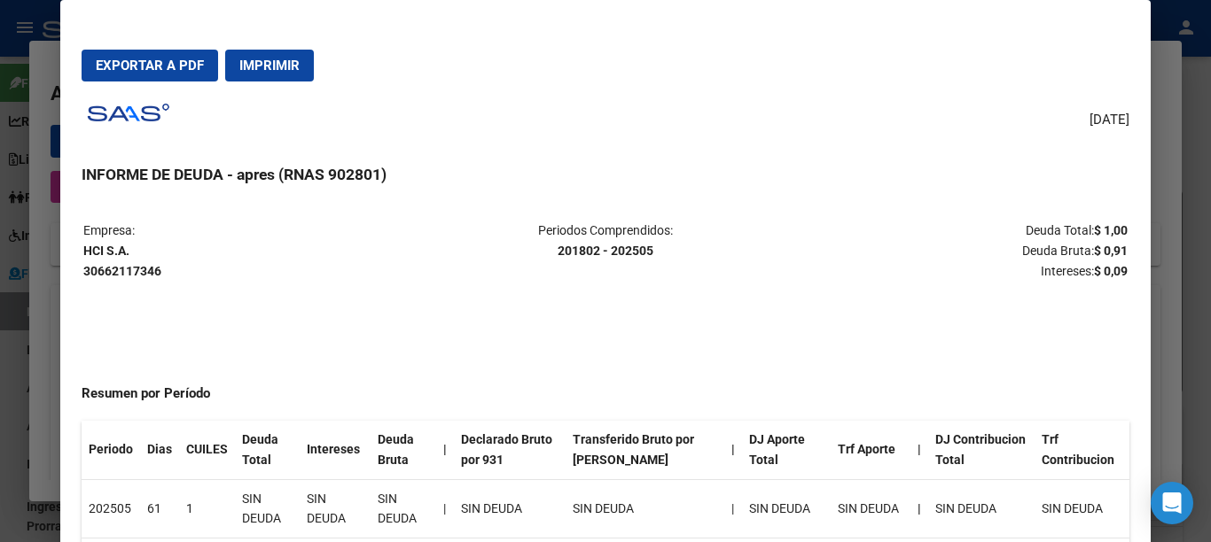
click at [285, 59] on span "Imprimir" at bounding box center [269, 66] width 60 height 16
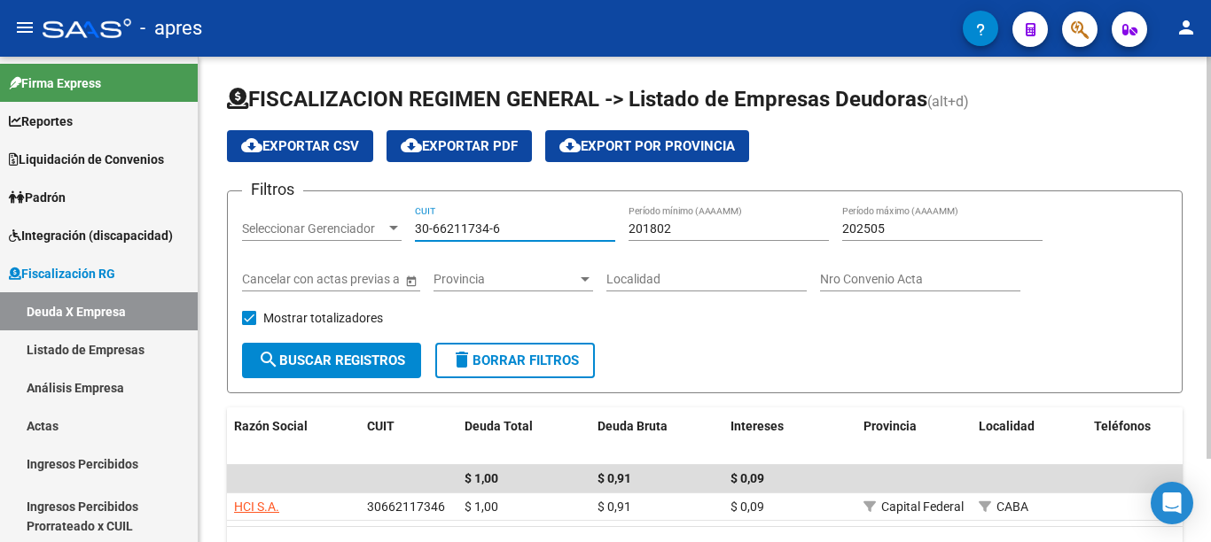
drag, startPoint x: 553, startPoint y: 227, endPoint x: 333, endPoint y: 278, distance: 225.8
click at [321, 226] on div "Filtros Seleccionar Gerenciador Seleccionar Gerenciador 30-66211734-6 CUIT 2018…" at bounding box center [704, 274] width 925 height 137
paste input "71214037-9"
click at [330, 351] on button "search Buscar Registros" at bounding box center [331, 360] width 179 height 35
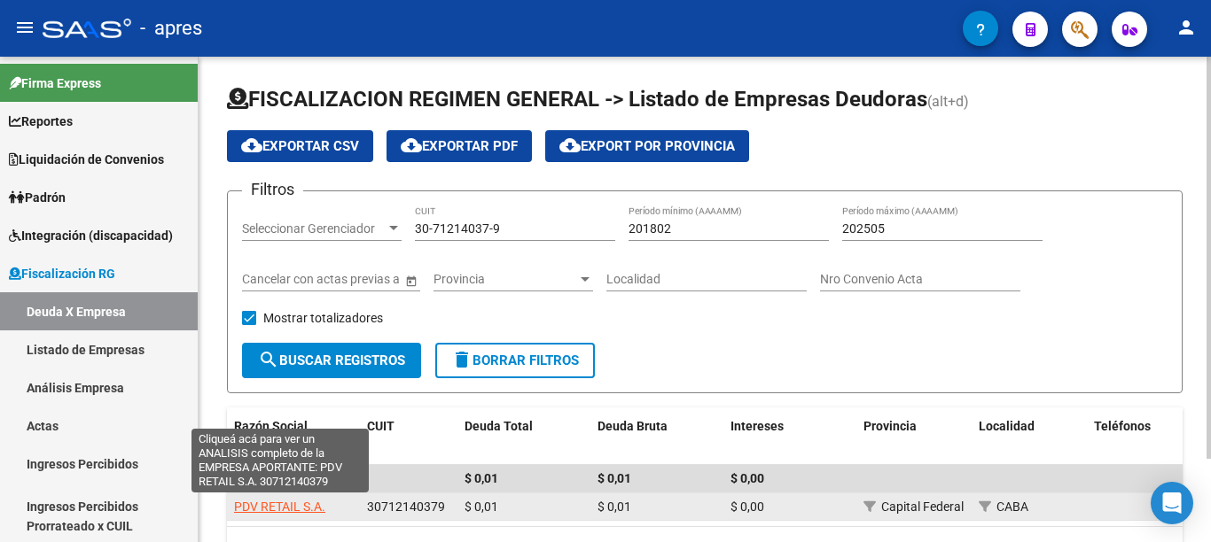
click at [290, 507] on span "PDV RETAIL S.A." at bounding box center [279, 507] width 91 height 14
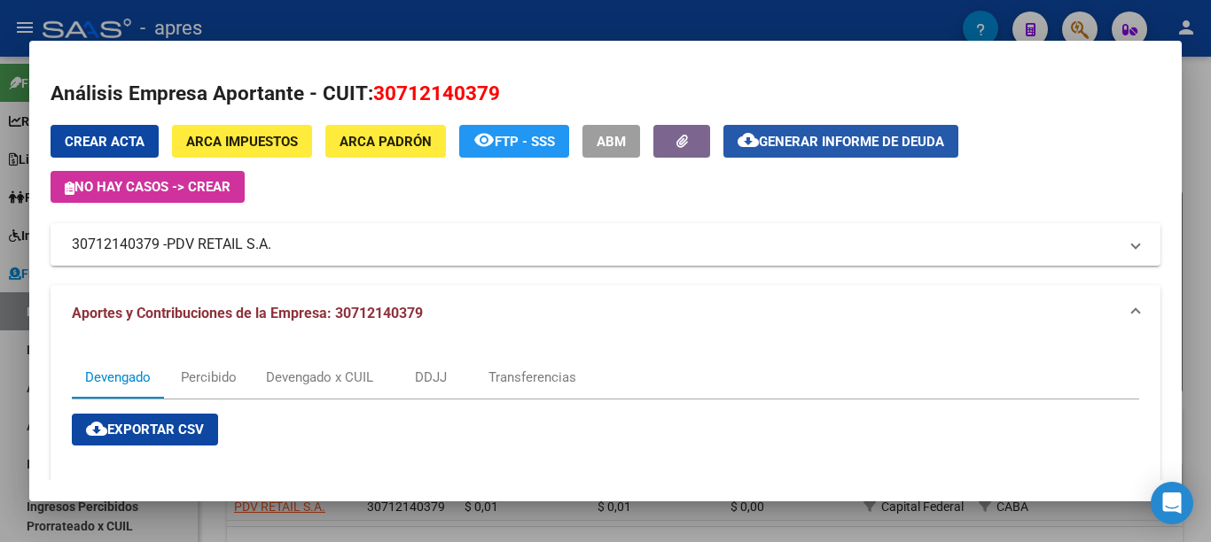
click at [801, 142] on span "Generar informe de deuda" at bounding box center [851, 142] width 185 height 16
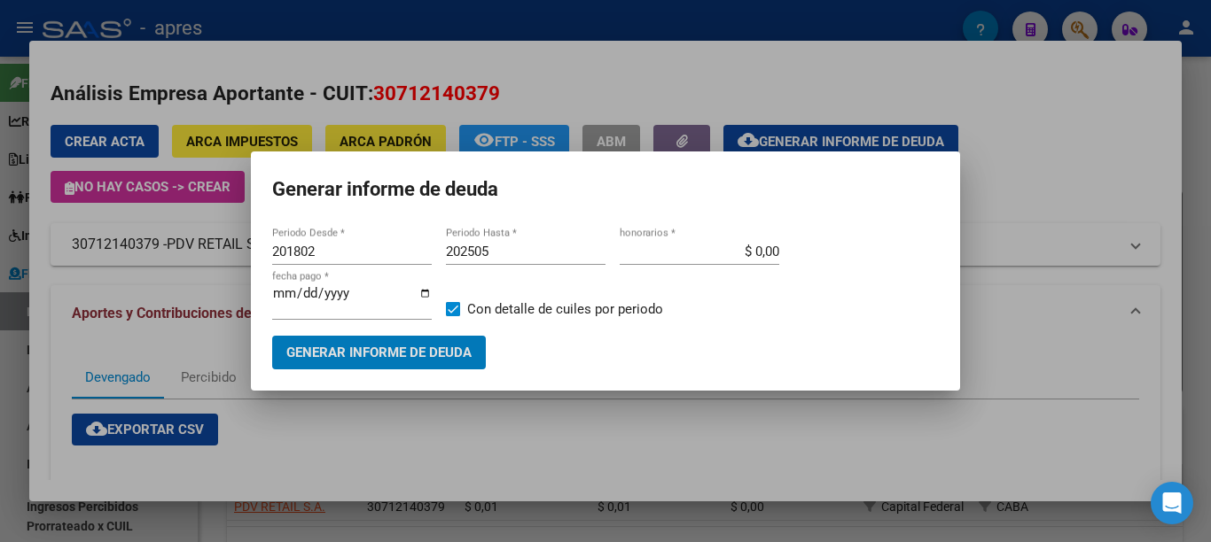
click at [410, 347] on span "Generar informe de deuda" at bounding box center [378, 354] width 185 height 16
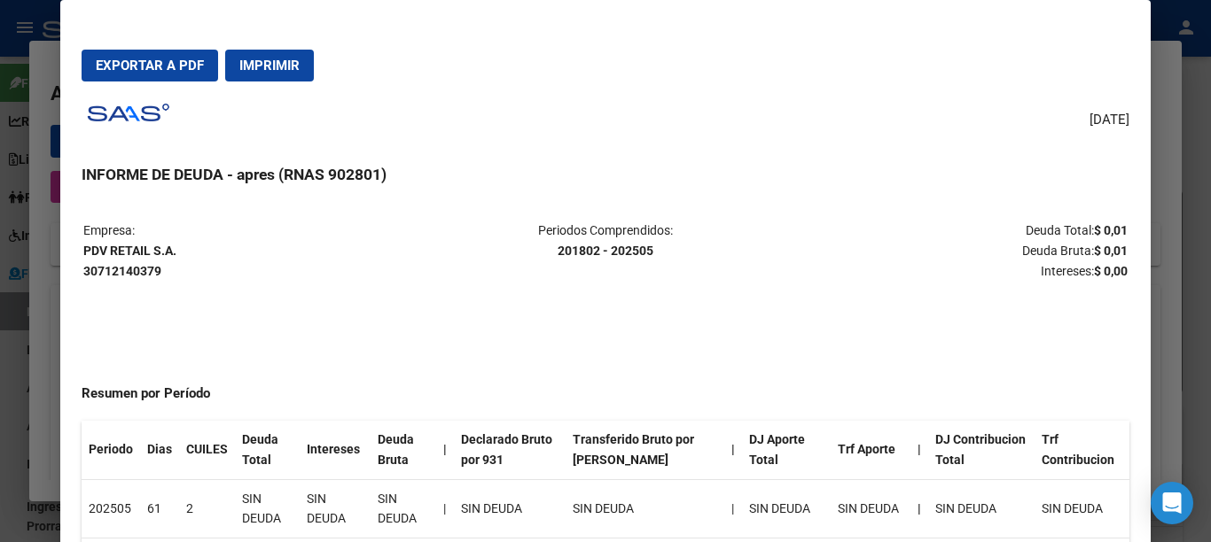
click at [294, 64] on span "Imprimir" at bounding box center [269, 66] width 60 height 16
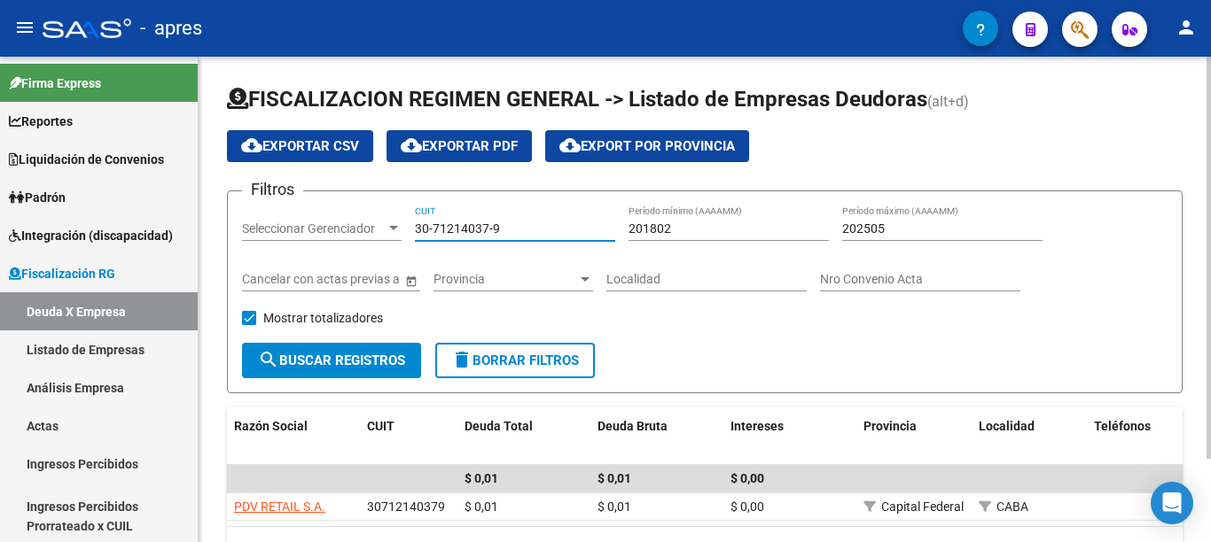
drag, startPoint x: 532, startPoint y: 230, endPoint x: 347, endPoint y: 248, distance: 186.2
click at [362, 214] on div "Filtros Seleccionar Gerenciador Seleccionar Gerenciador 30-71214037-9 CUIT 2018…" at bounding box center [704, 274] width 925 height 137
paste input "0816667-3"
click at [353, 371] on button "search Buscar Registros" at bounding box center [331, 360] width 179 height 35
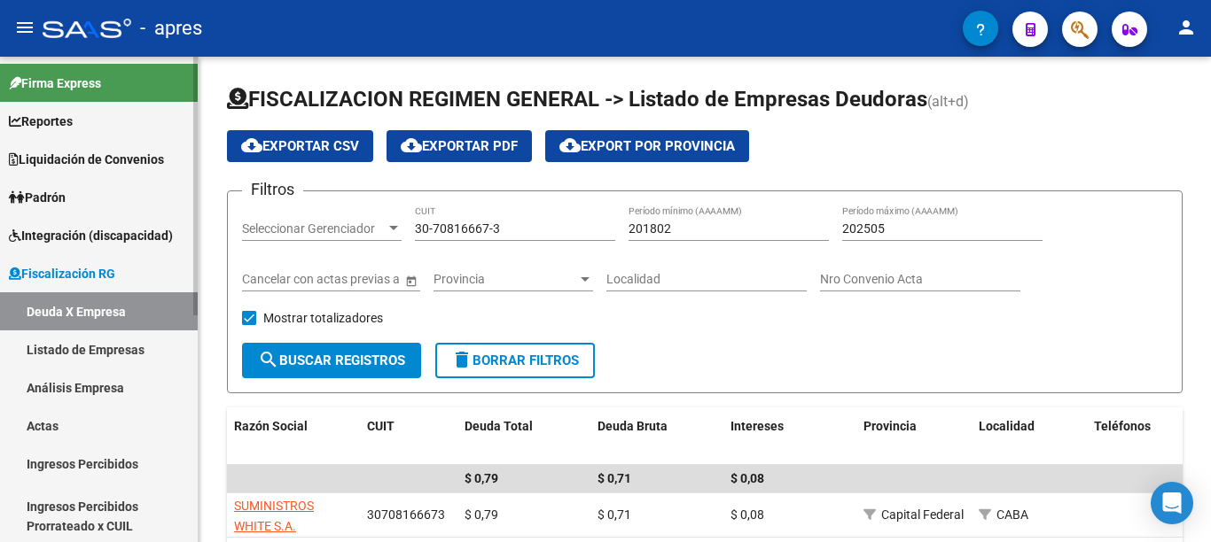
click at [56, 422] on link "Actas" at bounding box center [99, 426] width 198 height 38
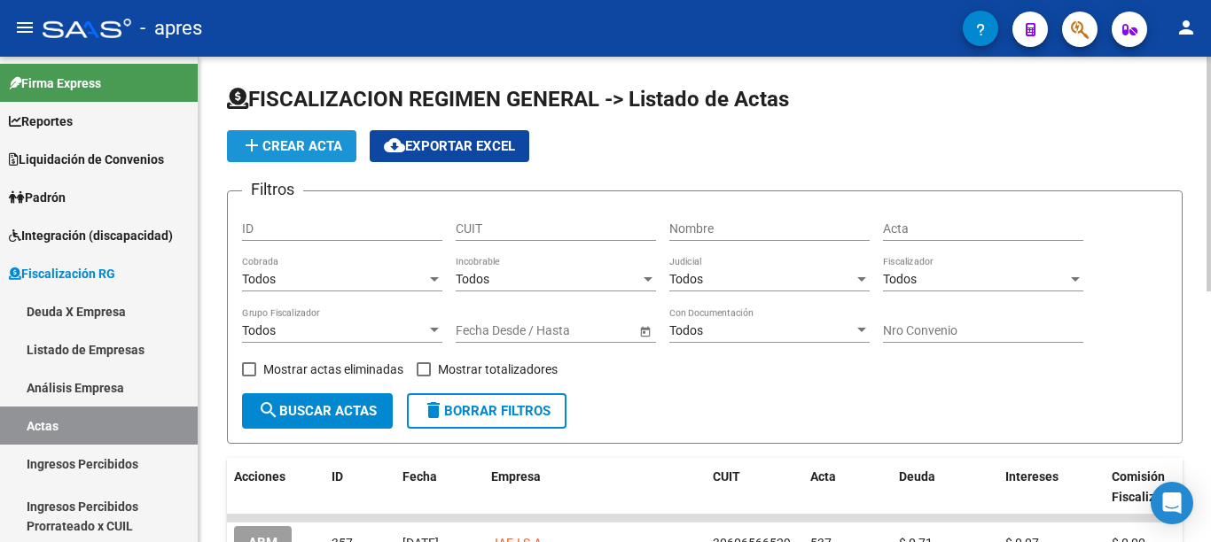
click at [323, 144] on span "add Crear Acta" at bounding box center [291, 146] width 101 height 16
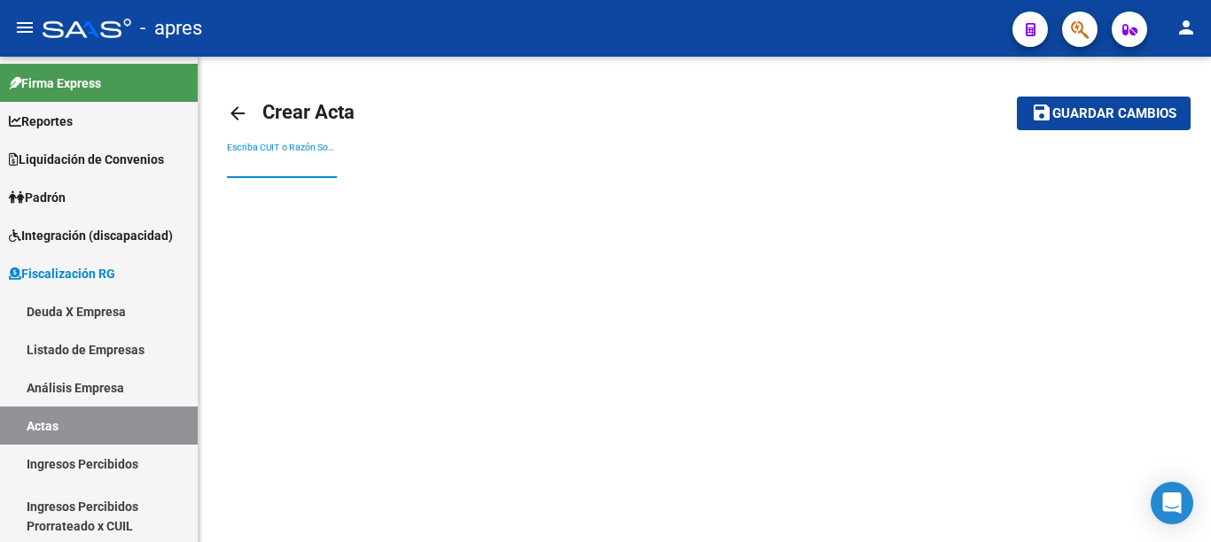
click at [319, 170] on input "Escriba CUIT o Razón Social para buscar" at bounding box center [282, 165] width 110 height 15
paste input "30708166673"
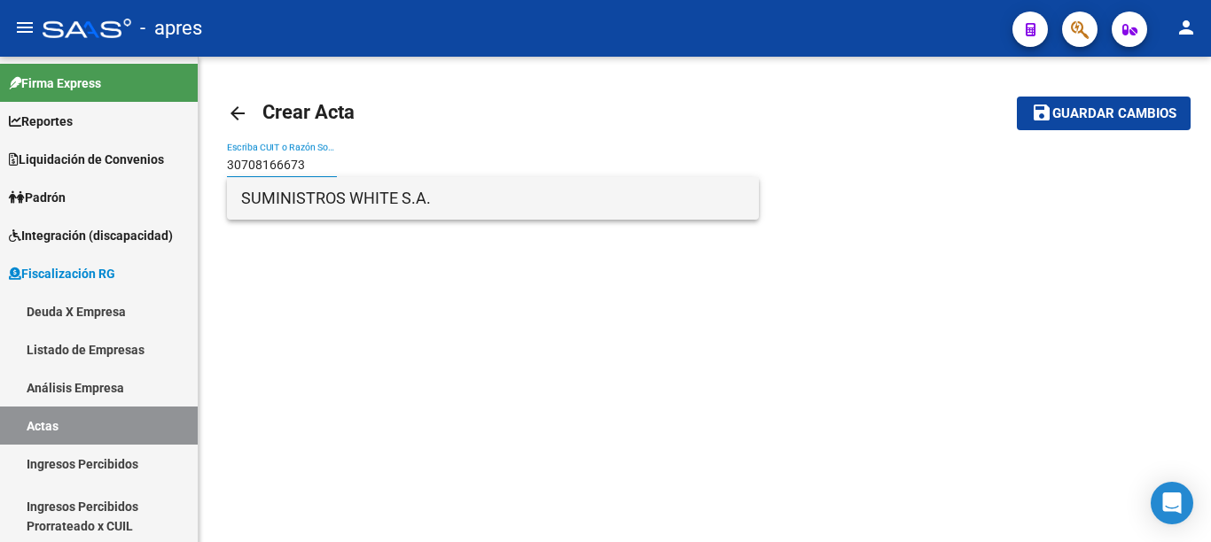
click at [396, 207] on span "SUMINISTROS WHITE S.A." at bounding box center [492, 198] width 503 height 43
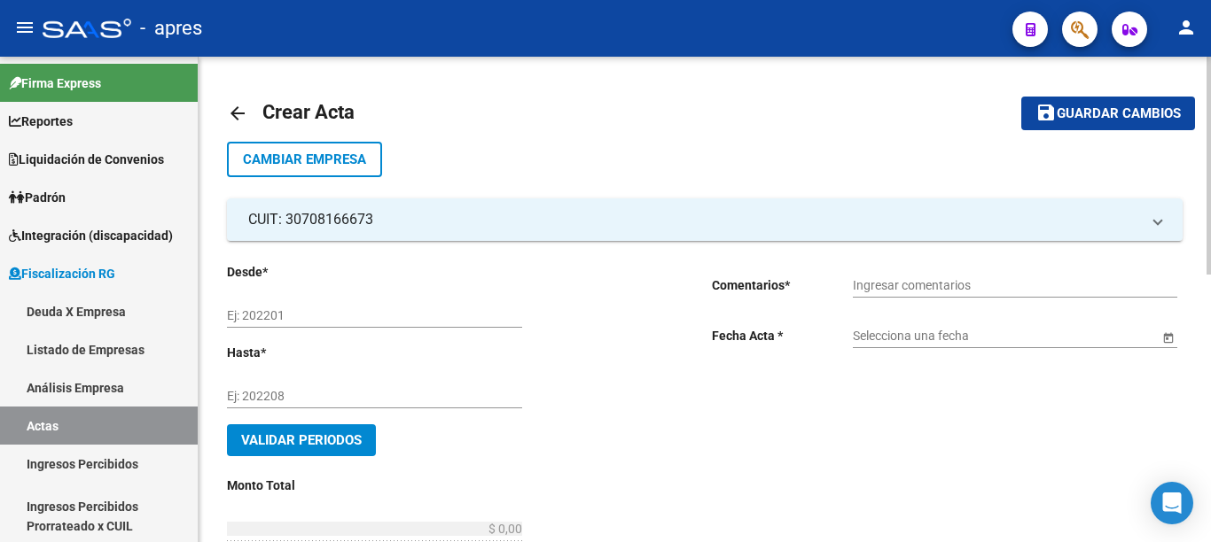
click at [345, 321] on input "Ej: 202201" at bounding box center [374, 315] width 295 height 15
click at [924, 278] on input "Ingresar comentarios" at bounding box center [1015, 285] width 324 height 15
click at [1161, 316] on span "Open calendar" at bounding box center [1168, 337] width 43 height 43
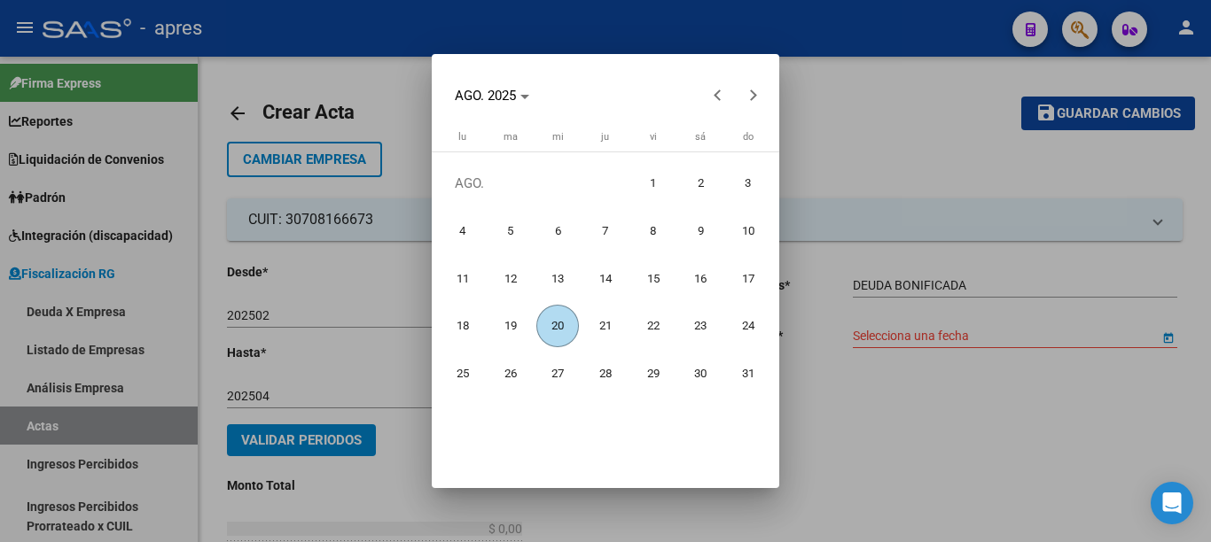
click at [558, 327] on span "20" at bounding box center [557, 326] width 43 height 43
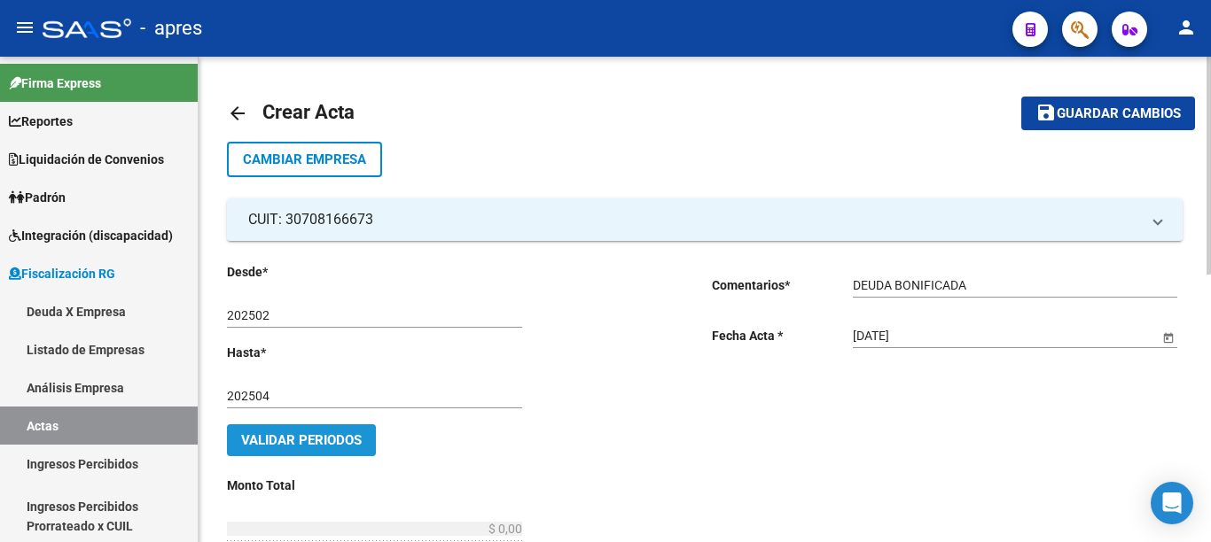
click at [315, 433] on span "Validar Periodos" at bounding box center [301, 441] width 121 height 16
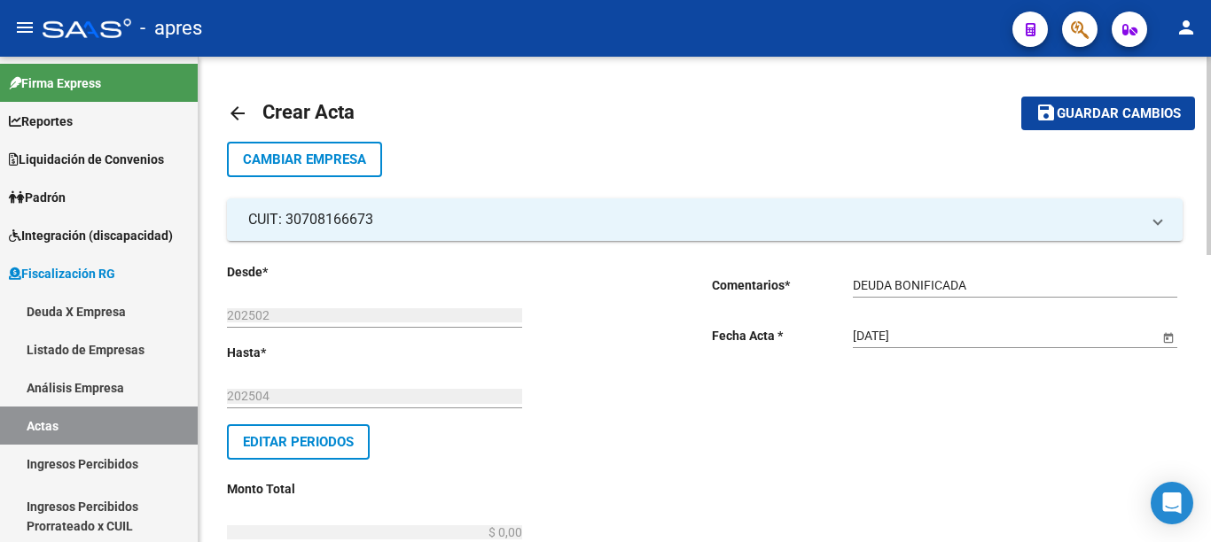
click at [1210, 255] on div at bounding box center [1208, 156] width 4 height 199
drag, startPoint x: 451, startPoint y: 252, endPoint x: 676, endPoint y: 272, distance: 226.1
click at [1210, 255] on div at bounding box center [1208, 156] width 4 height 199
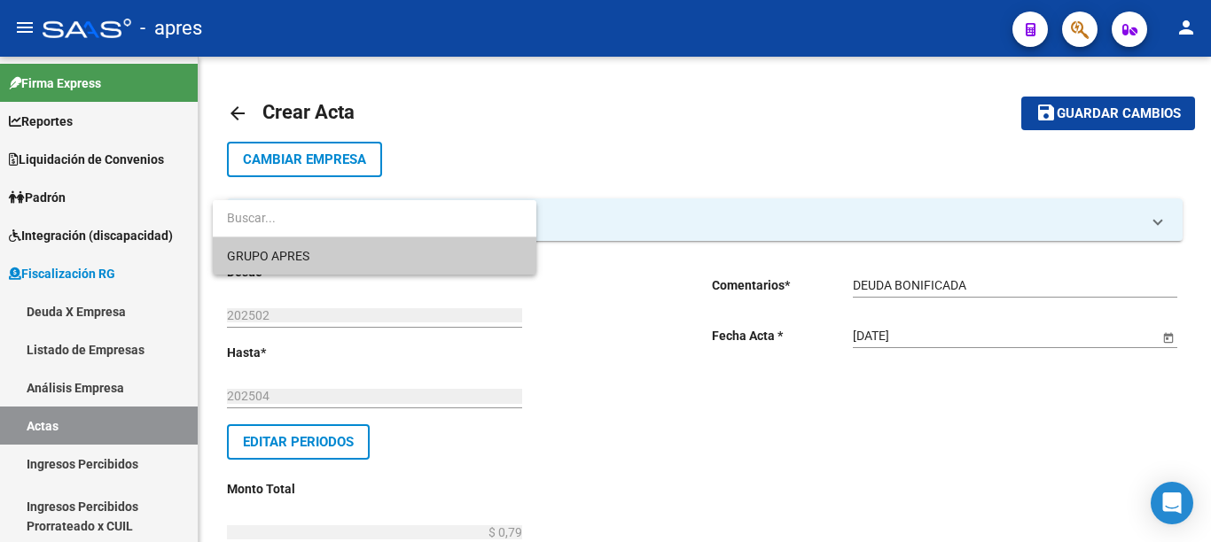
click at [356, 256] on span "GRUPO APRES" at bounding box center [374, 256] width 295 height 37
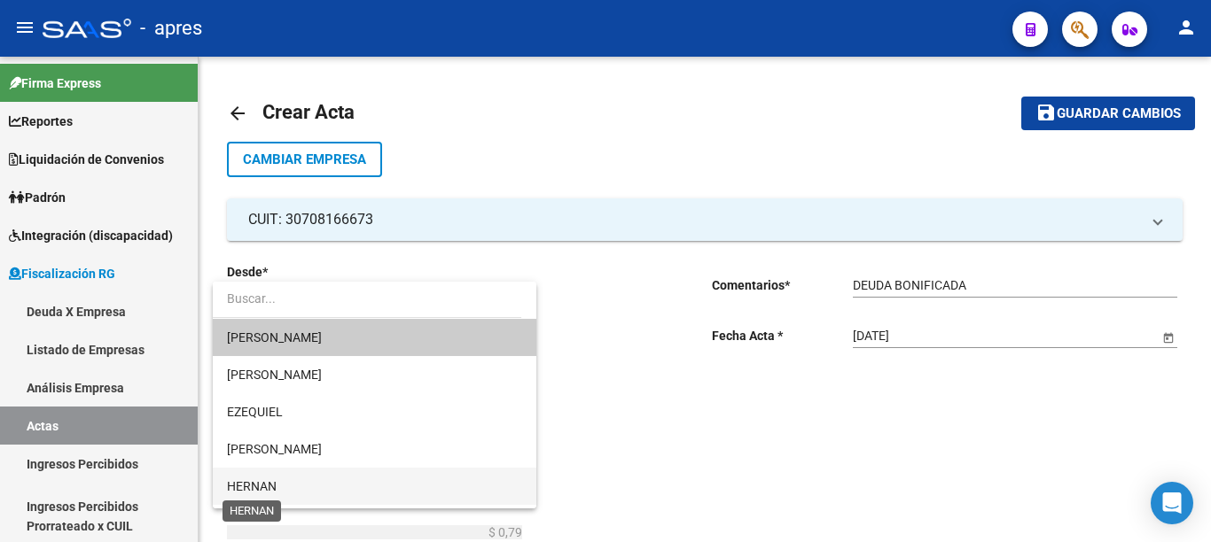
click at [256, 490] on span "HERNAN" at bounding box center [252, 487] width 50 height 14
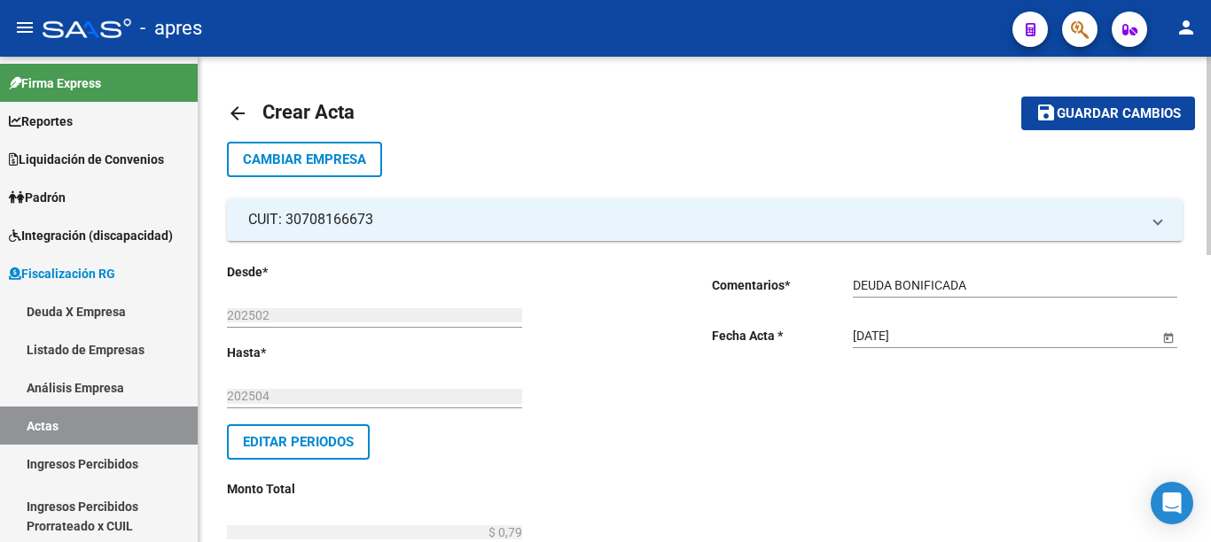
click at [1210, 217] on div at bounding box center [1208, 137] width 4 height 160
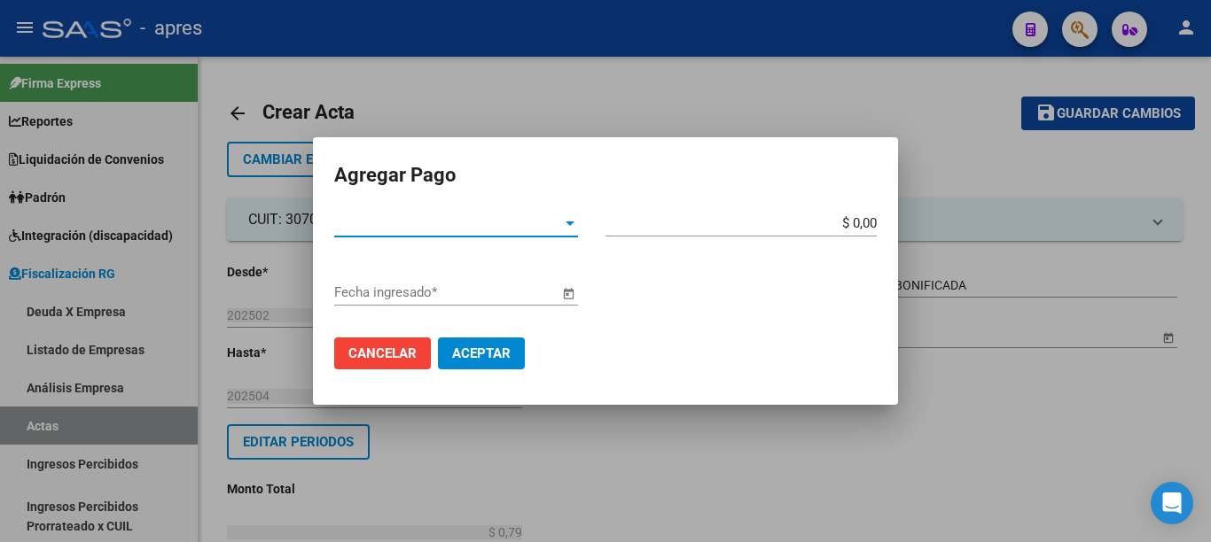
click at [544, 221] on span "Tipo de Pago *" at bounding box center [448, 223] width 228 height 16
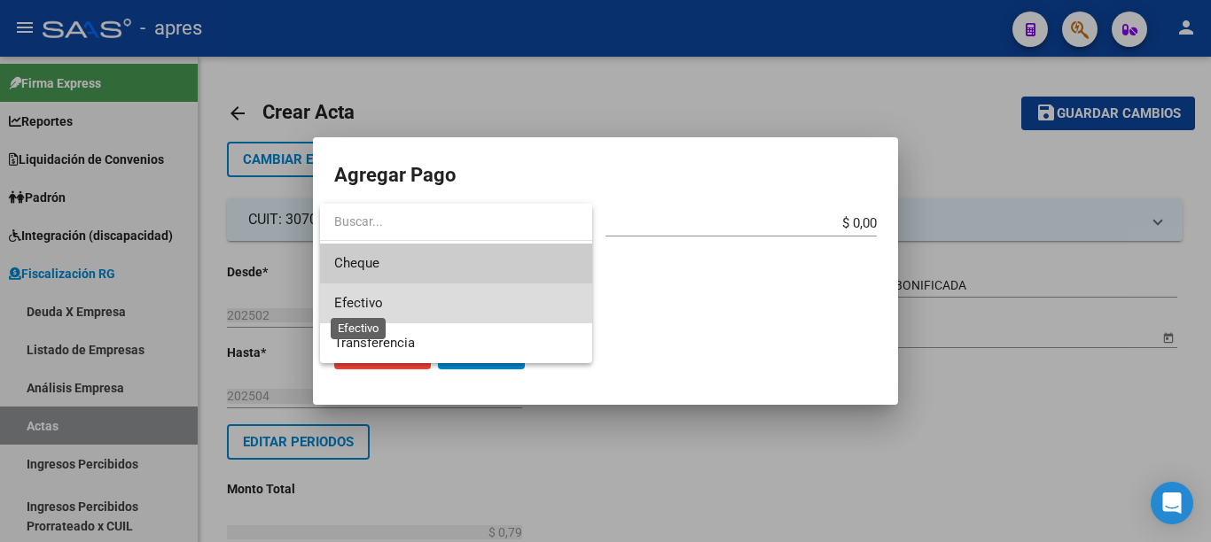
click at [377, 304] on span "Efectivo" at bounding box center [358, 303] width 49 height 16
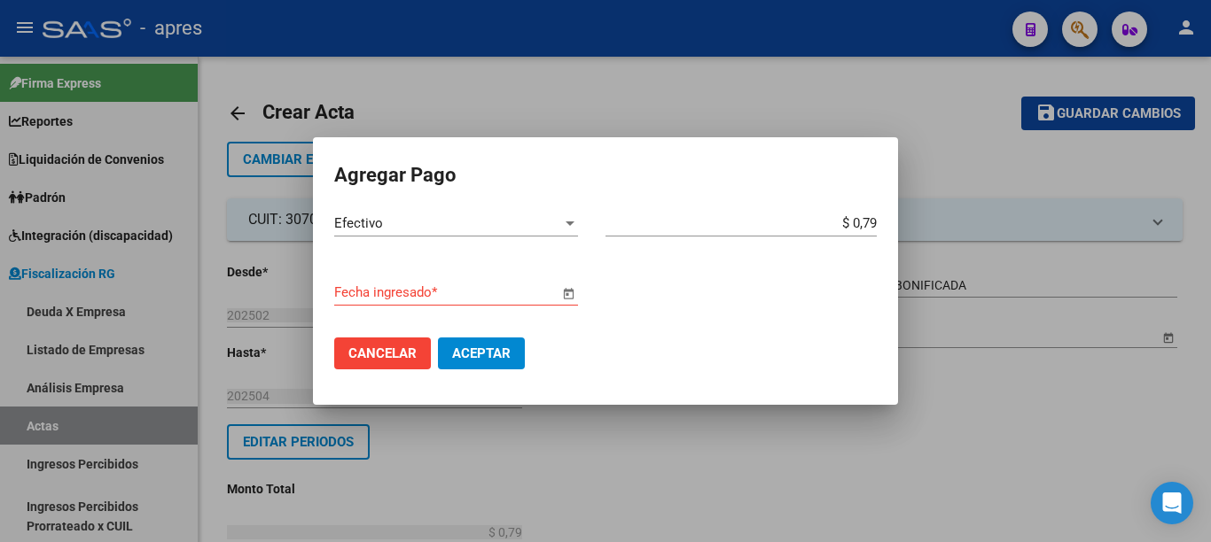
click at [558, 291] on span "Open calendar" at bounding box center [568, 293] width 43 height 43
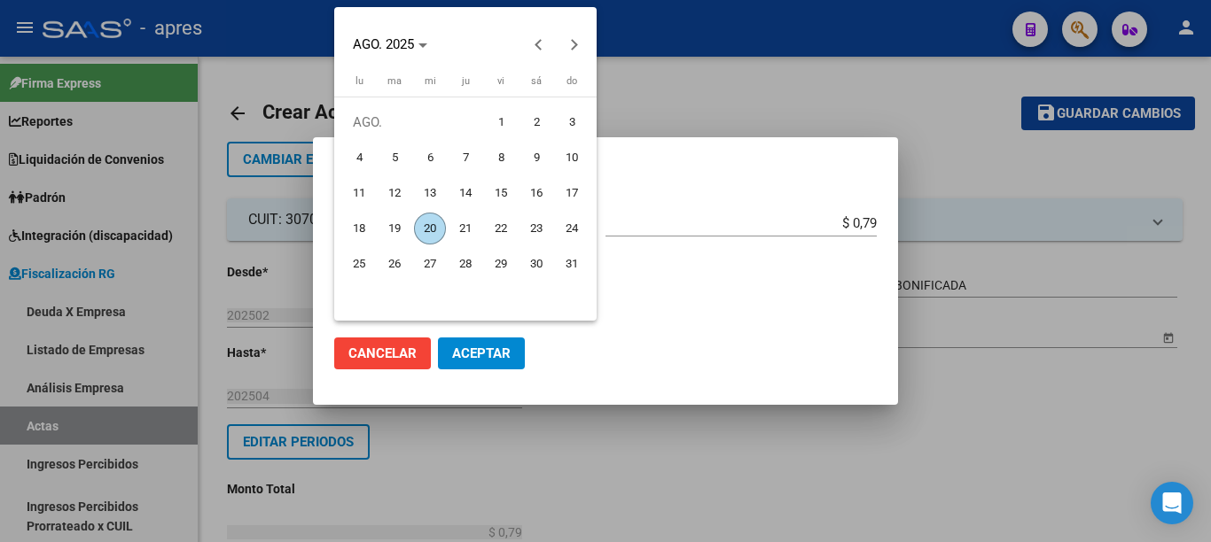
click at [427, 230] on span "20" at bounding box center [430, 229] width 32 height 32
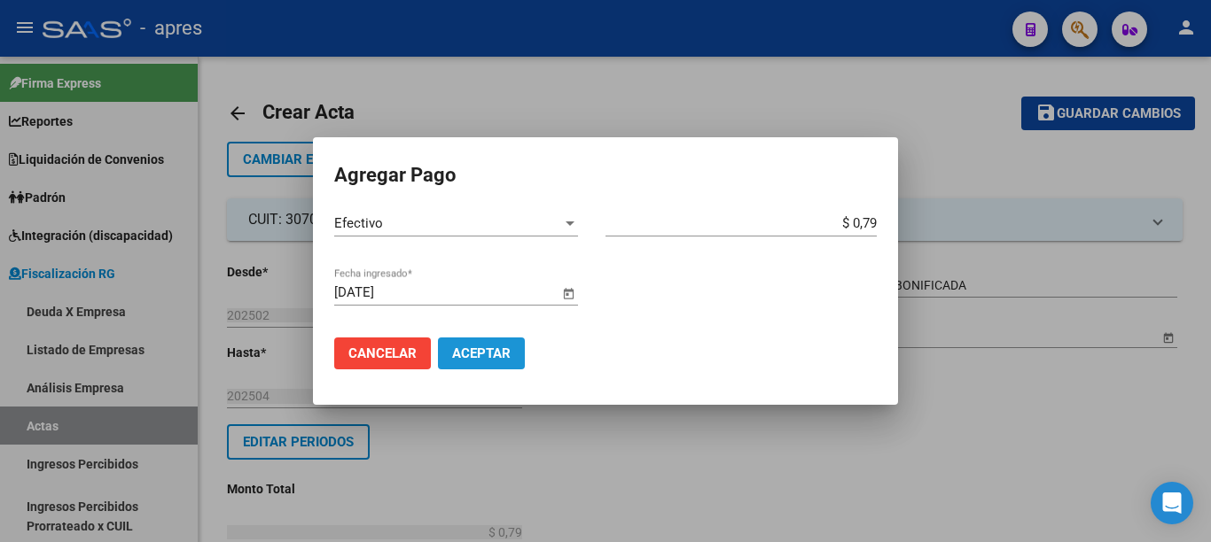
click at [470, 350] on span "Aceptar" at bounding box center [481, 354] width 59 height 16
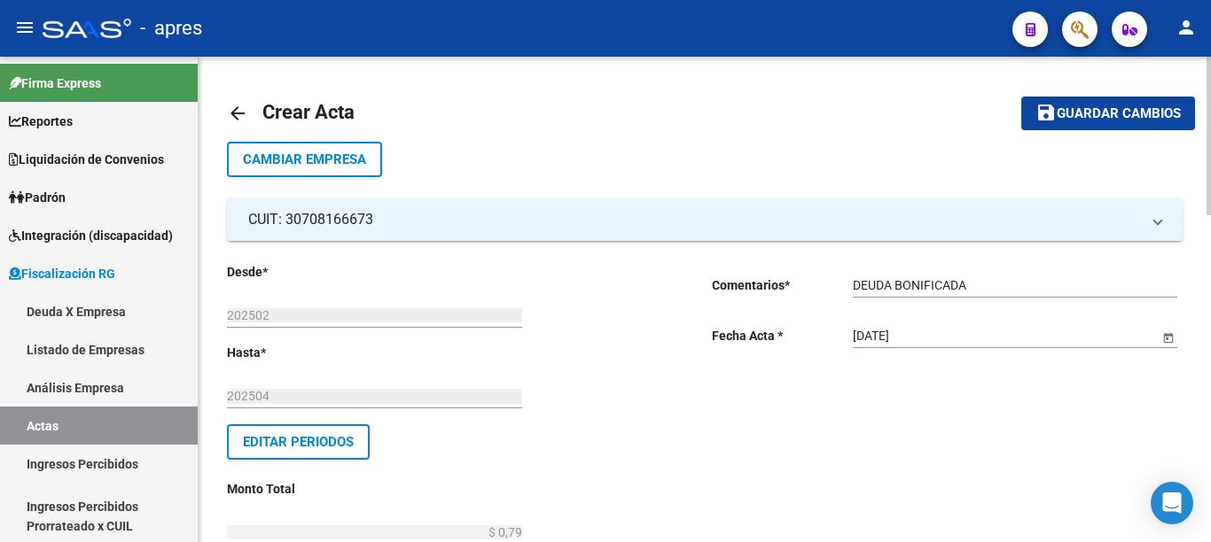
click at [1135, 113] on span "Guardar cambios" at bounding box center [1119, 114] width 124 height 16
